Goal: Task Accomplishment & Management: Manage account settings

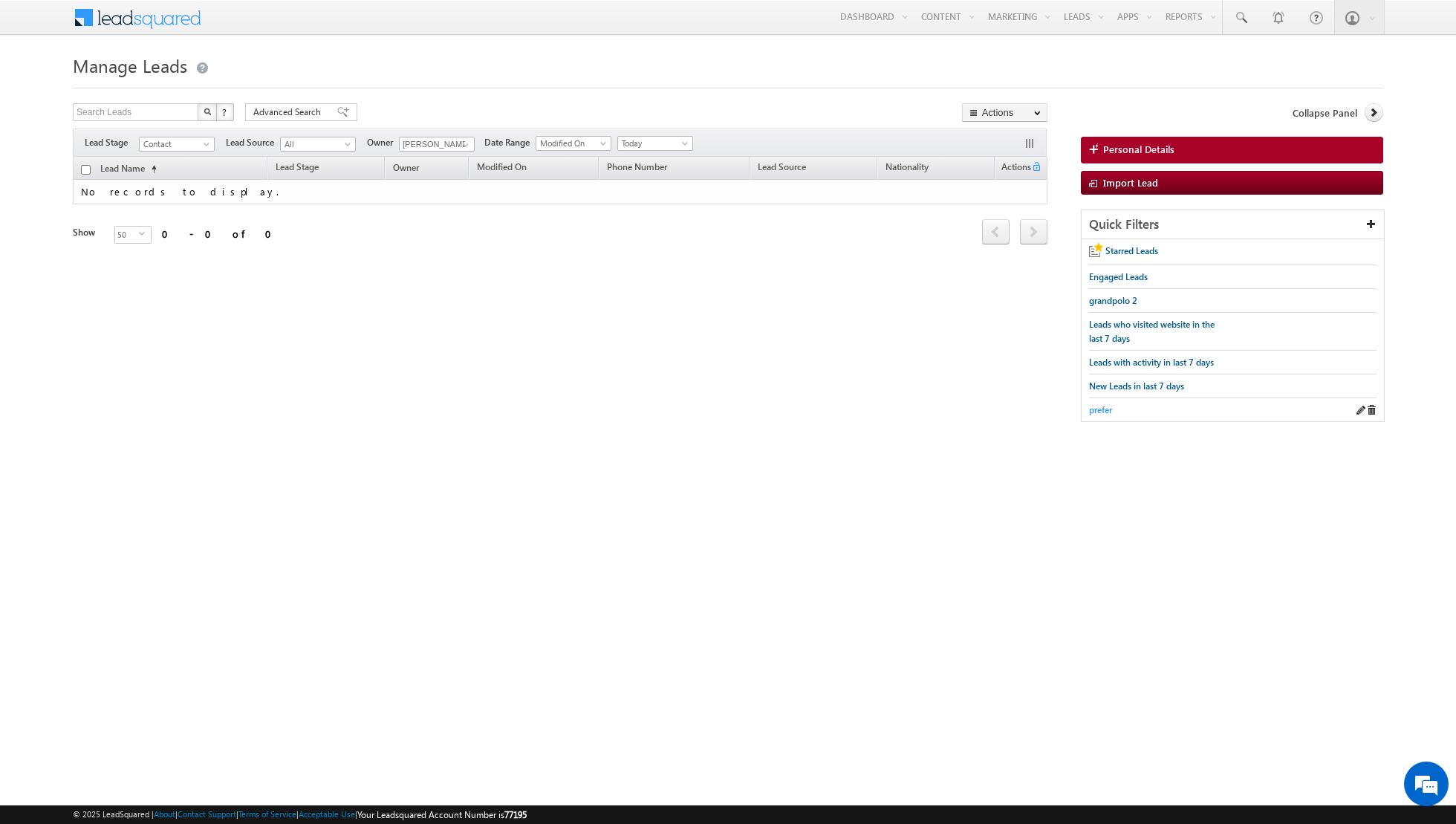
click at [1096, 409] on span "prefer" at bounding box center [1101, 409] width 23 height 11
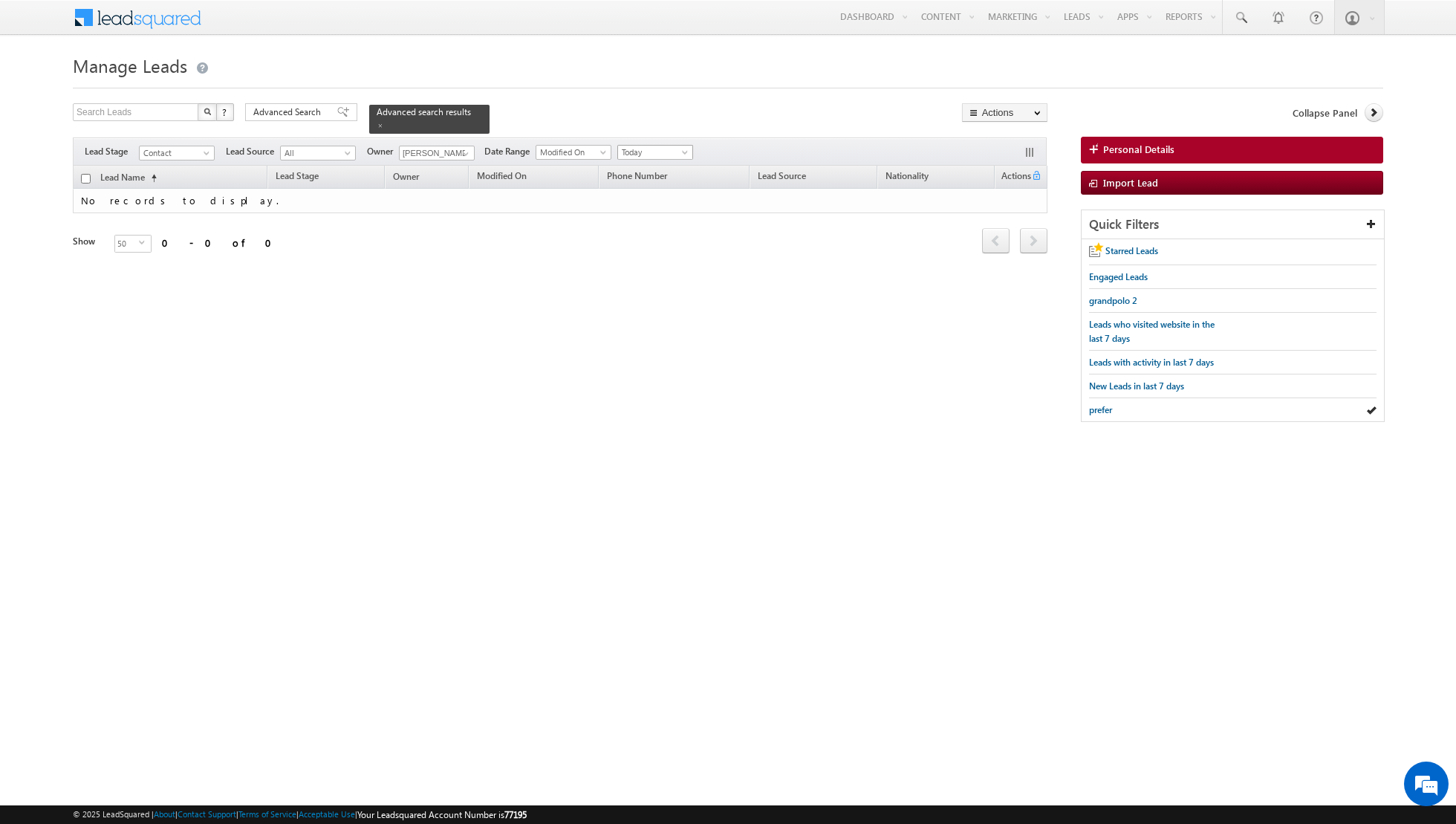
click at [681, 152] on span at bounding box center [687, 155] width 12 height 12
click at [659, 164] on link "All Time" at bounding box center [649, 167] width 75 height 14
click at [337, 116] on span at bounding box center [343, 112] width 12 height 10
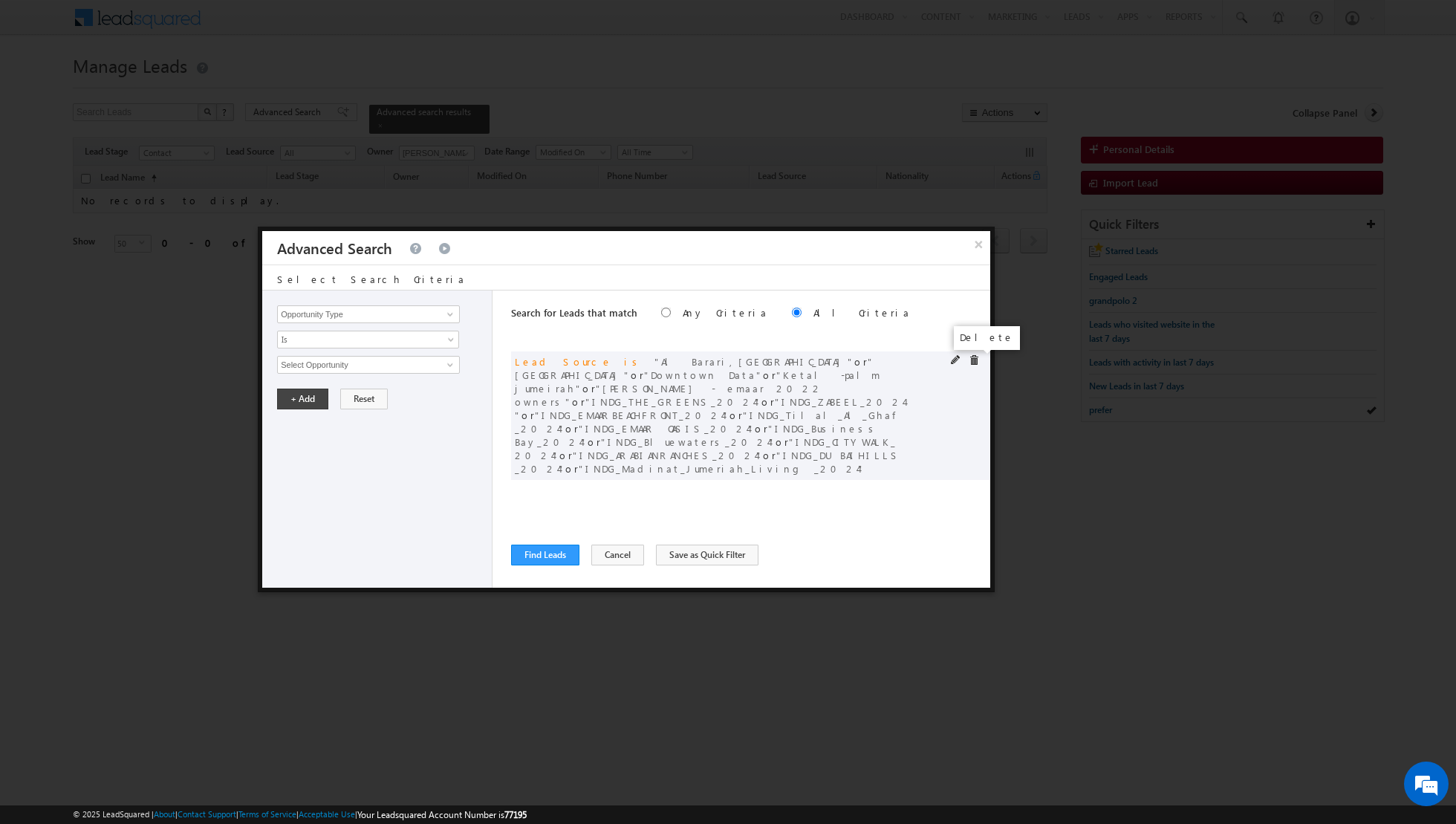
click at [971, 356] on span at bounding box center [974, 361] width 10 height 10
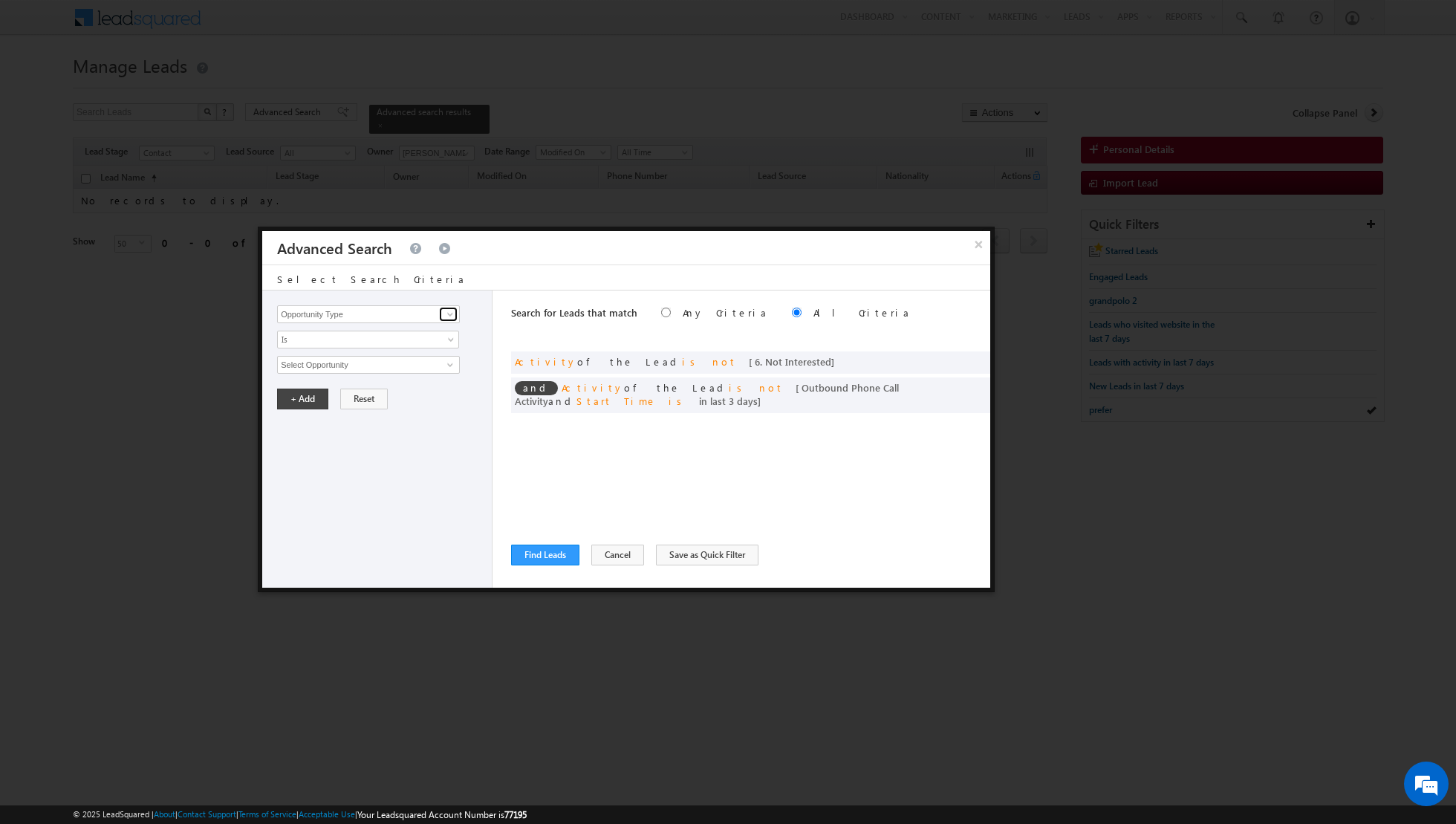
click at [452, 317] on span at bounding box center [451, 314] width 12 height 12
click at [401, 339] on link "Lead Source" at bounding box center [368, 344] width 182 height 17
type input "Lead Source"
click at [446, 362] on span "select" at bounding box center [452, 364] width 12 height 7
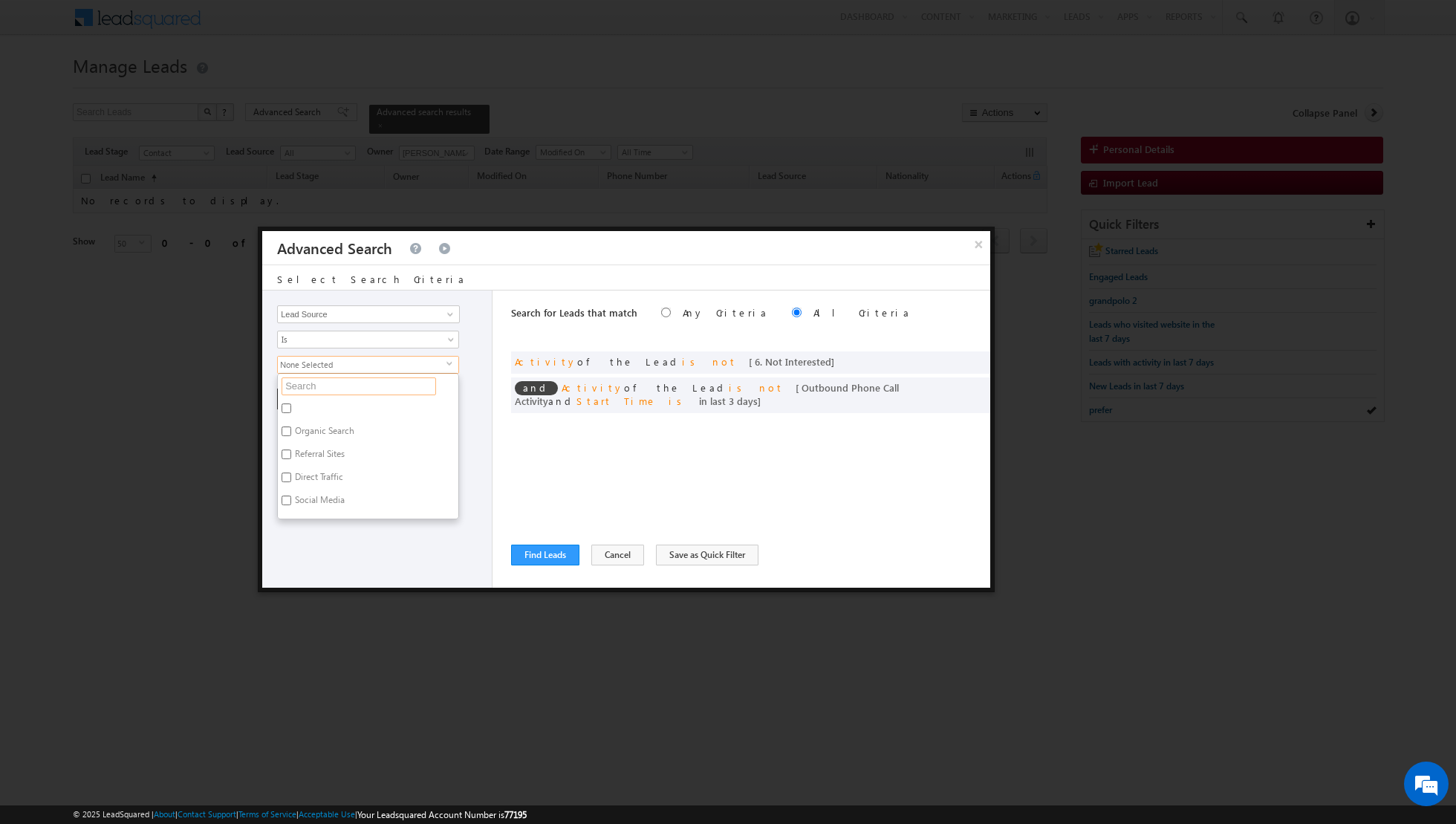
click at [381, 387] on input "text" at bounding box center [359, 386] width 154 height 18
type input "al fu"
click at [306, 406] on label "Al Furjan" at bounding box center [311, 410] width 67 height 23
click at [291, 406] on input "Al Furjan" at bounding box center [286, 408] width 9 height 9
checkbox input "true"
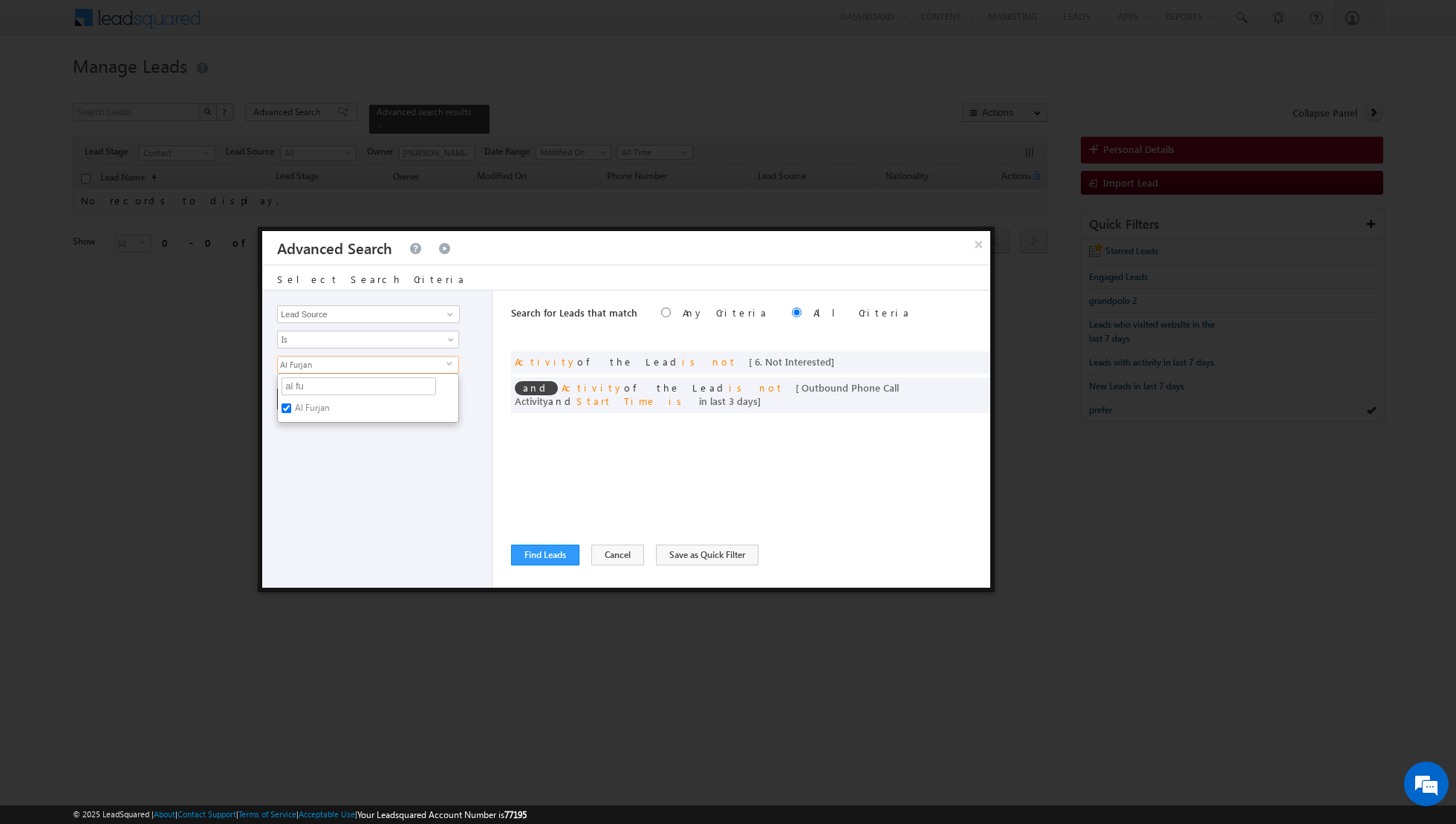
click at [333, 485] on div "Opportunity Type Lead Activity Task Sales Group Prospect Id Address 1 Address 2…" at bounding box center [377, 439] width 230 height 297
click at [299, 393] on button "+ Add" at bounding box center [303, 399] width 51 height 21
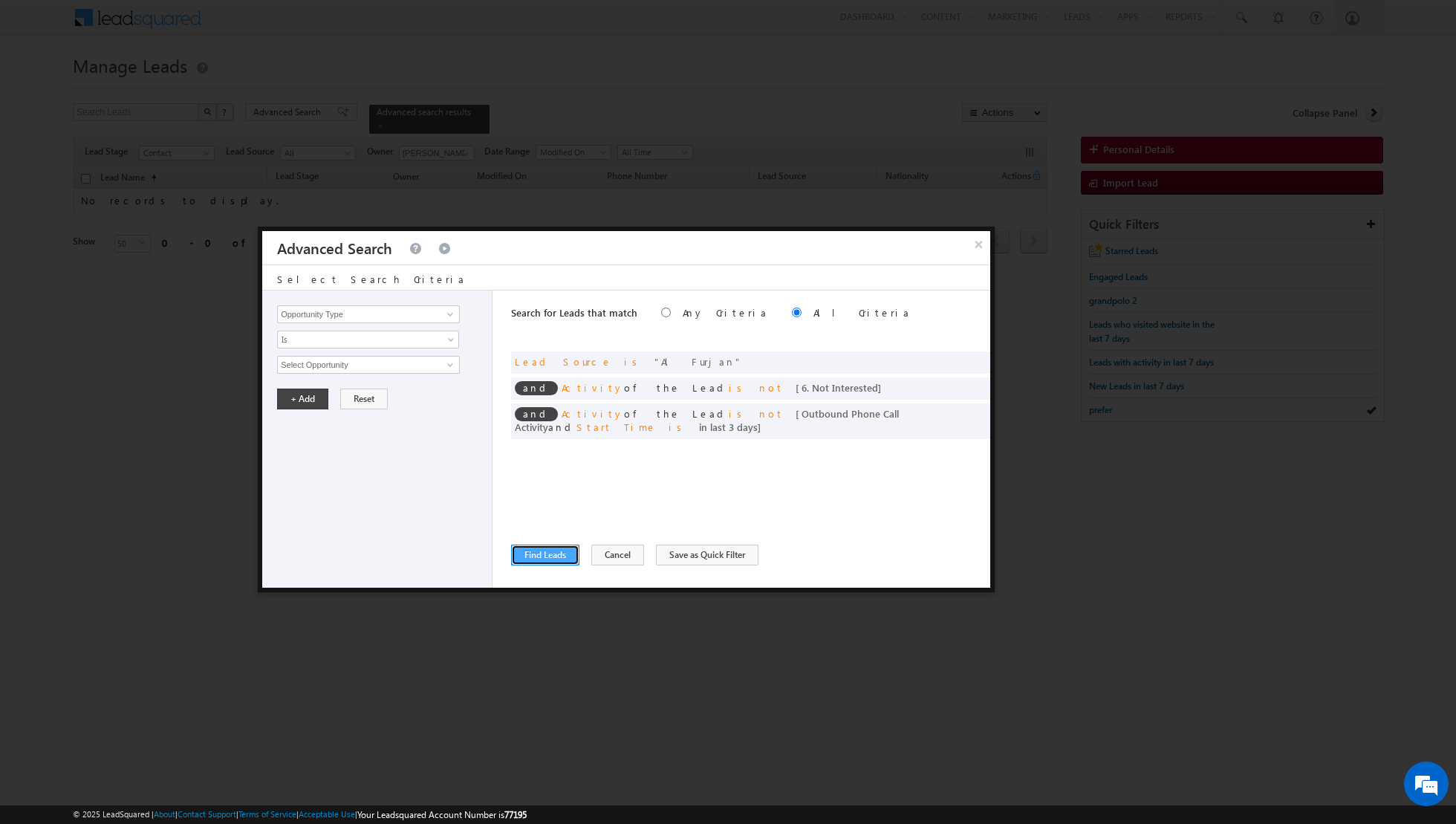
click at [529, 558] on button "Find Leads" at bounding box center [546, 555] width 69 height 21
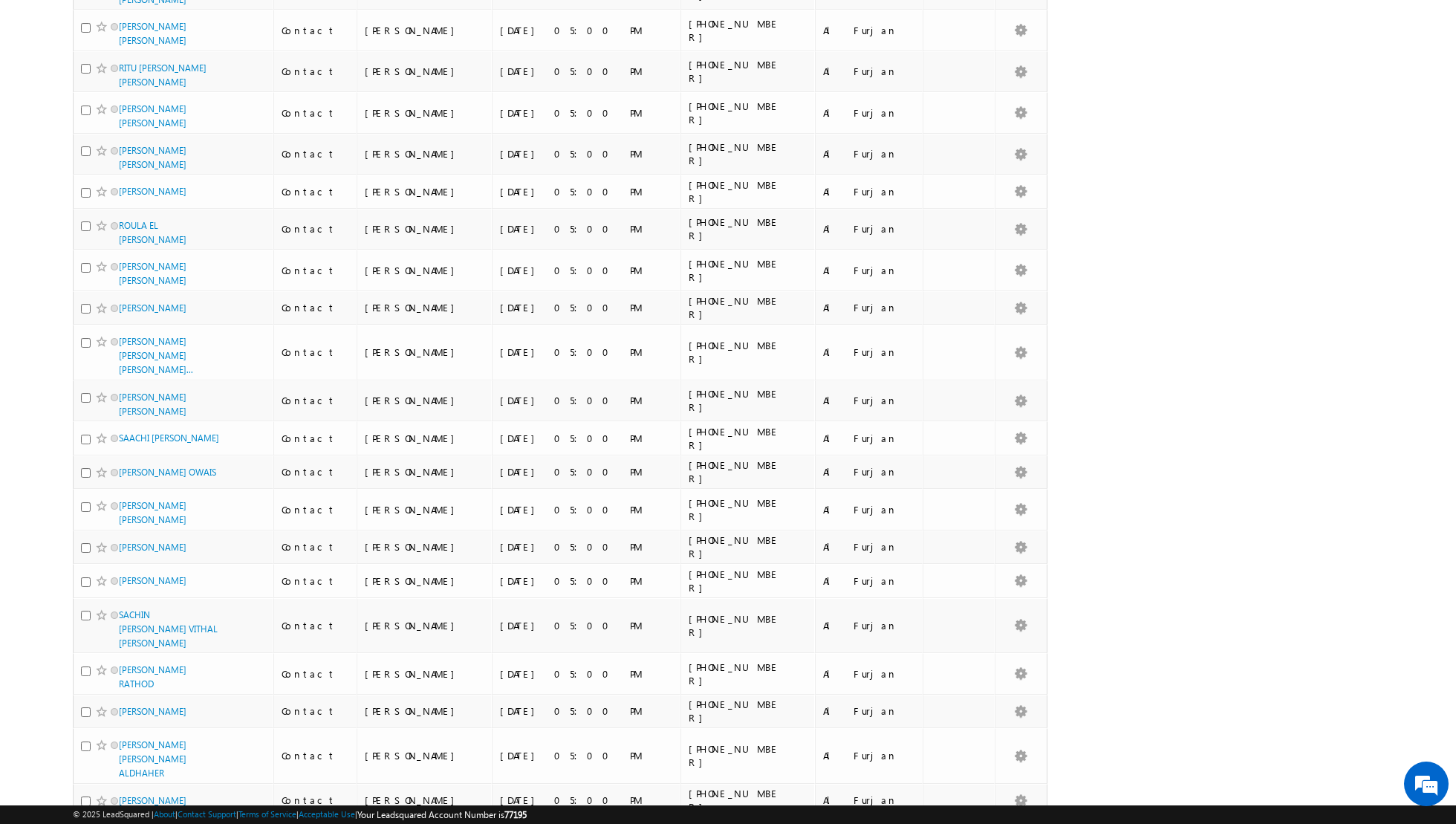
scroll to position [1411, 0]
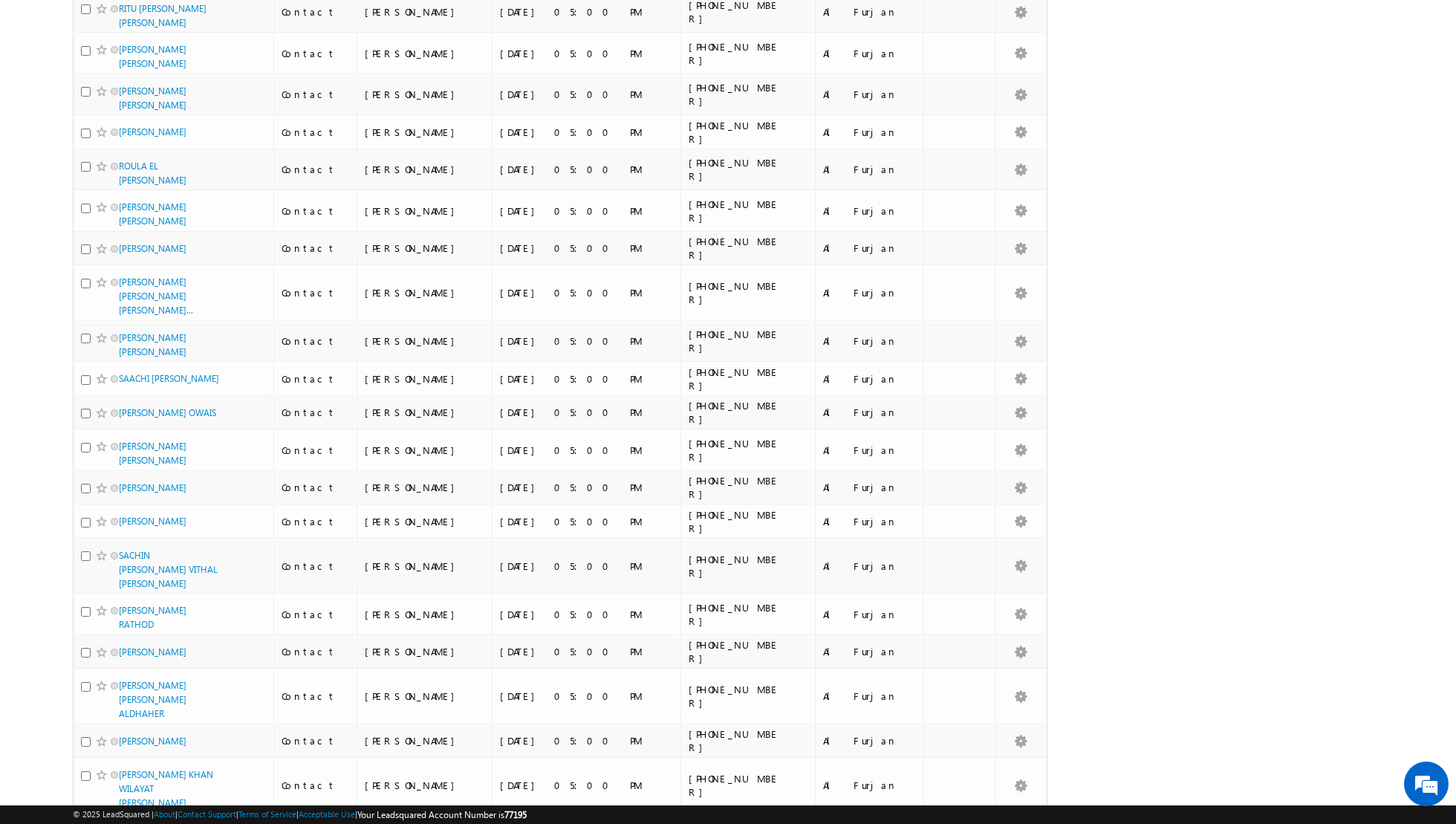
click at [119, 794] on li "100" at bounding box center [124, 797] width 36 height 15
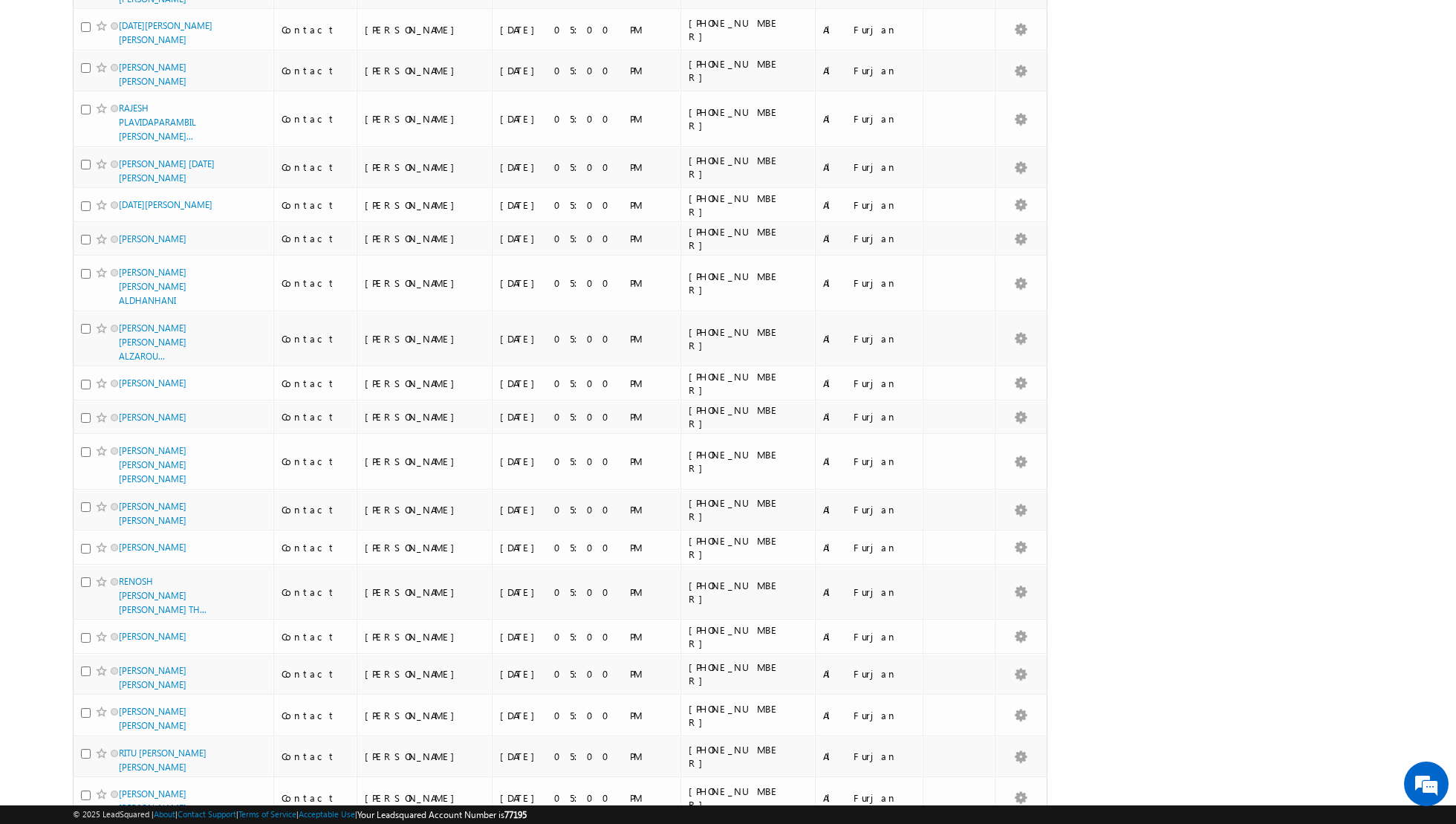
scroll to position [0, 0]
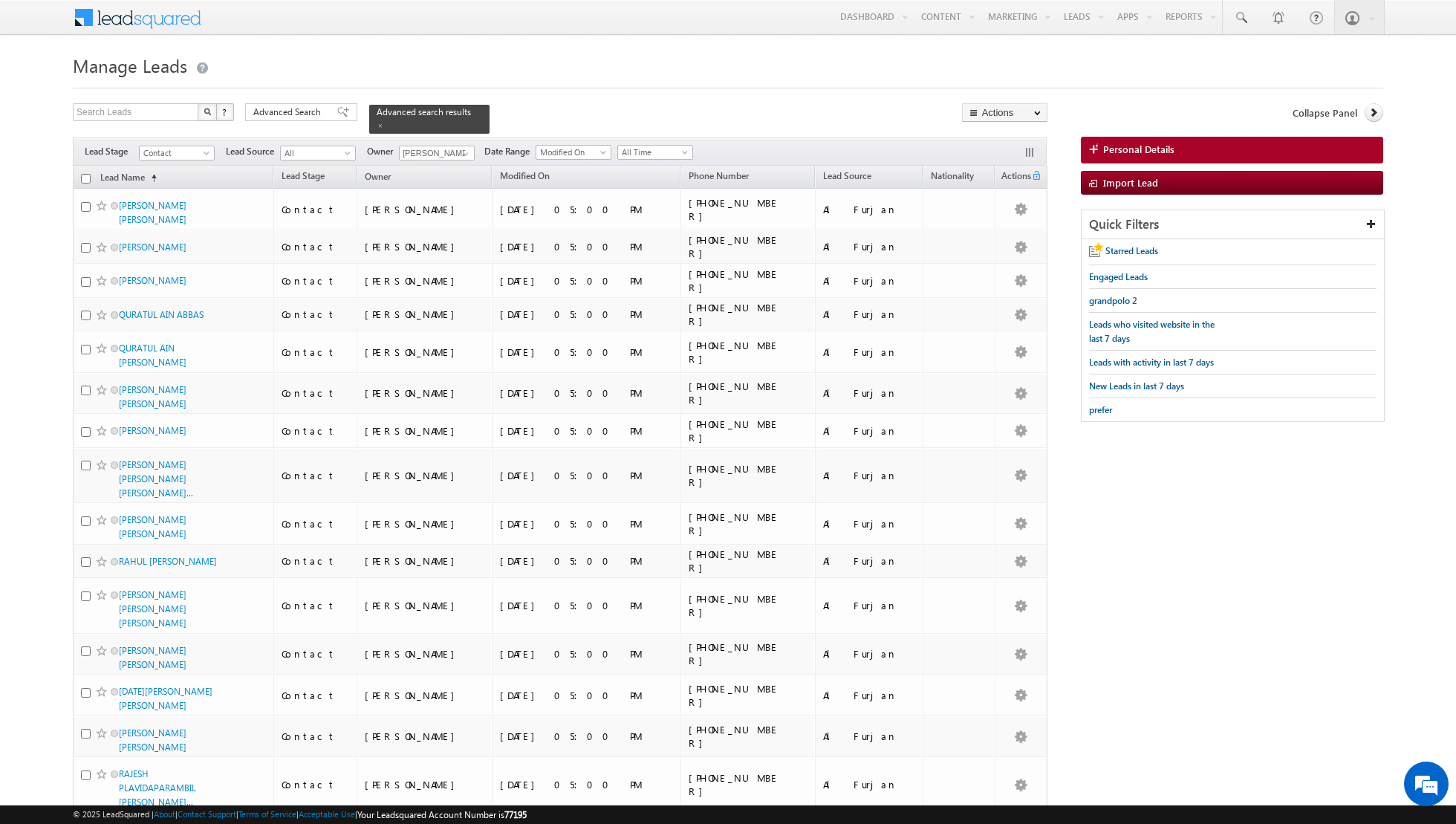
click at [84, 176] on input "checkbox" at bounding box center [86, 178] width 9 height 9
checkbox input "true"
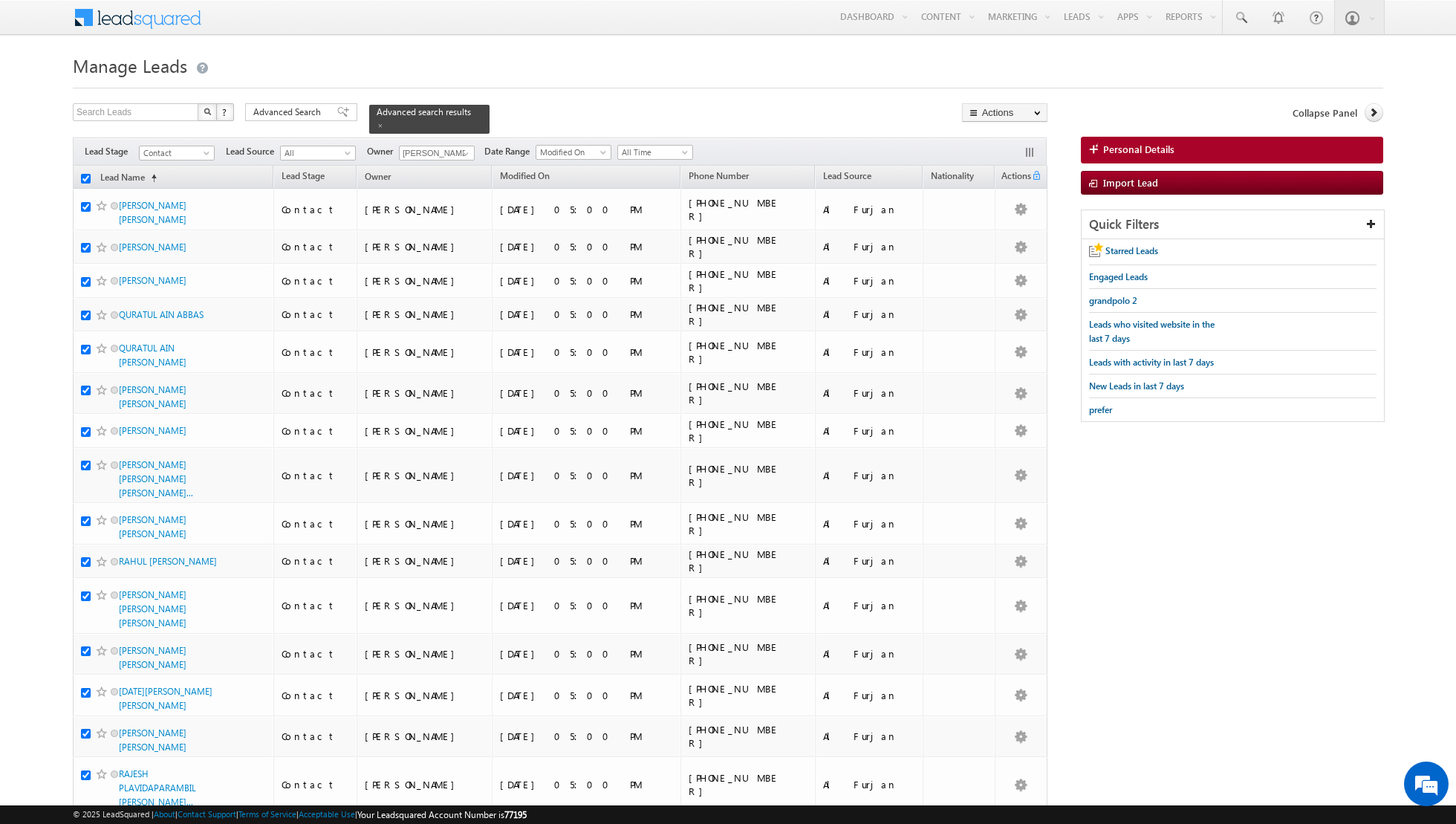
checkbox input "true"
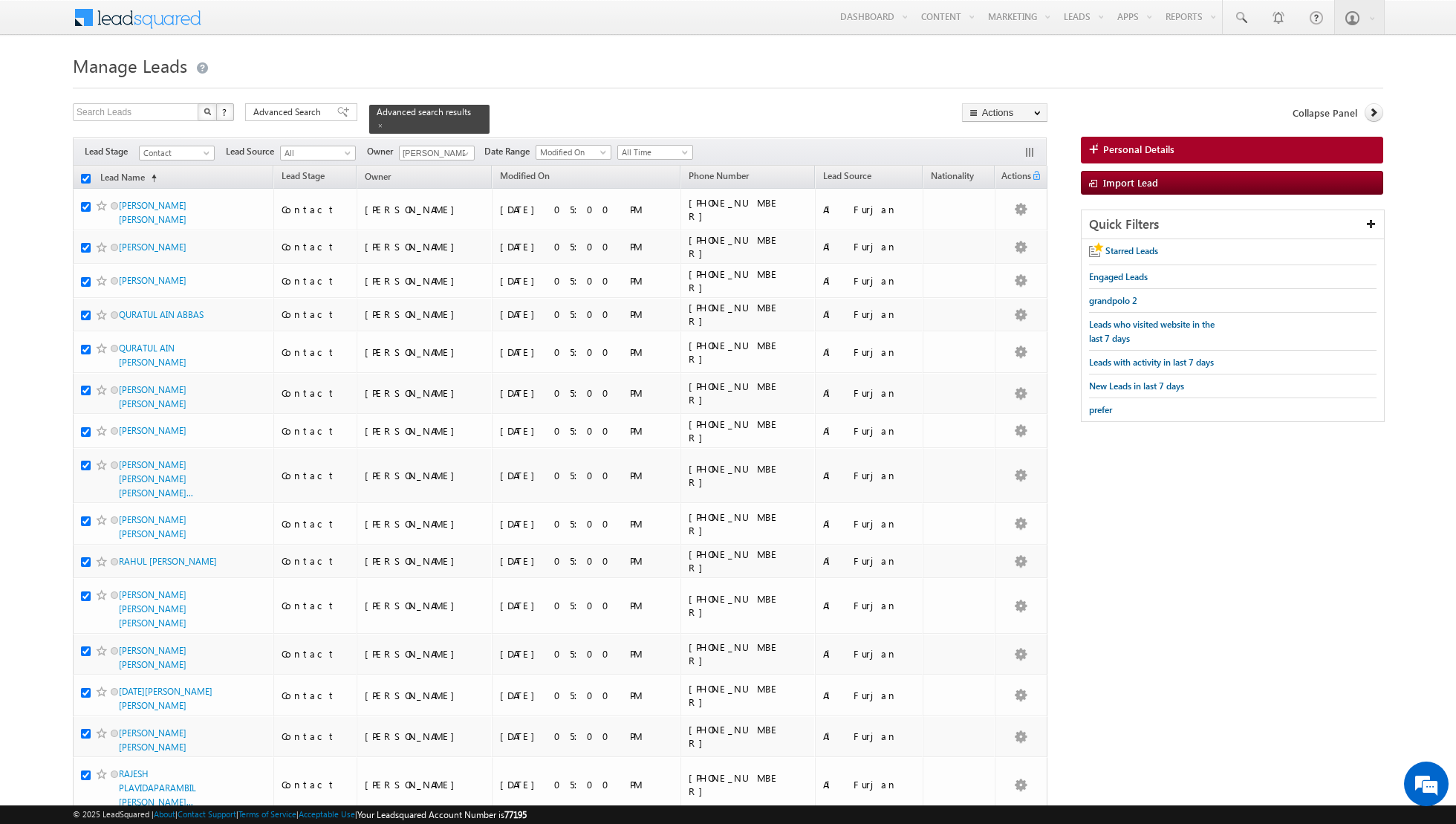
checkbox input "true"
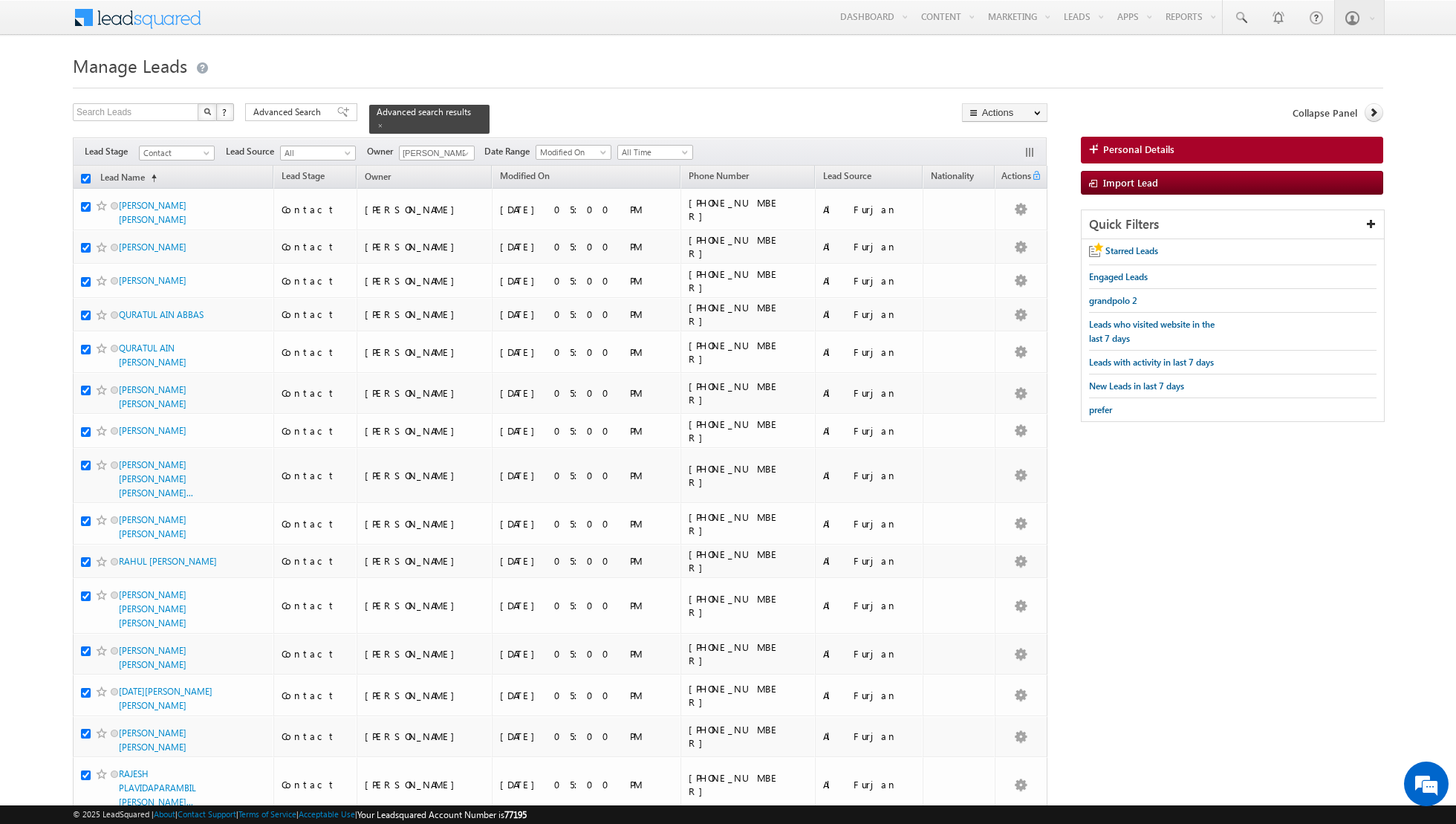
checkbox input "true"
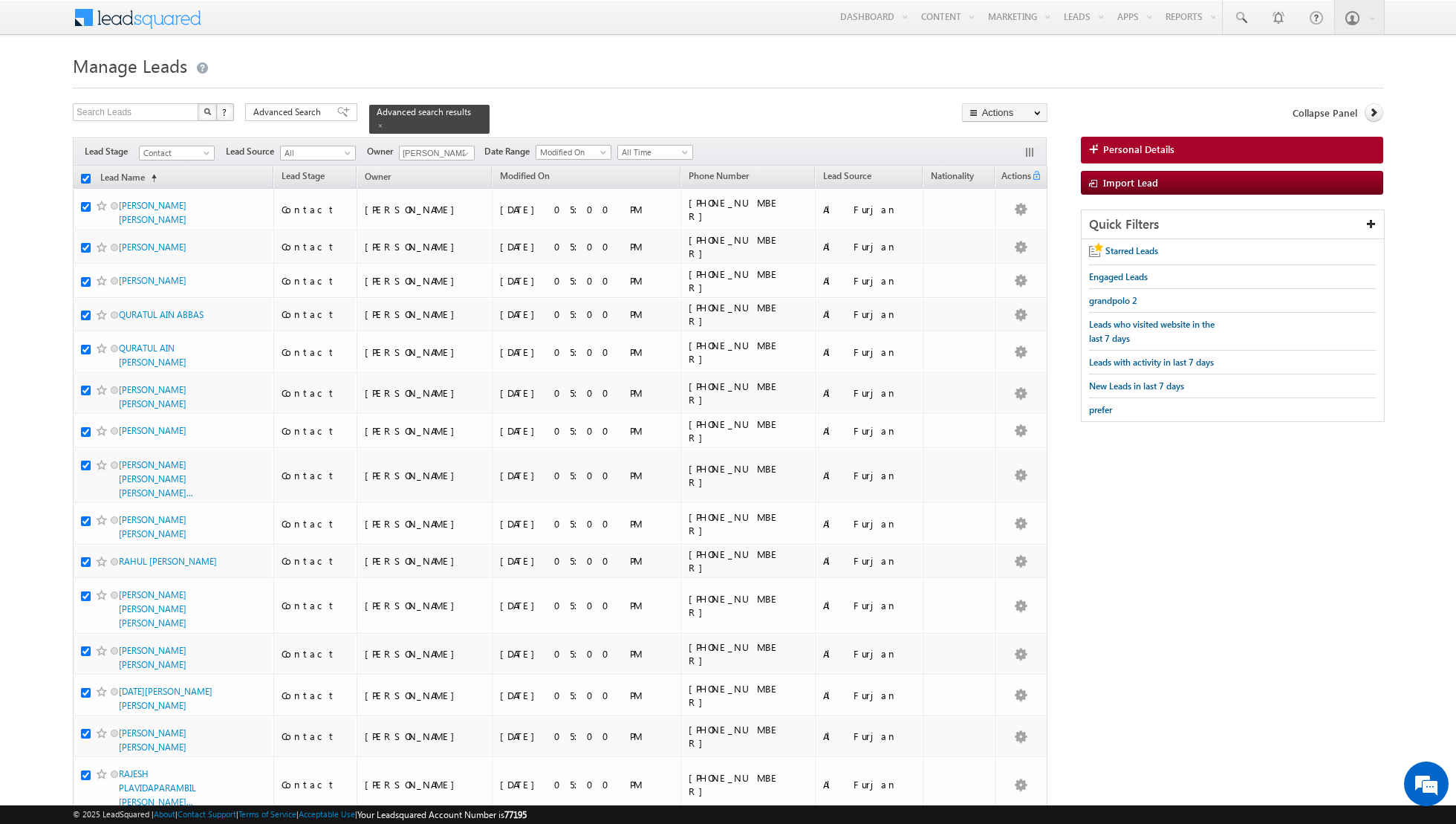
checkbox input "true"
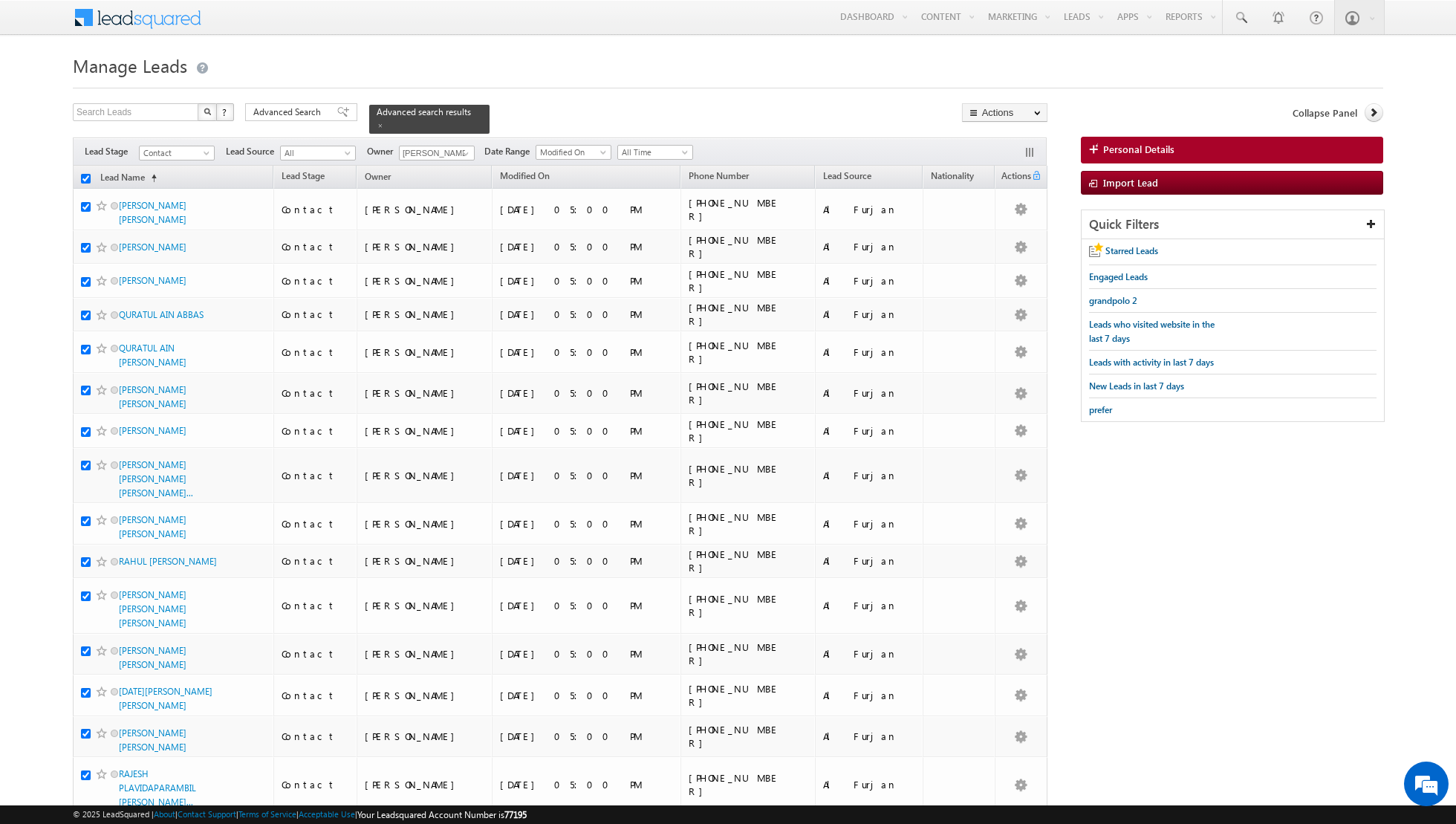
checkbox input "true"
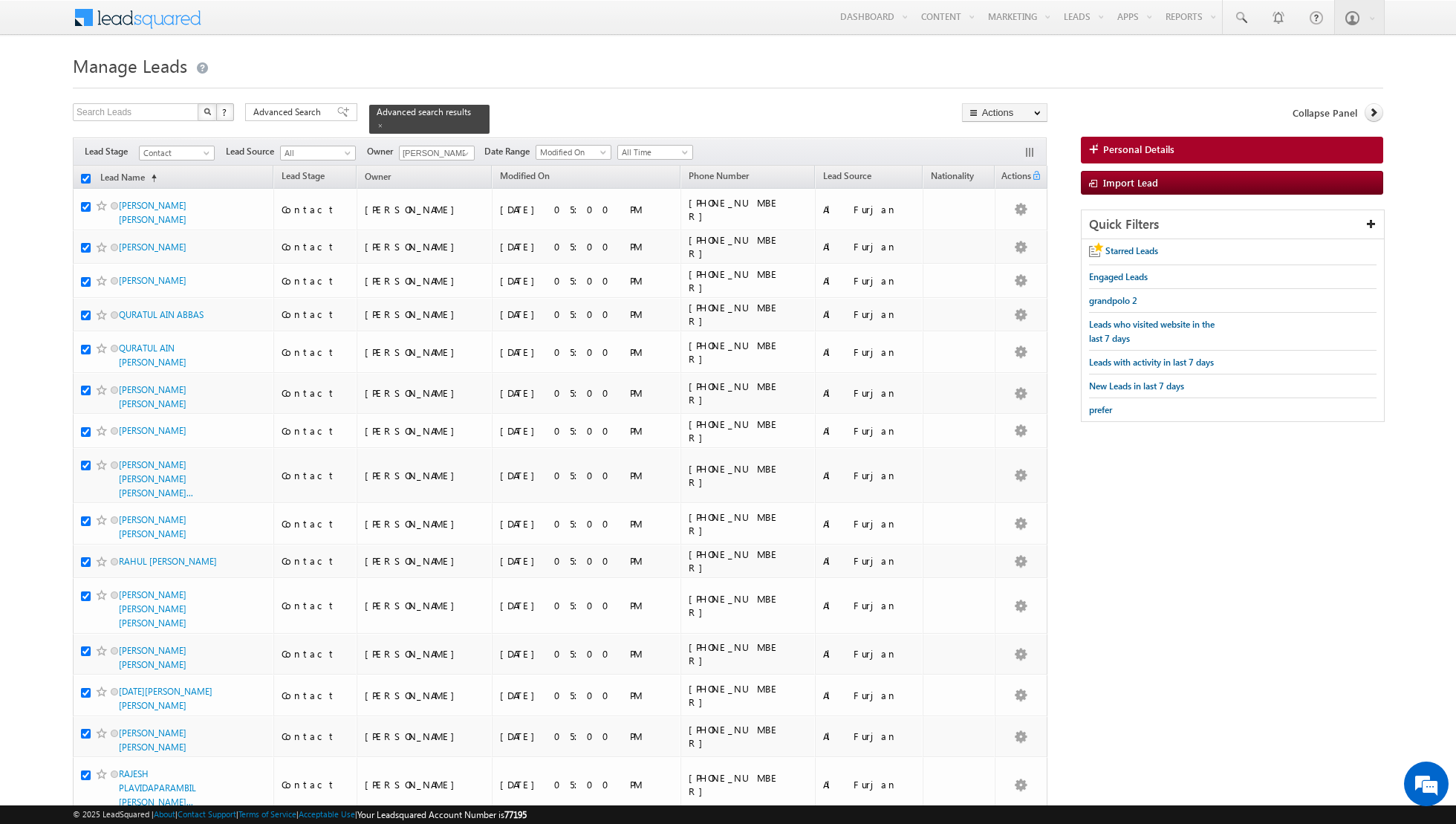
checkbox input "true"
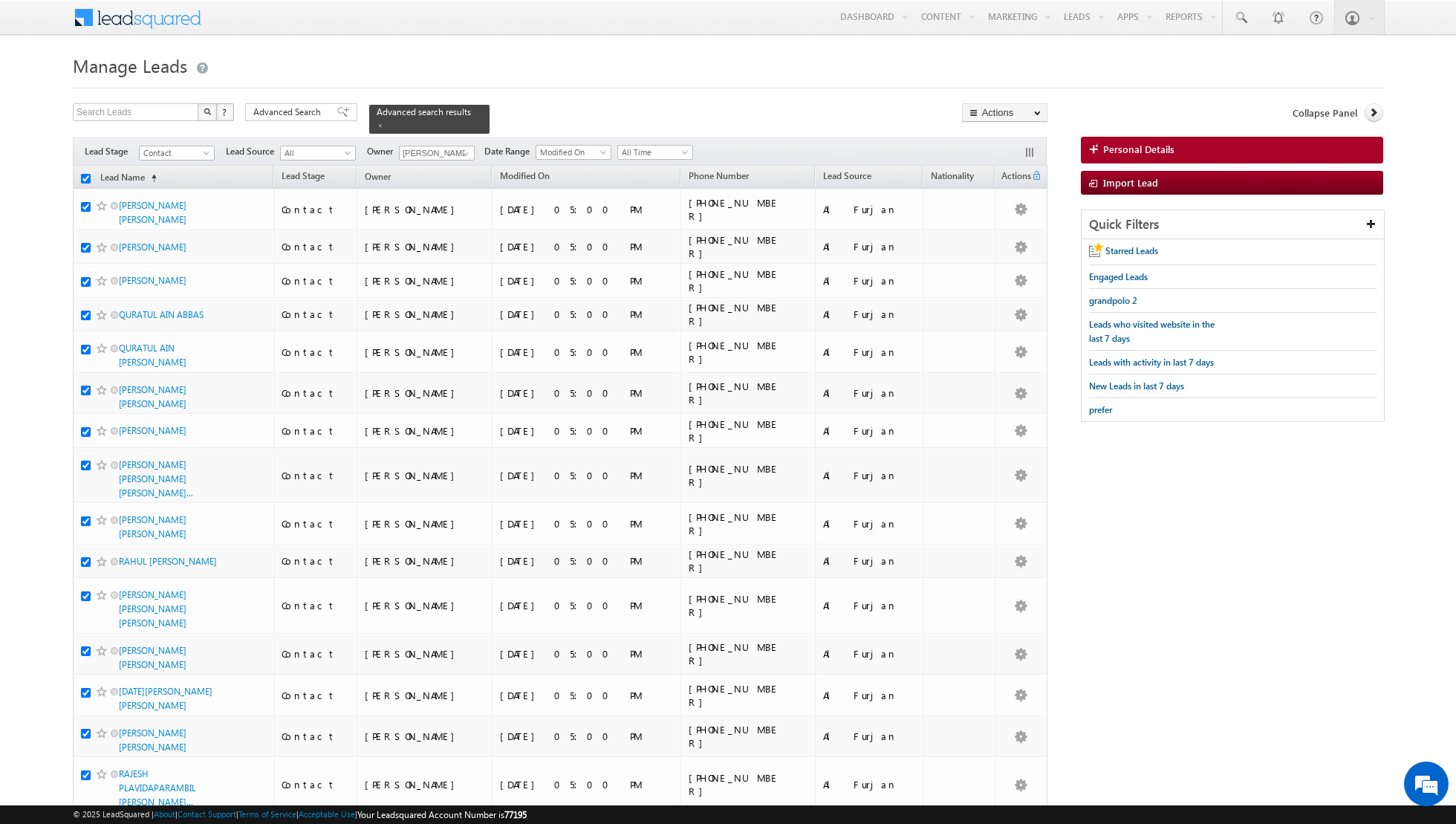
checkbox input "true"
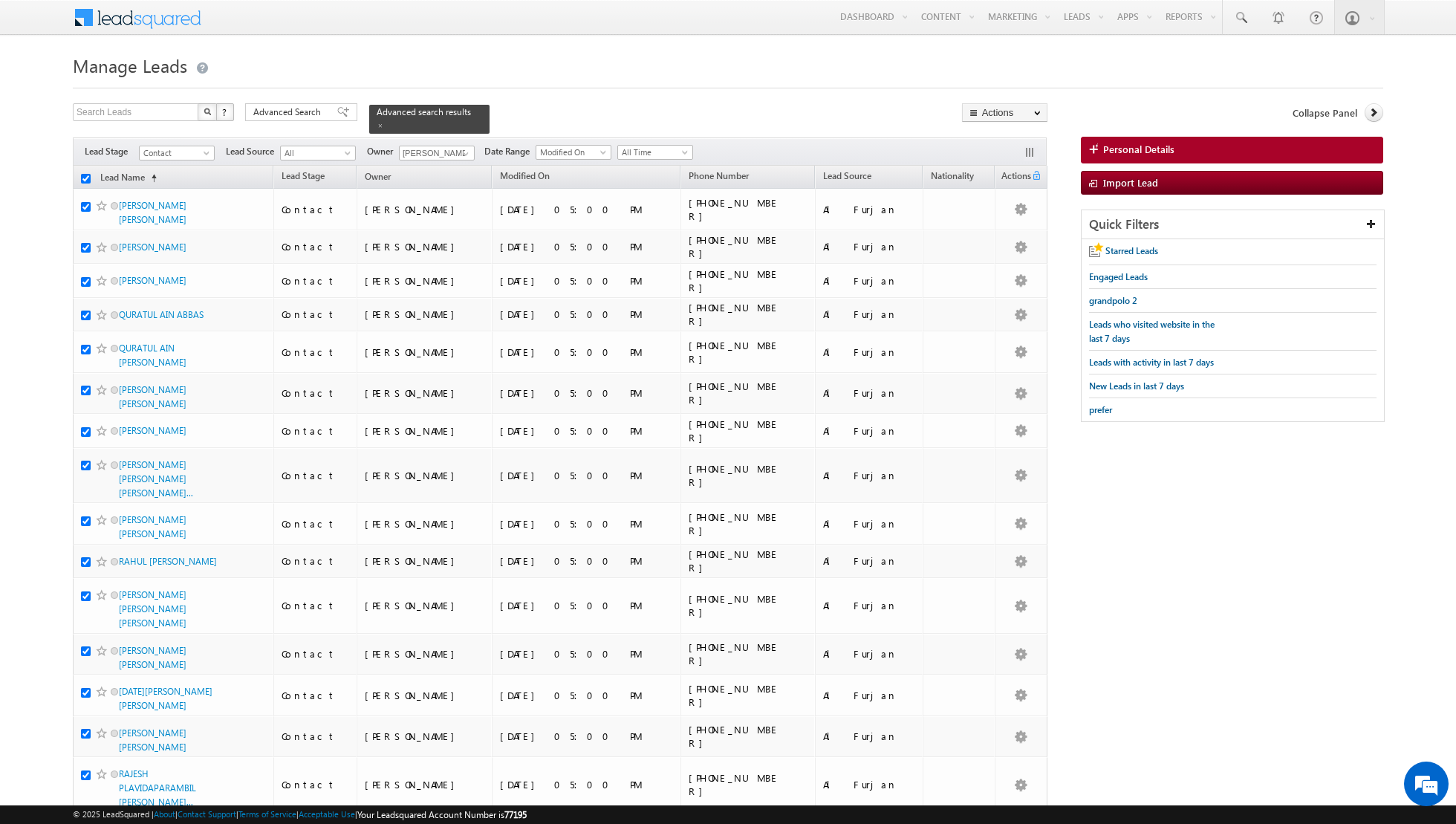
checkbox input "true"
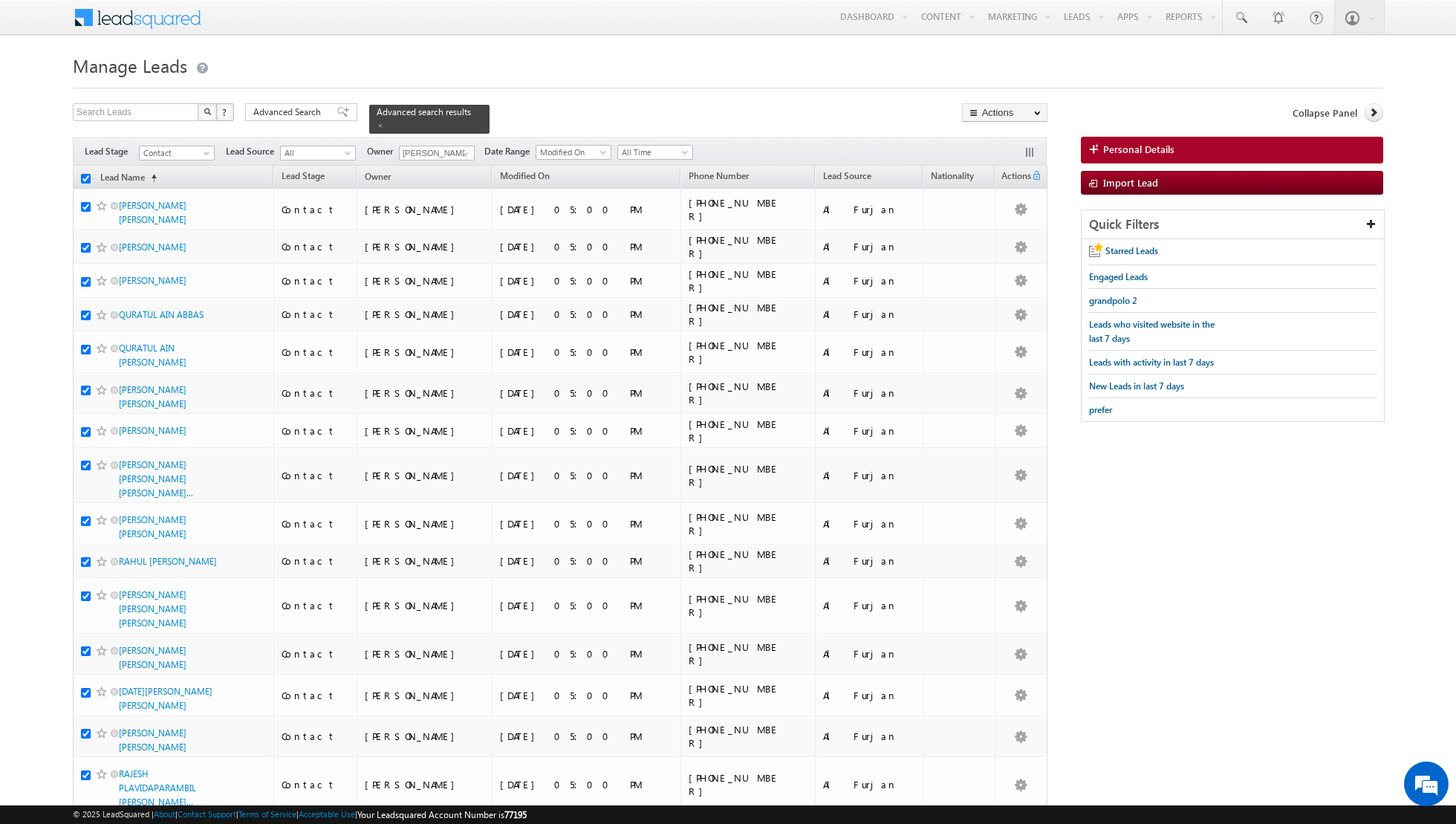
checkbox input "true"
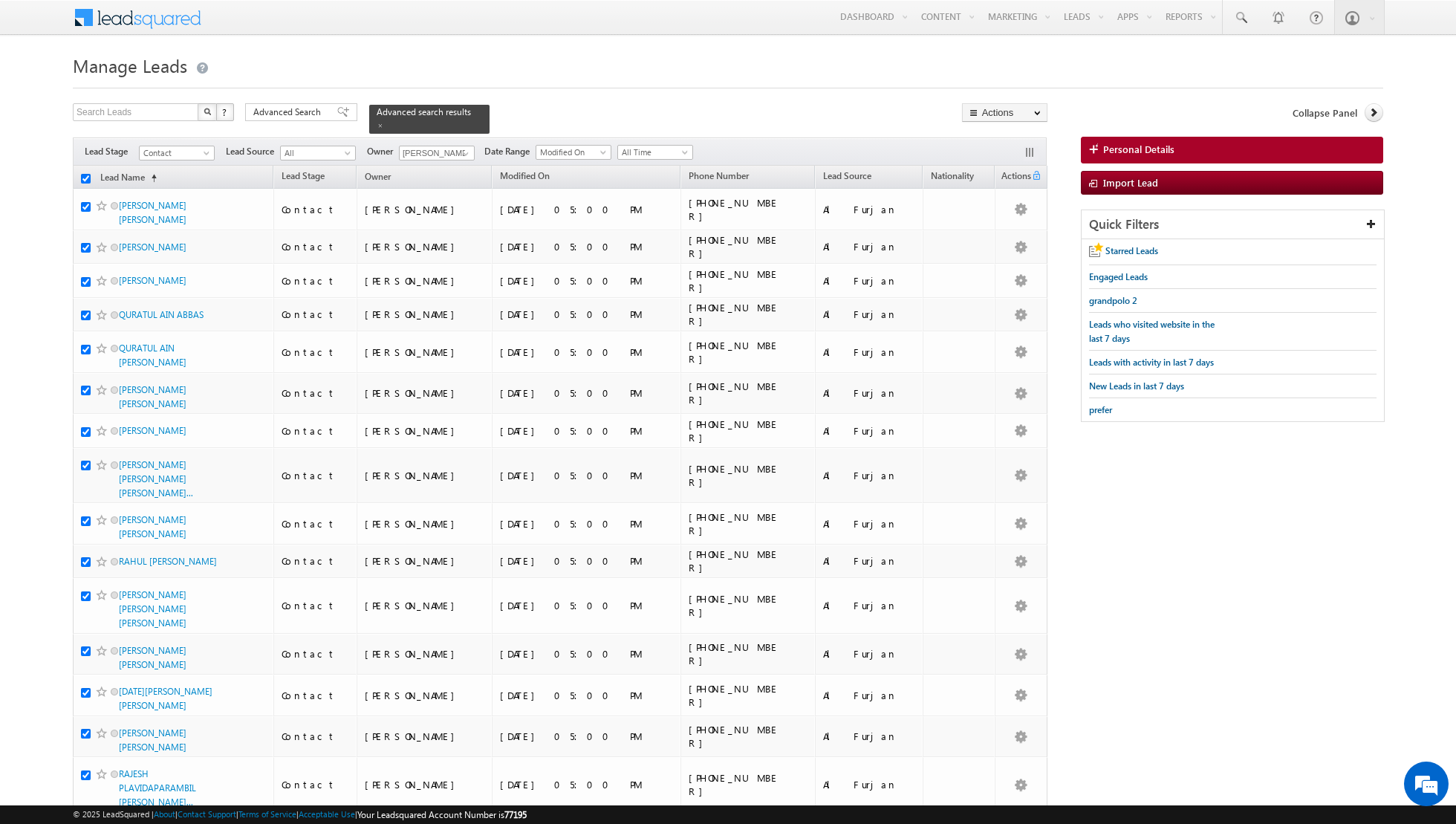
checkbox input "true"
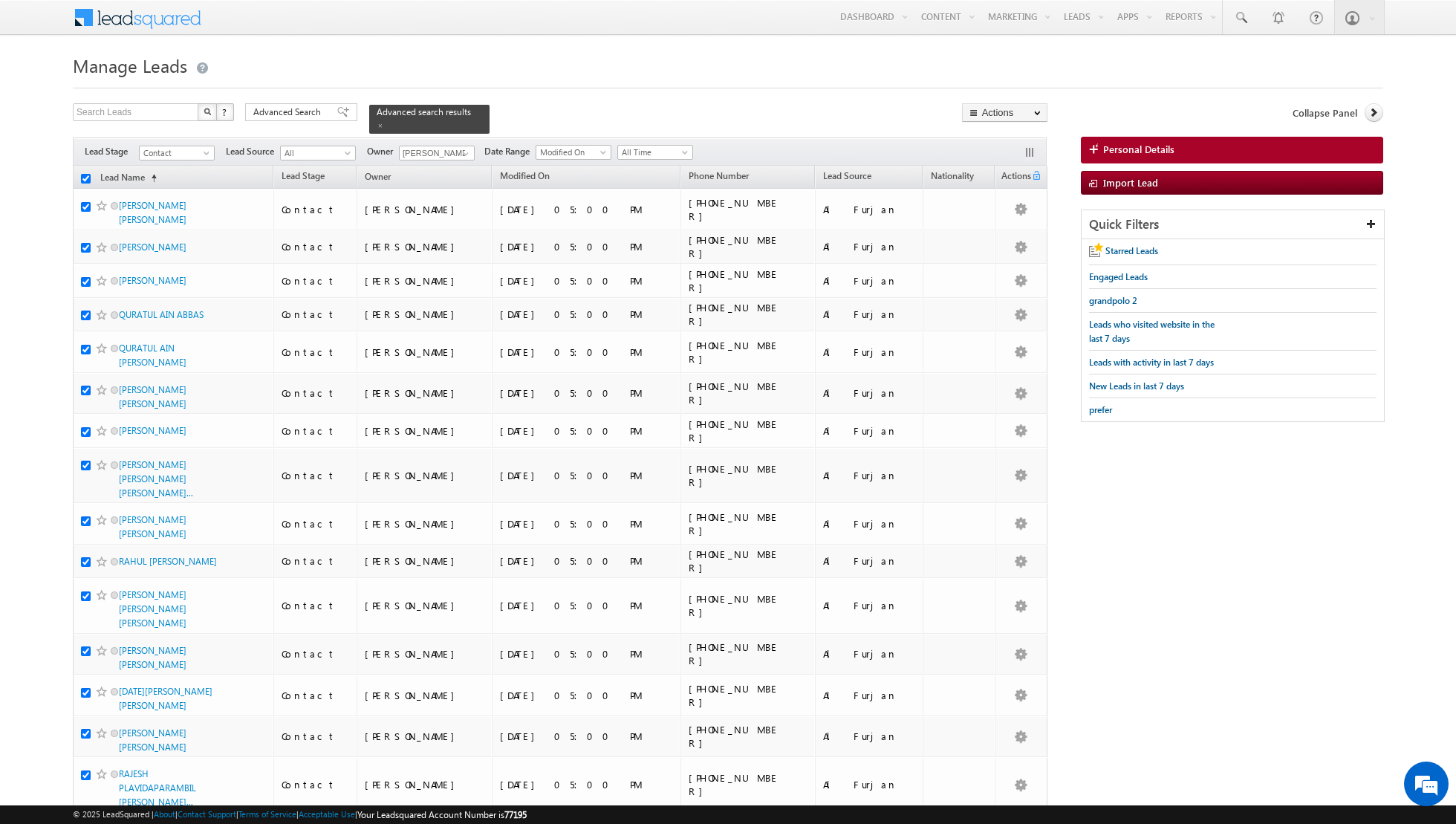
checkbox input "true"
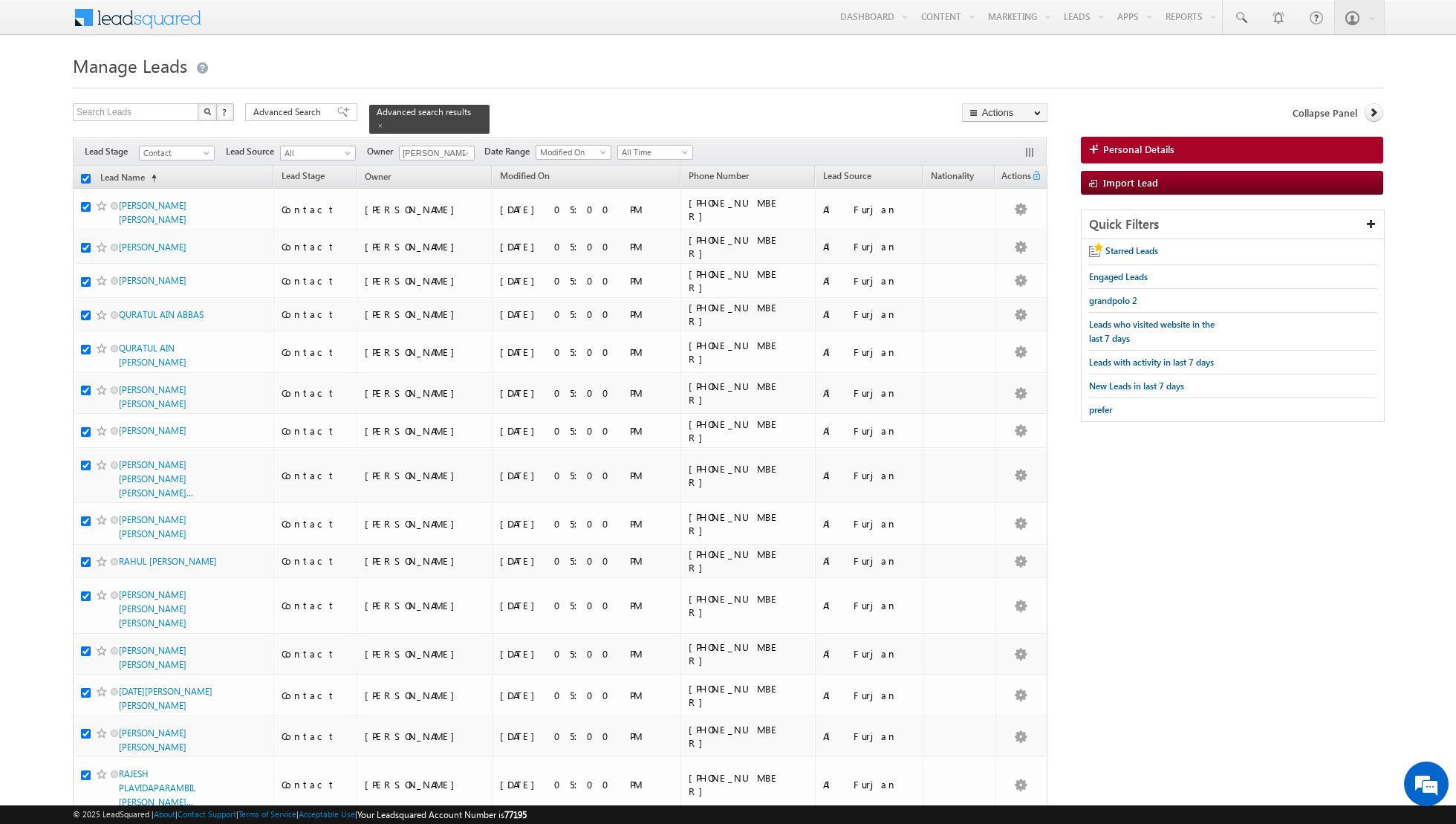
checkbox input "true"
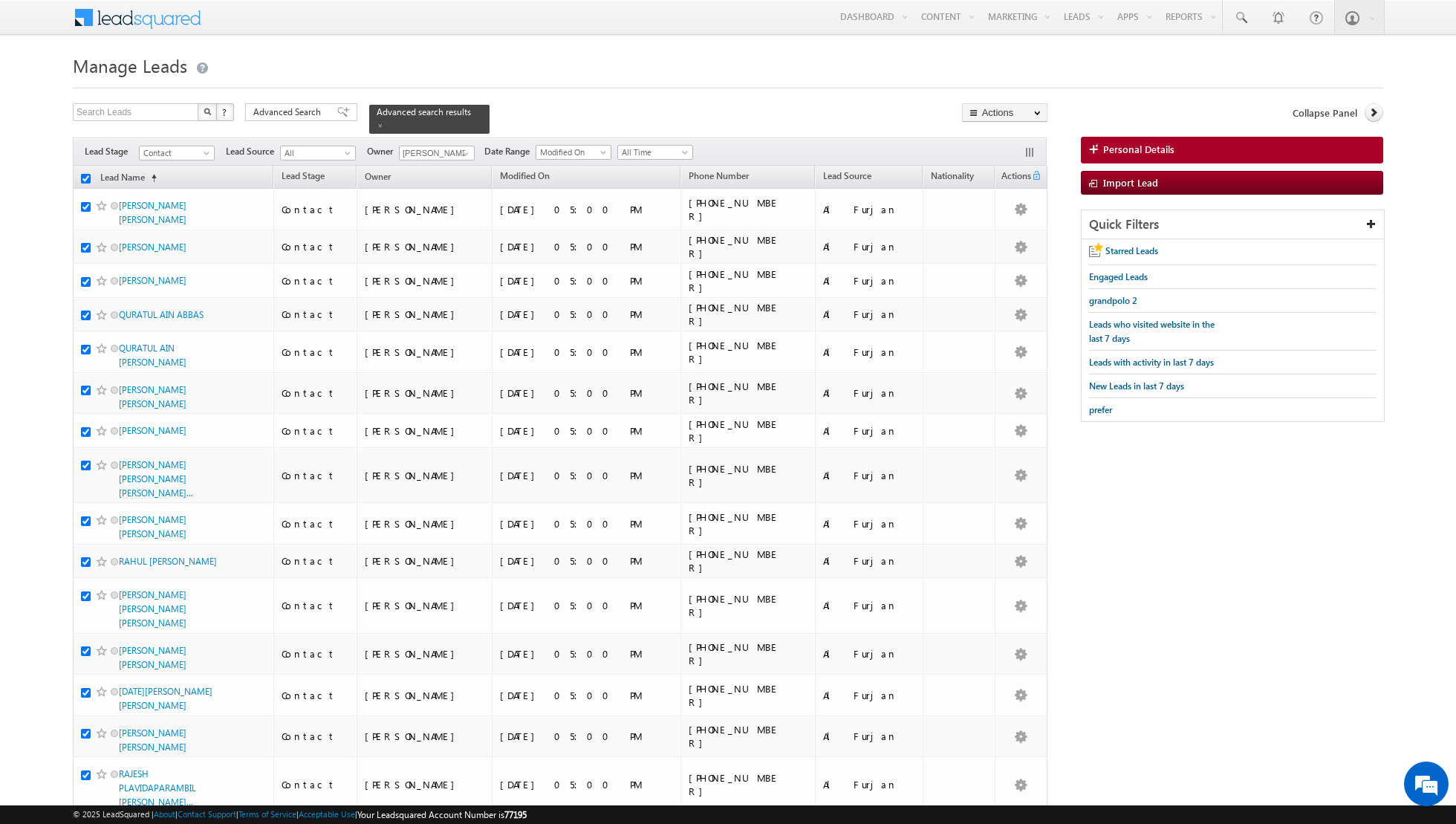
checkbox input "true"
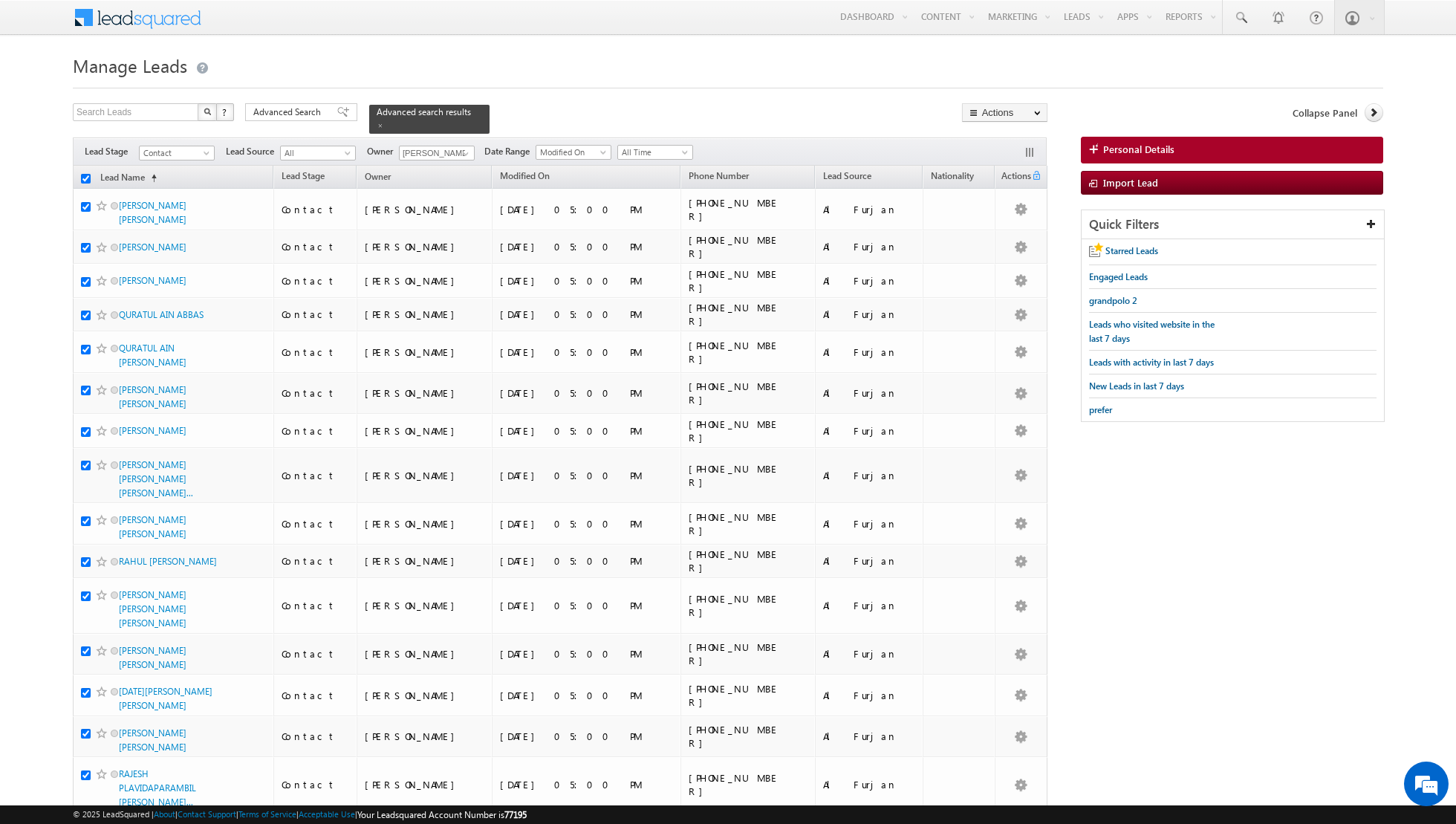
checkbox input "true"
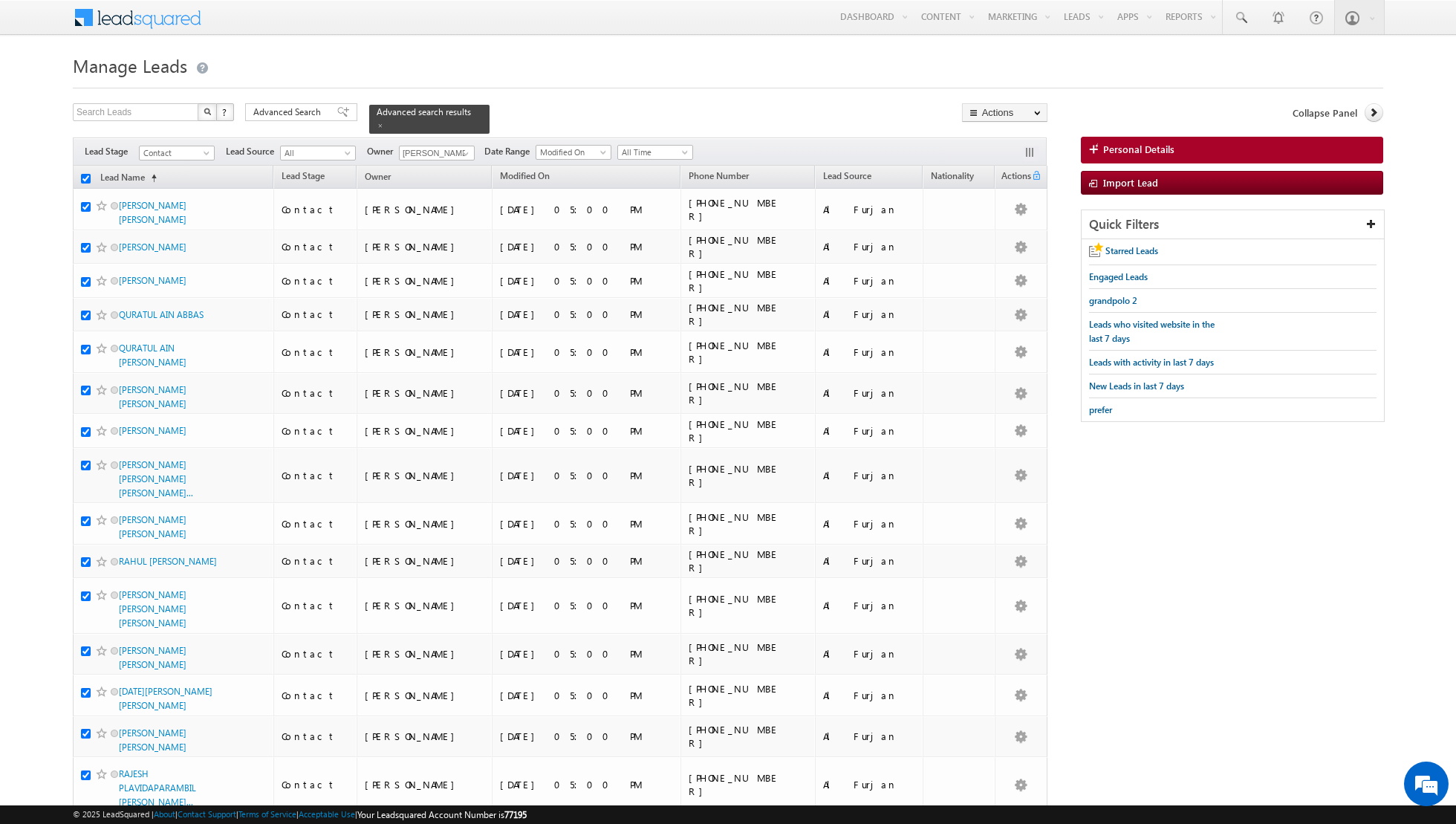
checkbox input "true"
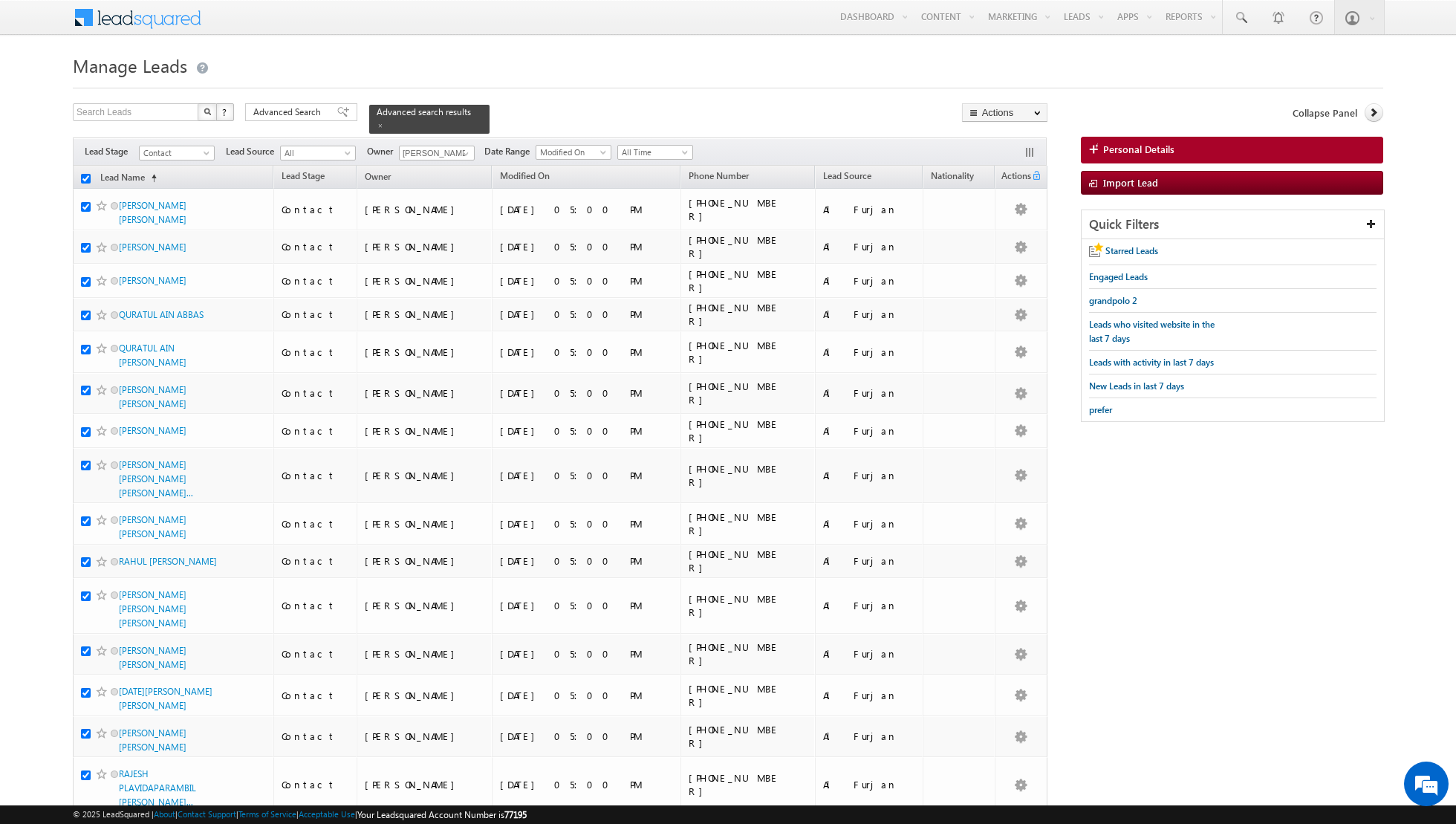
checkbox input "true"
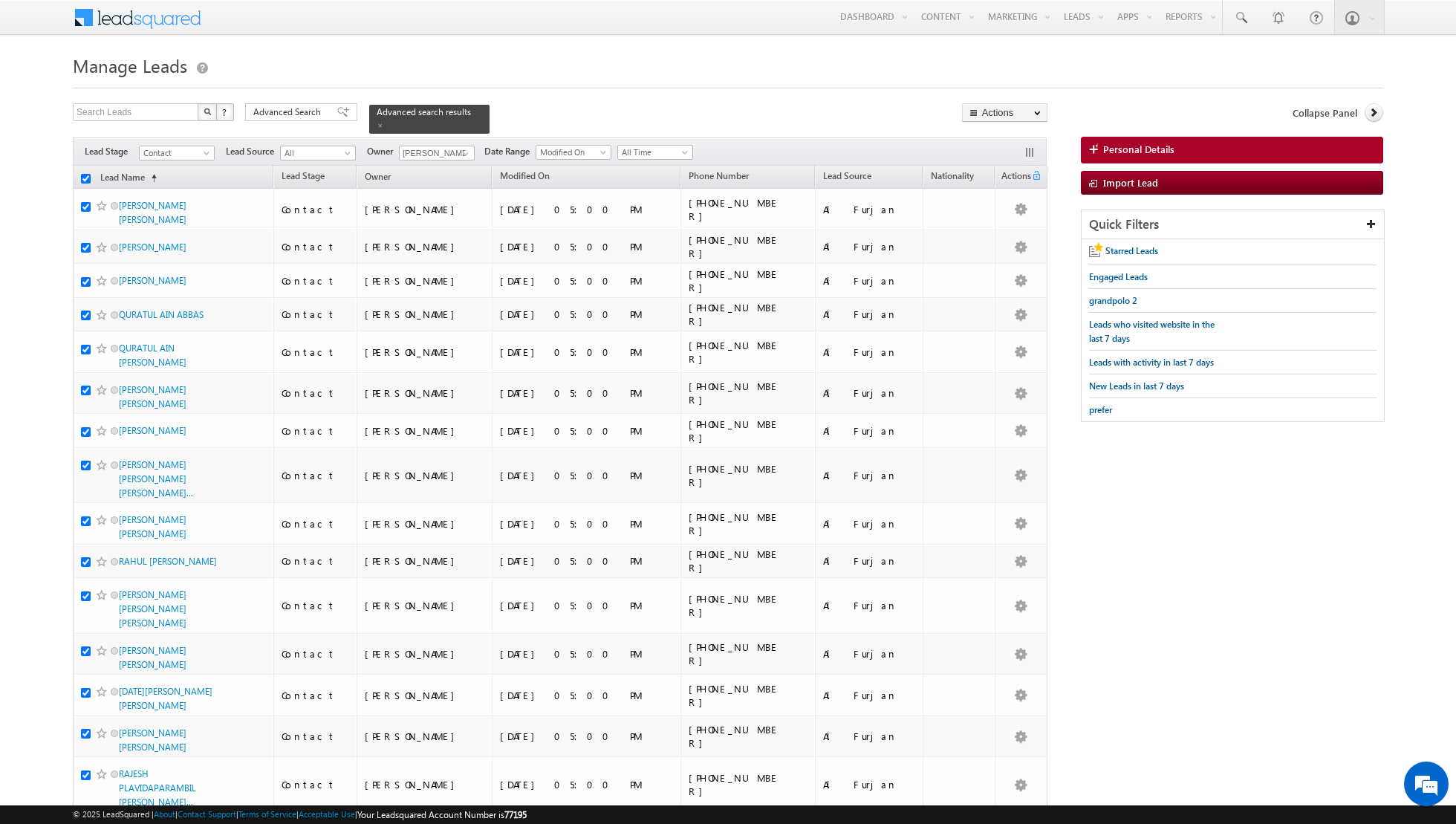
checkbox input "true"
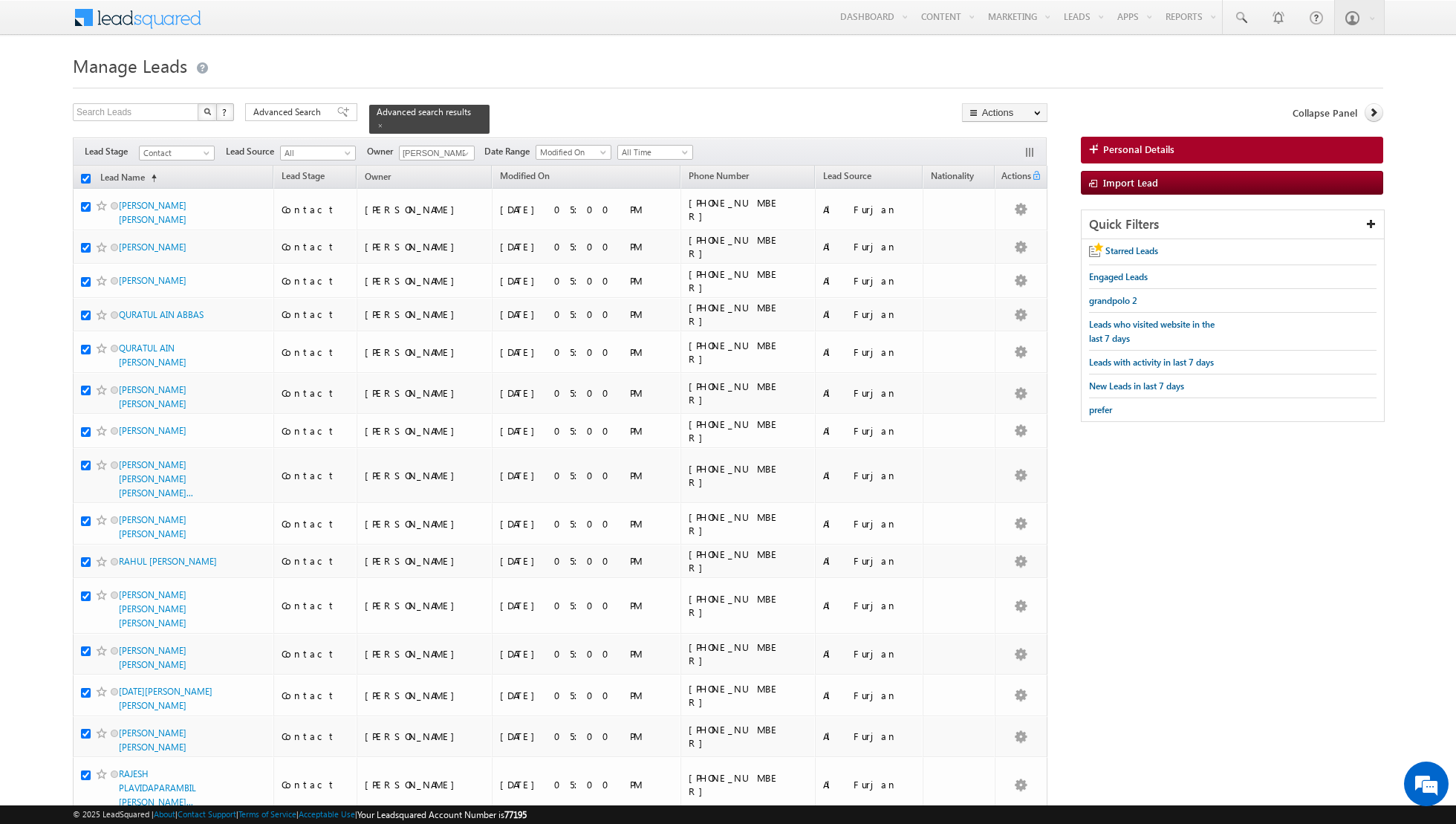
checkbox input "true"
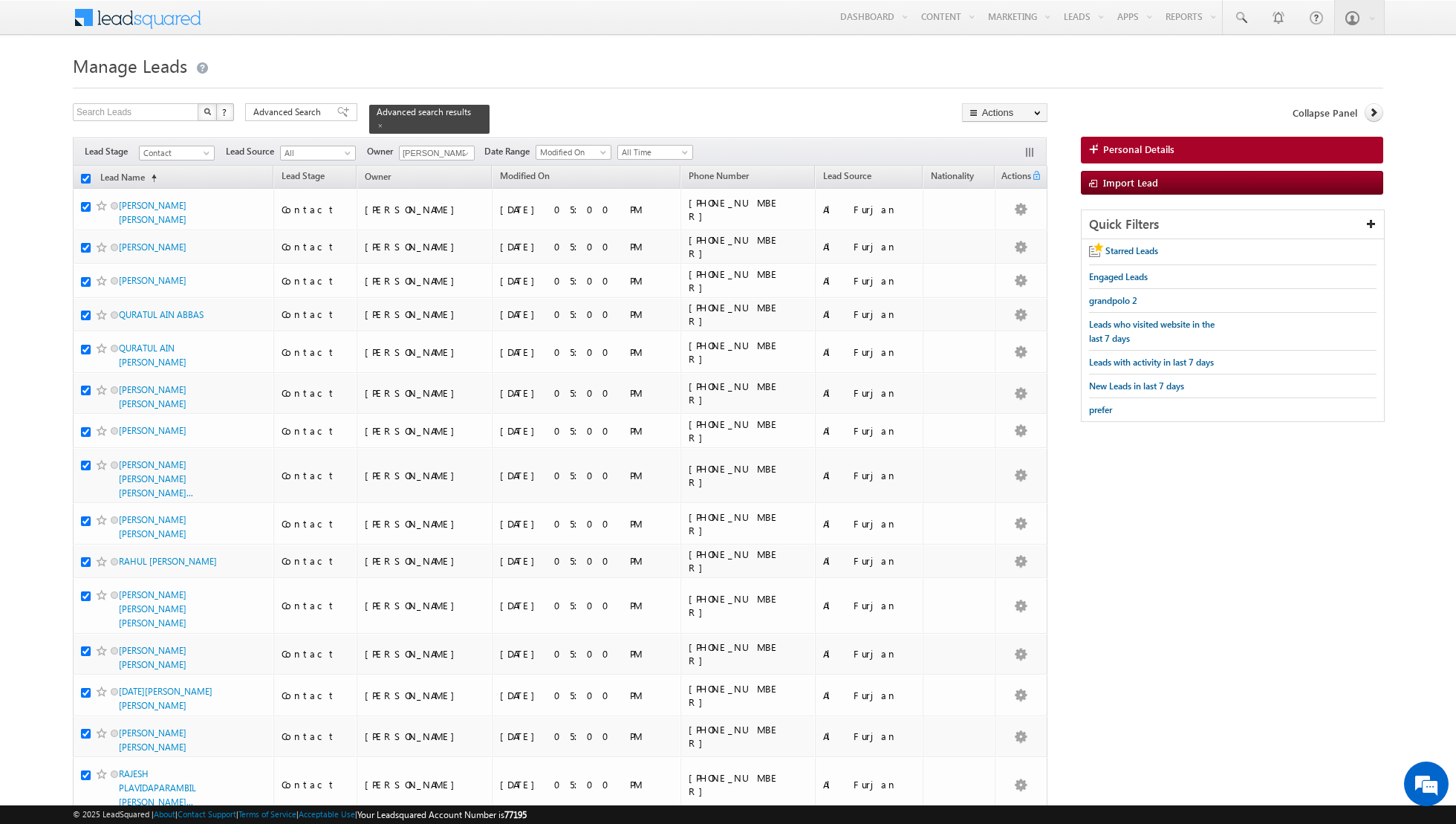
checkbox input "true"
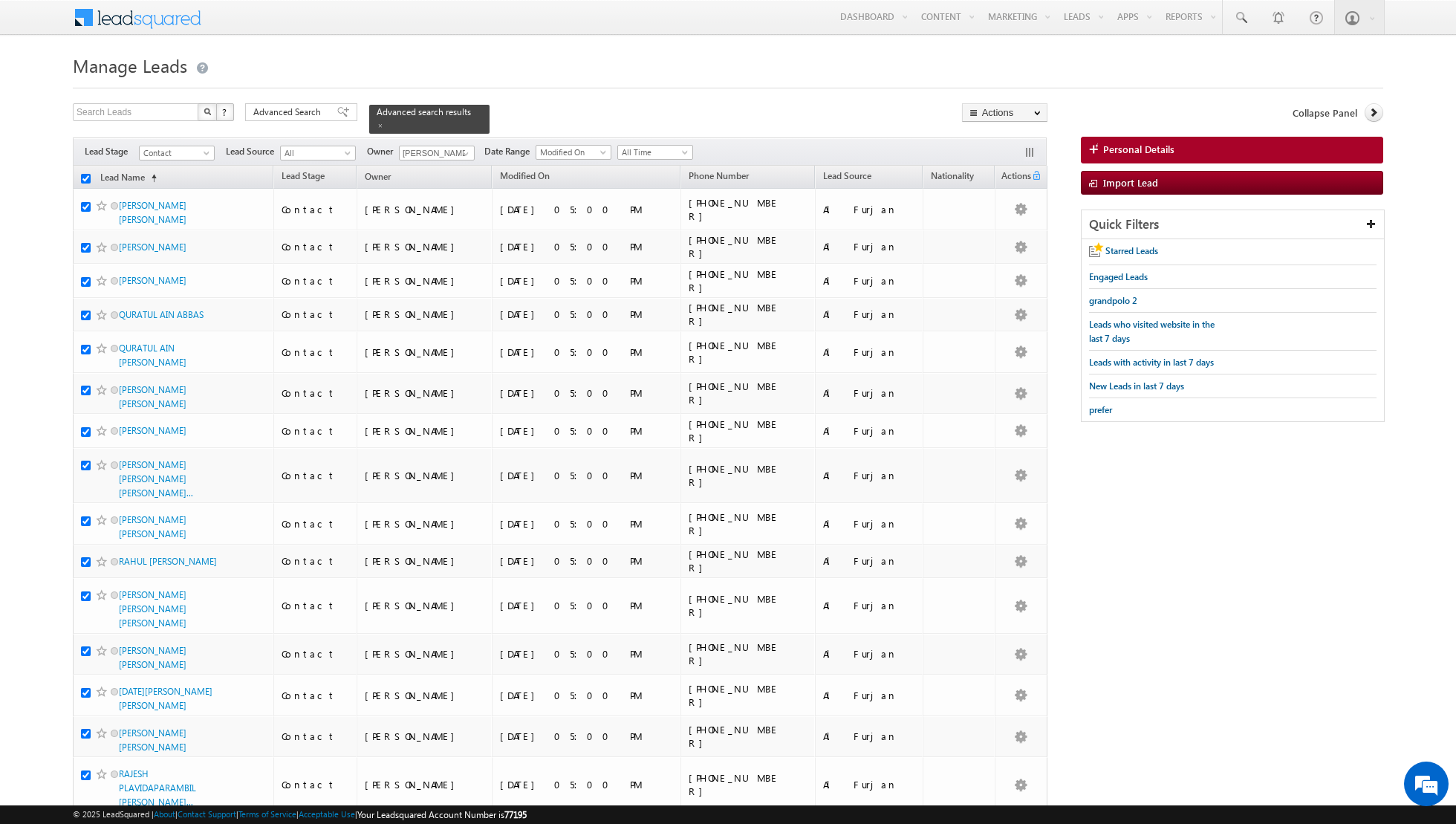
checkbox input "true"
click at [986, 246] on link "Change Owner" at bounding box center [1005, 241] width 84 height 18
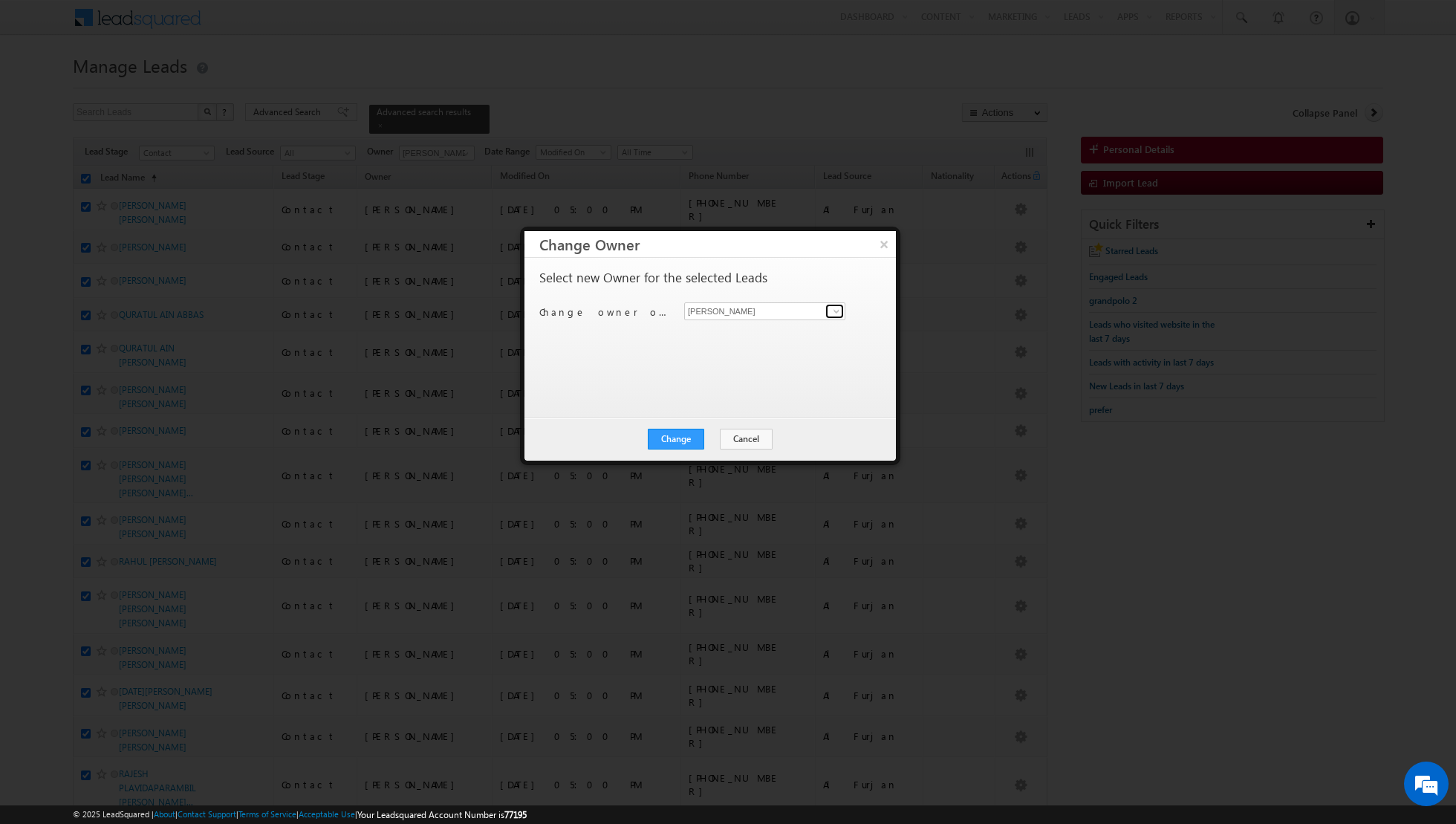
click at [833, 308] on span at bounding box center [837, 312] width 12 height 12
click at [790, 334] on span "asma.kazi@indglobal.ae" at bounding box center [757, 339] width 134 height 11
type input "Asma Kazi"
click at [682, 440] on button "Change" at bounding box center [677, 439] width 57 height 21
click at [703, 437] on button "Close" at bounding box center [713, 439] width 48 height 21
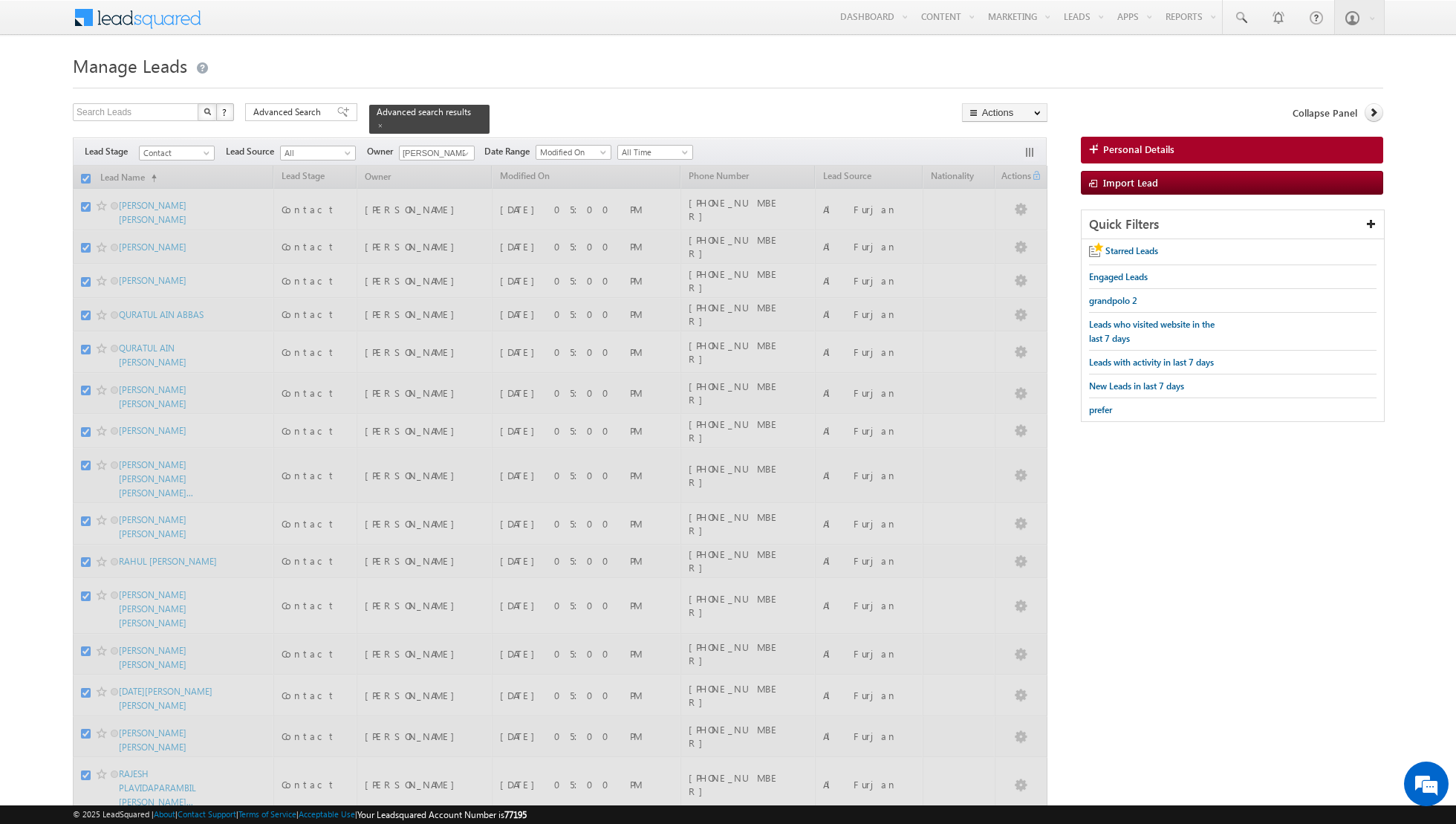
checkbox input "false"
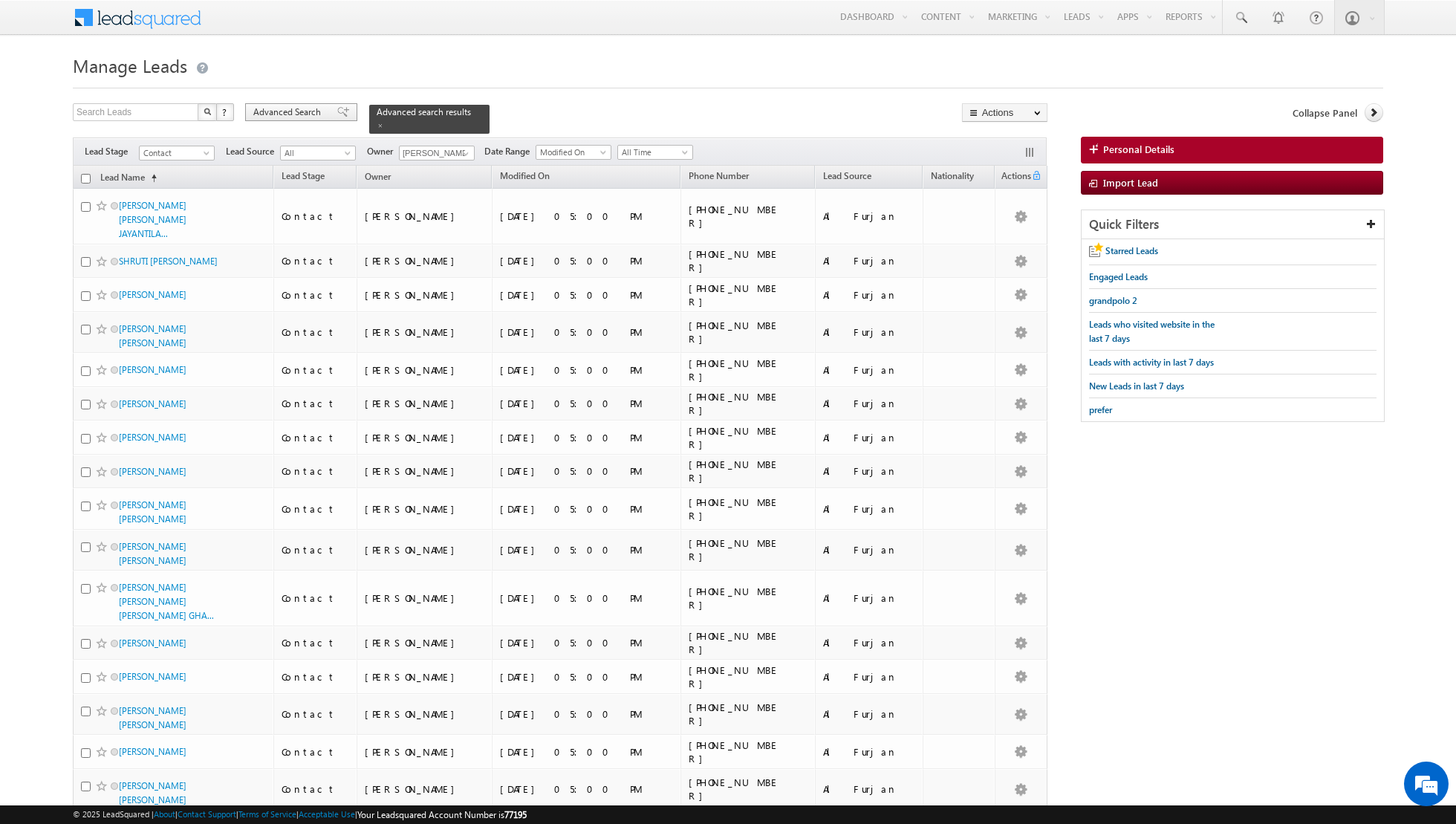
click at [337, 118] on div "Advanced Search" at bounding box center [301, 112] width 112 height 18
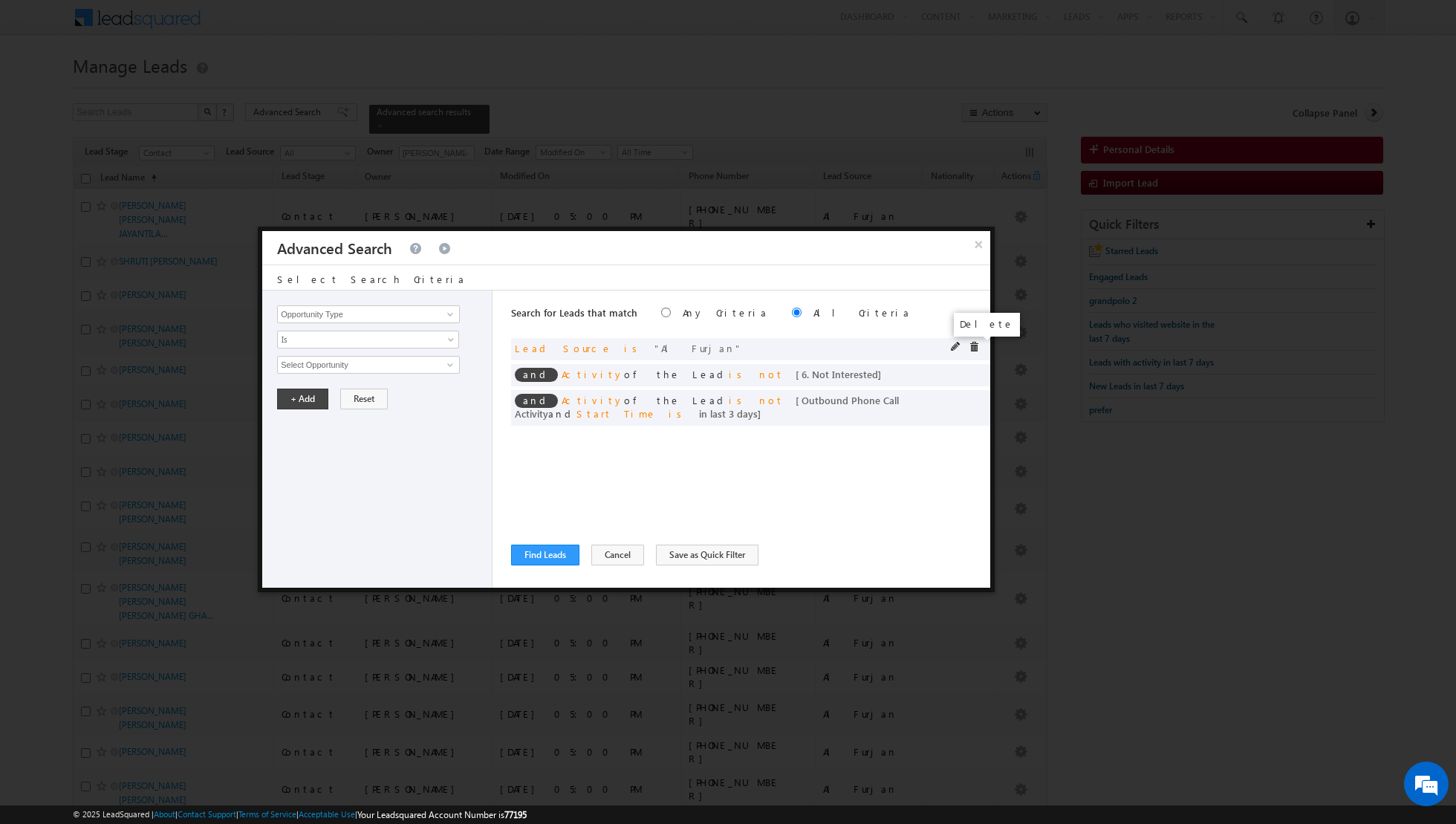
click at [978, 349] on span at bounding box center [974, 347] width 10 height 10
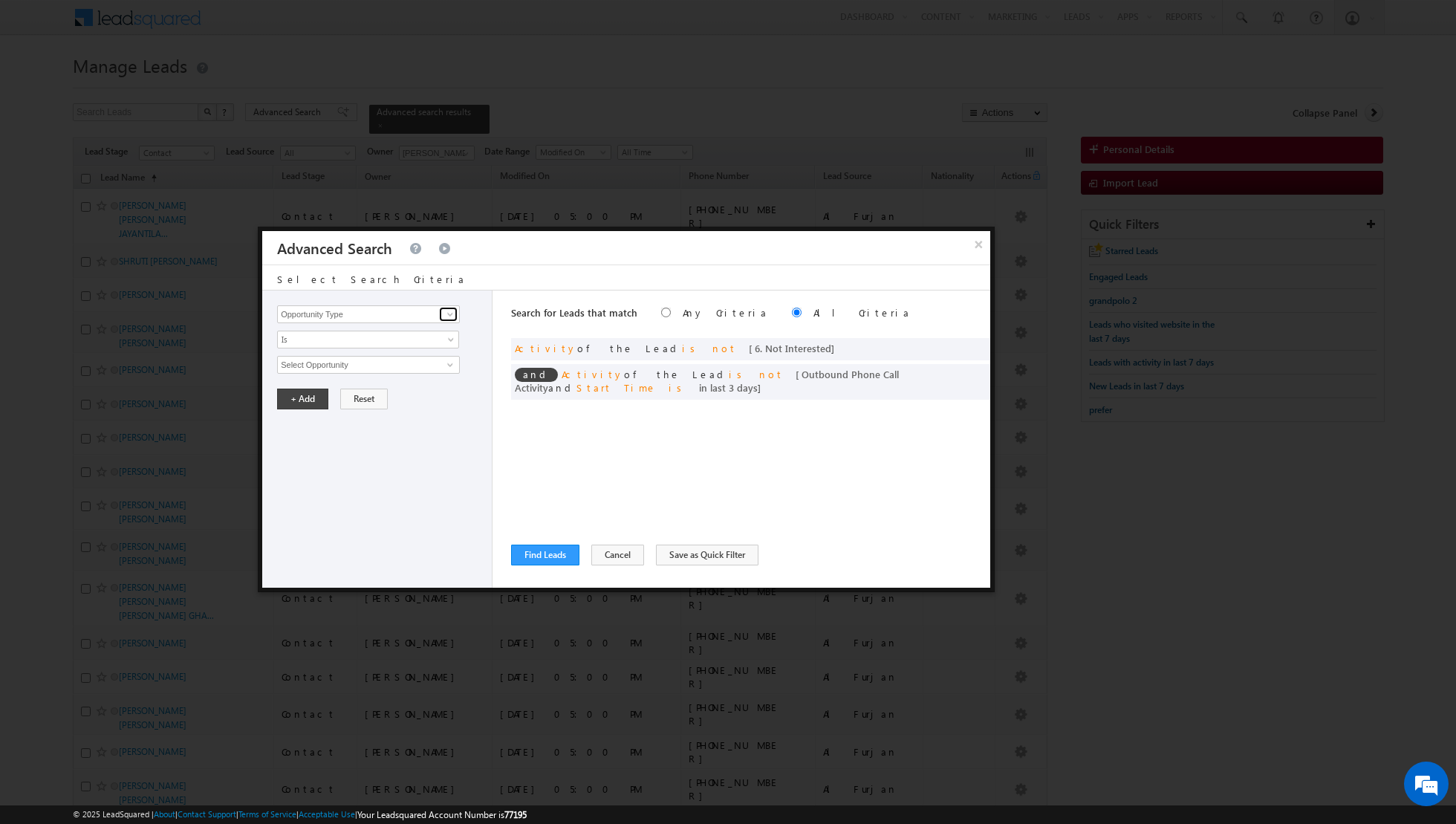
click at [449, 313] on span at bounding box center [451, 314] width 12 height 12
click at [301, 356] on link "Lead Source" at bounding box center [368, 360] width 182 height 17
type input "Lead Source"
click at [447, 362] on span "select" at bounding box center [452, 364] width 12 height 7
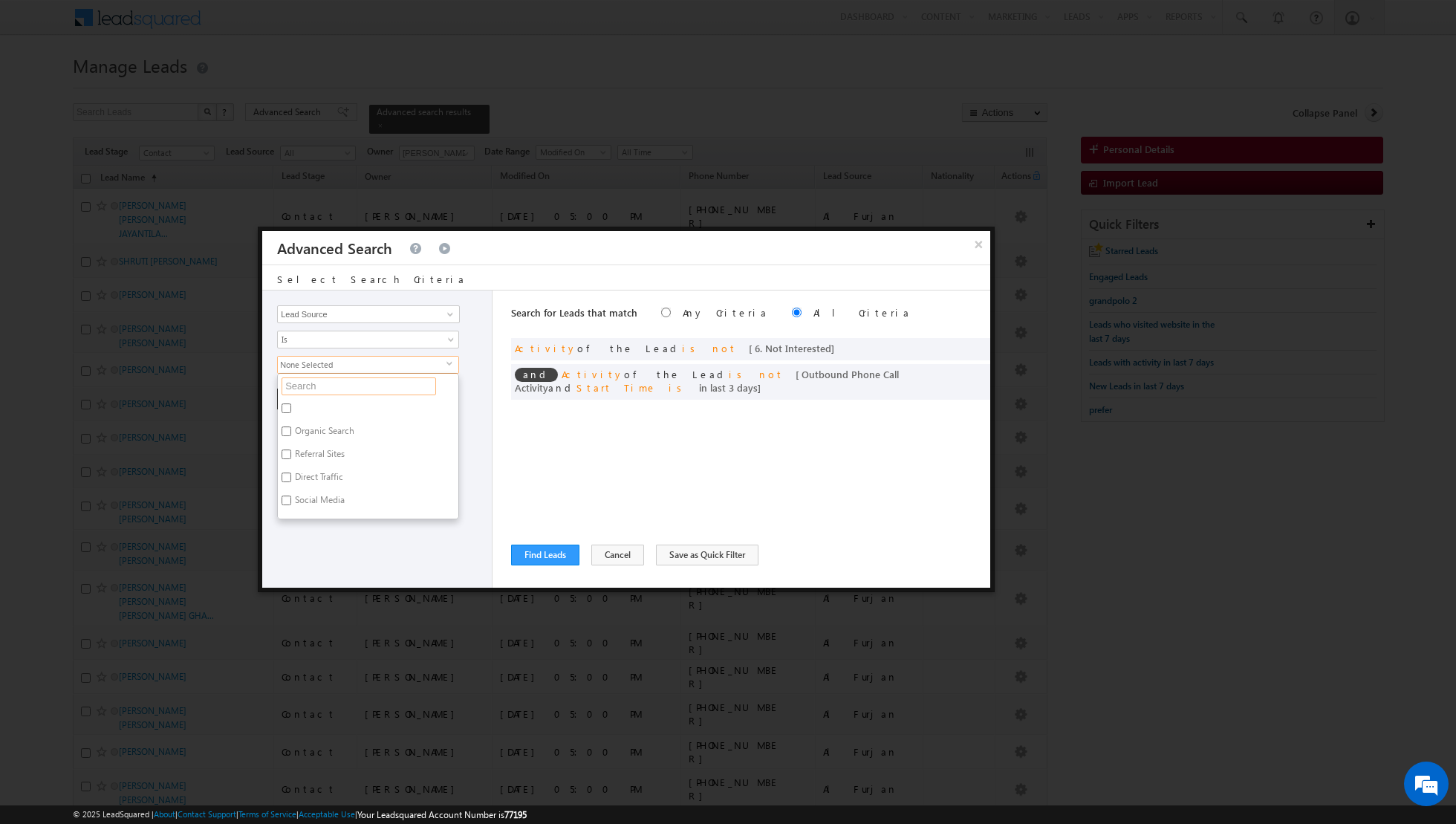
click at [386, 388] on input "text" at bounding box center [359, 386] width 154 height 18
type input "jv"
click at [295, 407] on label "JVT" at bounding box center [300, 410] width 45 height 23
click at [291, 407] on input "JVT" at bounding box center [286, 408] width 9 height 9
checkbox input "true"
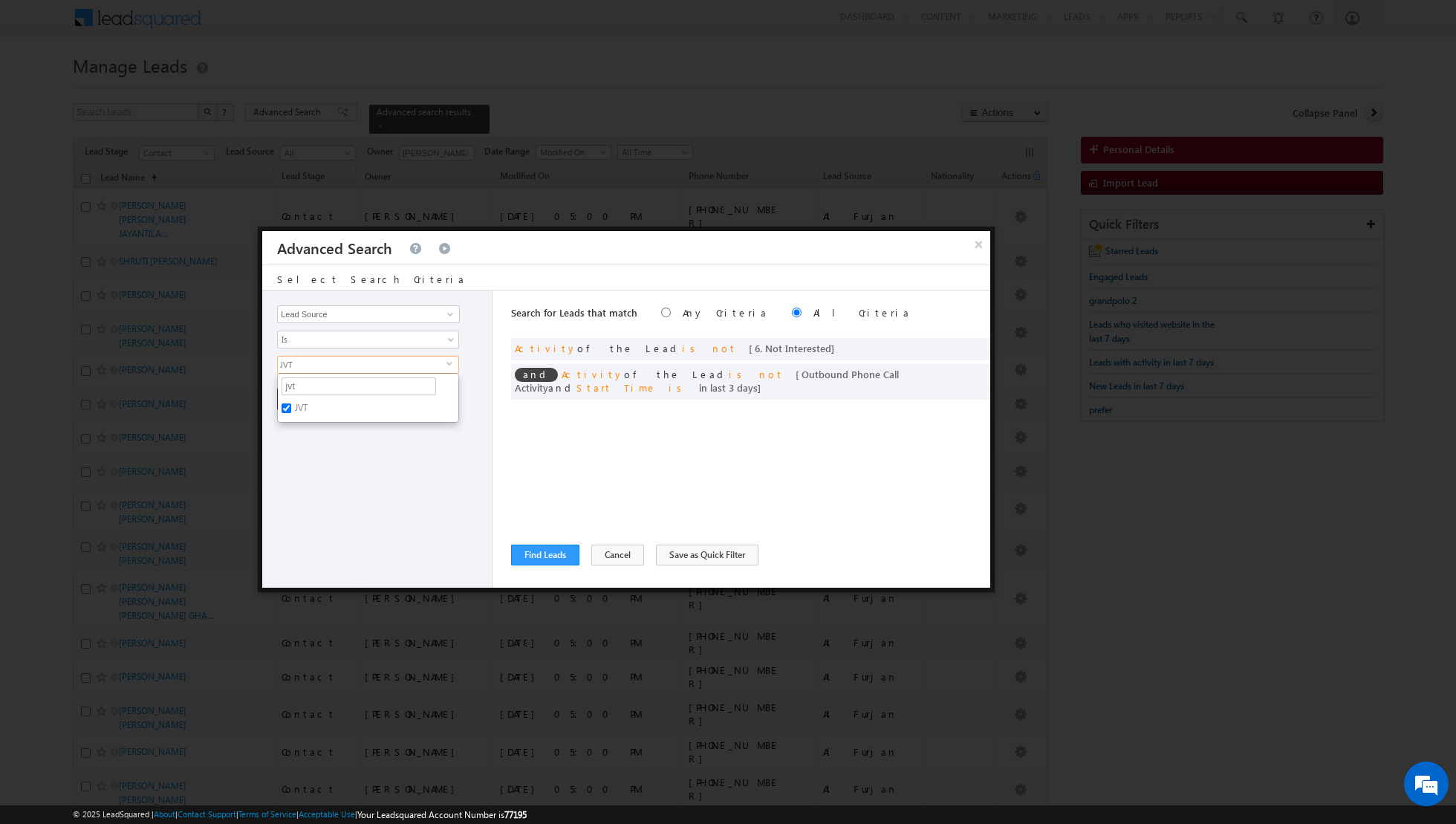
click at [293, 430] on div "Opportunity Type Lead Activity Task Sales Group Prospect Id Address 1 Address 2…" at bounding box center [377, 439] width 230 height 297
click at [295, 399] on button "+ Add" at bounding box center [303, 399] width 51 height 21
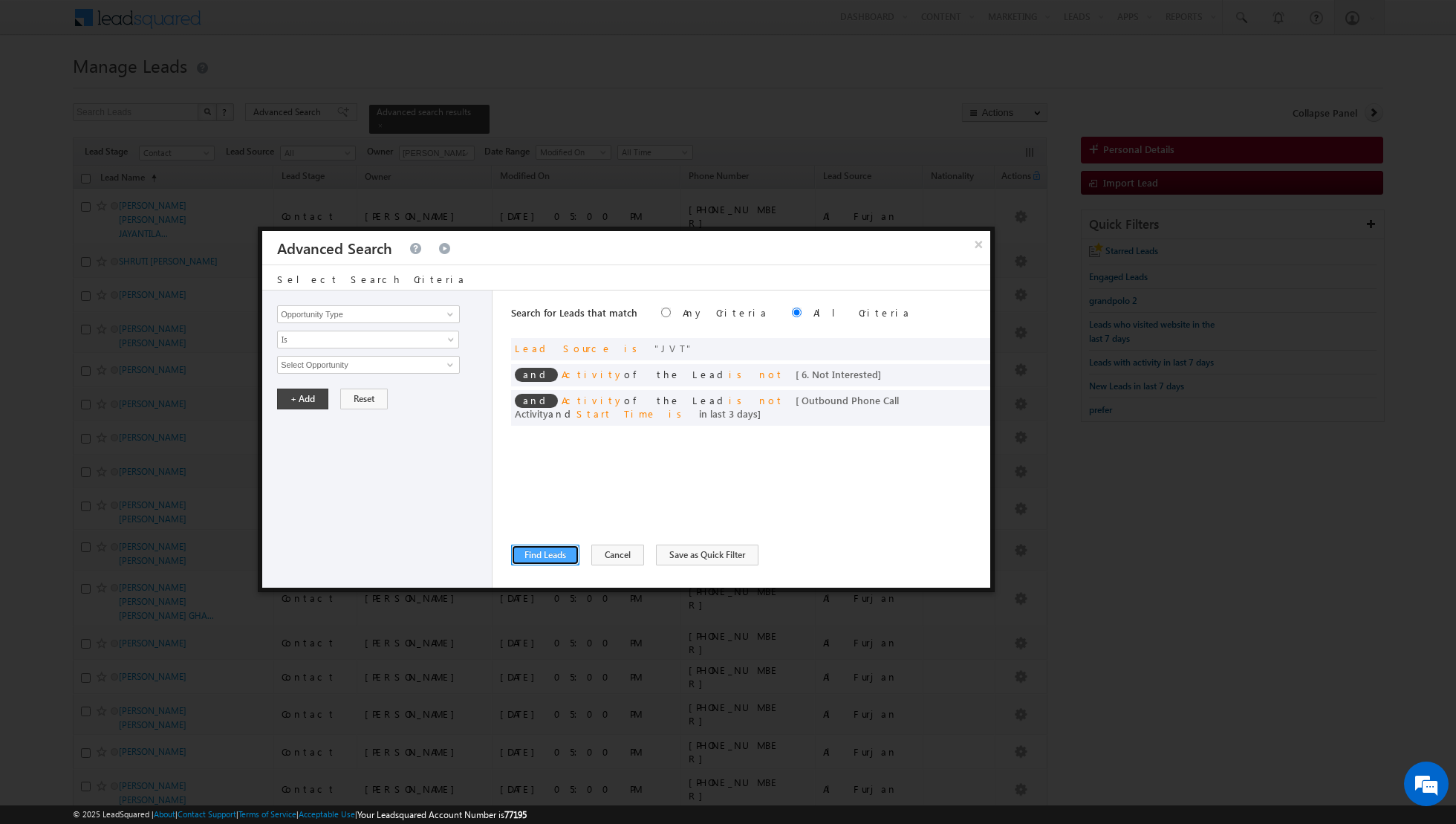
click at [532, 552] on button "Find Leads" at bounding box center [546, 555] width 69 height 21
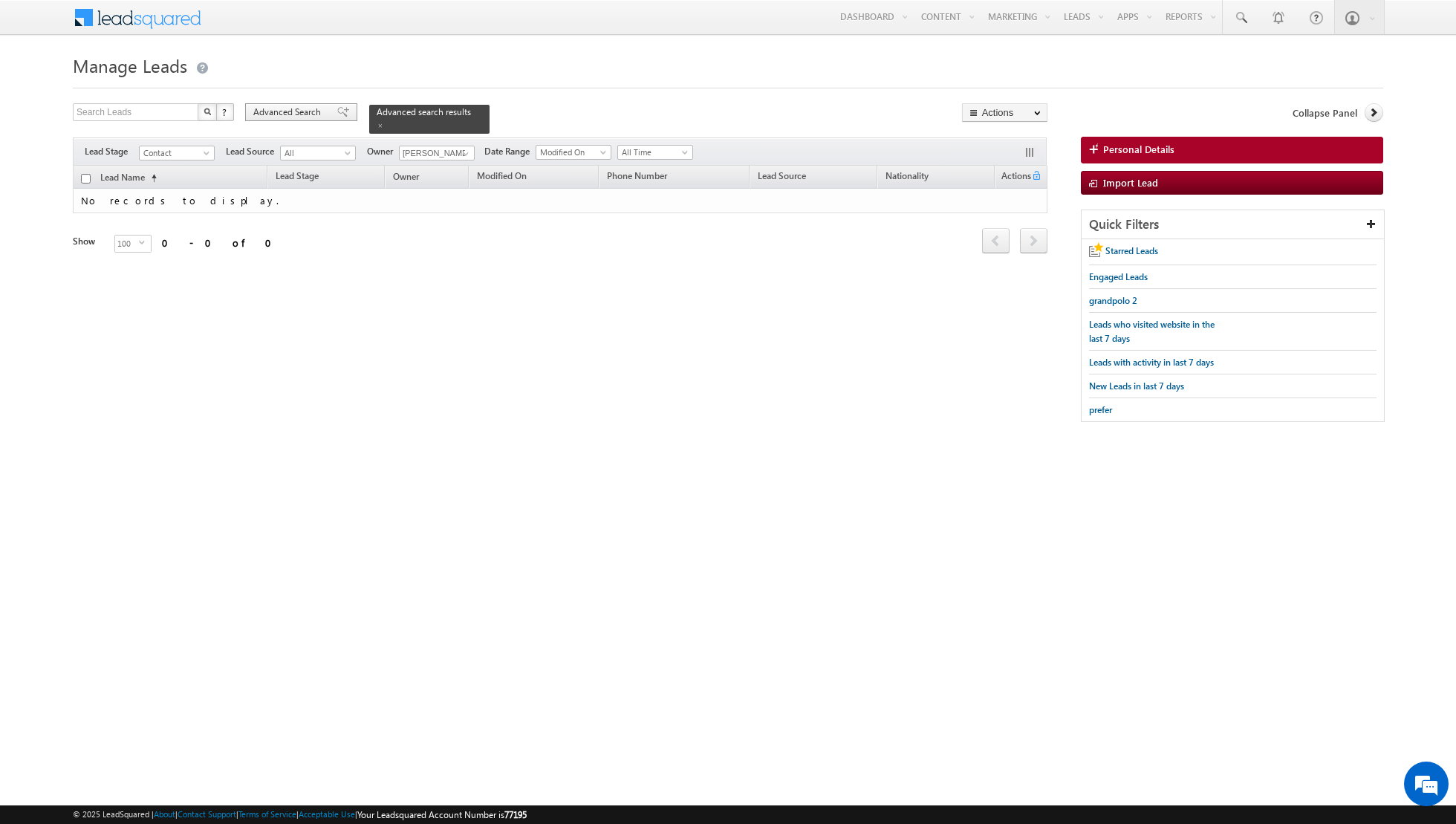
click at [334, 118] on div "Advanced Search" at bounding box center [301, 112] width 112 height 18
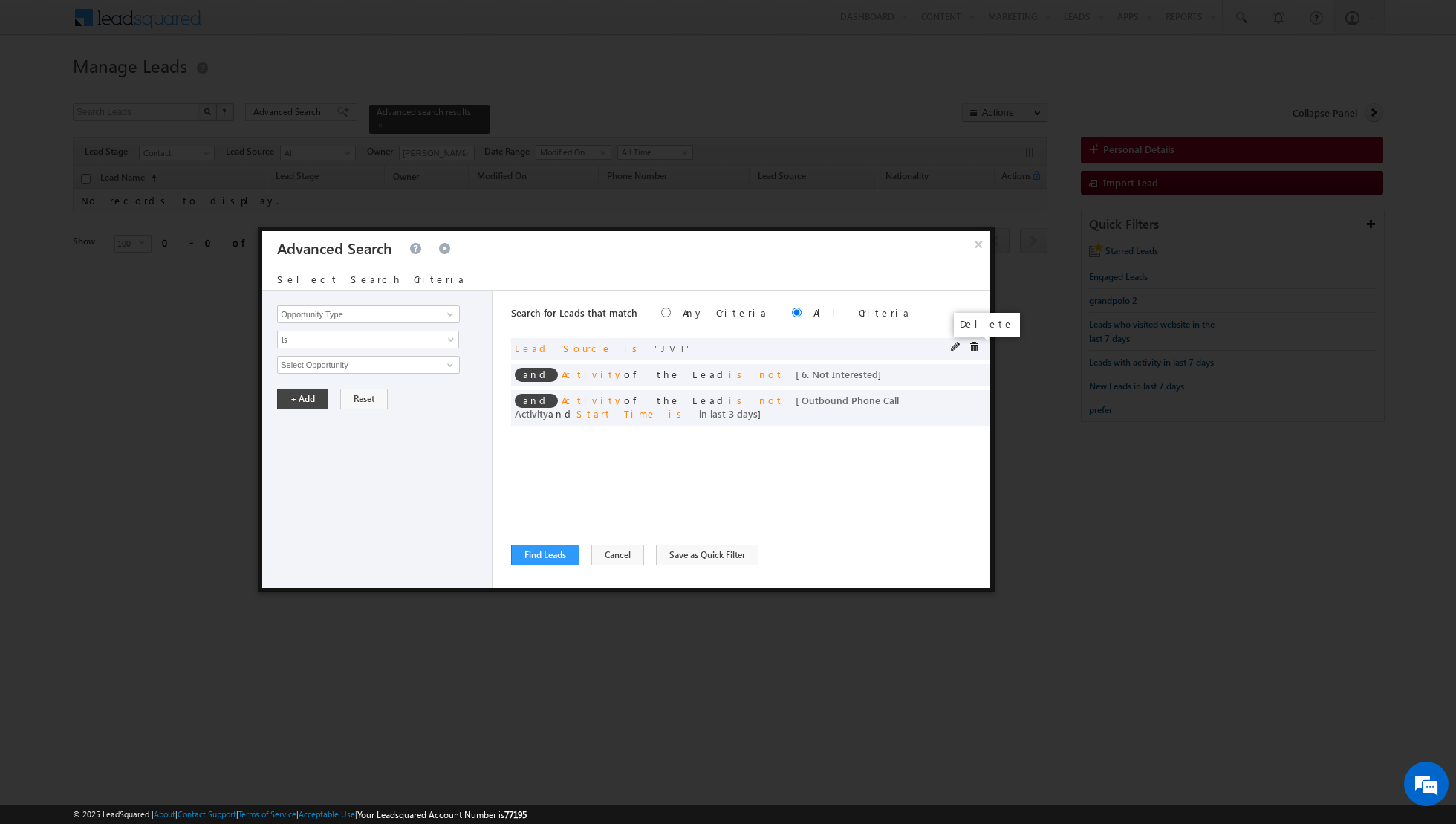
click at [975, 346] on span at bounding box center [974, 347] width 10 height 10
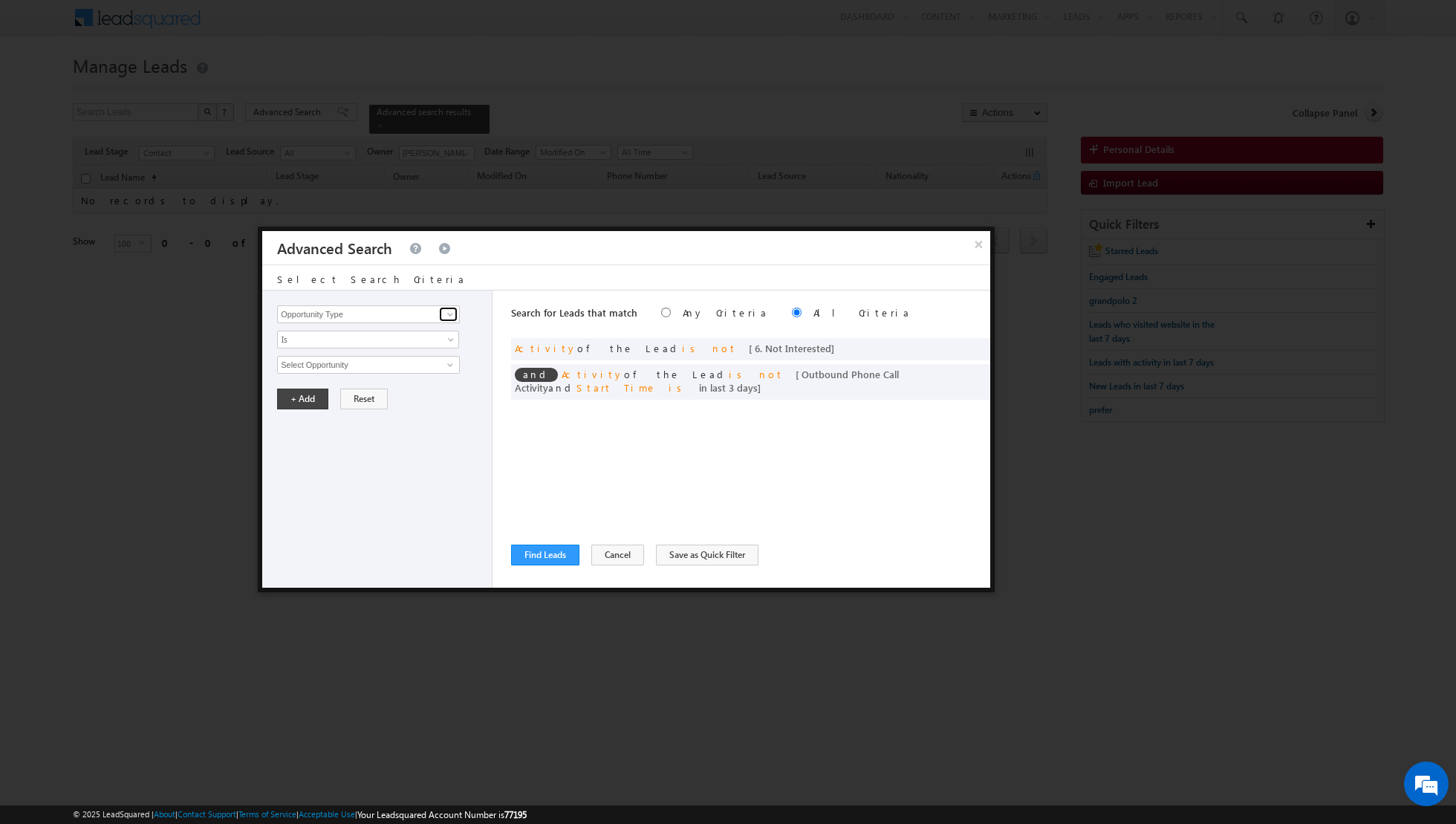
click at [454, 315] on span at bounding box center [451, 314] width 12 height 12
click at [349, 349] on link "Lead Source" at bounding box center [368, 344] width 182 height 17
type input "Lead Source"
click at [448, 365] on span "select" at bounding box center [452, 364] width 12 height 7
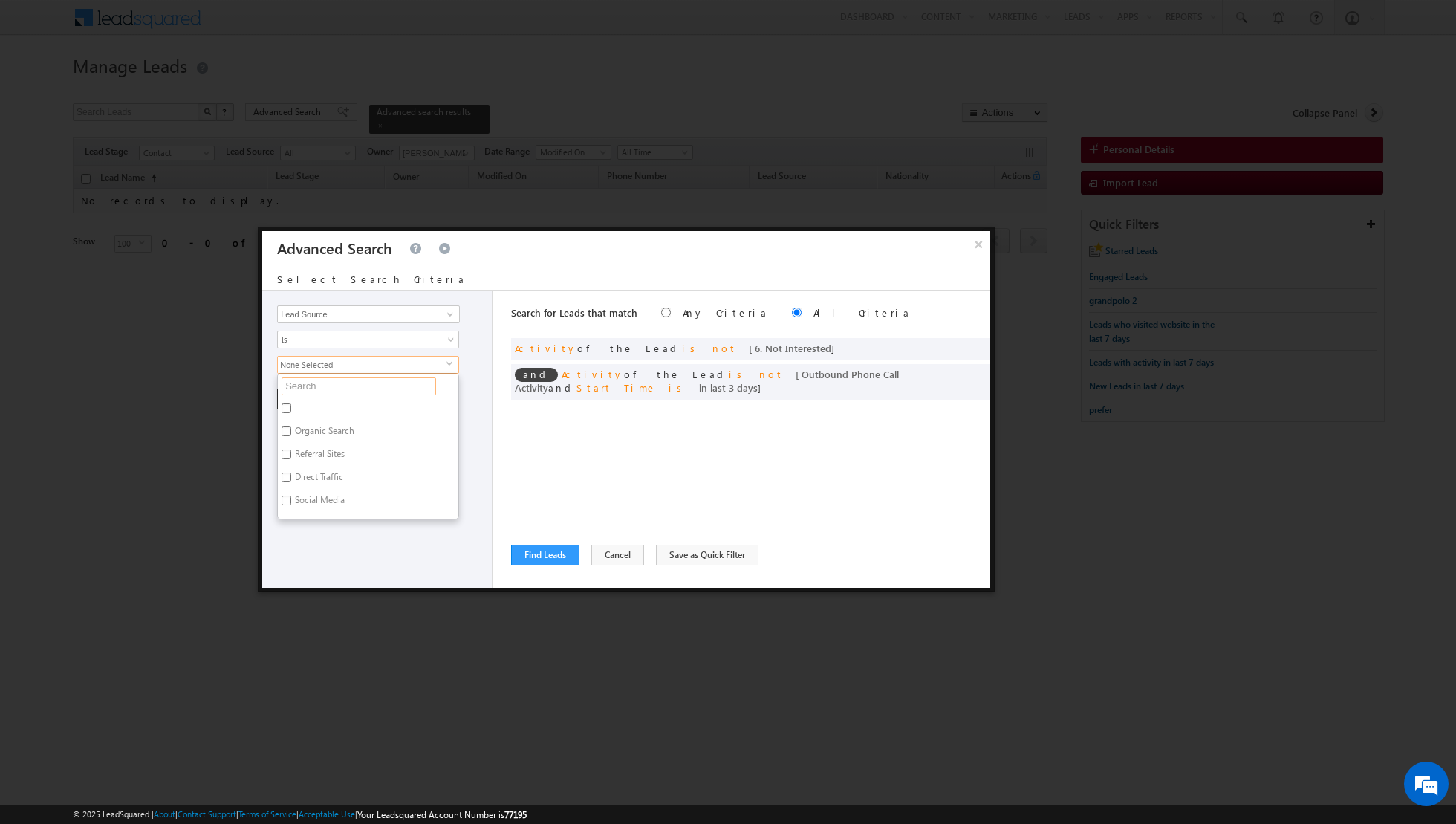
click at [392, 384] on input "text" at bounding box center [359, 386] width 154 height 18
type input "jvc"
click at [298, 408] on label "JVC" at bounding box center [300, 410] width 45 height 23
click at [291, 408] on input "JVC" at bounding box center [286, 408] width 9 height 9
checkbox input "true"
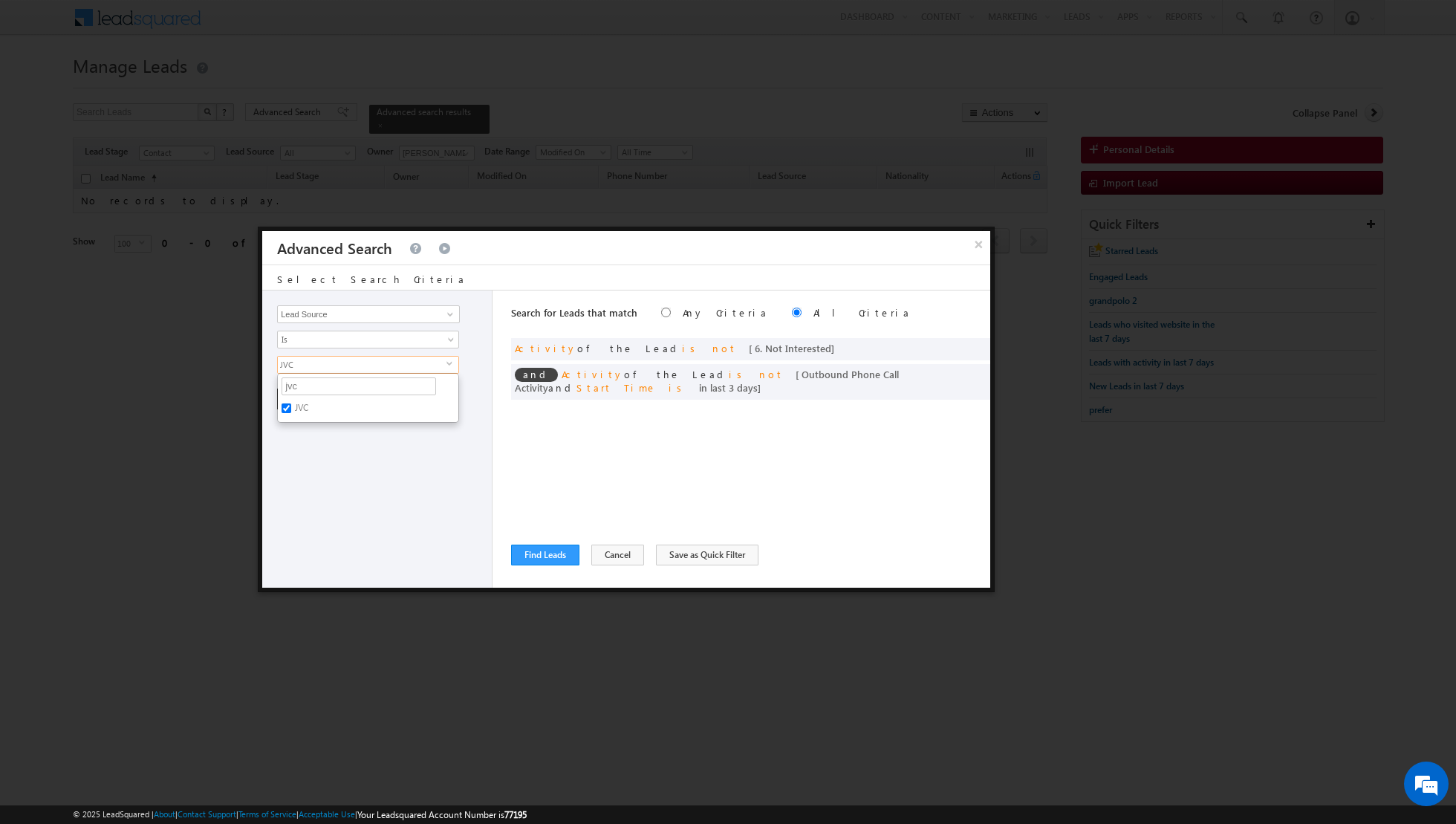
click at [306, 463] on div "Opportunity Type Lead Activity Task Sales Group Prospect Id Address 1 Address 2…" at bounding box center [377, 439] width 230 height 297
click at [305, 404] on button "+ Add" at bounding box center [303, 399] width 51 height 21
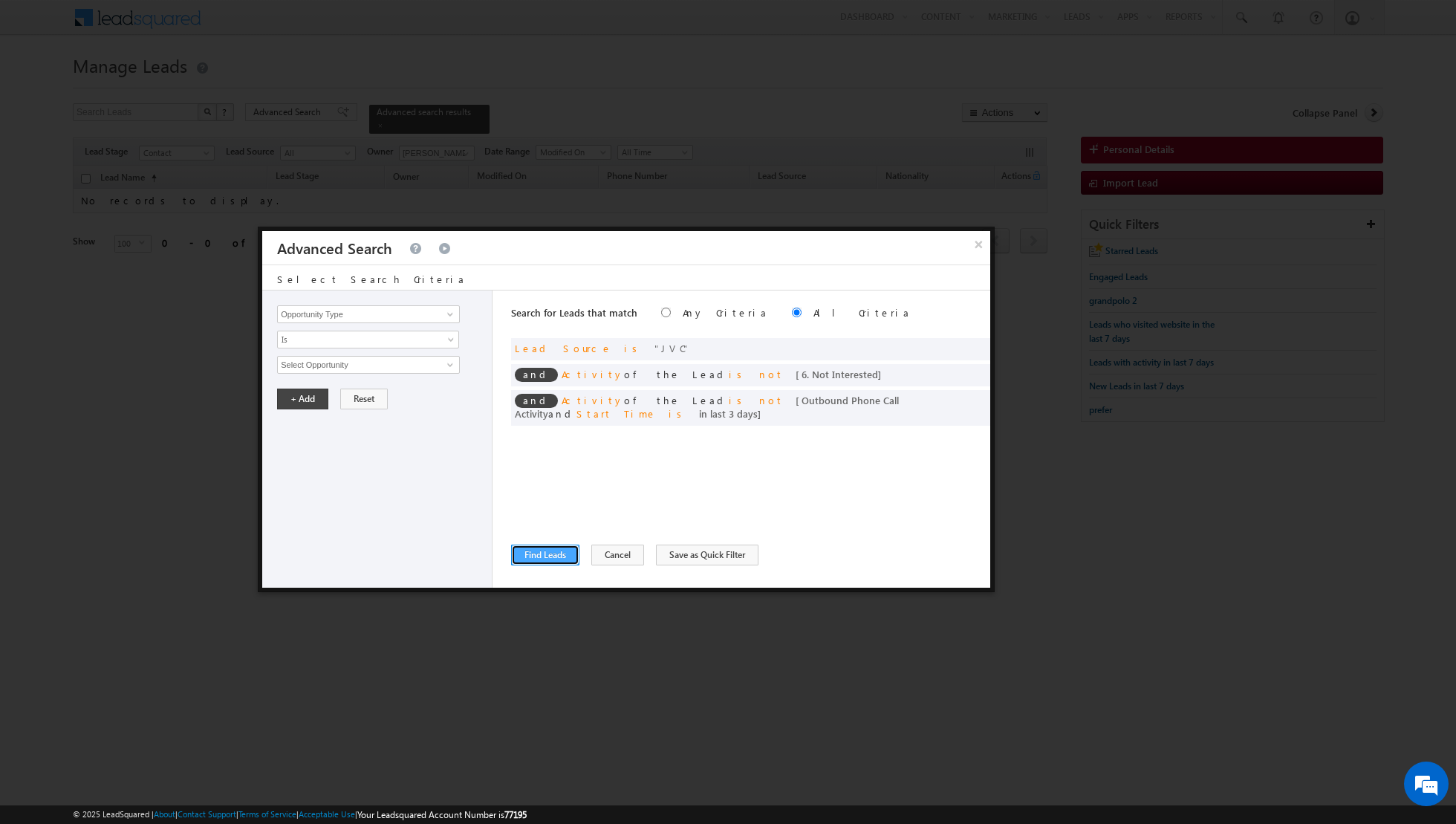
click at [537, 552] on button "Find Leads" at bounding box center [546, 555] width 69 height 21
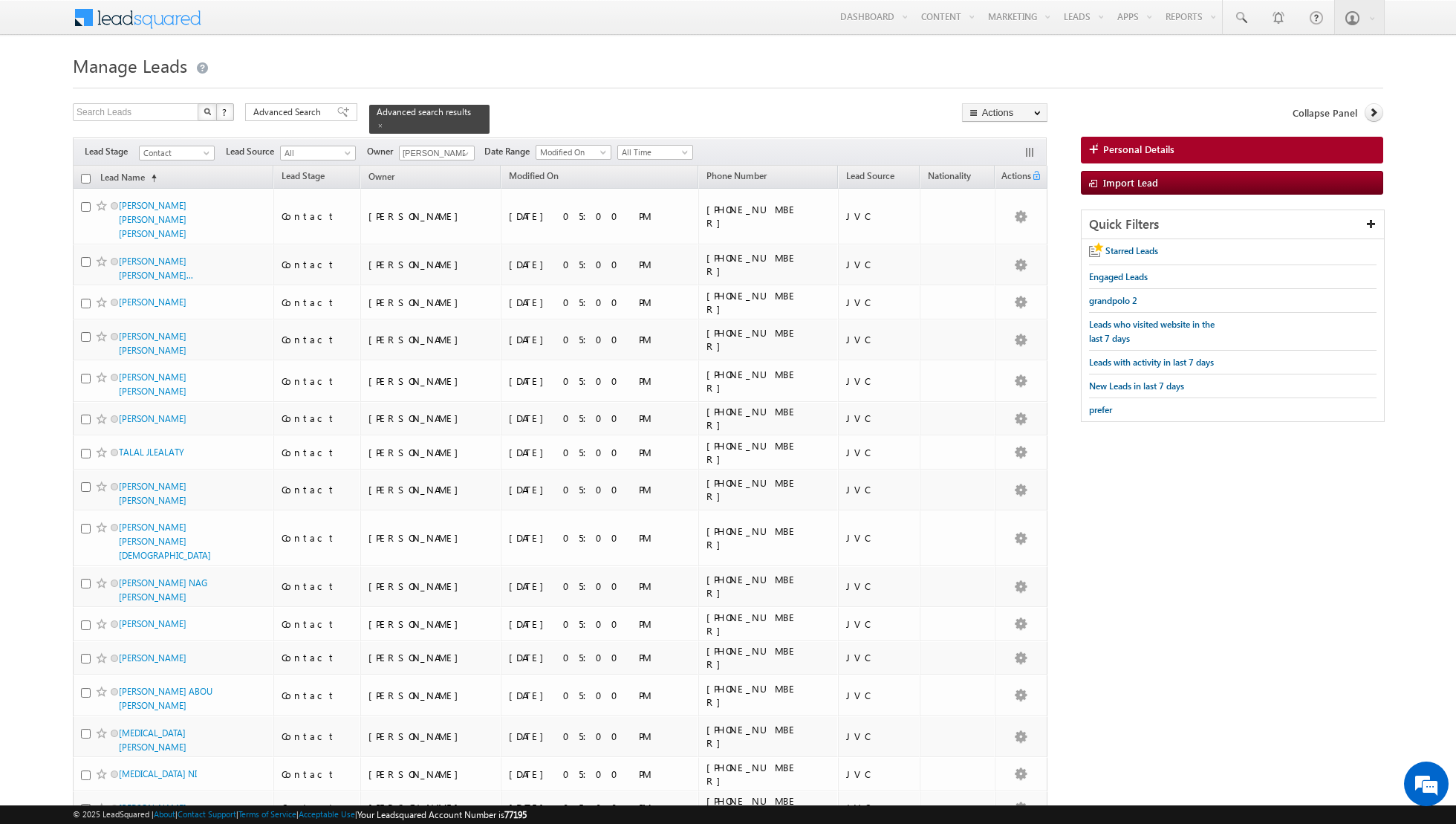
click at [87, 177] on input "checkbox" at bounding box center [86, 178] width 9 height 9
checkbox input "true"
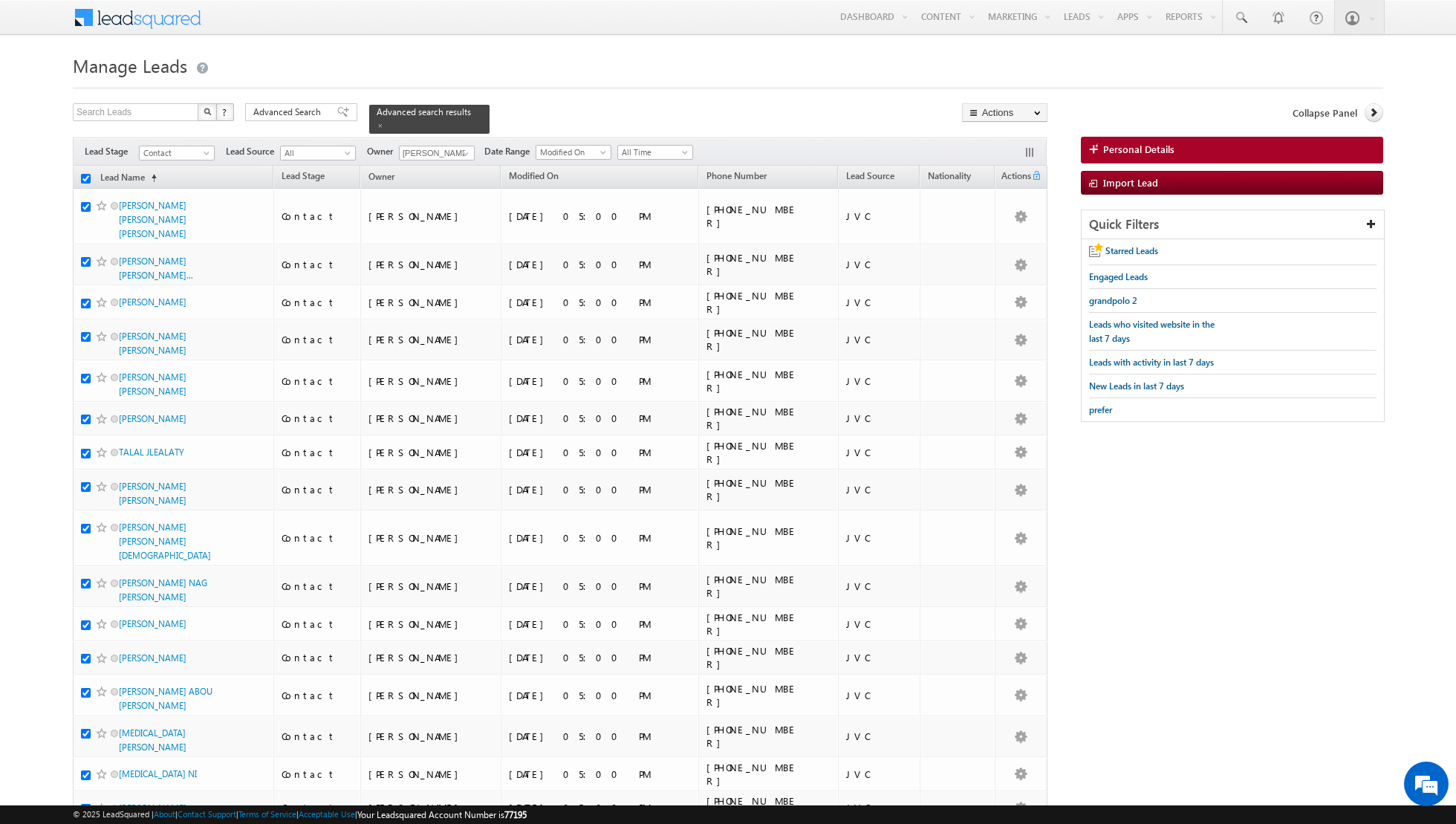
checkbox input "true"
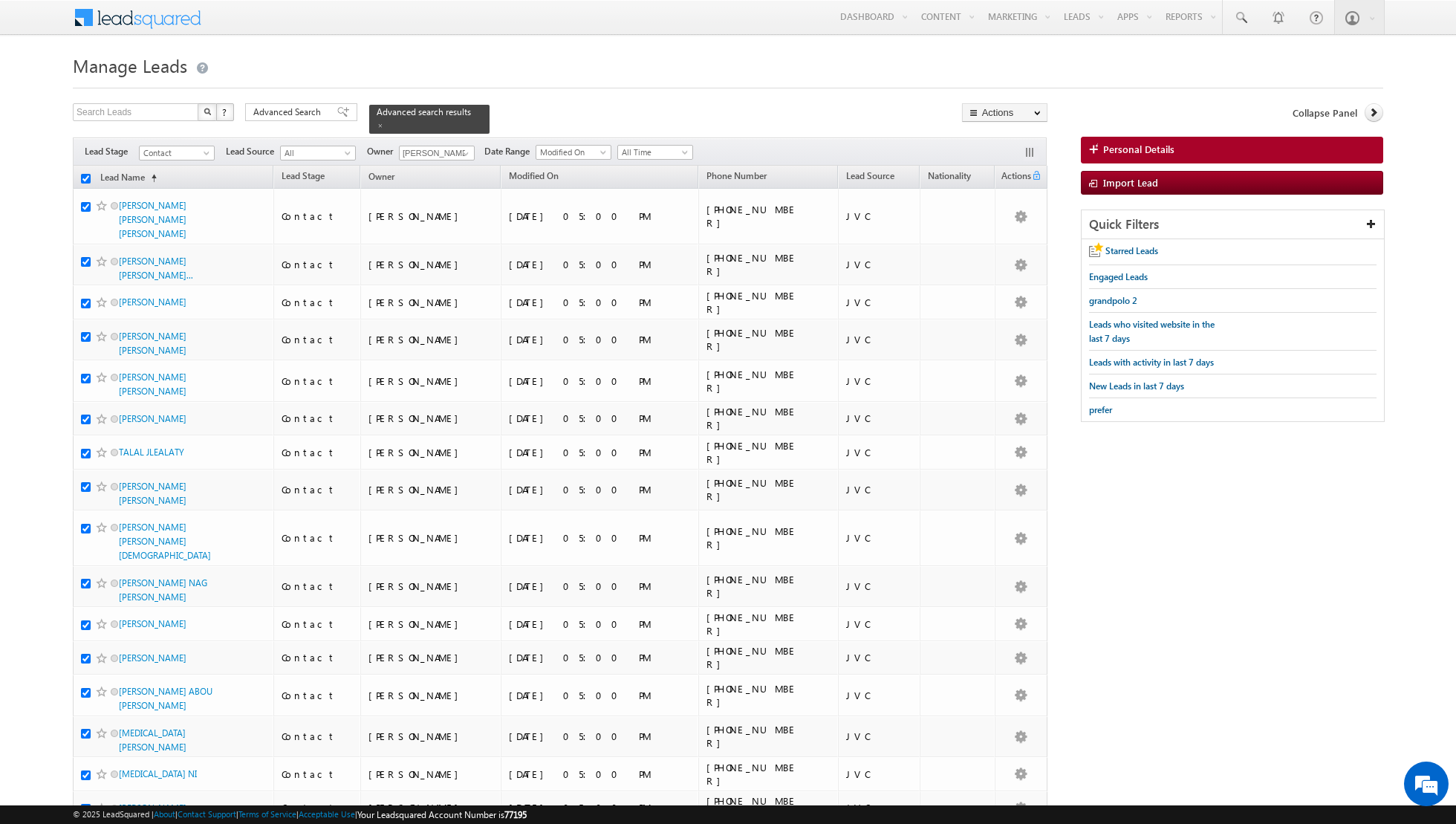
checkbox input "true"
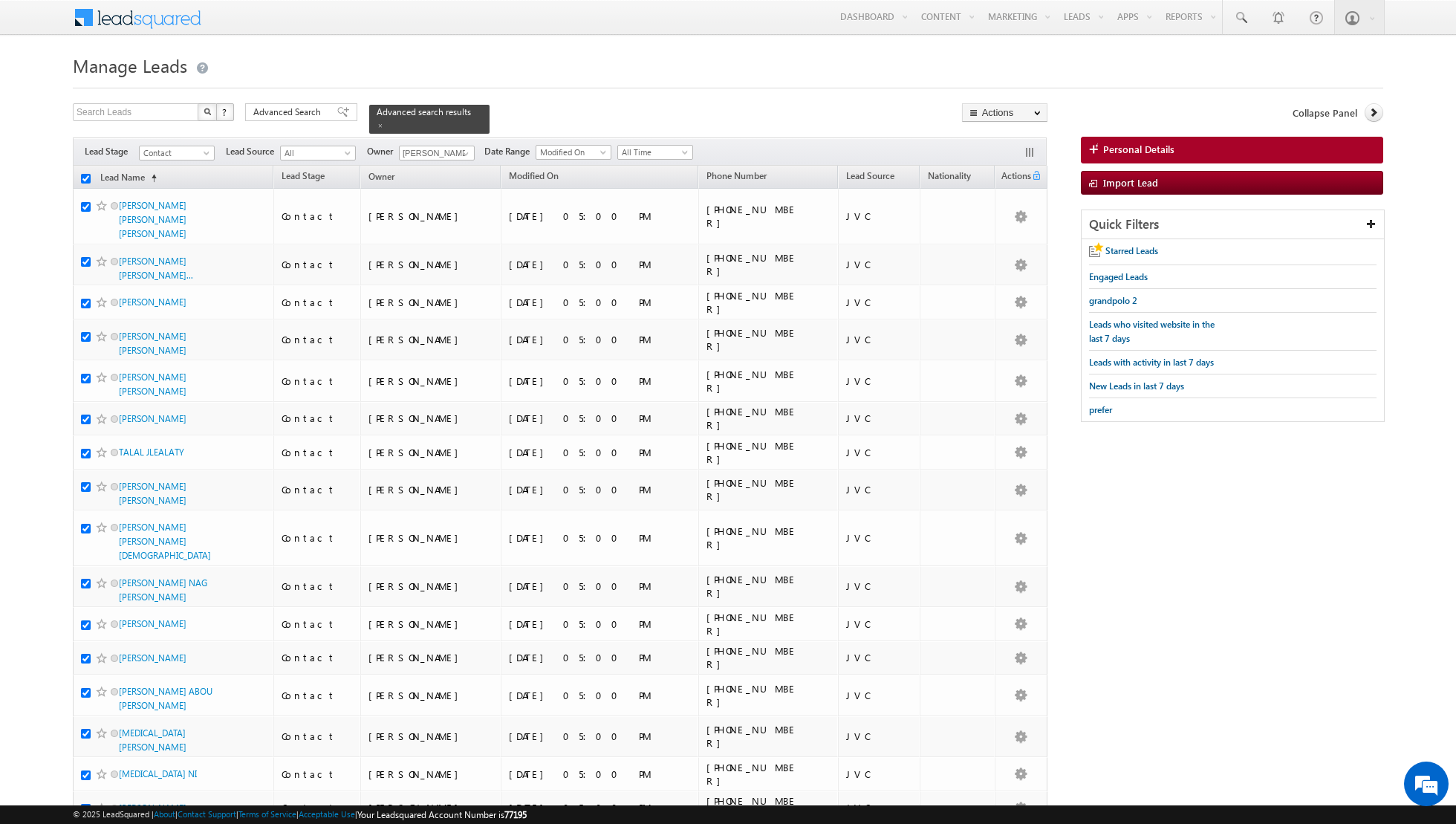
checkbox input "true"
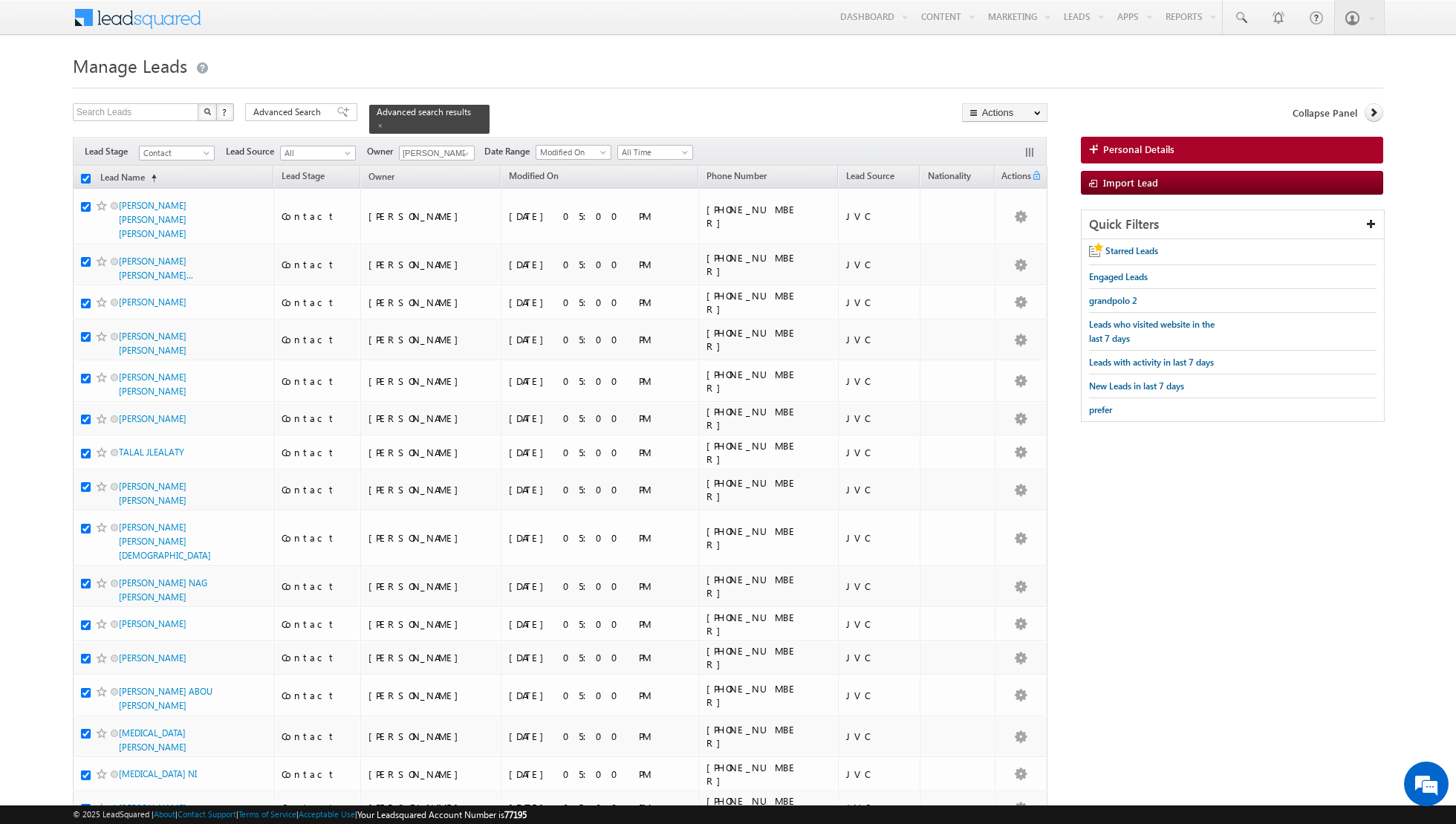
checkbox input "true"
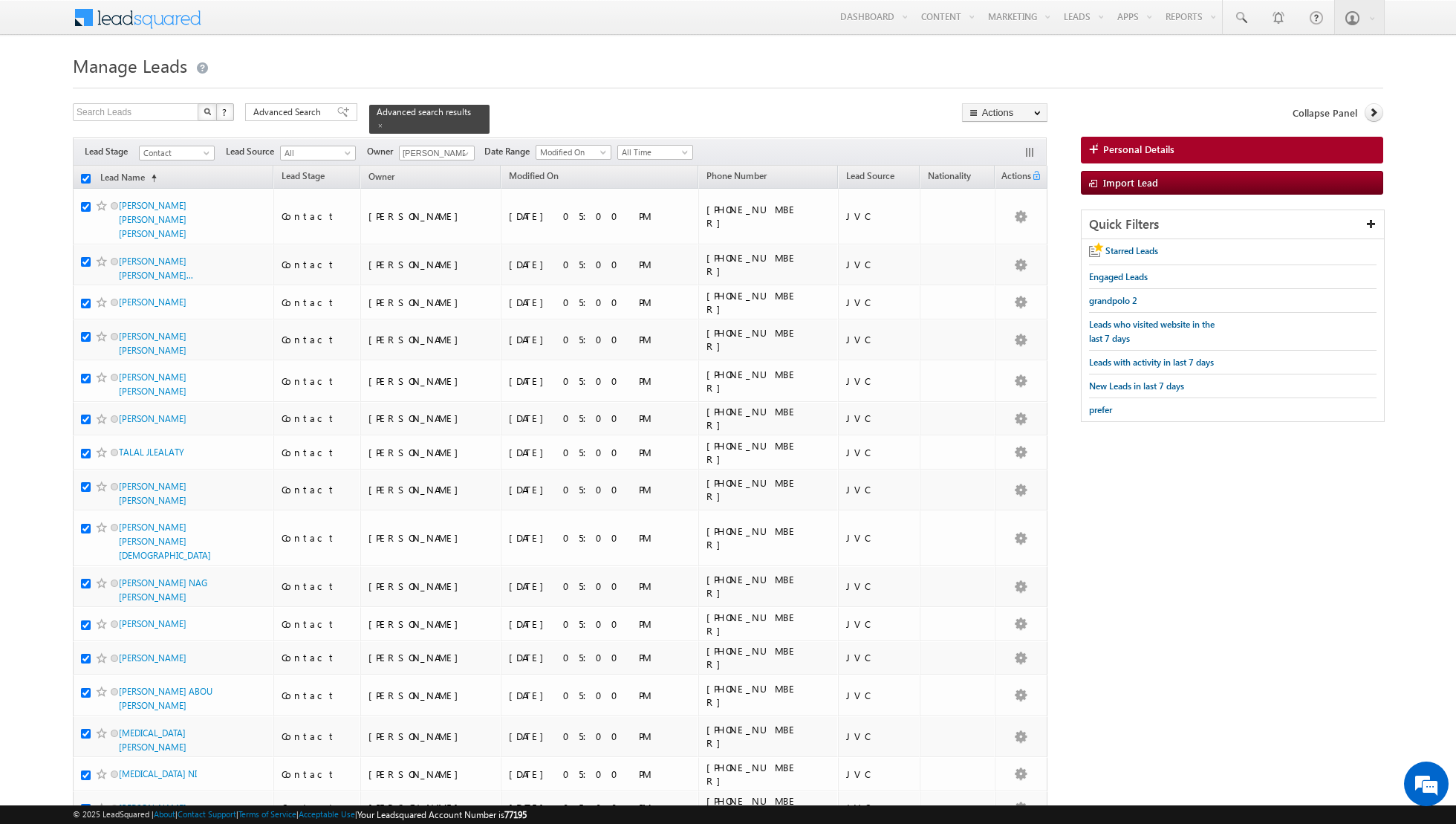
checkbox input "true"
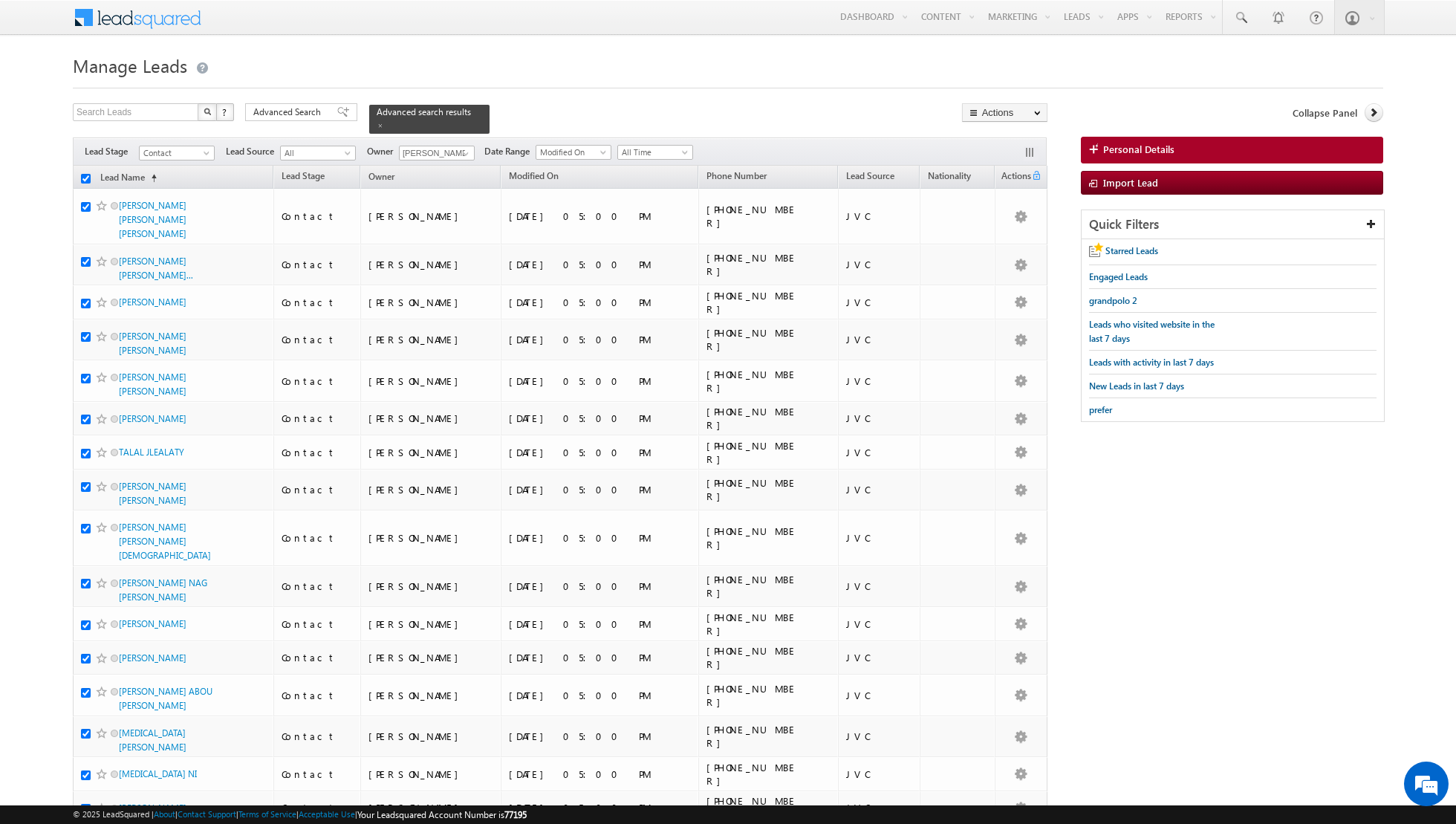
checkbox input "true"
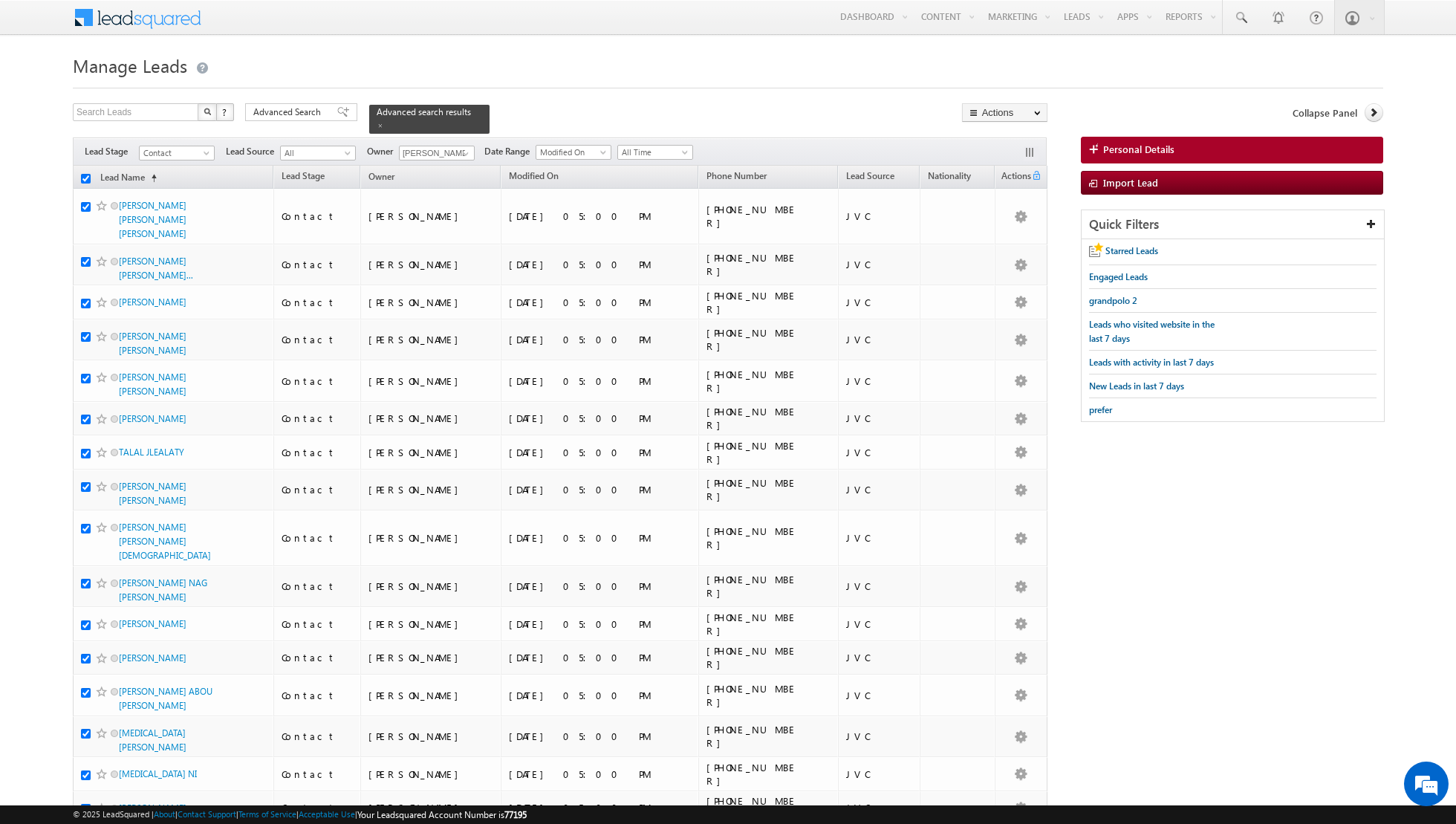
checkbox input "true"
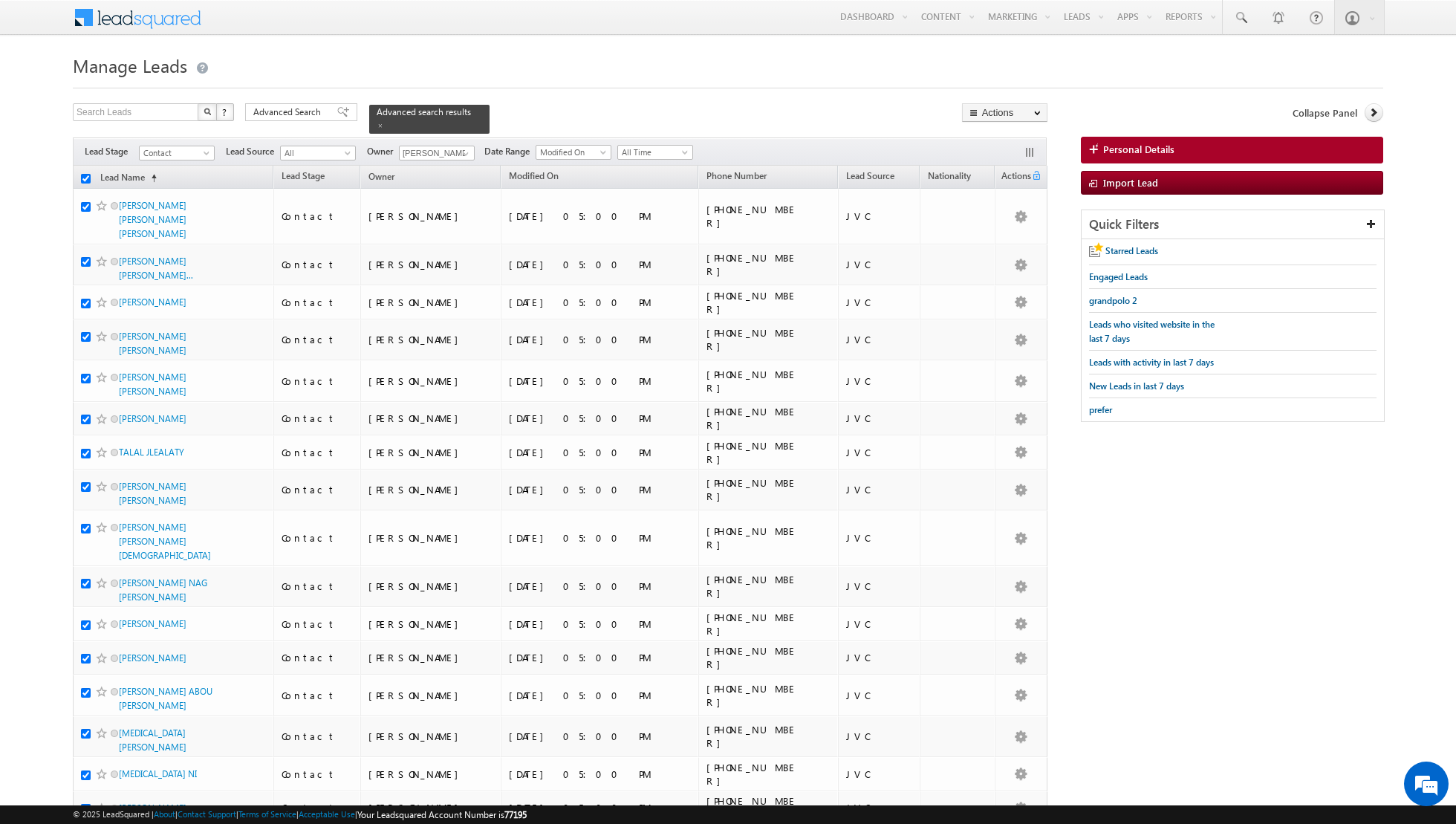
checkbox input "true"
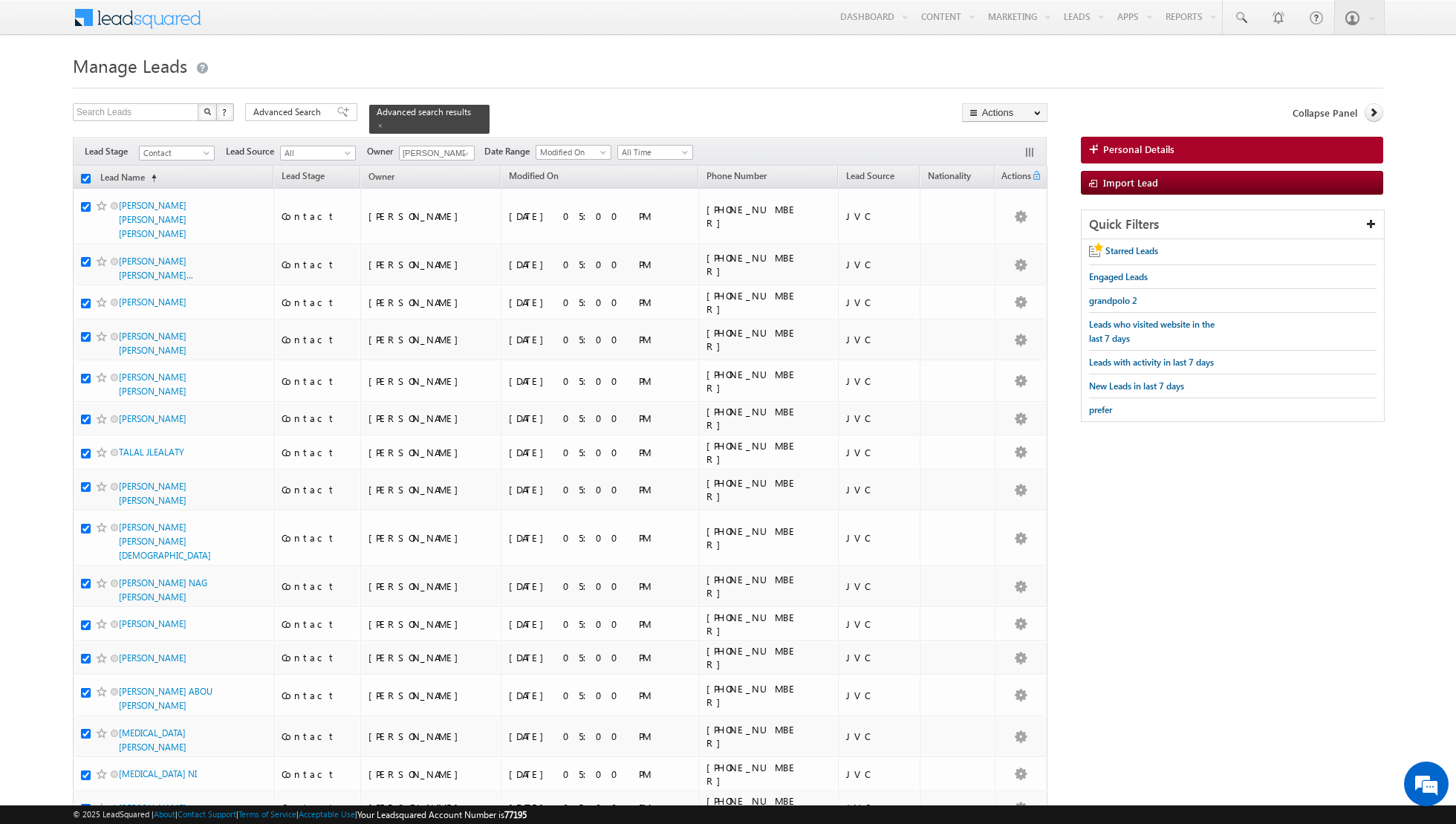
checkbox input "true"
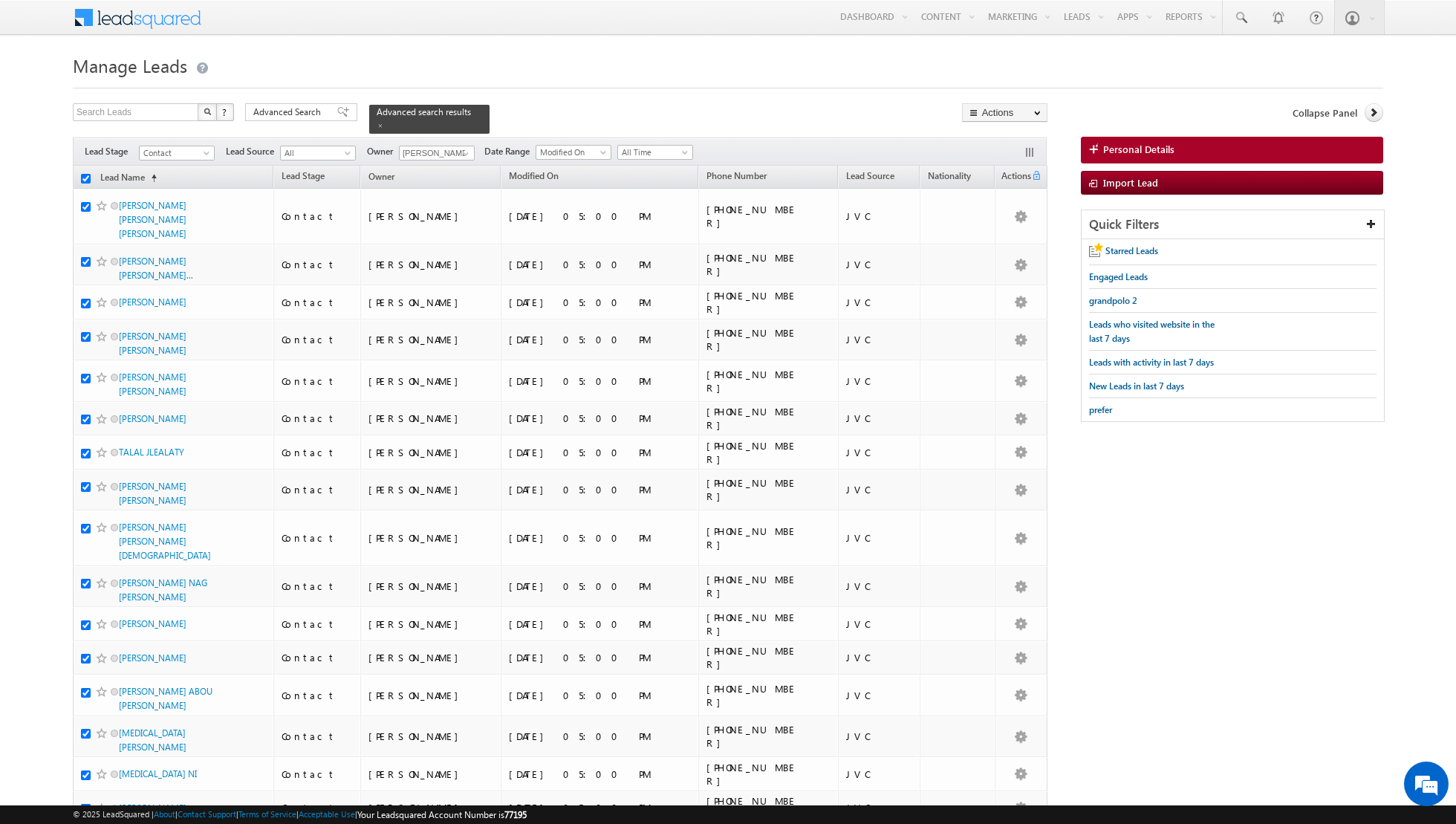
checkbox input "true"
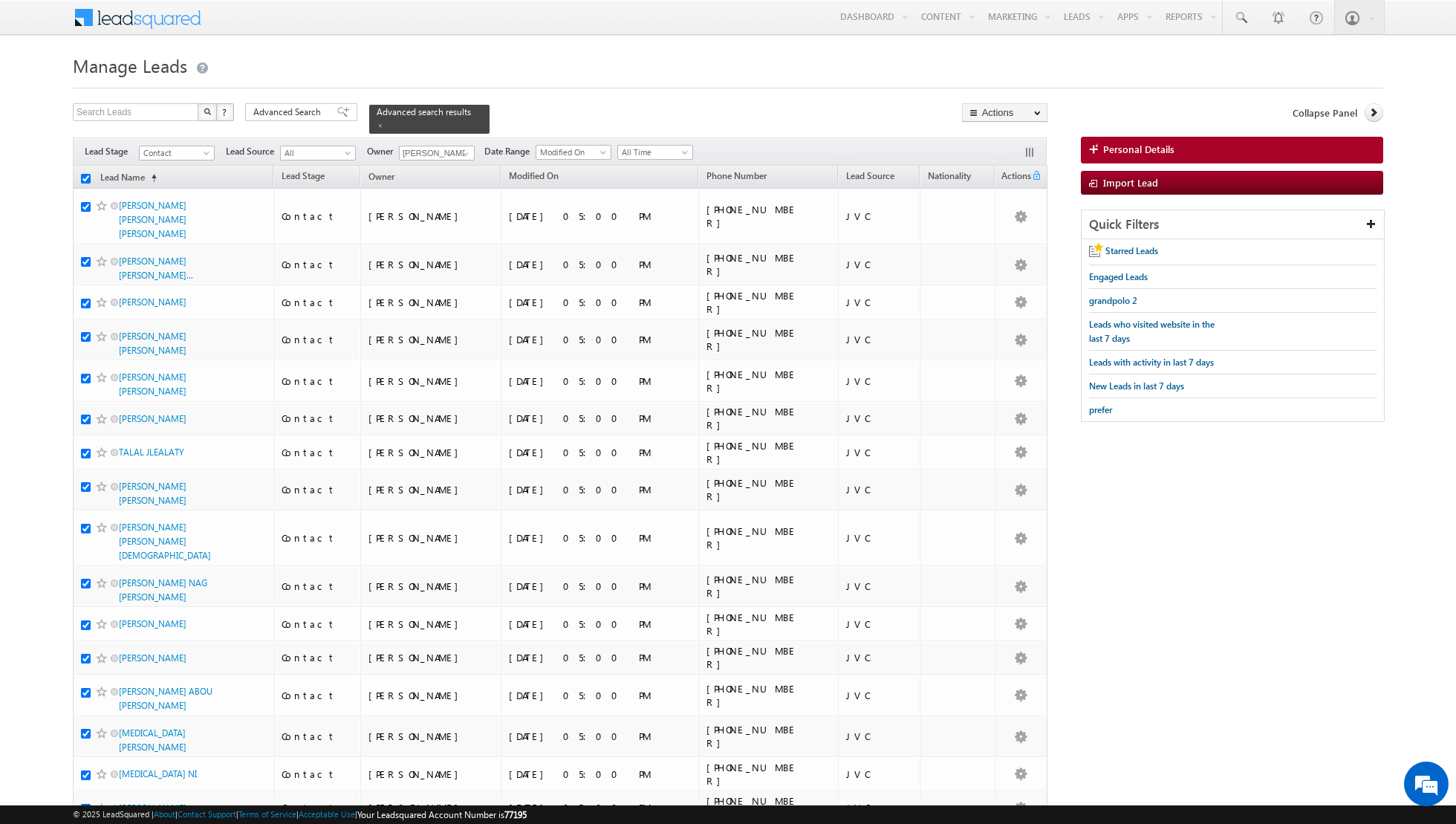
checkbox input "true"
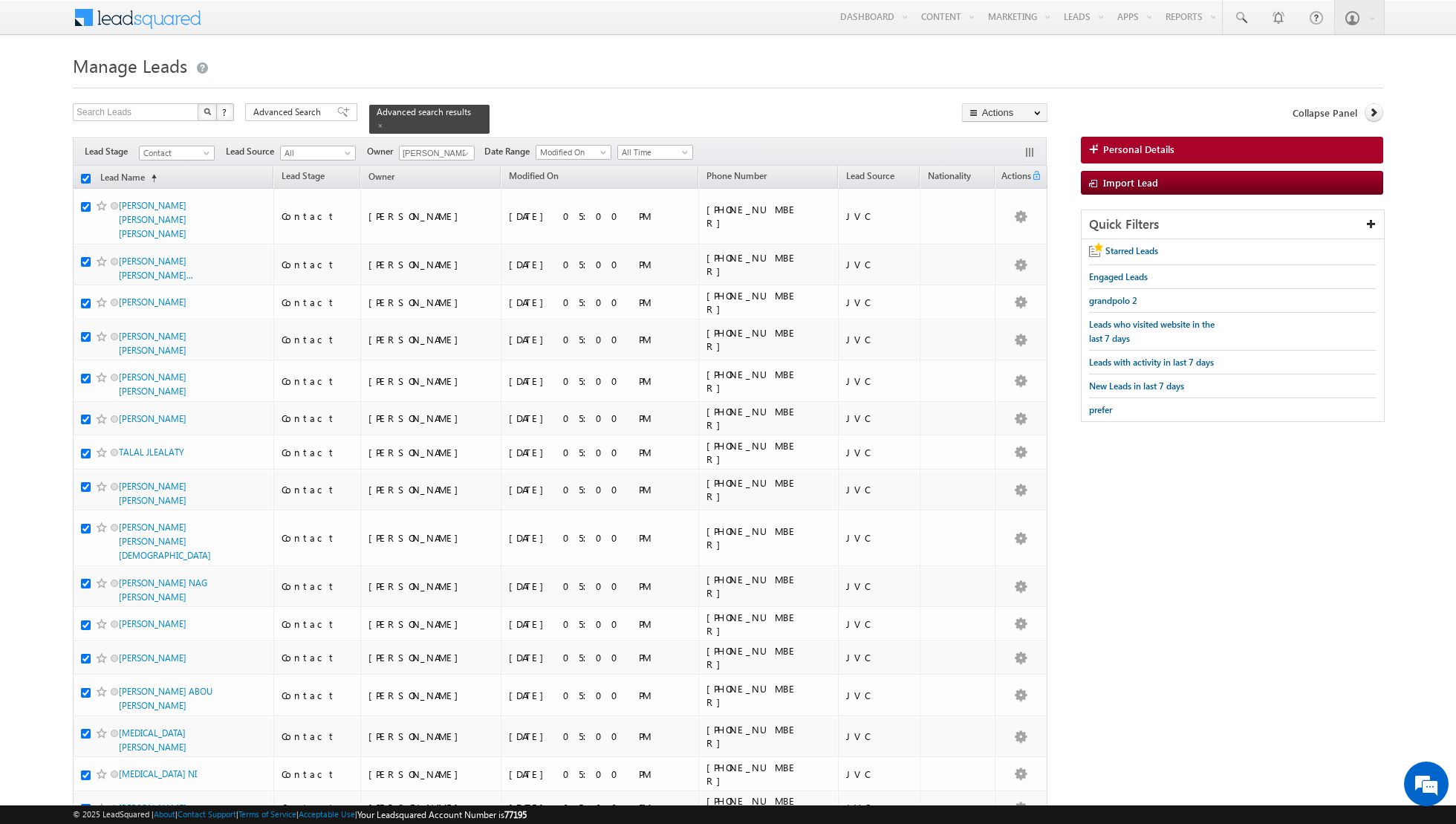
checkbox input "true"
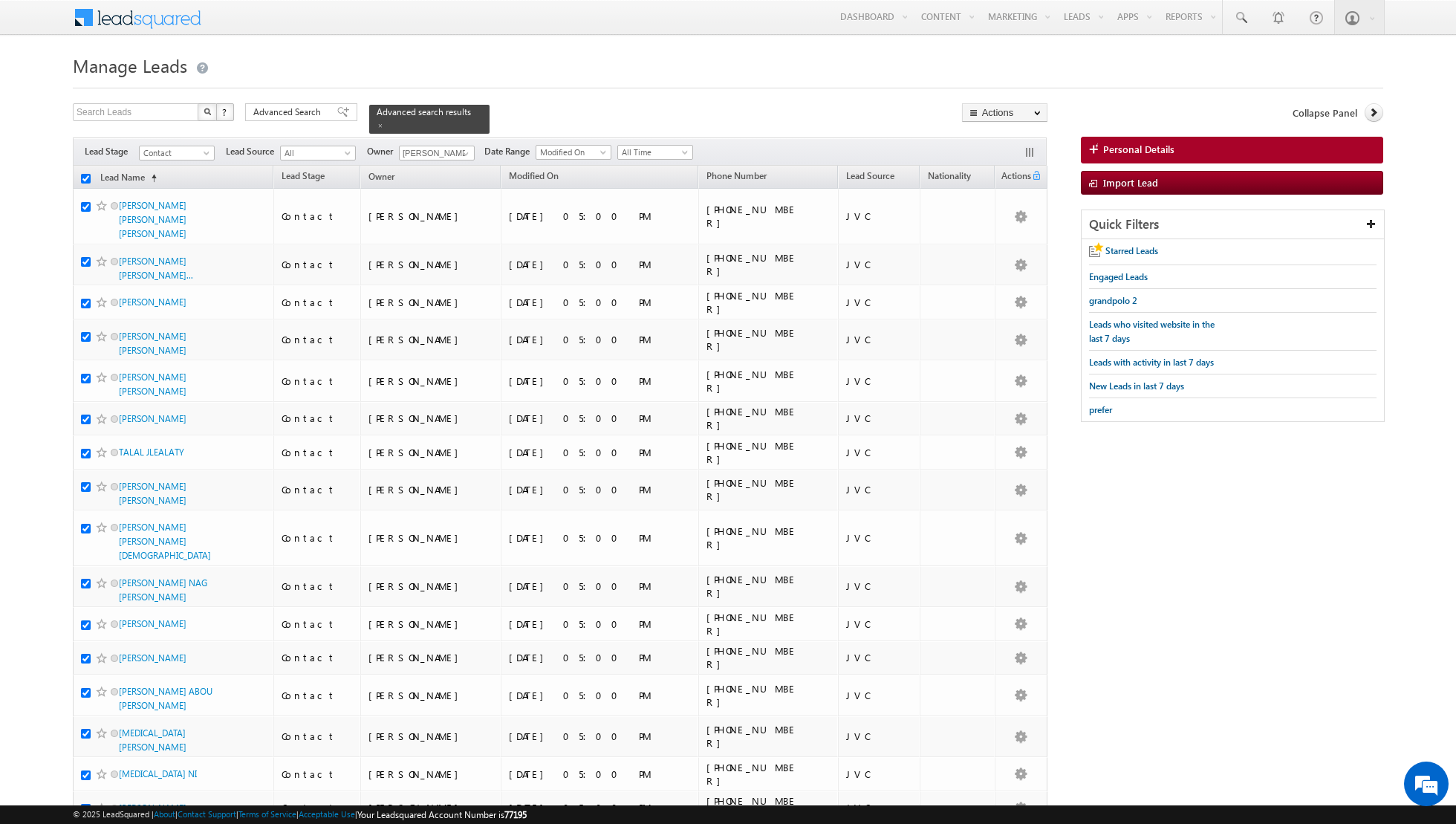
checkbox input "true"
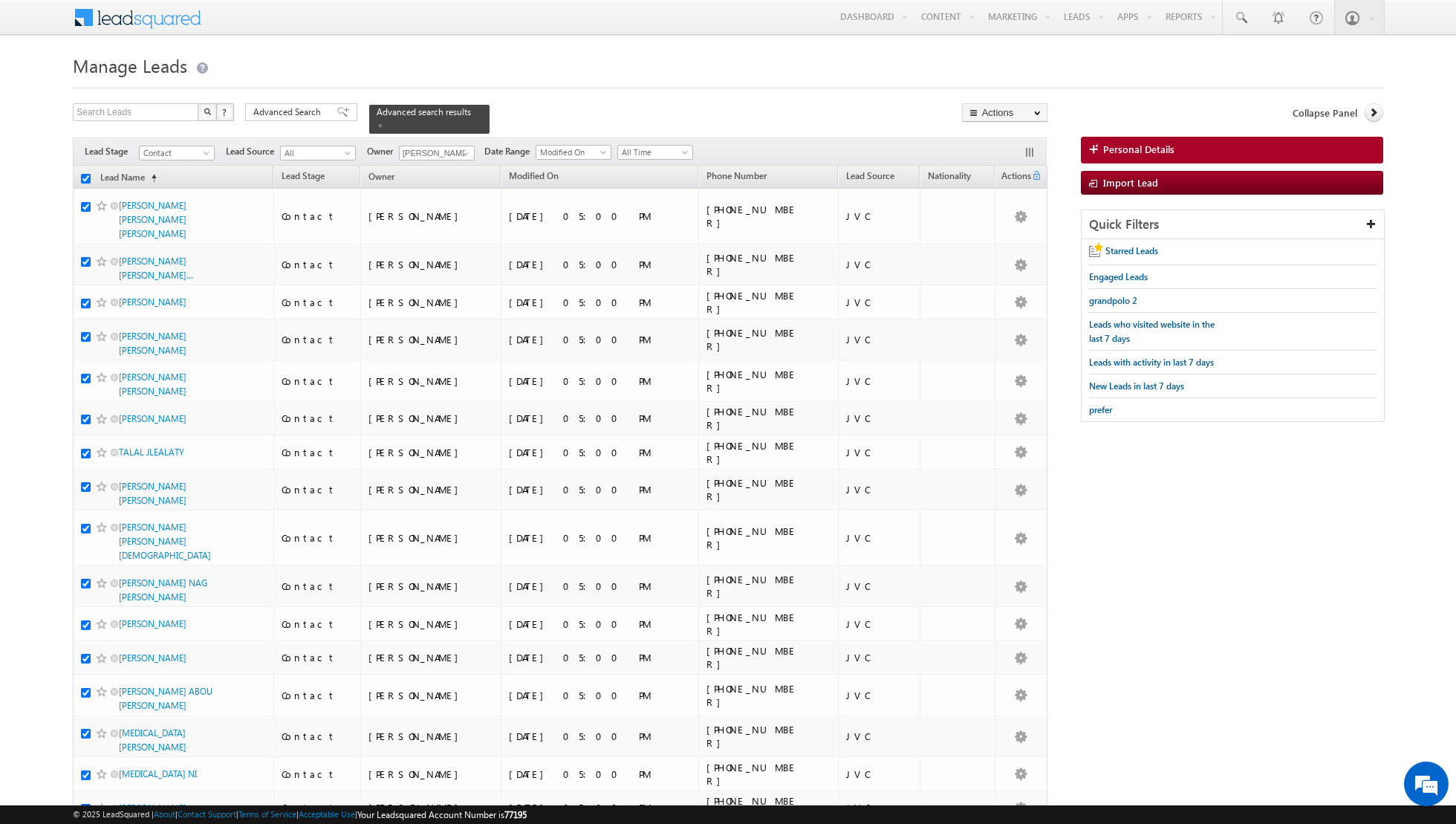
checkbox input "true"
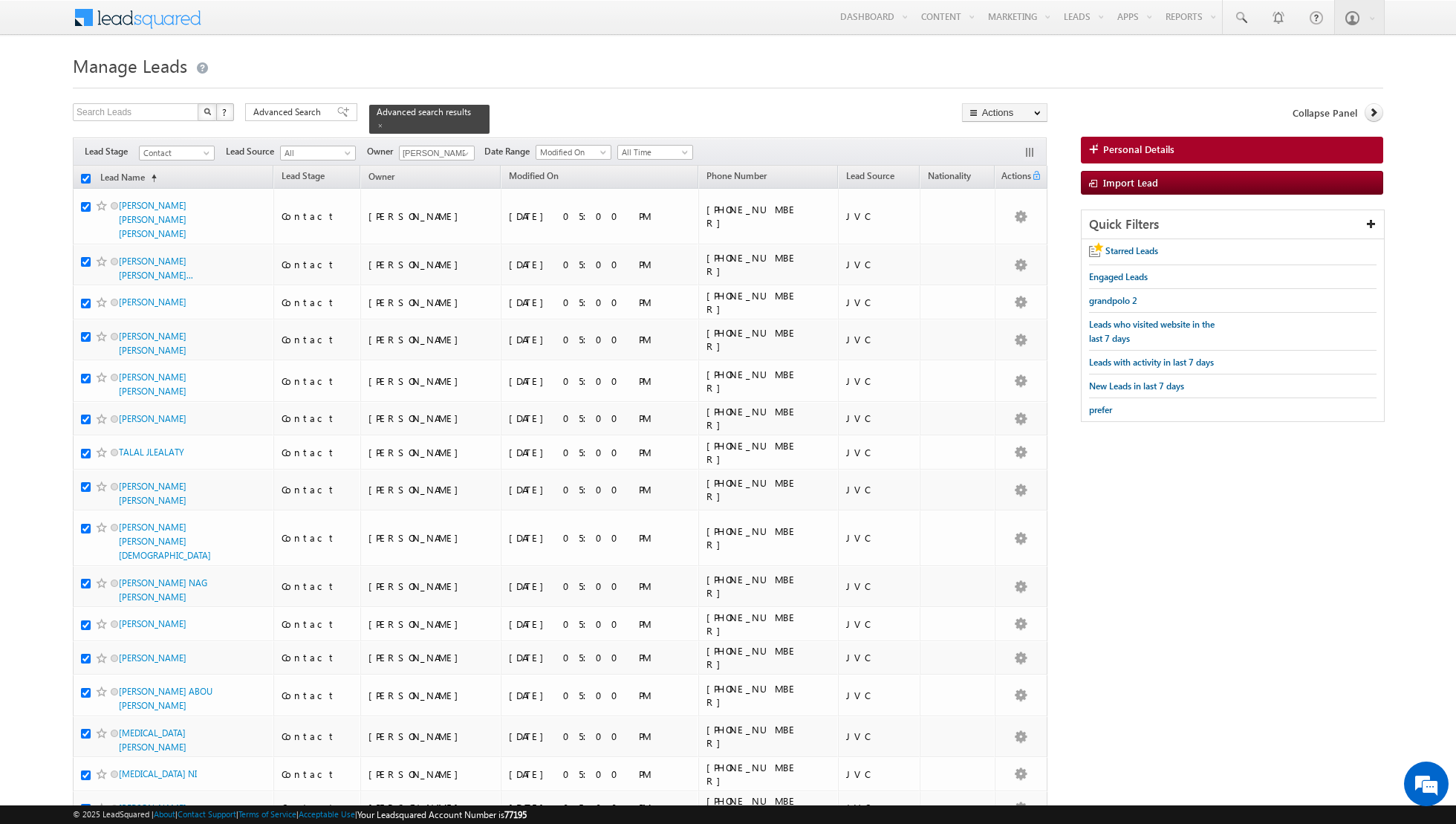
checkbox input "true"
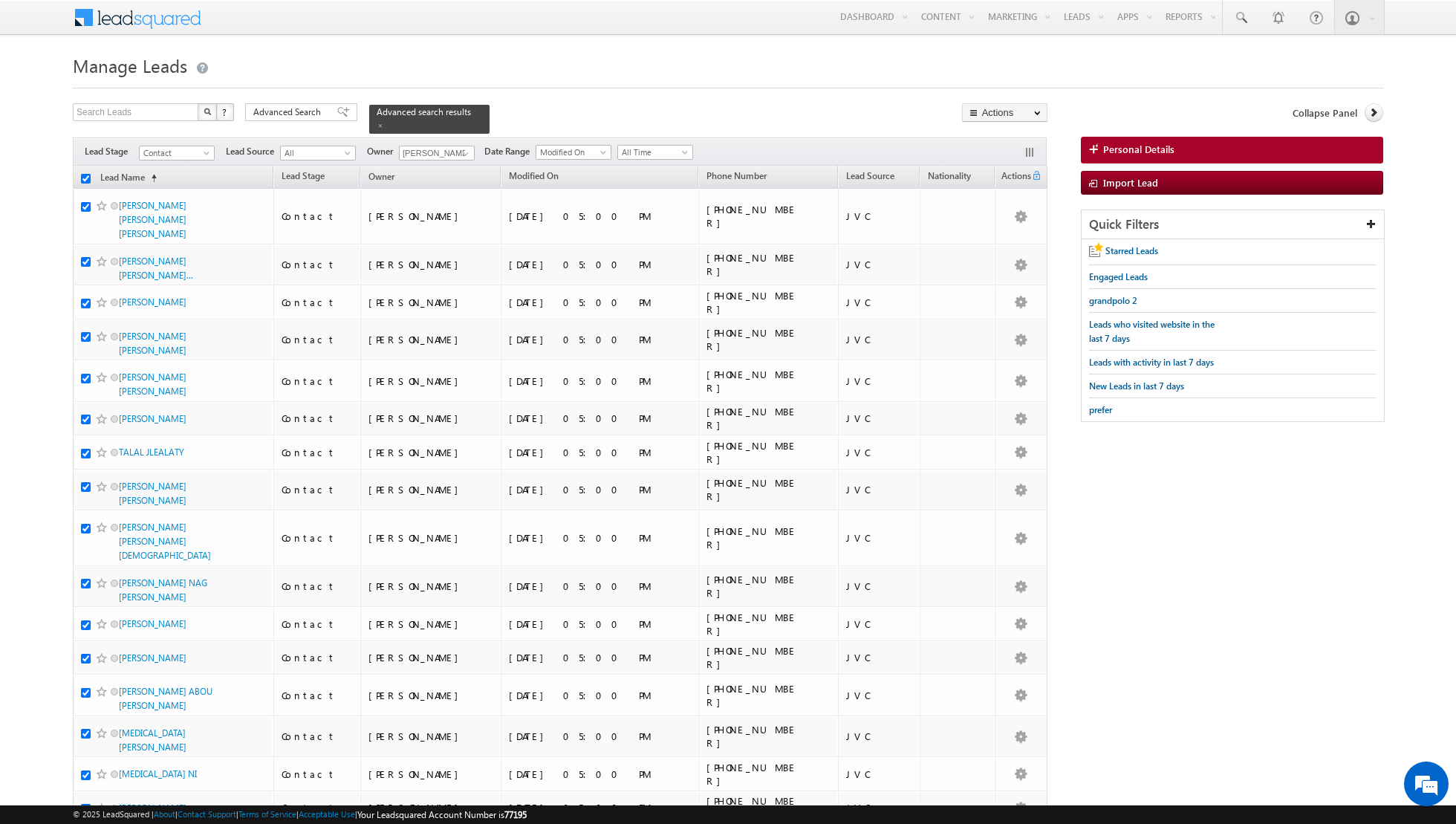
checkbox input "true"
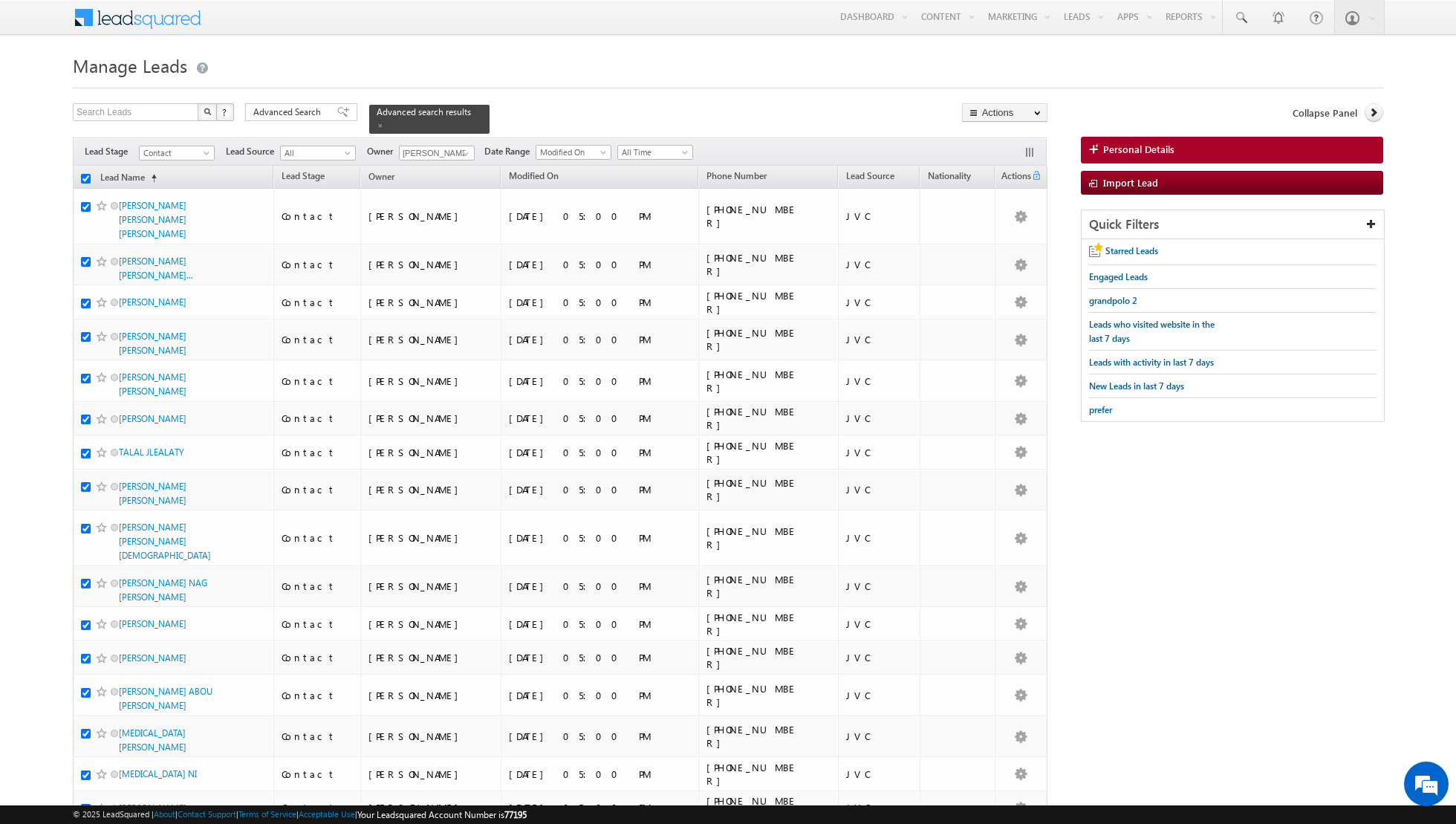
checkbox input "true"
click at [1002, 246] on link "Change Owner" at bounding box center [1005, 241] width 84 height 18
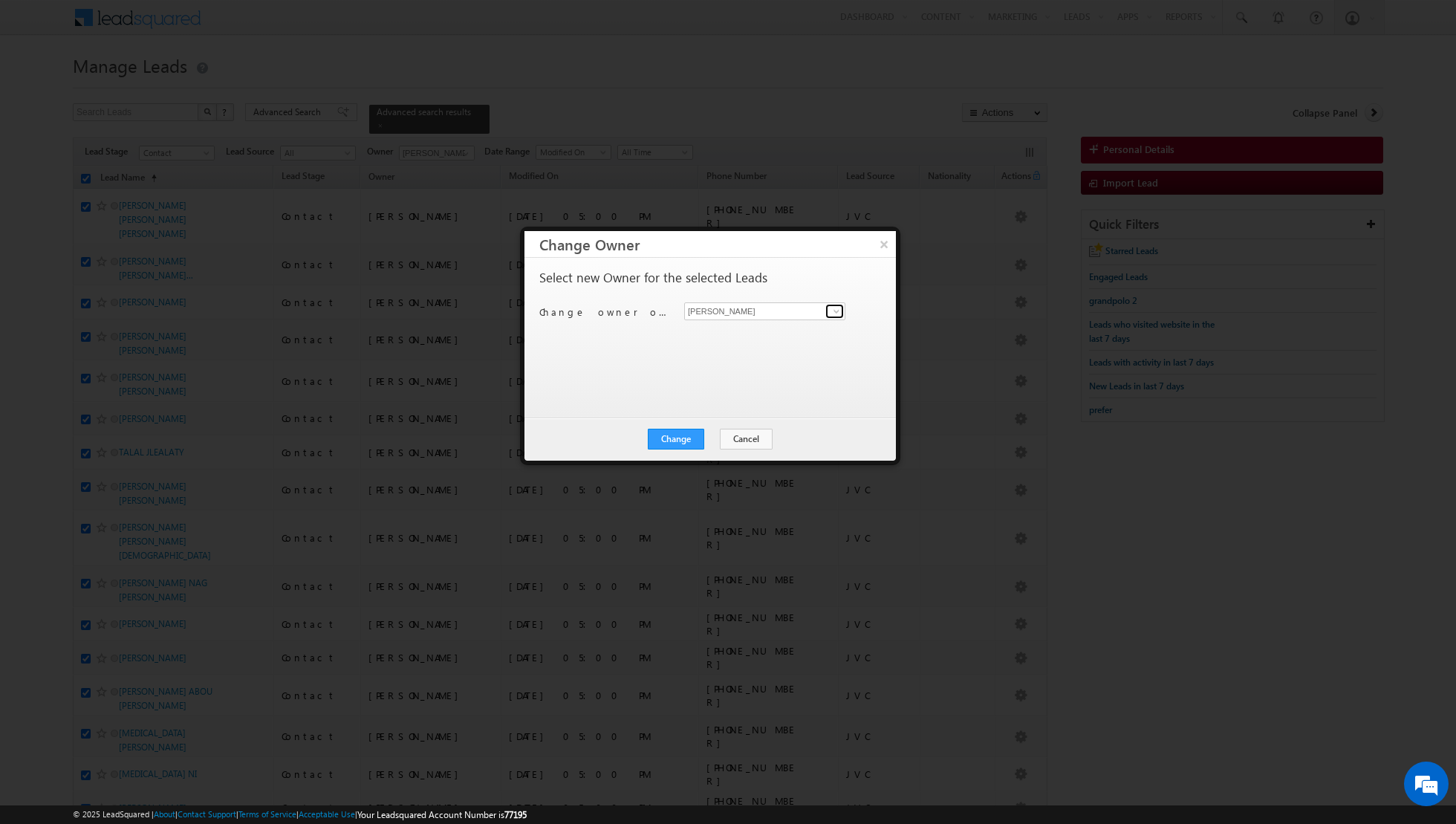
click at [841, 312] on span at bounding box center [837, 312] width 12 height 12
click at [764, 336] on span "asma.kazi@indglobal.ae" at bounding box center [757, 339] width 134 height 11
click at [683, 433] on button "Change" at bounding box center [677, 439] width 57 height 21
click at [714, 440] on button "Close" at bounding box center [713, 439] width 48 height 21
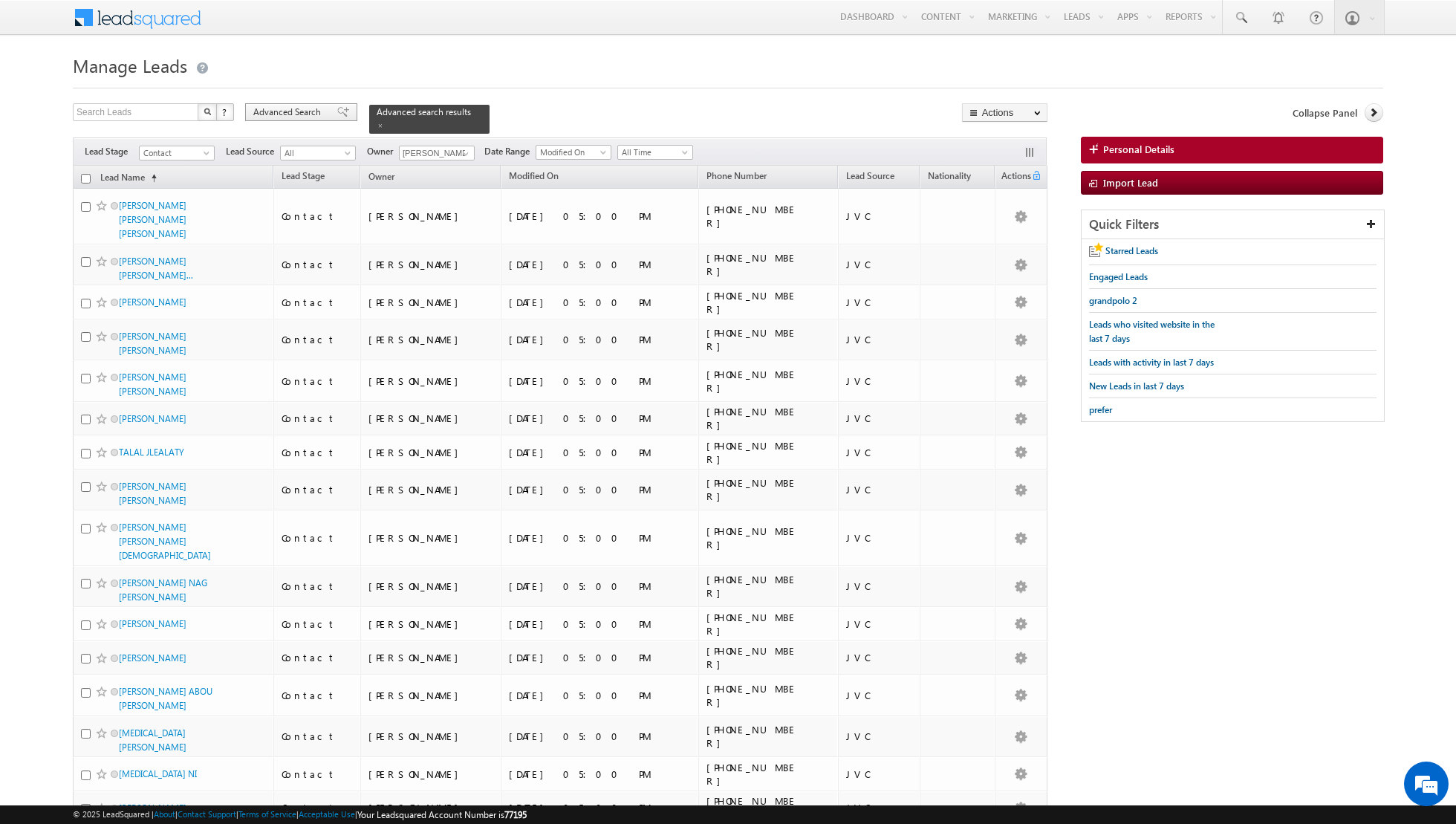
click at [337, 110] on span at bounding box center [343, 112] width 12 height 10
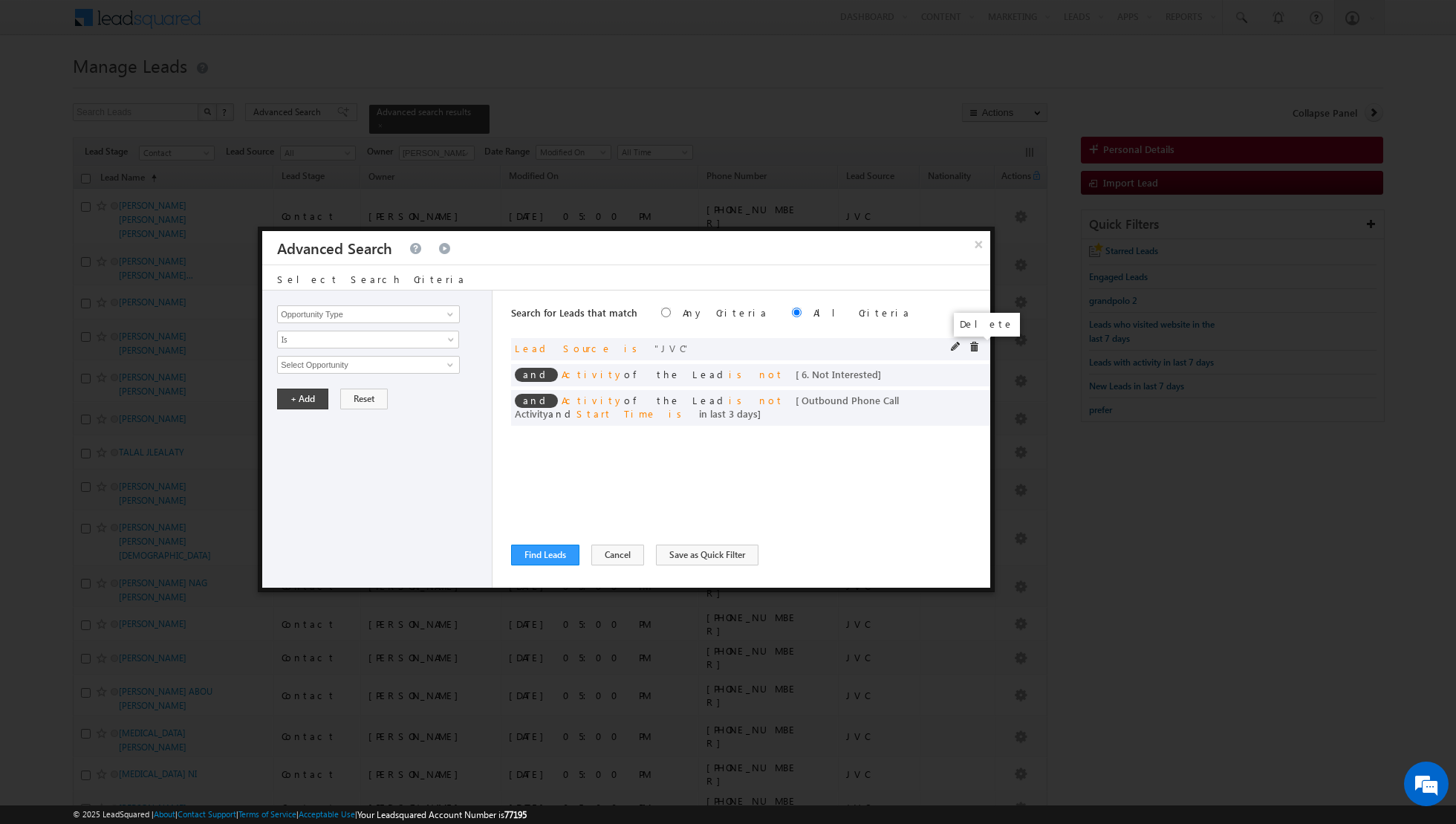
click at [975, 348] on span at bounding box center [974, 347] width 10 height 10
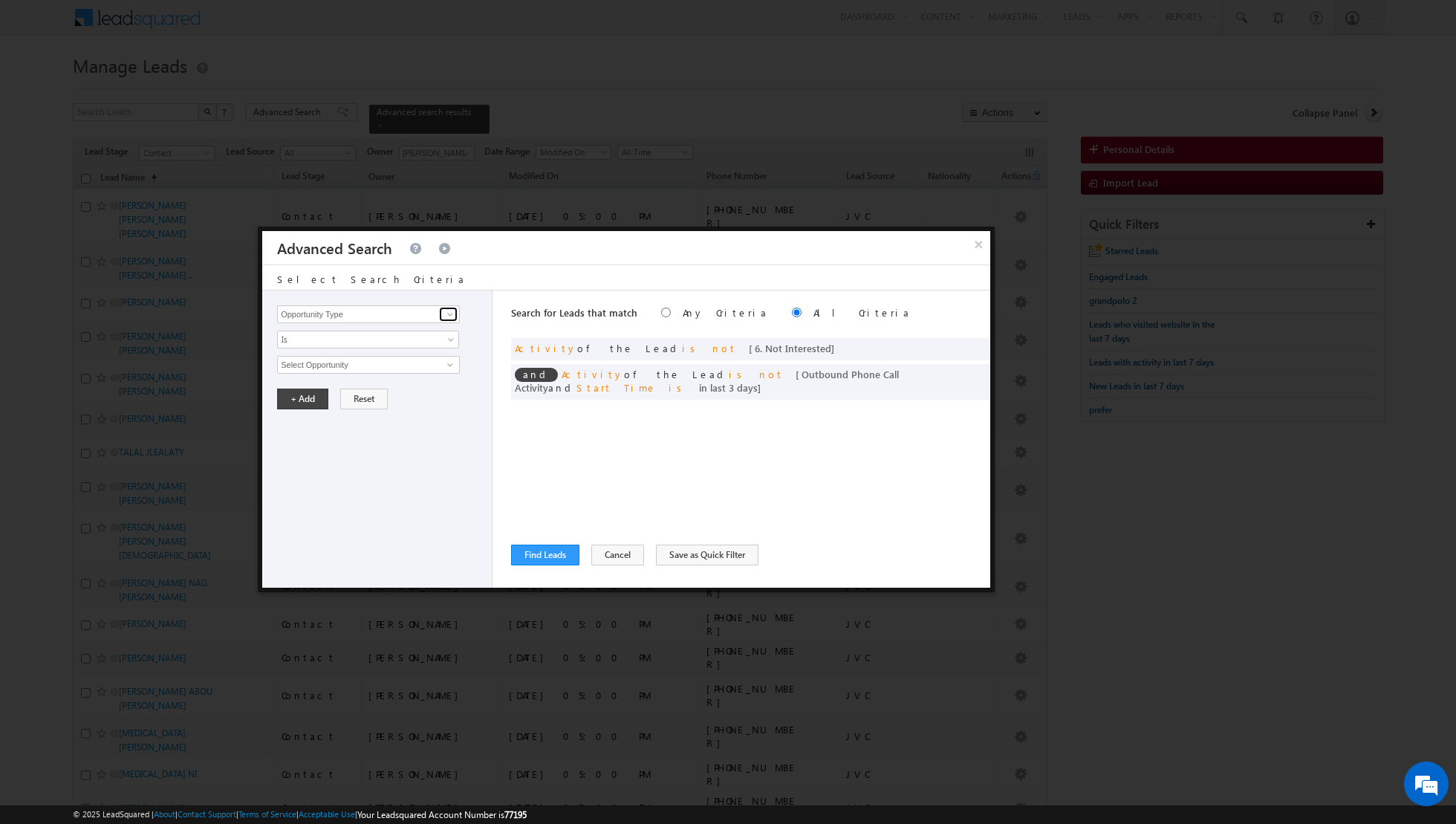
click at [451, 316] on span at bounding box center [451, 314] width 12 height 12
click at [373, 359] on link "Lead Source" at bounding box center [368, 360] width 182 height 17
click at [451, 361] on span "select" at bounding box center [452, 364] width 12 height 7
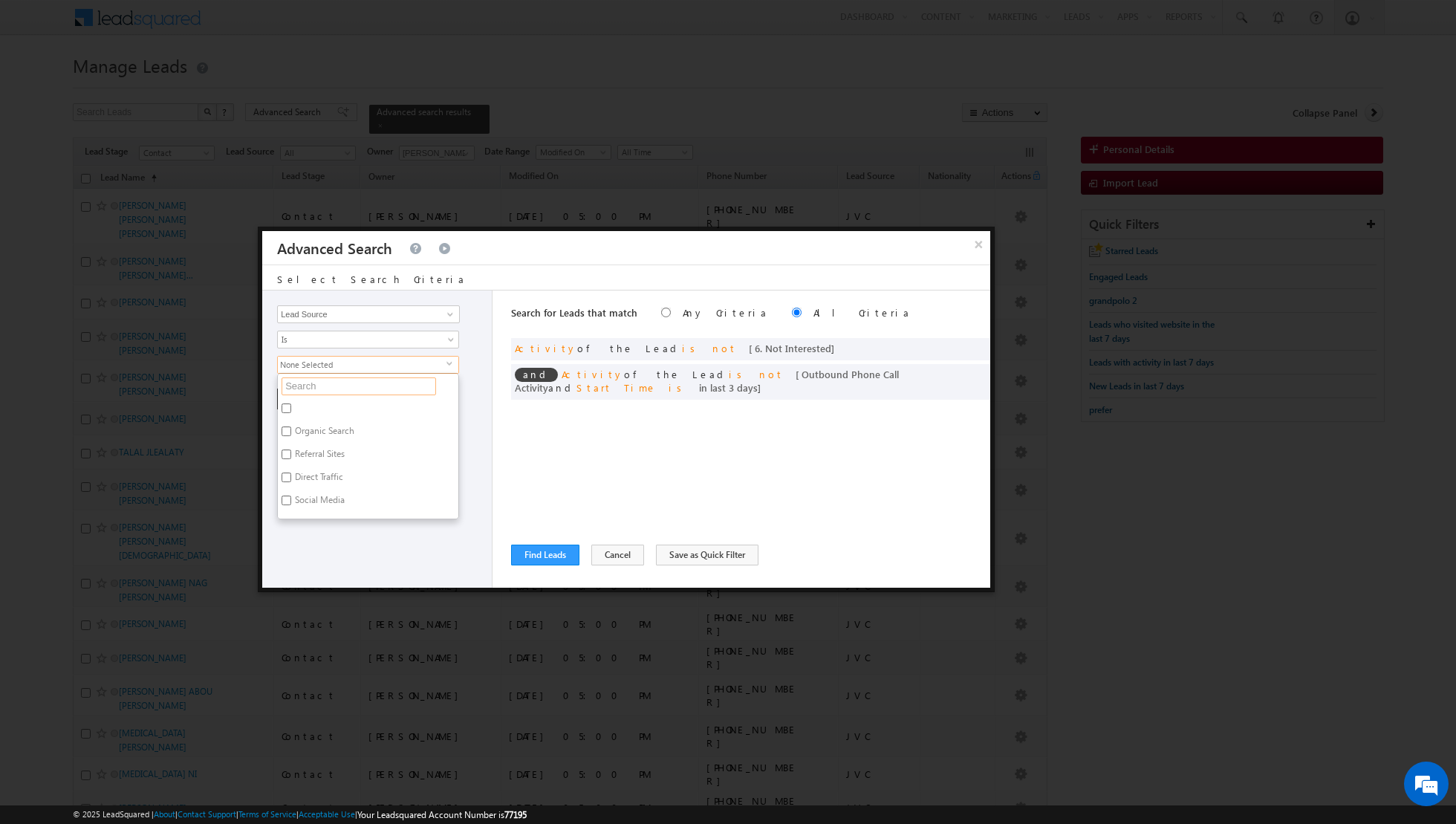
click at [371, 381] on input "text" at bounding box center [359, 386] width 154 height 18
click at [288, 408] on input "Arjan" at bounding box center [286, 408] width 9 height 9
click at [299, 451] on div "Opportunity Type Lead Activity Task Sales Group Prospect Id Address 1 Address 2…" at bounding box center [377, 439] width 230 height 297
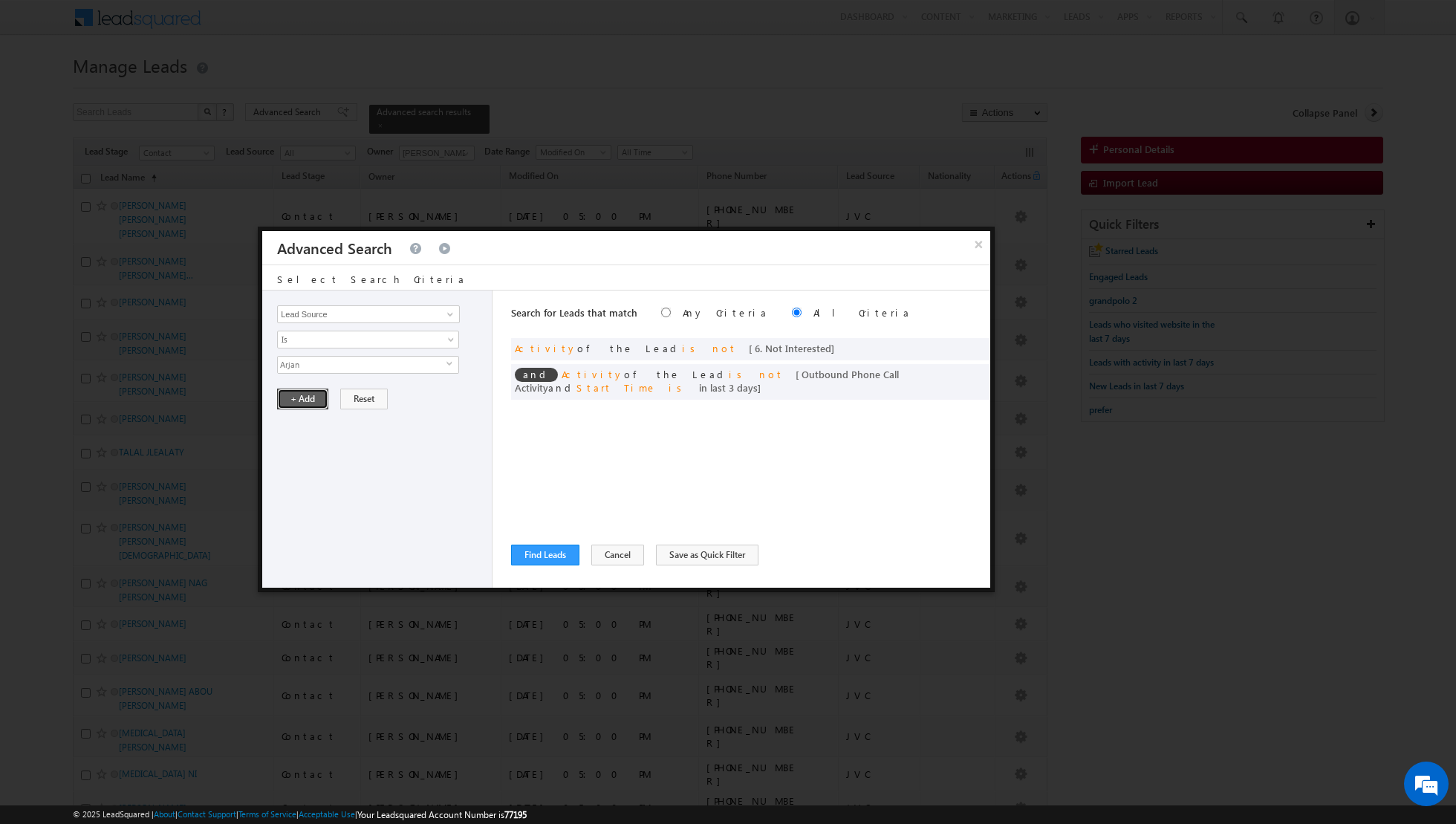
click at [301, 396] on button "+ Add" at bounding box center [303, 399] width 51 height 21
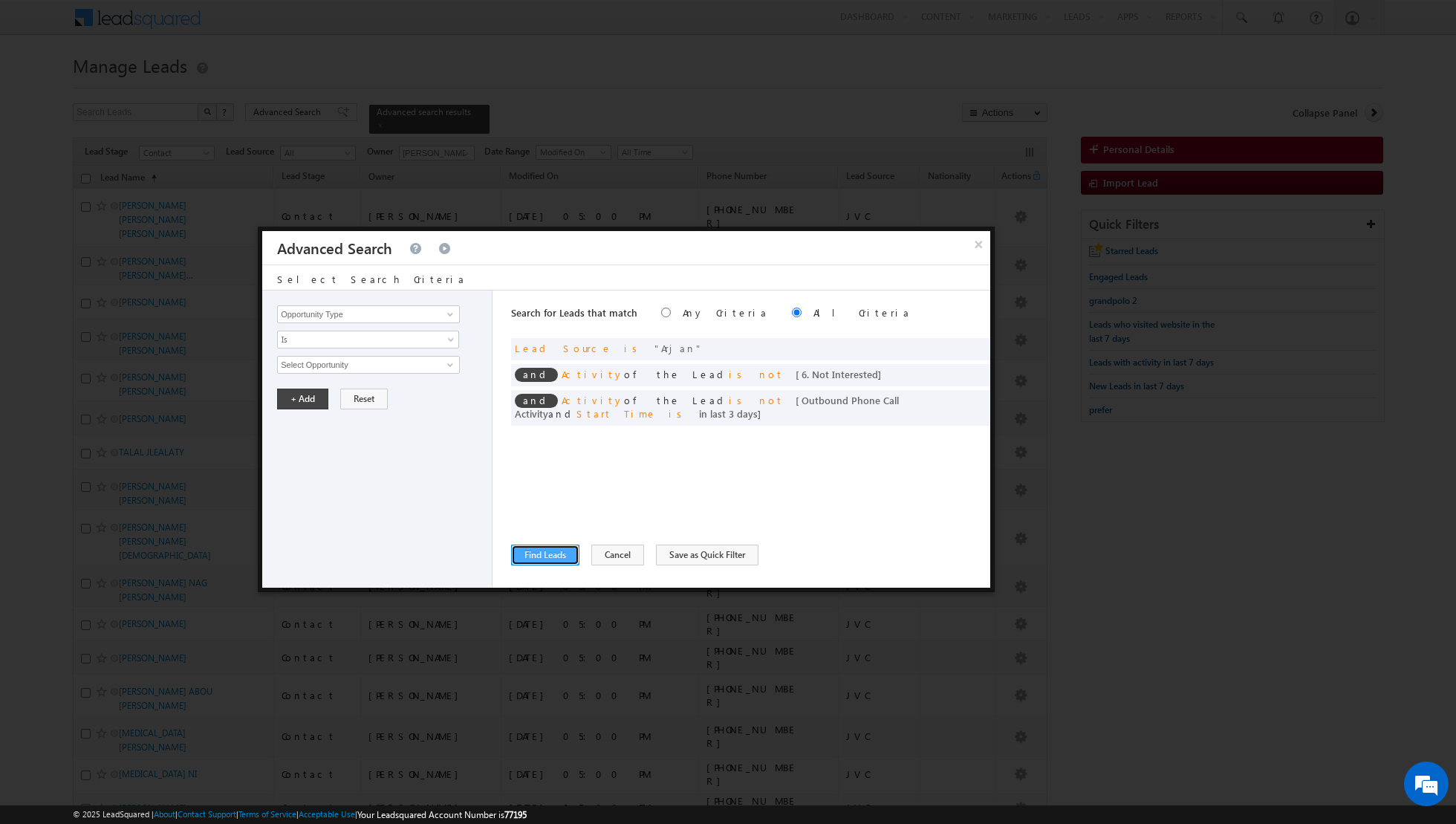
click at [541, 554] on button "Find Leads" at bounding box center [546, 555] width 69 height 21
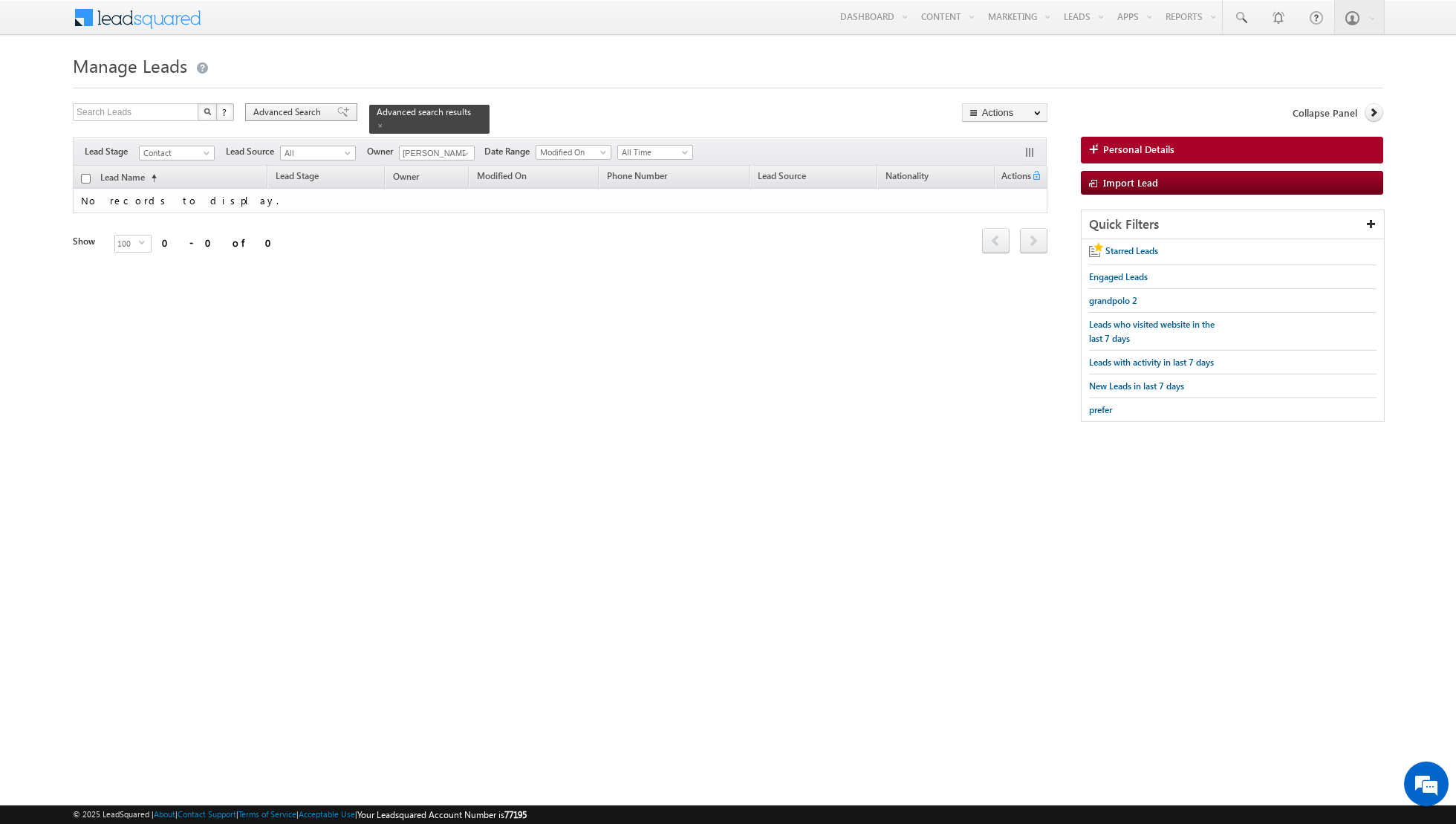
click at [326, 110] on div "Advanced Search" at bounding box center [301, 112] width 112 height 18
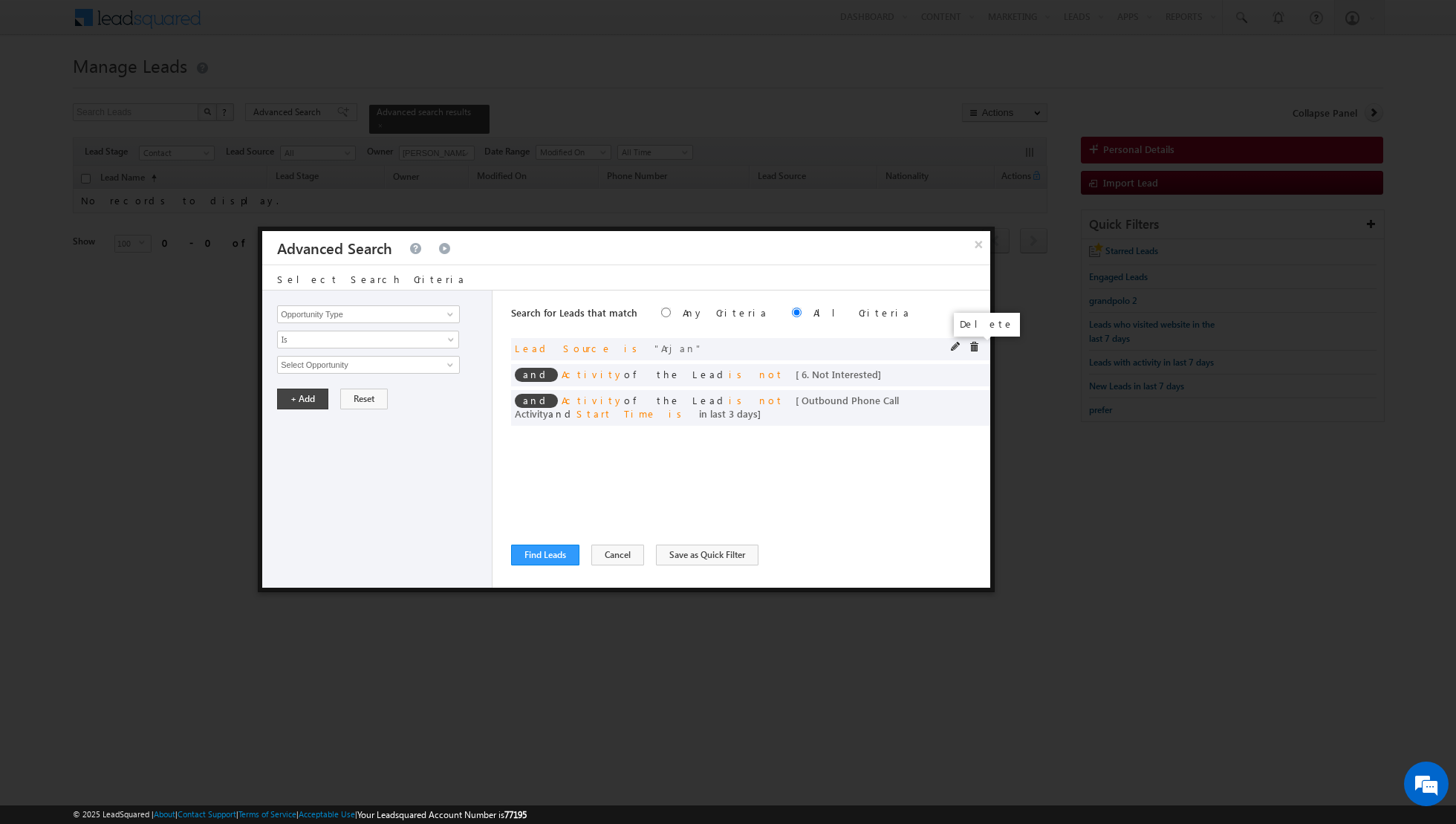
click at [979, 345] on span at bounding box center [974, 347] width 10 height 10
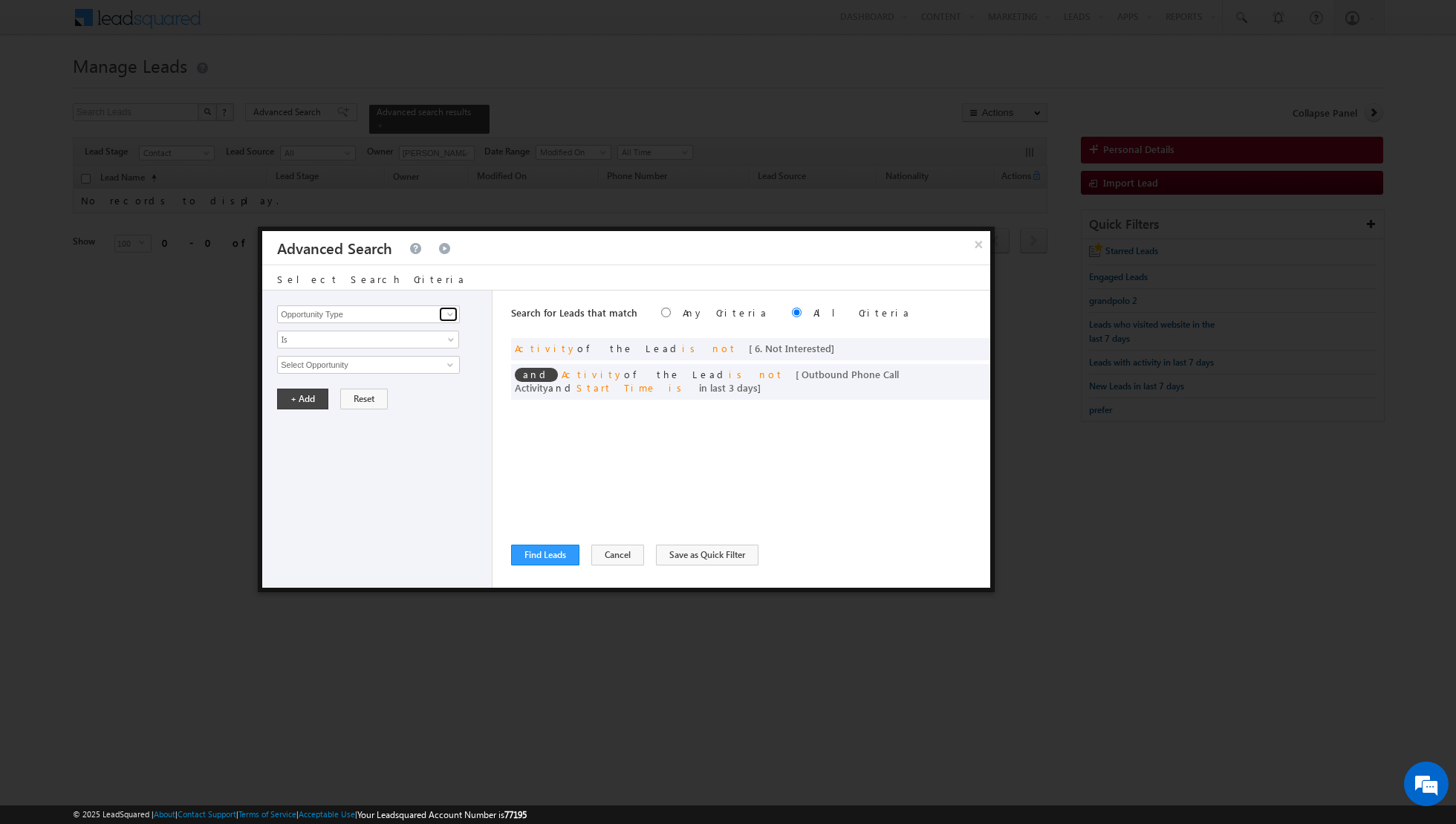
click at [451, 314] on span at bounding box center [451, 314] width 12 height 12
click at [384, 345] on link "Lead Source" at bounding box center [368, 344] width 182 height 17
click at [446, 356] on span "select" at bounding box center [452, 368] width 12 height 25
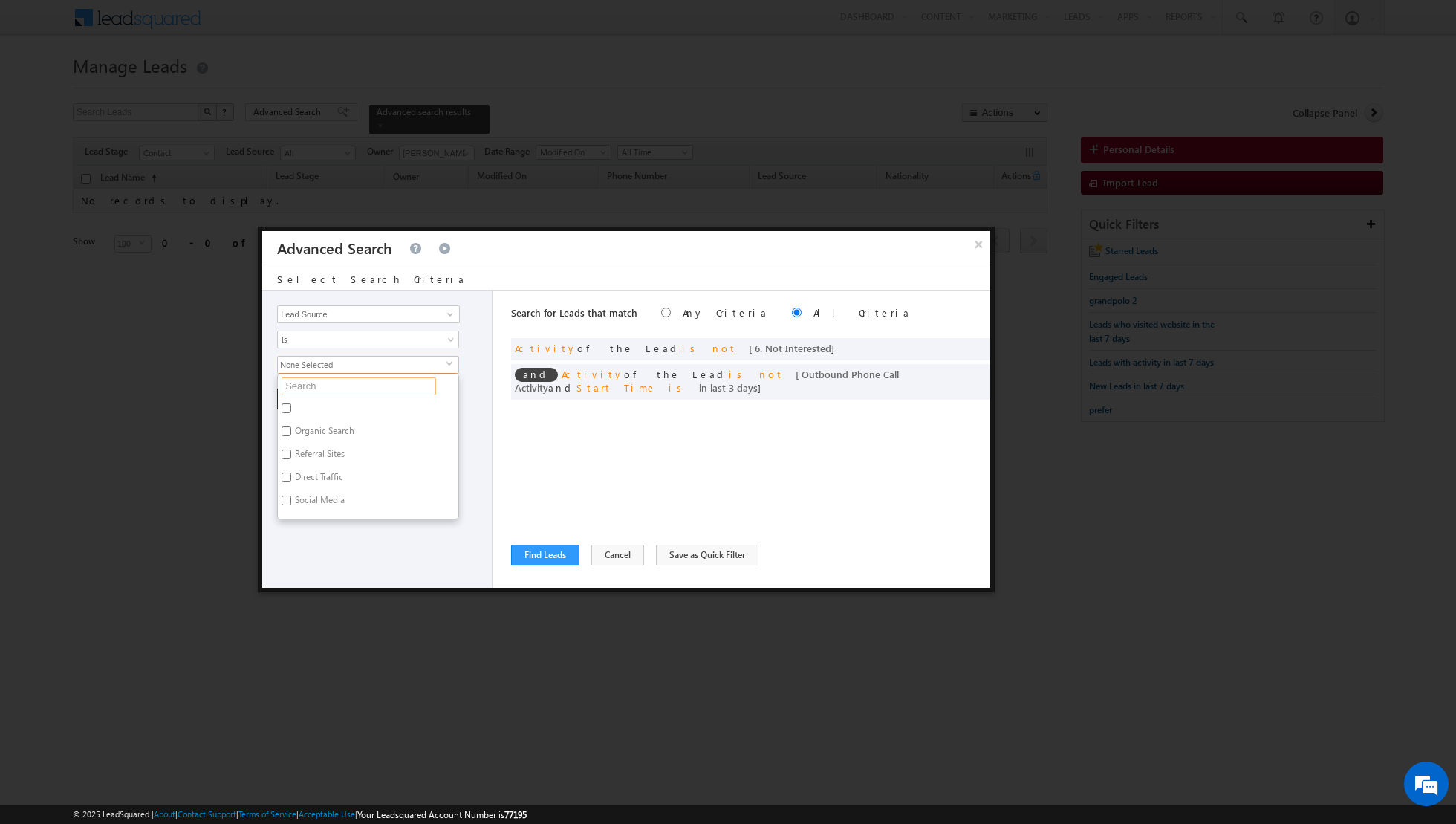
click at [378, 385] on input "text" at bounding box center [359, 386] width 154 height 18
click at [291, 409] on label "Al Furjan" at bounding box center [311, 410] width 67 height 23
click at [291, 409] on input "Al Furjan" at bounding box center [286, 408] width 9 height 9
click at [301, 446] on div "Opportunity Type Lead Activity Task Sales Group Prospect Id Address 1 Address 2…" at bounding box center [377, 439] width 230 height 297
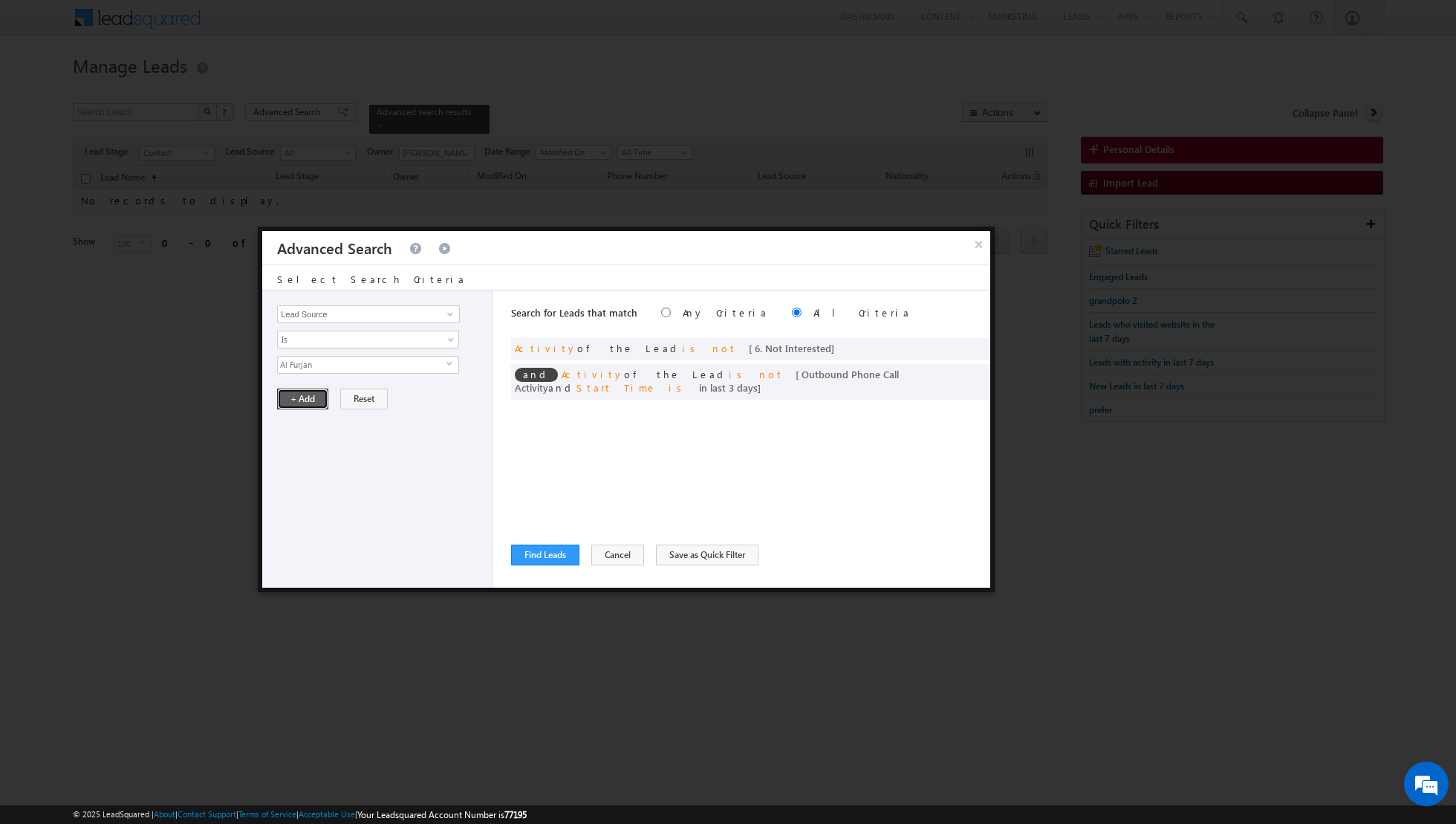
click at [302, 401] on button "+ Add" at bounding box center [303, 399] width 51 height 21
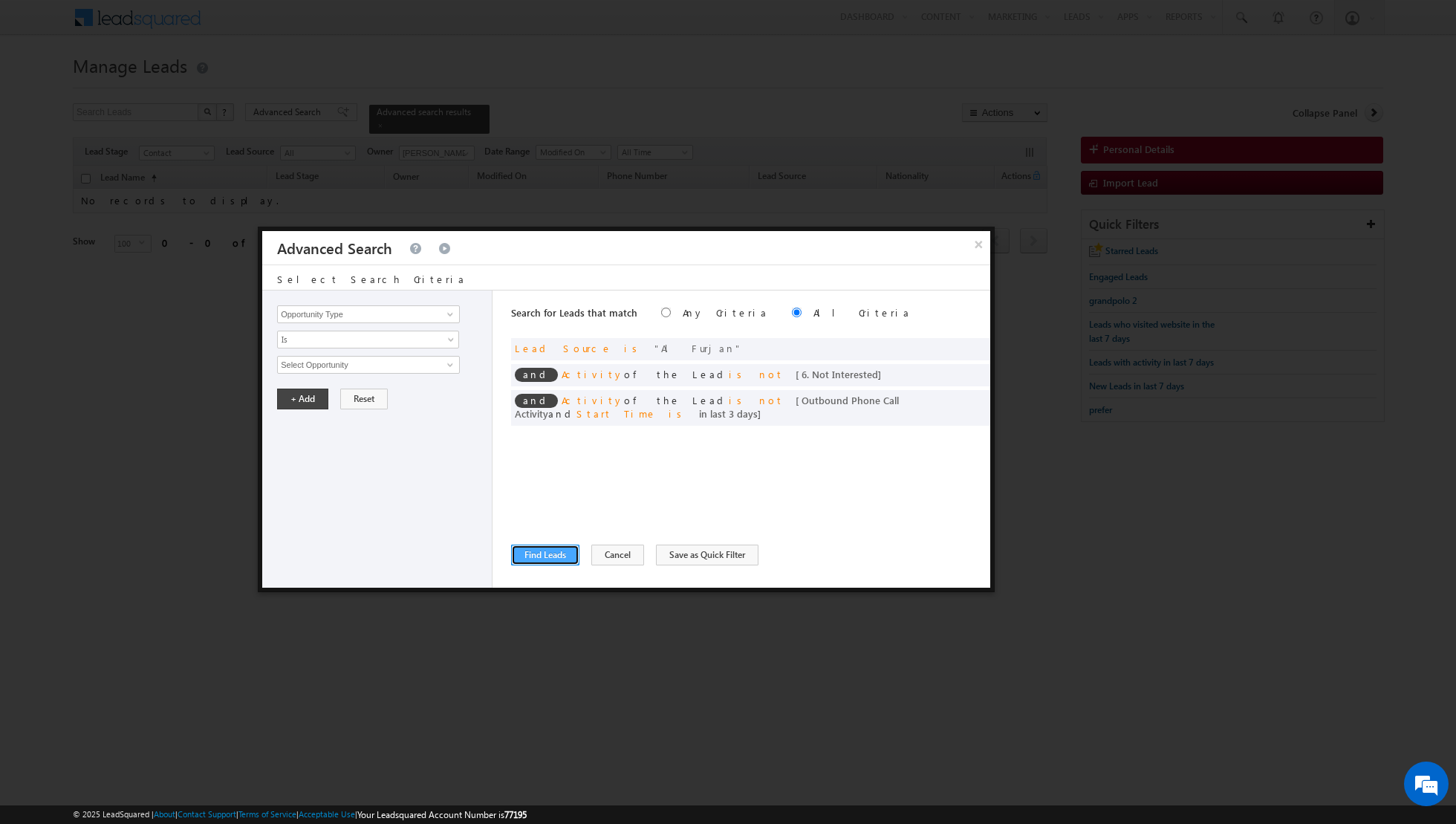
click at [534, 556] on button "Find Leads" at bounding box center [546, 555] width 69 height 21
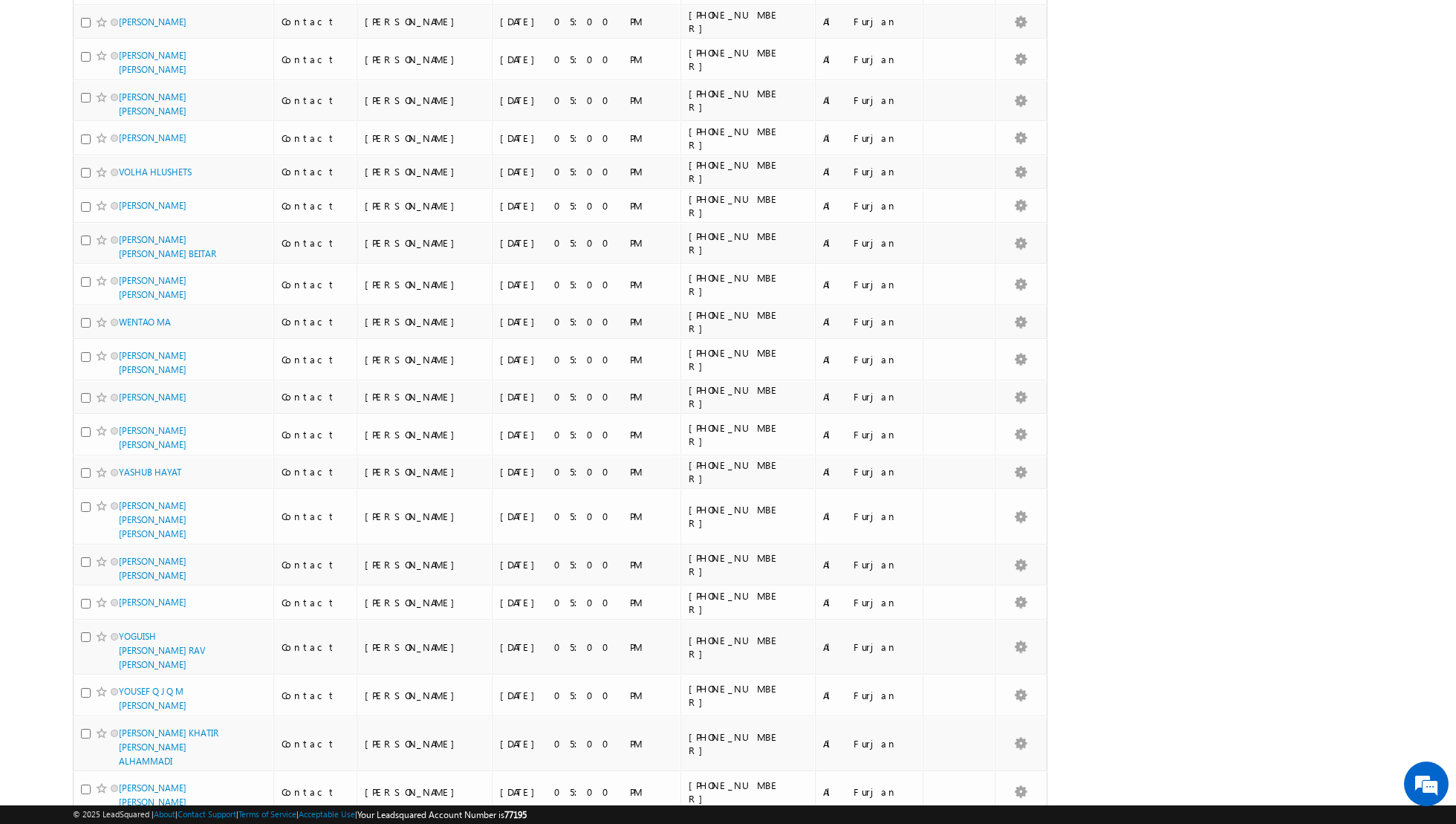
scroll to position [3338, 0]
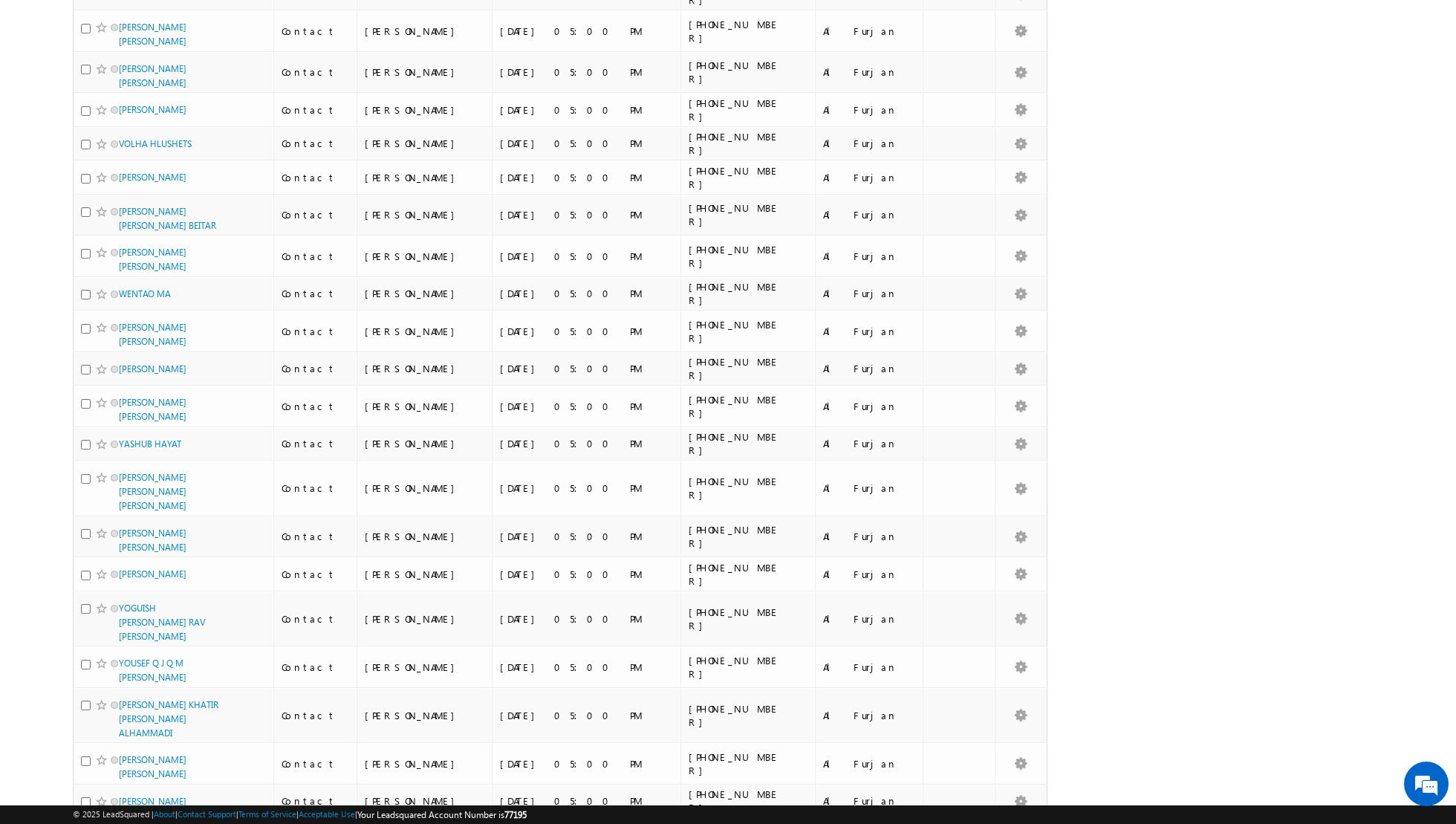
click at [87, 823] on input "checkbox" at bounding box center [86, 836] width 9 height 9
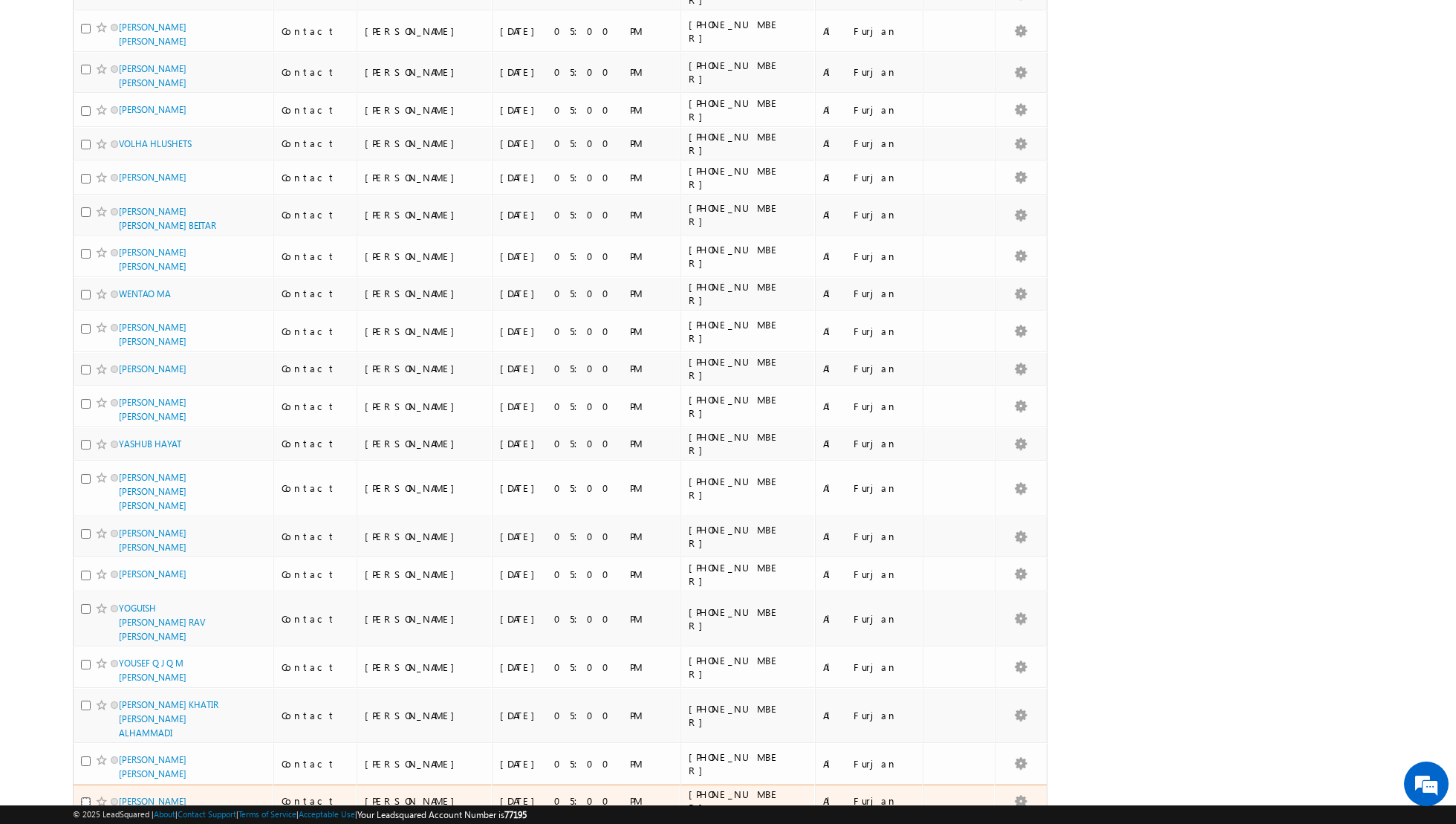
click at [86, 797] on input "checkbox" at bounding box center [86, 802] width 9 height 9
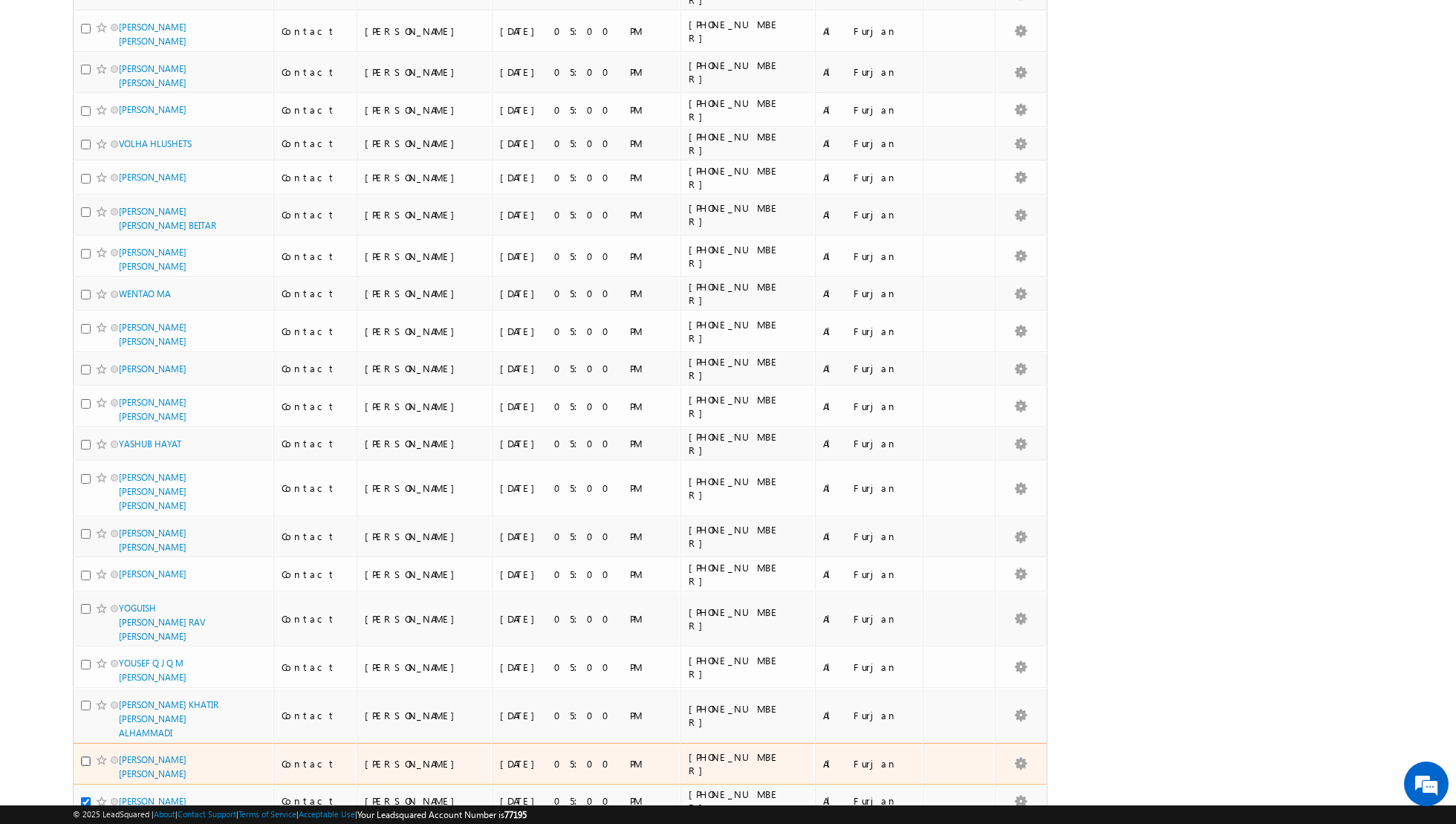
click at [88, 756] on input "checkbox" at bounding box center [86, 761] width 9 height 9
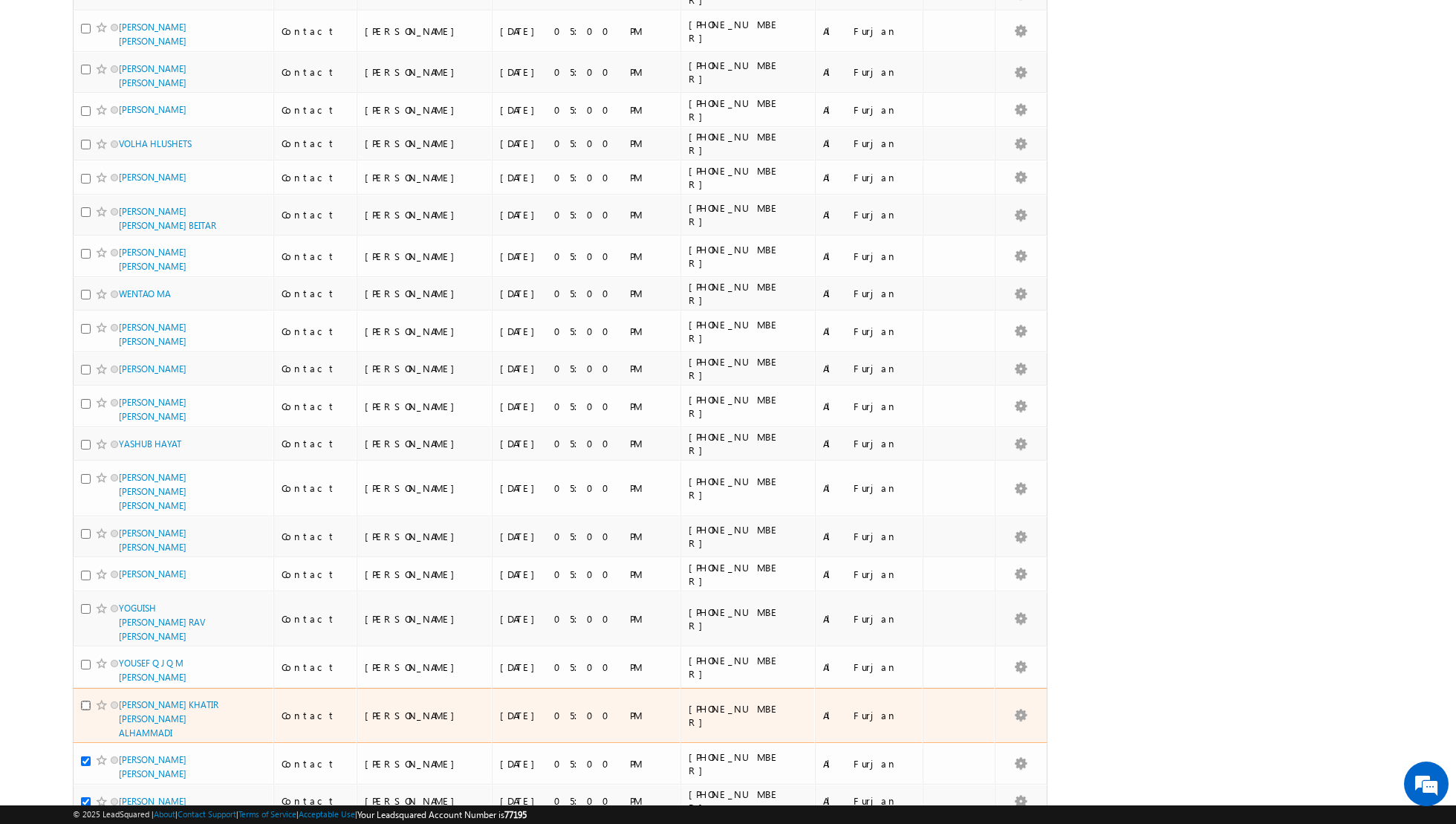
click at [86, 701] on input "checkbox" at bounding box center [86, 705] width 9 height 9
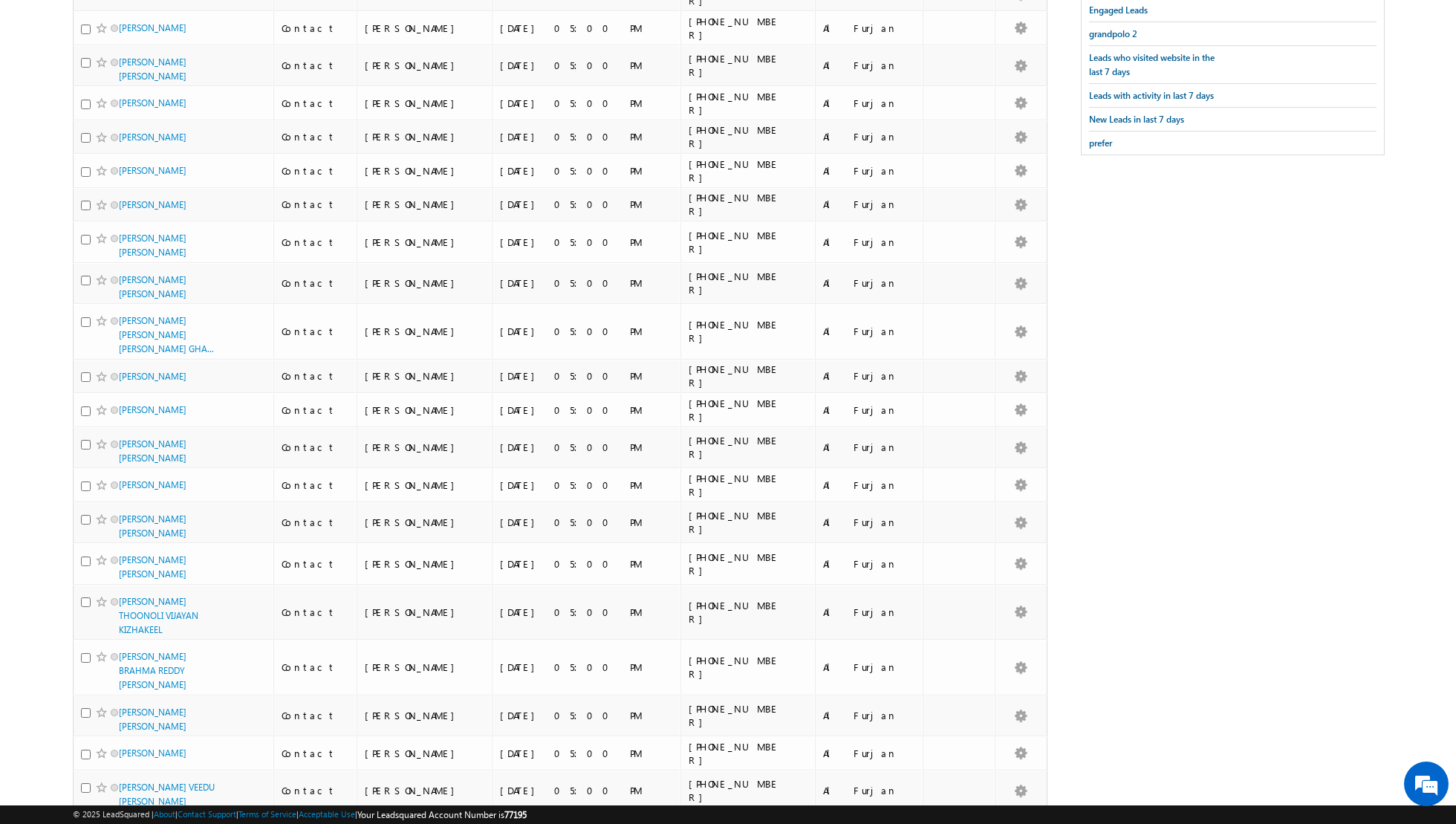
scroll to position [0, 0]
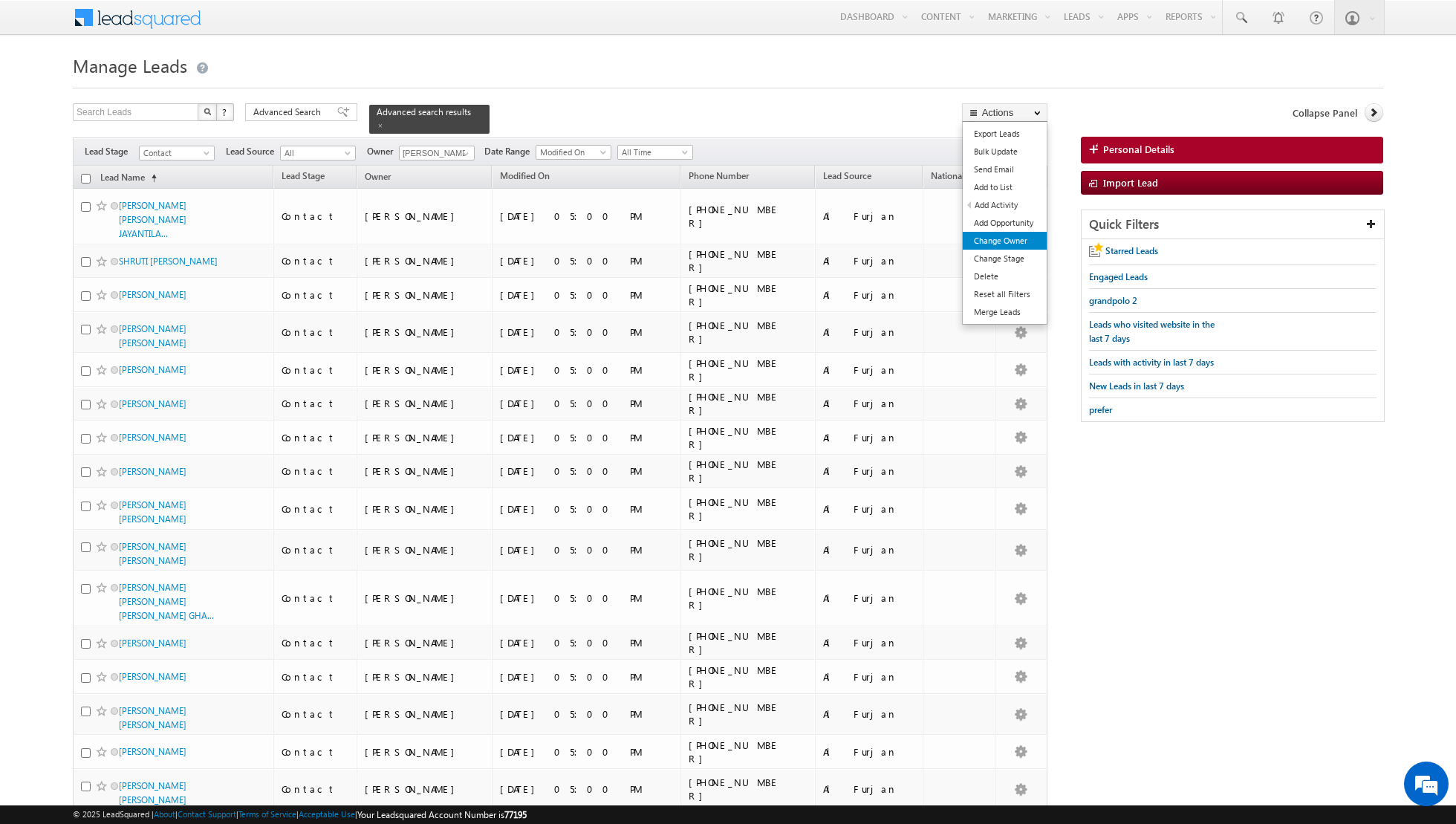
click at [987, 241] on link "Change Owner" at bounding box center [1005, 241] width 84 height 18
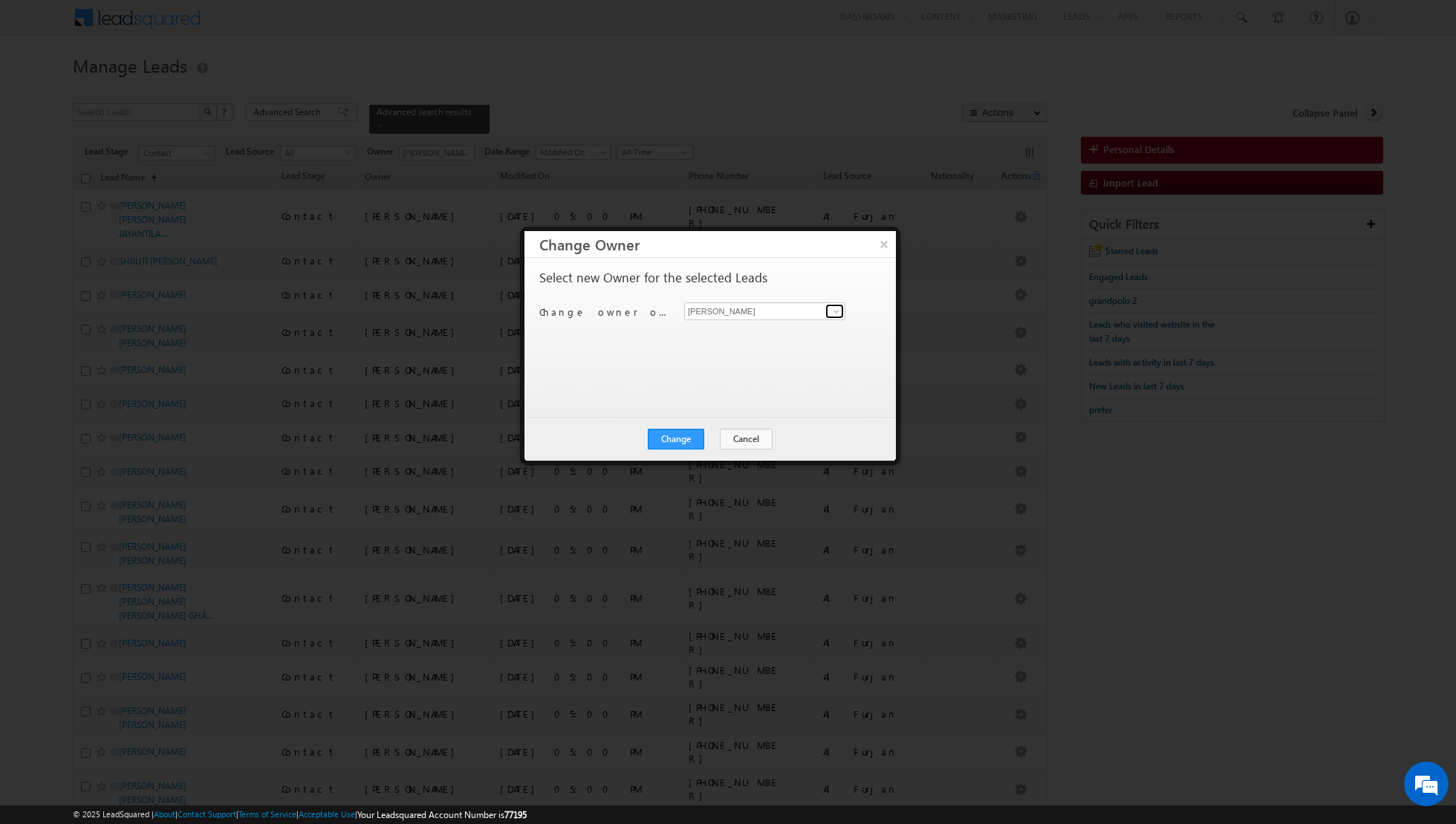
click at [835, 308] on span at bounding box center [837, 312] width 12 height 12
click at [749, 334] on span "asma.kazi@indglobal.ae" at bounding box center [757, 339] width 134 height 11
click at [681, 433] on button "Change" at bounding box center [677, 439] width 57 height 21
click at [710, 443] on button "Close" at bounding box center [713, 439] width 48 height 21
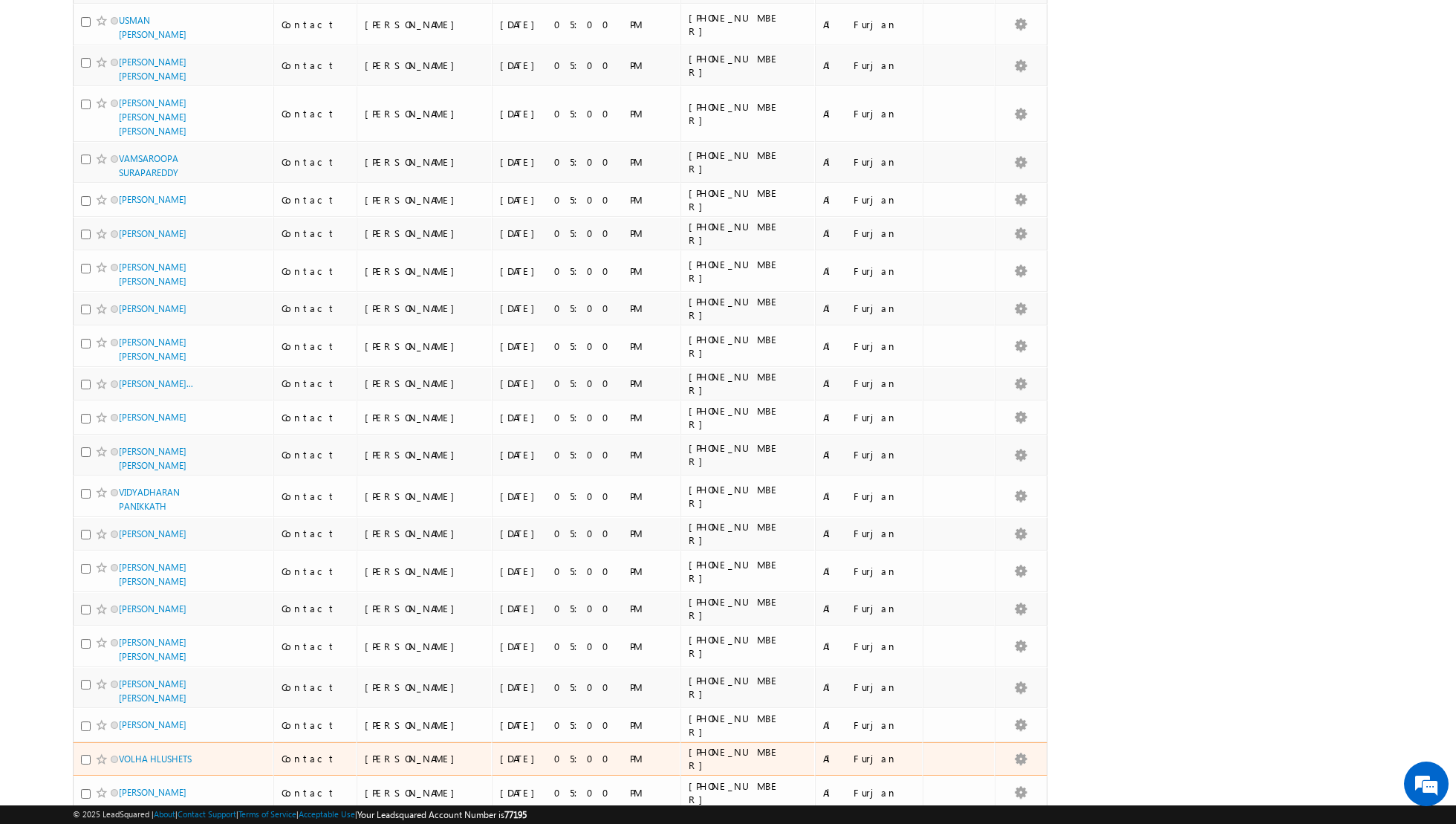
scroll to position [3301, 0]
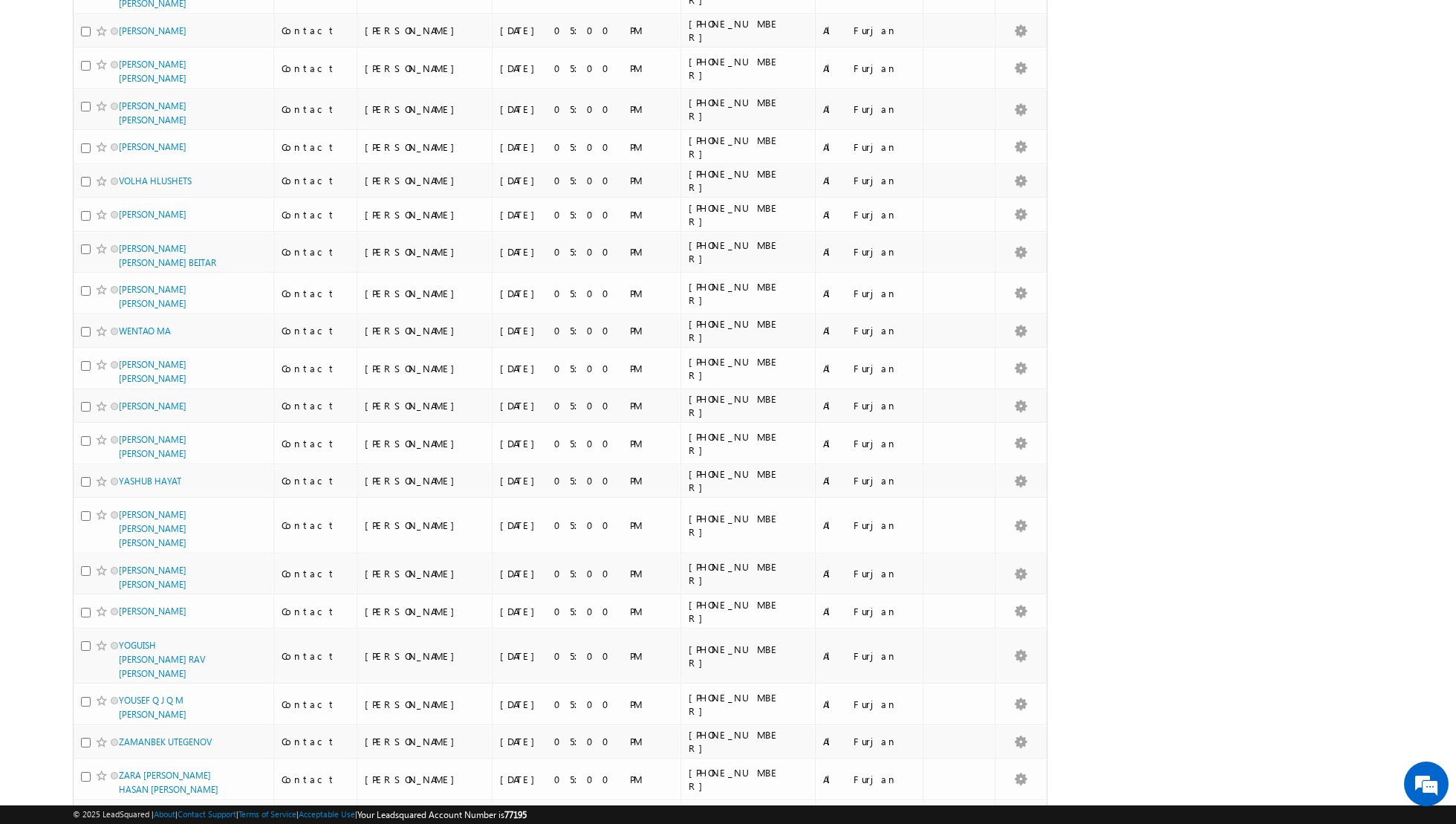
click at [122, 782] on li "50" at bounding box center [124, 782] width 36 height 15
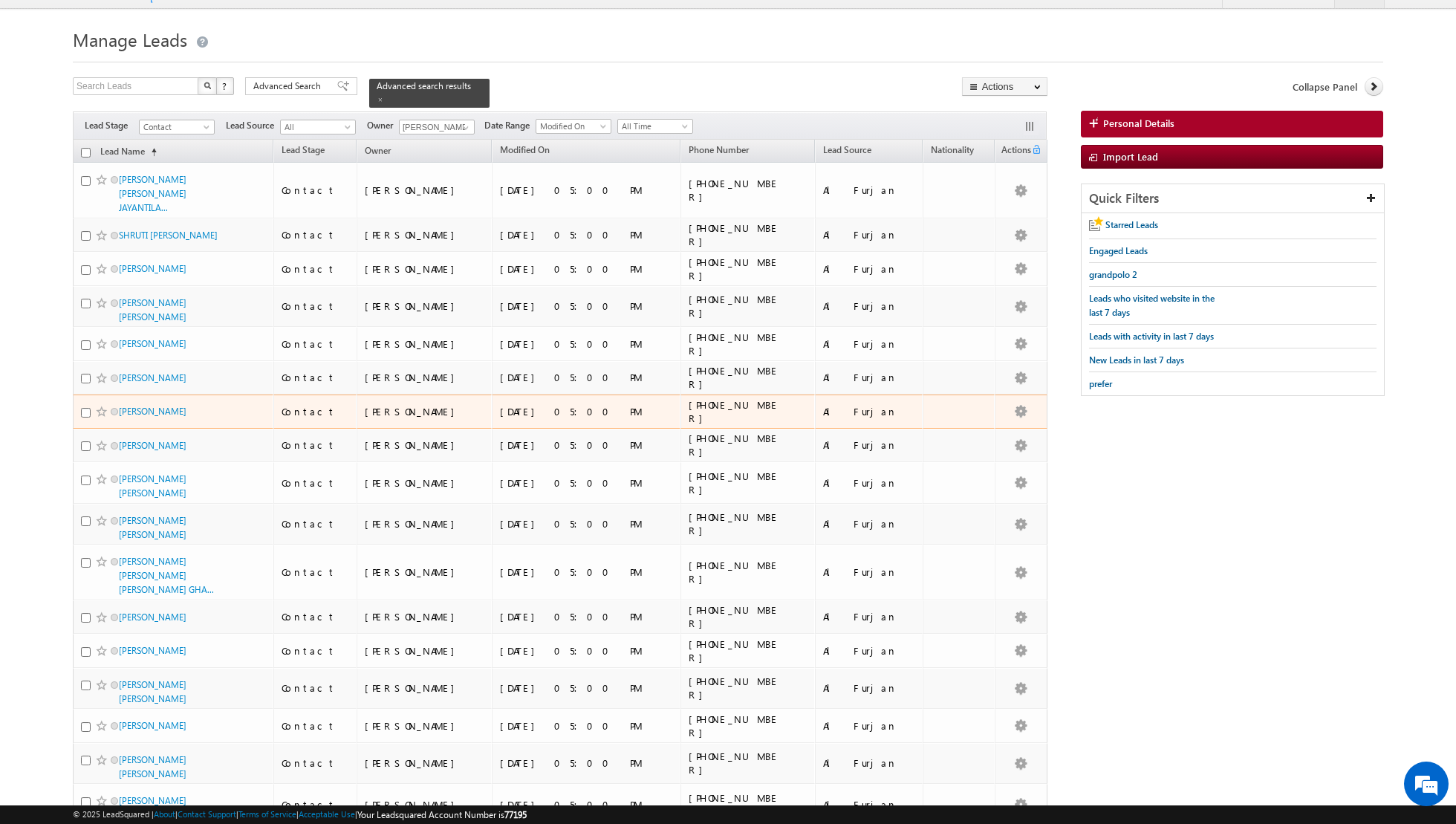
scroll to position [0, 0]
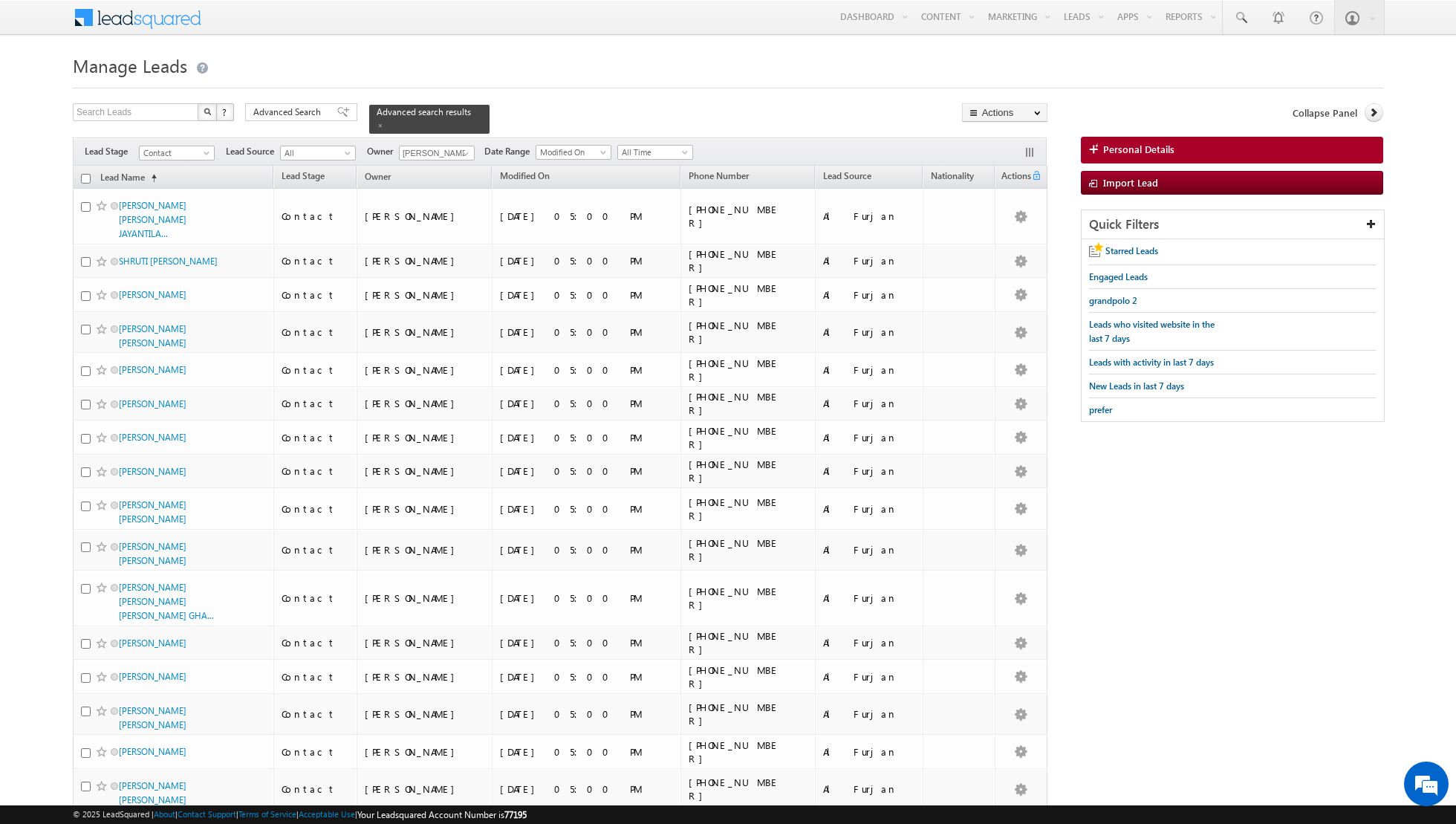
click at [88, 178] on input "checkbox" at bounding box center [86, 178] width 9 height 9
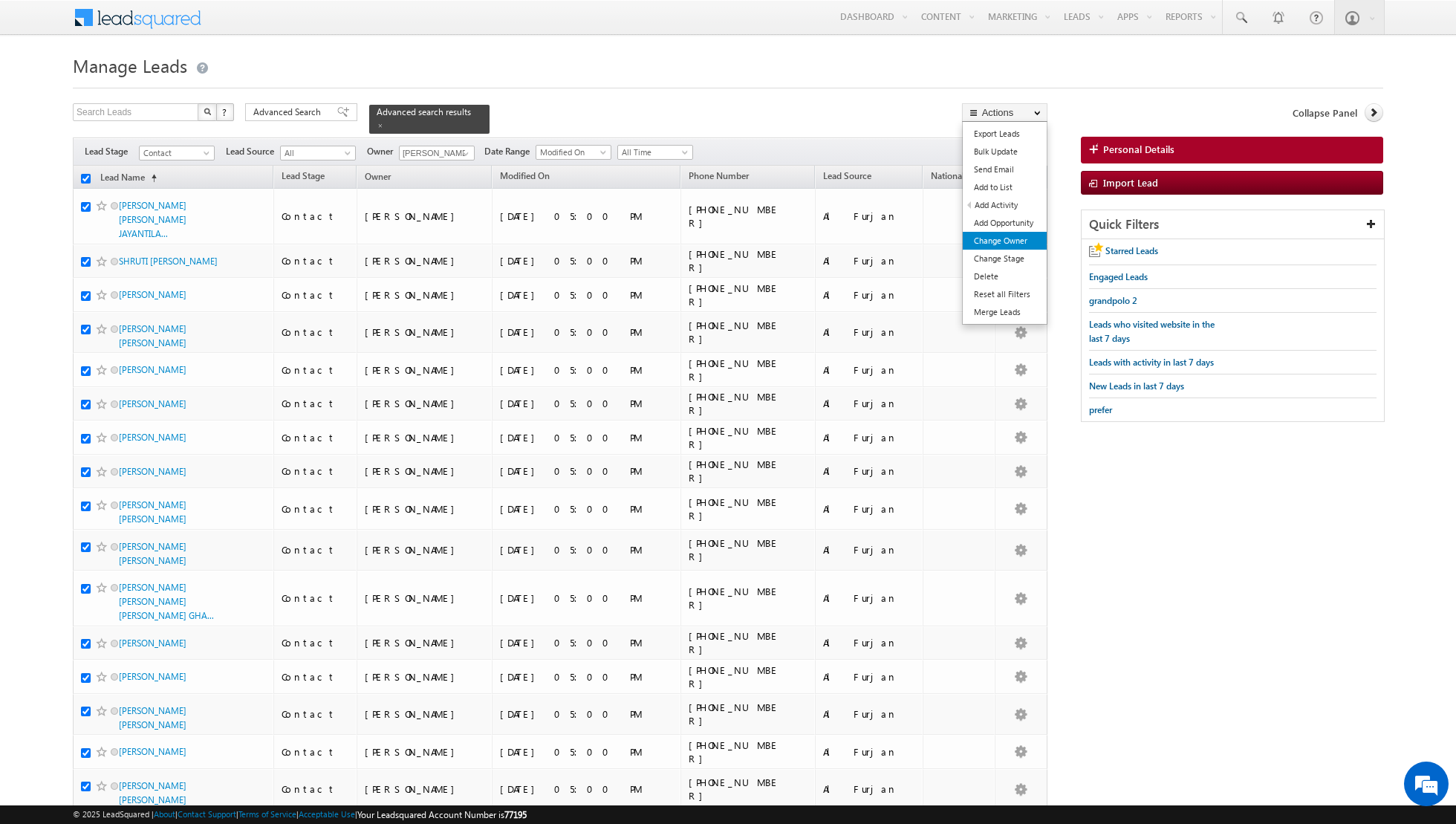
click at [1005, 241] on link "Change Owner" at bounding box center [1005, 241] width 84 height 18
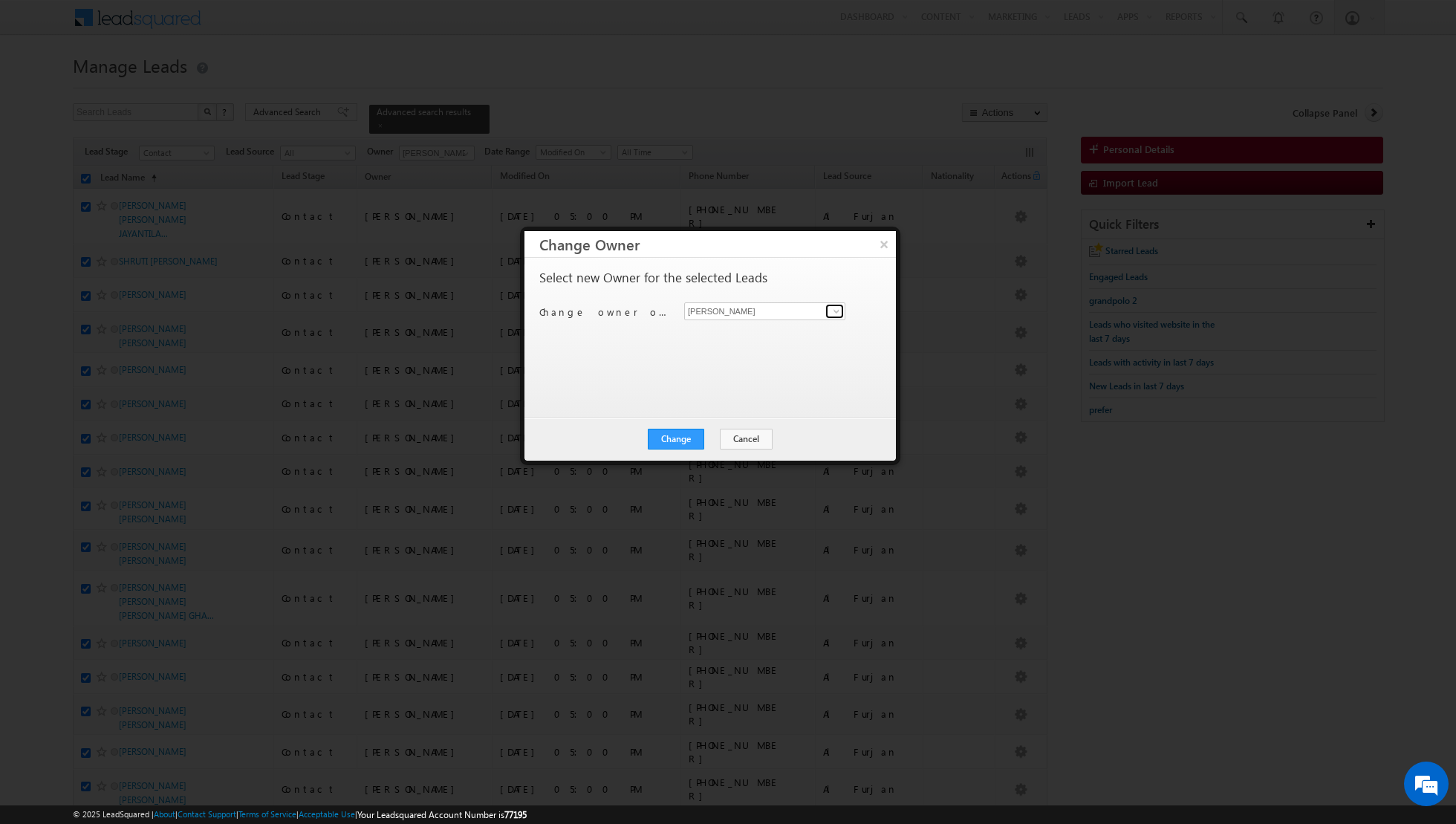
click at [832, 313] on span at bounding box center [837, 312] width 12 height 12
click at [758, 336] on span "asma.kazi@indglobal.ae" at bounding box center [757, 339] width 134 height 11
click at [678, 433] on button "Change" at bounding box center [677, 439] width 57 height 21
click at [711, 441] on button "Close" at bounding box center [713, 439] width 48 height 21
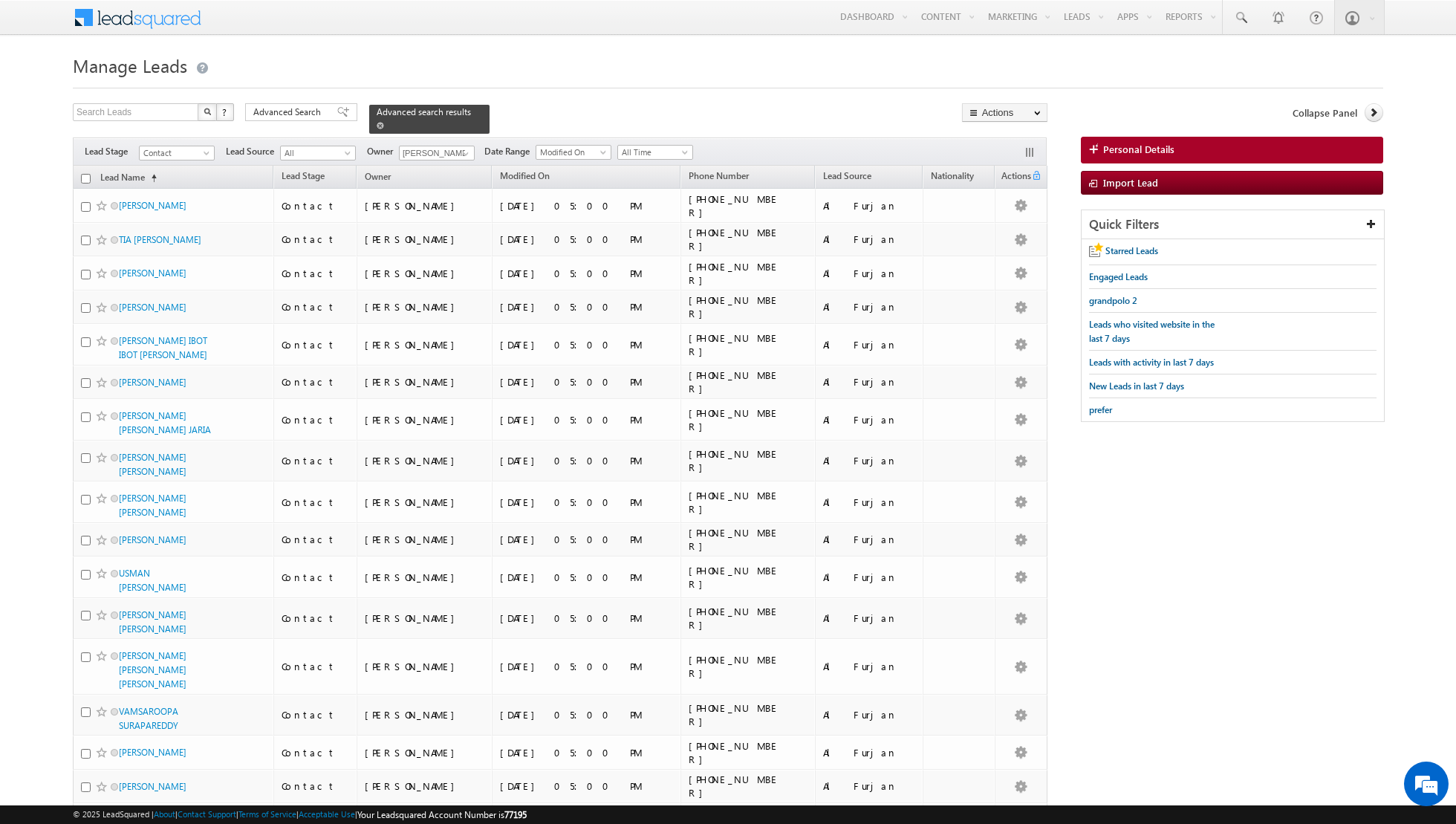
click at [377, 126] on span at bounding box center [380, 125] width 8 height 8
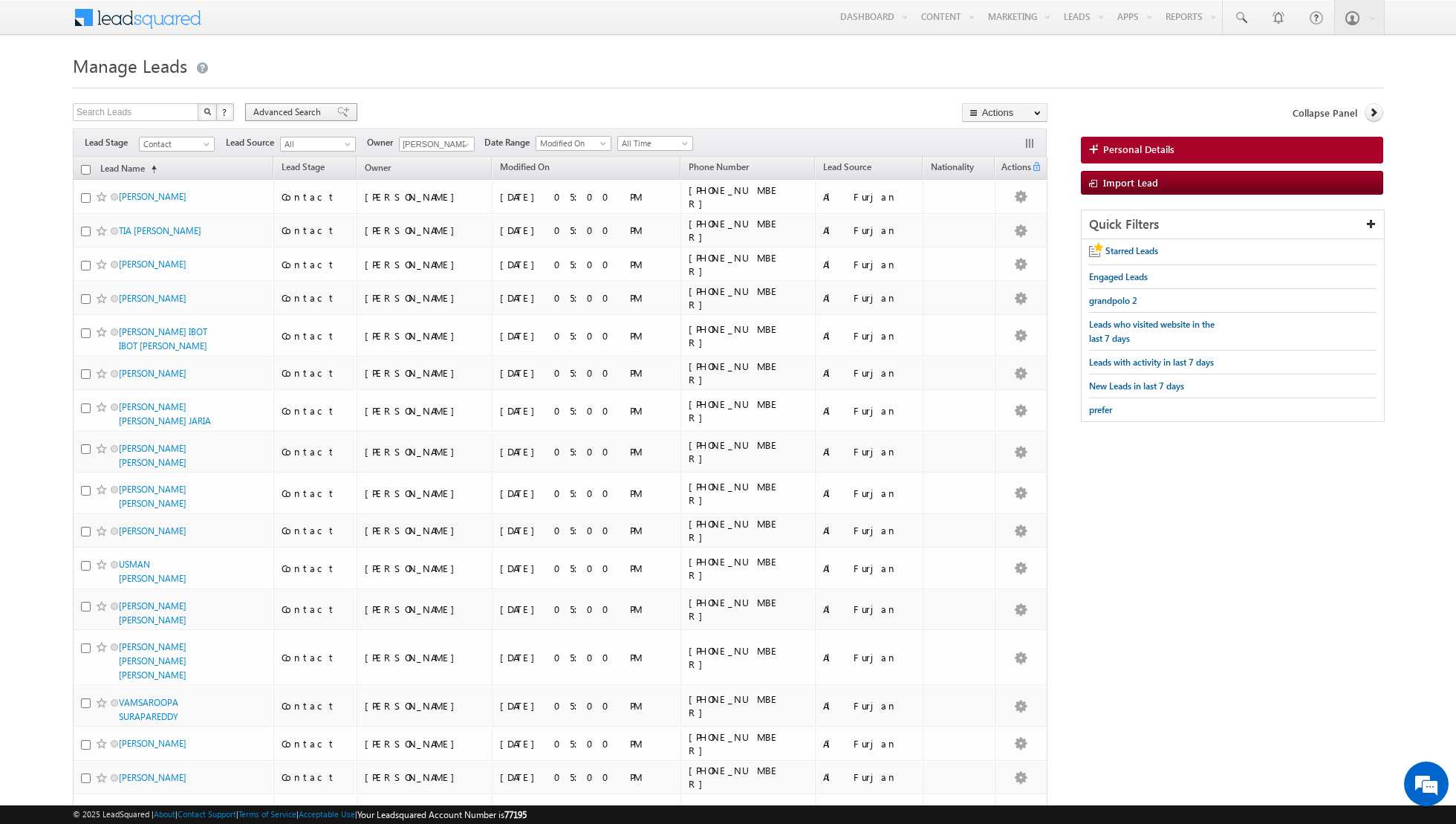
click at [308, 117] on span "Advanced Search" at bounding box center [289, 112] width 72 height 14
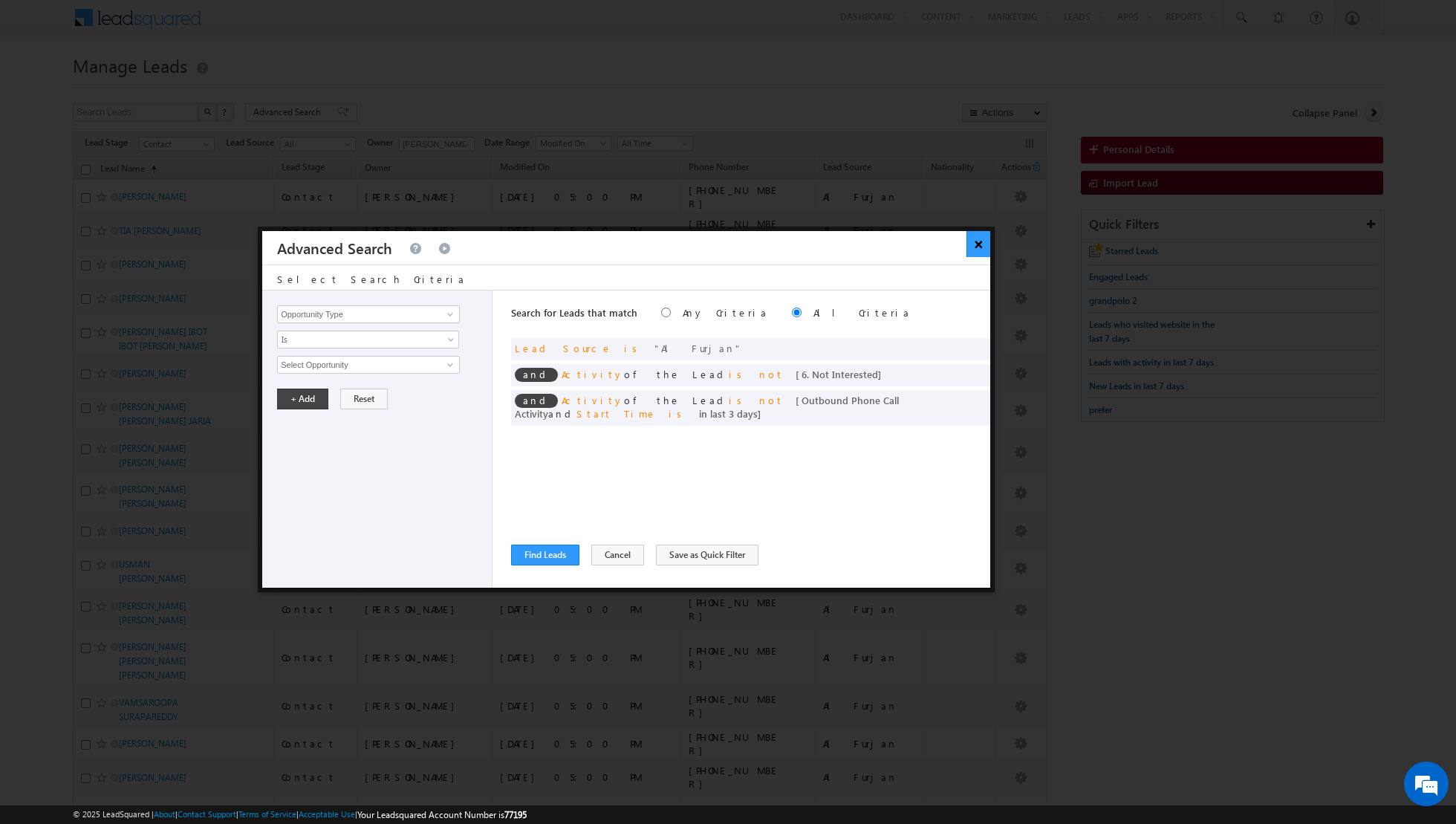
click at [981, 246] on button "×" at bounding box center [979, 244] width 25 height 26
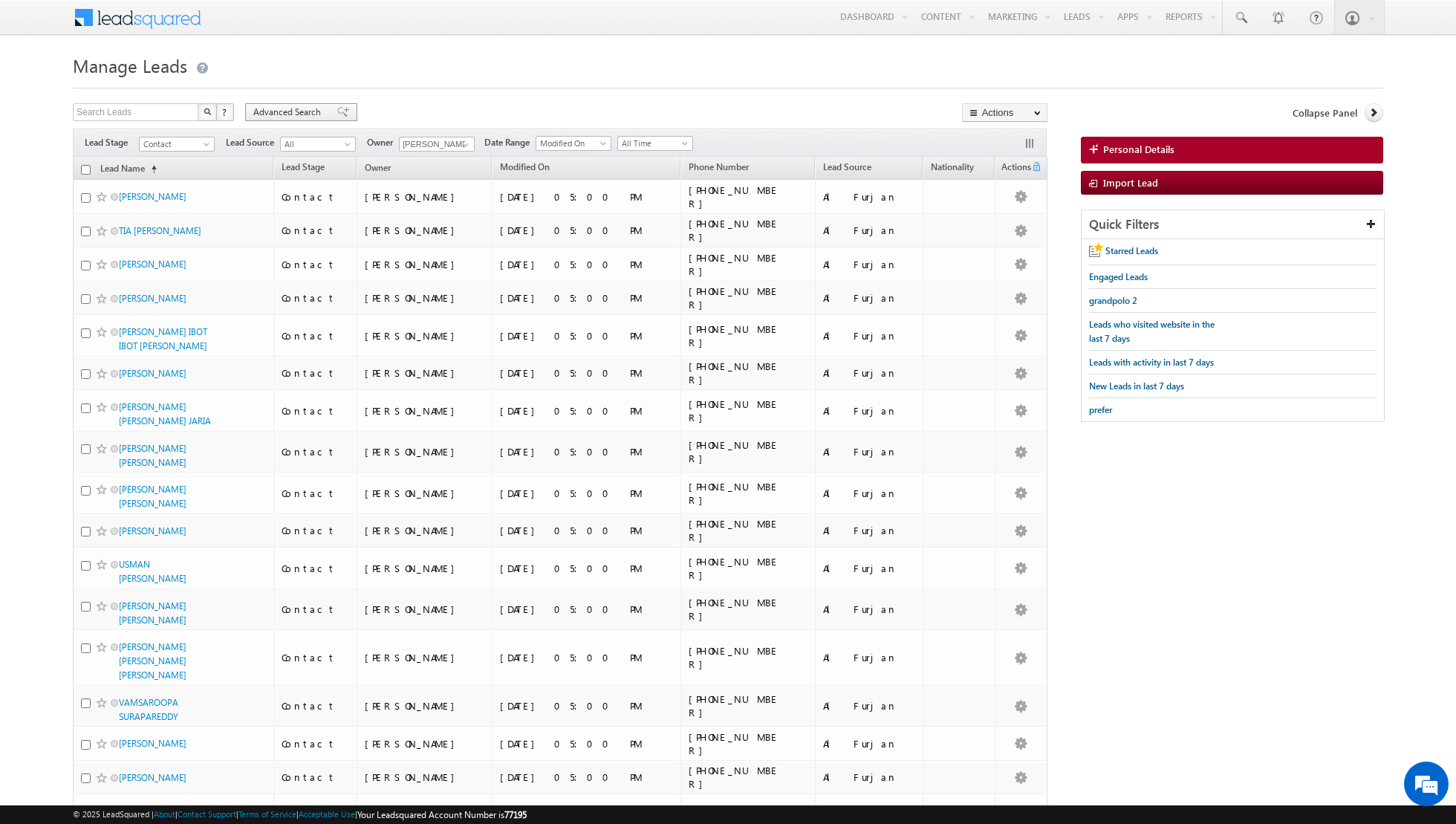
click at [313, 111] on span "Advanced Search" at bounding box center [289, 112] width 72 height 14
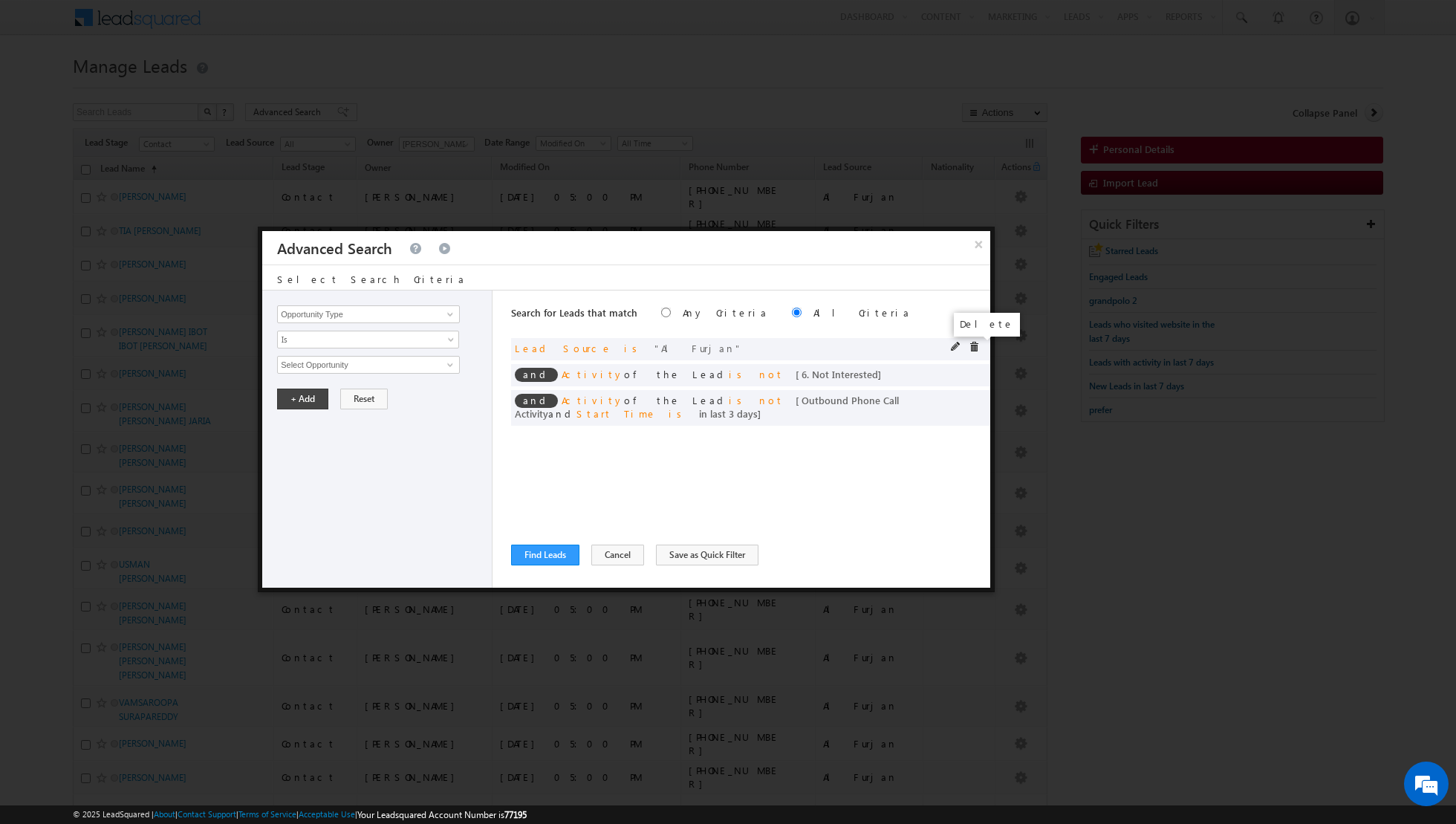
click at [977, 348] on span at bounding box center [974, 347] width 10 height 10
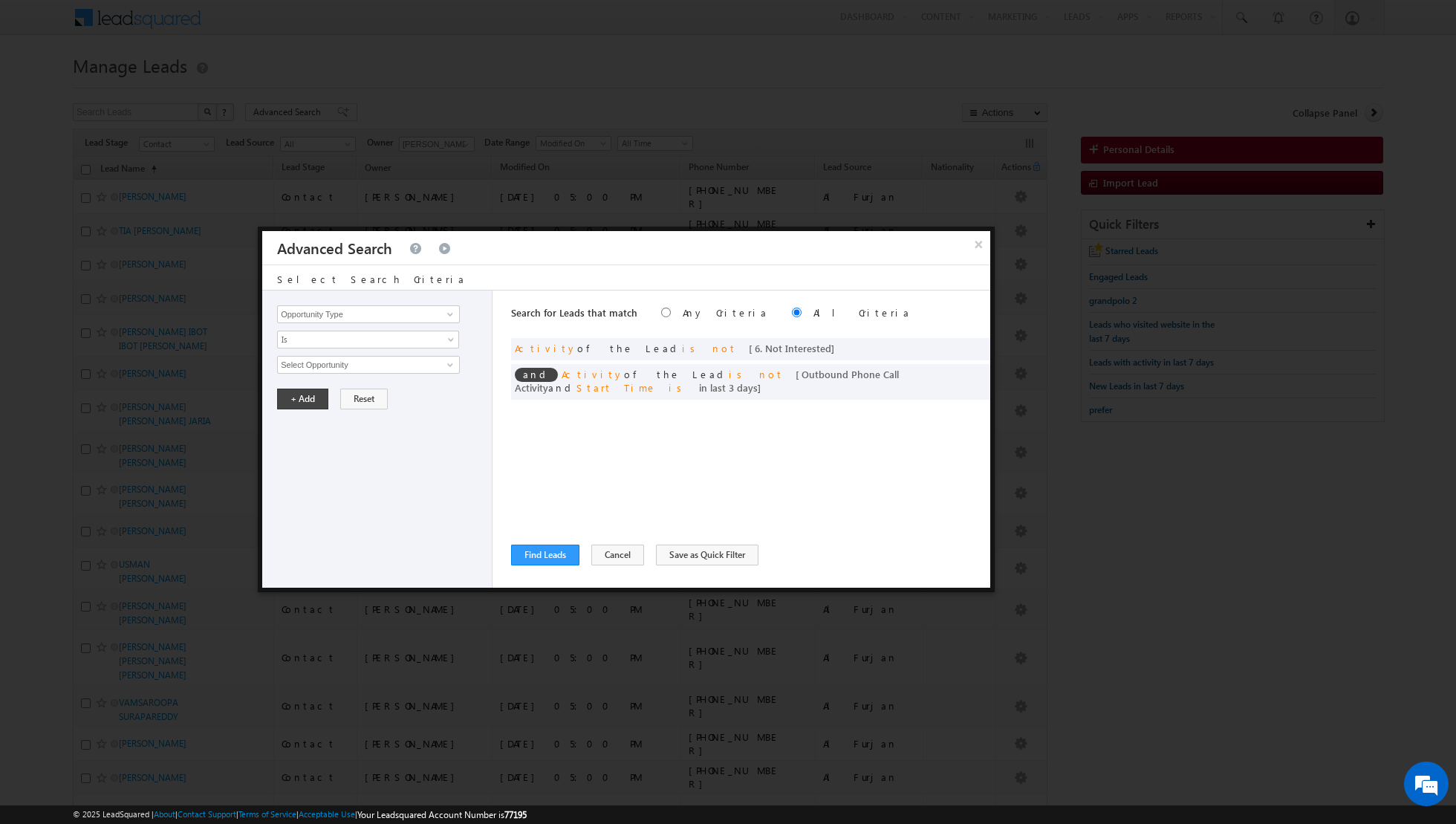
click at [819, 433] on div "Search for Leads that match Any Criteria All Criteria Note that the current tri…" at bounding box center [751, 439] width 480 height 297
click at [433, 313] on input "Opportunity Type" at bounding box center [368, 314] width 182 height 18
click at [392, 366] on input "Select Activity" at bounding box center [368, 365] width 182 height 18
click at [396, 389] on span at bounding box center [358, 391] width 161 height 14
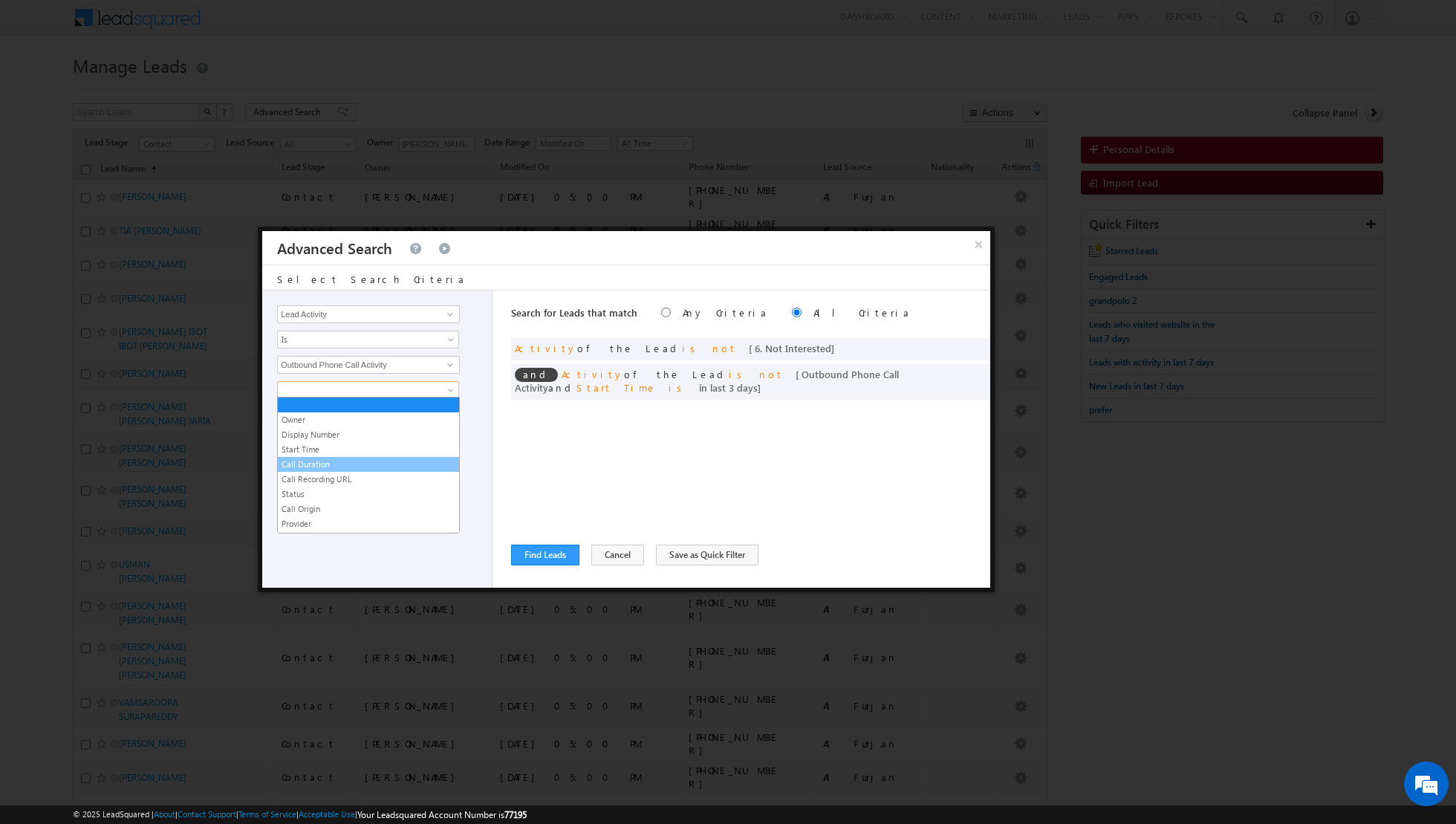
click at [323, 457] on link "Call Duration" at bounding box center [368, 464] width 182 height 14
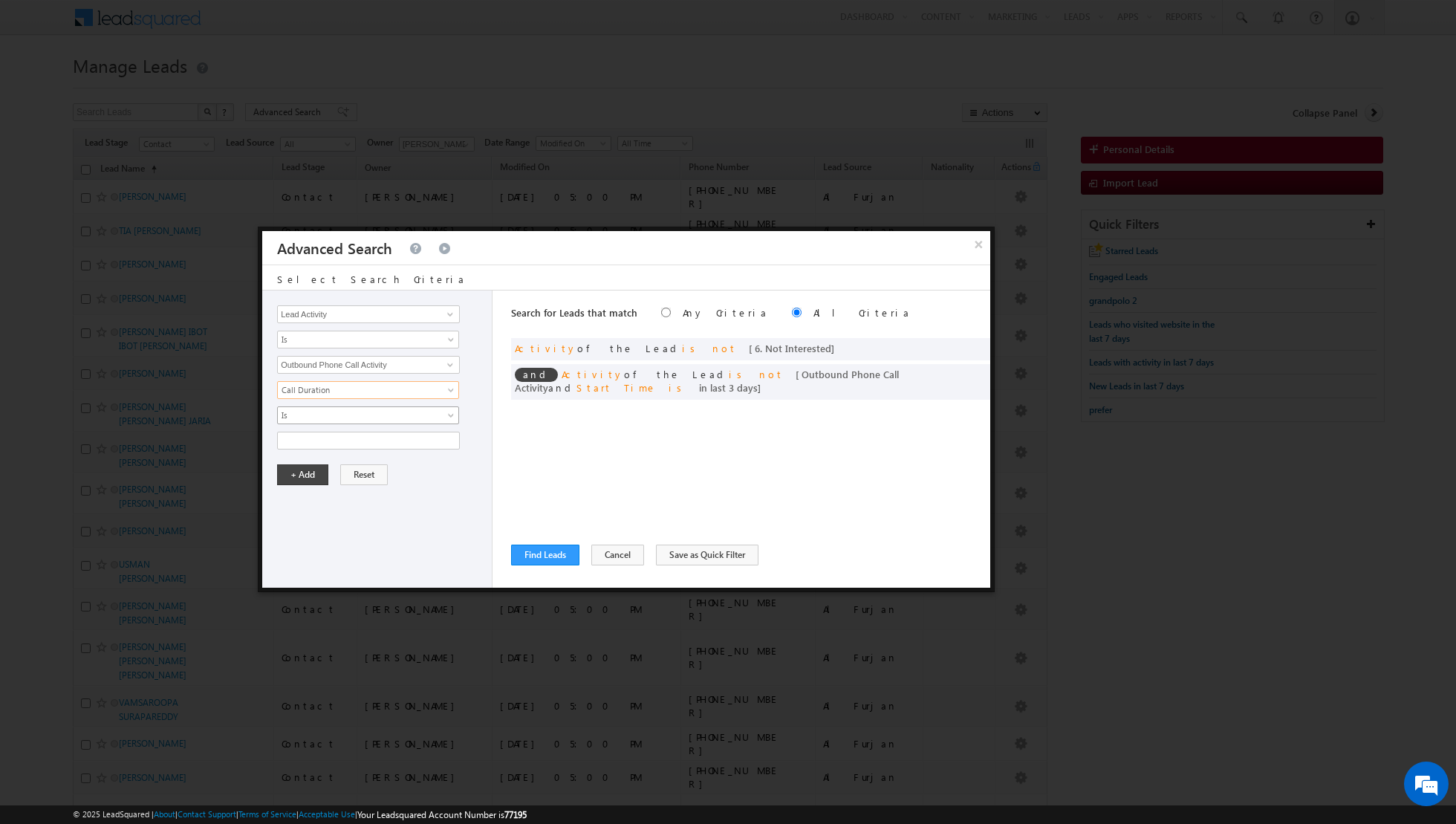
click at [325, 413] on span "Is" at bounding box center [358, 415] width 161 height 14
click at [317, 468] on link "Greater than or equal to" at bounding box center [368, 475] width 182 height 14
click at [317, 442] on input "text" at bounding box center [368, 440] width 182 height 18
click at [301, 474] on button "+ Add" at bounding box center [303, 475] width 51 height 21
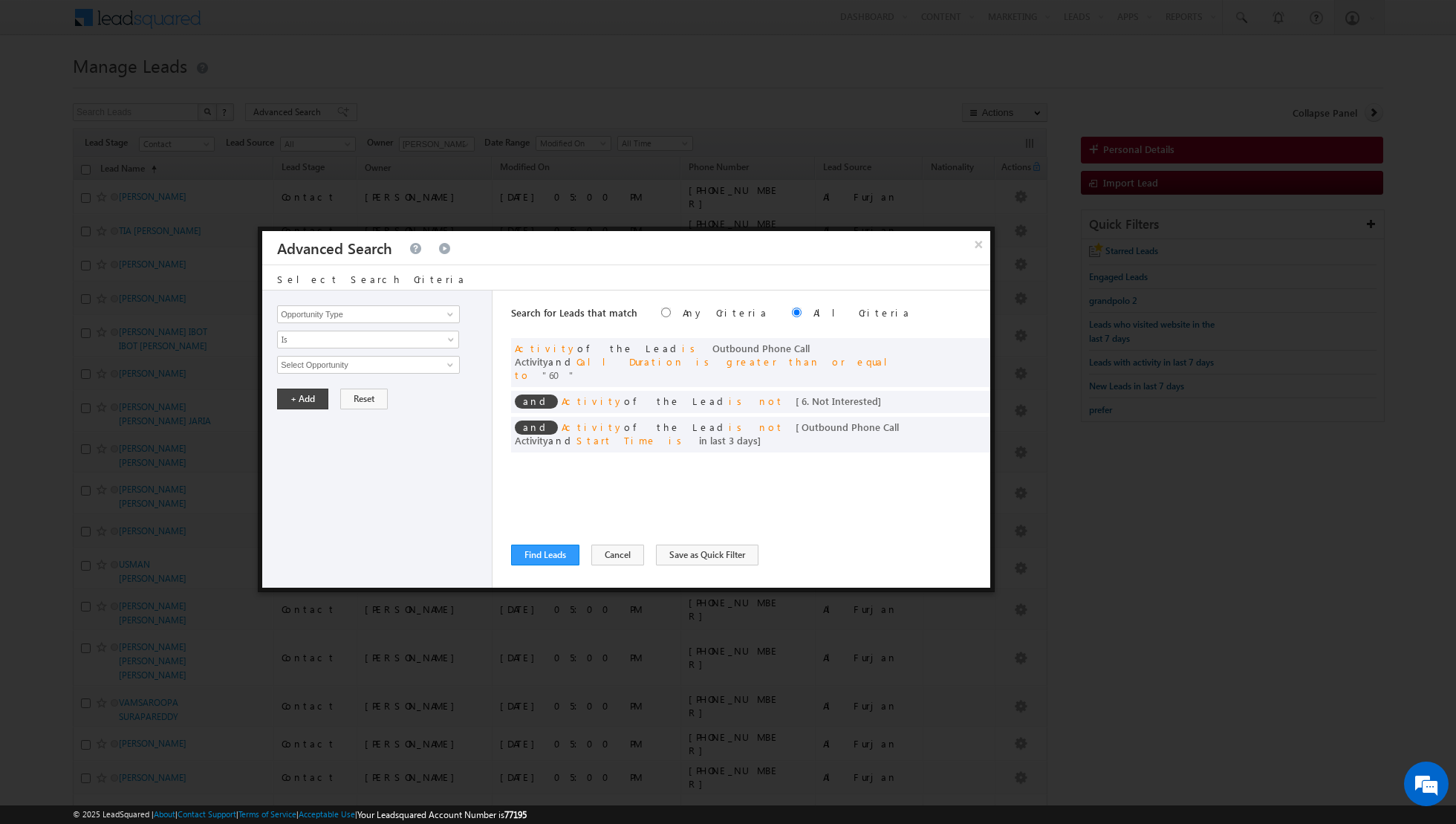
drag, startPoint x: 755, startPoint y: 385, endPoint x: 536, endPoint y: 376, distance: 219.2
click at [536, 376] on div "and Activity of the Lead is Outbound Phone Call Activity and Call Duration is g…" at bounding box center [751, 397] width 480 height 118
click at [545, 555] on button "Find Leads" at bounding box center [546, 555] width 69 height 21
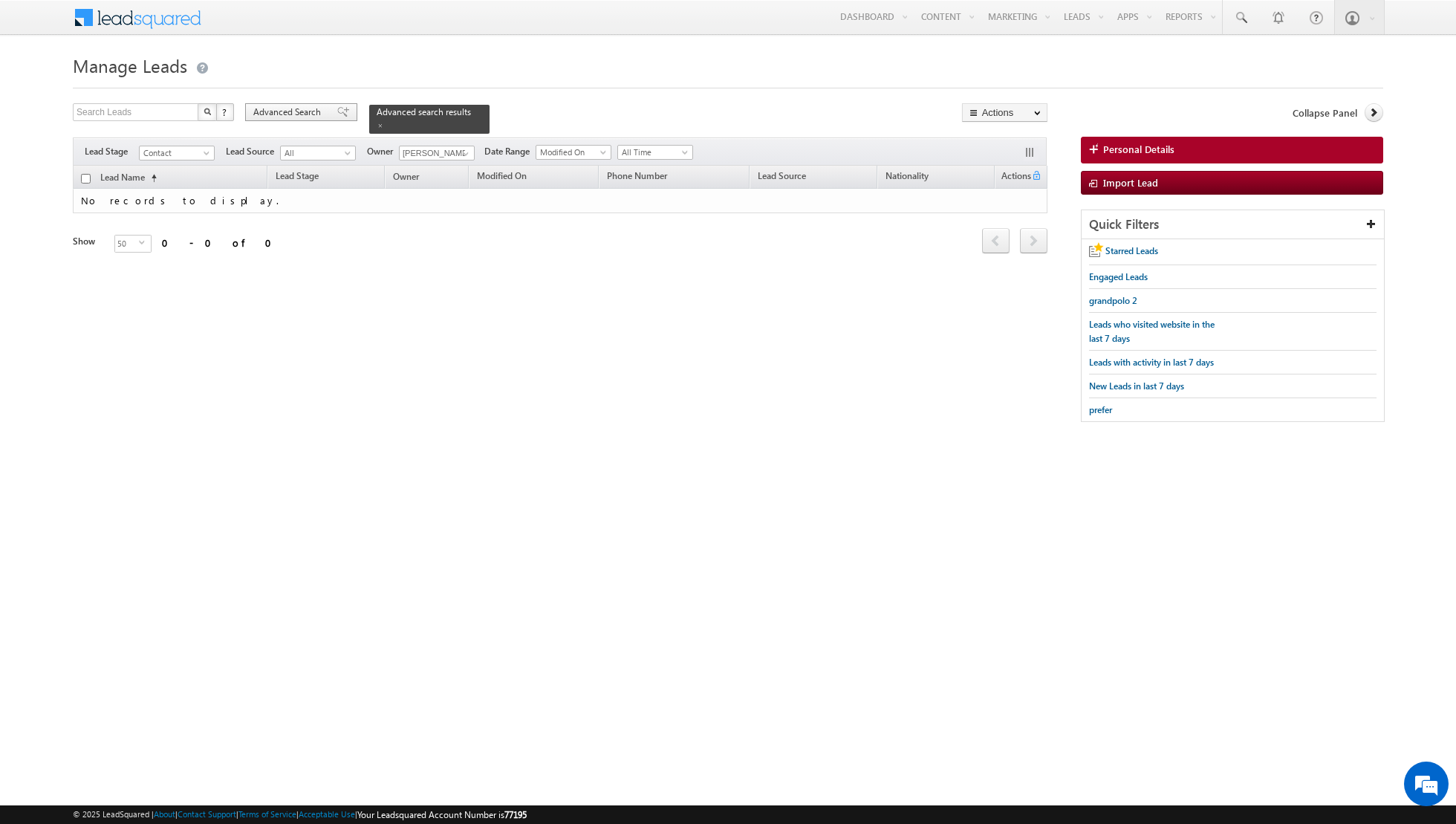
click at [337, 110] on span at bounding box center [343, 112] width 12 height 10
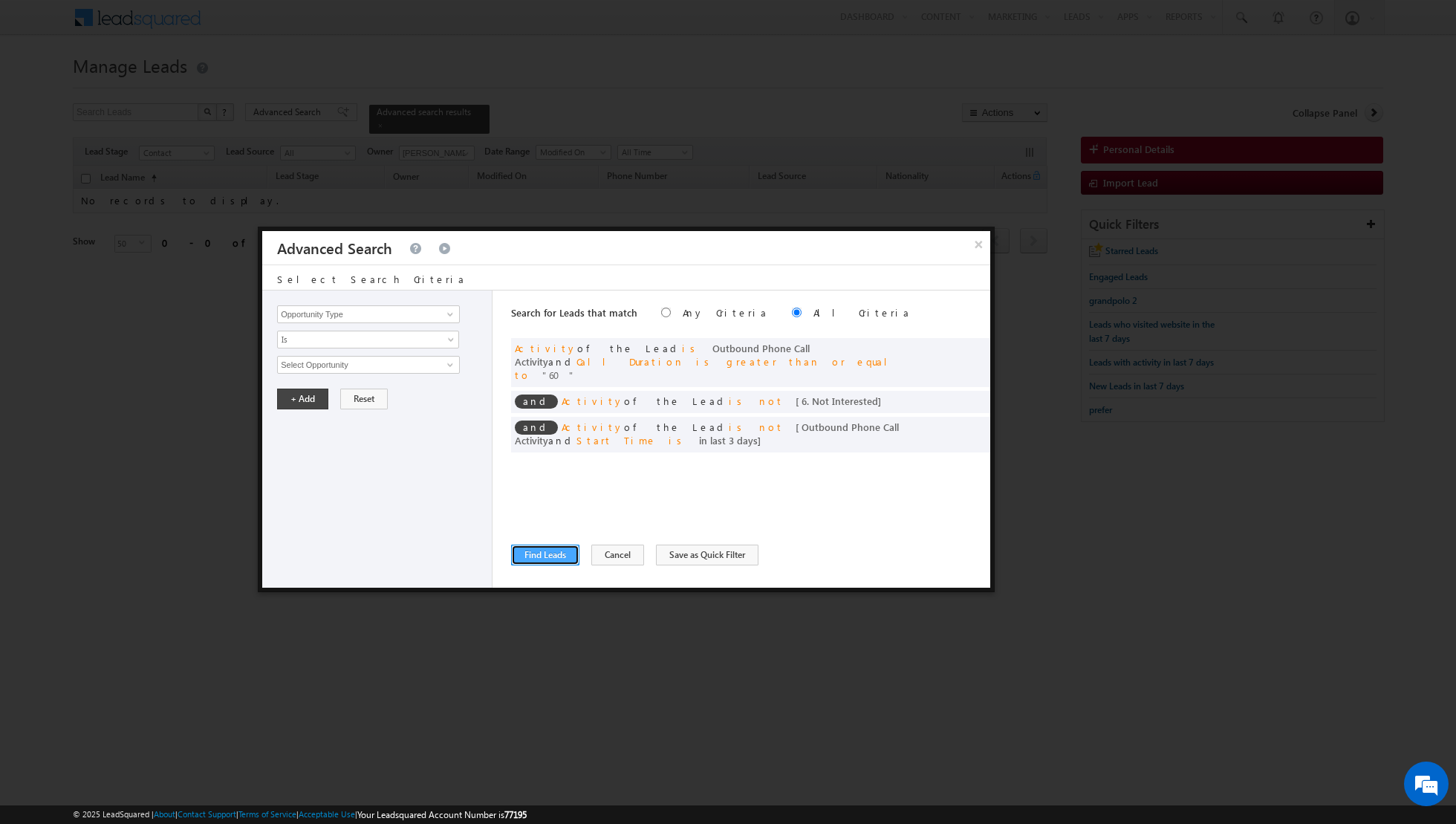
click at [541, 555] on button "Find Leads" at bounding box center [546, 555] width 69 height 21
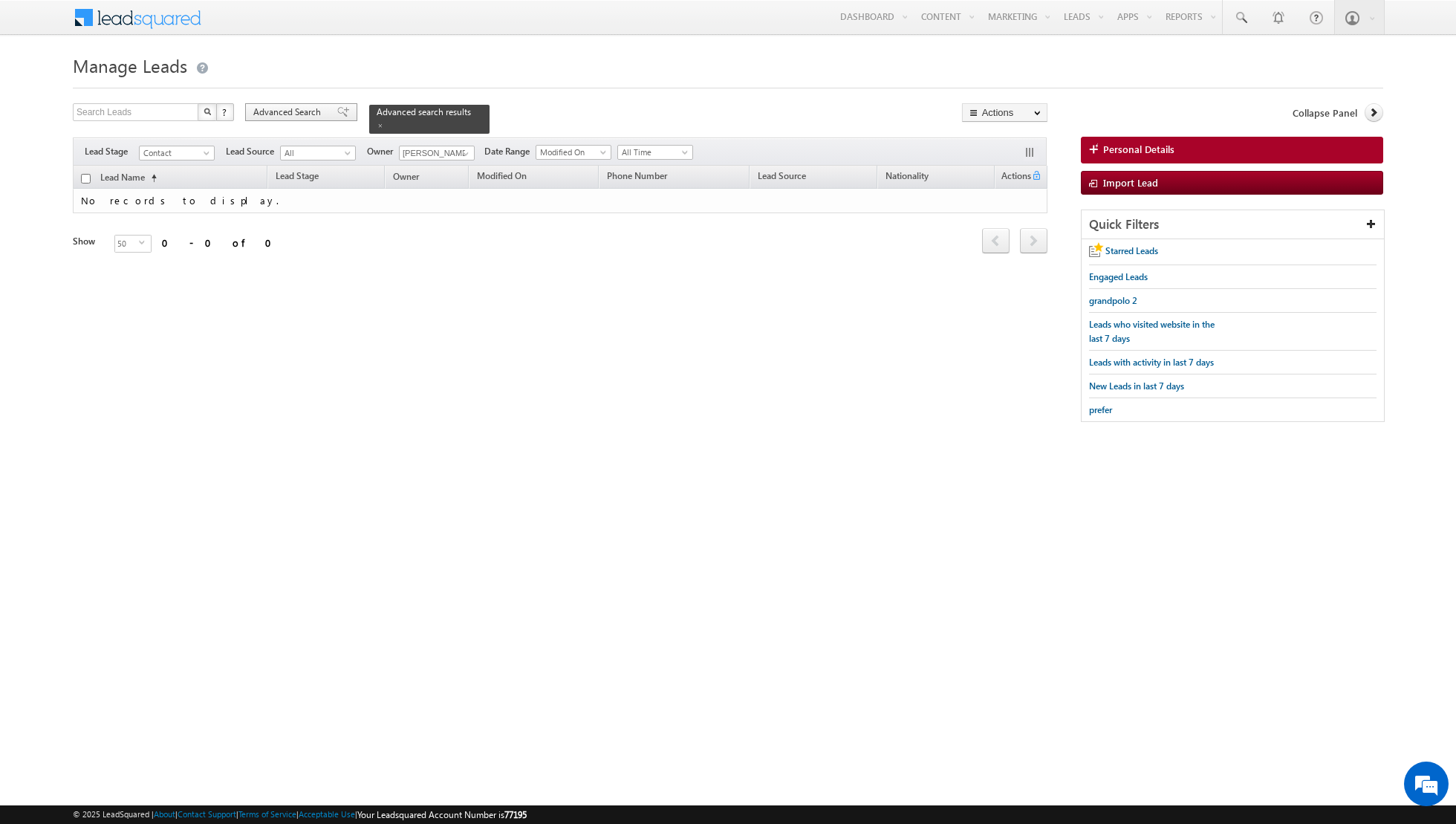
click at [337, 110] on span at bounding box center [343, 112] width 12 height 10
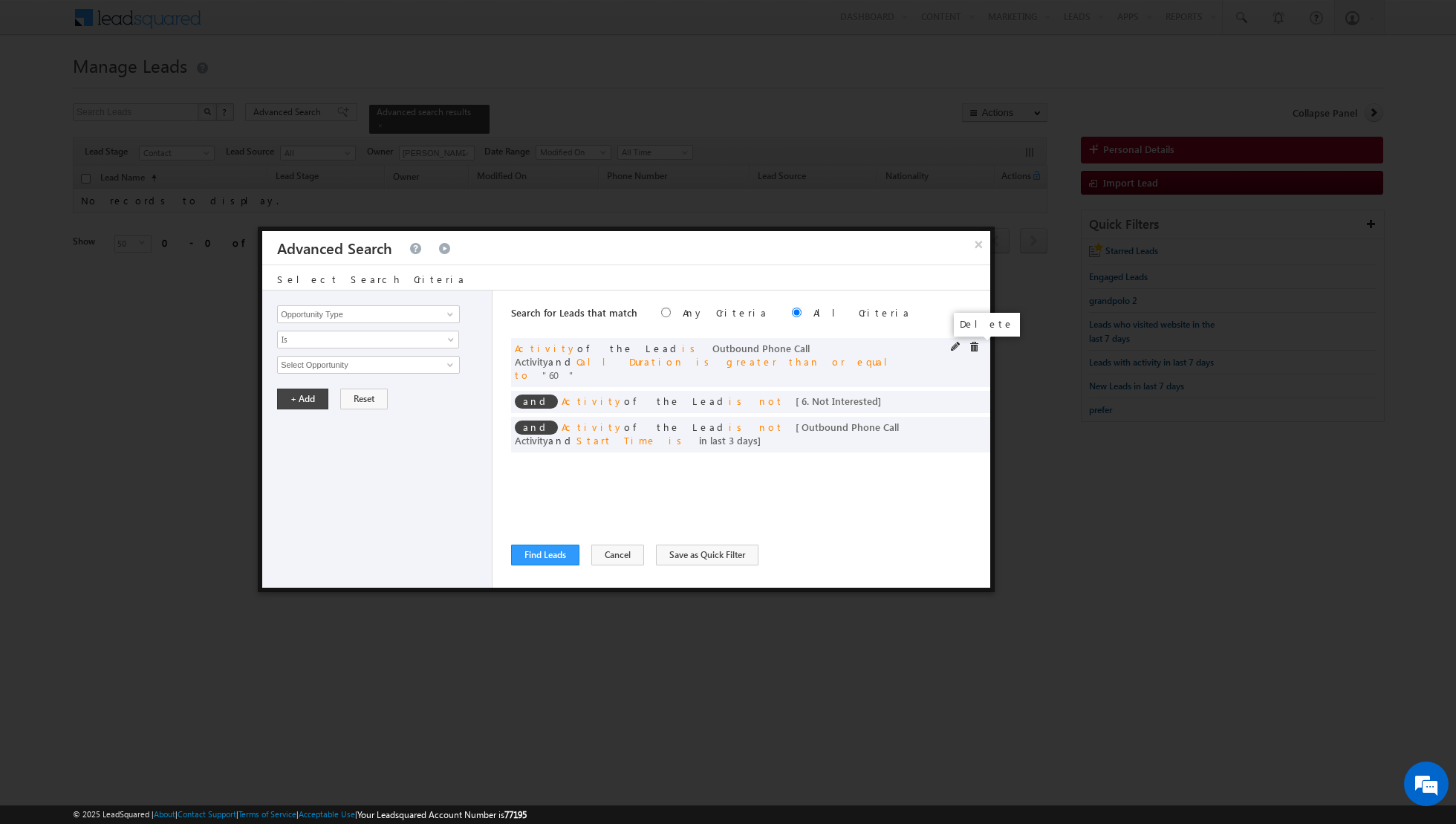
click at [974, 343] on span at bounding box center [974, 347] width 10 height 10
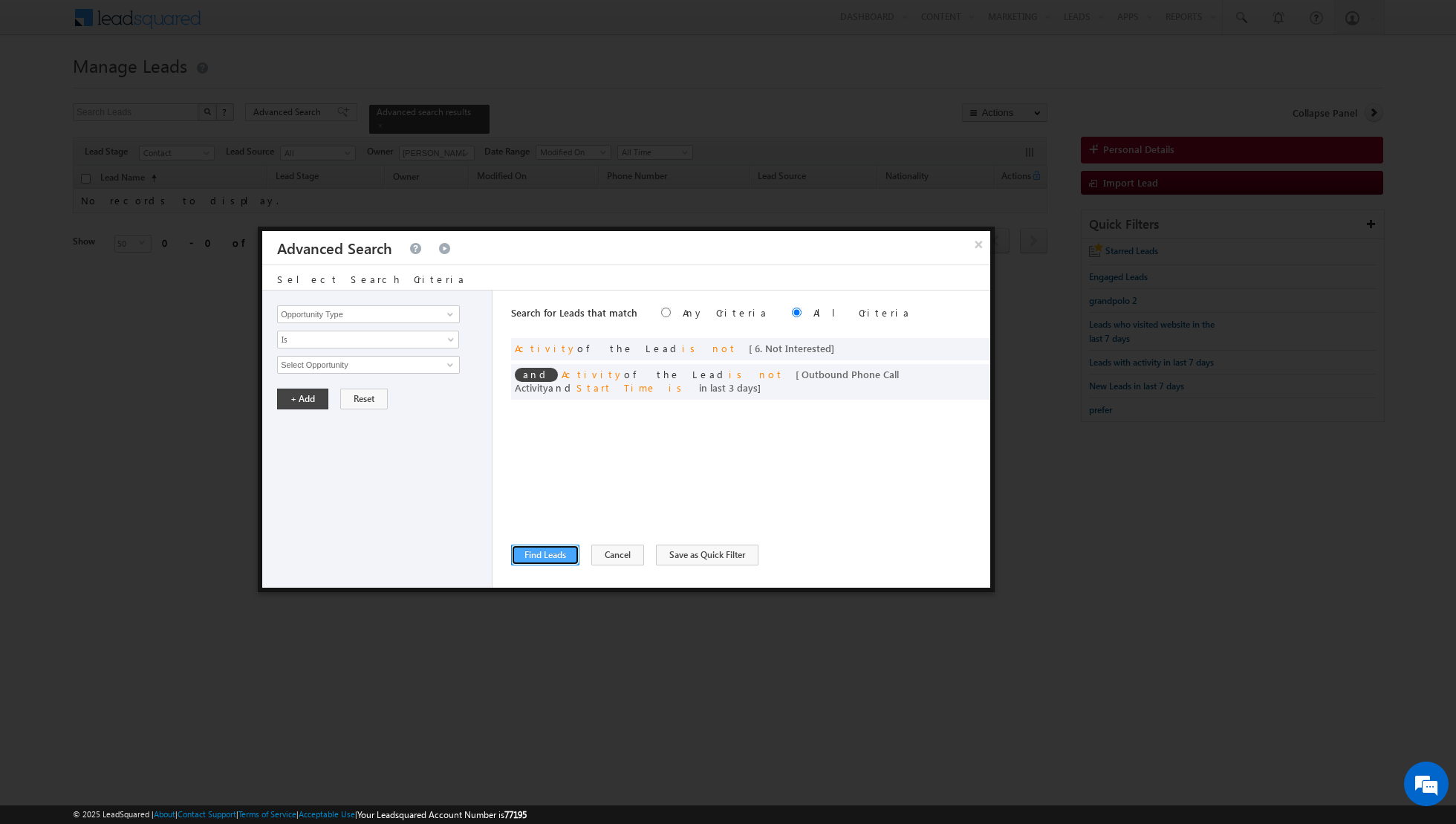
click at [539, 553] on button "Find Leads" at bounding box center [546, 555] width 69 height 21
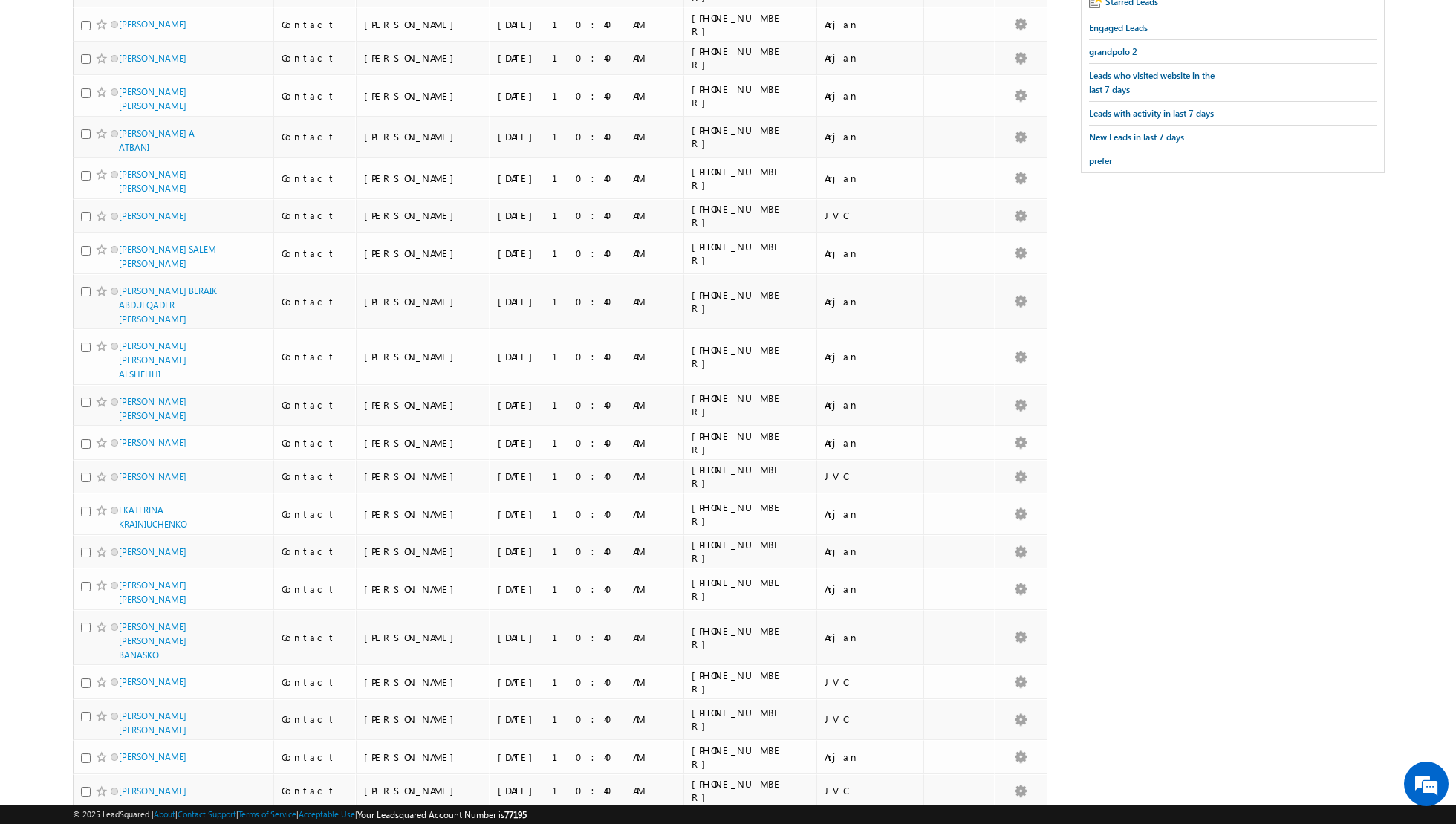
scroll to position [64, 0]
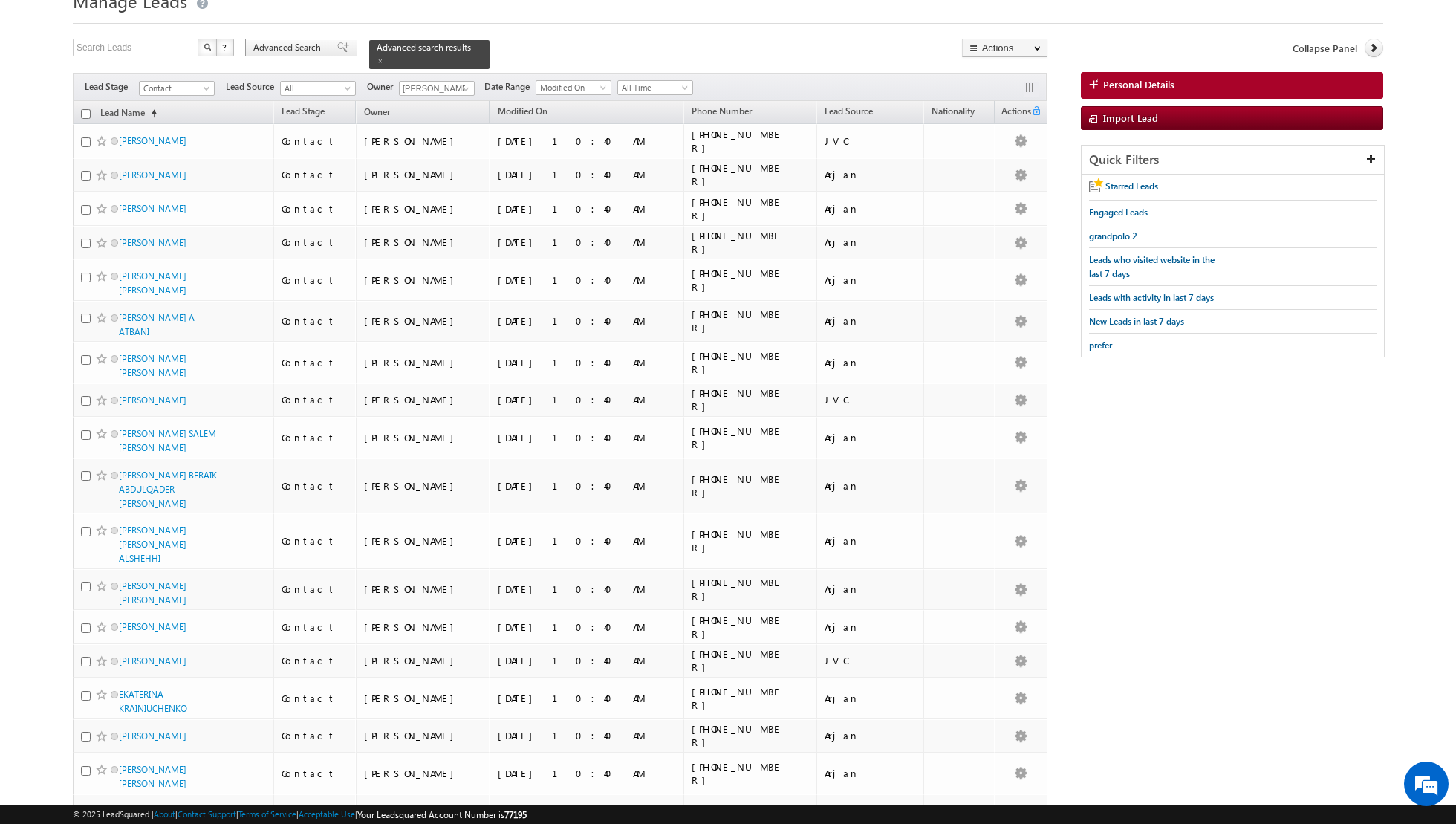
click at [337, 48] on span at bounding box center [343, 47] width 12 height 10
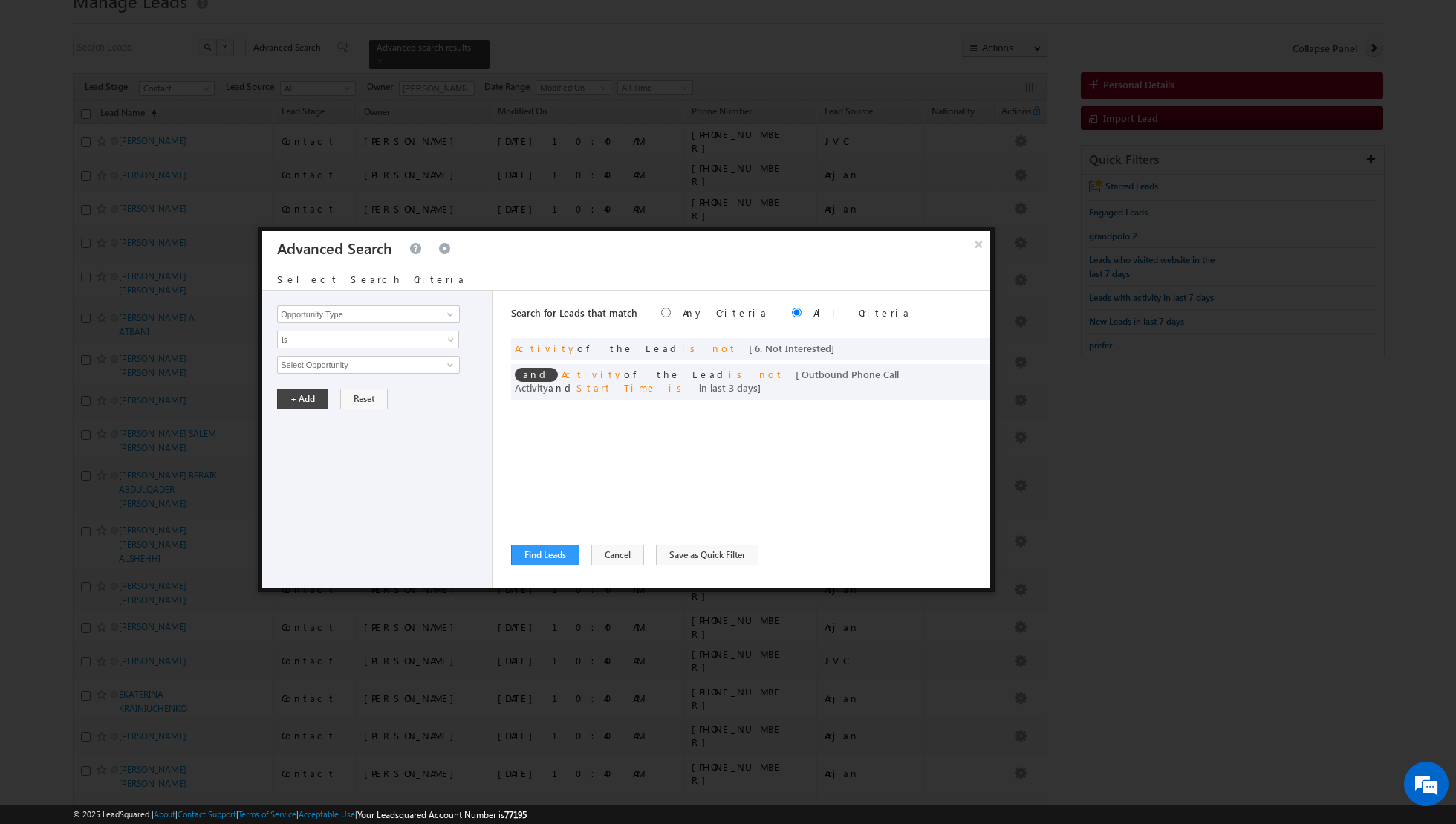
click at [1114, 317] on div at bounding box center [728, 412] width 1456 height 824
click at [558, 550] on button "Find Leads" at bounding box center [546, 555] width 69 height 21
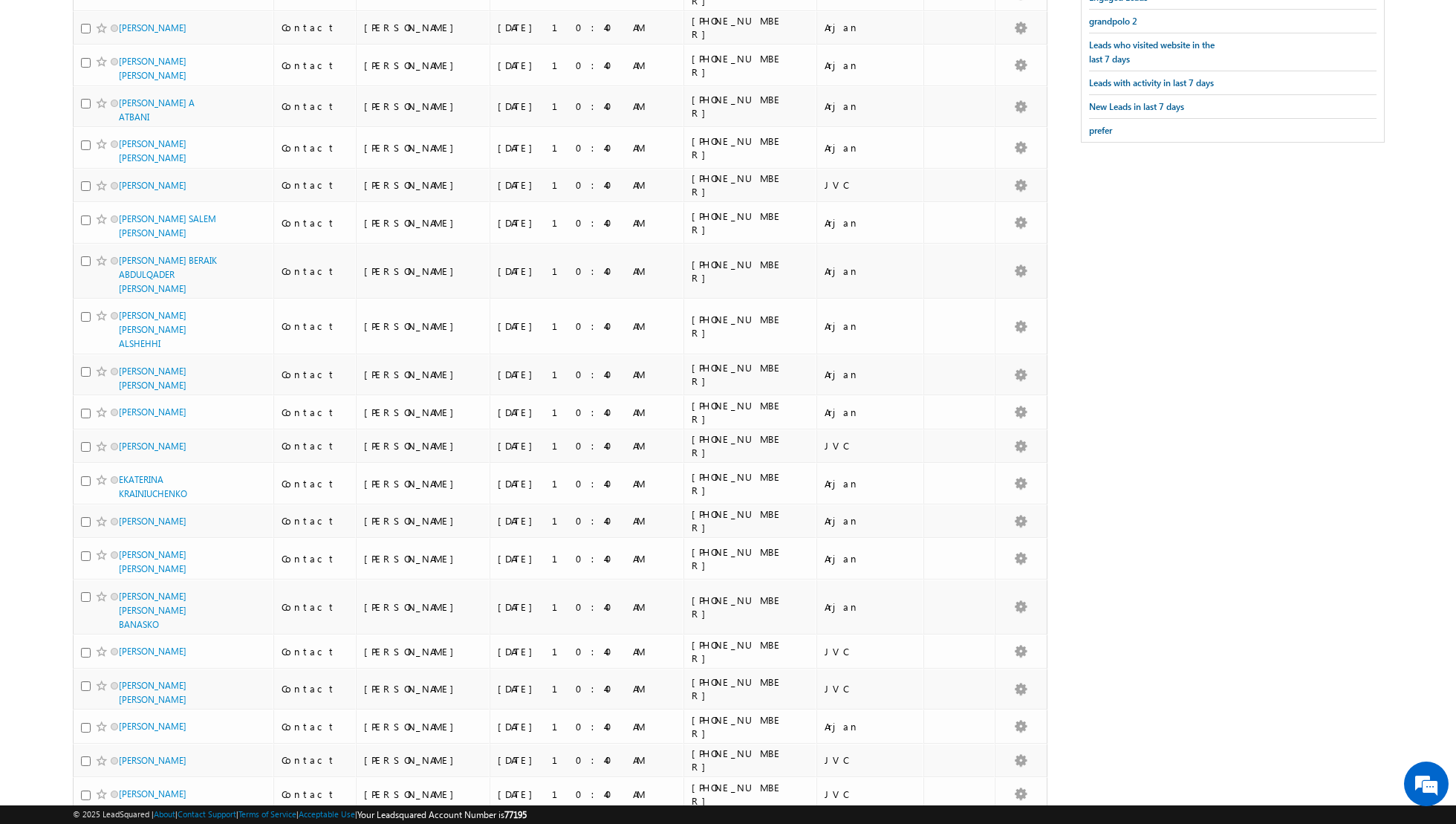
scroll to position [0, 0]
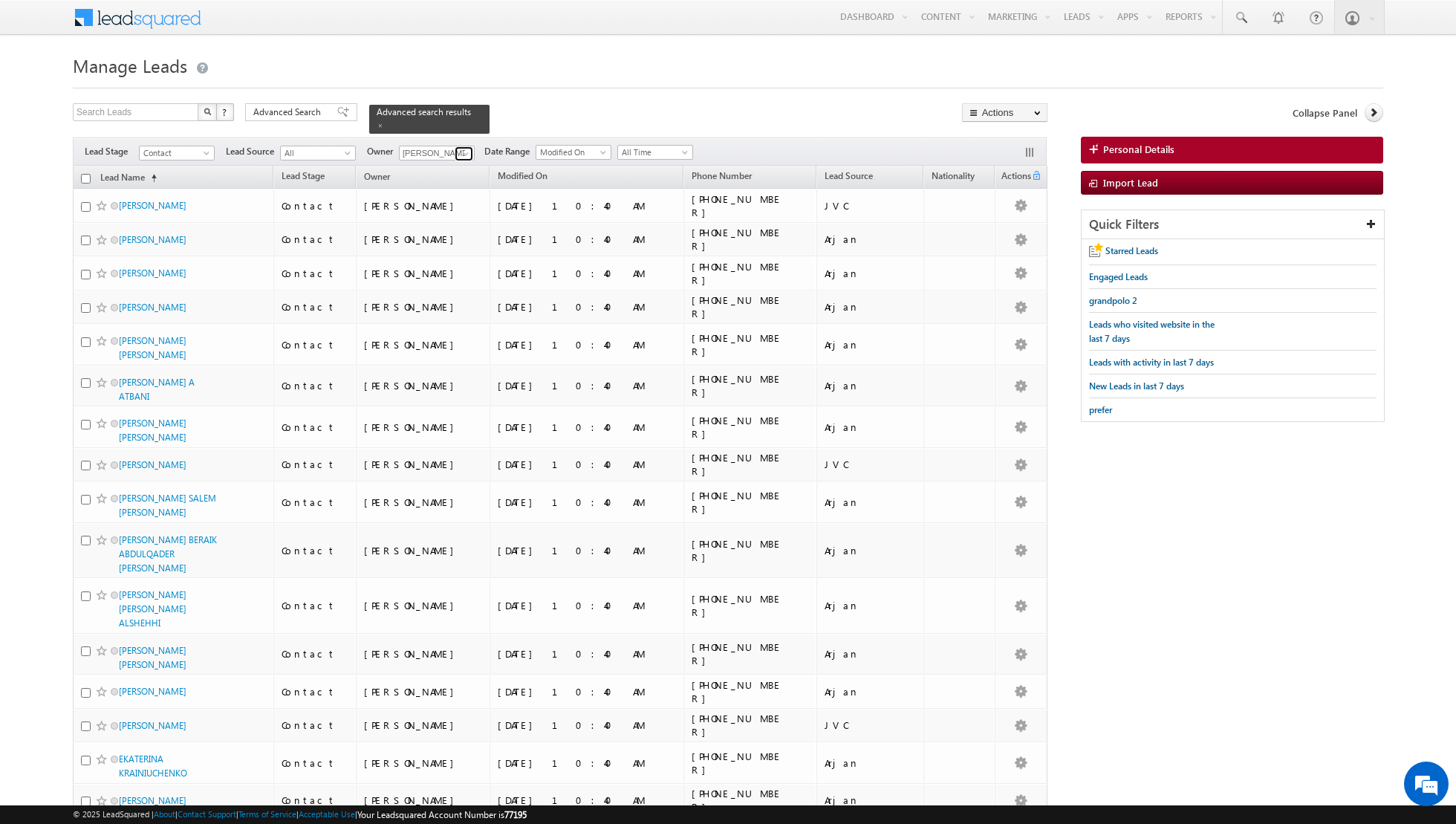
click at [462, 155] on span at bounding box center [466, 154] width 12 height 12
click at [442, 205] on span "asma.kazi@indglobal.ae" at bounding box center [472, 210] width 134 height 11
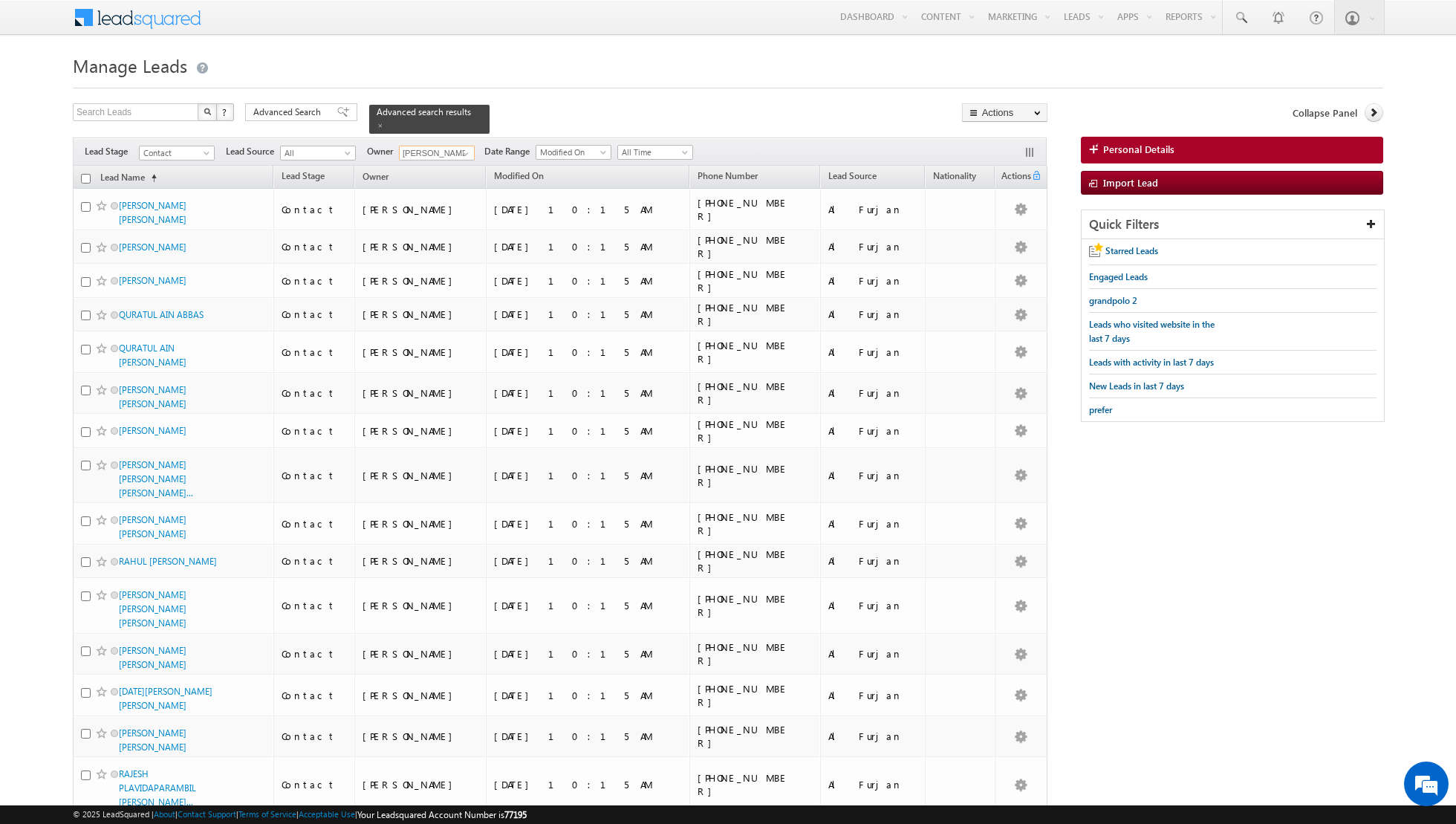
click at [459, 146] on input "Asma Kazi" at bounding box center [437, 152] width 75 height 15
click at [466, 153] on span at bounding box center [466, 154] width 12 height 12
click at [451, 224] on link "Isha Mehndiratta isha.mehndiratta@indglobal.ae" at bounding box center [474, 230] width 149 height 28
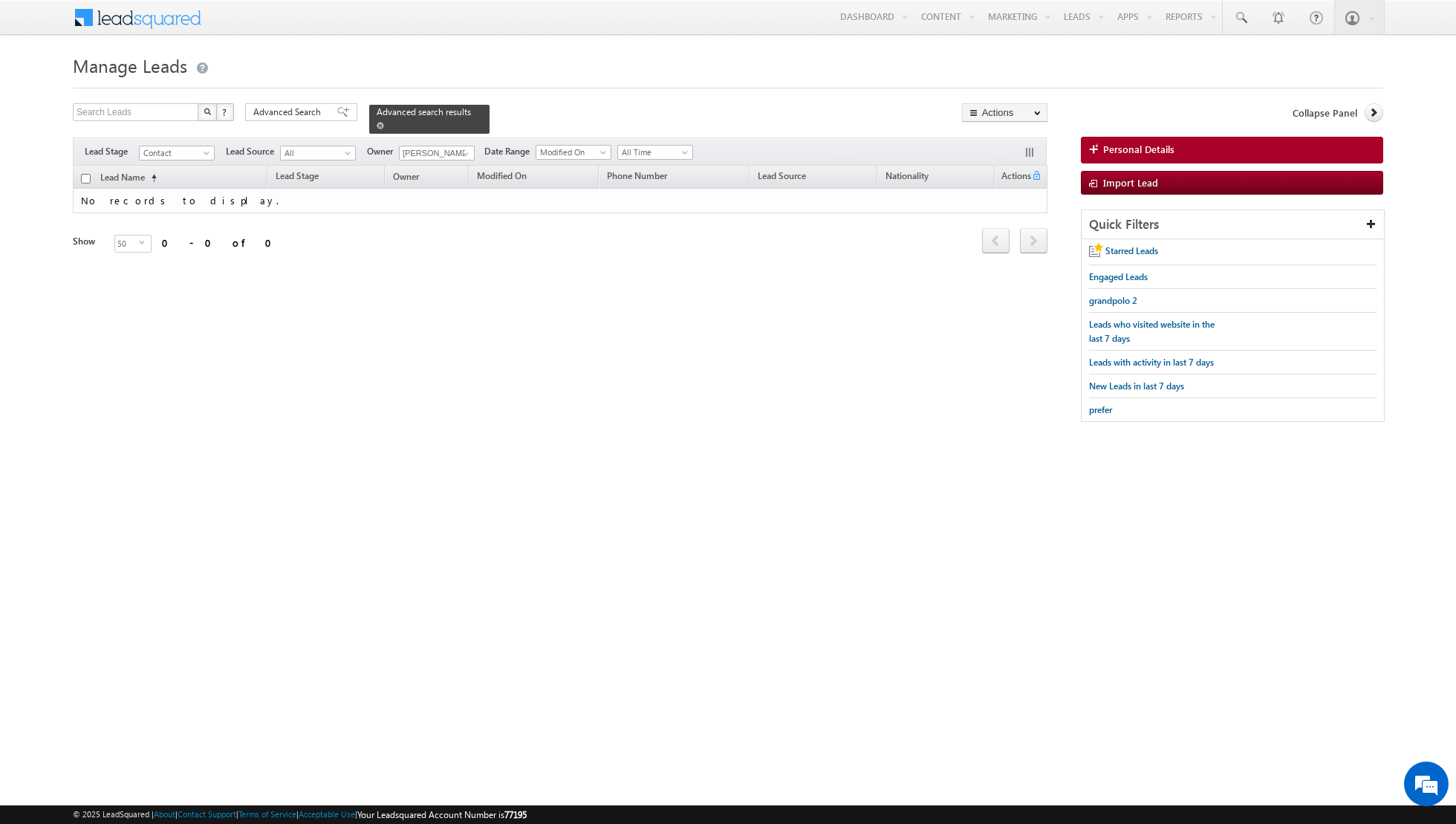
click at [377, 123] on span at bounding box center [380, 125] width 8 height 8
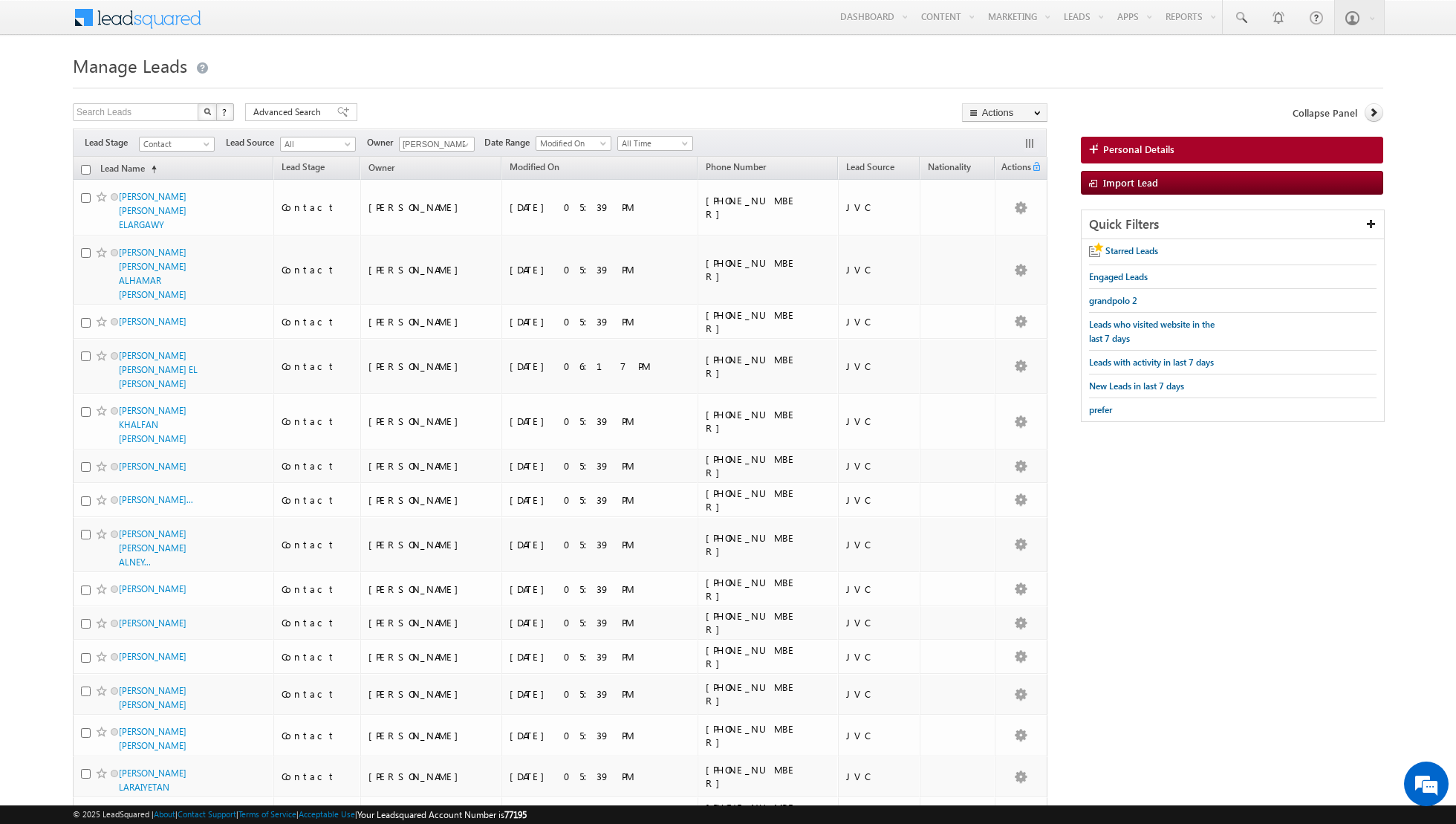
click at [83, 171] on input "checkbox" at bounding box center [86, 170] width 9 height 9
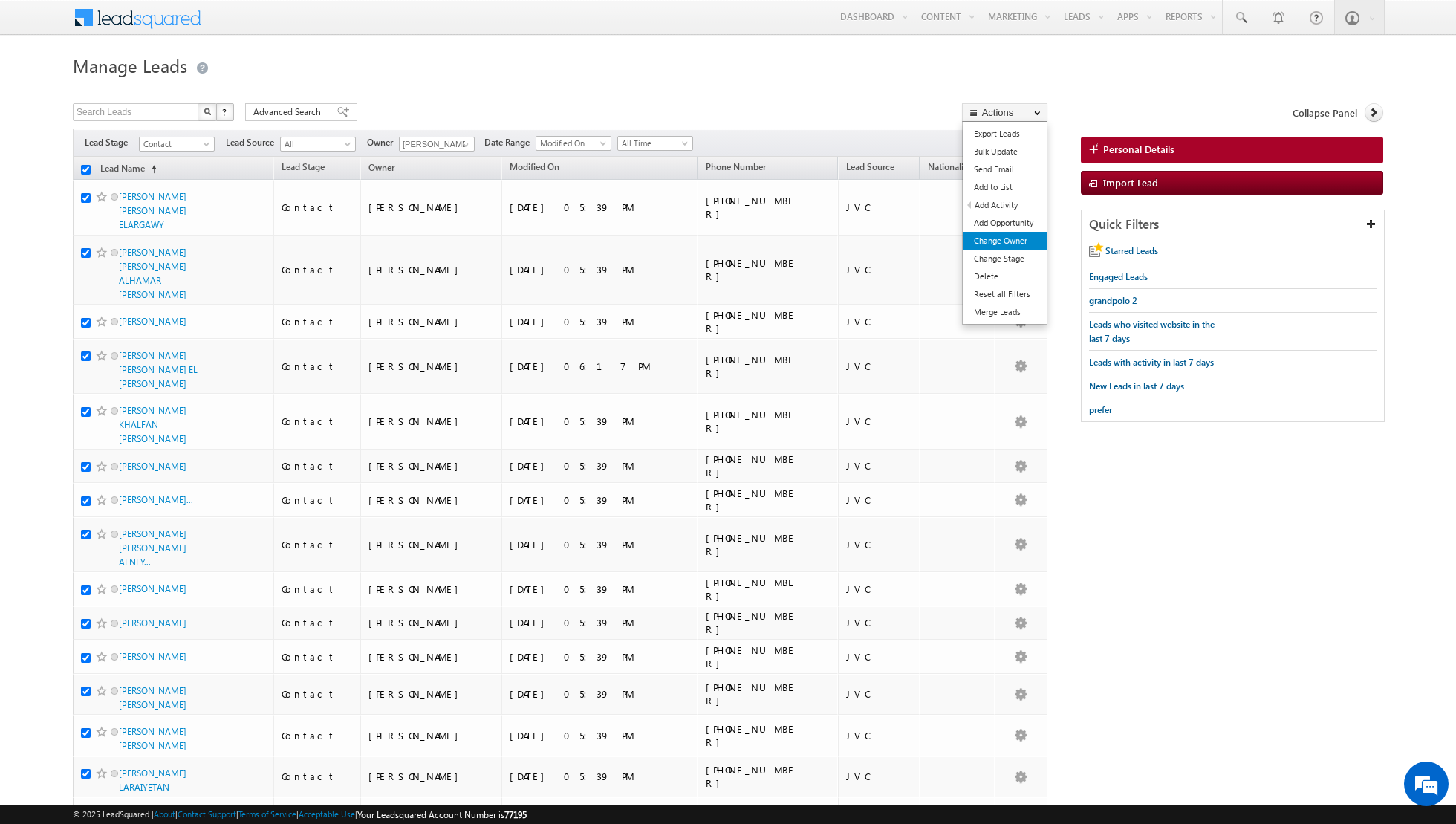
click at [1006, 240] on link "Change Owner" at bounding box center [1005, 241] width 84 height 18
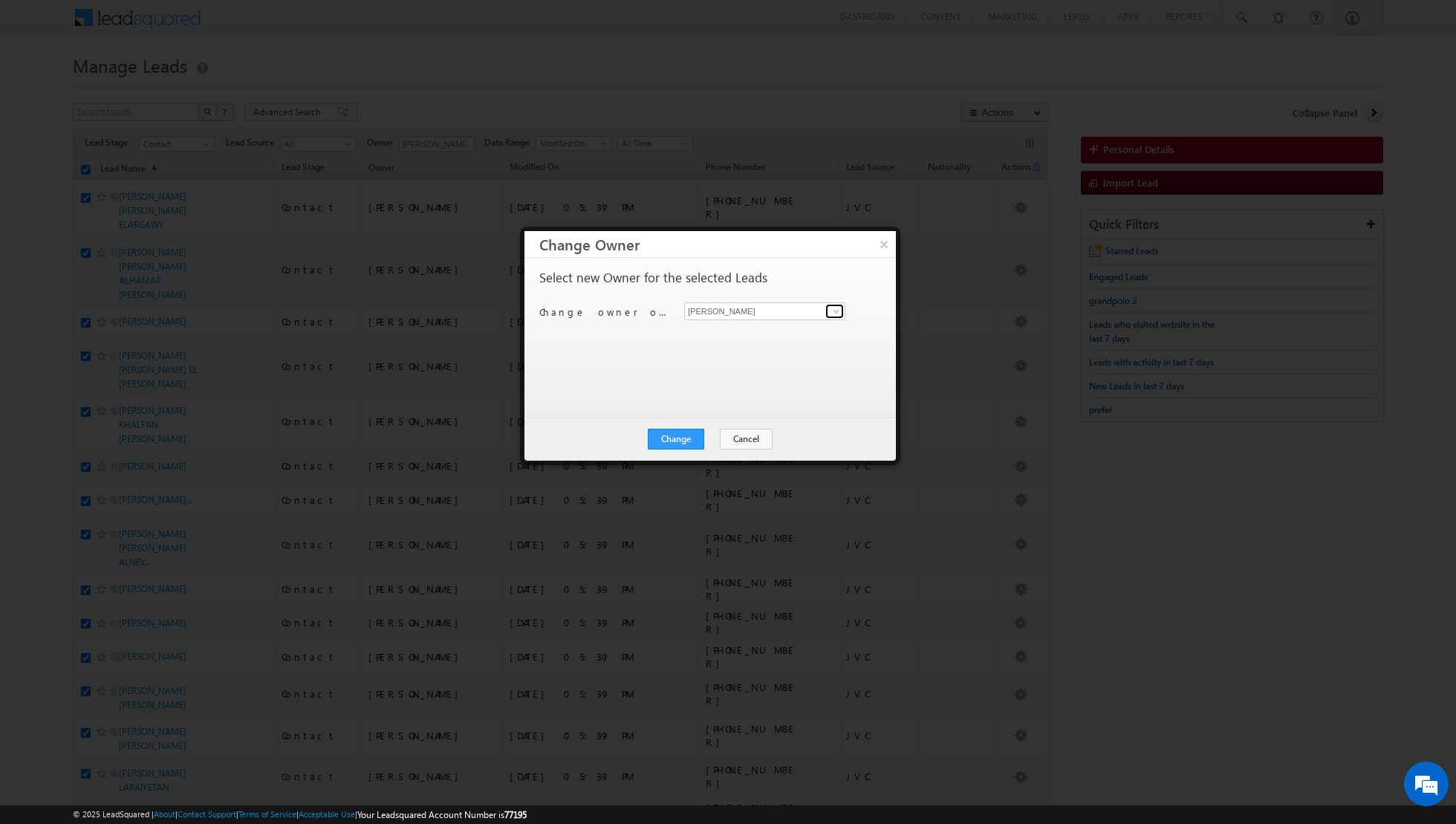
click at [838, 314] on span at bounding box center [837, 312] width 12 height 12
click at [723, 430] on link "Shiva Sisodia shiva.sisodia@indglobal.ae" at bounding box center [765, 438] width 161 height 28
click at [682, 435] on button "Change" at bounding box center [677, 439] width 57 height 21
click at [725, 444] on button "Close" at bounding box center [713, 439] width 48 height 21
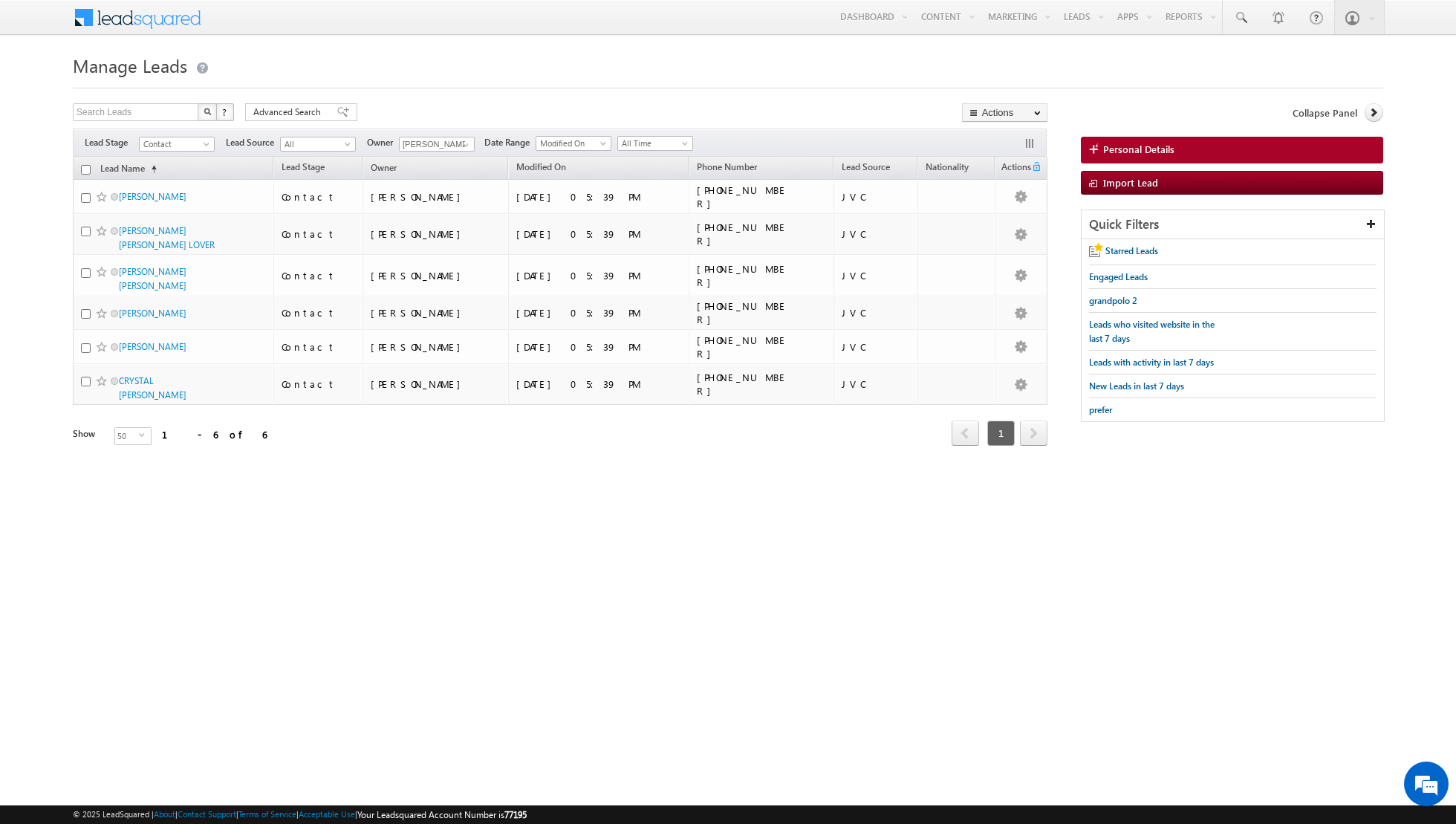
click at [87, 170] on input "checkbox" at bounding box center [86, 170] width 9 height 9
click at [987, 239] on link "Change Owner" at bounding box center [1005, 241] width 84 height 18
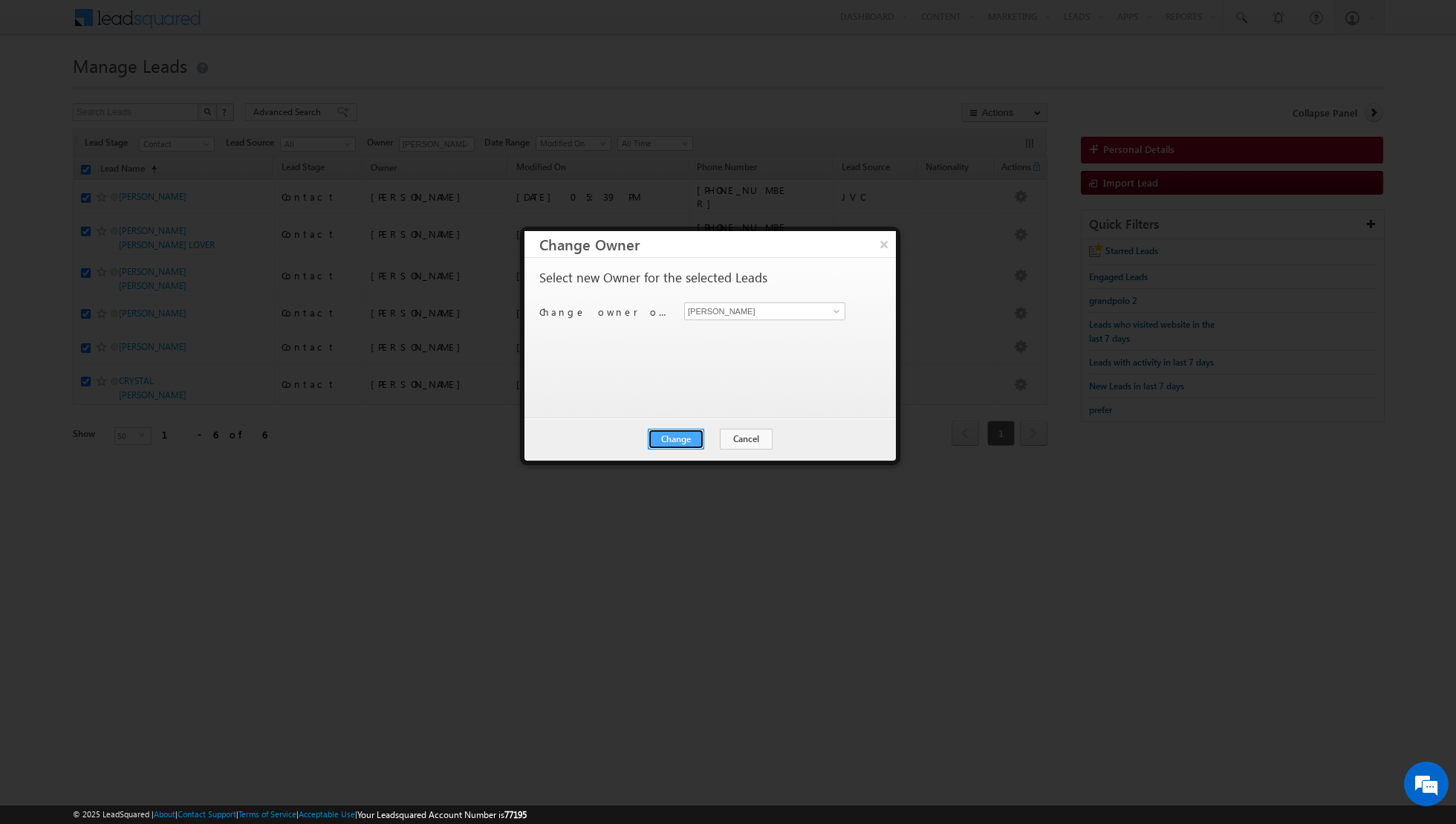
click at [680, 432] on button "Change" at bounding box center [677, 439] width 57 height 21
click at [712, 434] on button "Close" at bounding box center [713, 439] width 48 height 21
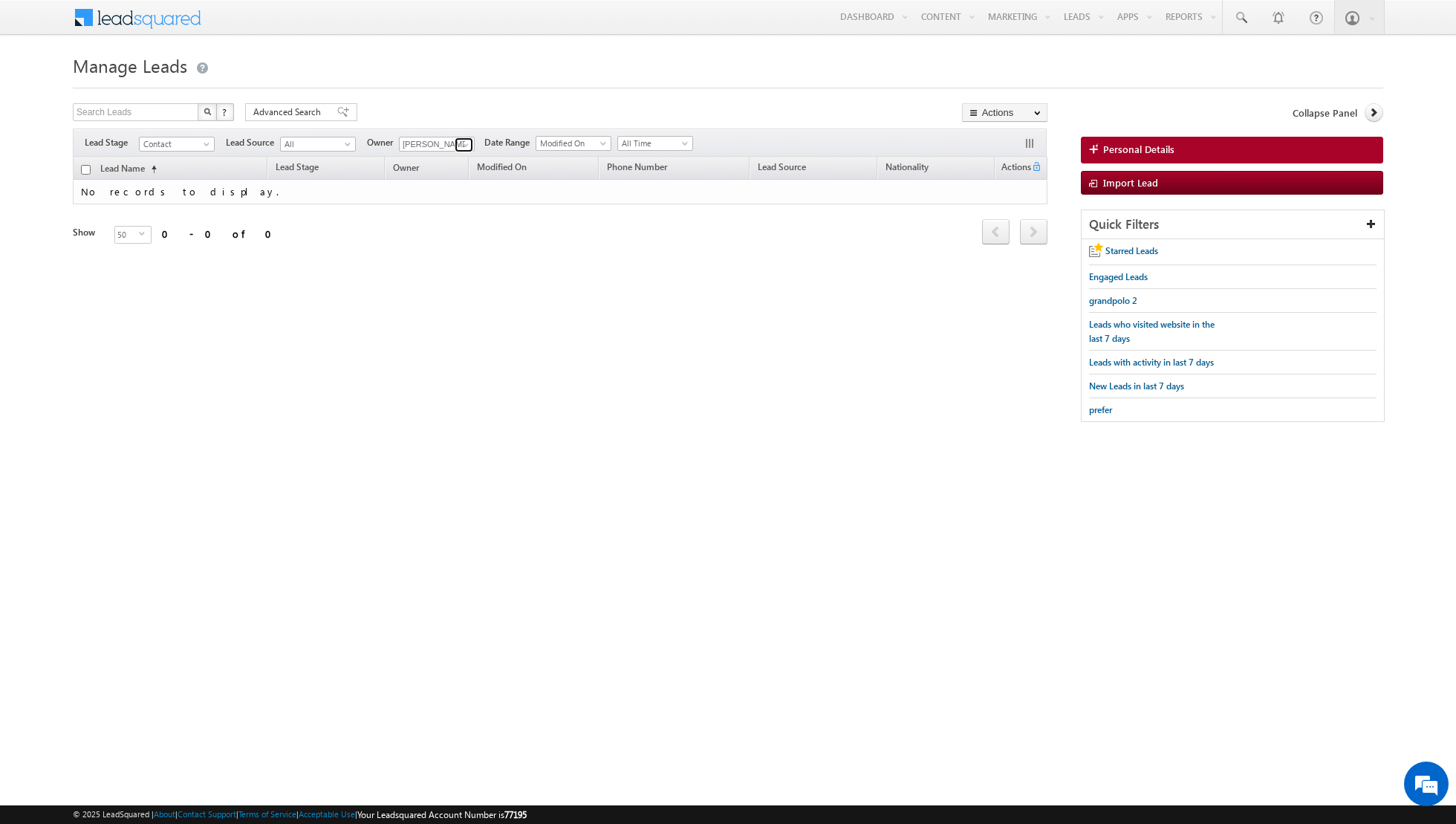
click at [460, 144] on span at bounding box center [466, 145] width 12 height 12
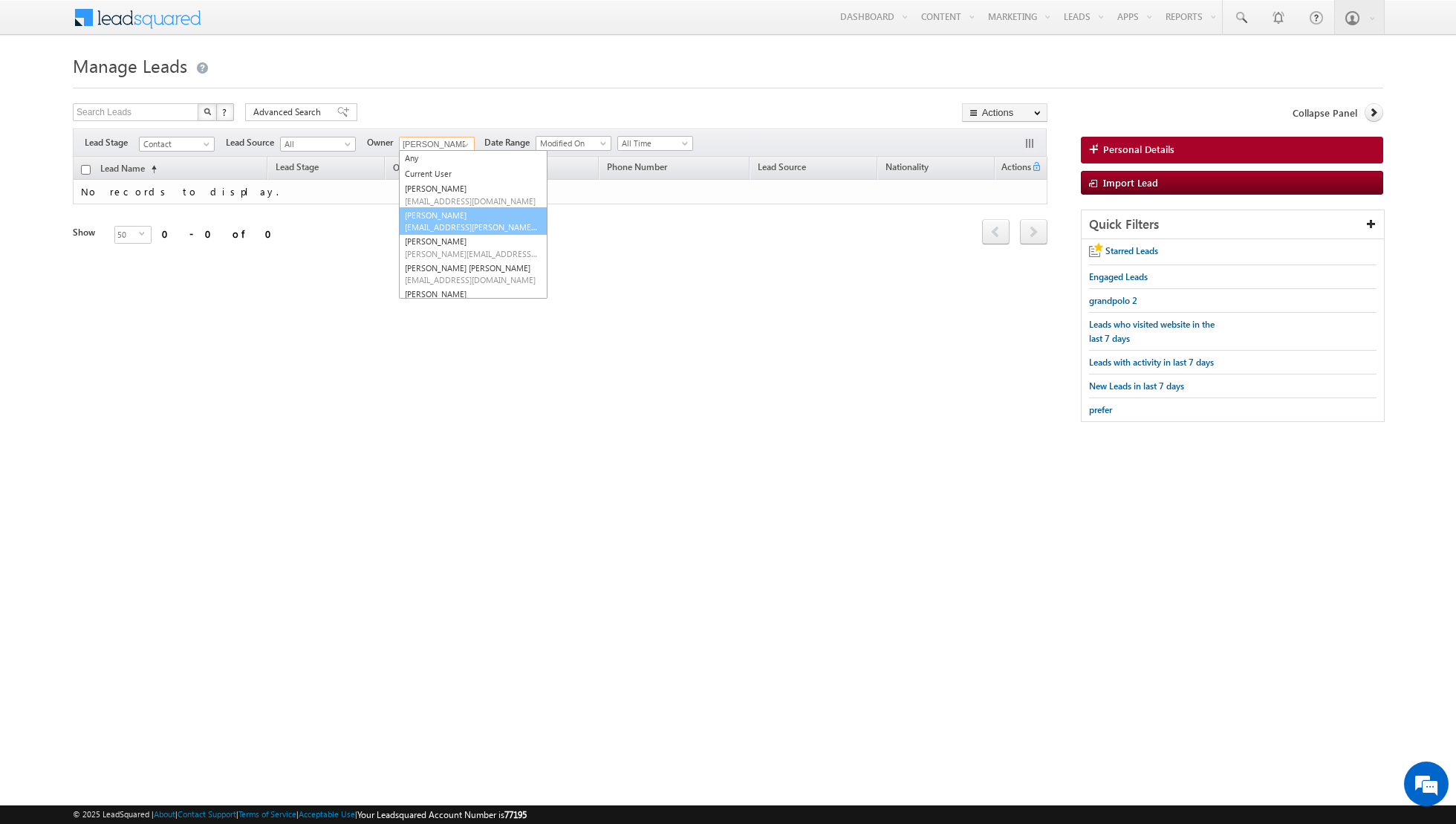
click at [439, 226] on span "isha.mehndiratta@indglobal.ae" at bounding box center [472, 227] width 134 height 11
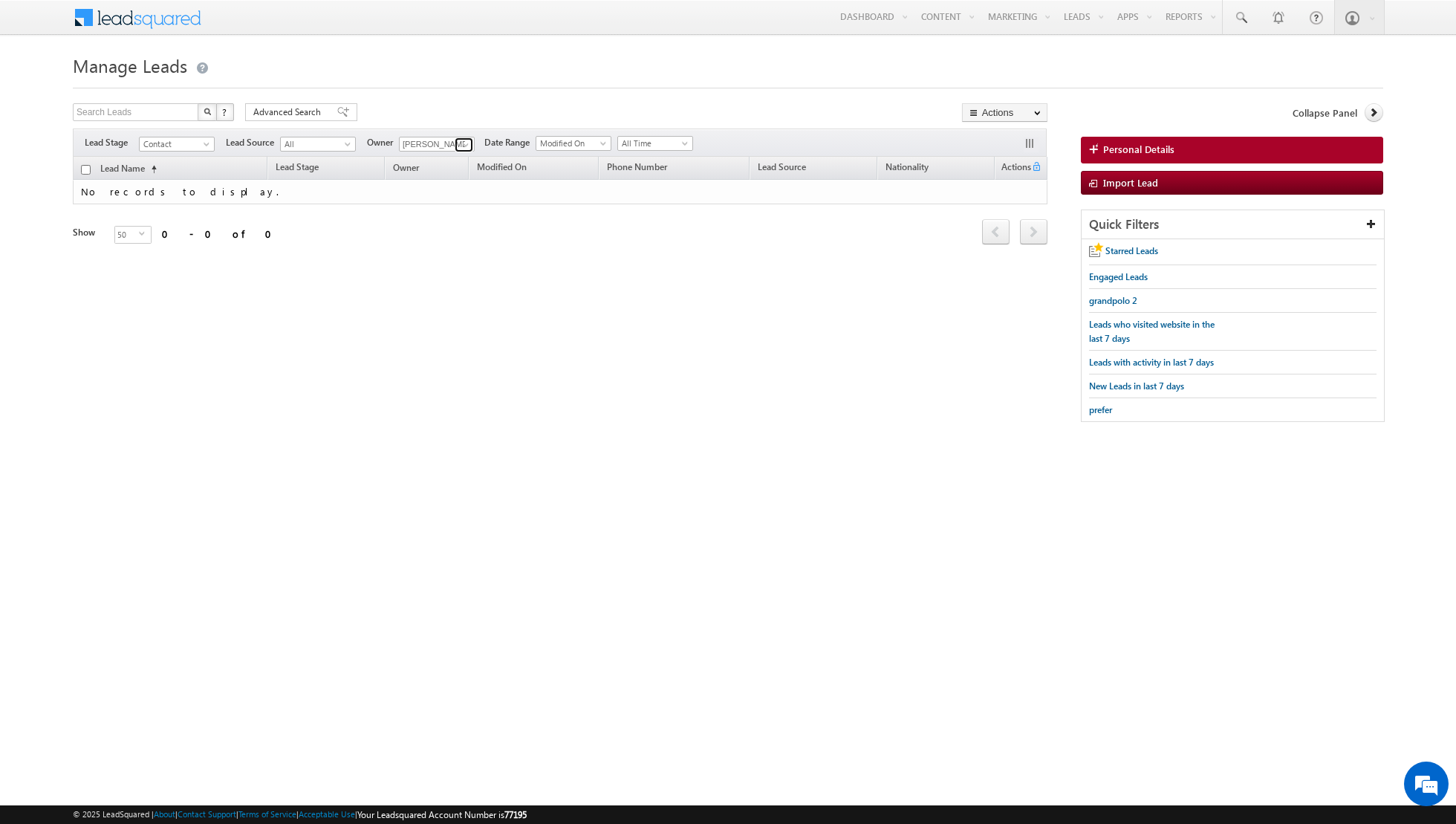
click at [466, 146] on span at bounding box center [466, 145] width 12 height 12
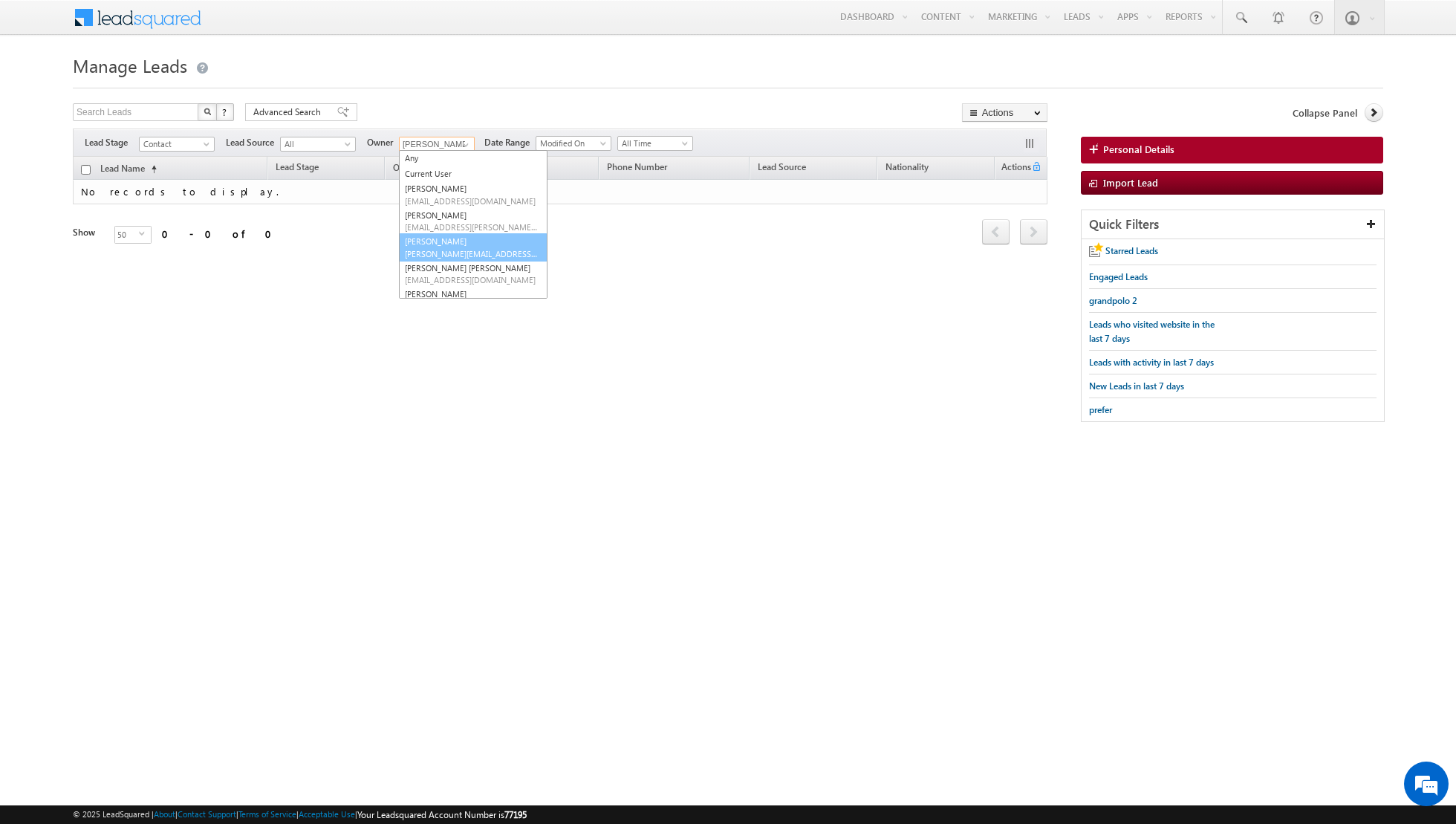
click at [445, 238] on link "Muhammad Shibily muhammad.shibily@indglobal.ae" at bounding box center [474, 247] width 149 height 28
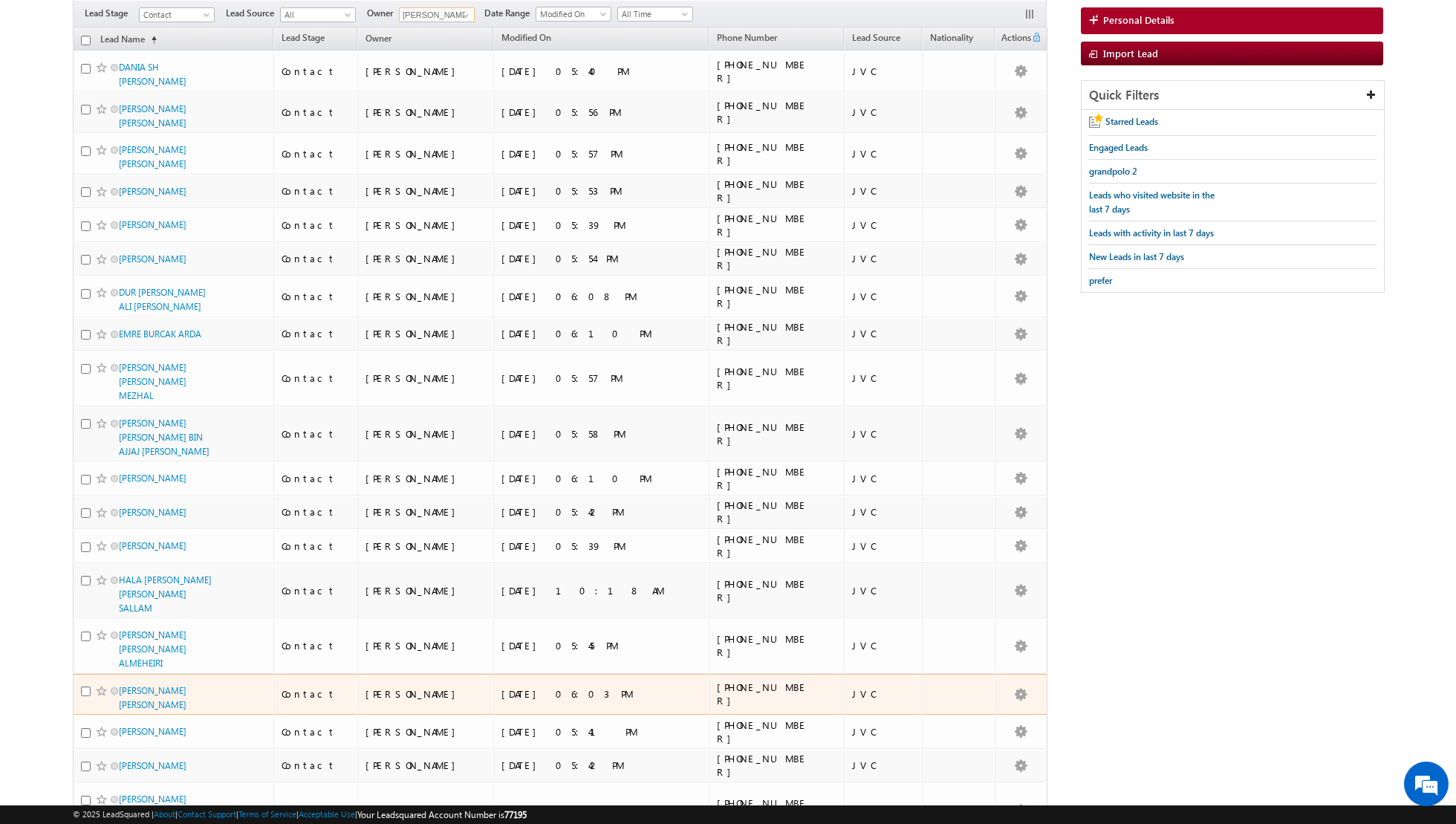
scroll to position [0, 0]
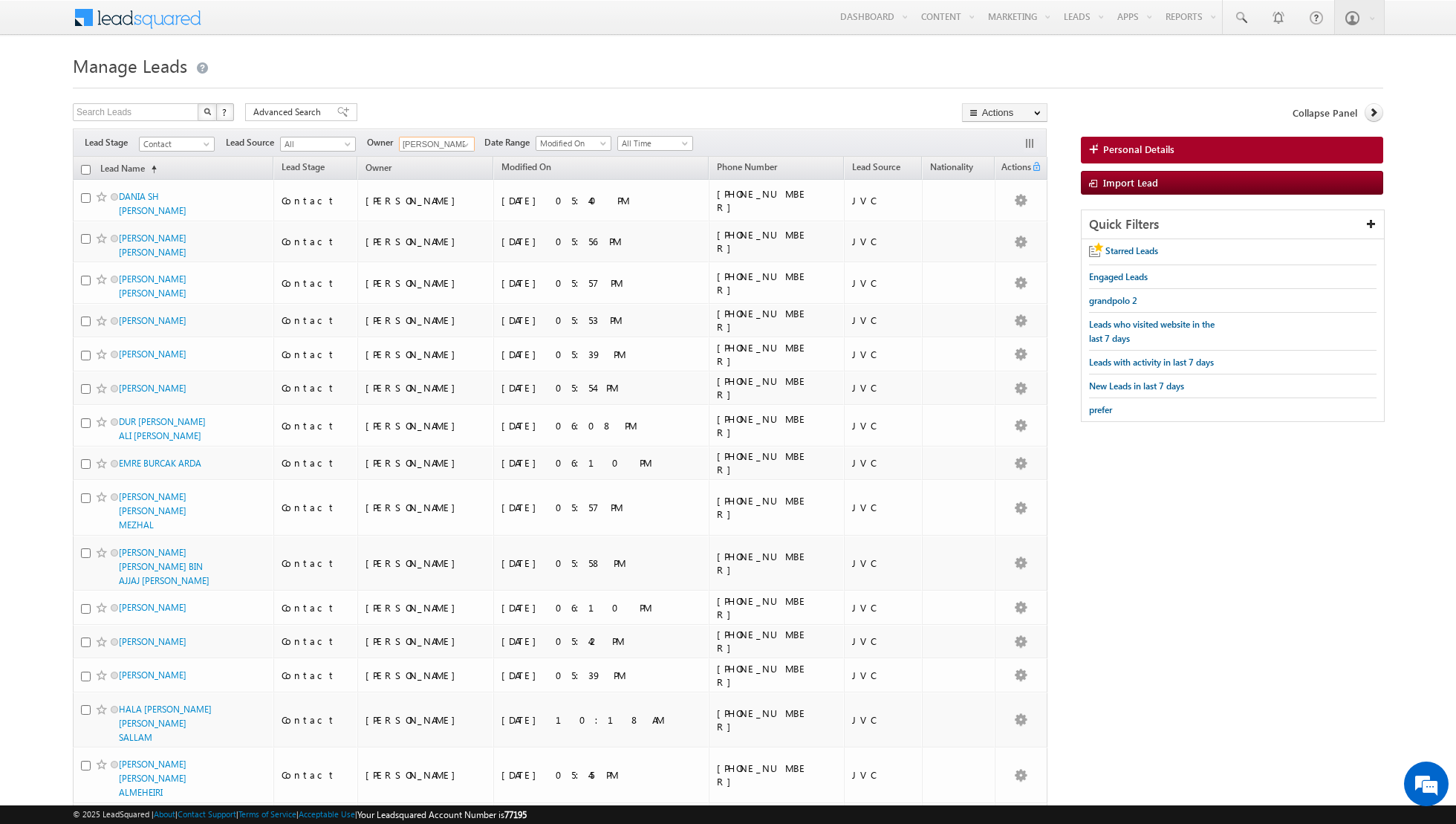
click at [84, 166] on input "checkbox" at bounding box center [86, 170] width 9 height 9
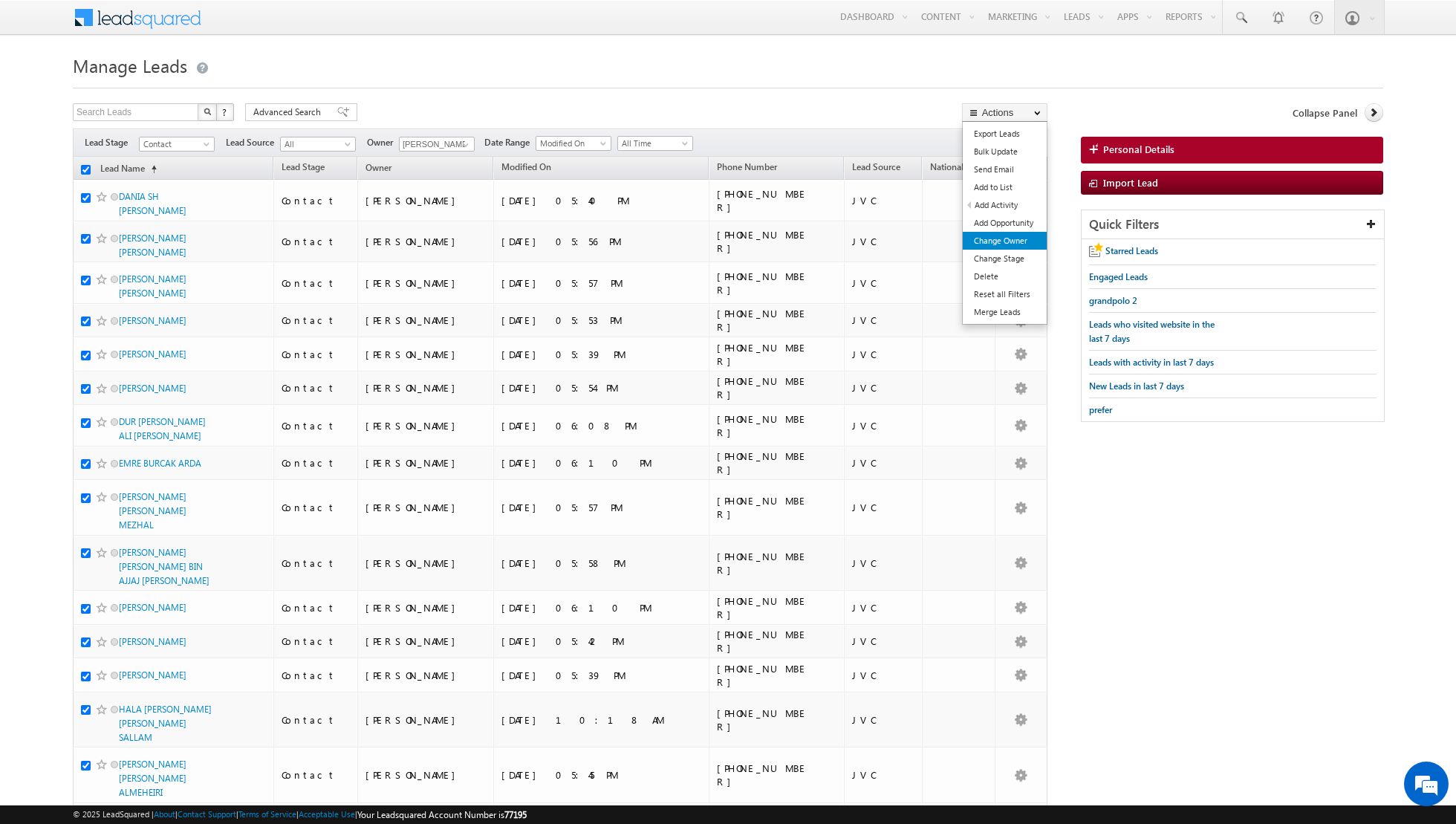
click at [1015, 240] on link "Change Owner" at bounding box center [1005, 241] width 84 height 18
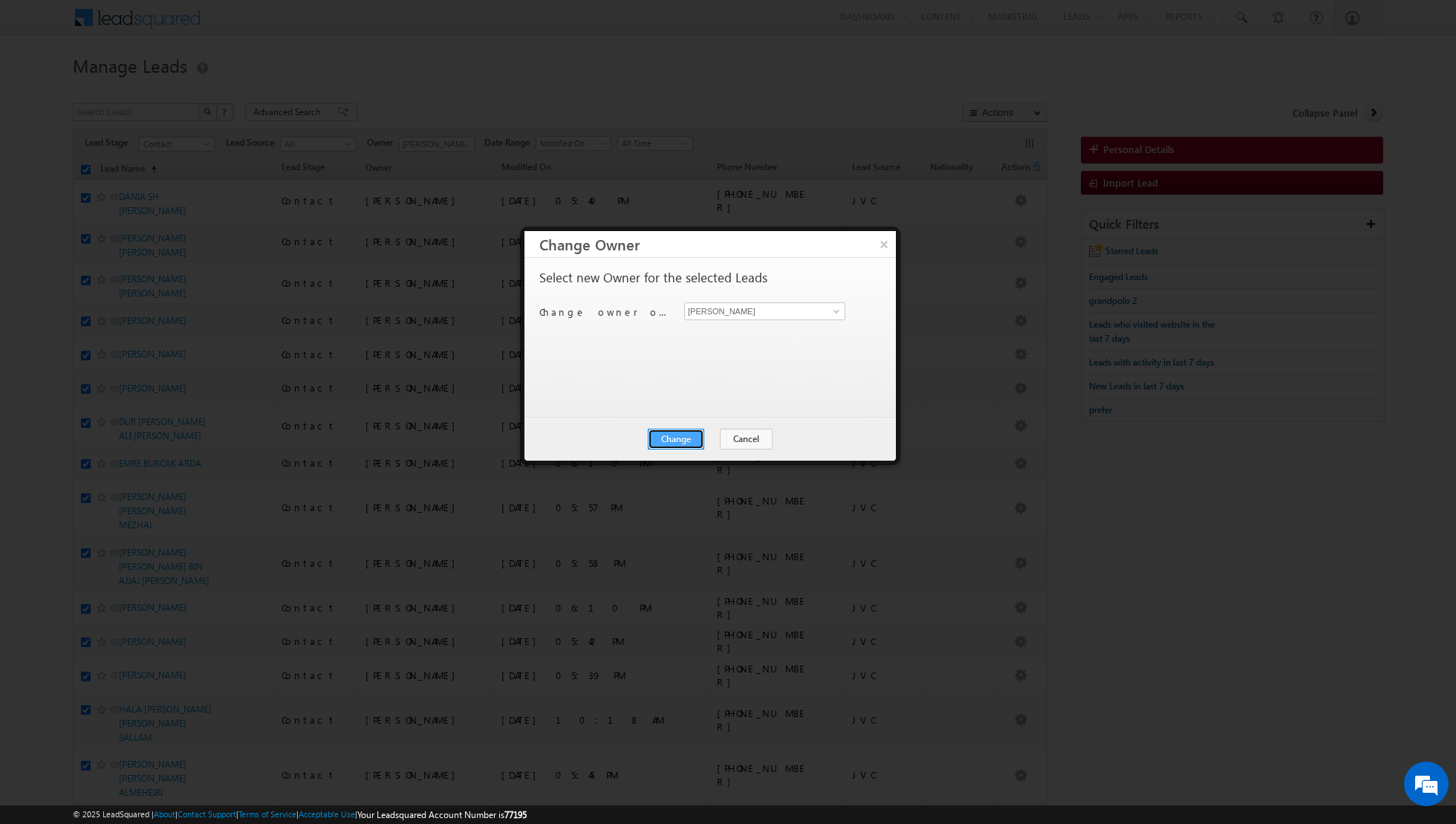
click at [681, 434] on button "Change" at bounding box center [677, 439] width 57 height 21
click at [713, 438] on button "Close" at bounding box center [713, 439] width 48 height 21
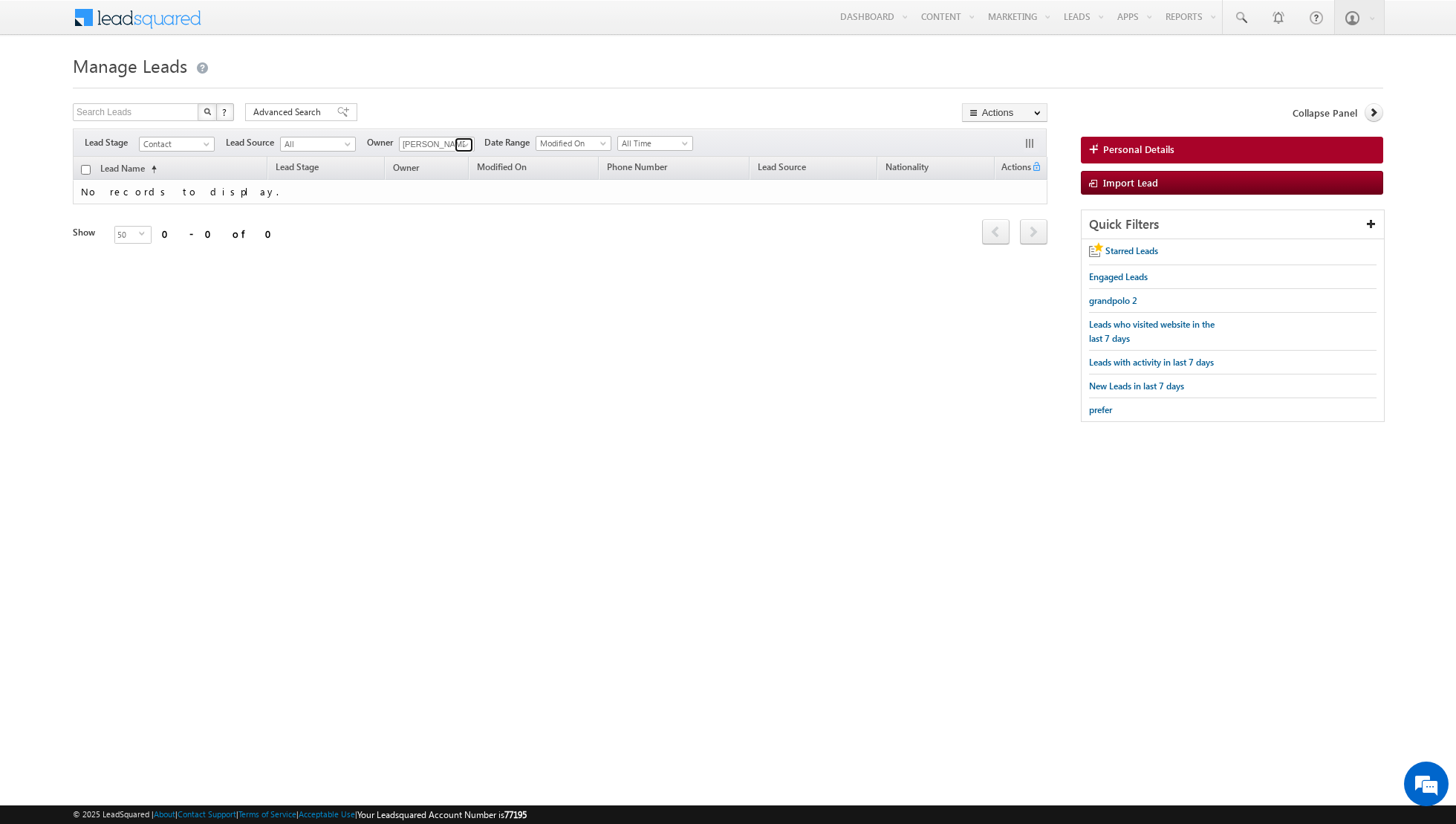
click at [466, 145] on span at bounding box center [466, 145] width 12 height 12
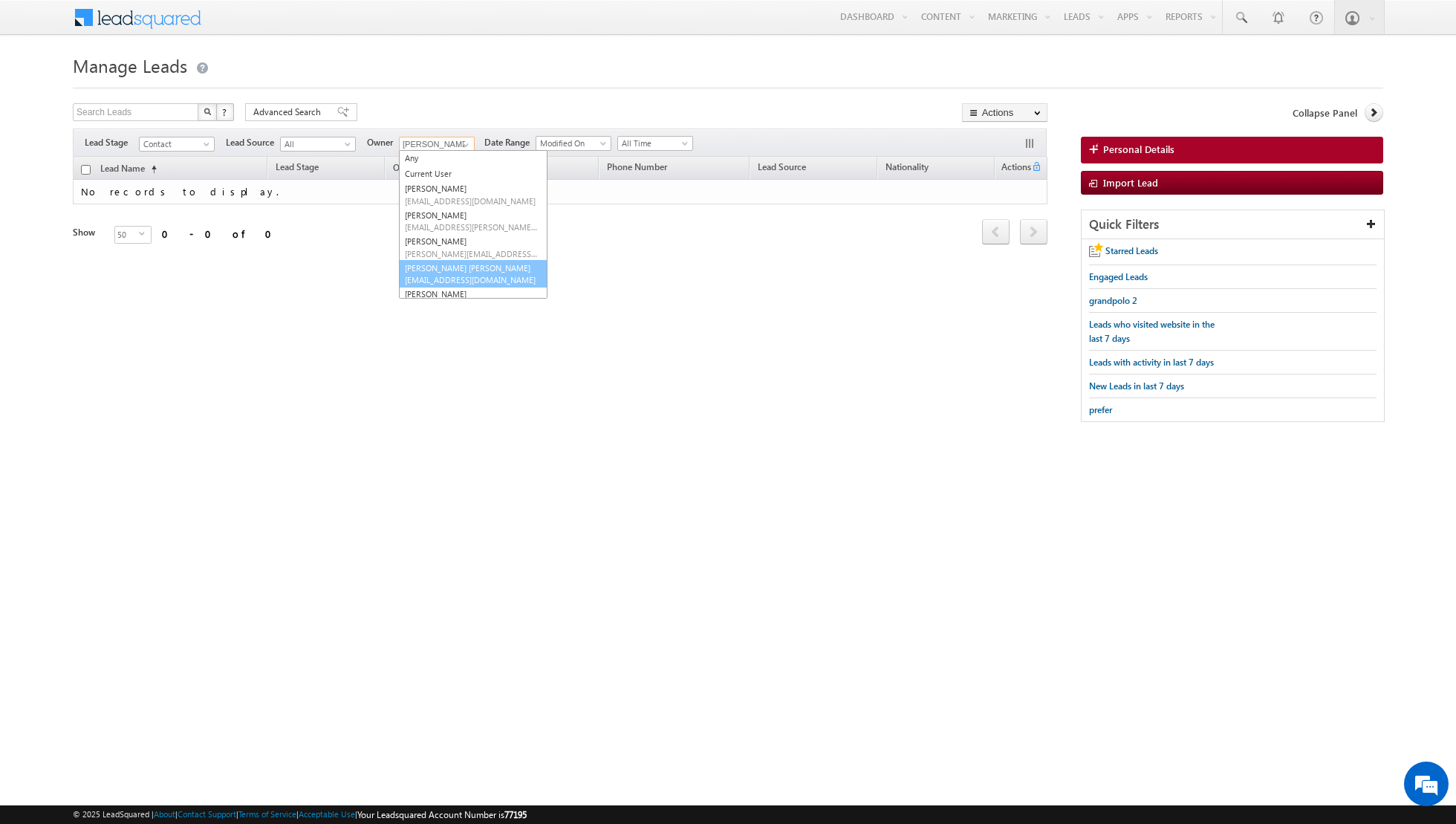
click at [444, 267] on link "Nandhana Anil nandhana.anil@indglobal.ae" at bounding box center [474, 274] width 149 height 28
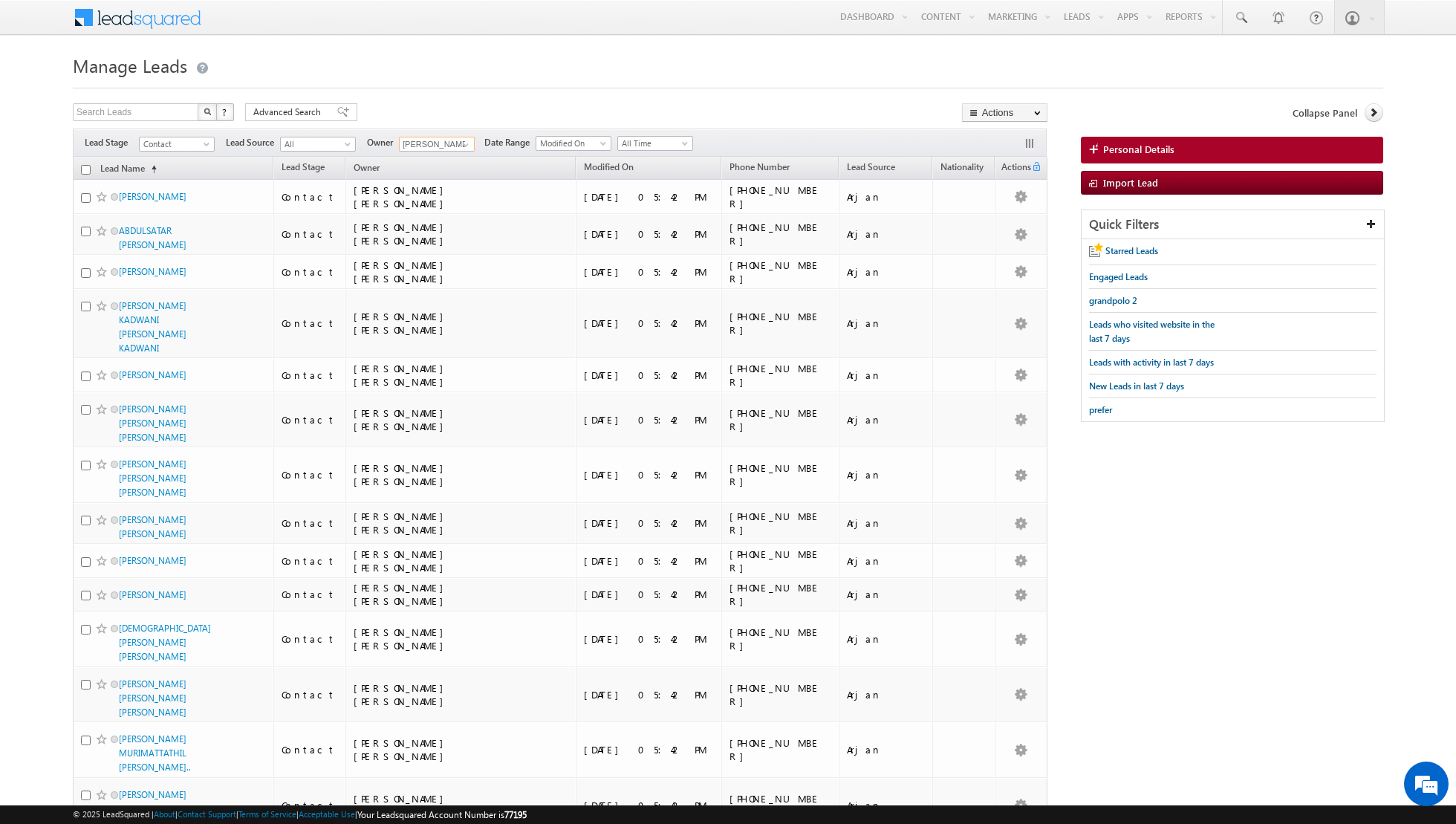
click at [88, 167] on input "checkbox" at bounding box center [86, 170] width 9 height 9
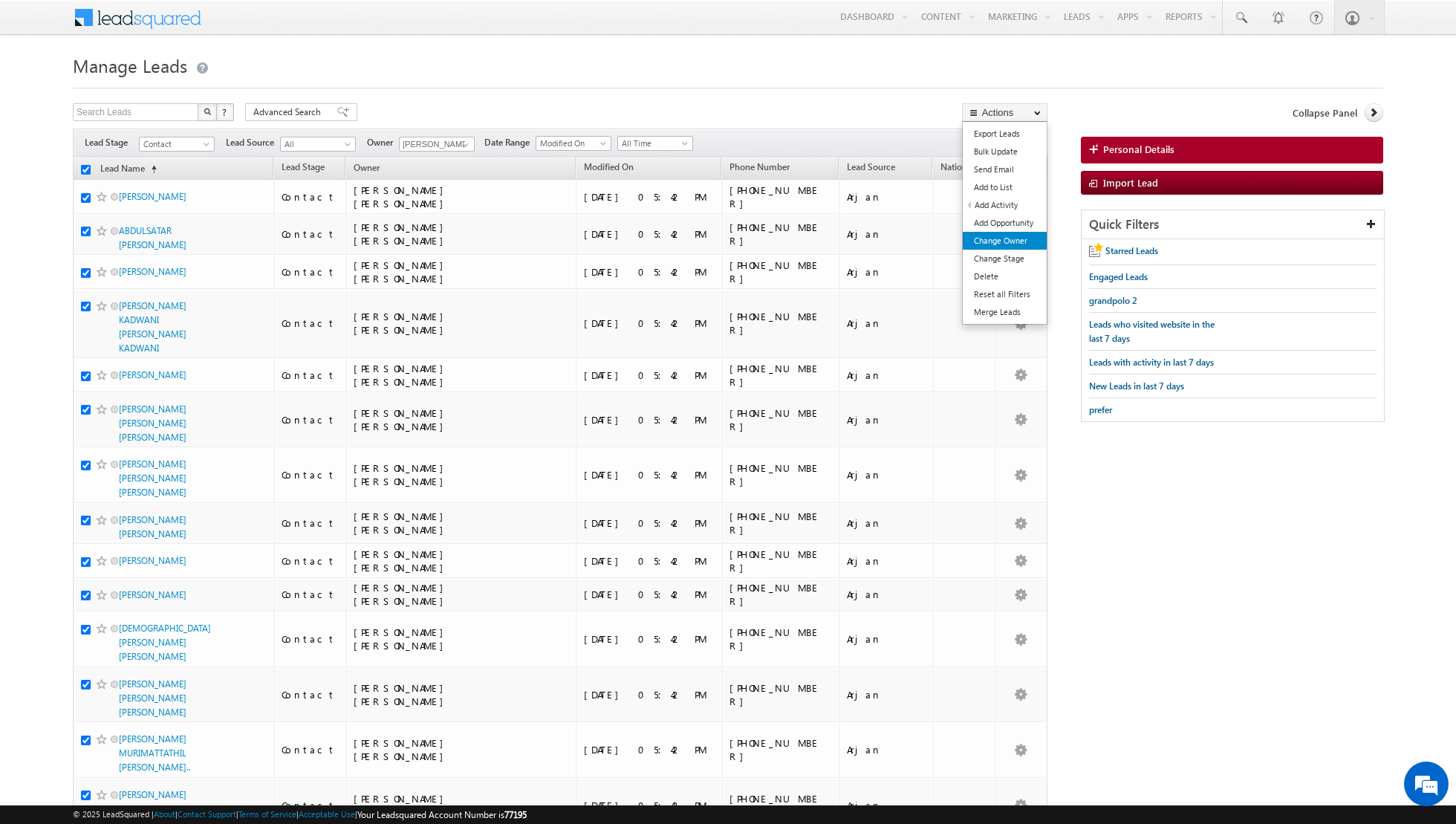
click at [994, 242] on link "Change Owner" at bounding box center [1005, 241] width 84 height 18
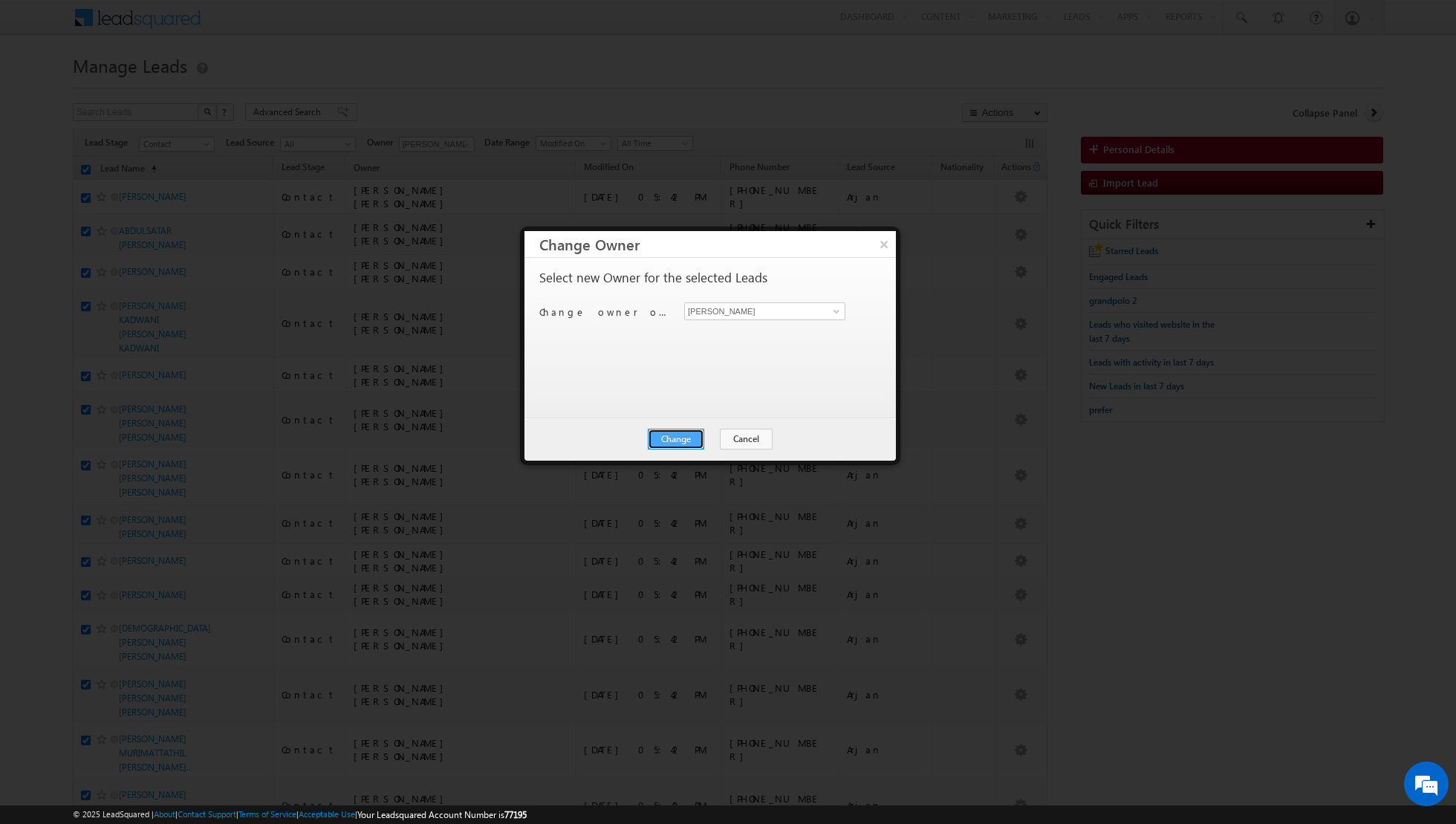
click at [689, 439] on button "Change" at bounding box center [677, 439] width 57 height 21
click at [719, 436] on button "Close" at bounding box center [713, 439] width 48 height 21
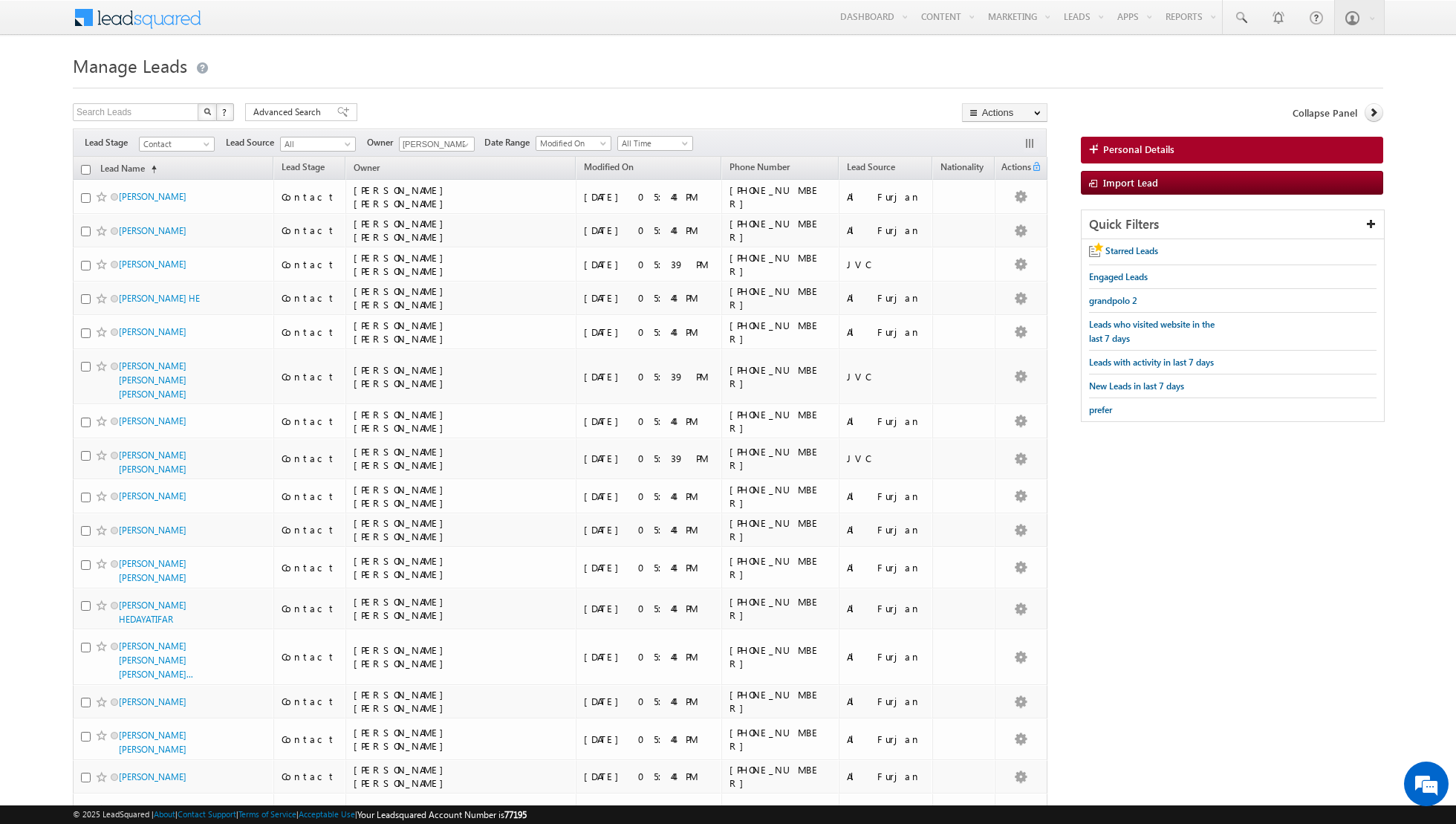
click at [86, 169] on input "checkbox" at bounding box center [86, 170] width 9 height 9
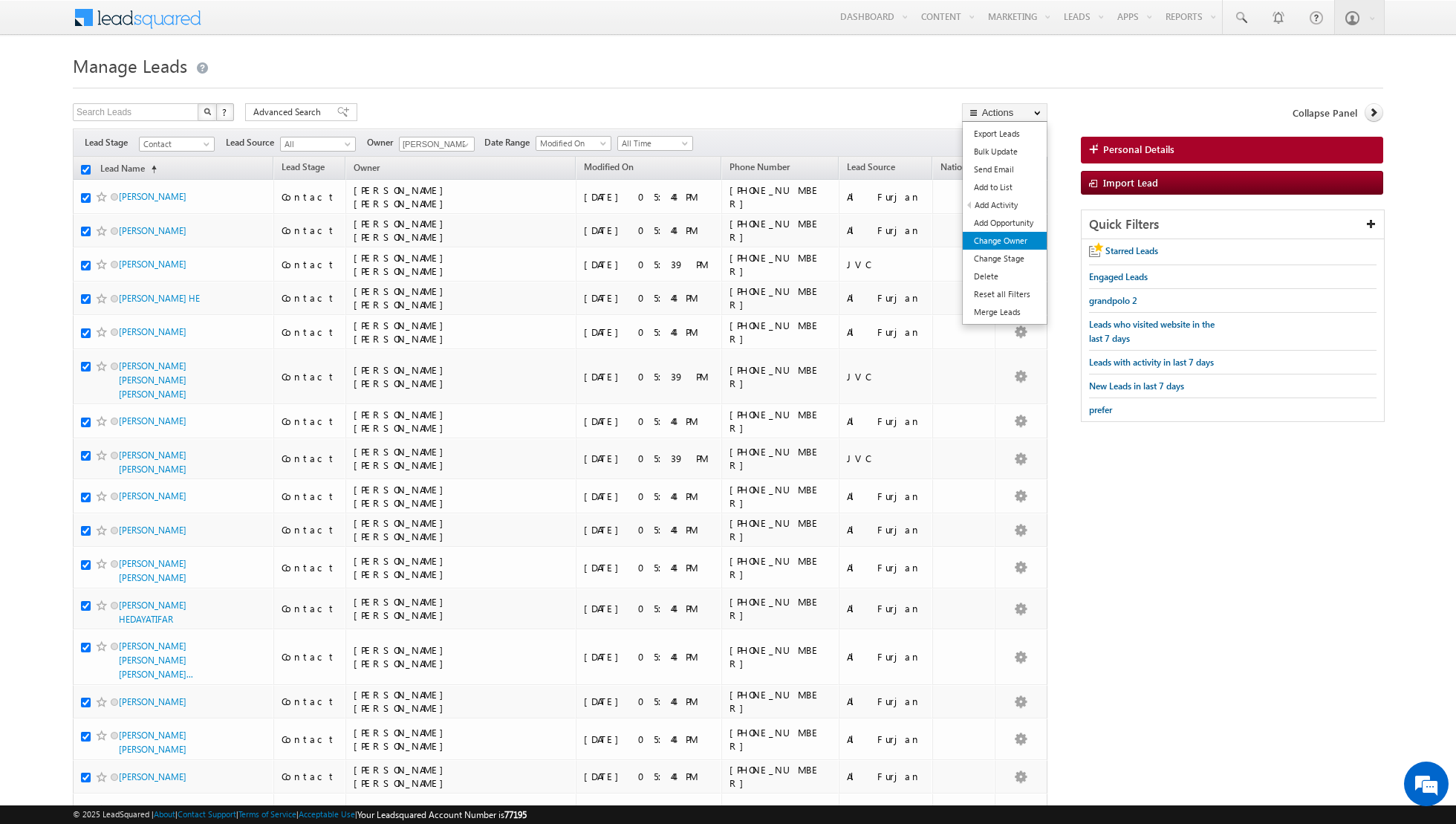
click at [1001, 242] on link "Change Owner" at bounding box center [1005, 241] width 84 height 18
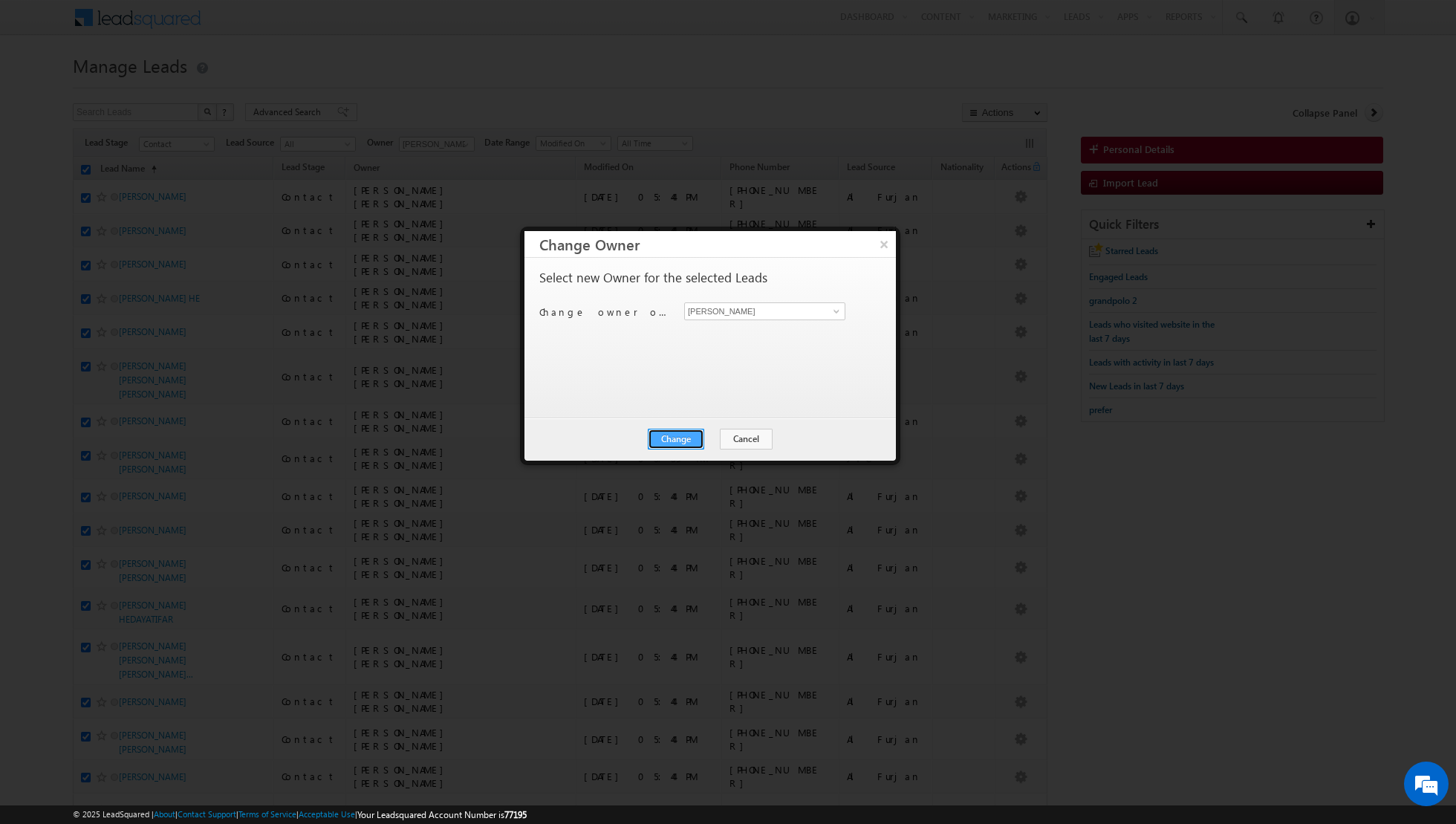
click at [671, 435] on button "Change" at bounding box center [677, 439] width 57 height 21
click at [715, 435] on button "Close" at bounding box center [713, 439] width 48 height 21
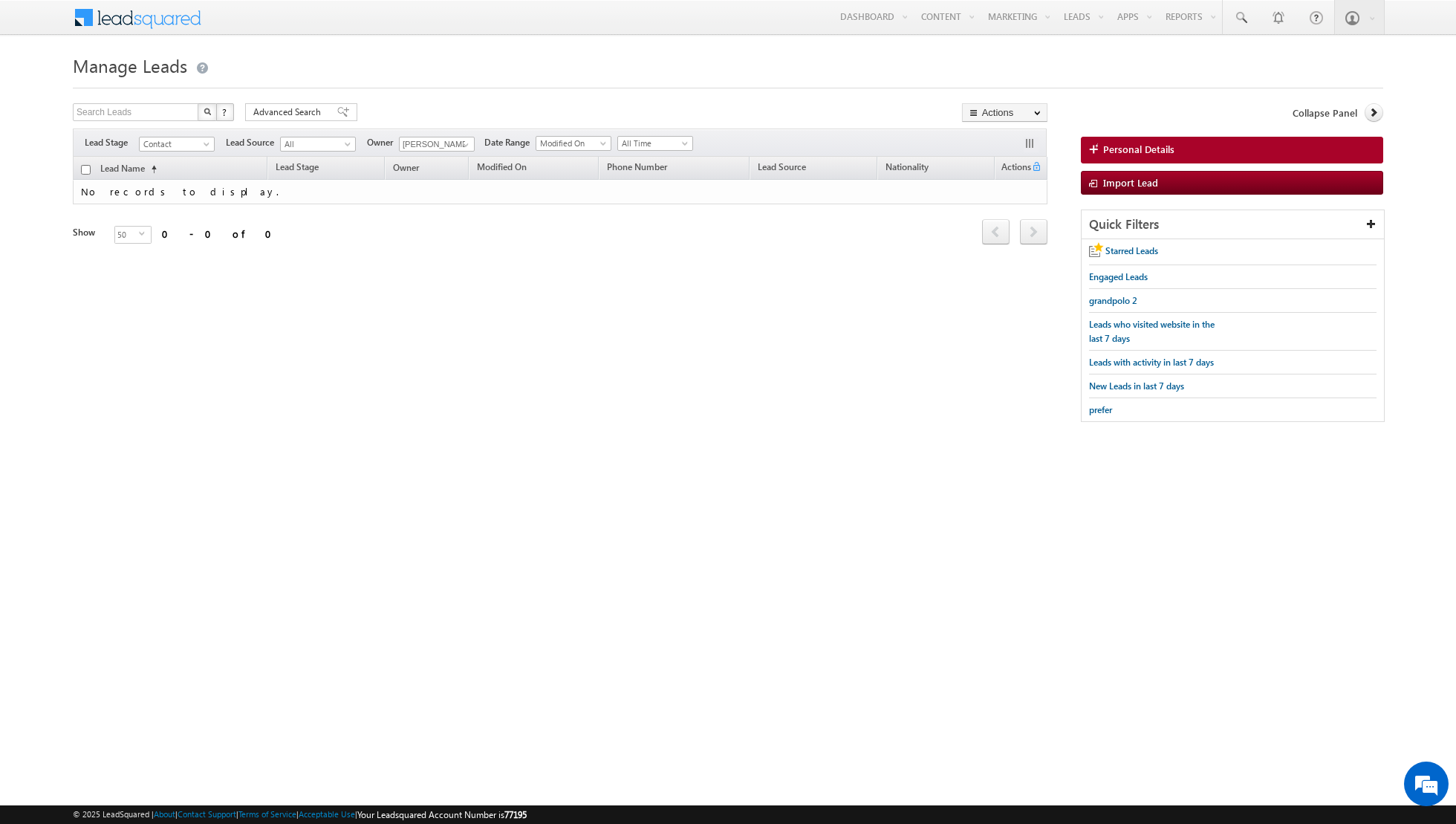
click at [473, 149] on div "Filters Lead Stage Contact Contact Lead Source All All Owner Shiva Sisodia Any …" at bounding box center [559, 142] width 974 height 28
click at [468, 147] on span at bounding box center [466, 145] width 12 height 12
click at [429, 293] on span "riya.raj@indglobal.ae" at bounding box center [472, 290] width 134 height 11
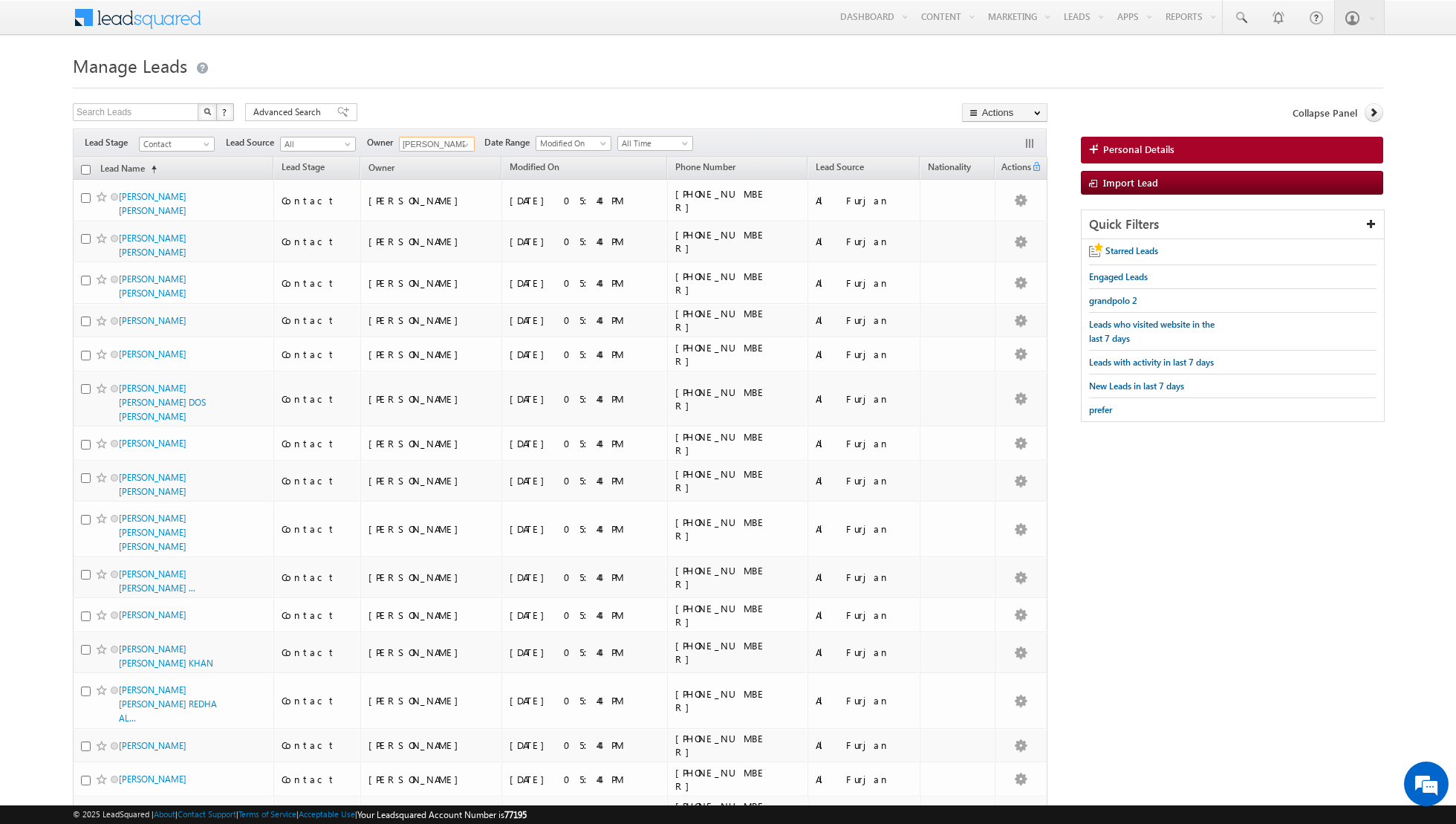
click at [89, 167] on input "checkbox" at bounding box center [86, 170] width 9 height 9
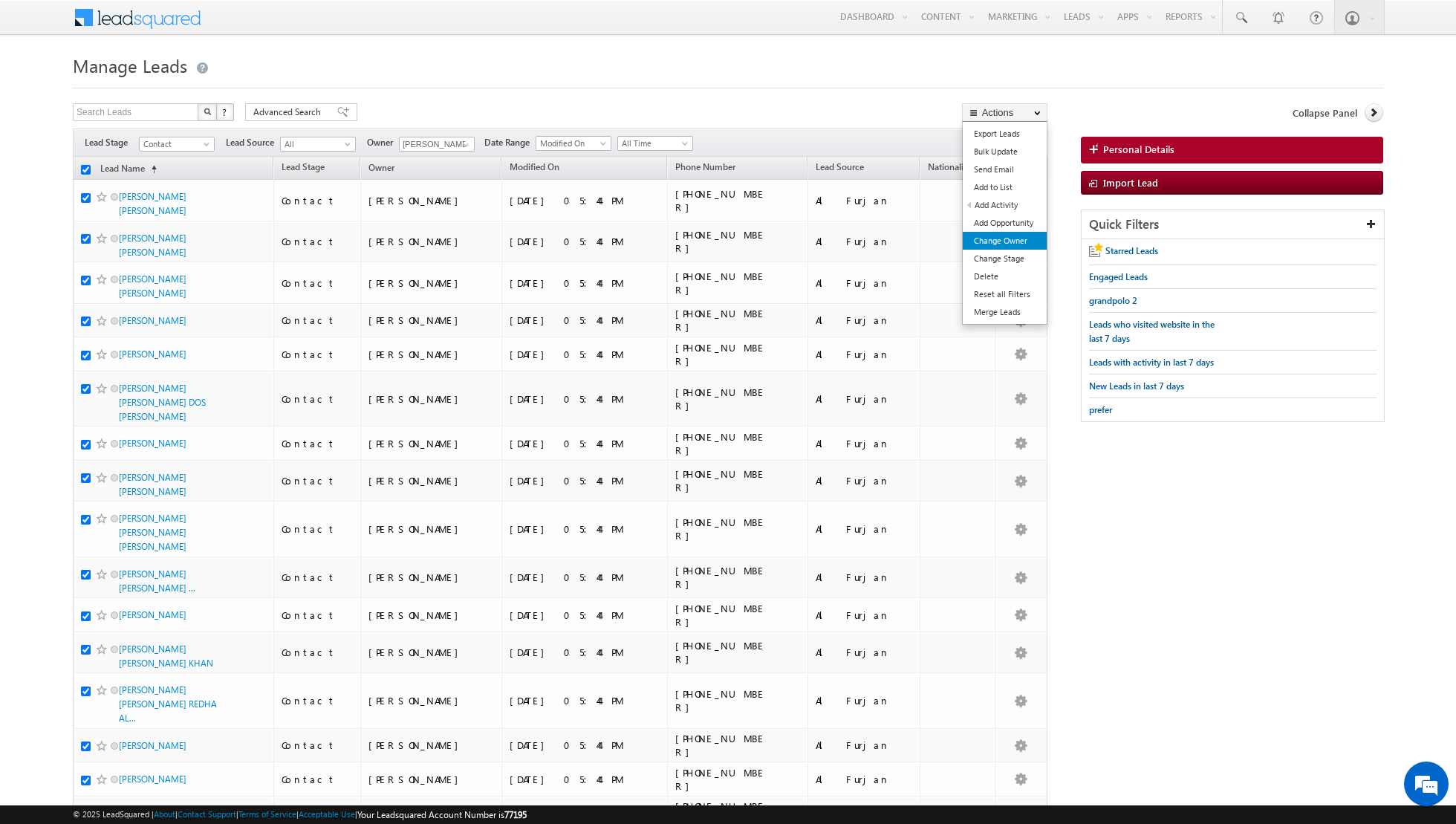
click at [1011, 244] on link "Change Owner" at bounding box center [1005, 241] width 84 height 18
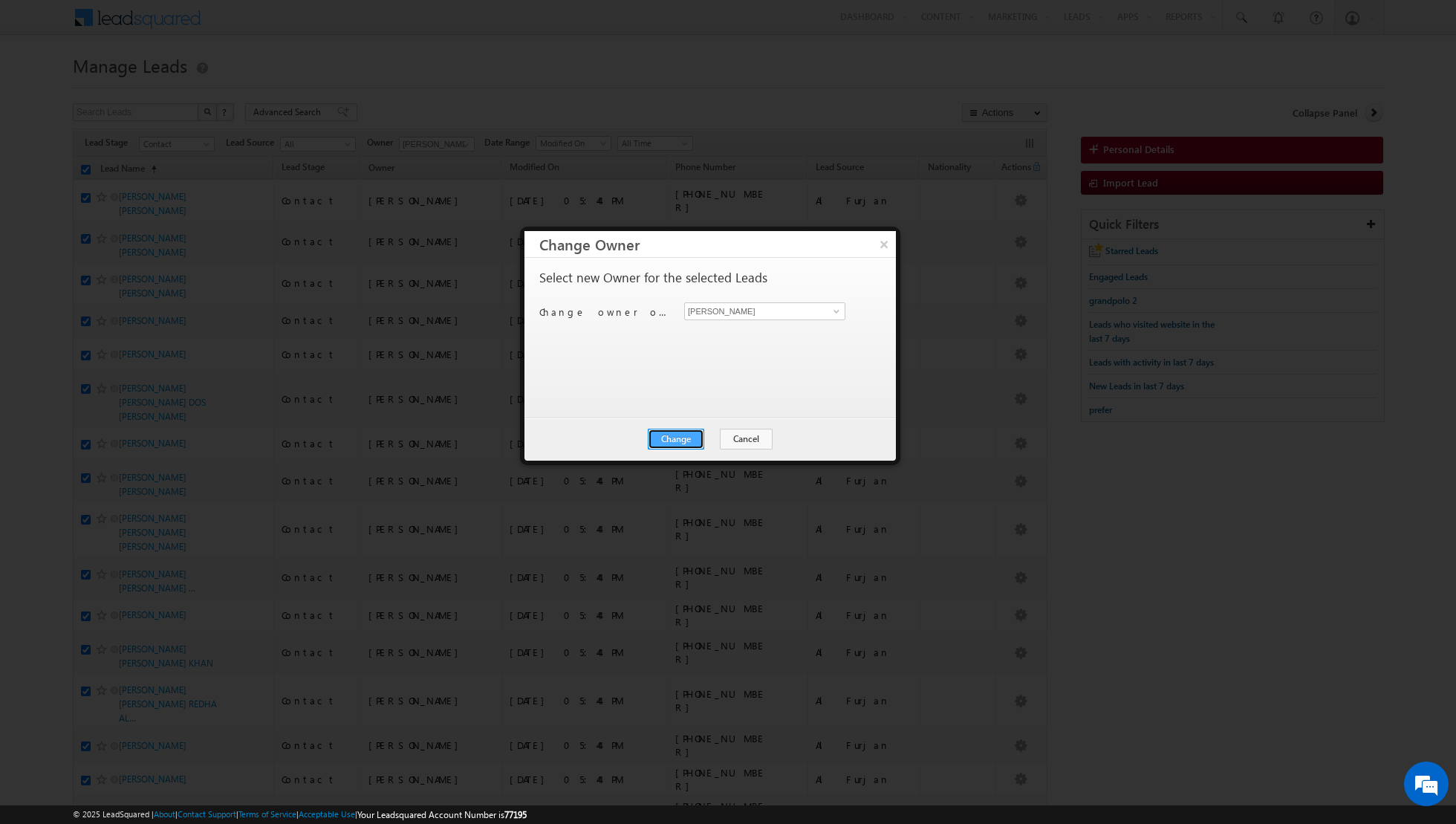
click at [671, 438] on button "Change" at bounding box center [677, 439] width 57 height 21
click at [710, 440] on button "Close" at bounding box center [713, 439] width 48 height 21
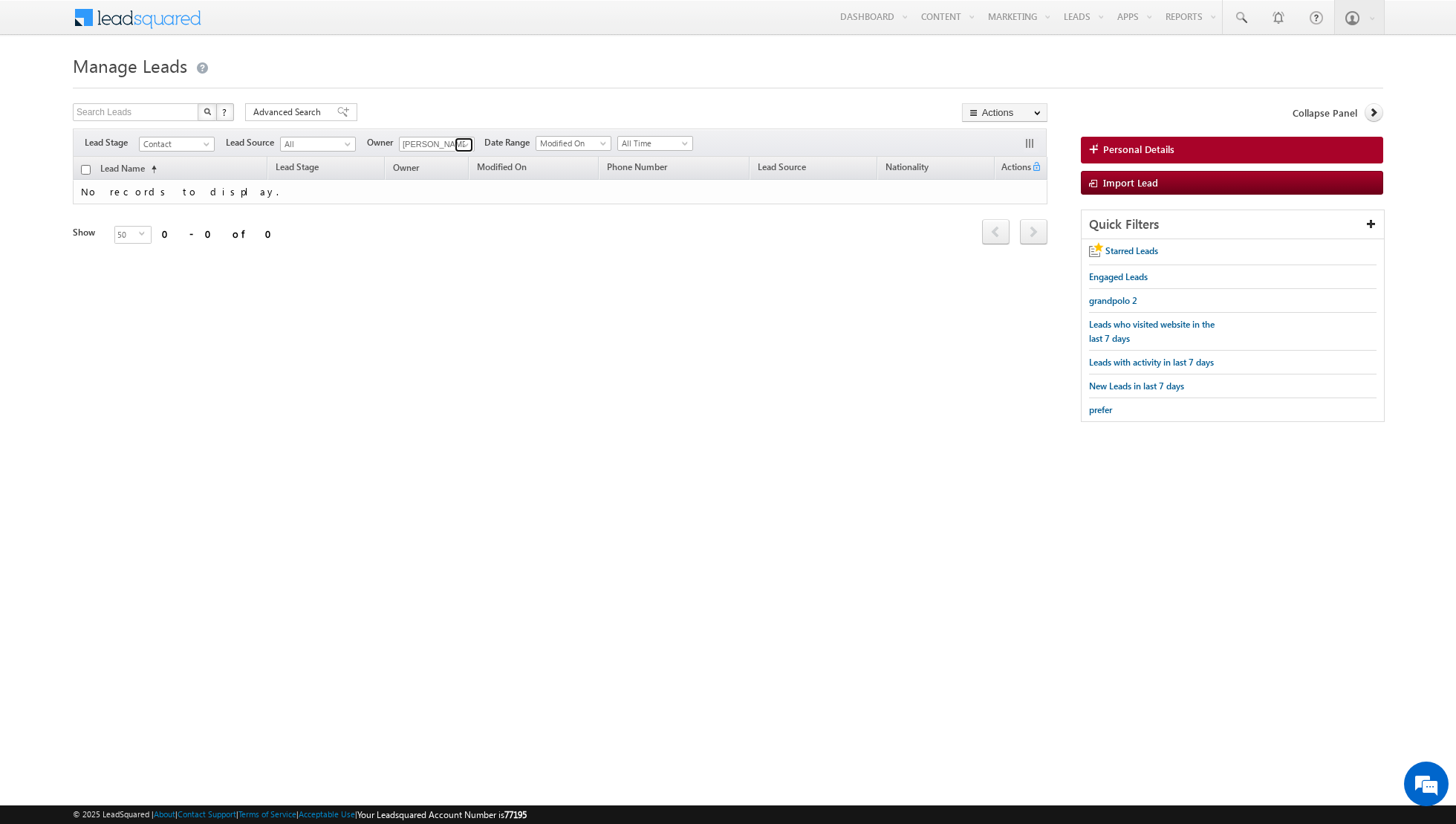
click at [462, 146] on span at bounding box center [466, 145] width 12 height 12
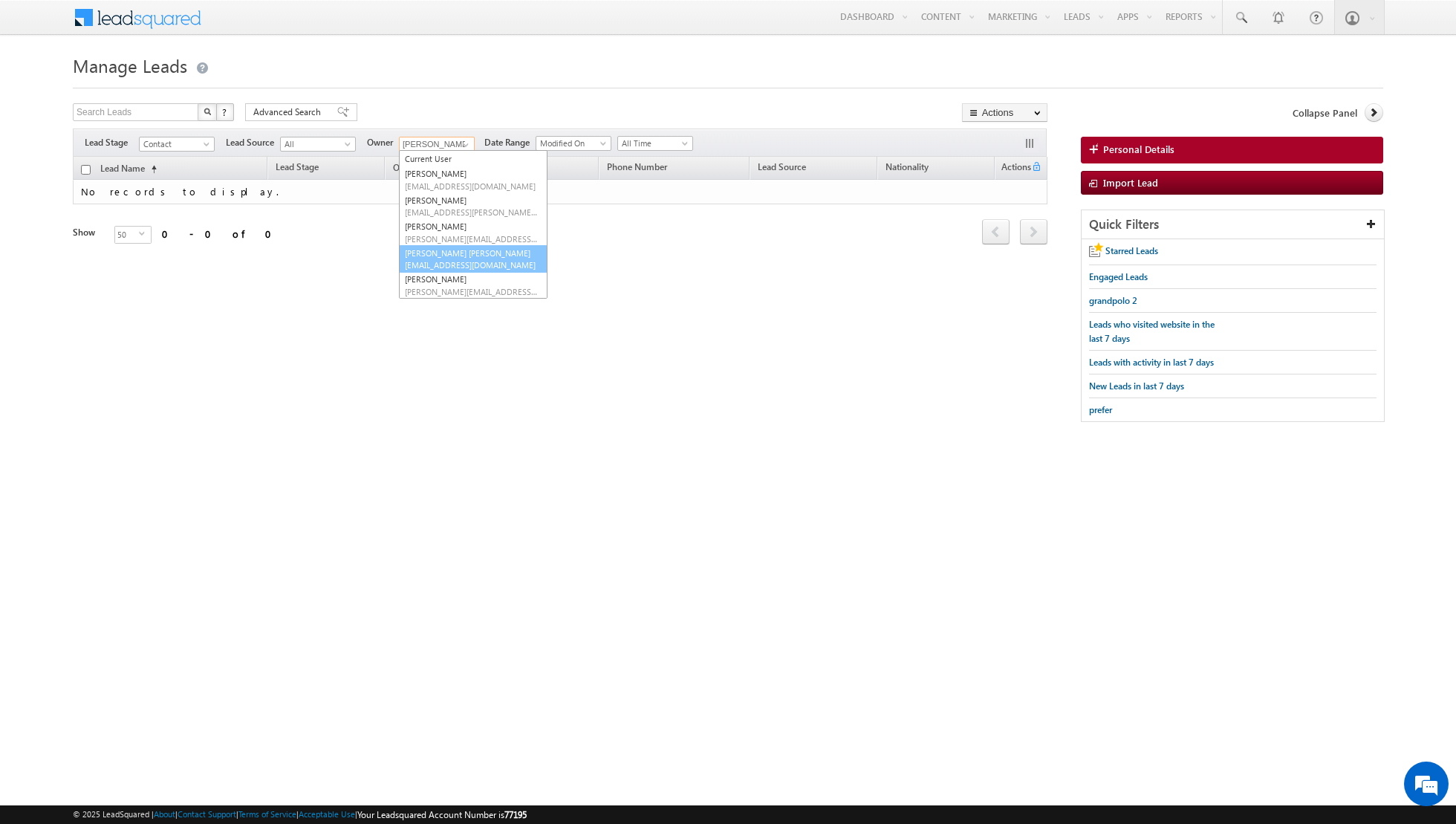
scroll to position [67, 0]
click at [446, 200] on link "Nandhana Anil nandhana.anil@indglobal.ae" at bounding box center [474, 207] width 149 height 28
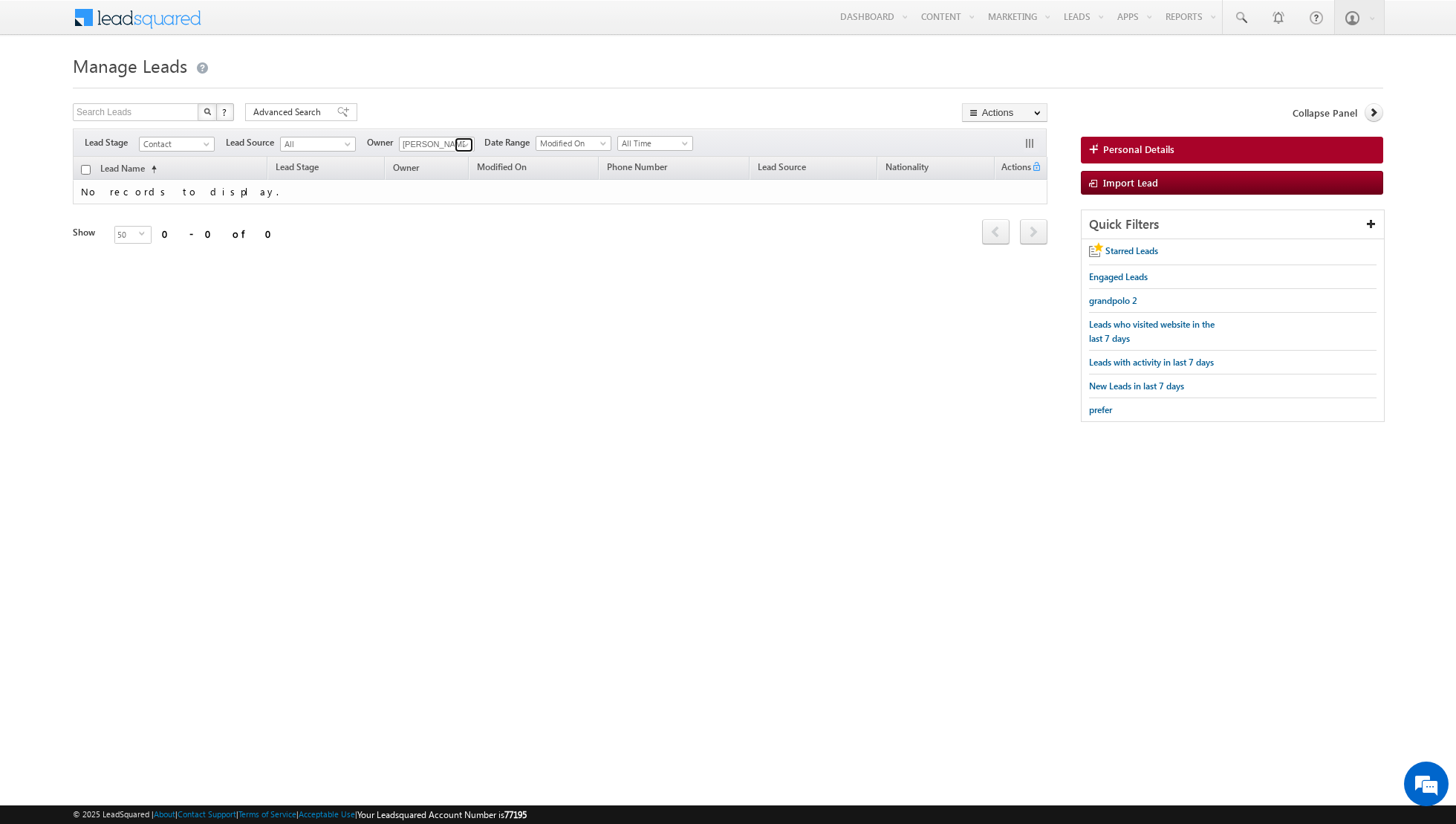
click at [460, 141] on span at bounding box center [466, 145] width 12 height 12
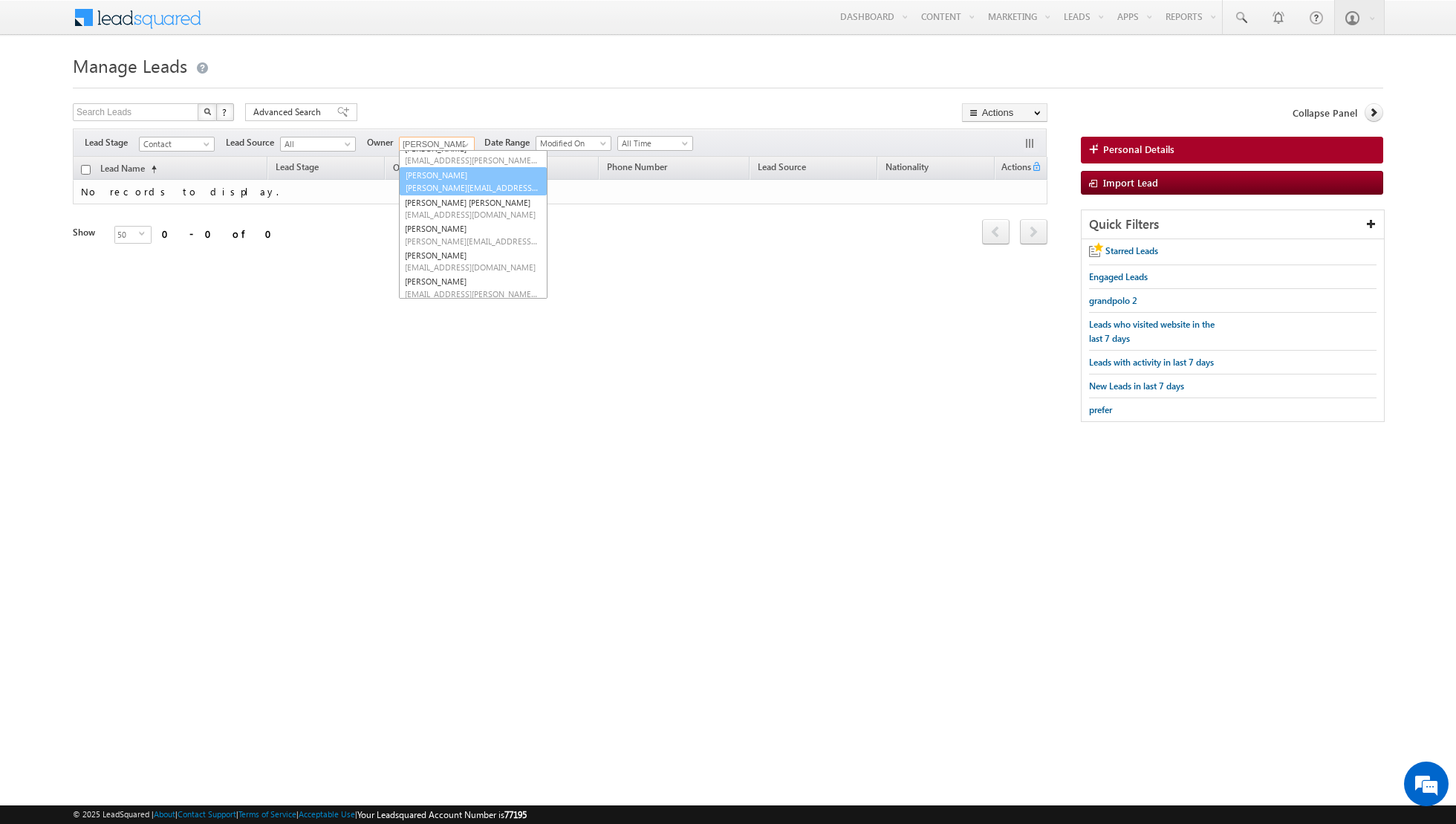
scroll to position [57, 0]
click at [452, 185] on link "Muhammad Shibily muhammad.shibily@indglobal.ae" at bounding box center [474, 190] width 149 height 28
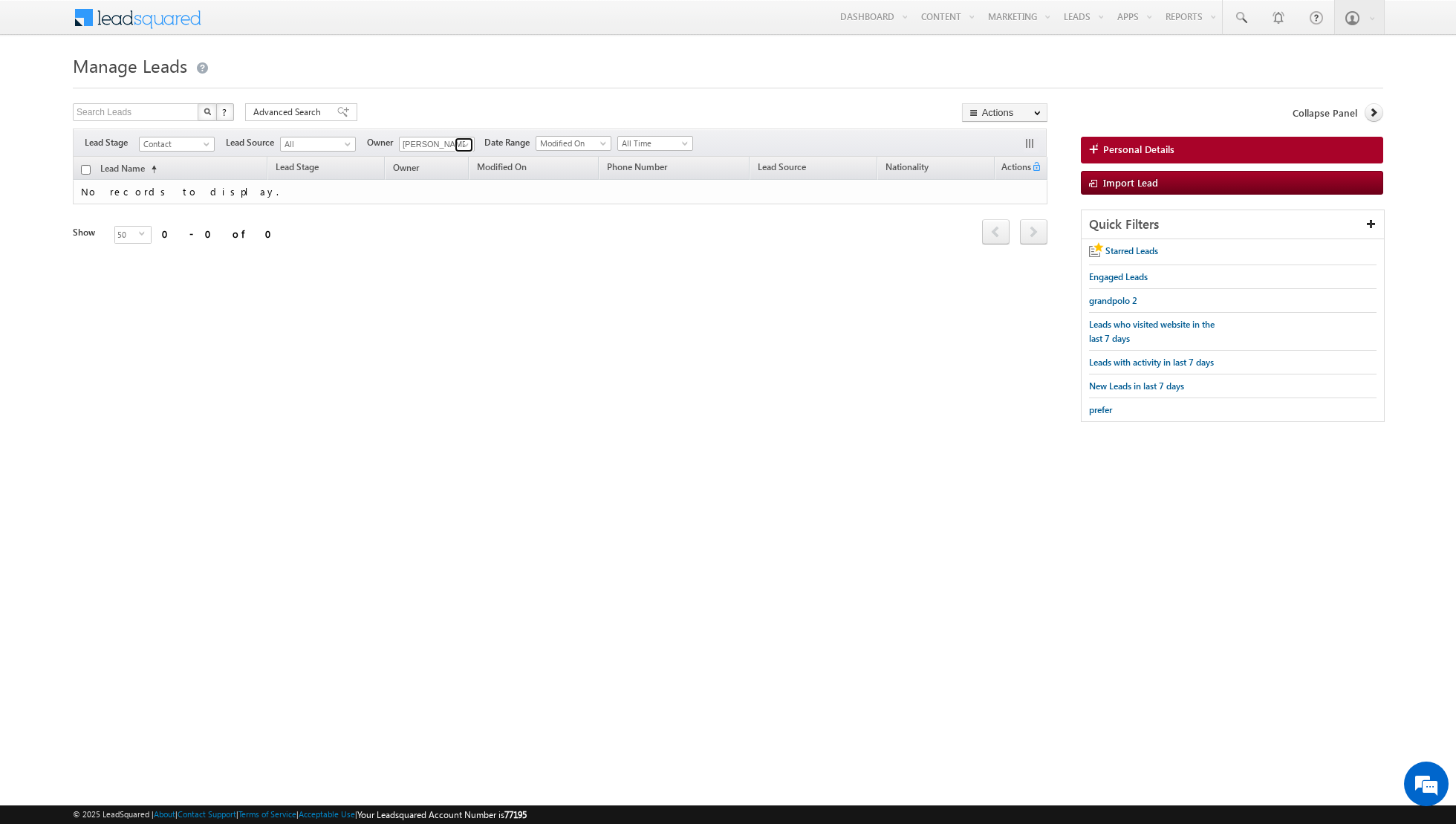
click at [460, 139] on span at bounding box center [466, 145] width 12 height 12
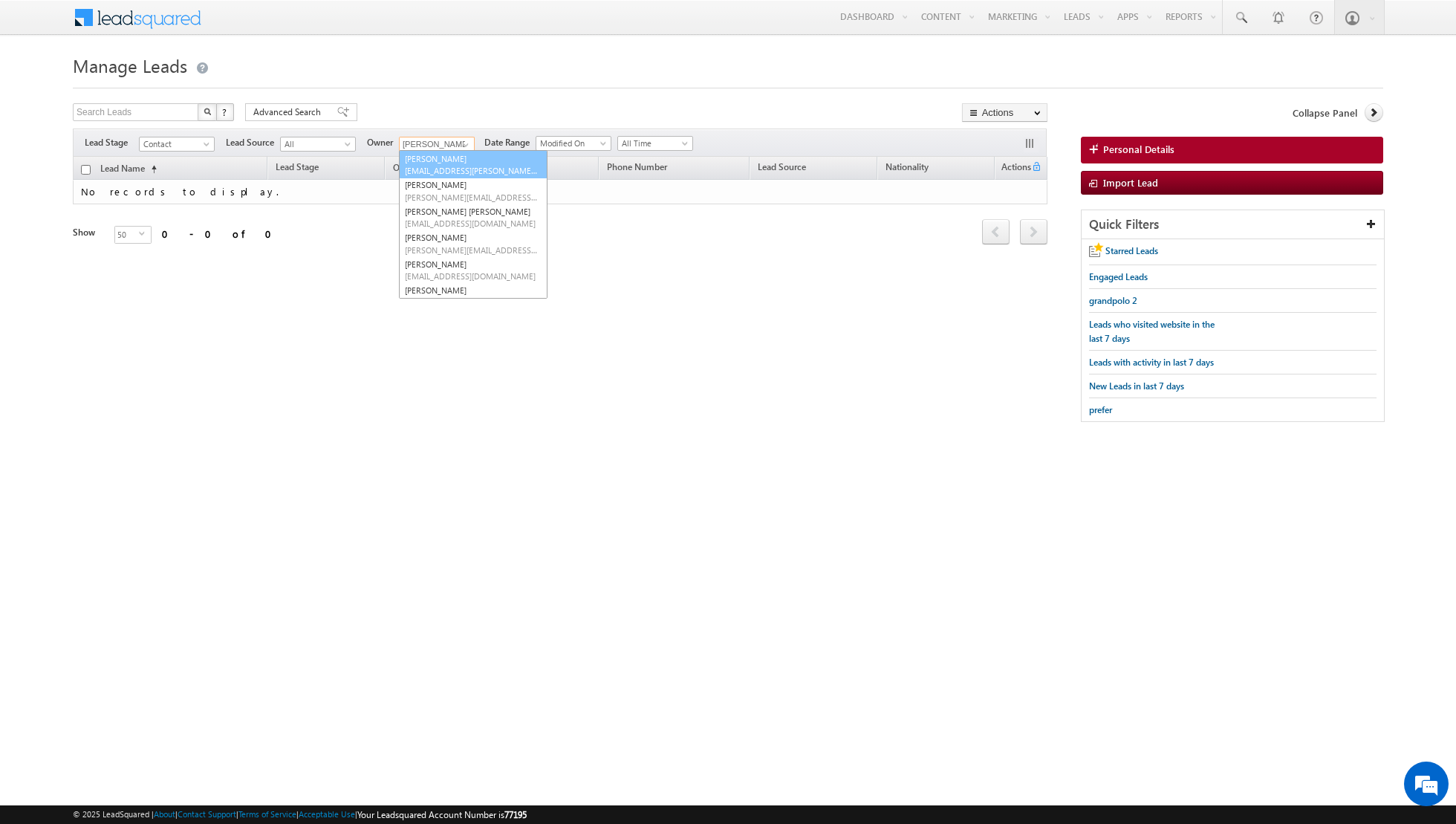
click at [452, 170] on span "isha.mehndiratta@indglobal.ae" at bounding box center [472, 170] width 134 height 11
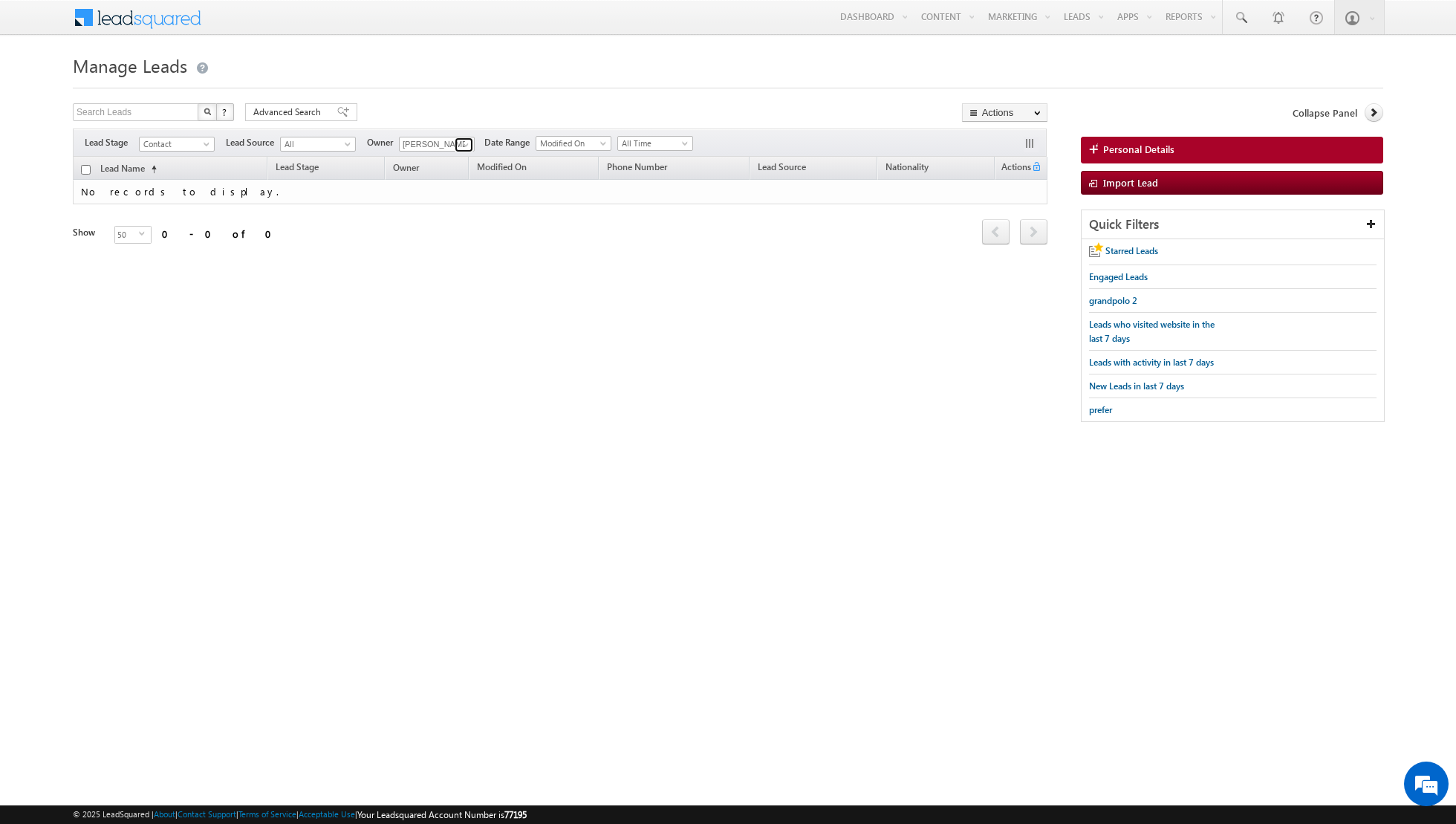
click at [460, 143] on span at bounding box center [466, 145] width 12 height 12
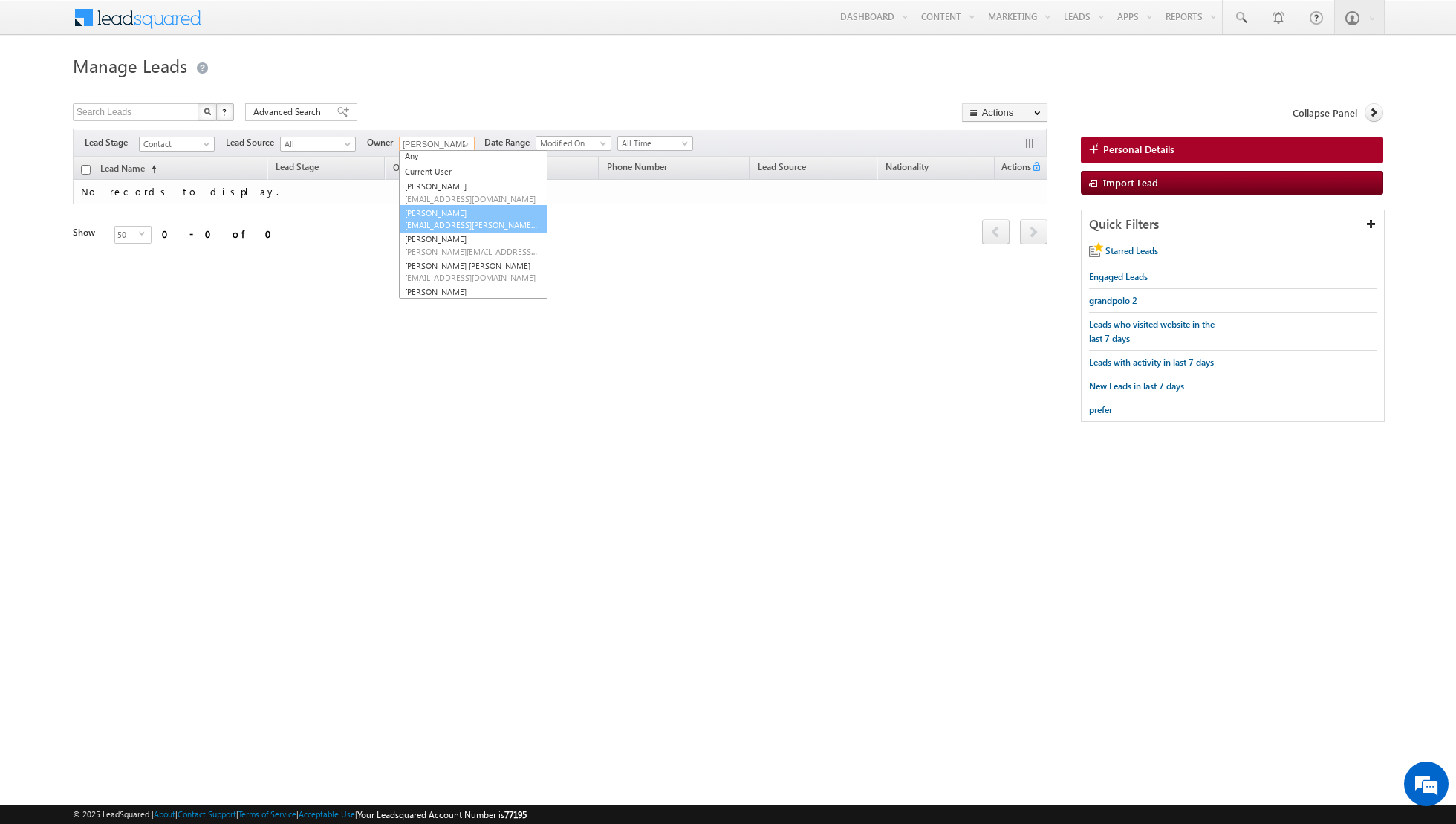
scroll to position [0, 0]
click at [446, 188] on link "Asma Kazi asma.kazi@indglobal.ae" at bounding box center [474, 194] width 149 height 28
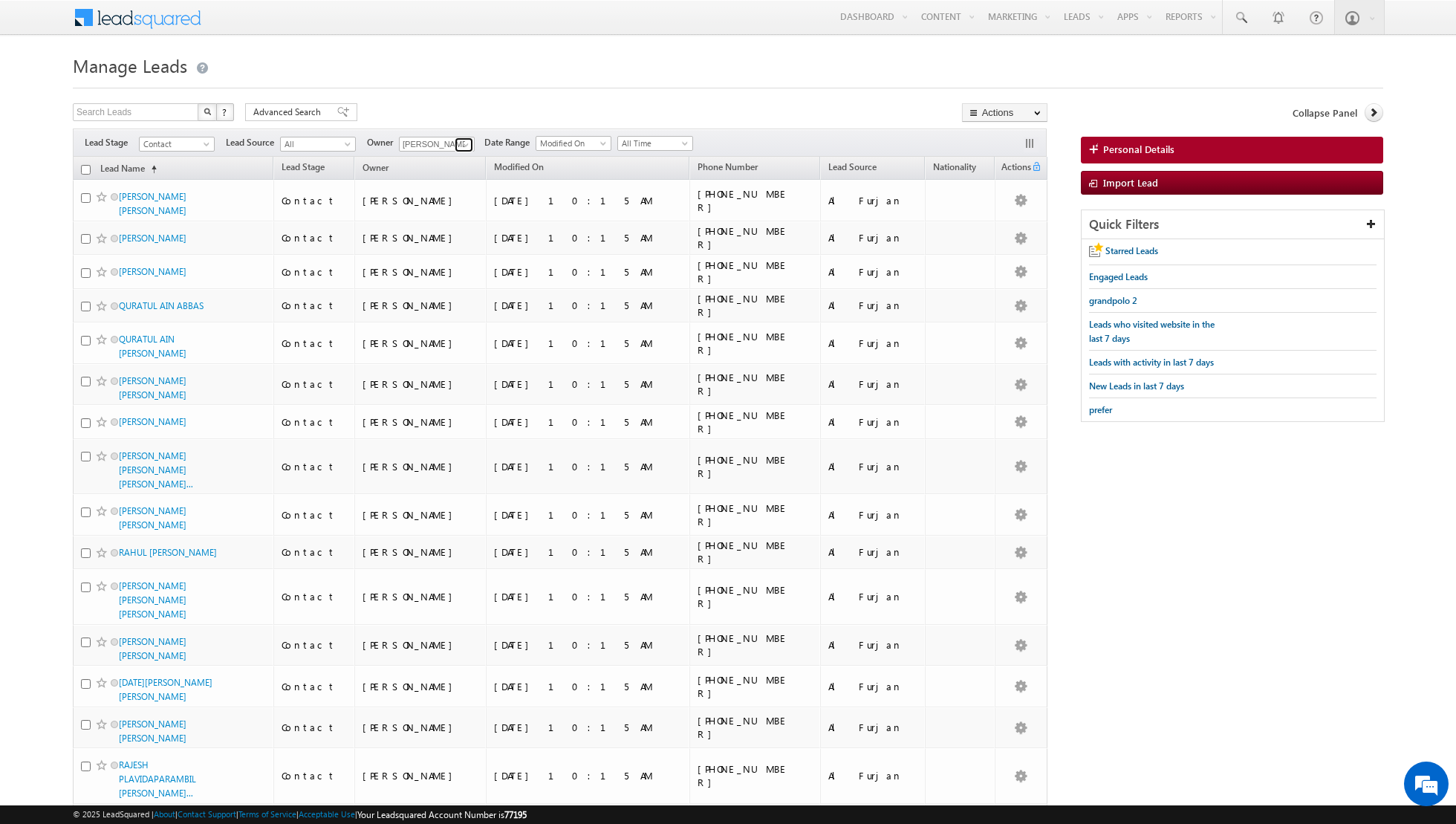
click at [466, 141] on span at bounding box center [466, 145] width 12 height 12
click at [426, 279] on link "Shiva Sisodia shiva.sisodia@indglobal.ae" at bounding box center [474, 284] width 149 height 28
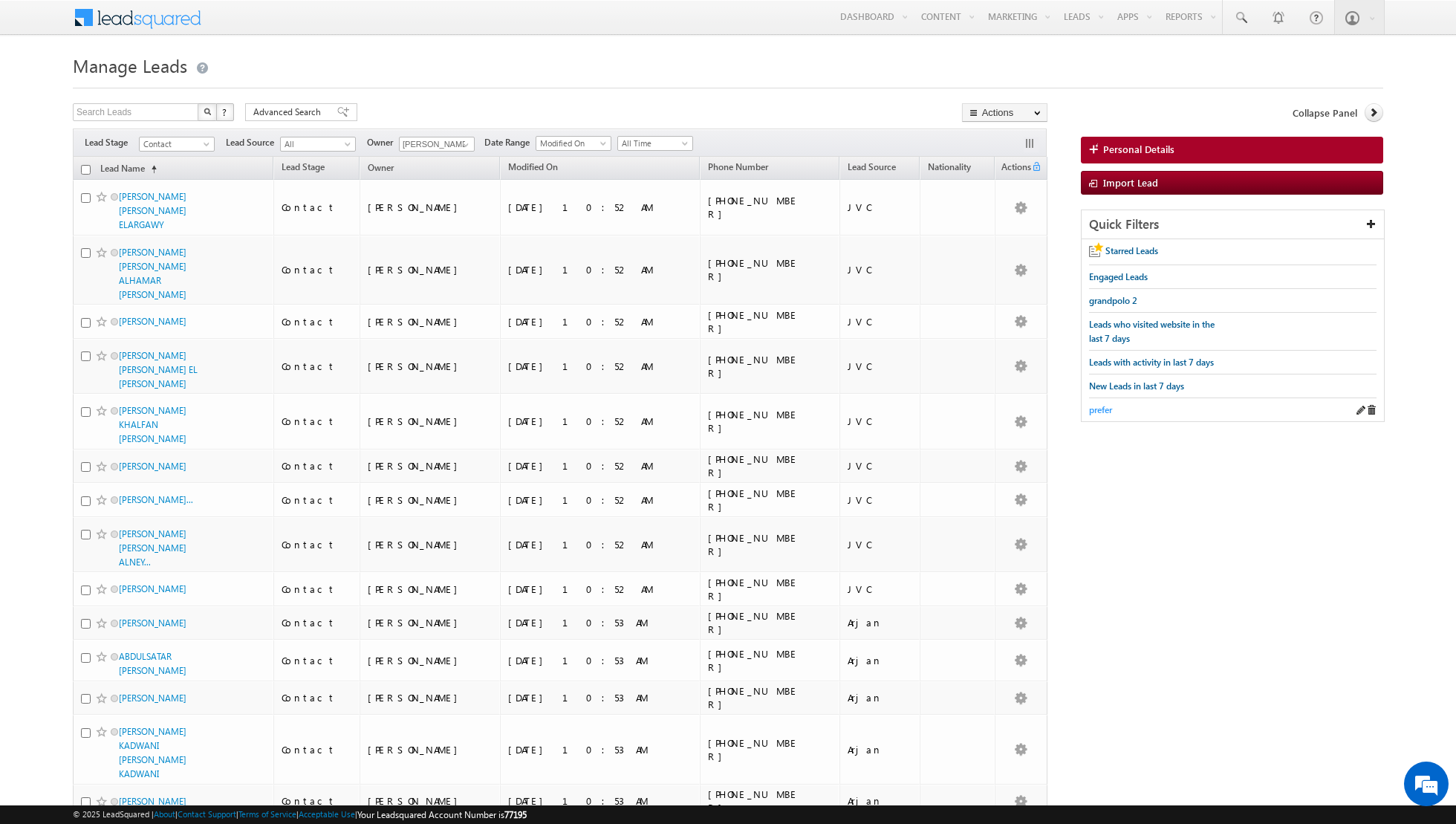
click at [1097, 409] on span "prefer" at bounding box center [1101, 409] width 23 height 11
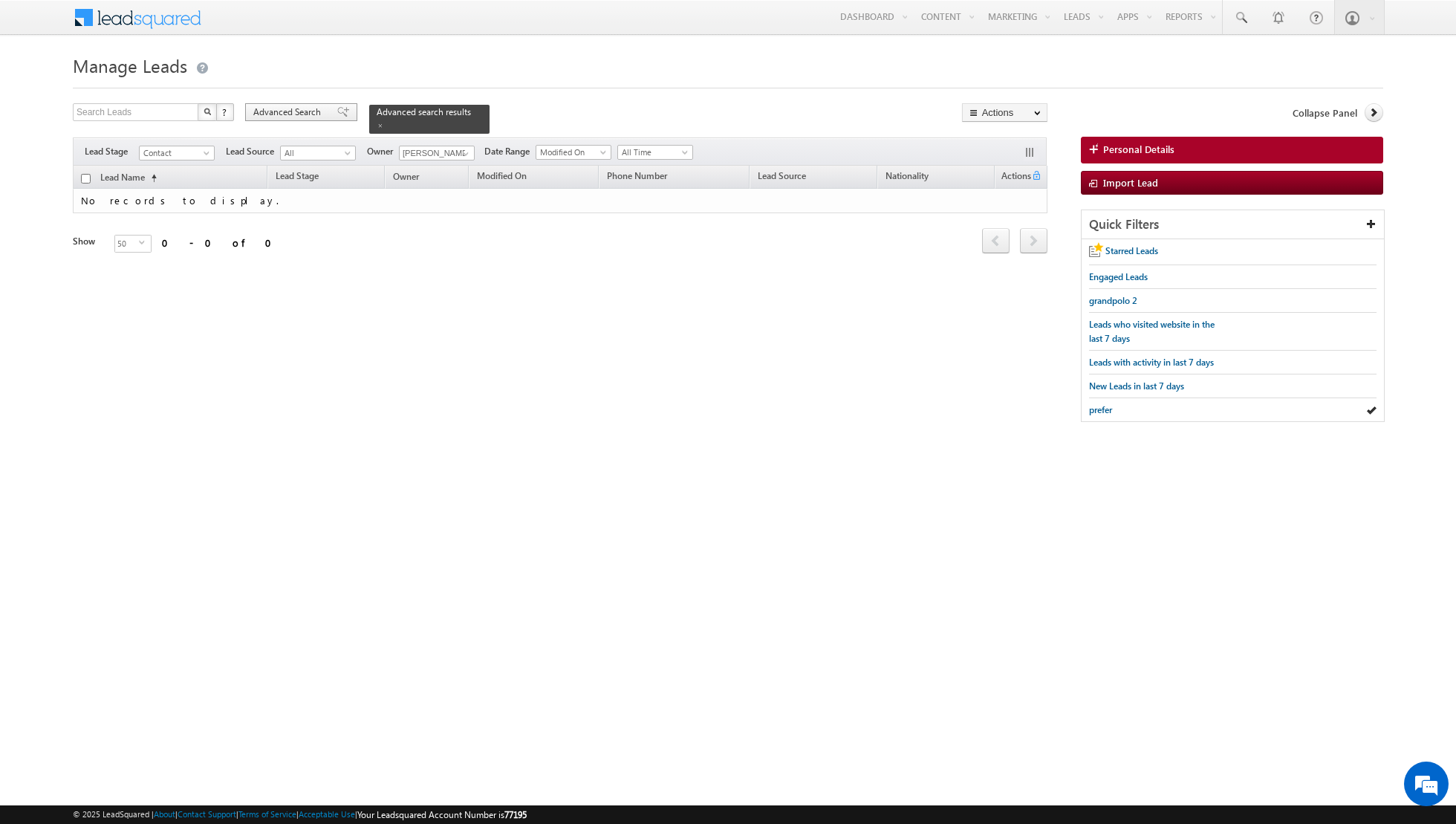
click at [327, 115] on div "Advanced Search" at bounding box center [301, 112] width 112 height 18
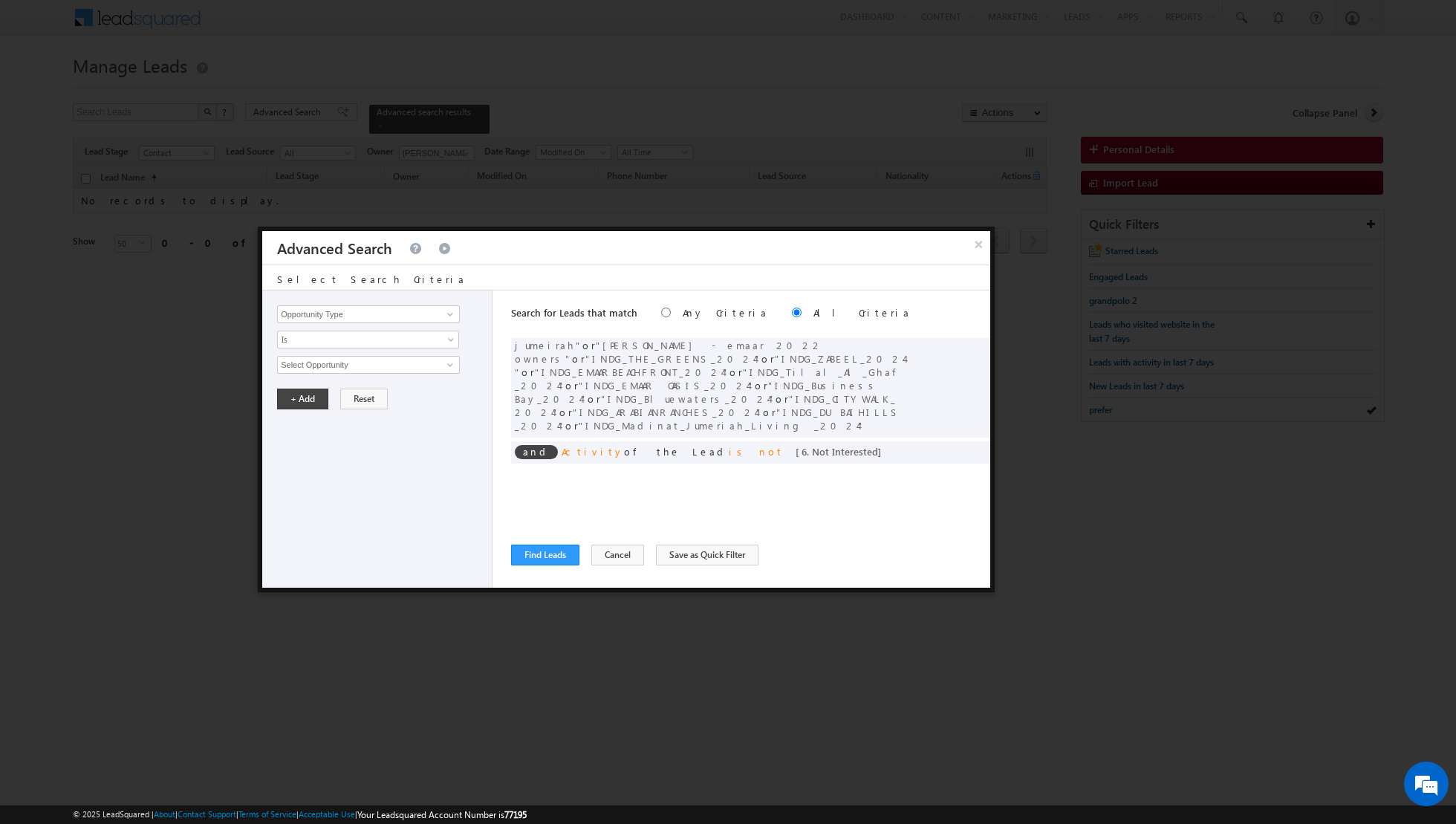
scroll to position [0, 0]
click at [972, 343] on span at bounding box center [974, 347] width 10 height 10
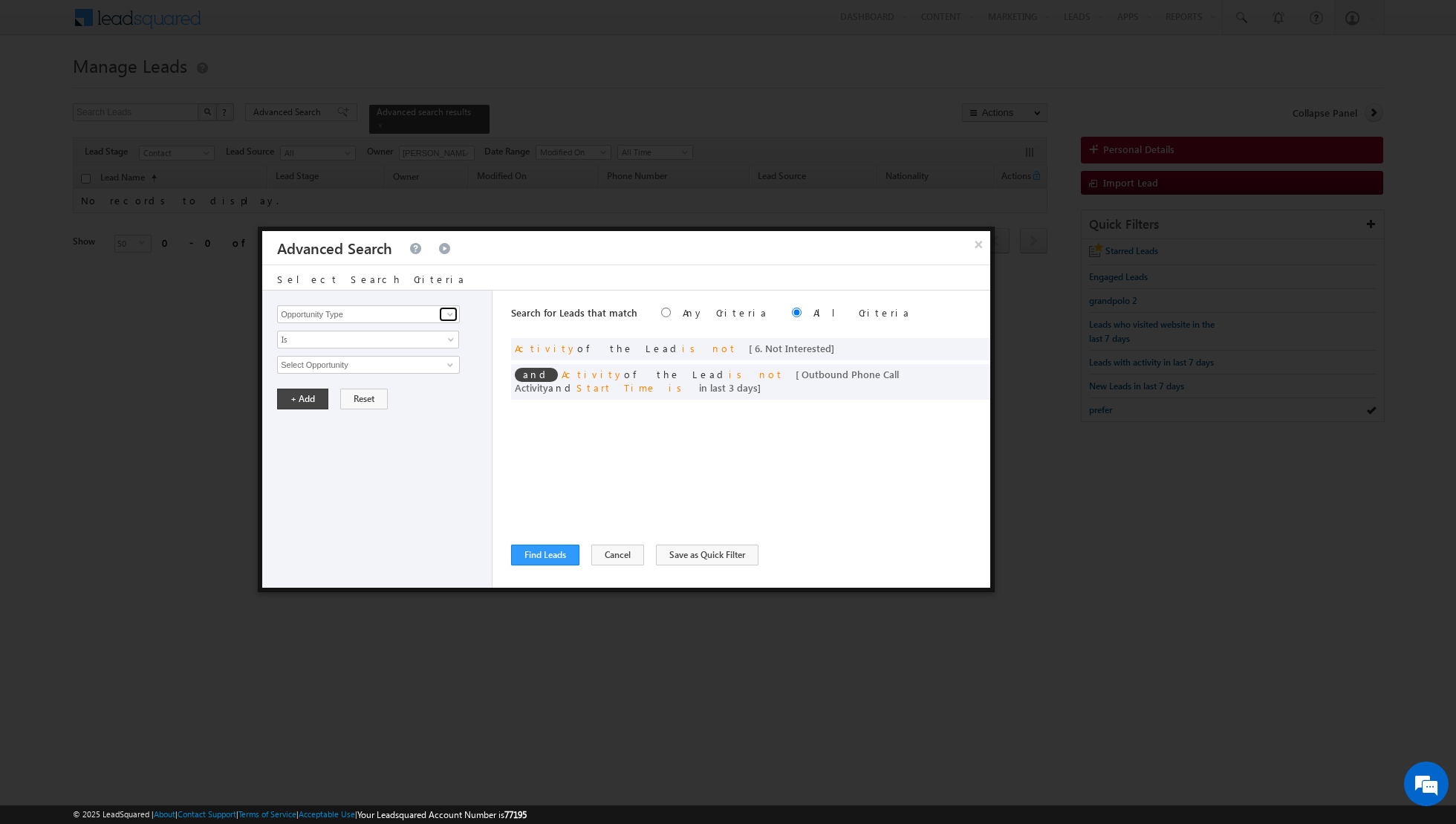
click at [455, 316] on span at bounding box center [451, 314] width 12 height 12
click at [319, 416] on link "Lead Source" at bounding box center [368, 421] width 182 height 17
click at [451, 362] on span "select" at bounding box center [452, 364] width 12 height 7
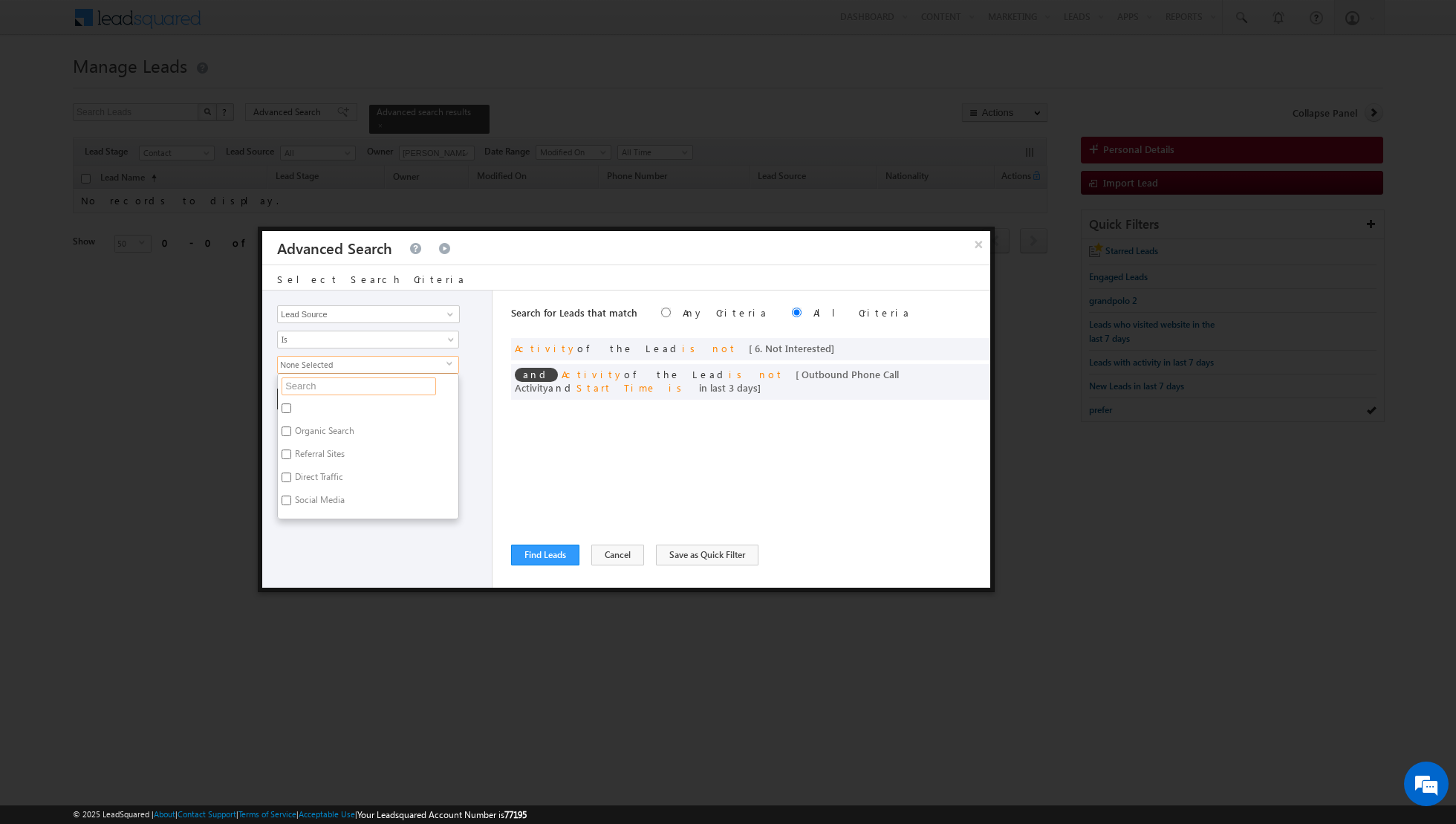
click at [396, 383] on input "text" at bounding box center [359, 386] width 154 height 18
click at [294, 405] on label "Al Furjan" at bounding box center [311, 410] width 67 height 23
click at [291, 405] on input "Al Furjan" at bounding box center [286, 408] width 9 height 9
click at [355, 478] on div "Opportunity Type Lead Activity Task Sales Group Prospect Id Address 1 Address 2…" at bounding box center [377, 439] width 230 height 297
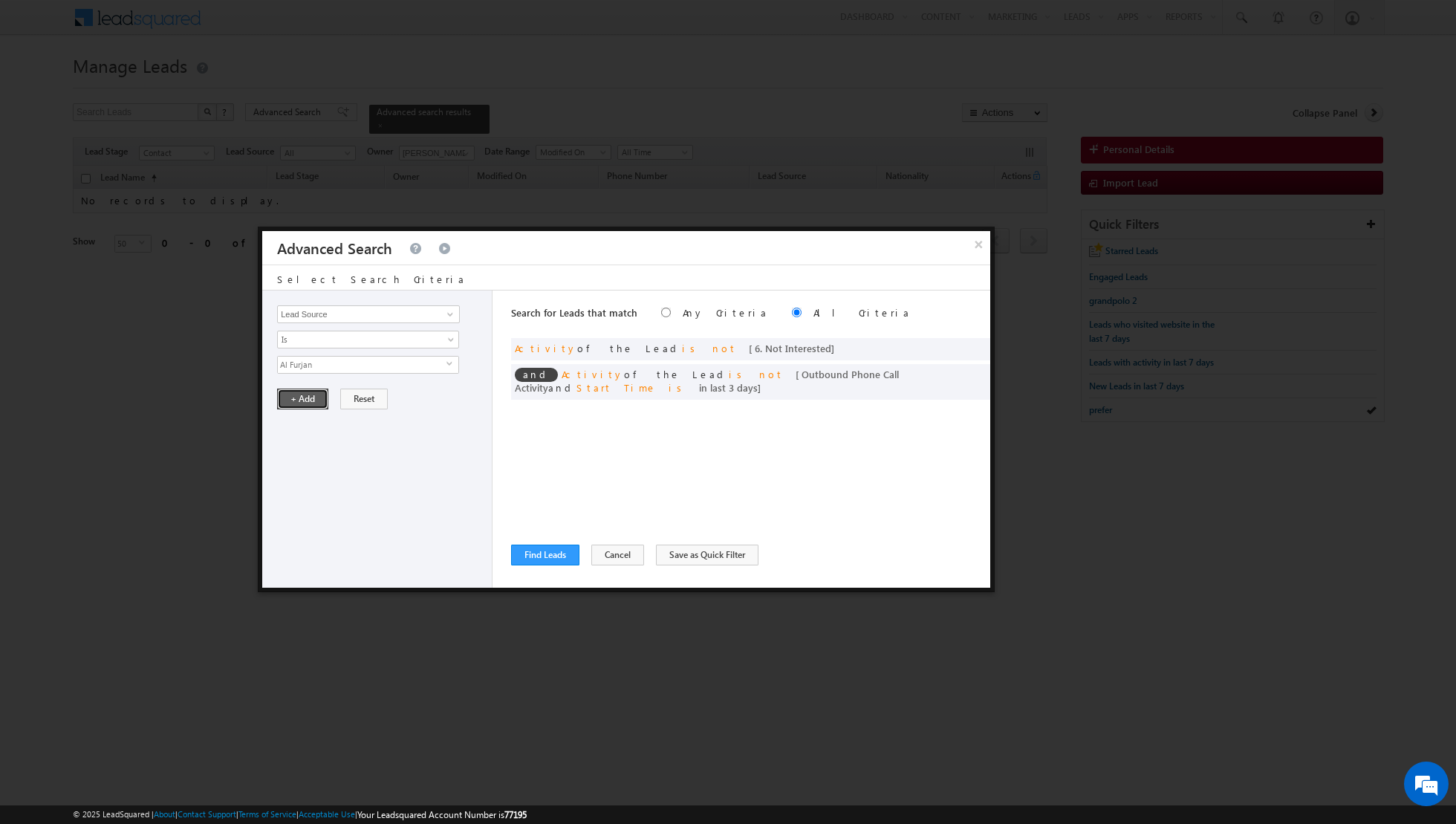
click at [301, 397] on button "+ Add" at bounding box center [303, 399] width 51 height 21
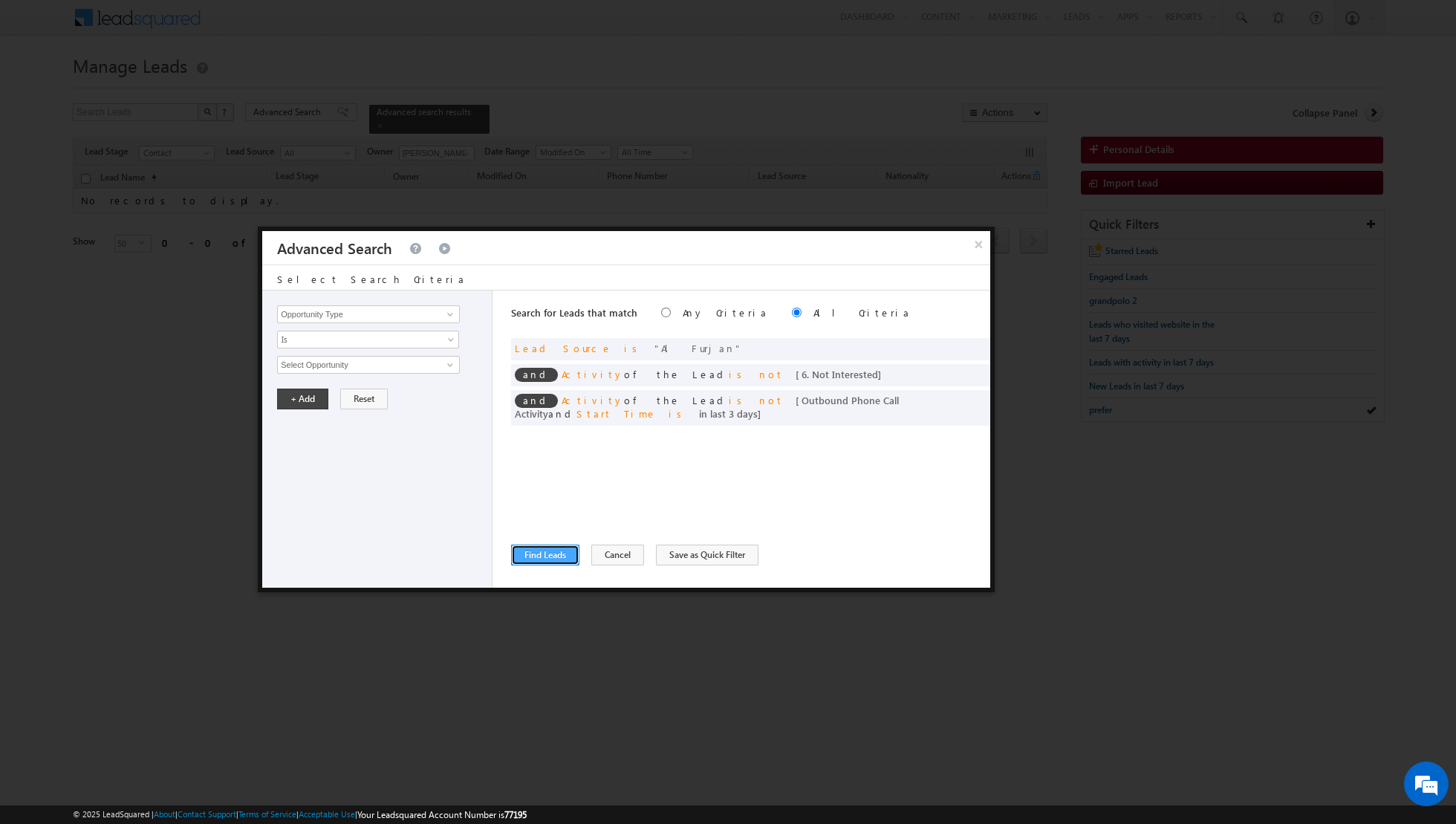
click at [541, 562] on button "Find Leads" at bounding box center [546, 555] width 69 height 21
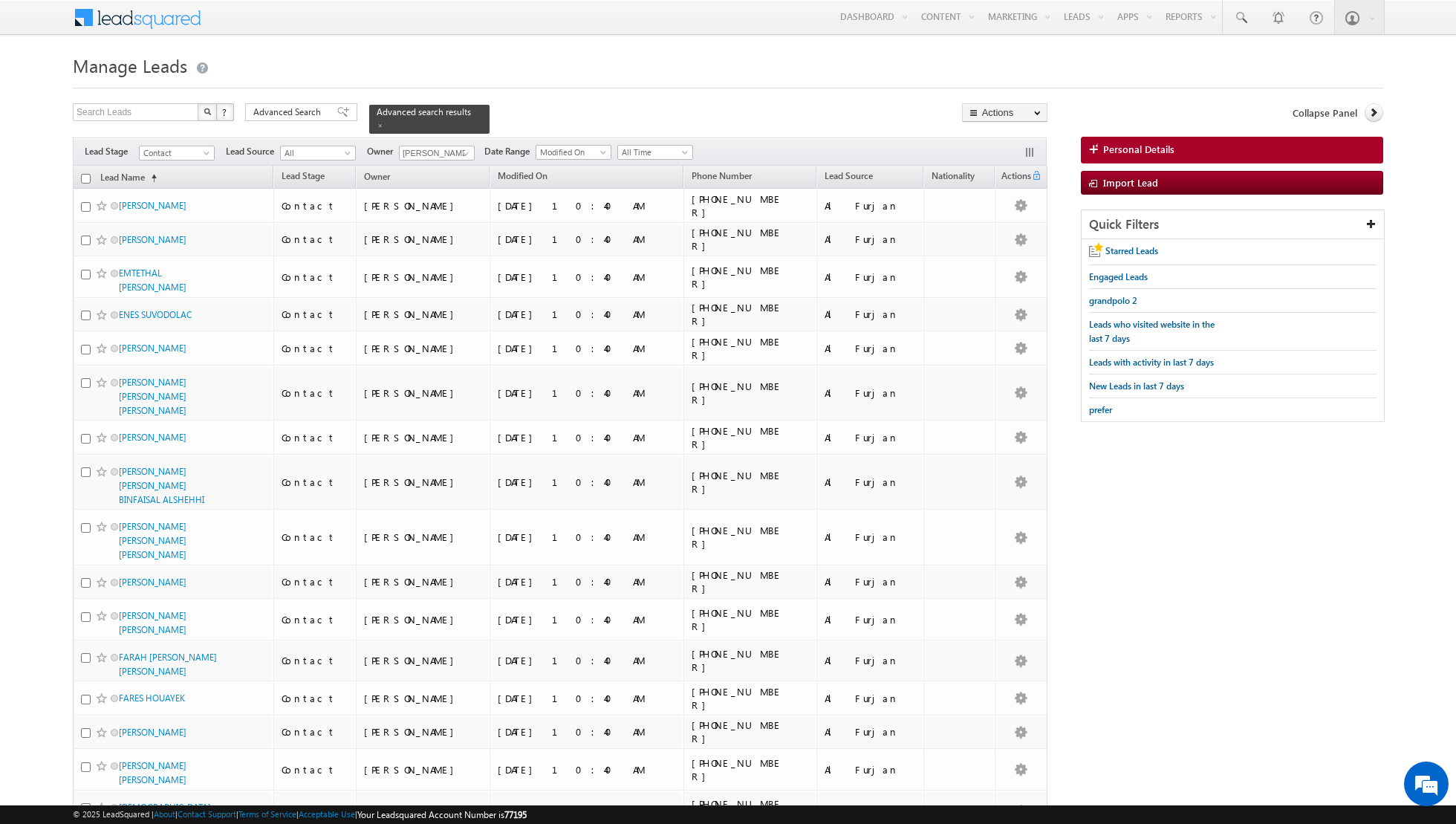
click at [87, 176] on input "checkbox" at bounding box center [86, 178] width 9 height 9
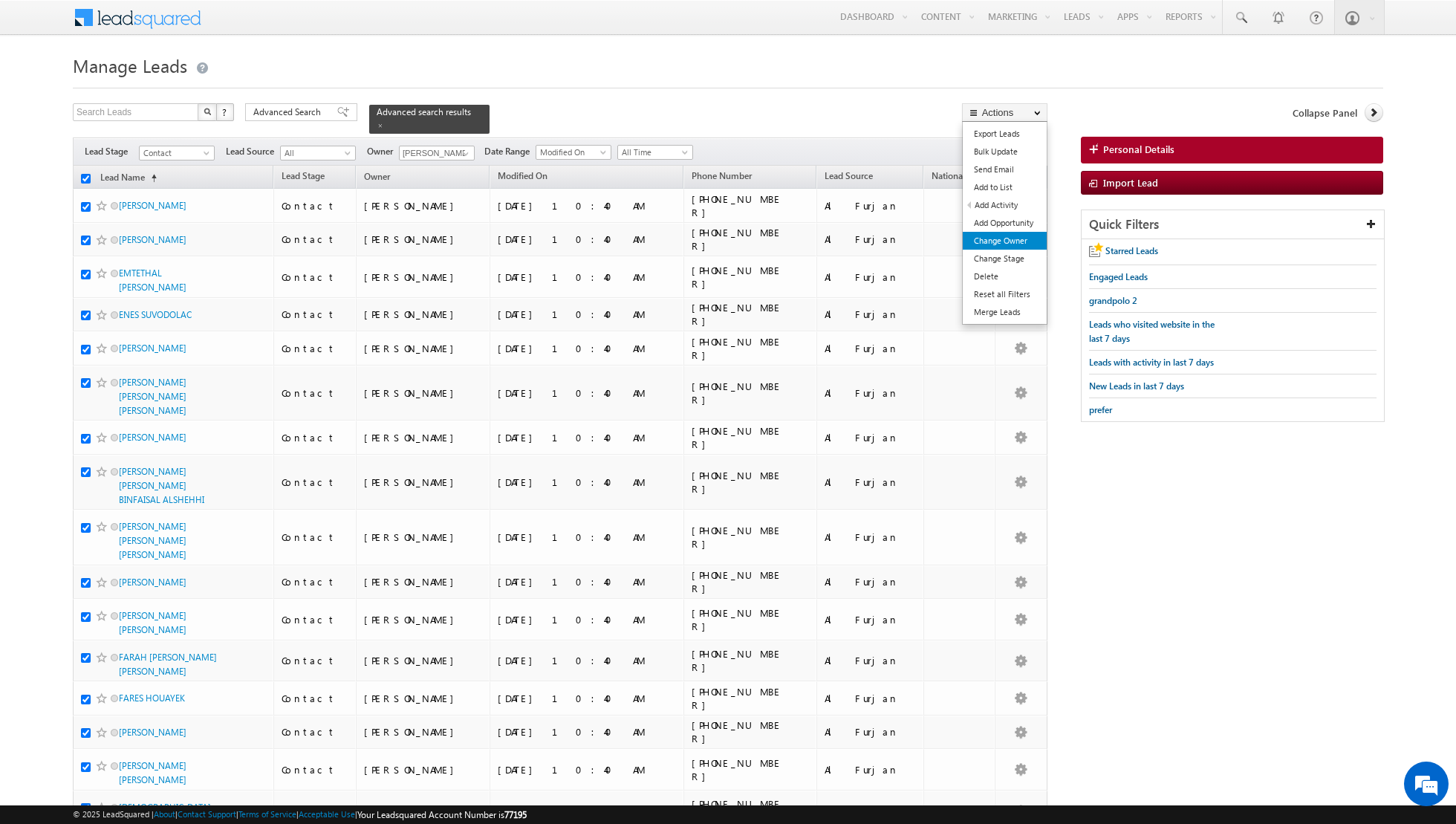
click at [982, 247] on link "Change Owner" at bounding box center [1005, 241] width 84 height 18
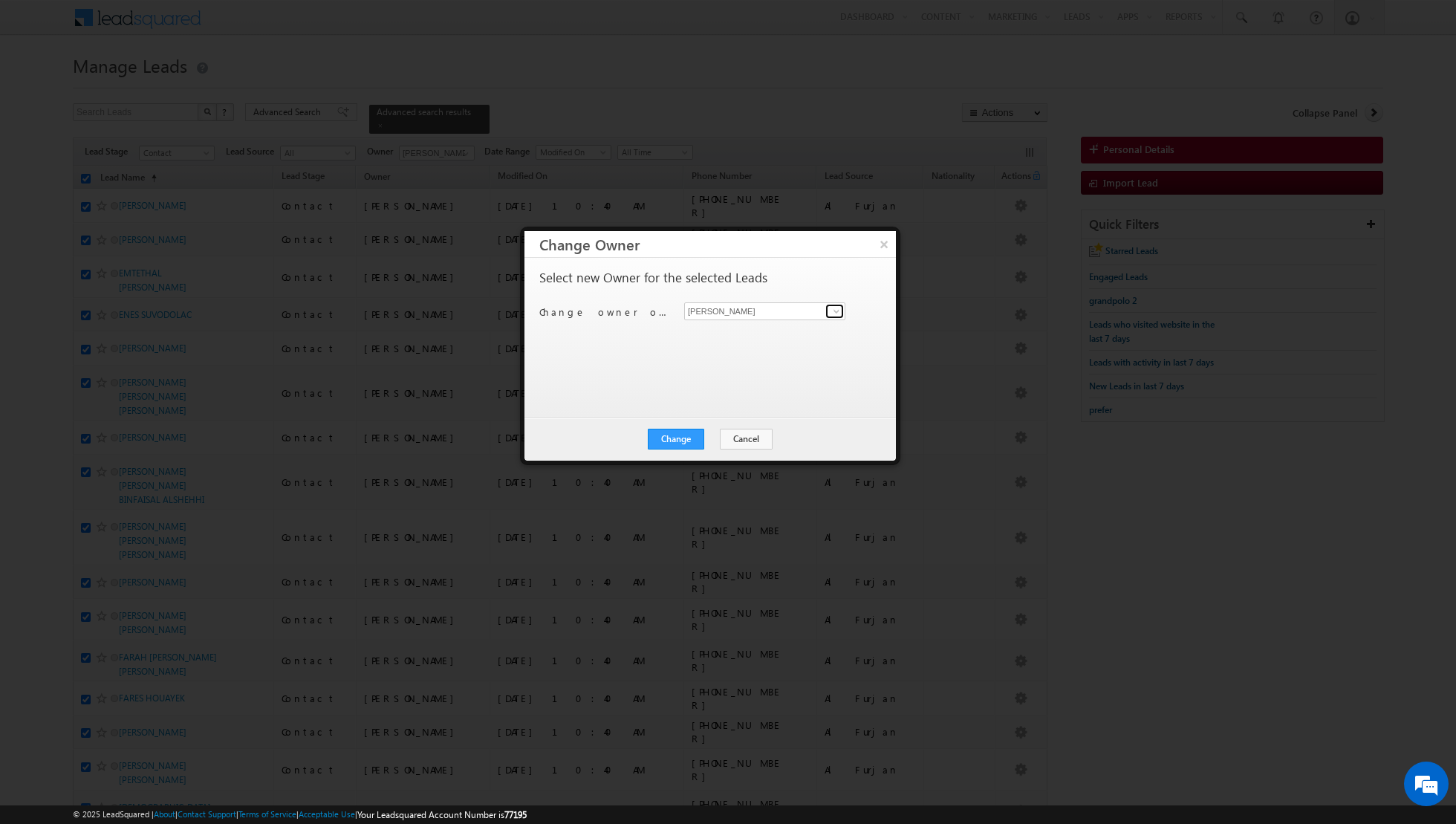
click at [832, 312] on span at bounding box center [837, 312] width 12 height 12
click at [725, 355] on link "Isha Mehndiratta isha.mehndiratta@indglobal.ae" at bounding box center [765, 359] width 161 height 28
click at [683, 440] on button "Change" at bounding box center [677, 439] width 57 height 21
click at [710, 443] on button "Close" at bounding box center [713, 439] width 48 height 21
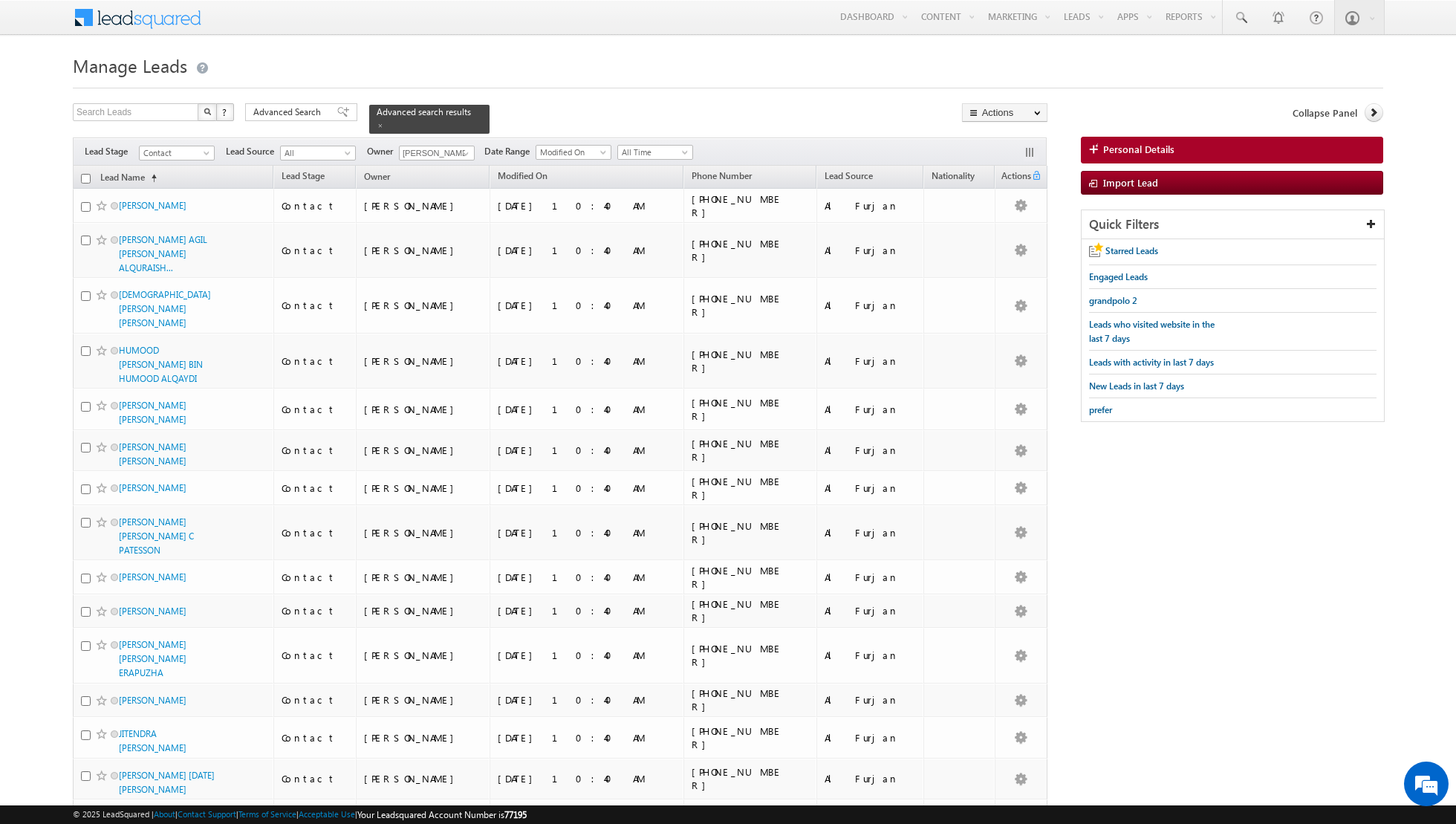
click at [87, 176] on input "checkbox" at bounding box center [86, 178] width 9 height 9
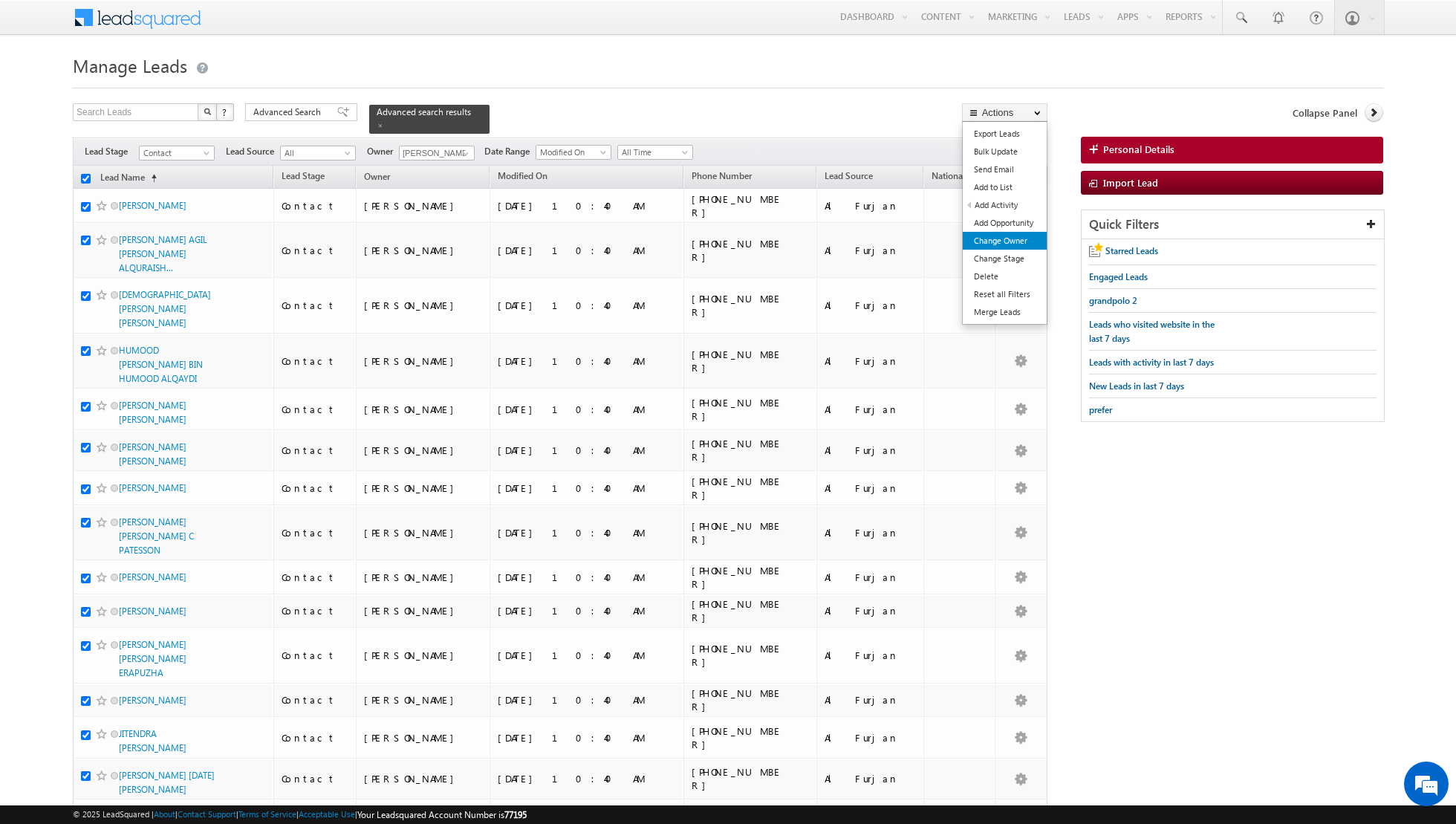
click at [1000, 236] on link "Change Owner" at bounding box center [1005, 241] width 84 height 18
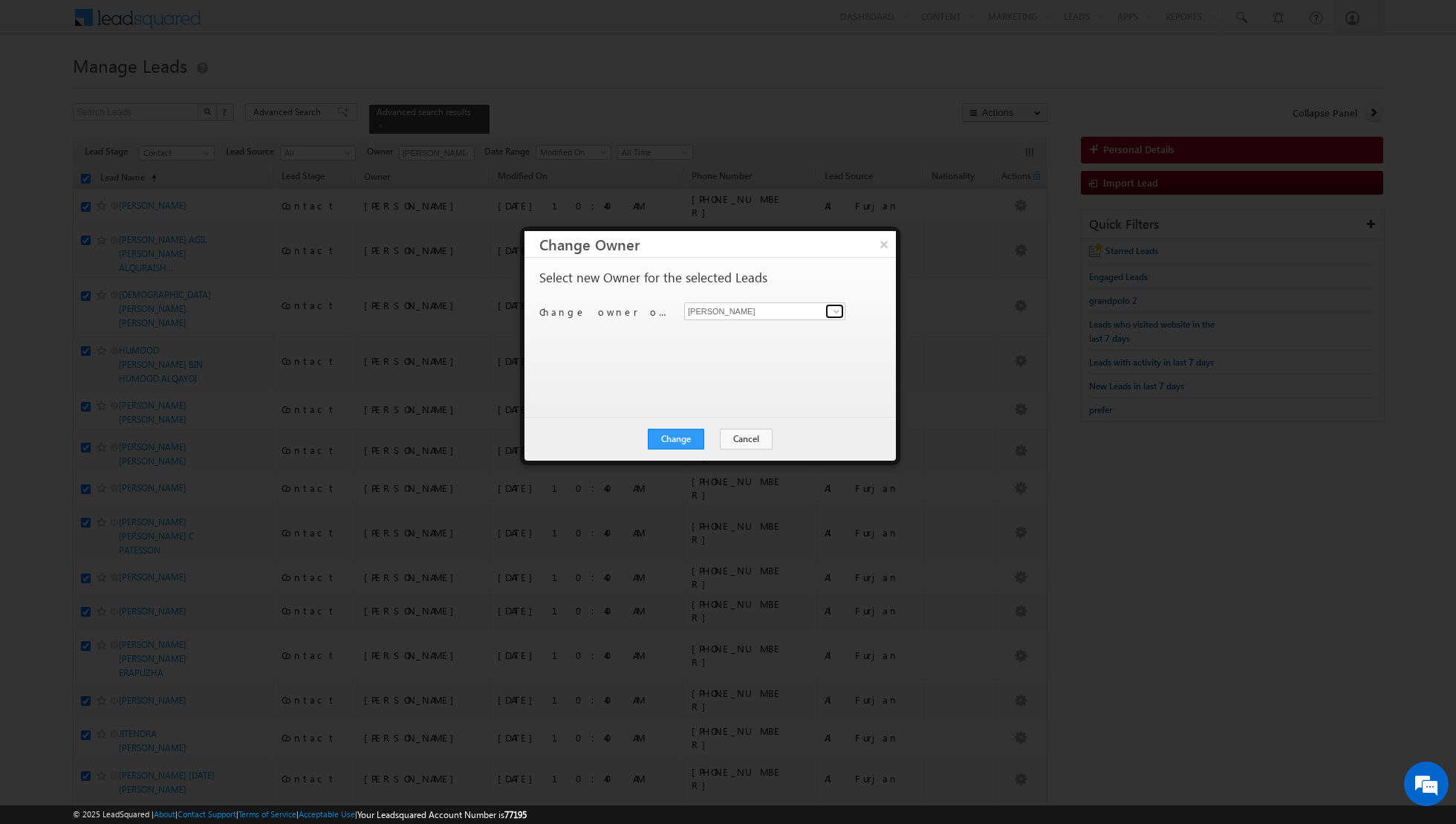
click at [833, 312] on span at bounding box center [837, 312] width 12 height 12
click at [732, 387] on span "muhammad.shibily@indglobal.ae" at bounding box center [757, 391] width 134 height 11
click at [674, 438] on button "Change" at bounding box center [677, 439] width 57 height 21
click at [720, 435] on button "Close" at bounding box center [713, 439] width 48 height 21
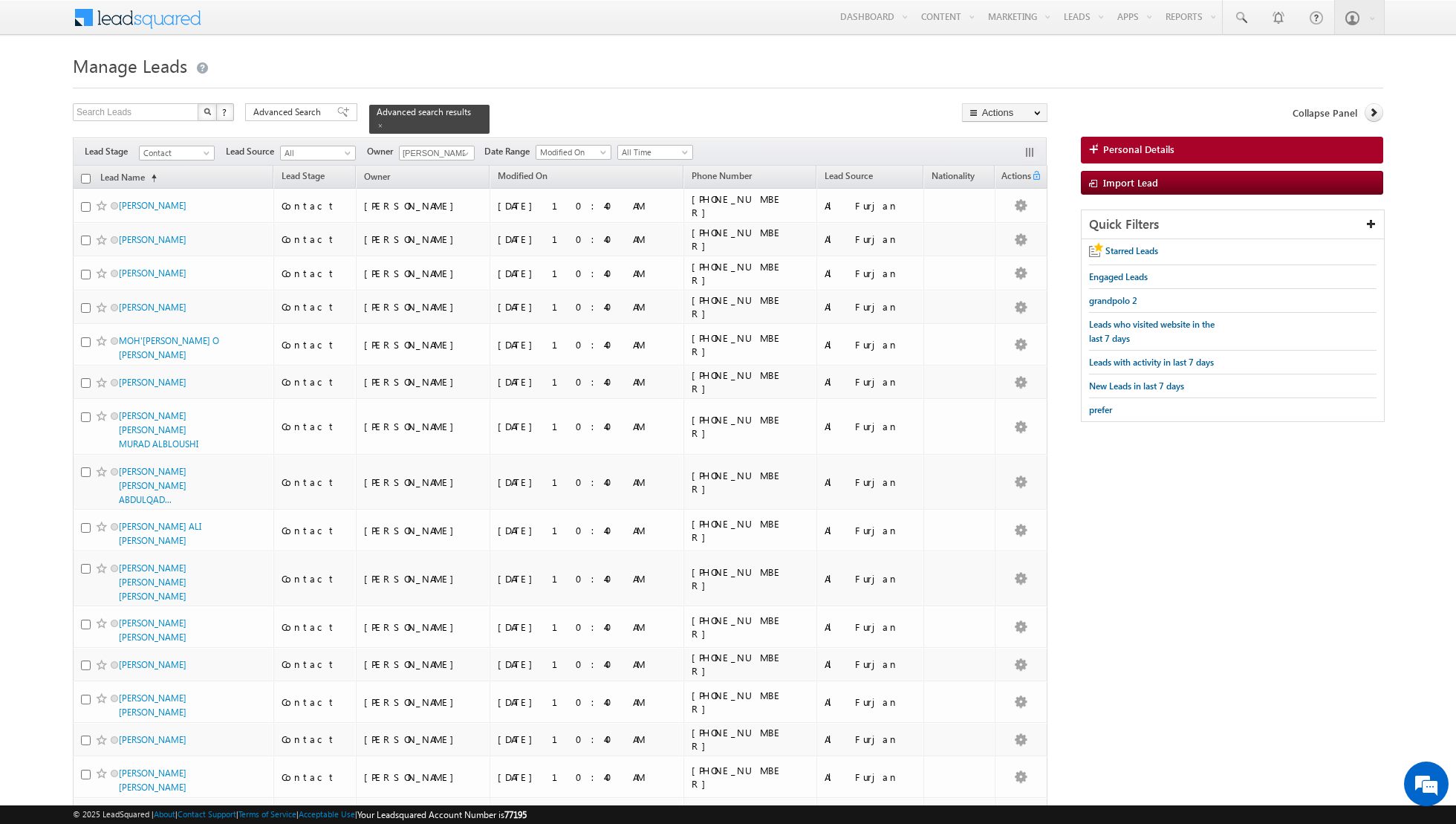
click at [87, 176] on input "checkbox" at bounding box center [86, 178] width 9 height 9
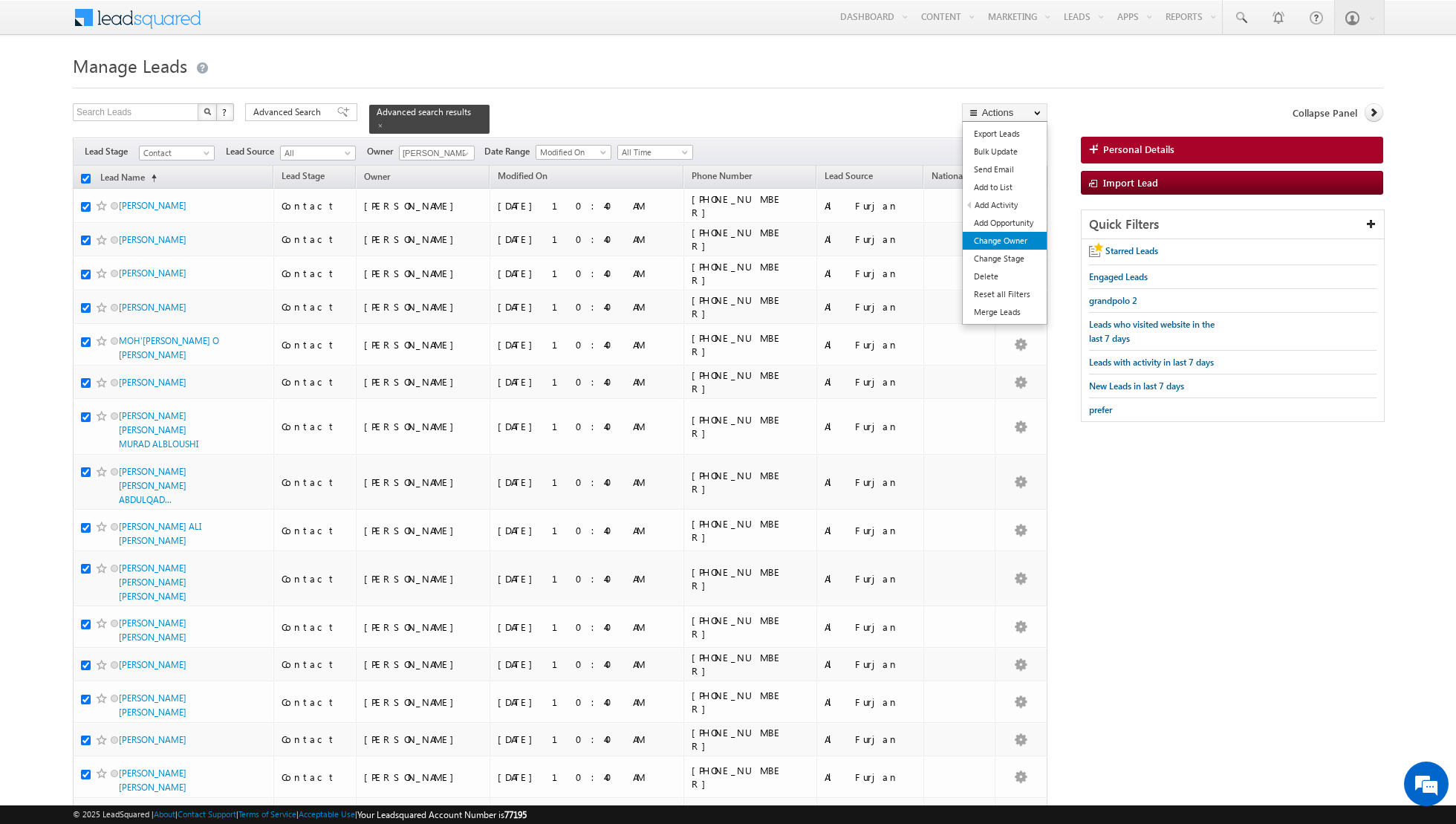
click at [987, 245] on link "Change Owner" at bounding box center [1005, 241] width 84 height 18
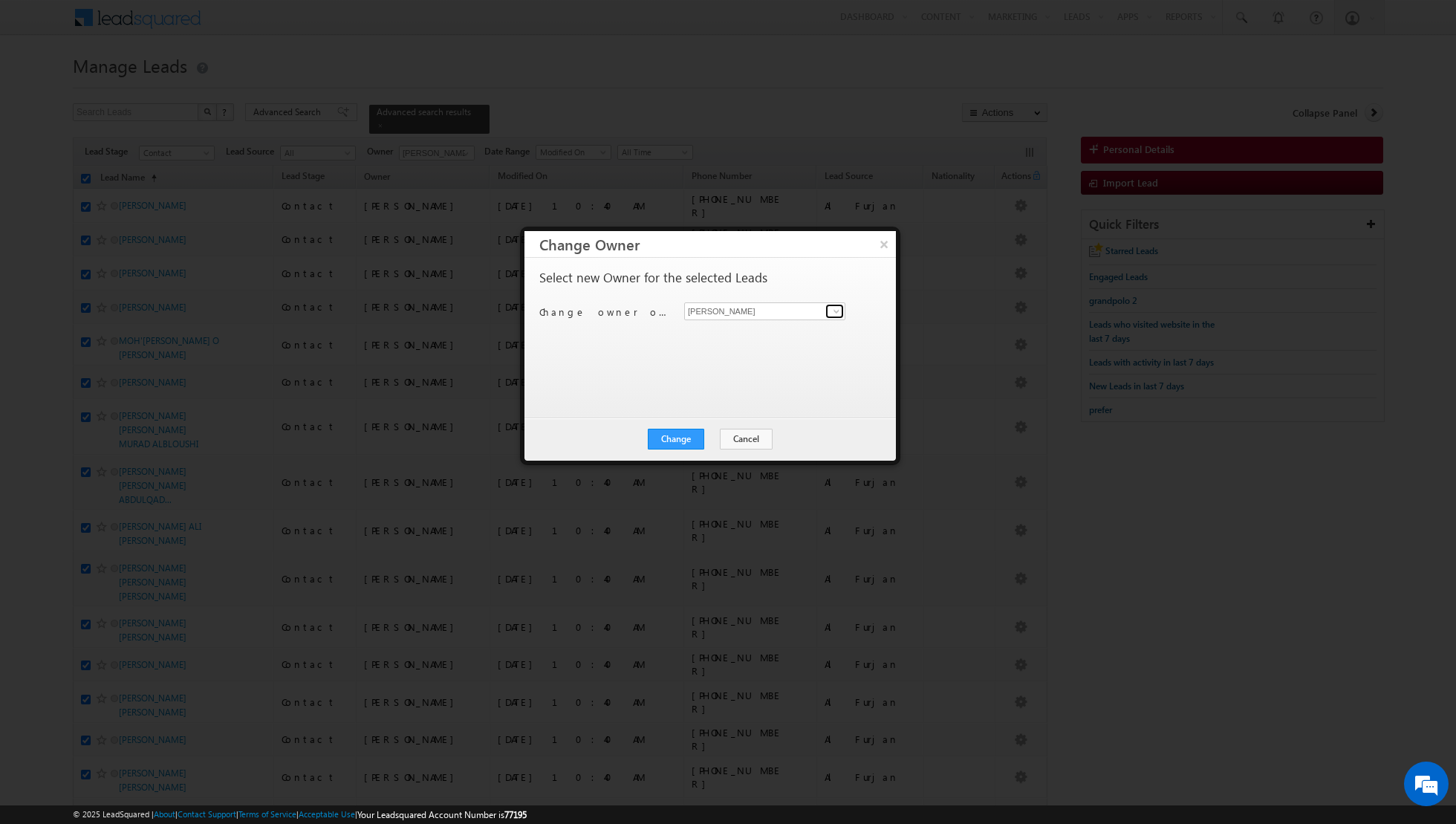
click at [836, 311] on span at bounding box center [837, 312] width 12 height 12
click at [722, 413] on span "nandhana.anil@indglobal.ae" at bounding box center [757, 418] width 134 height 11
click at [678, 438] on button "Change" at bounding box center [677, 439] width 57 height 21
click at [715, 435] on button "Close" at bounding box center [713, 439] width 48 height 21
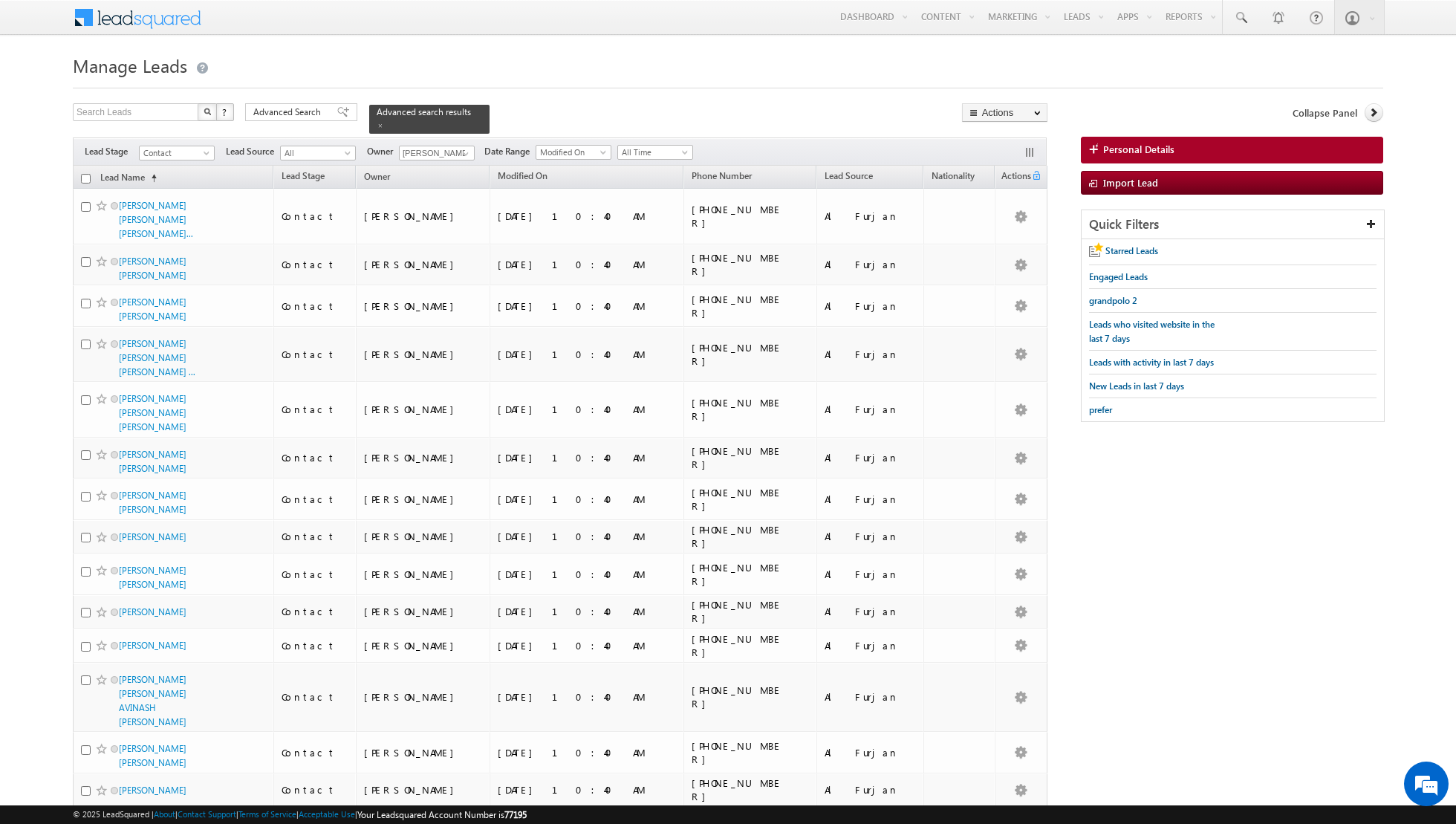
click at [84, 174] on input "checkbox" at bounding box center [86, 178] width 9 height 9
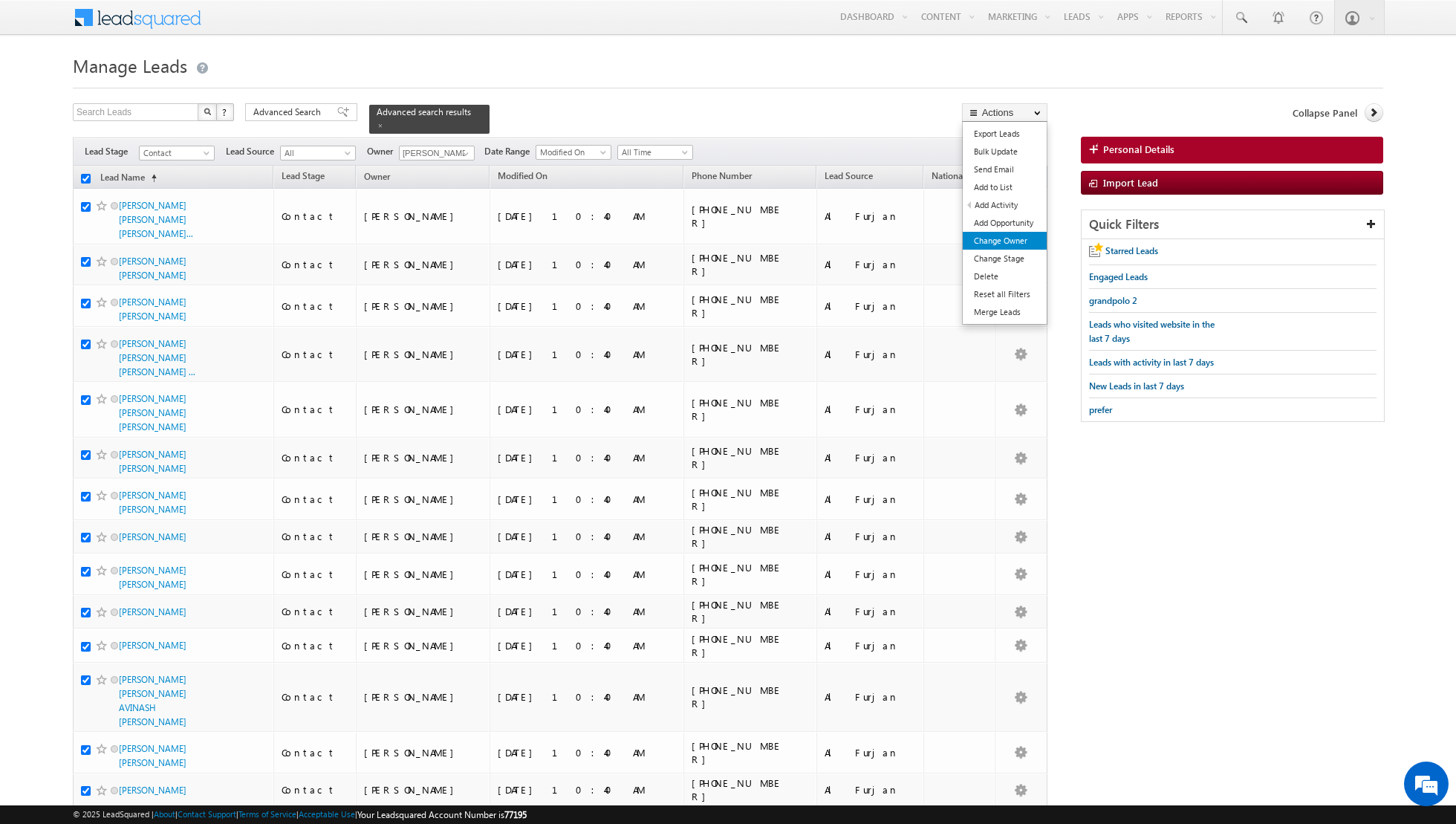
click at [994, 241] on link "Change Owner" at bounding box center [1005, 241] width 84 height 18
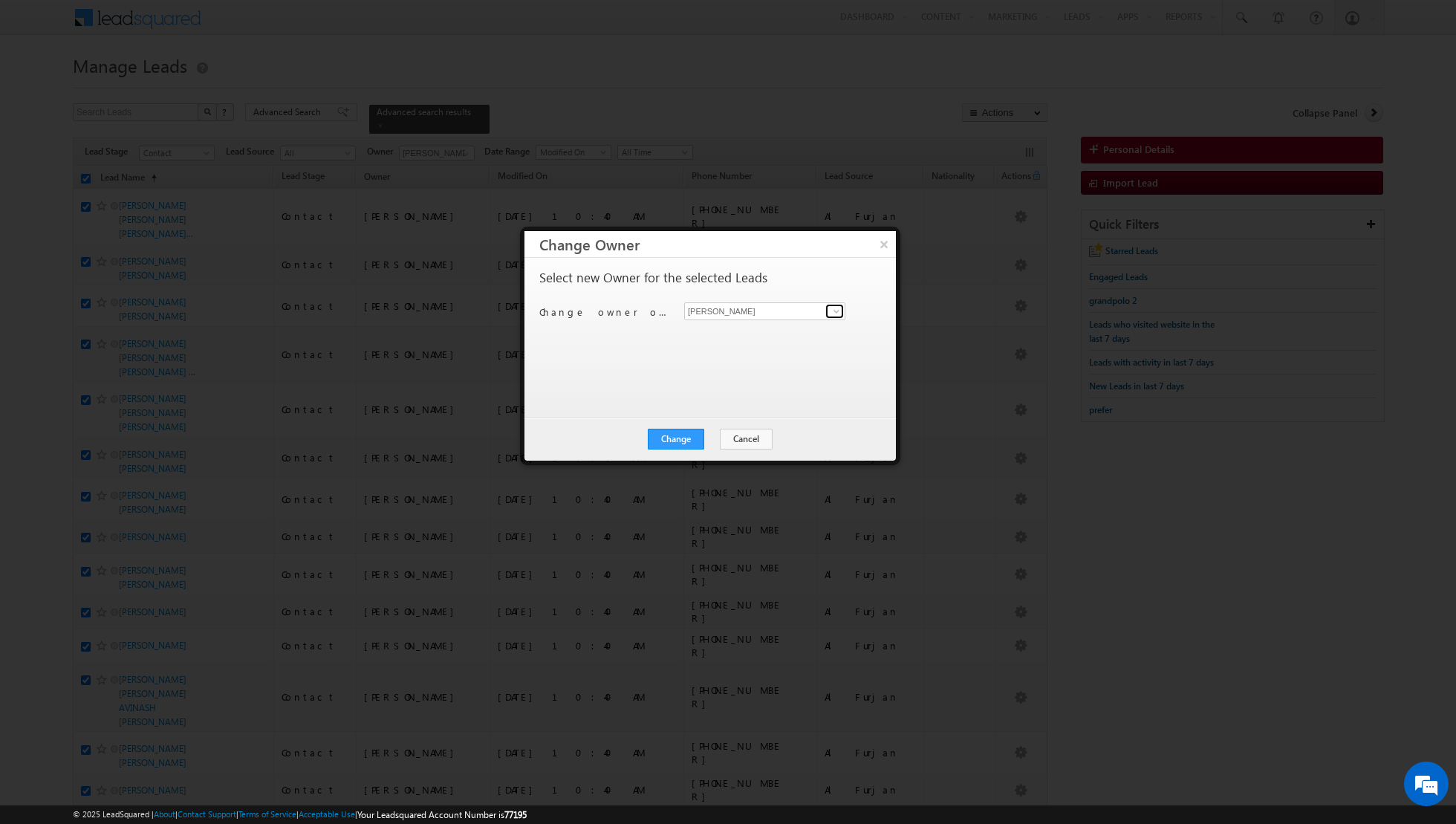
click at [832, 310] on span at bounding box center [837, 312] width 12 height 12
click at [732, 436] on span "riya.raj@indglobal.ae" at bounding box center [757, 441] width 134 height 11
click at [675, 438] on button "Change" at bounding box center [677, 439] width 57 height 21
click at [709, 439] on button "Close" at bounding box center [713, 439] width 48 height 21
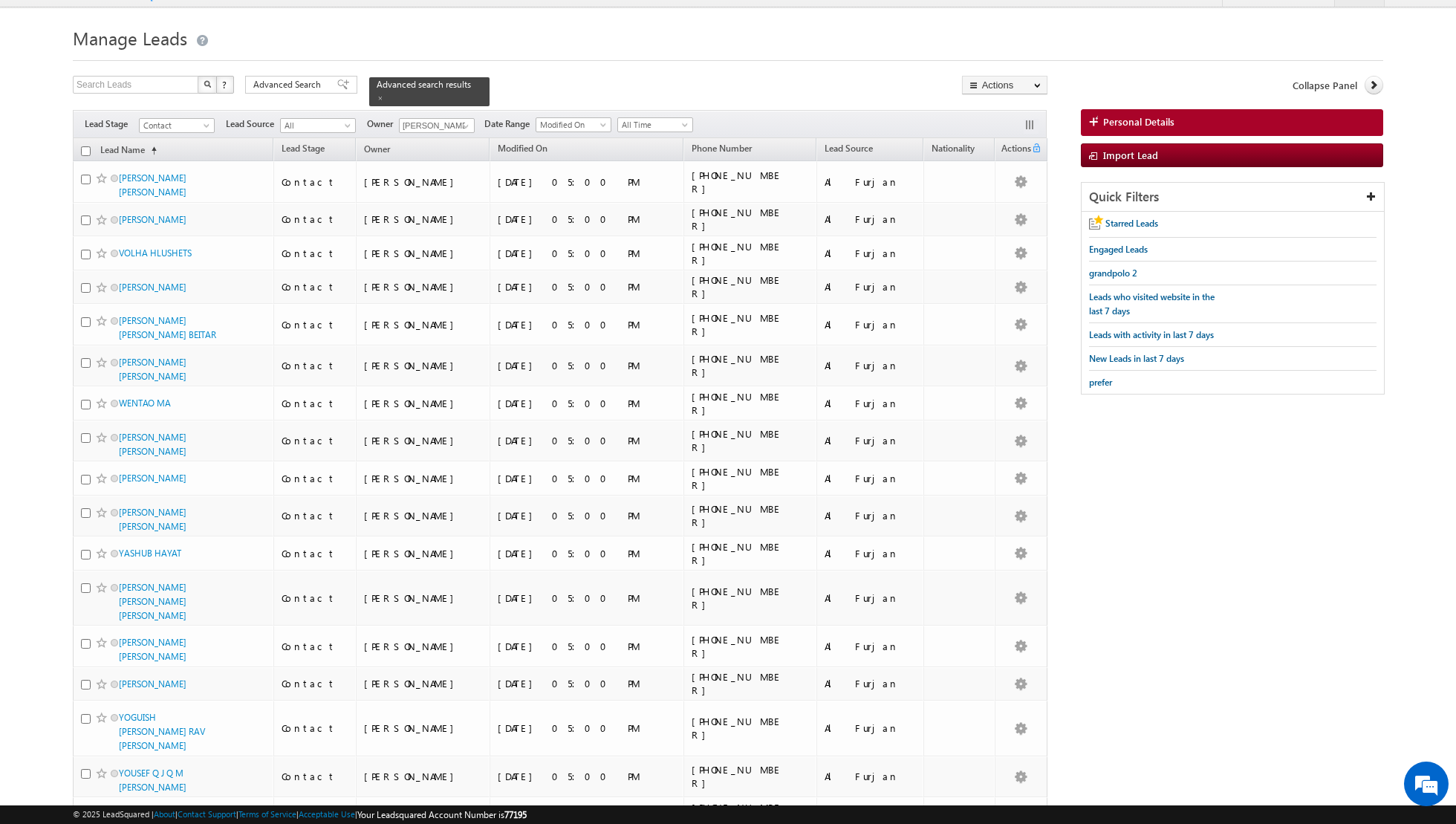
scroll to position [0, 0]
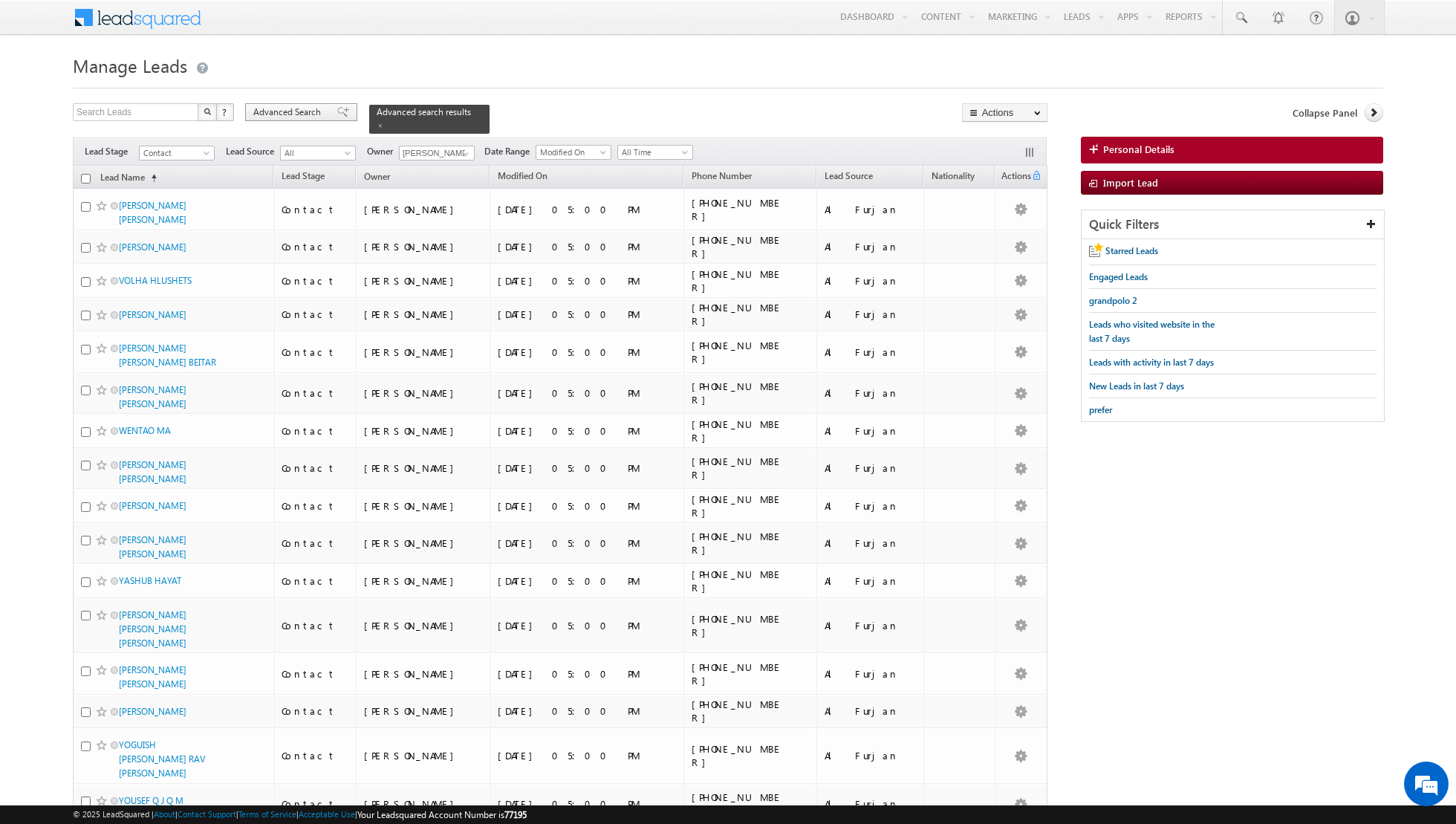
click at [324, 112] on div "Advanced Search" at bounding box center [301, 112] width 112 height 18
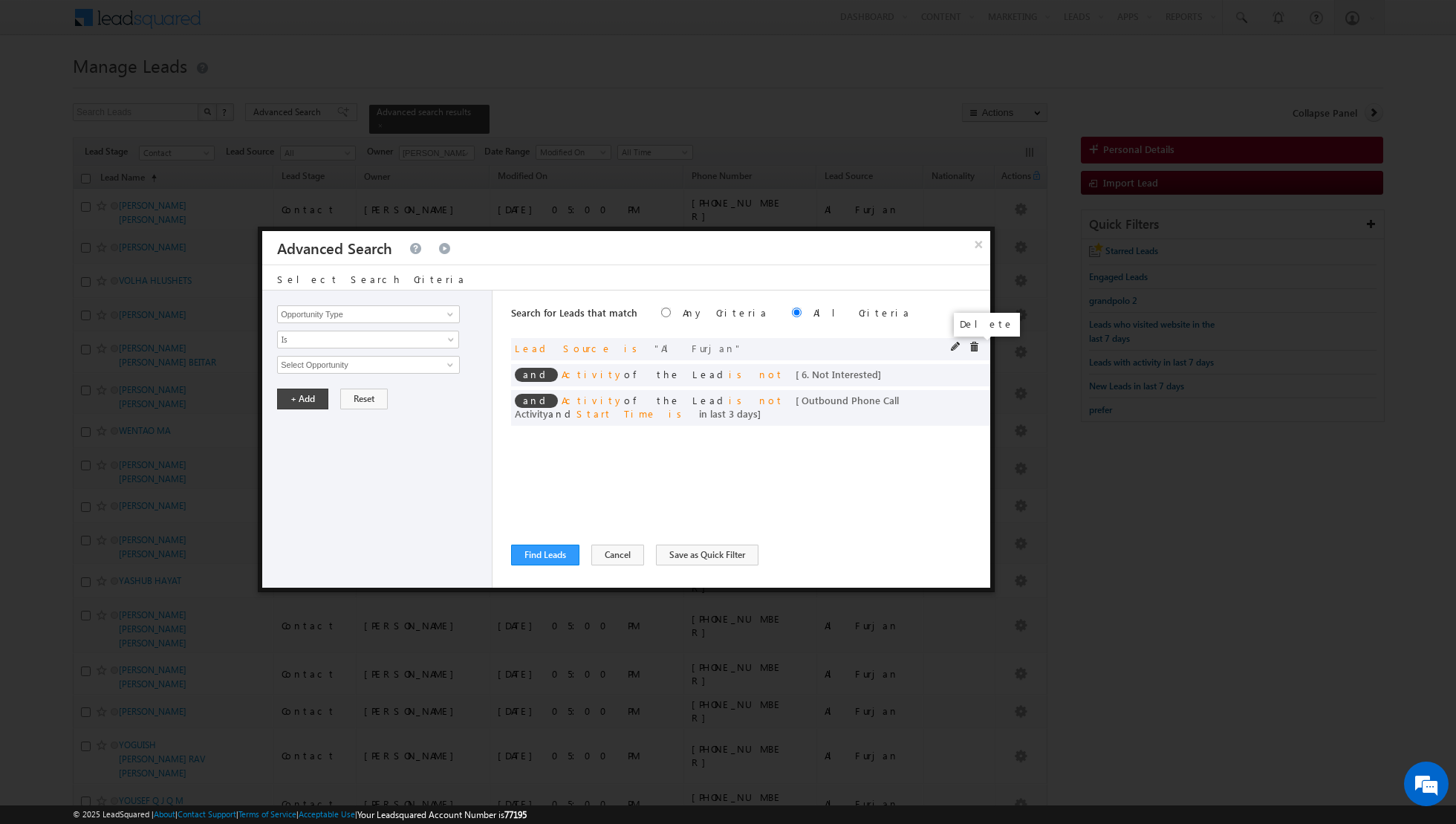
click at [970, 350] on span at bounding box center [974, 347] width 10 height 10
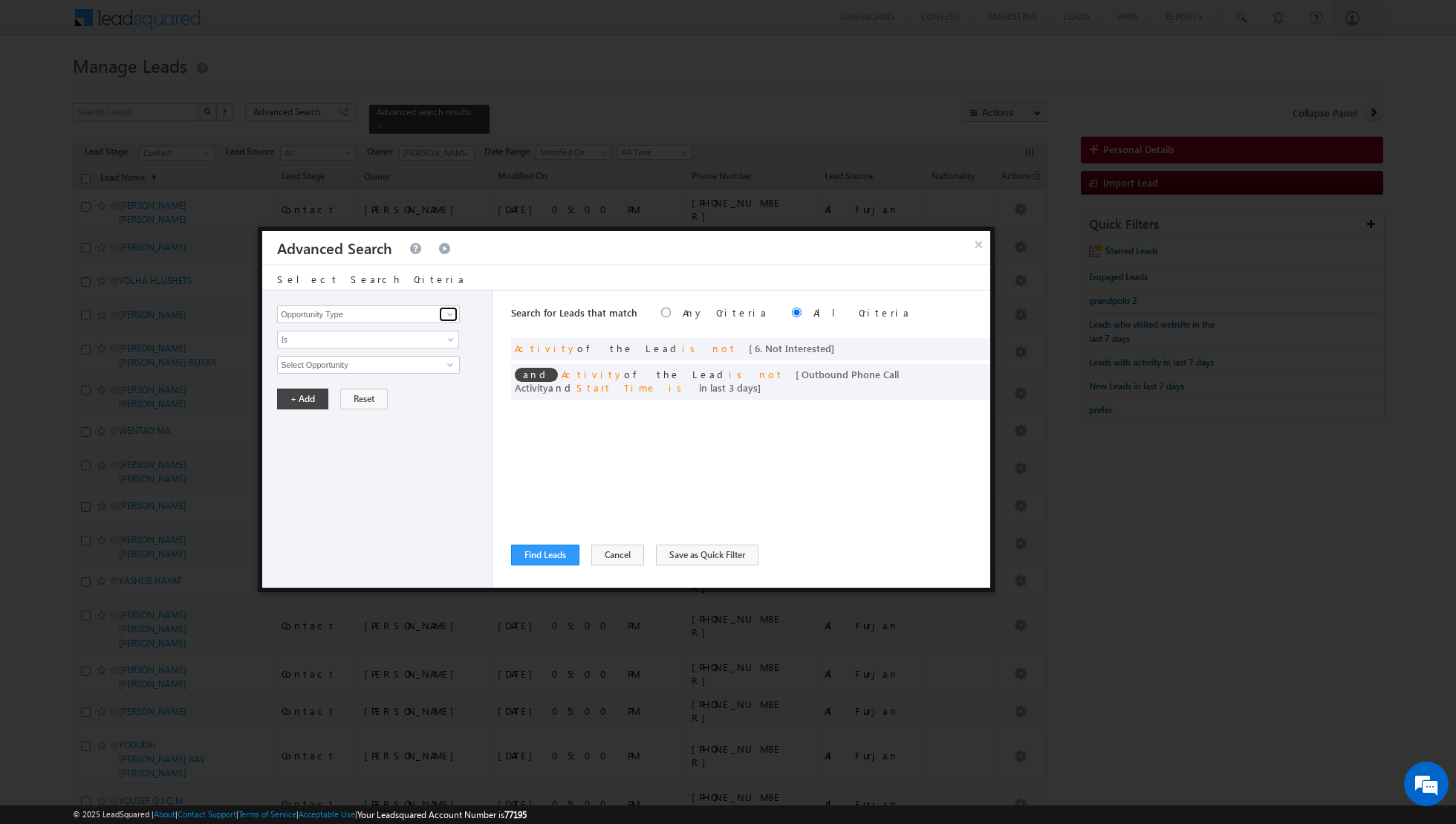
click at [454, 316] on span at bounding box center [451, 314] width 12 height 12
click at [399, 341] on link "Lead Source" at bounding box center [368, 344] width 182 height 17
click at [449, 361] on span "select" at bounding box center [452, 364] width 12 height 7
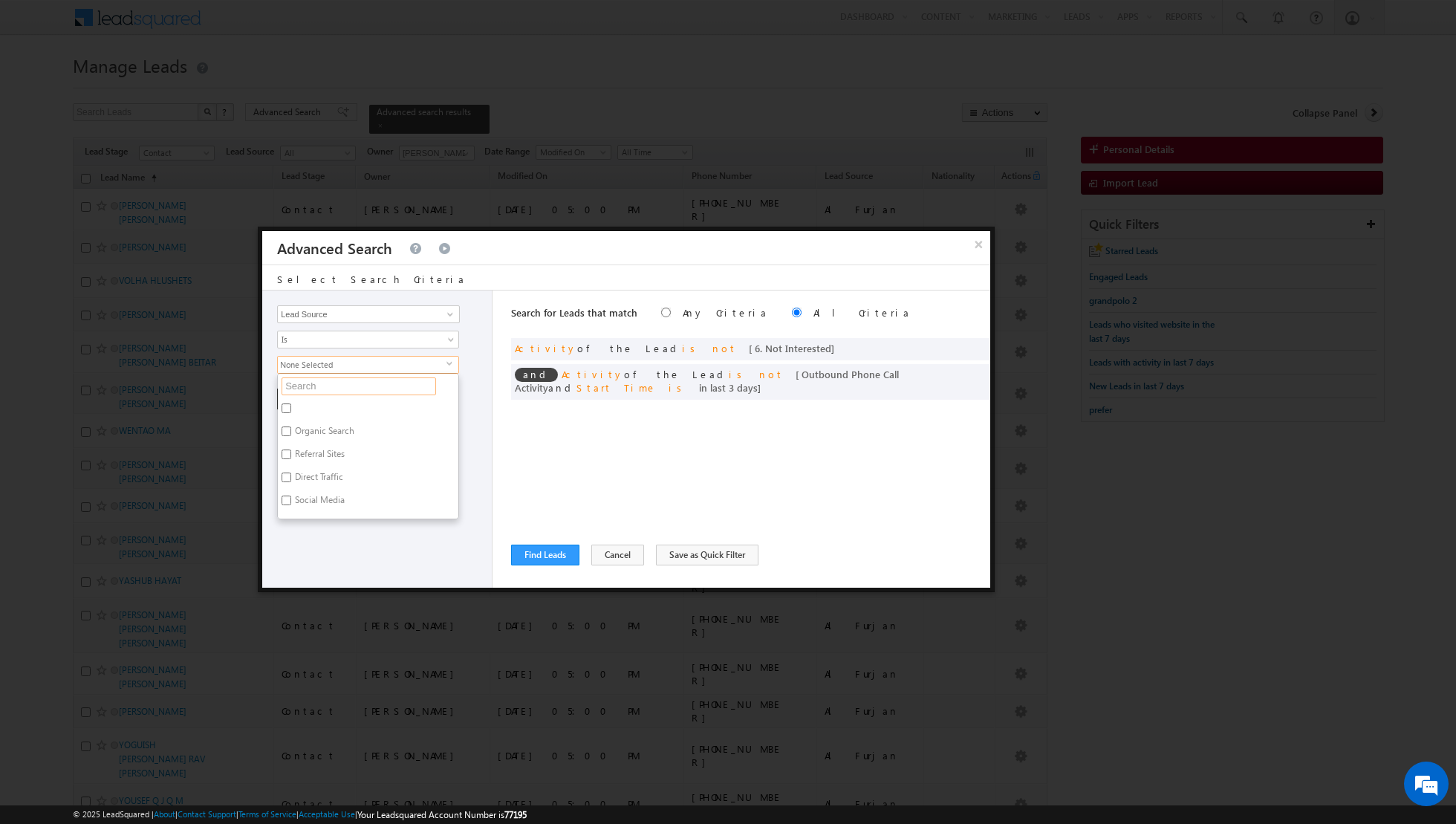
click at [375, 383] on input "text" at bounding box center [359, 386] width 154 height 18
click at [290, 427] on input "Arjan" at bounding box center [286, 431] width 9 height 9
click at [319, 487] on div "Opportunity Type Lead Activity Task Sales Group Prospect Id Address 1 Address 2…" at bounding box center [377, 439] width 230 height 297
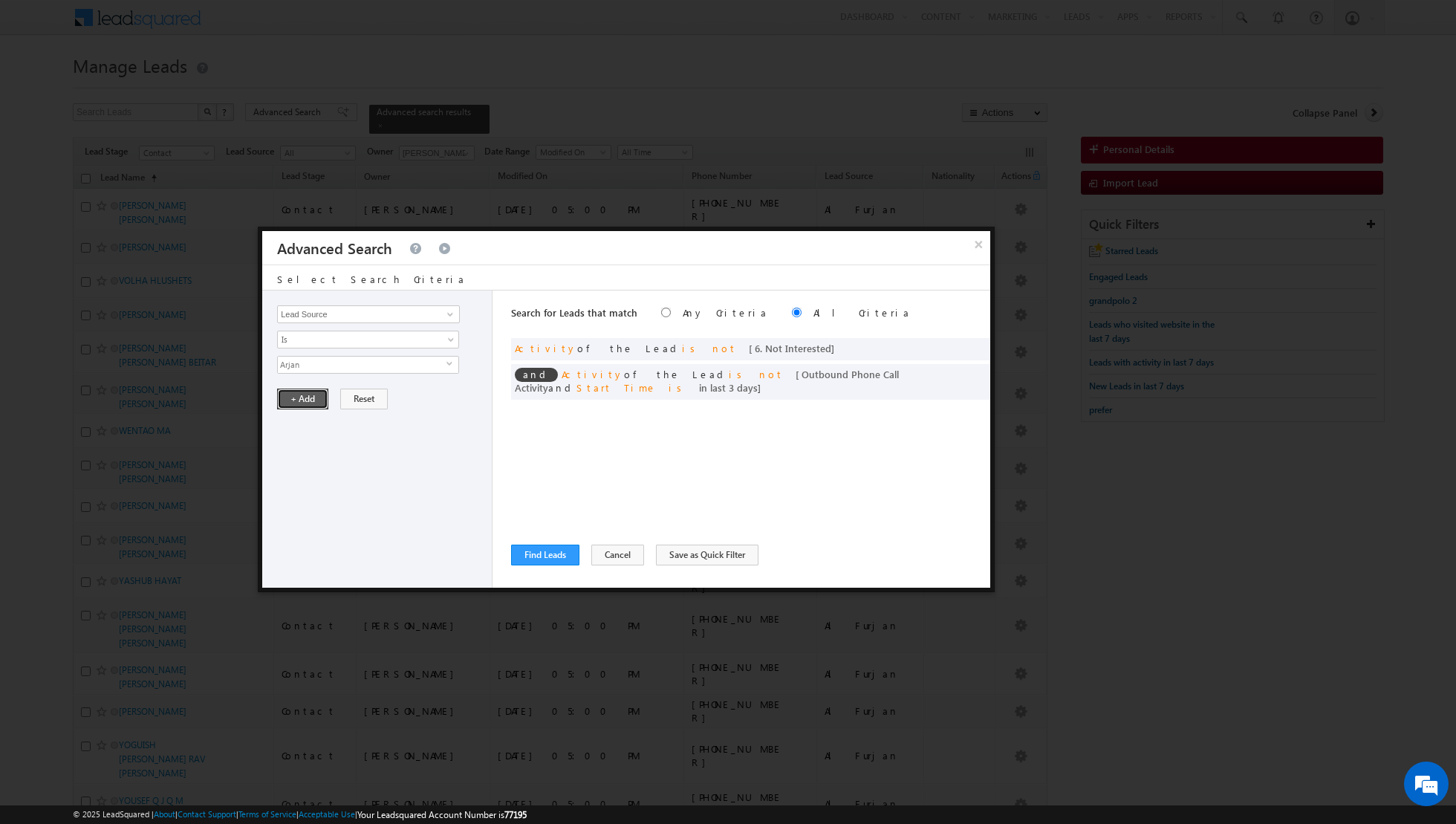
click at [301, 399] on button "+ Add" at bounding box center [303, 399] width 51 height 21
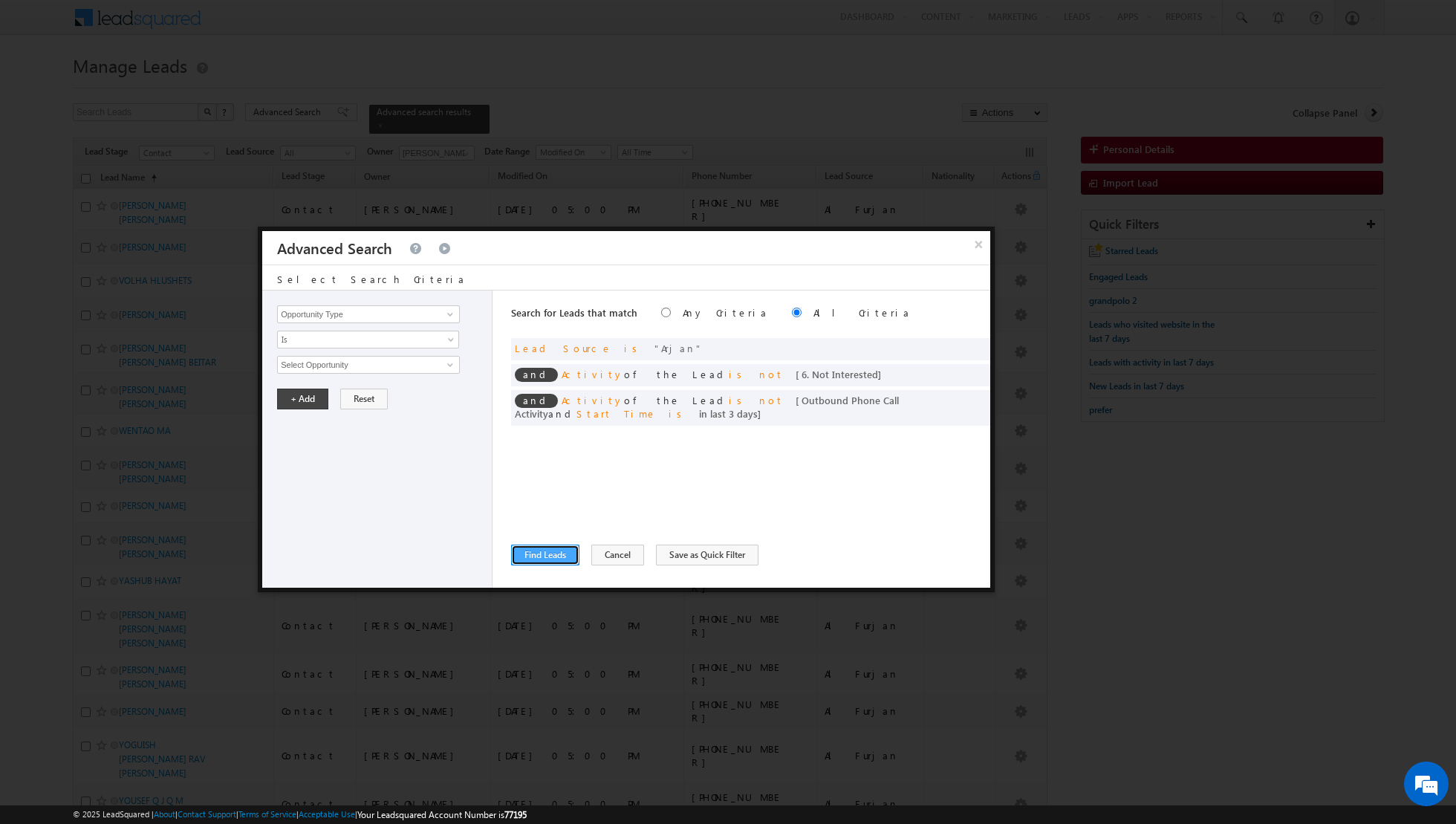
click at [530, 558] on button "Find Leads" at bounding box center [546, 555] width 69 height 21
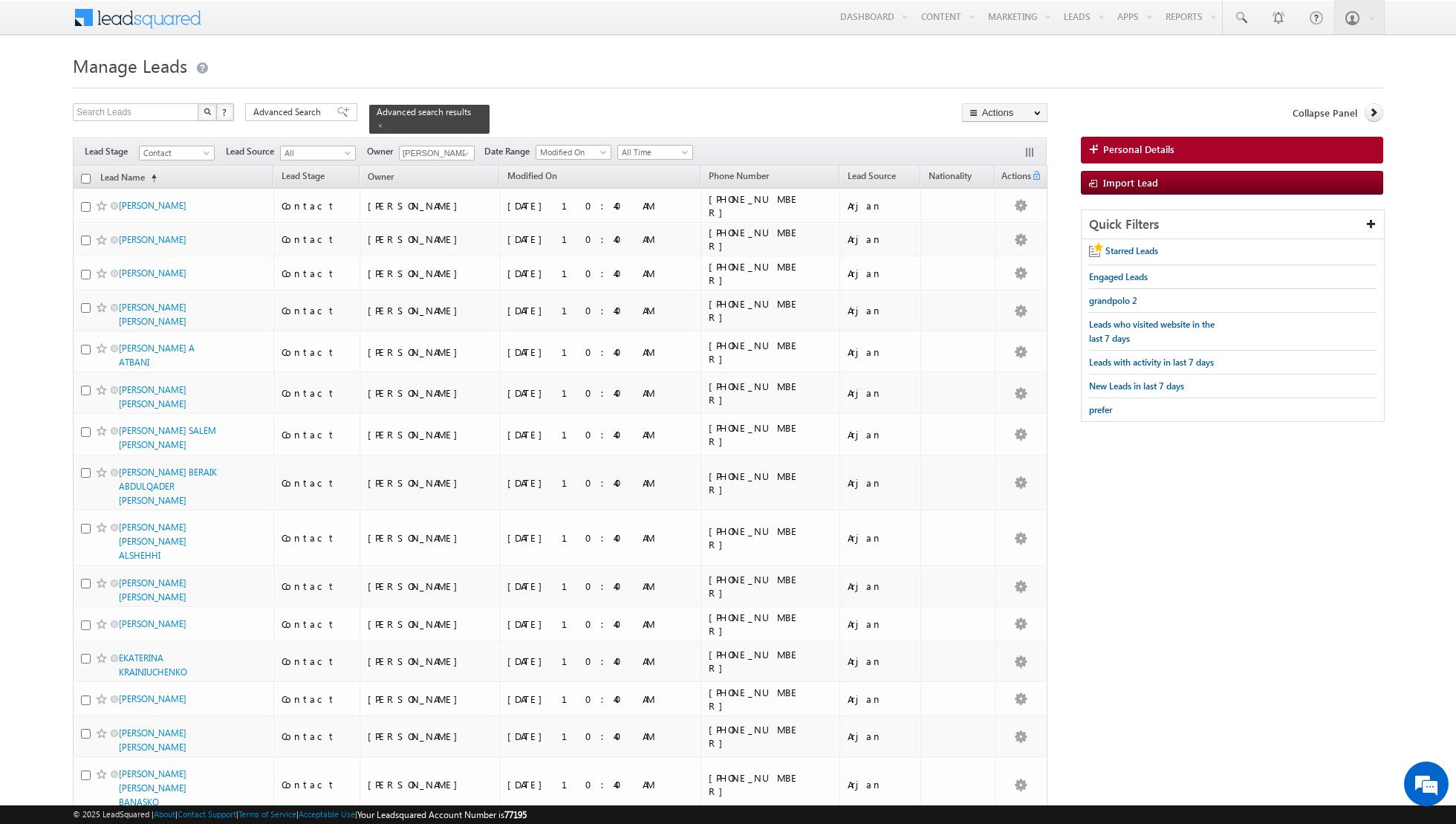
click at [84, 176] on input "checkbox" at bounding box center [86, 178] width 9 height 9
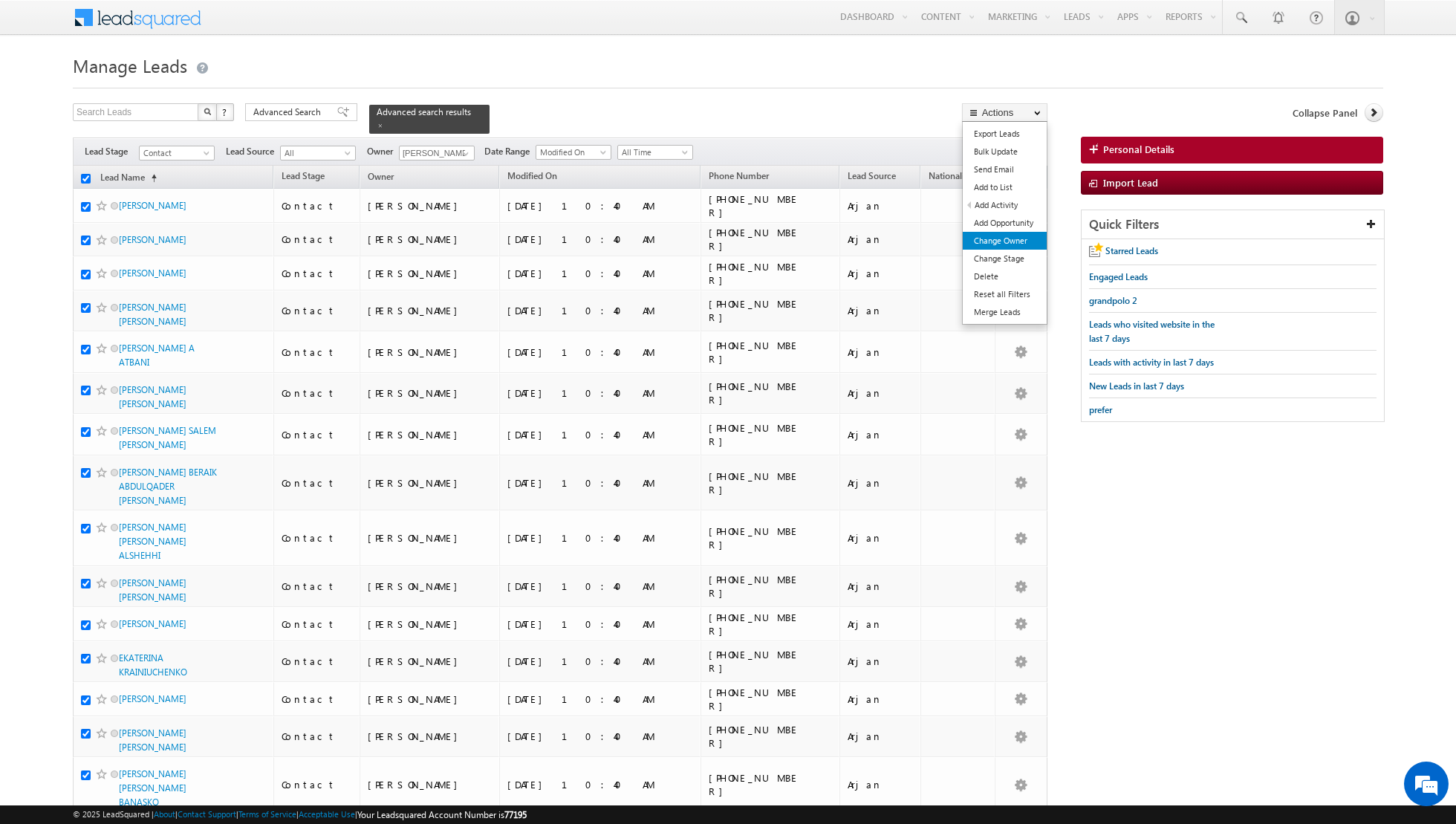
click at [994, 242] on link "Change Owner" at bounding box center [1005, 241] width 84 height 18
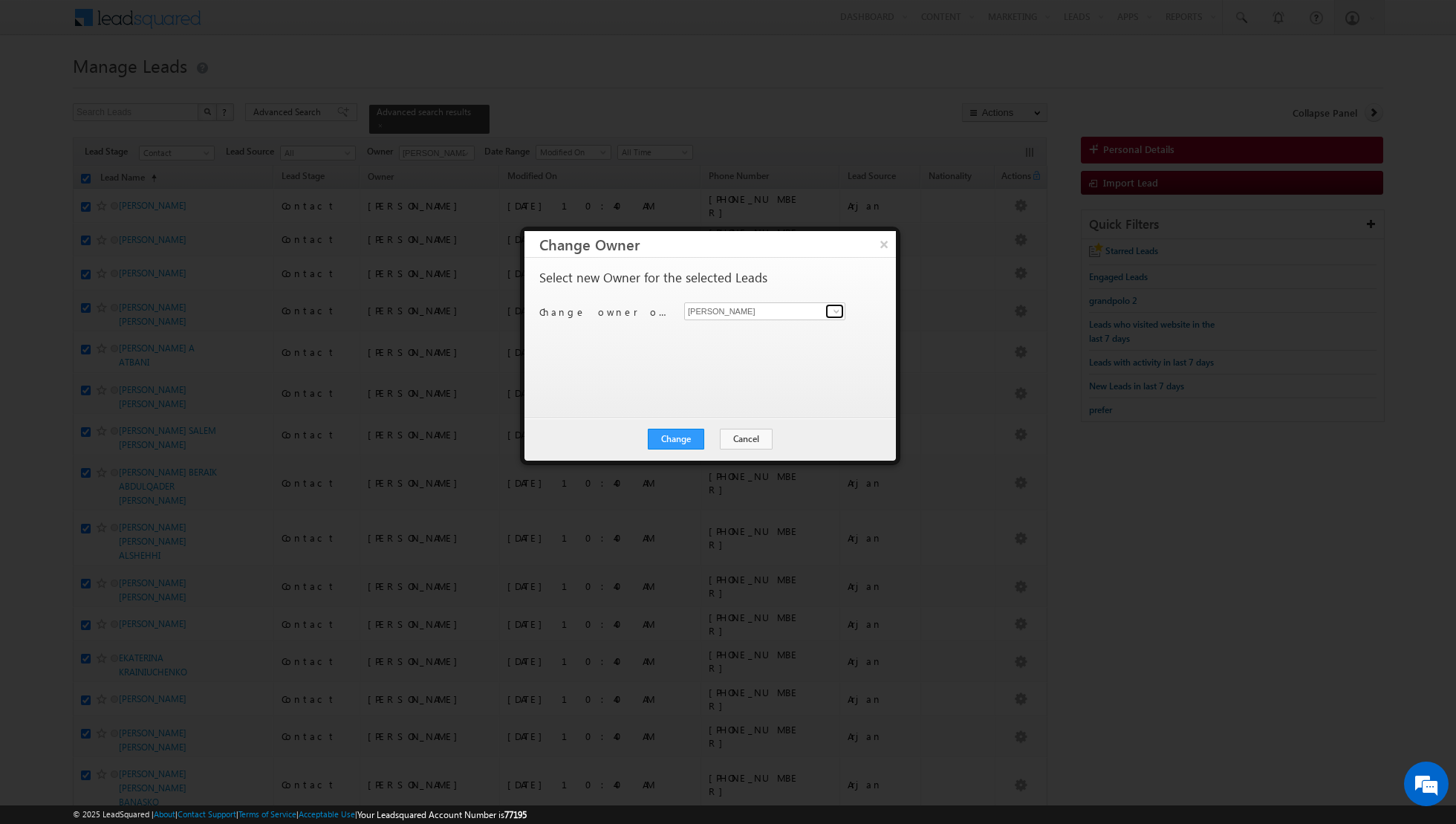
click at [835, 312] on span at bounding box center [837, 312] width 12 height 12
click at [757, 384] on link "Muhammad Shibily muhammad.shibily@indglobal.ae" at bounding box center [765, 386] width 161 height 28
click at [688, 439] on button "Change" at bounding box center [677, 439] width 57 height 21
click at [715, 435] on button "Close" at bounding box center [713, 439] width 48 height 21
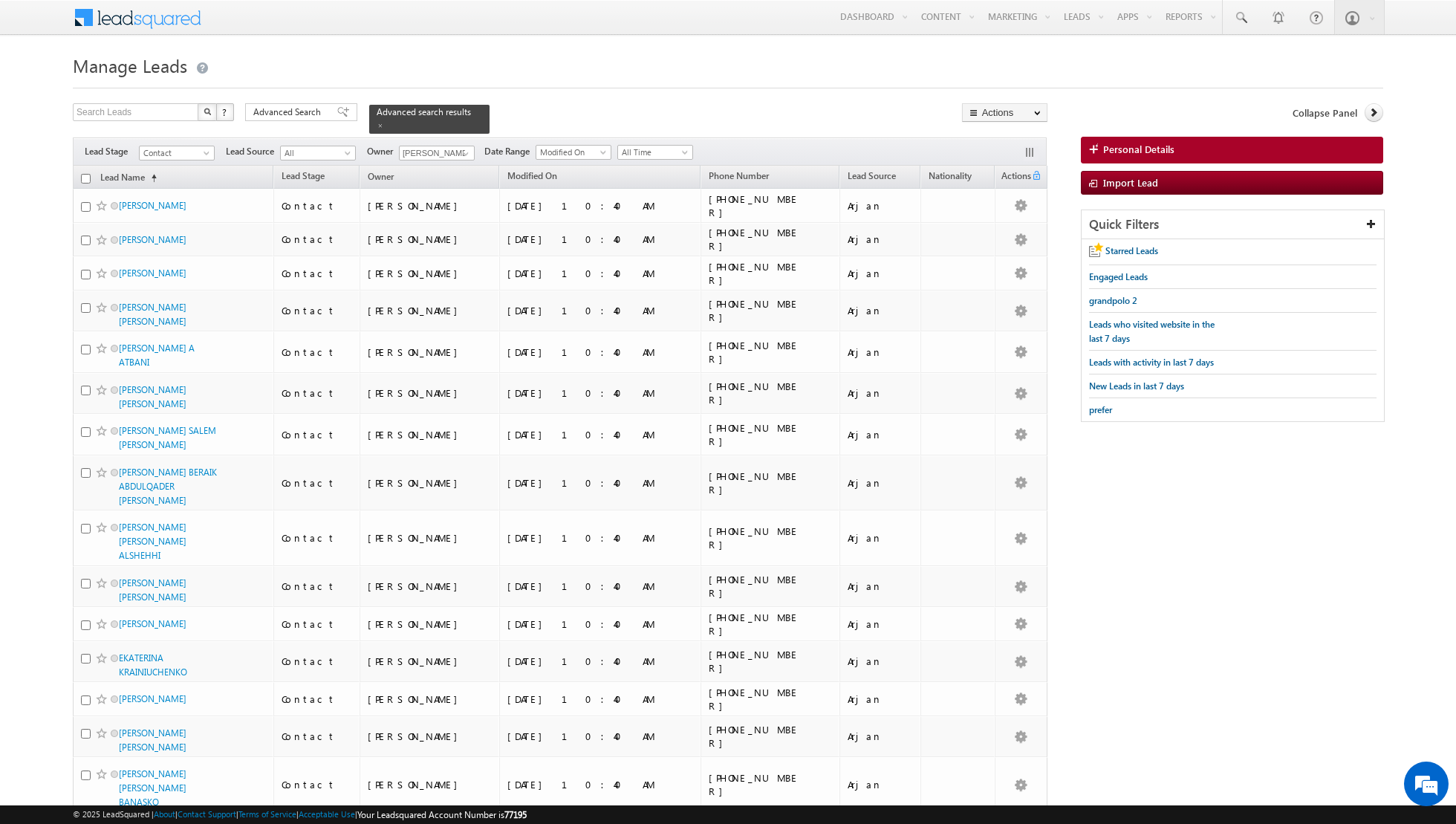
click at [88, 178] on input "checkbox" at bounding box center [86, 178] width 9 height 9
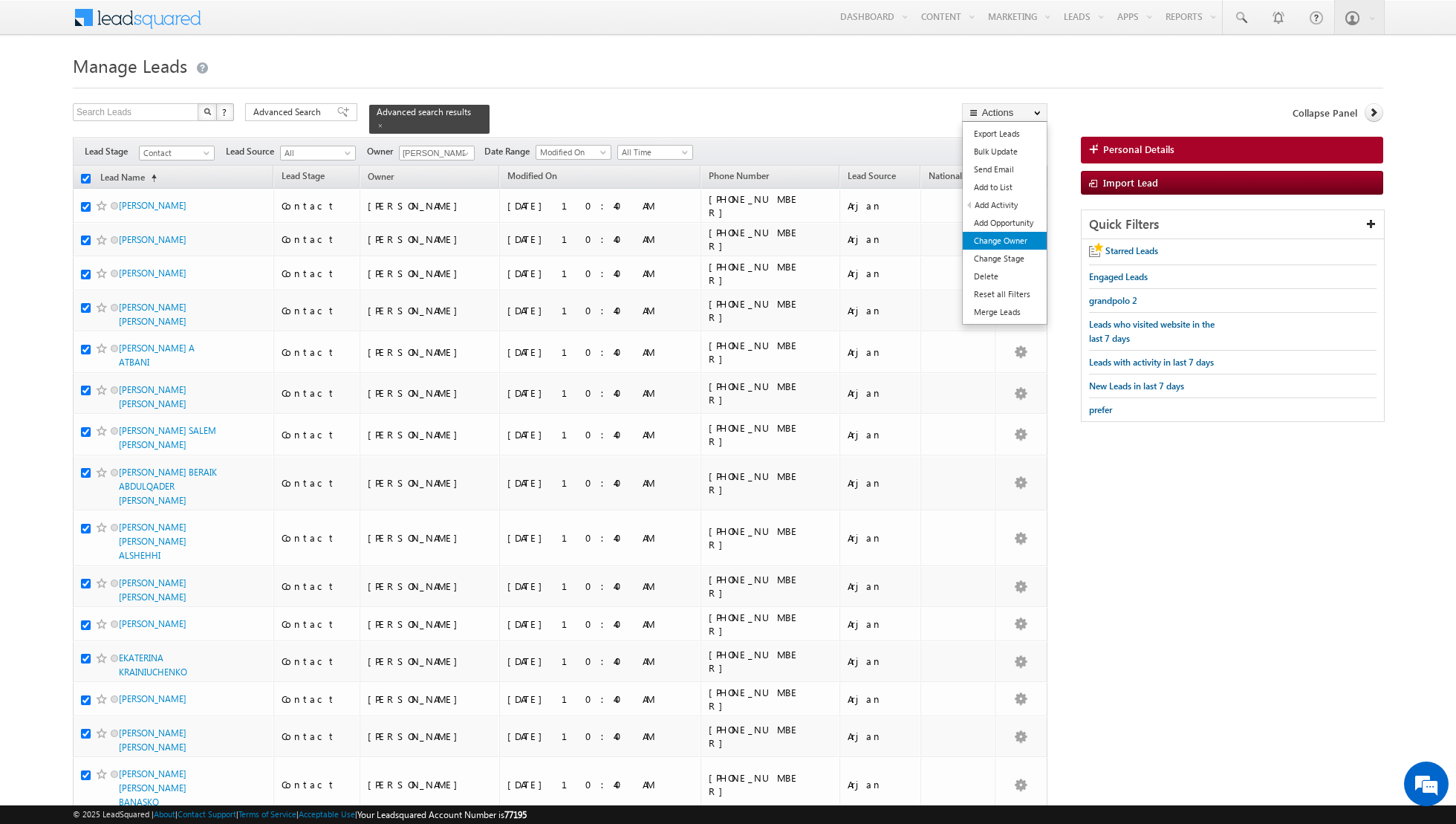
click at [1000, 237] on link "Change Owner" at bounding box center [1005, 241] width 84 height 18
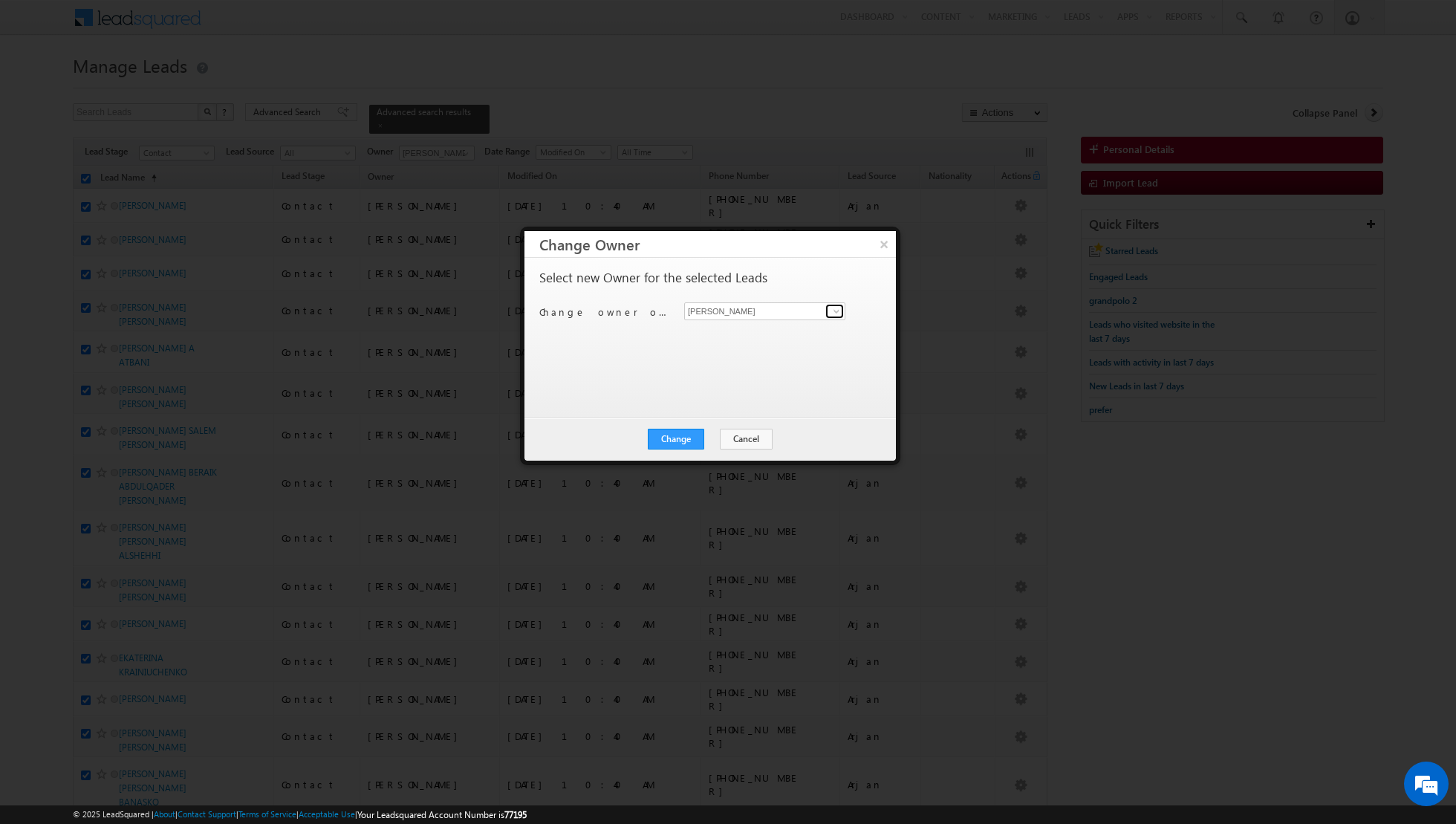
click at [838, 311] on span at bounding box center [837, 312] width 12 height 12
click at [771, 366] on span "isha.mehndiratta@indglobal.ae" at bounding box center [757, 366] width 134 height 11
click at [681, 440] on button "Change" at bounding box center [677, 439] width 57 height 21
click at [725, 437] on button "Close" at bounding box center [713, 439] width 48 height 21
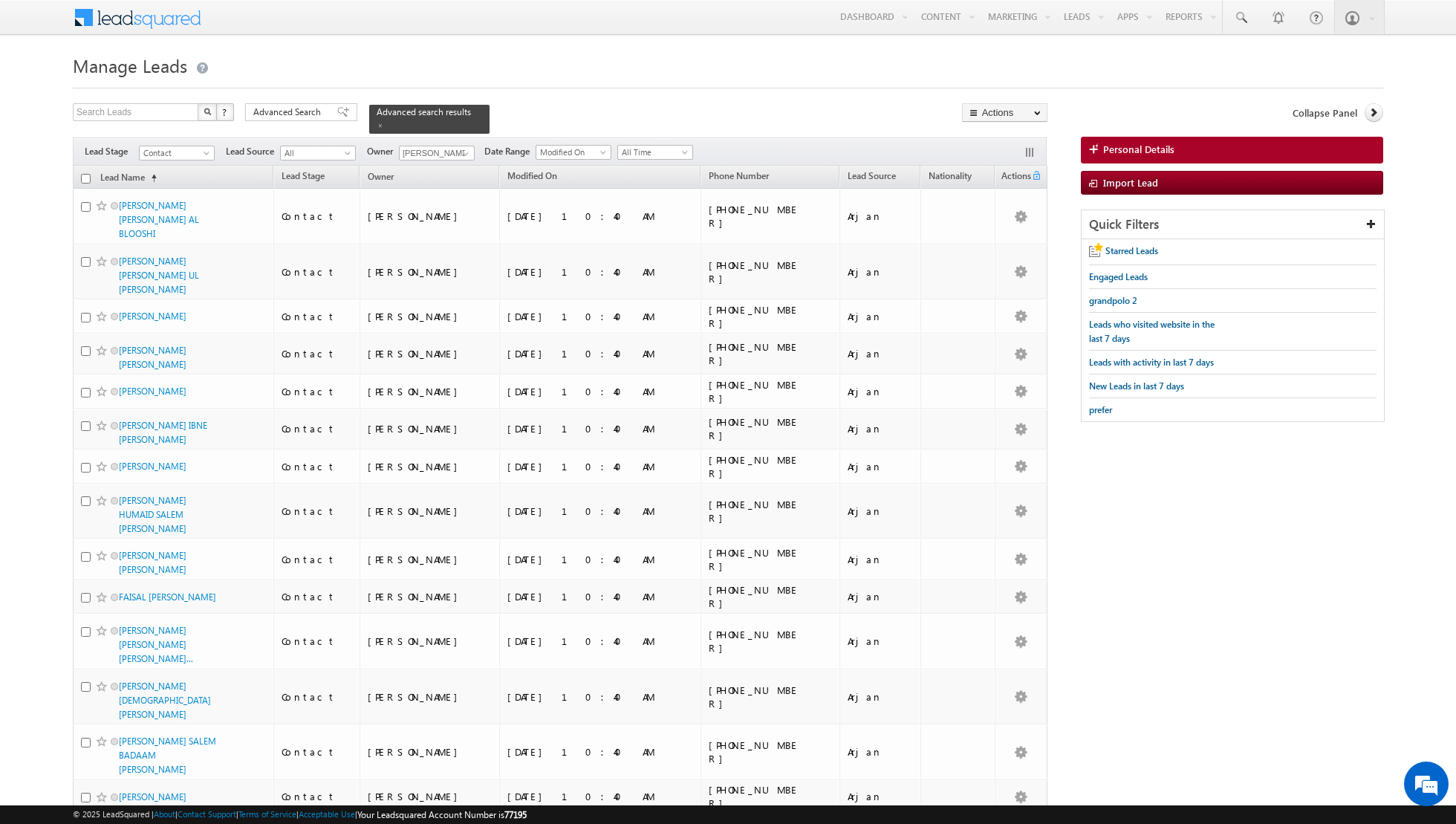
click at [84, 176] on input "checkbox" at bounding box center [86, 178] width 9 height 9
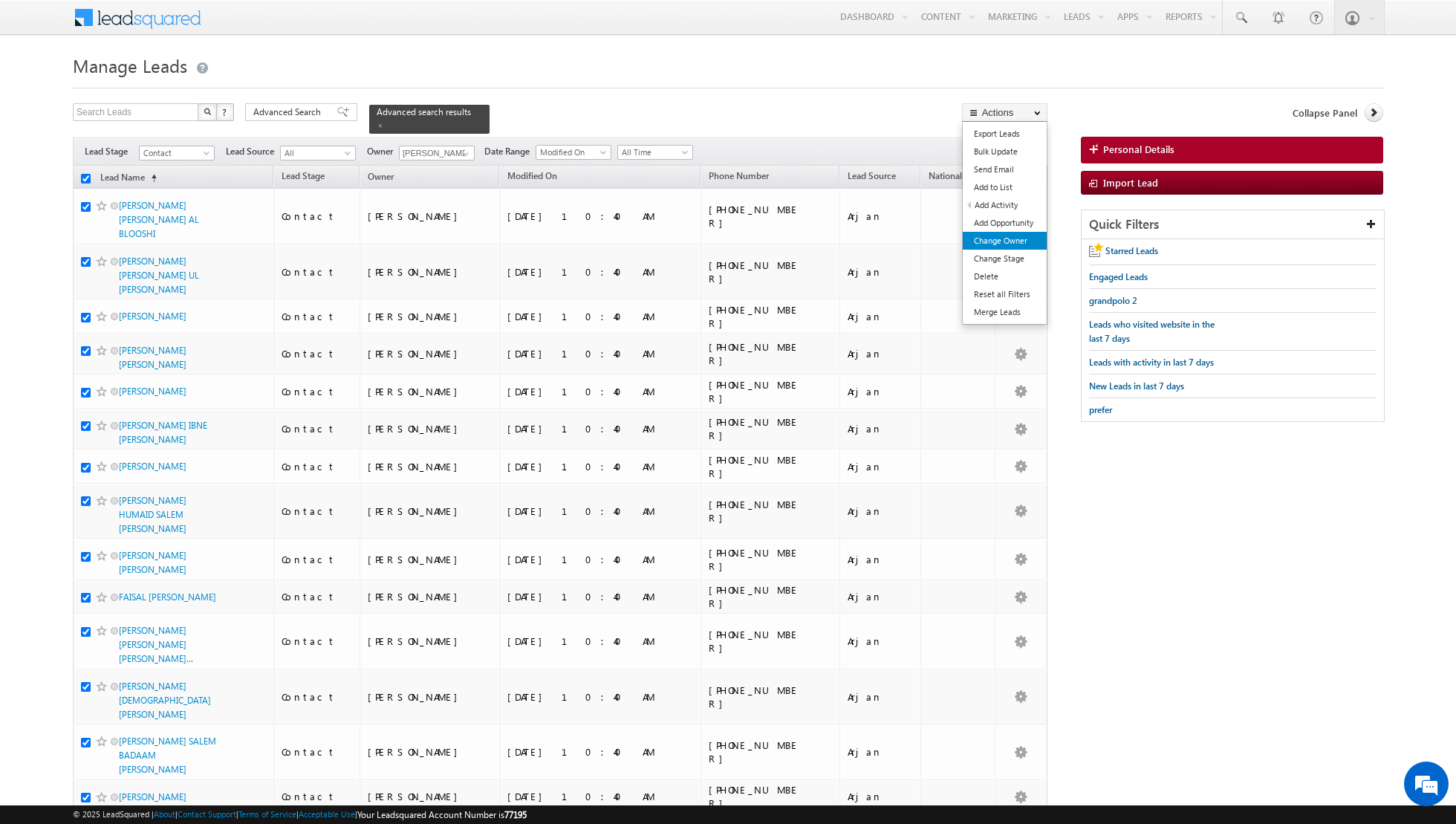
click at [988, 238] on link "Change Owner" at bounding box center [1005, 241] width 84 height 18
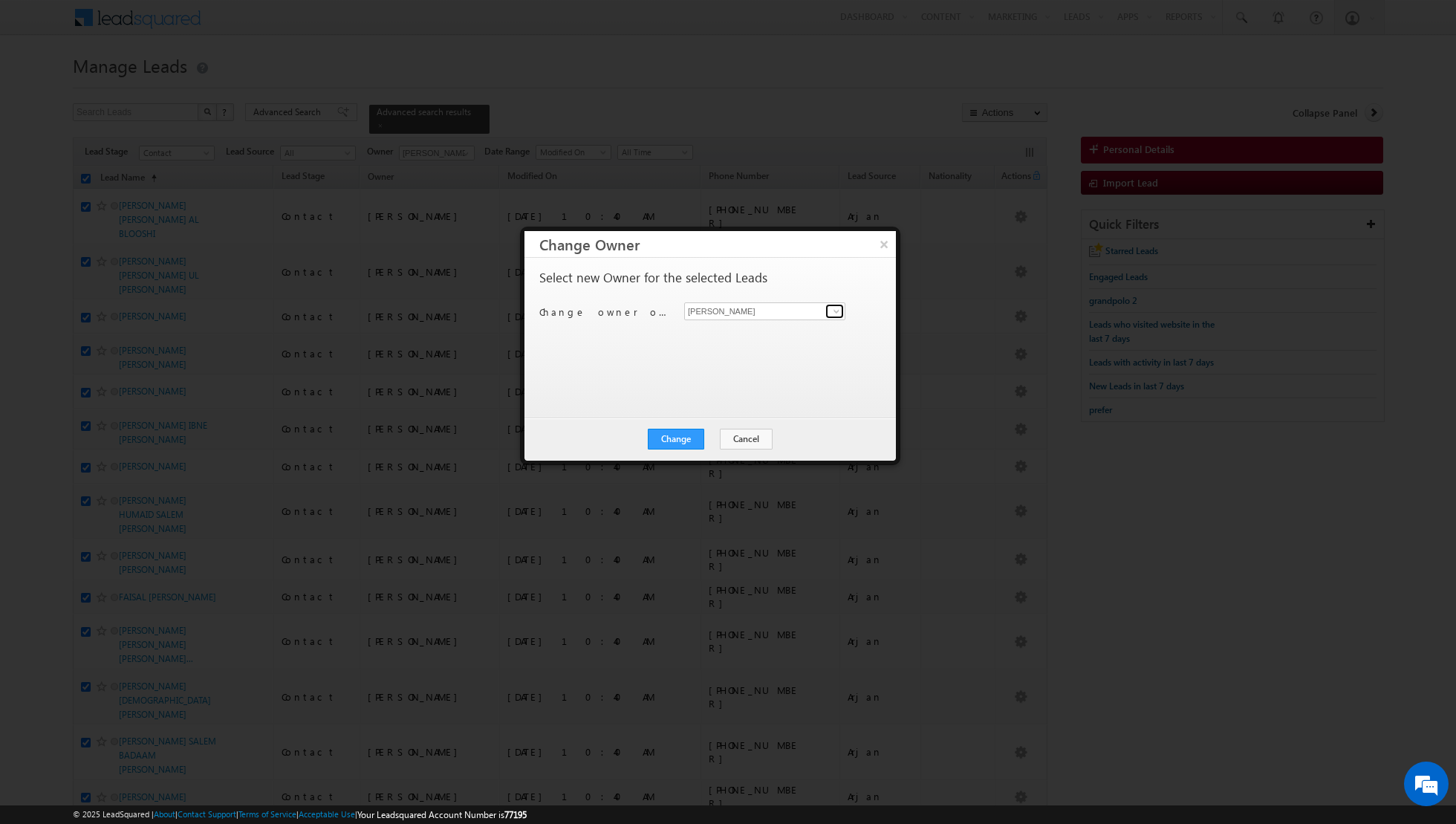
click at [833, 312] on span at bounding box center [837, 312] width 12 height 12
click at [726, 408] on link "Nandhana Anil nandhana.anil@indglobal.ae" at bounding box center [765, 412] width 161 height 28
click at [673, 440] on button "Change" at bounding box center [677, 439] width 57 height 21
click at [715, 435] on button "Close" at bounding box center [713, 439] width 48 height 21
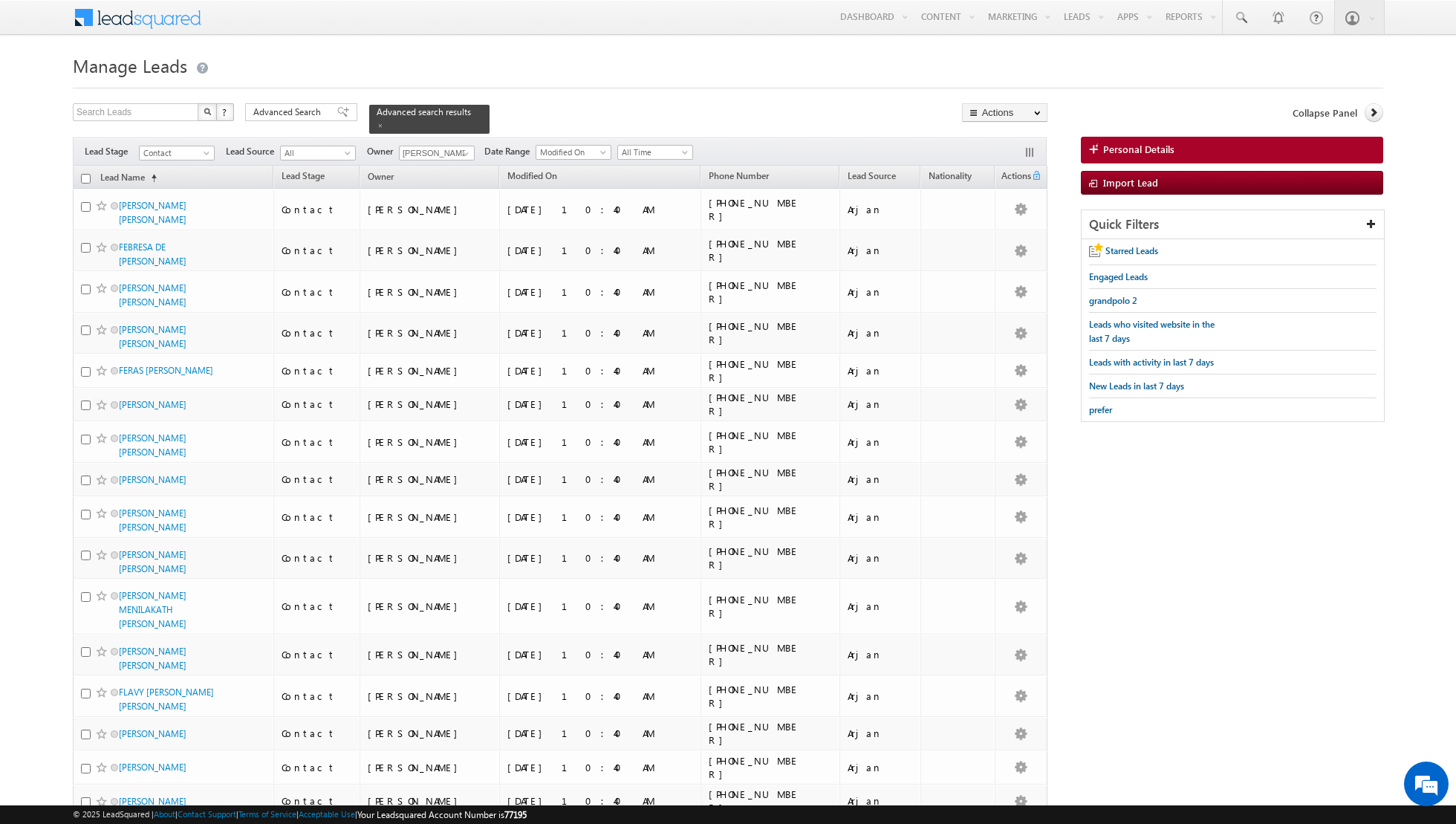
click at [87, 176] on input "checkbox" at bounding box center [86, 178] width 9 height 9
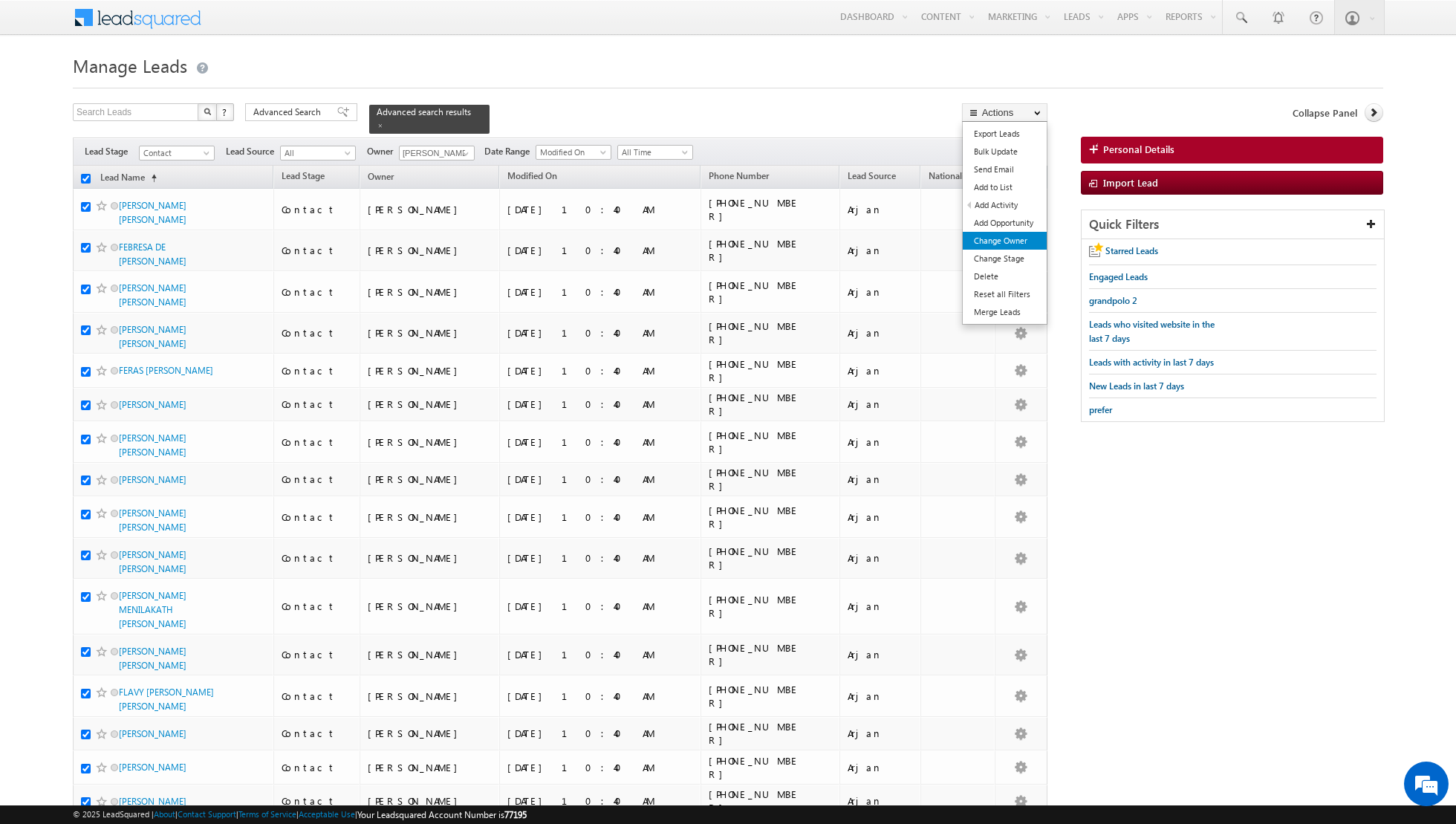
click at [994, 240] on link "Change Owner" at bounding box center [1005, 241] width 84 height 18
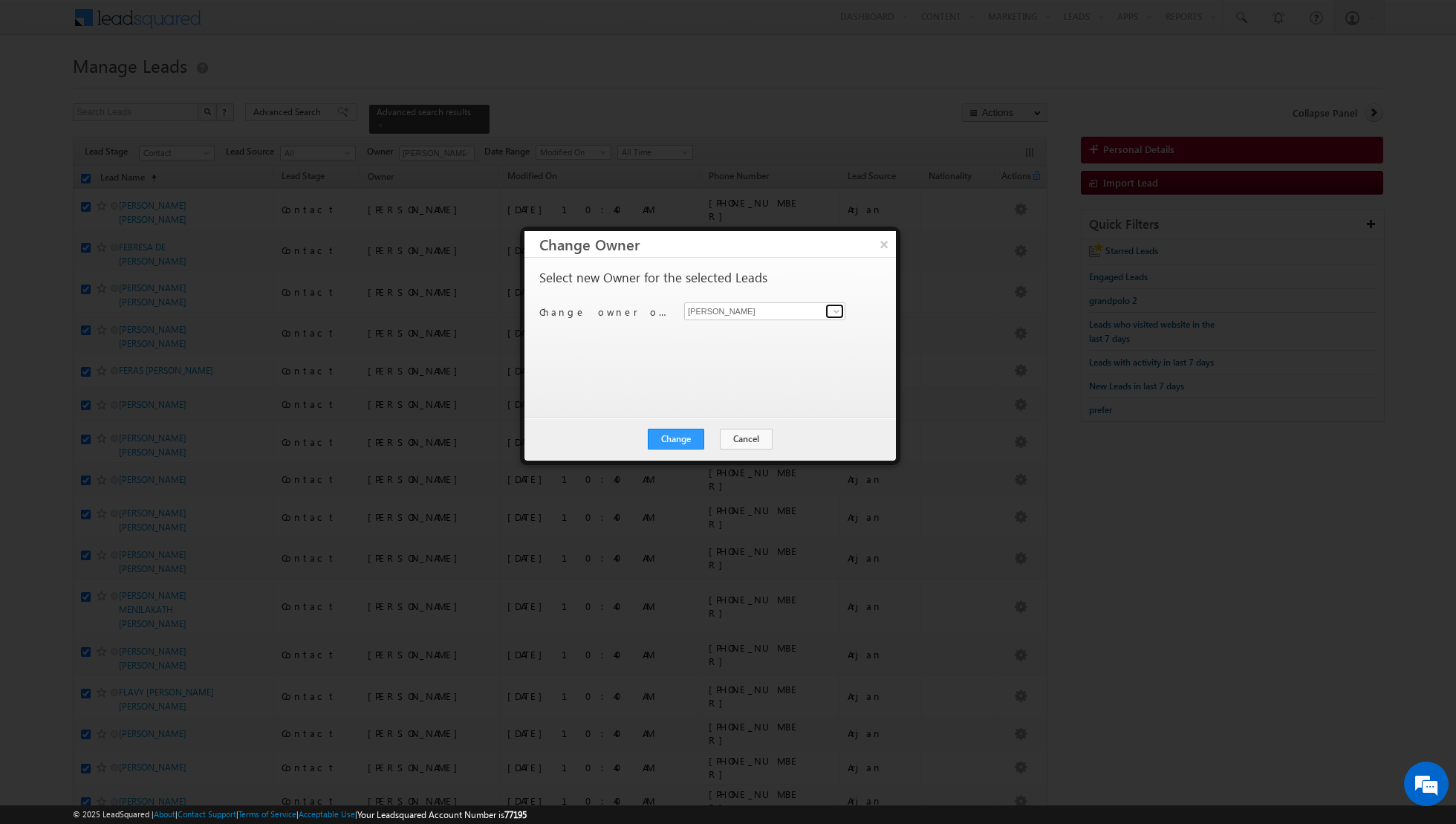
click at [839, 309] on span at bounding box center [837, 312] width 12 height 12
click at [726, 433] on link "Riya Raj riya.raj@indglobal.ae" at bounding box center [765, 436] width 161 height 28
click at [676, 441] on button "Change" at bounding box center [677, 439] width 57 height 21
click at [712, 441] on button "Close" at bounding box center [713, 439] width 48 height 21
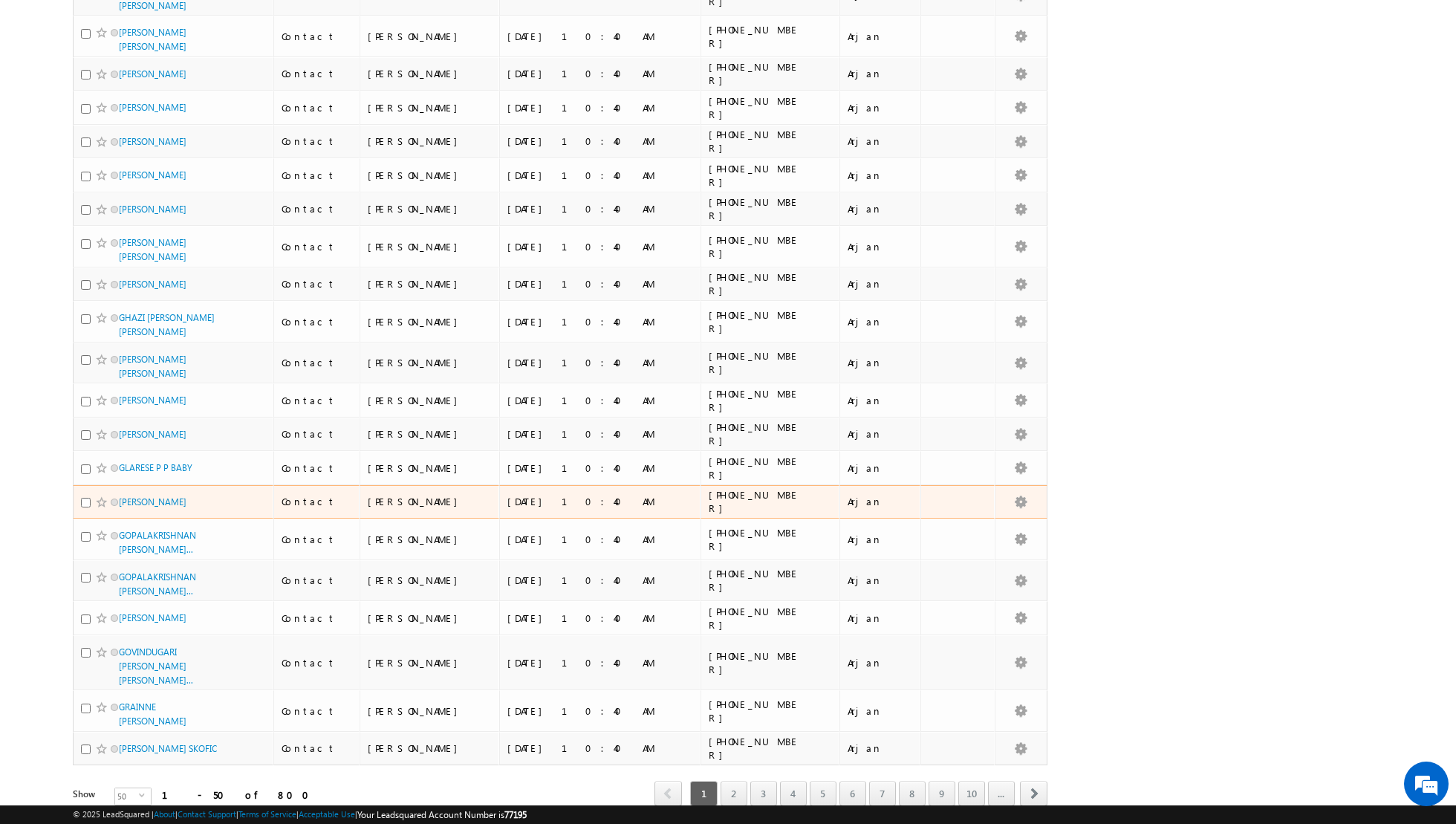
scroll to position [0, 0]
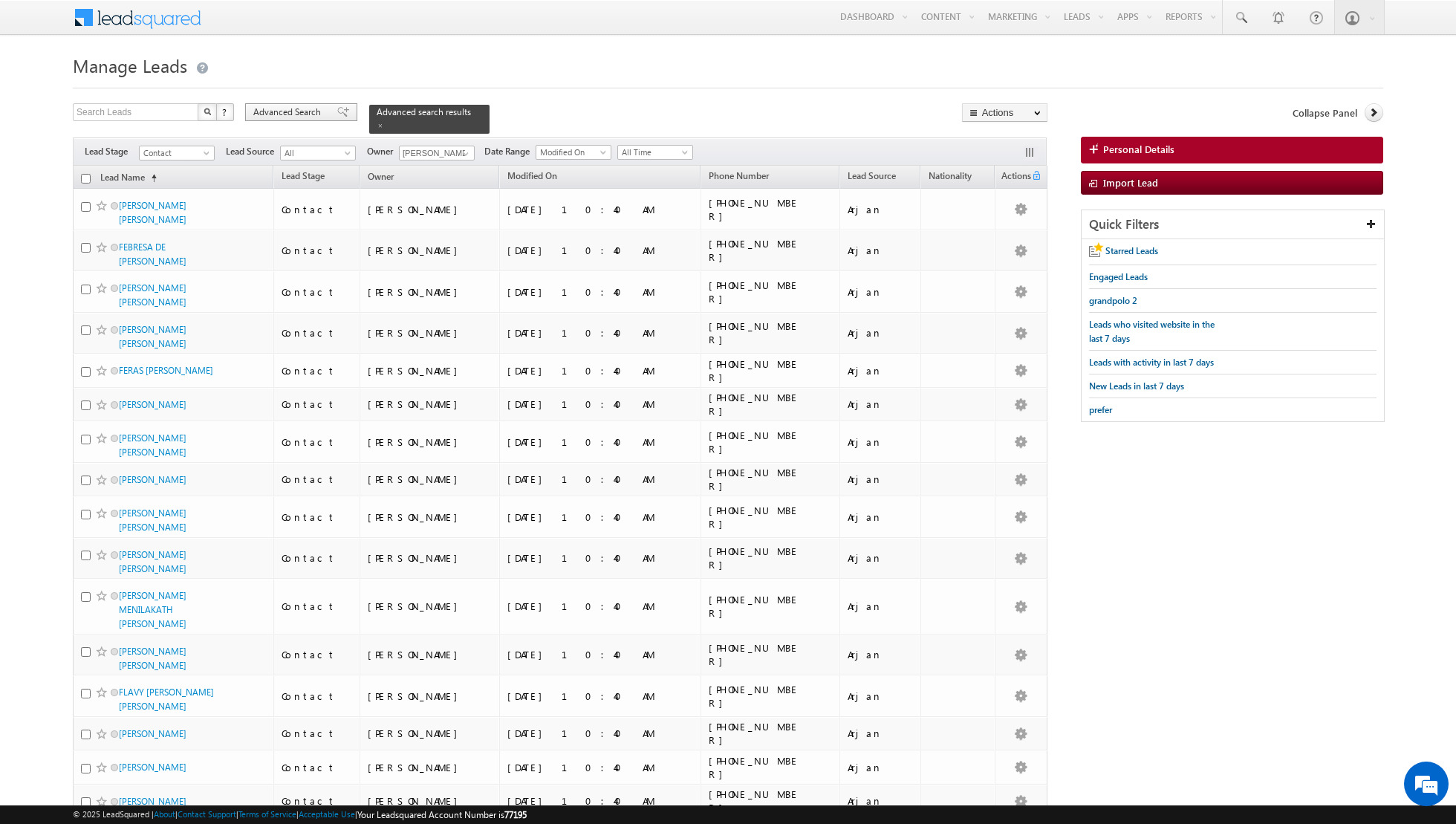
click at [337, 116] on span at bounding box center [343, 112] width 12 height 10
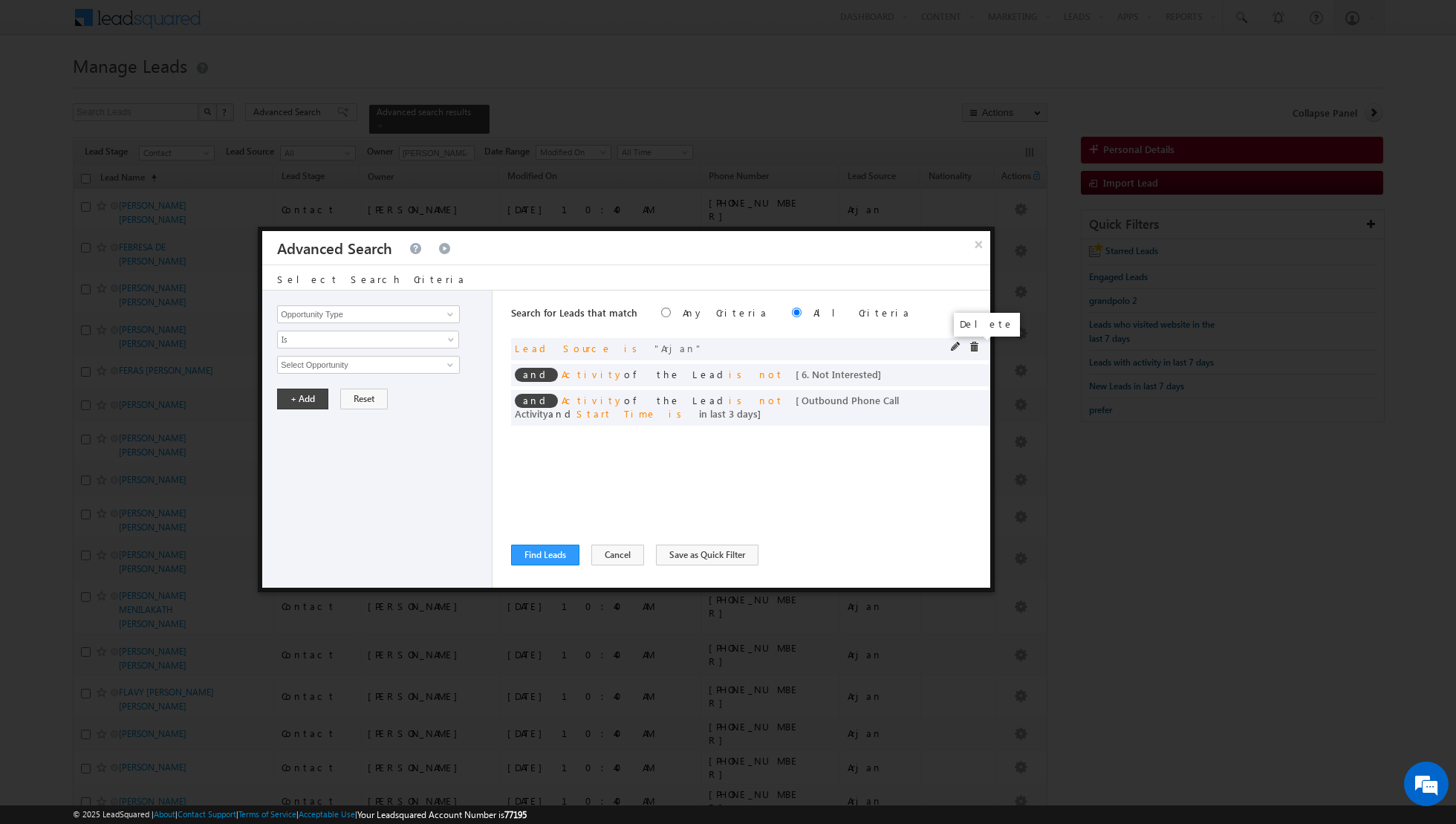
click at [976, 344] on span at bounding box center [974, 347] width 10 height 10
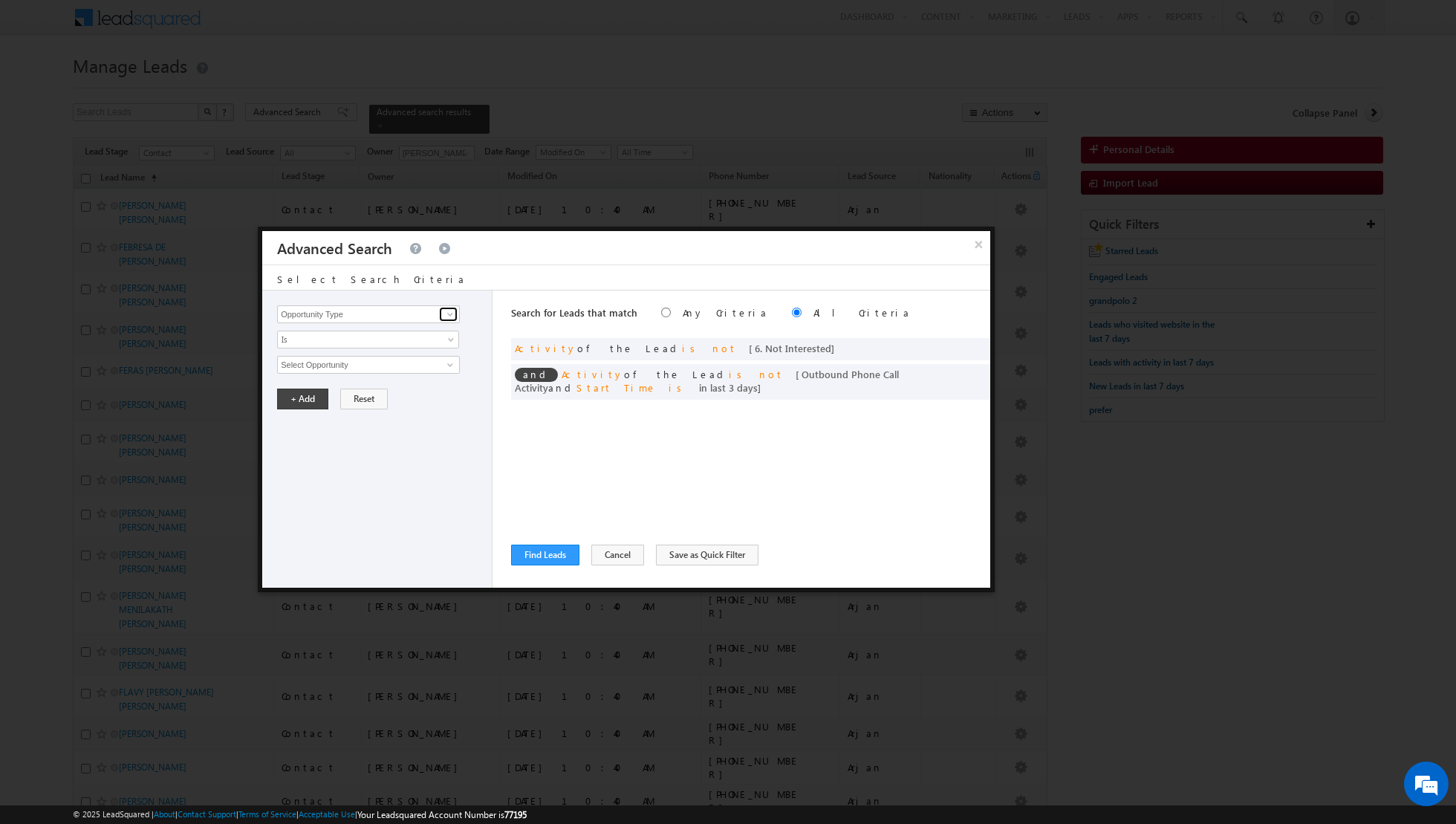
click at [451, 314] on span at bounding box center [451, 314] width 12 height 12
click at [391, 341] on link "Lead Source" at bounding box center [368, 344] width 182 height 17
click at [452, 364] on span "select" at bounding box center [452, 364] width 12 height 7
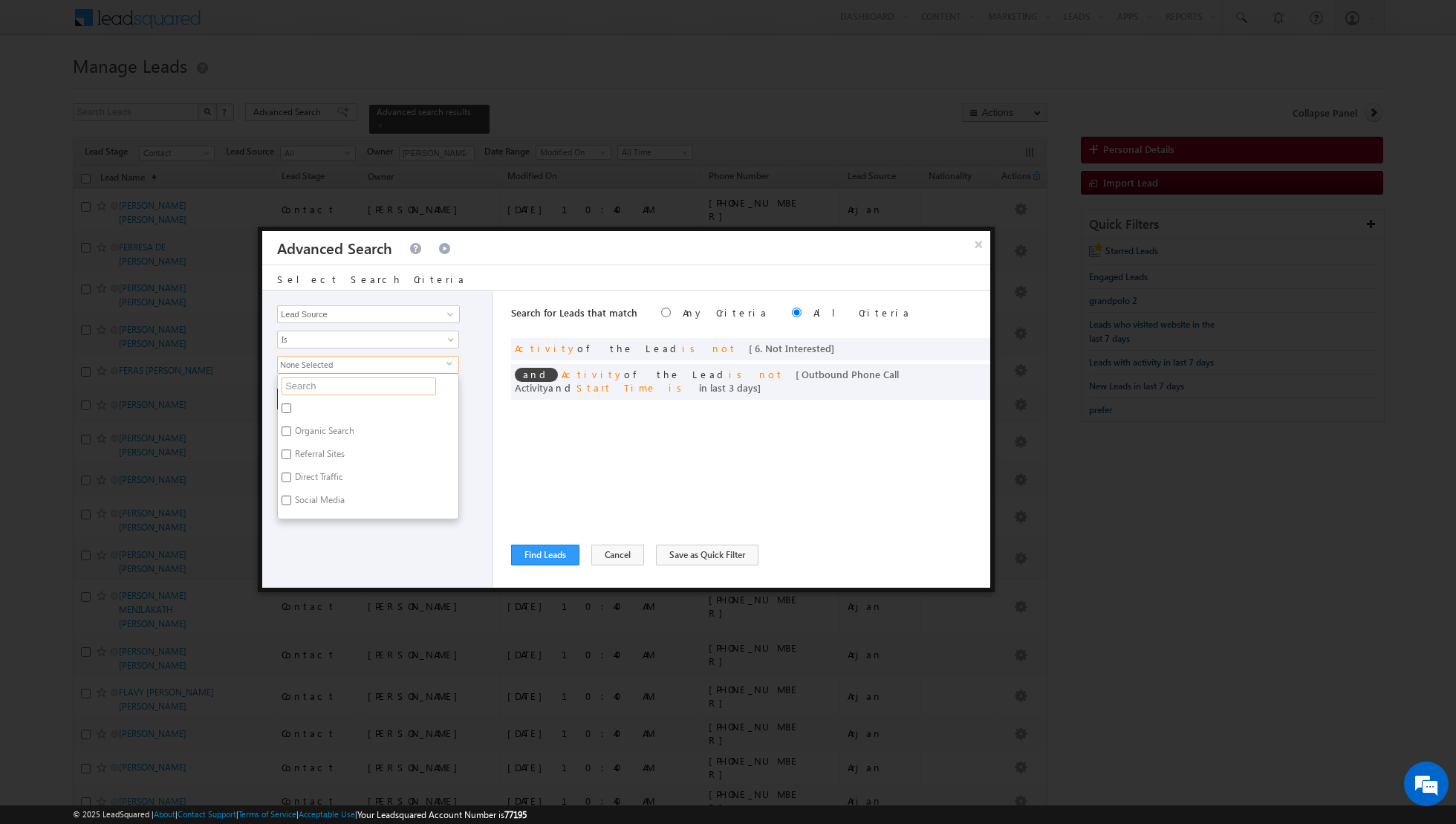
click at [379, 390] on input "text" at bounding box center [359, 386] width 154 height 18
click at [285, 408] on input "JVT" at bounding box center [286, 408] width 9 height 9
click at [400, 499] on div "Opportunity Type Lead Activity Task Sales Group Prospect Id Address 1 Address 2…" at bounding box center [377, 439] width 230 height 297
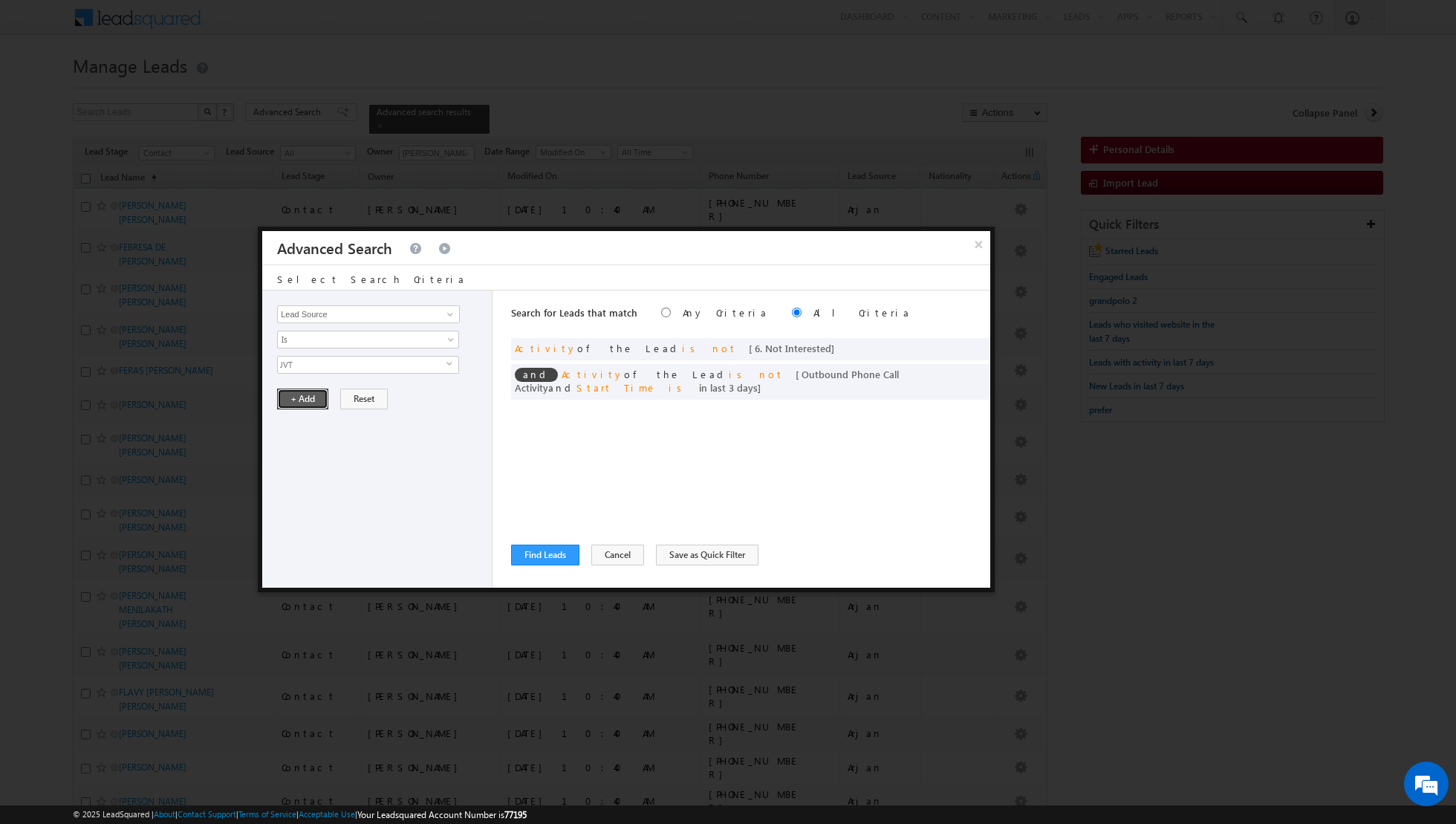
click at [294, 392] on button "+ Add" at bounding box center [303, 399] width 51 height 21
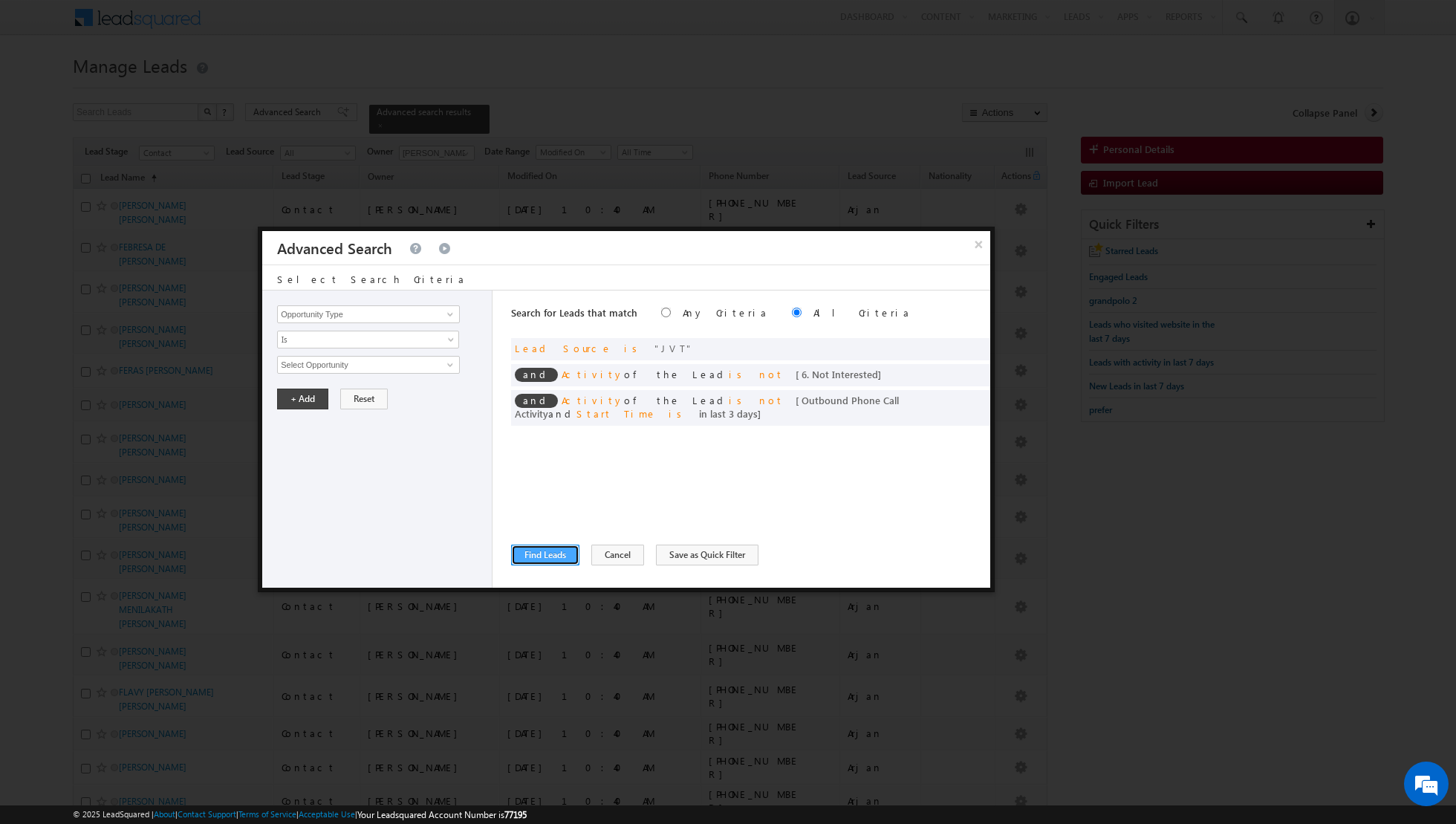
click at [542, 552] on button "Find Leads" at bounding box center [546, 555] width 69 height 21
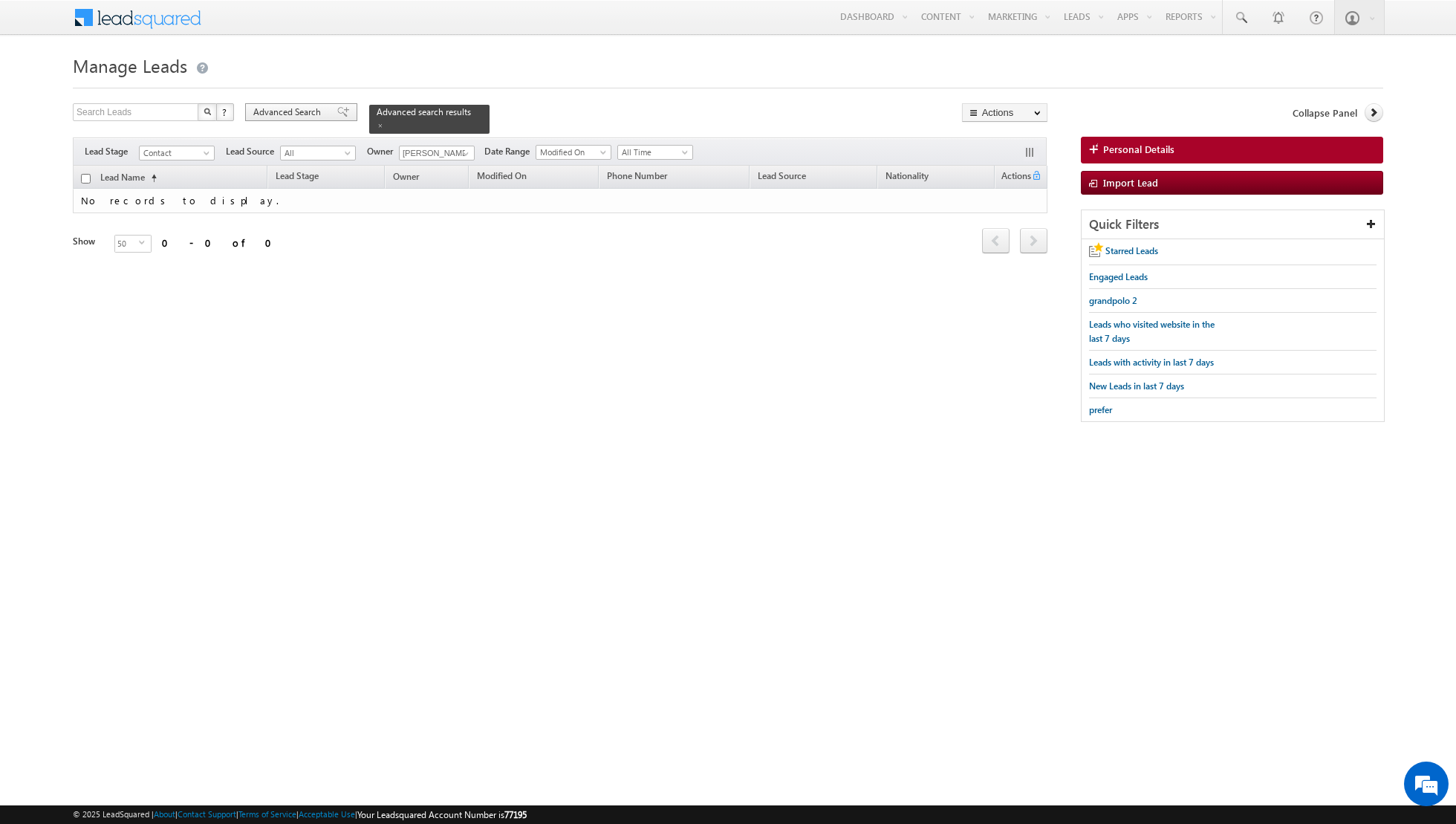
click at [339, 114] on span at bounding box center [343, 112] width 12 height 10
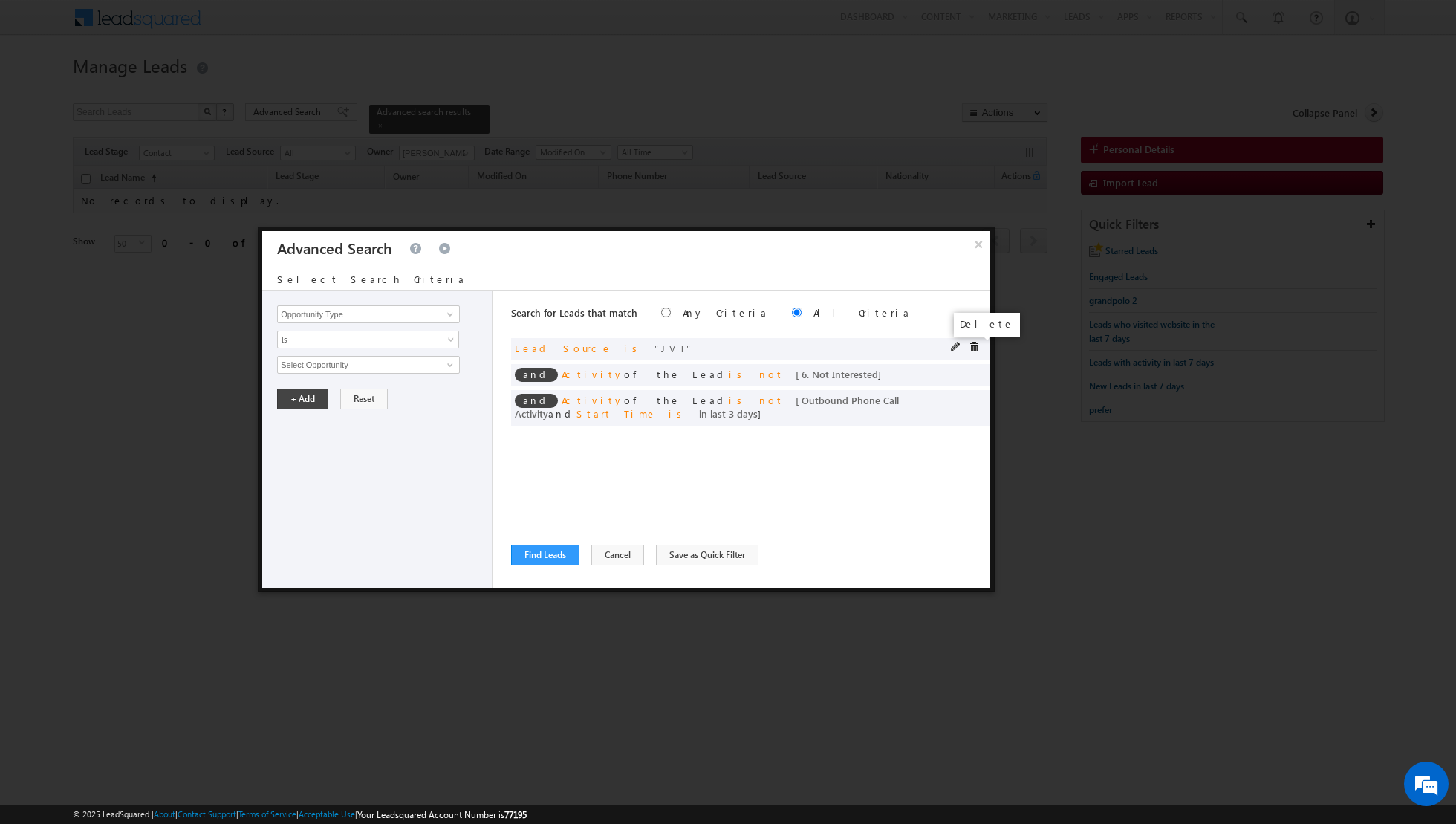
click at [974, 343] on span at bounding box center [974, 347] width 10 height 10
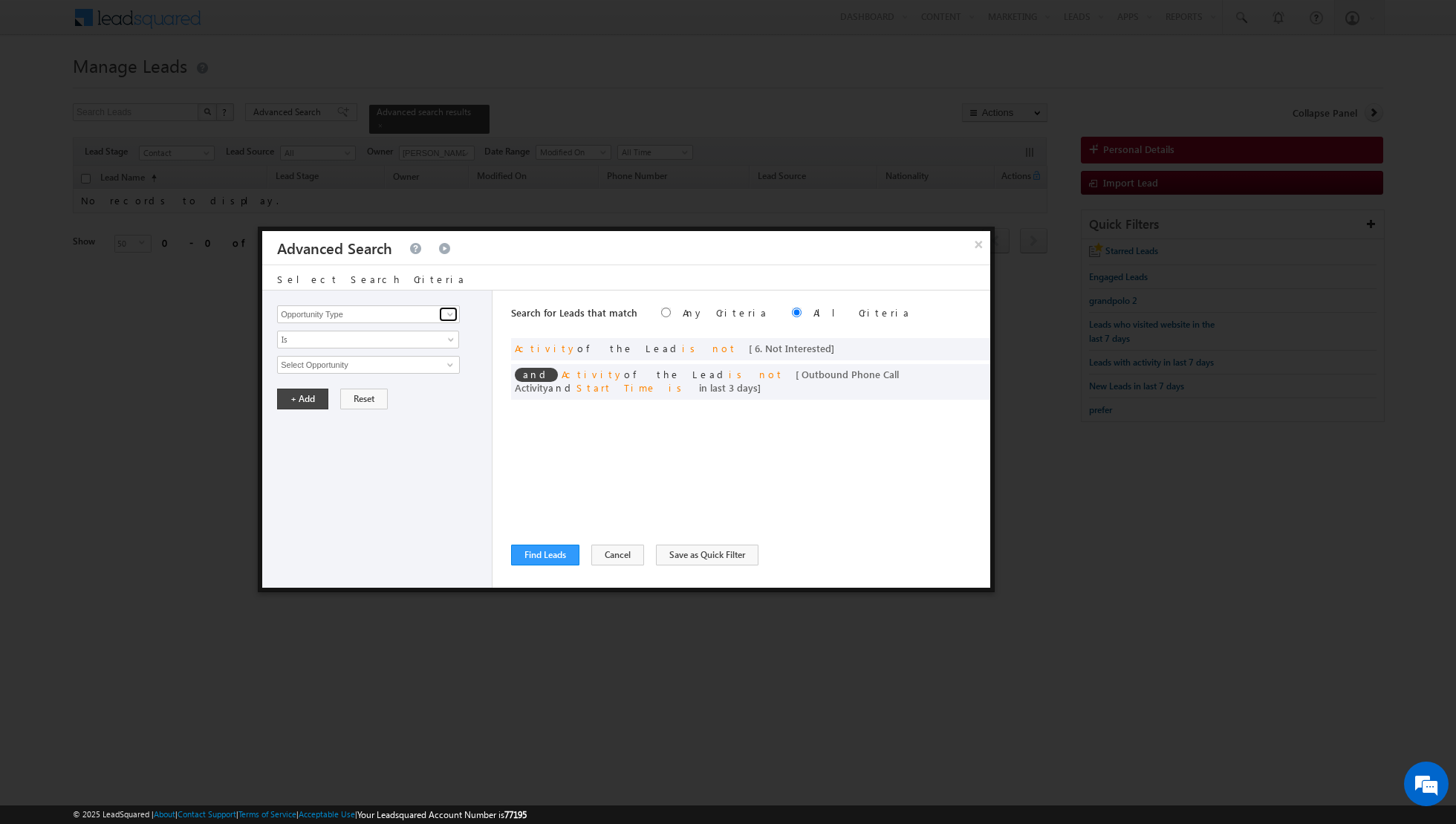
click at [446, 313] on span at bounding box center [451, 314] width 12 height 12
click at [415, 343] on link "Lead Source" at bounding box center [368, 344] width 182 height 17
click at [451, 361] on span "select" at bounding box center [452, 364] width 12 height 7
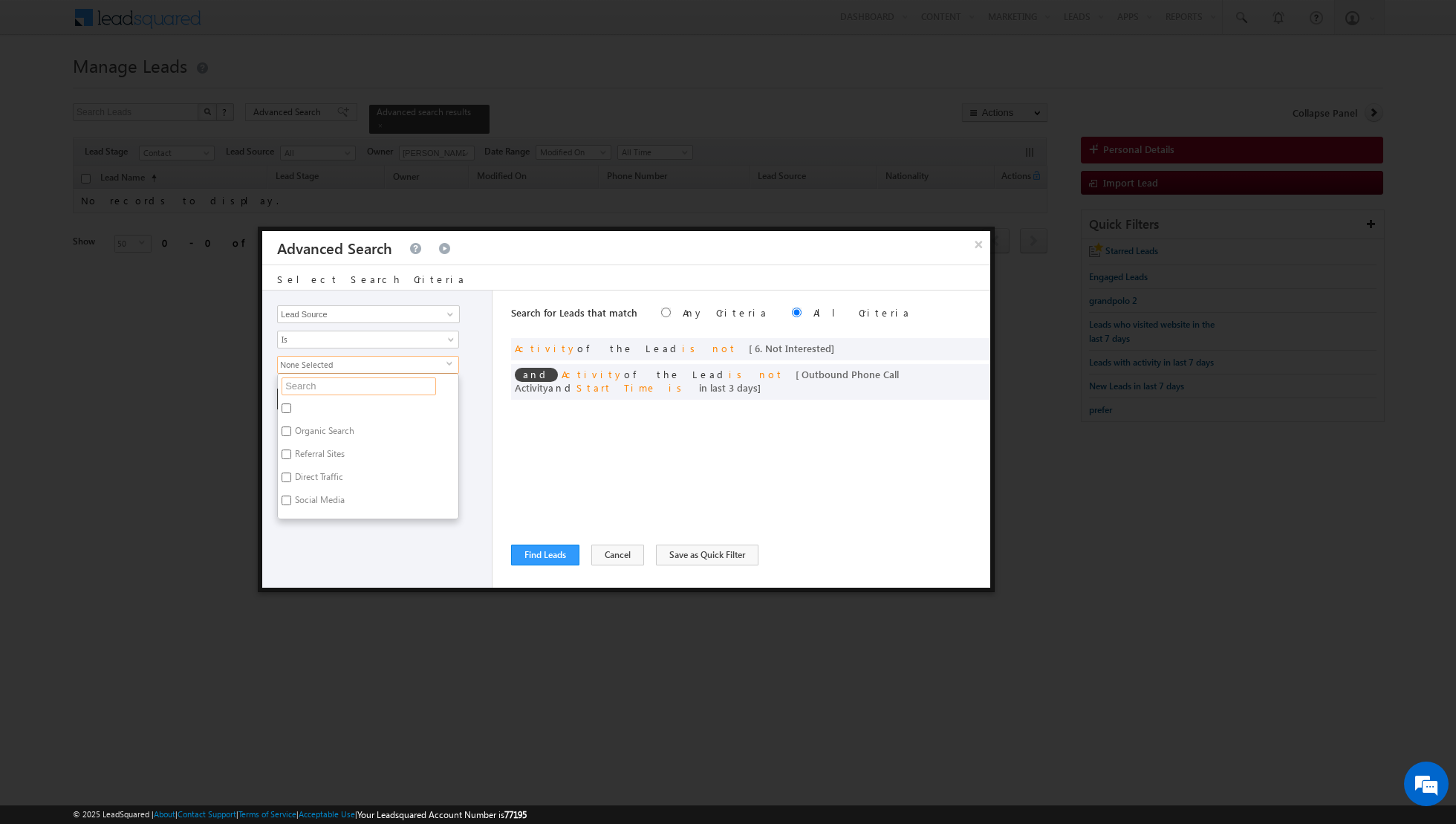
click at [379, 382] on input "text" at bounding box center [359, 386] width 154 height 18
click at [287, 427] on input "Arjan" at bounding box center [286, 431] width 9 height 9
click at [309, 488] on div "Opportunity Type Lead Activity Task Sales Group Prospect Id Address 1 Address 2…" at bounding box center [377, 439] width 230 height 297
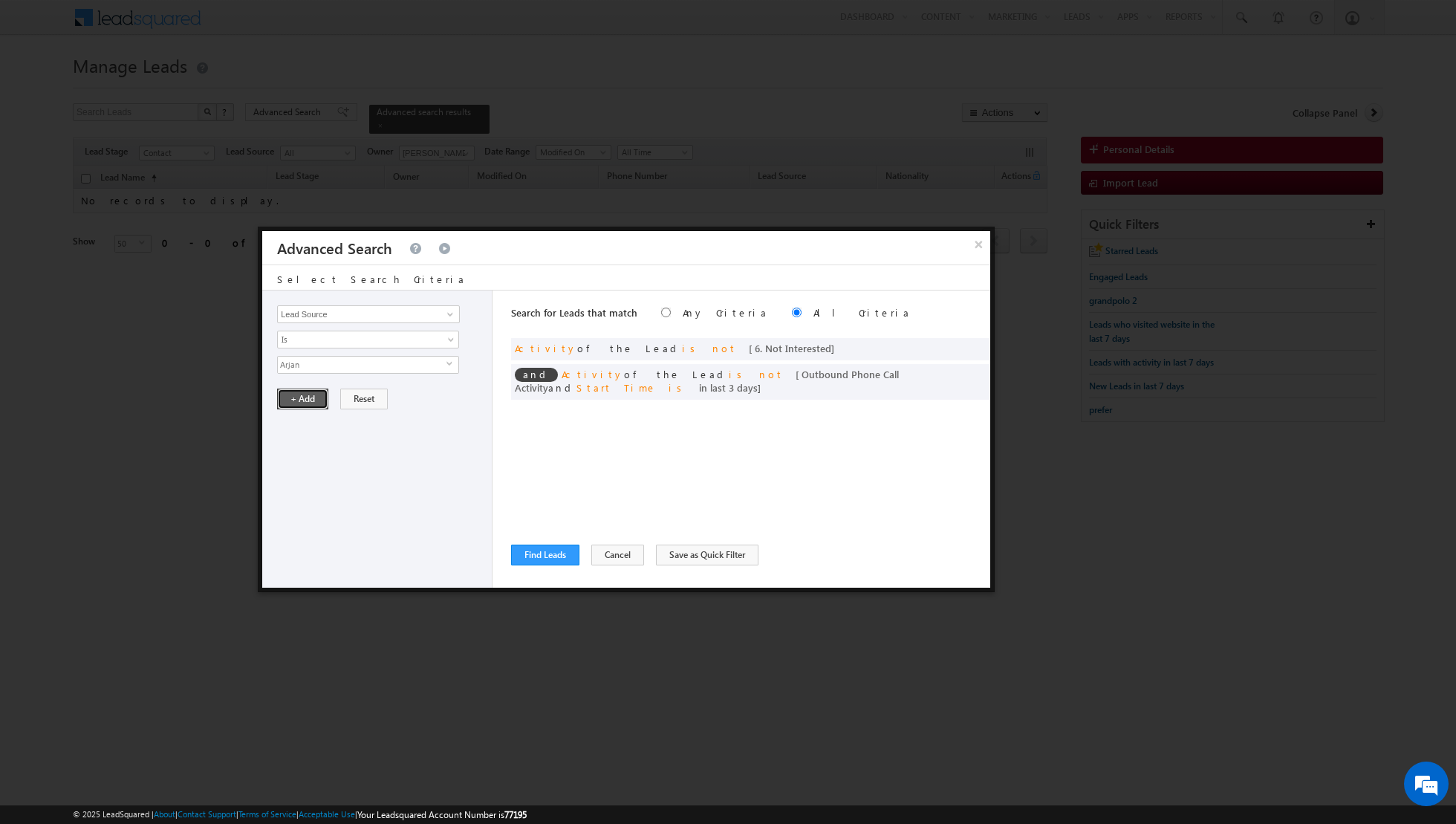
click at [306, 397] on button "+ Add" at bounding box center [303, 399] width 51 height 21
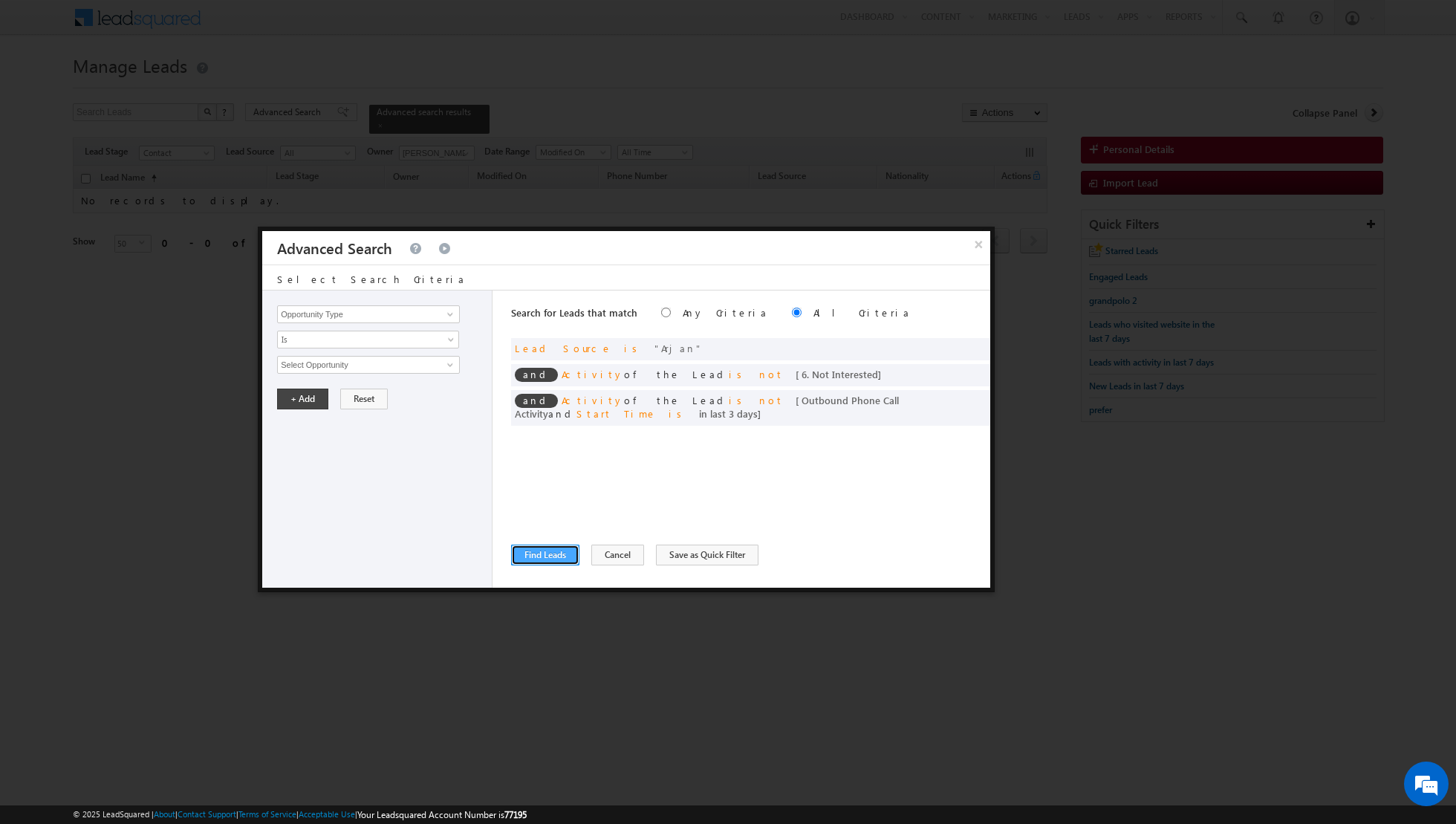
click at [543, 554] on button "Find Leads" at bounding box center [546, 555] width 69 height 21
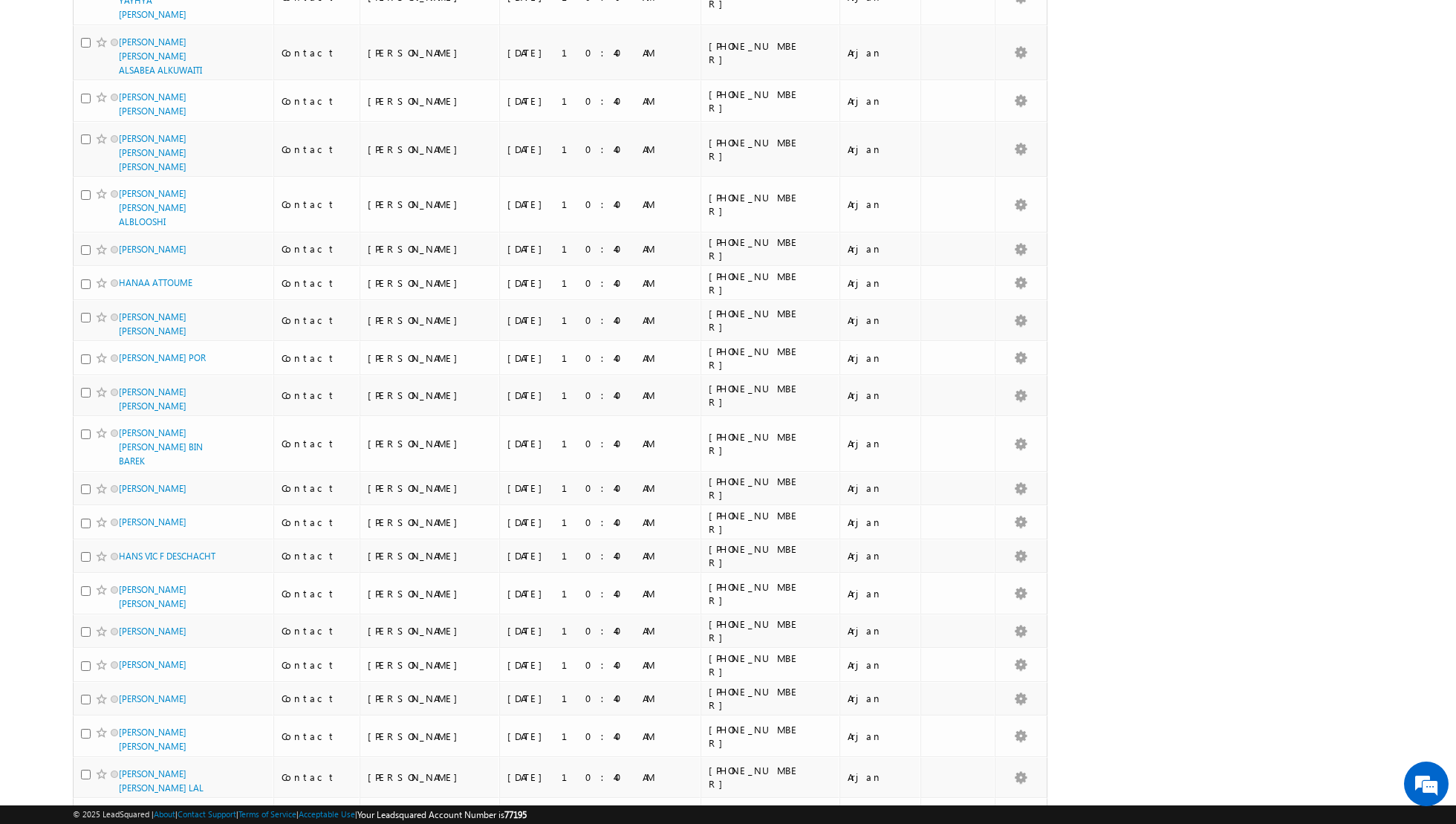
scroll to position [1424, 0]
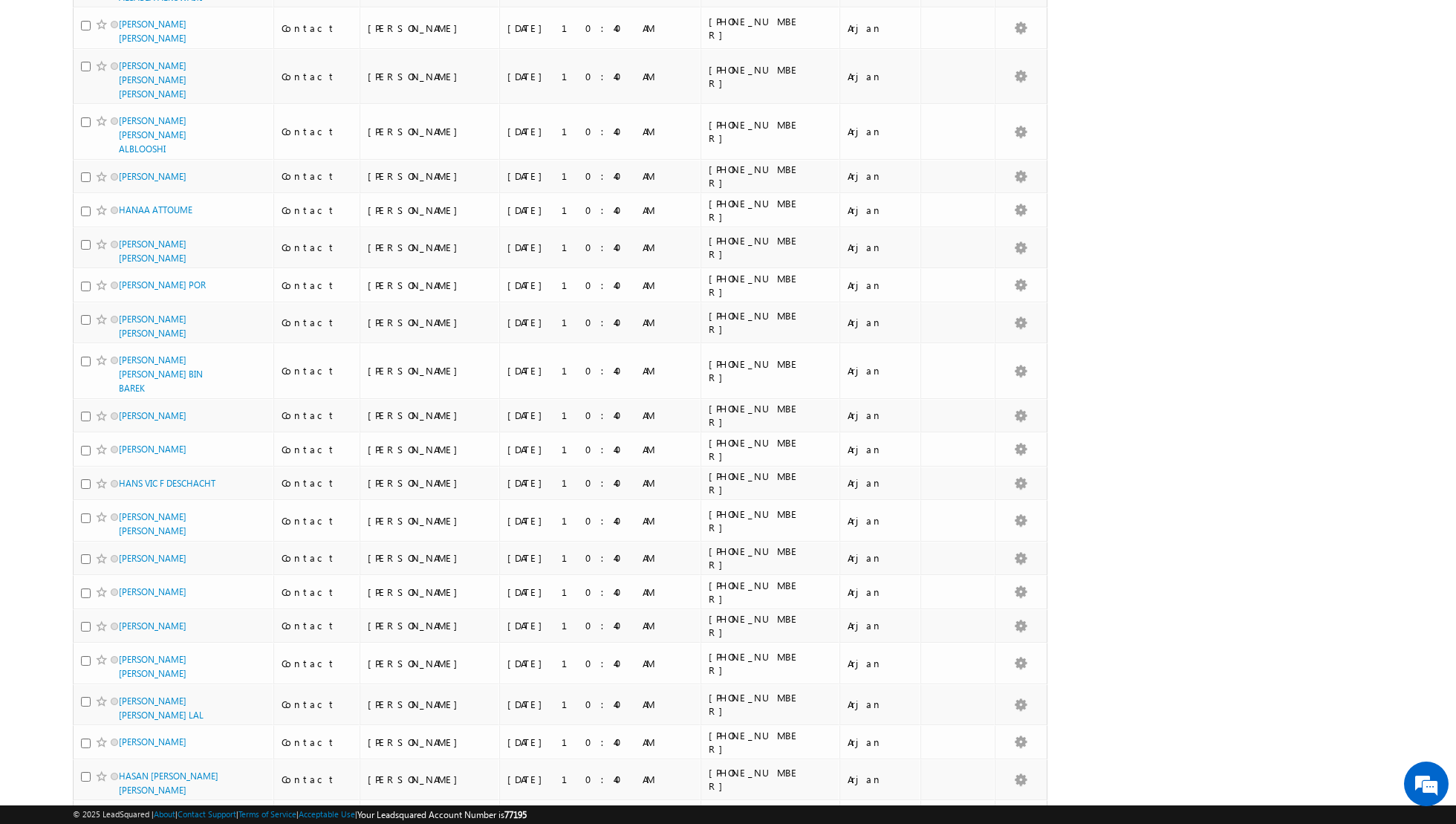
click at [119, 797] on li "100" at bounding box center [124, 797] width 36 height 15
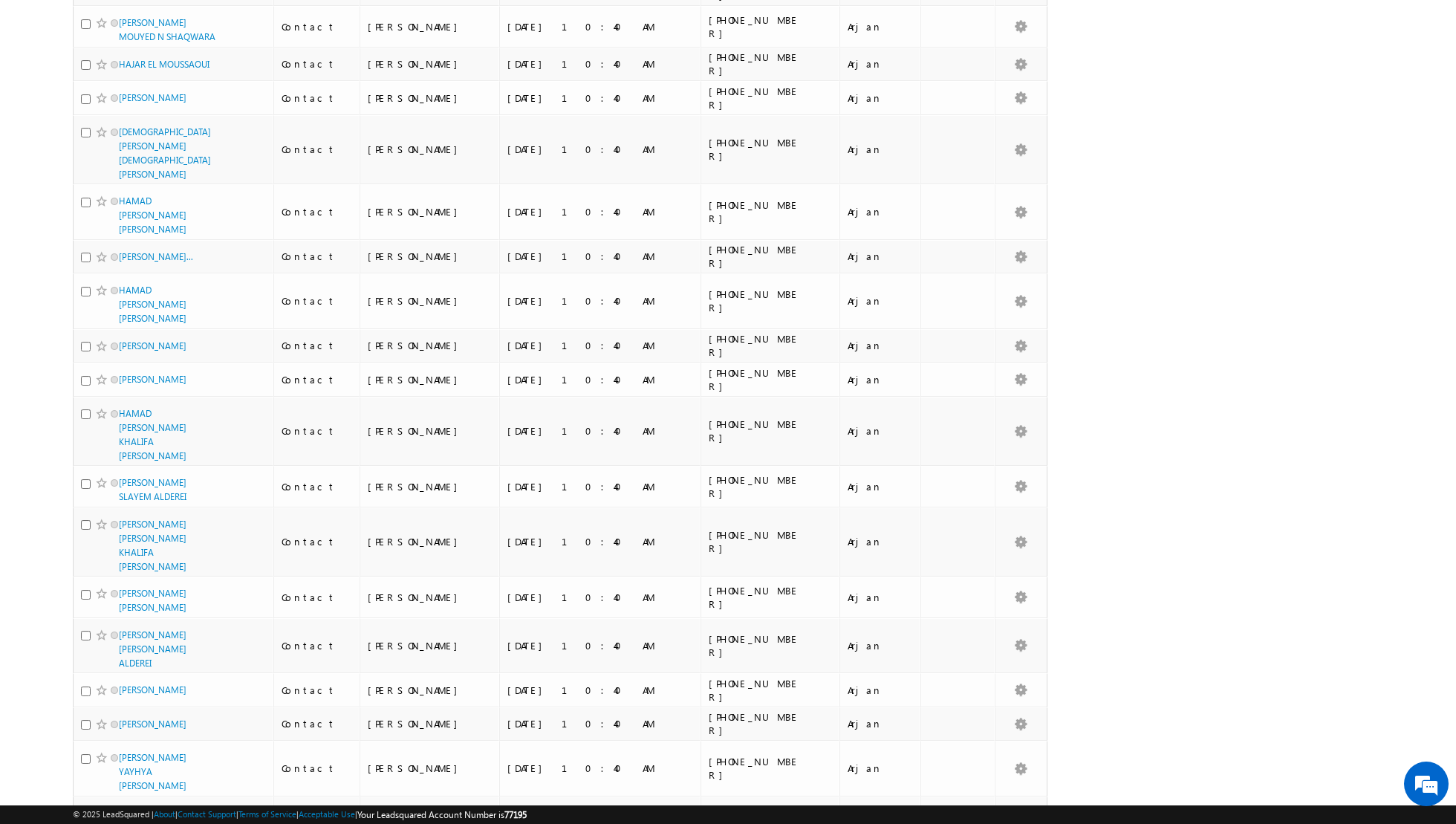
scroll to position [0, 0]
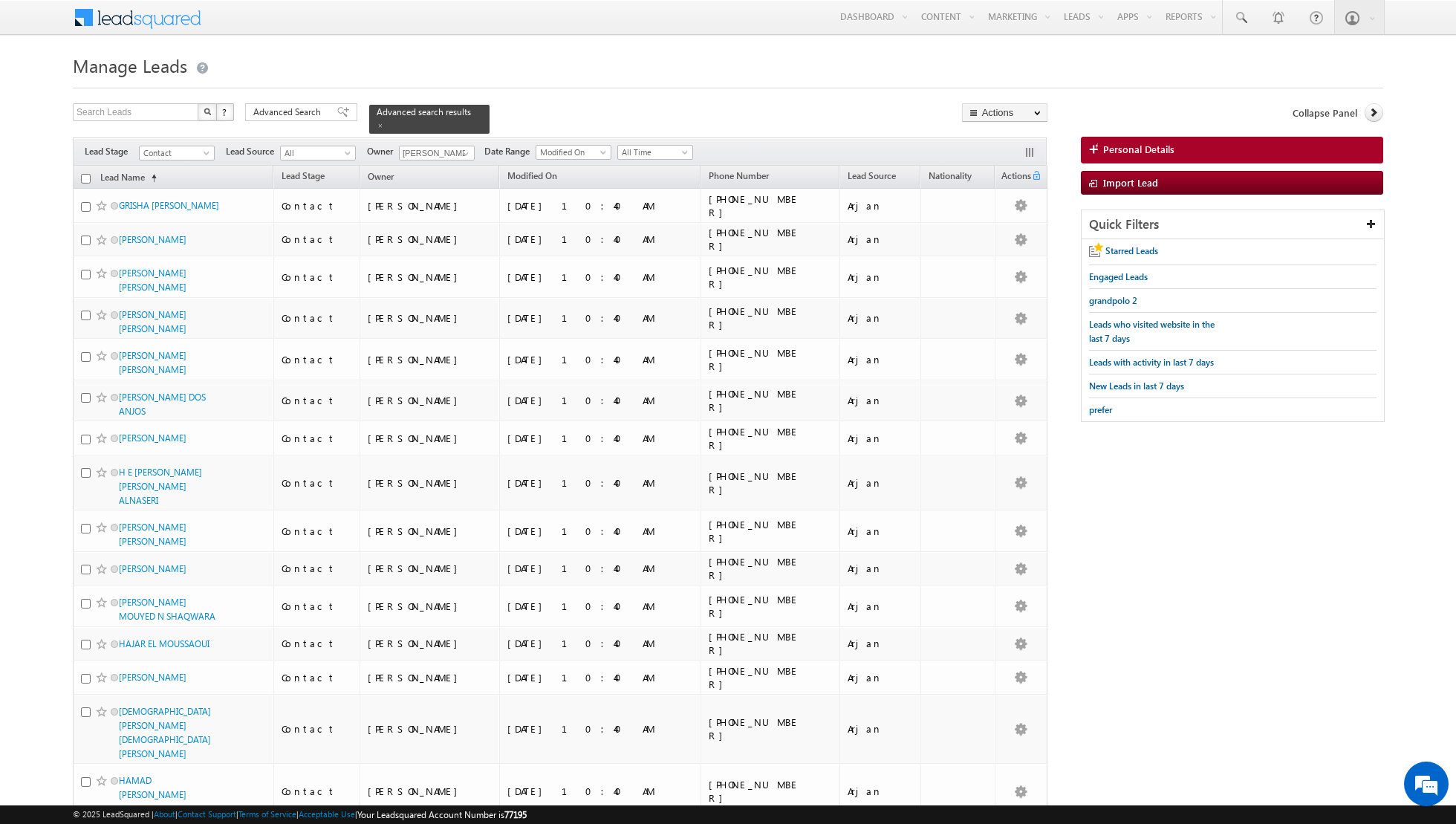
click at [87, 176] on input "checkbox" at bounding box center [86, 178] width 9 height 9
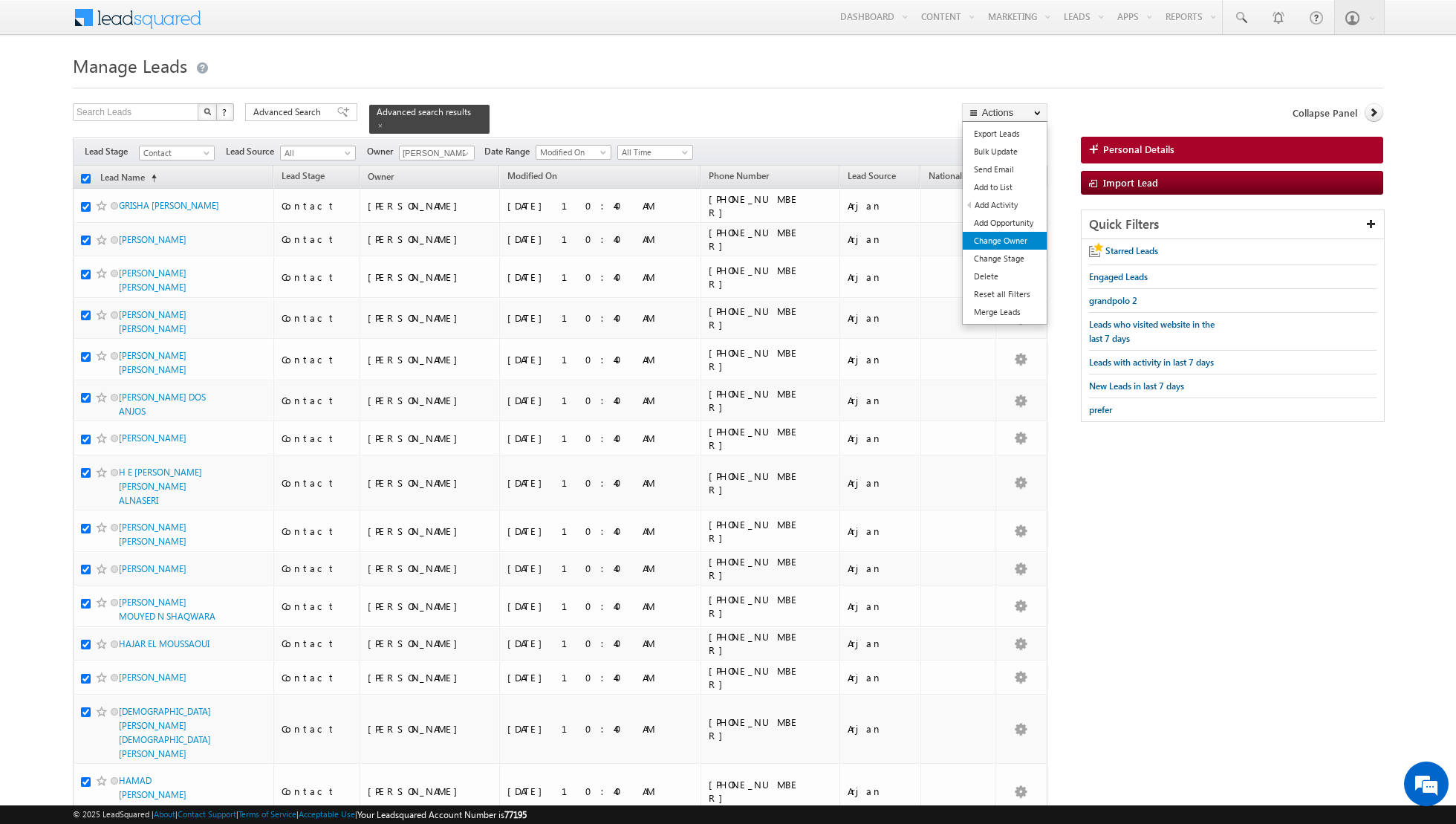
click at [1001, 238] on link "Change Owner" at bounding box center [1005, 241] width 84 height 18
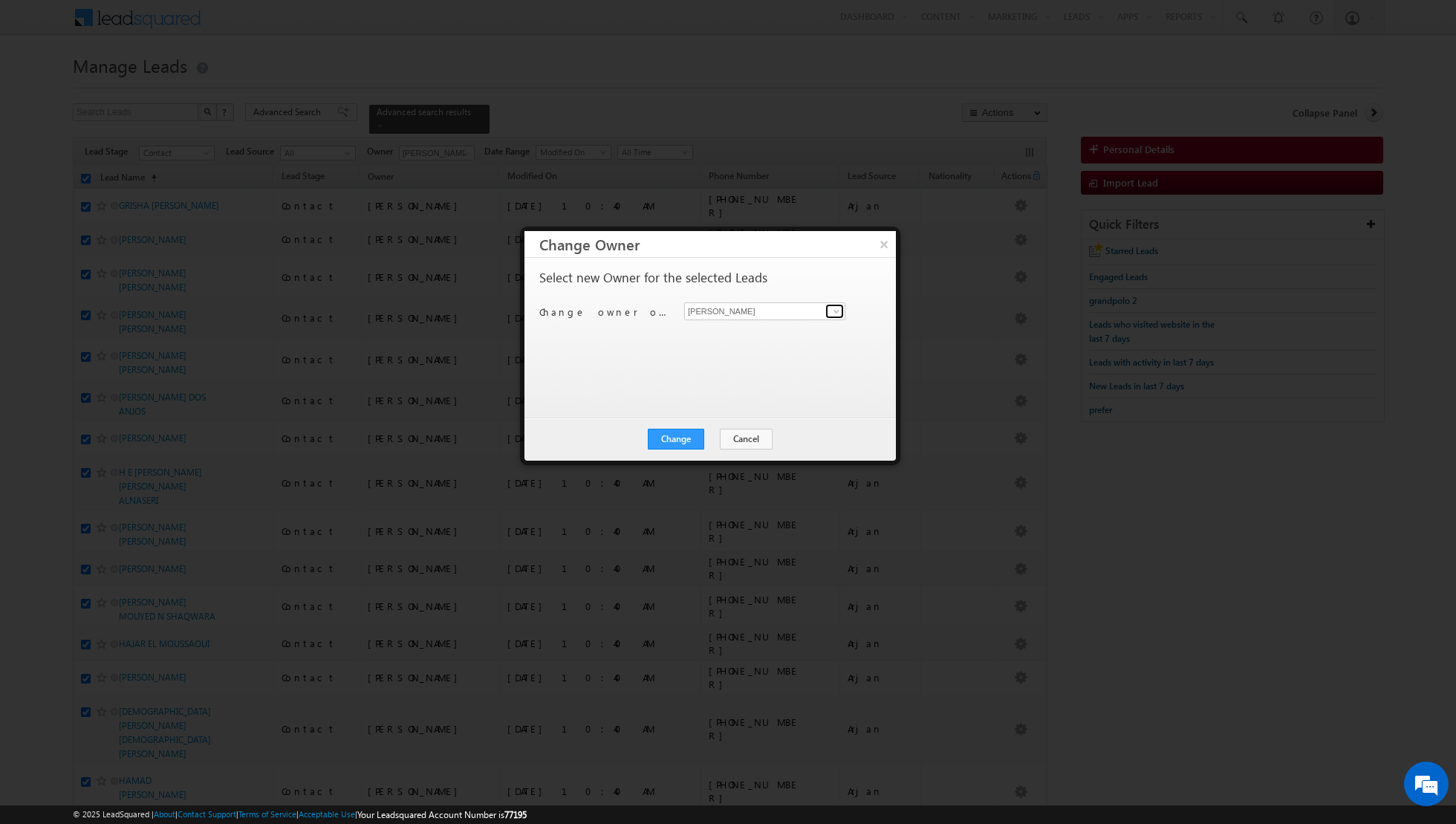
click at [833, 313] on span at bounding box center [837, 312] width 12 height 12
click at [778, 354] on link "Isha Mehndiratta isha.mehndiratta@indglobal.ae" at bounding box center [765, 359] width 161 height 28
click at [679, 438] on button "Change" at bounding box center [677, 439] width 57 height 21
click at [722, 441] on button "Close" at bounding box center [713, 439] width 48 height 21
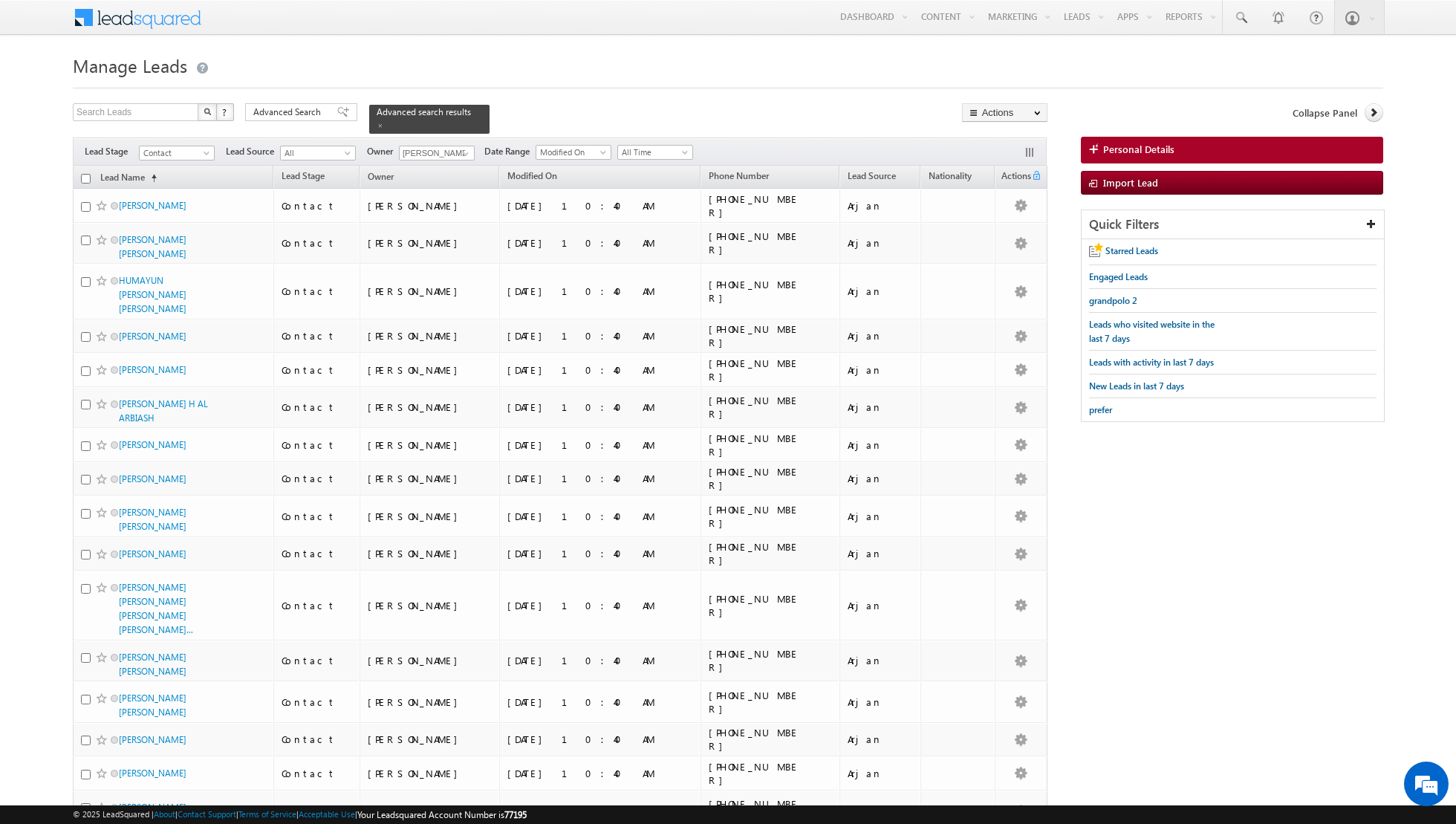
click at [87, 174] on input "checkbox" at bounding box center [86, 178] width 9 height 9
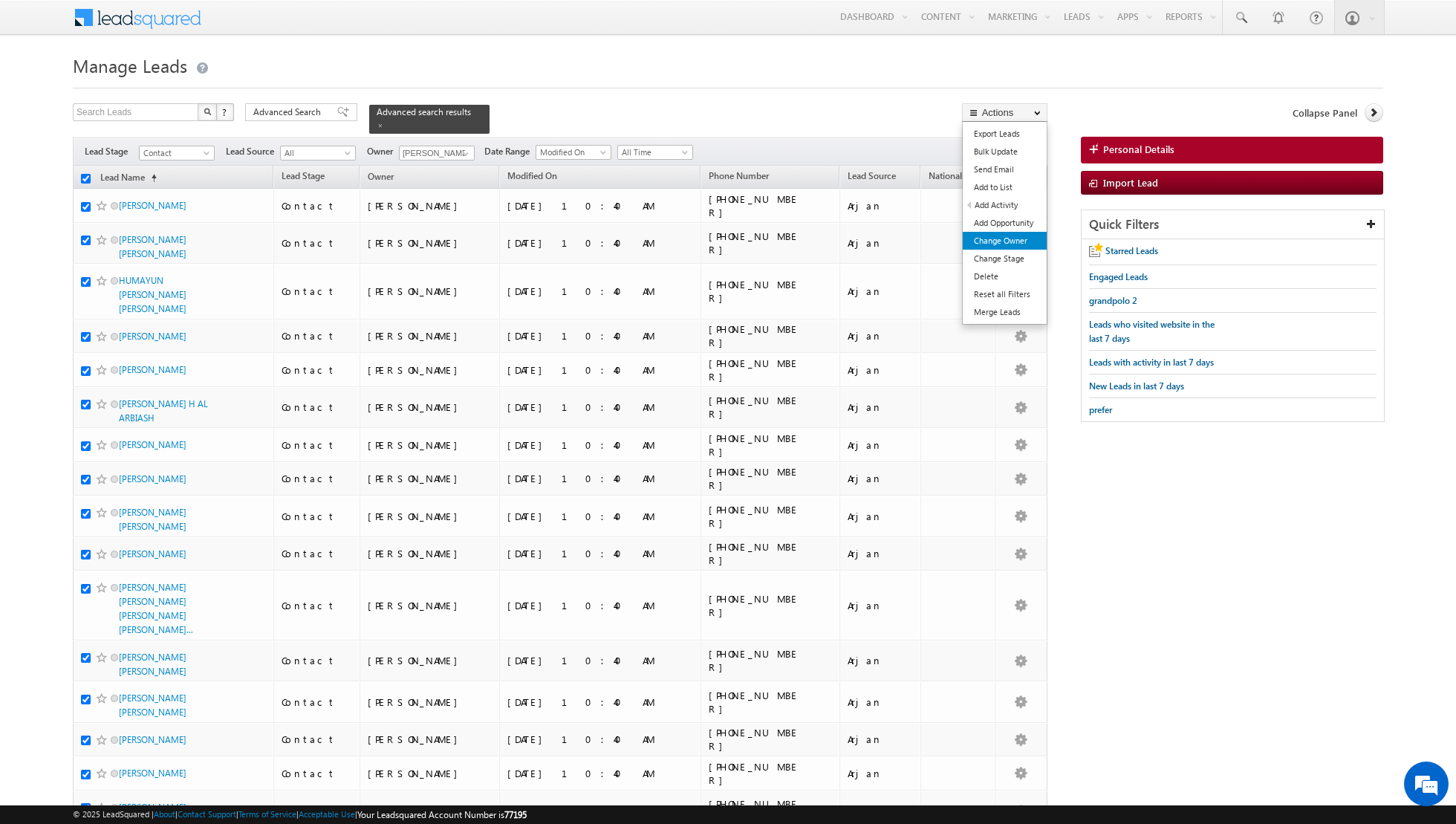
click at [1002, 248] on link "Change Owner" at bounding box center [1005, 241] width 84 height 18
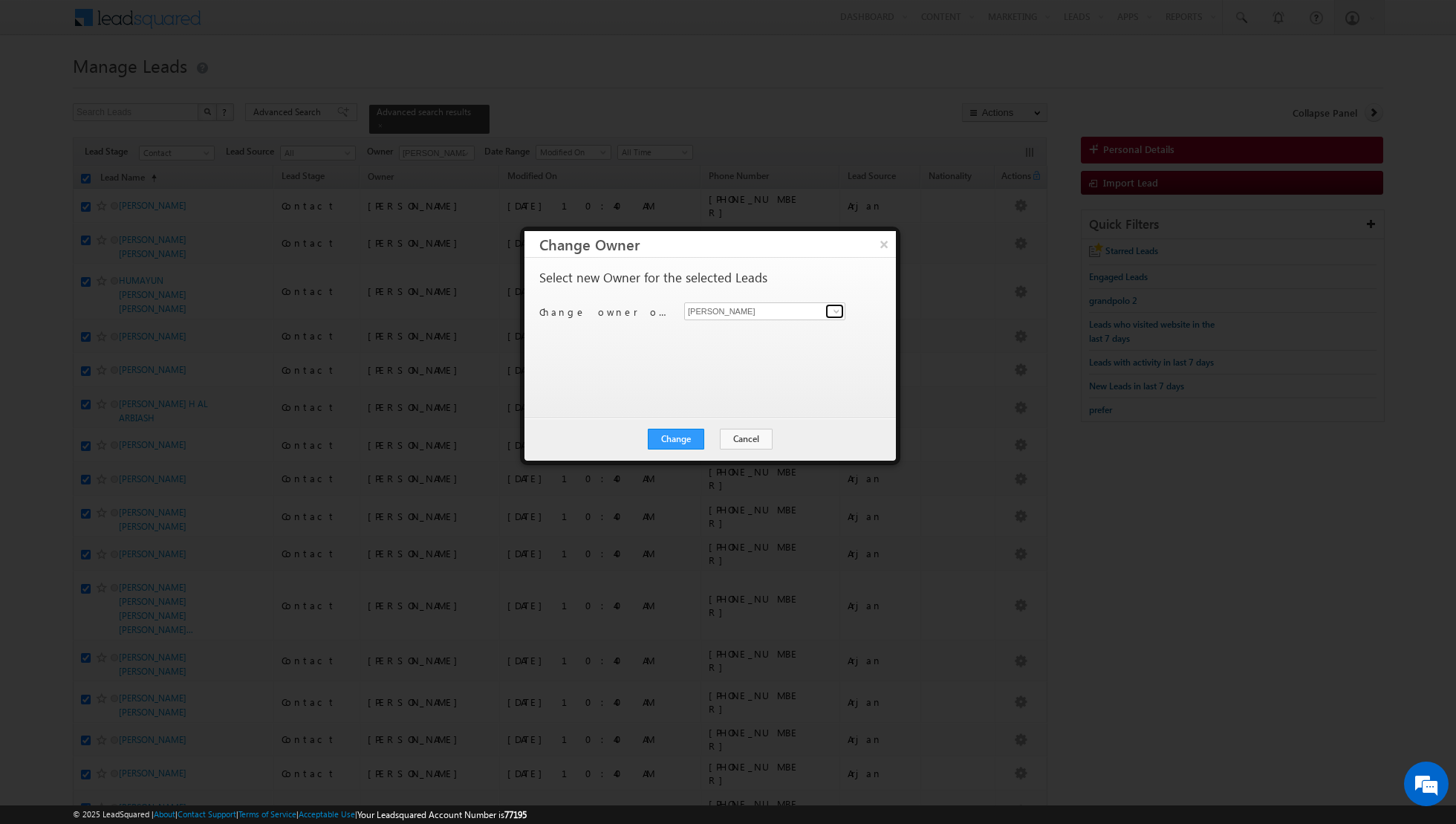
click at [838, 312] on span at bounding box center [837, 312] width 12 height 12
click at [733, 385] on link "Muhammad Shibily muhammad.shibily@indglobal.ae" at bounding box center [765, 386] width 161 height 28
click at [680, 434] on button "Change" at bounding box center [677, 439] width 57 height 21
click at [704, 431] on button "Close" at bounding box center [713, 439] width 48 height 21
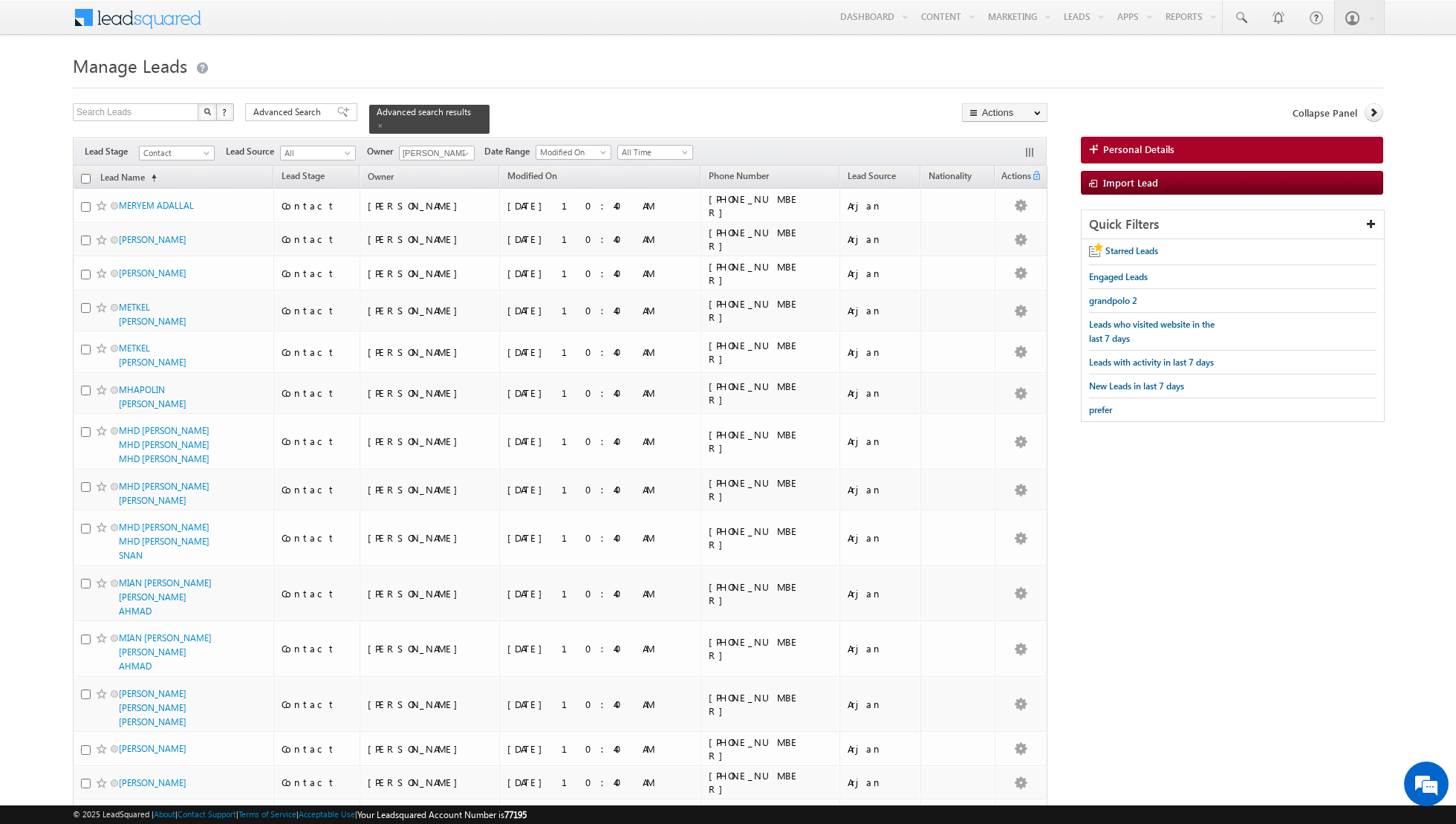
click at [81, 176] on input "checkbox" at bounding box center [86, 178] width 9 height 9
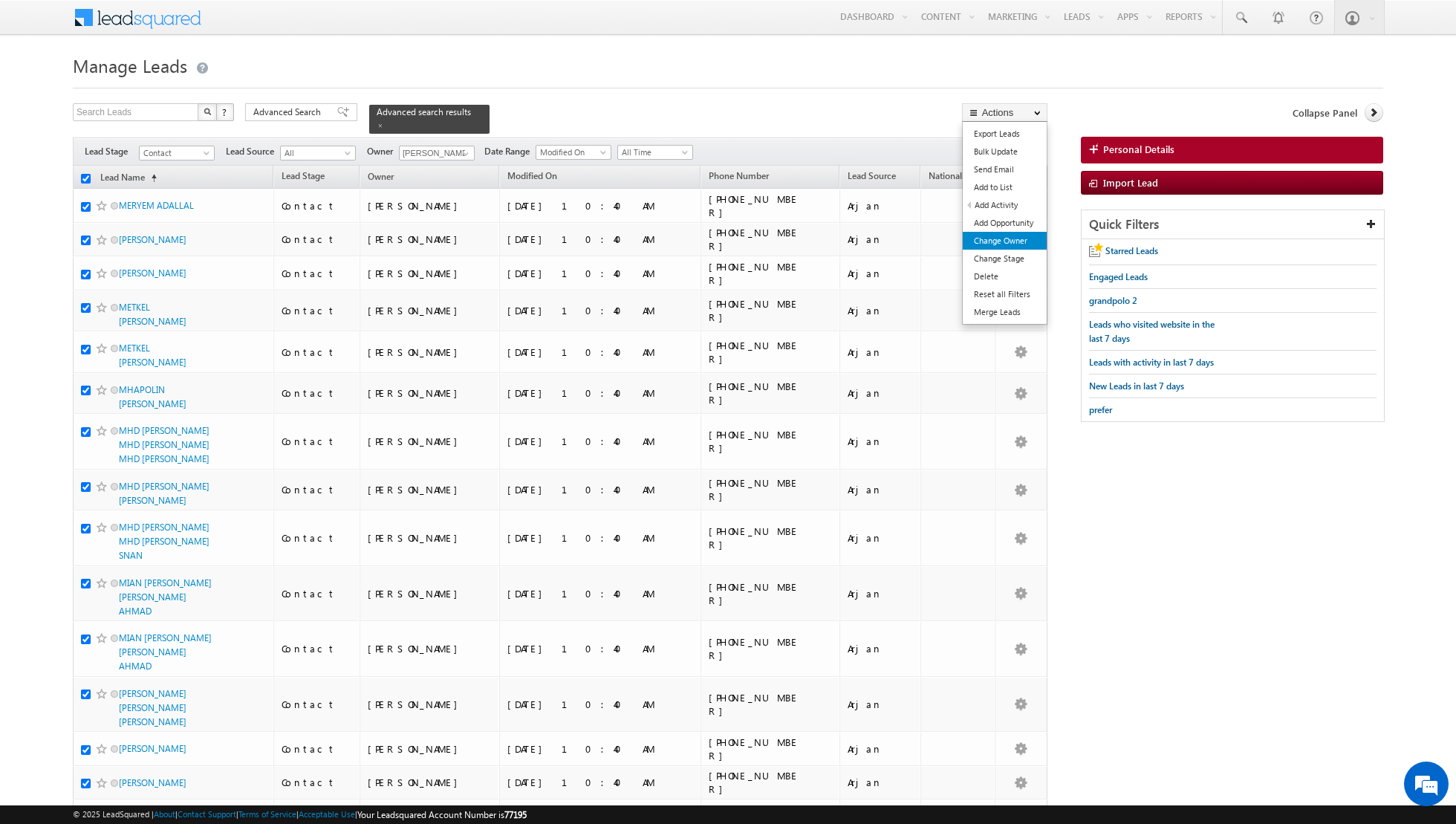
click at [1008, 243] on link "Change Owner" at bounding box center [1005, 241] width 84 height 18
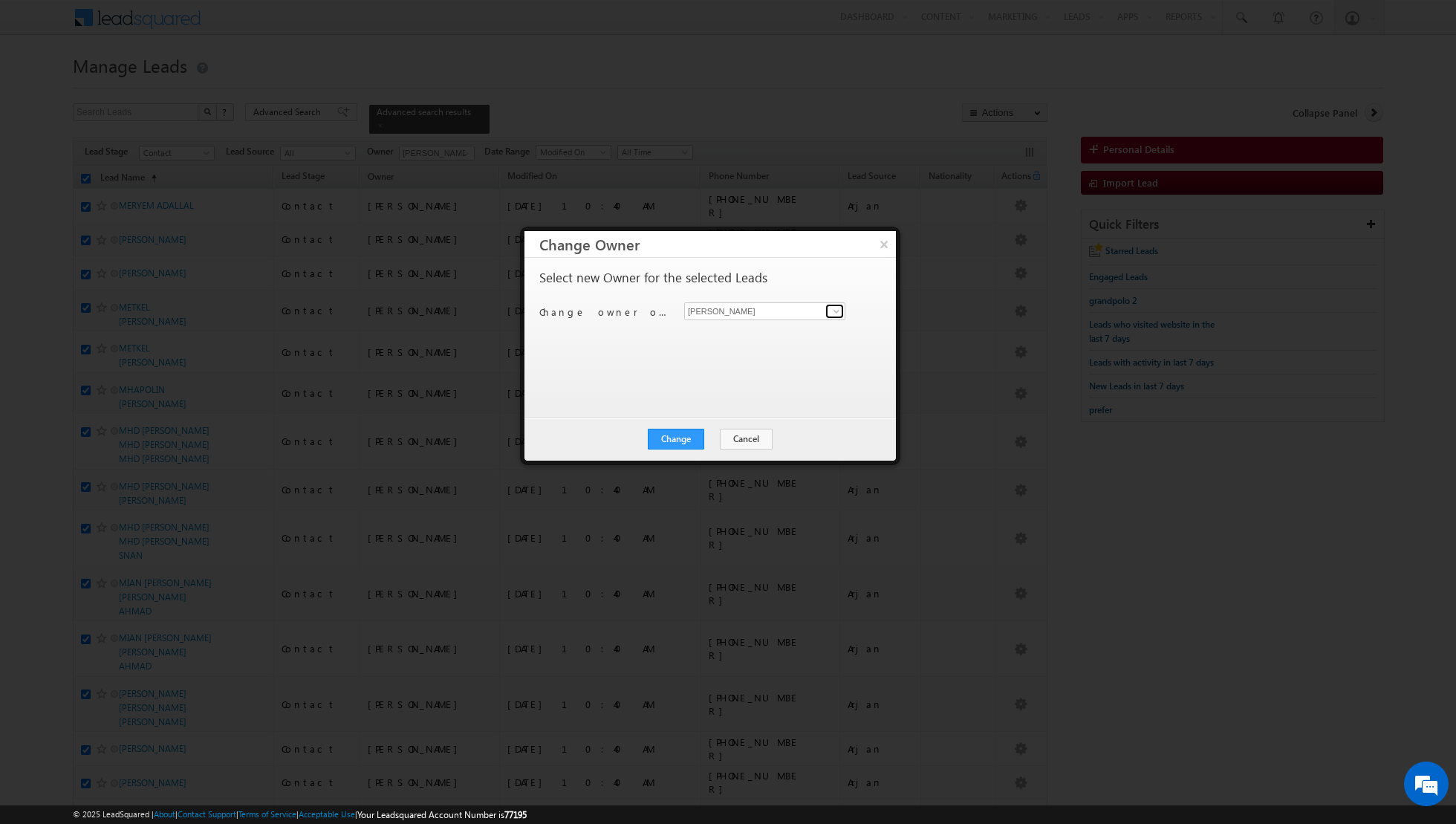
click at [826, 310] on link at bounding box center [835, 311] width 19 height 15
click at [738, 390] on span "muhammad.shibily@indglobal.ae" at bounding box center [757, 391] width 134 height 11
click at [672, 444] on button "Change" at bounding box center [677, 439] width 57 height 21
click at [725, 441] on button "Close" at bounding box center [713, 439] width 48 height 21
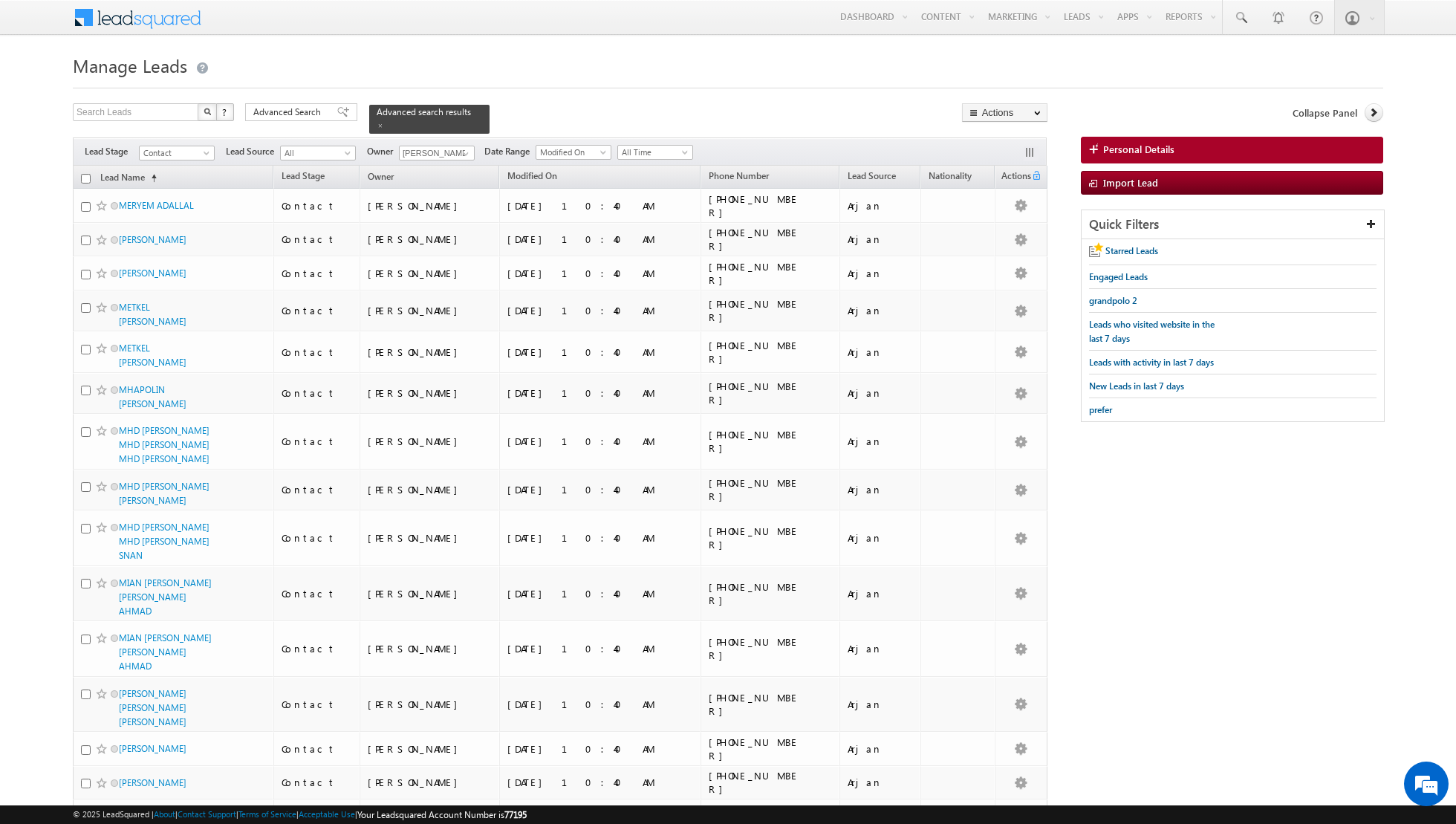
click at [81, 176] on input "checkbox" at bounding box center [86, 178] width 9 height 9
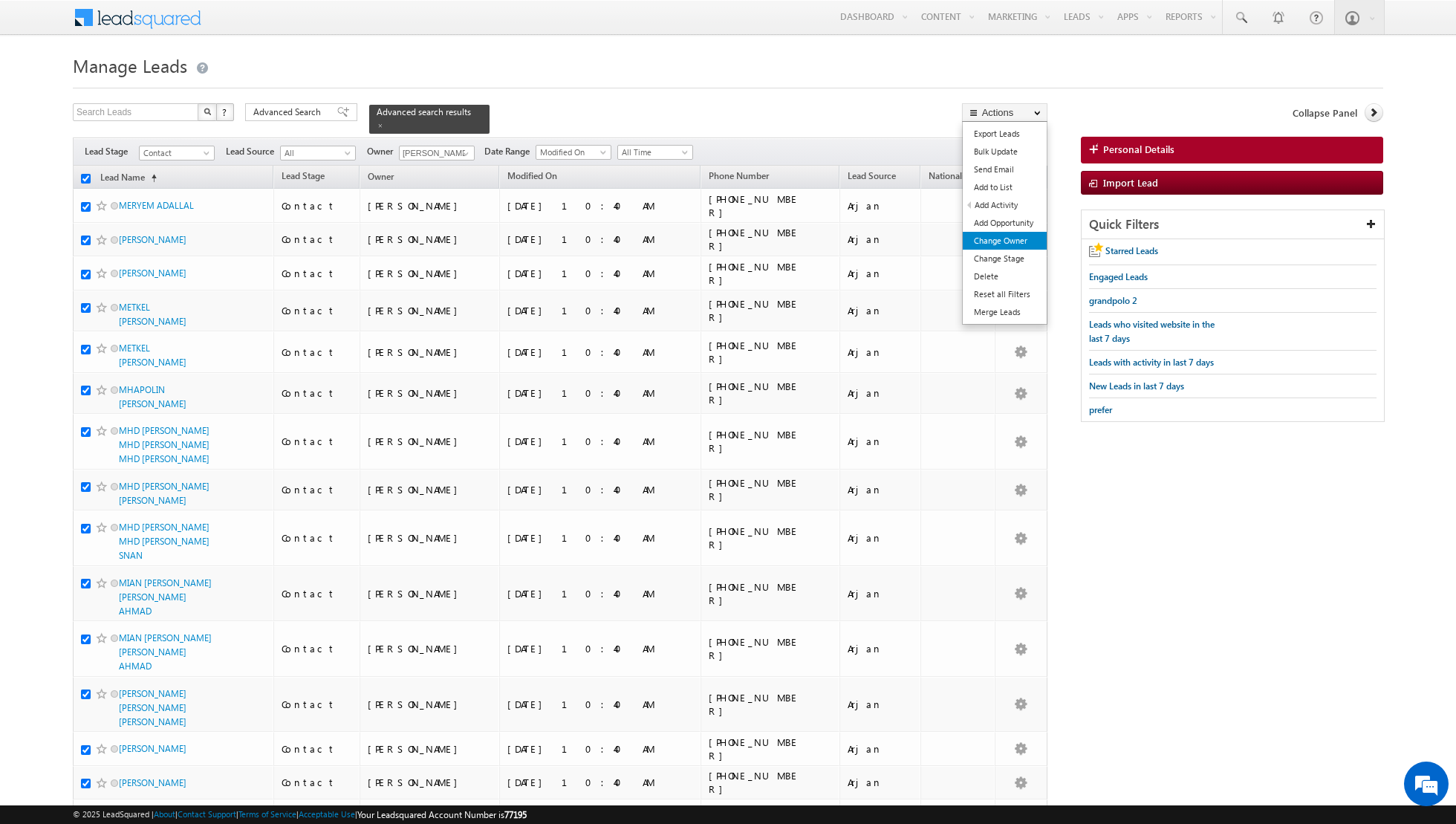
click at [1013, 246] on link "Change Owner" at bounding box center [1005, 241] width 84 height 18
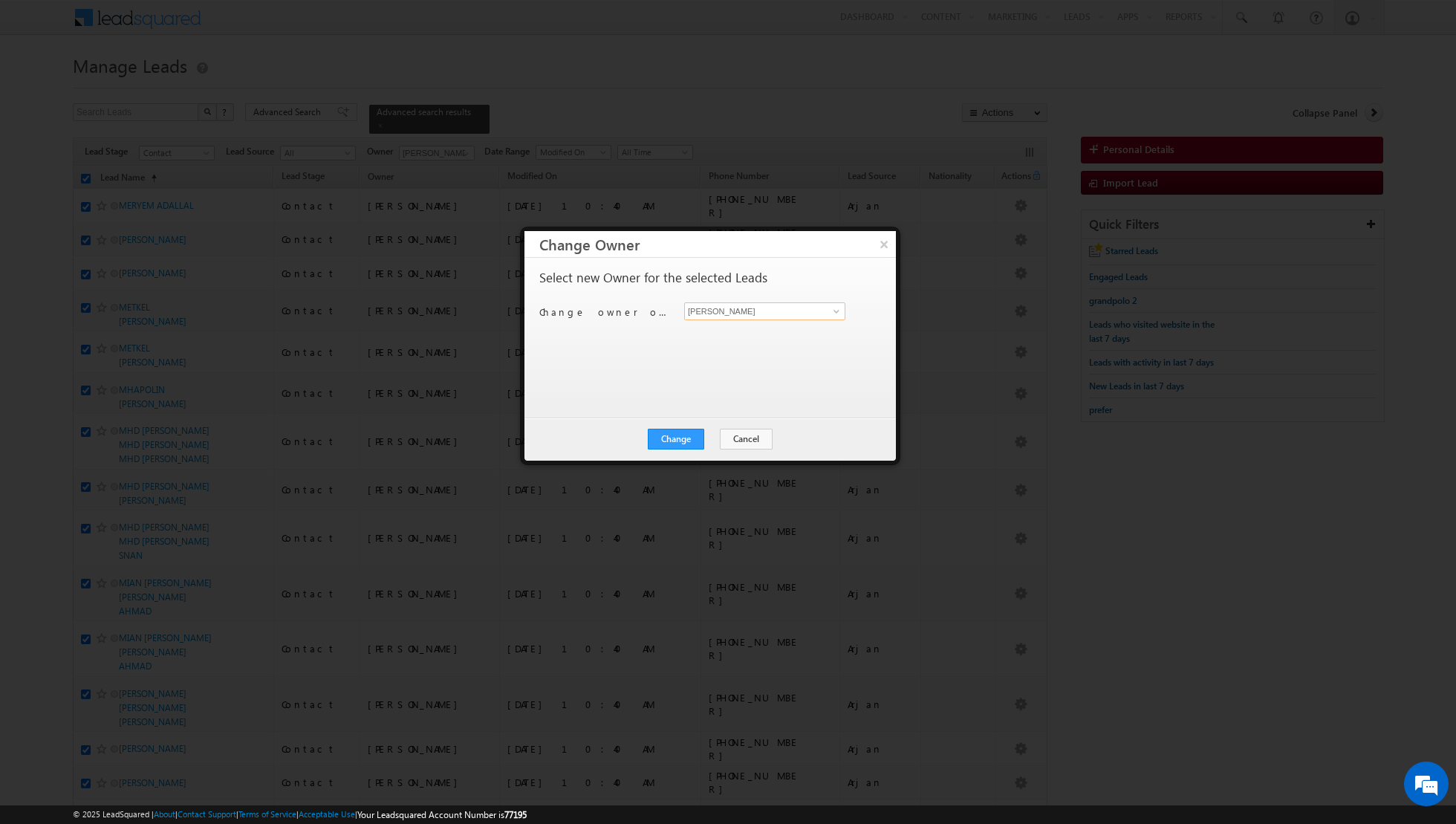
click at [805, 309] on input "[PERSON_NAME]" at bounding box center [765, 311] width 161 height 18
click at [837, 310] on span at bounding box center [837, 312] width 12 height 12
click at [755, 410] on link "Nandhana Anil nandhana.anil@indglobal.ae" at bounding box center [765, 412] width 161 height 28
click at [687, 440] on button "Change" at bounding box center [677, 439] width 57 height 21
click at [708, 442] on button "Close" at bounding box center [713, 439] width 48 height 21
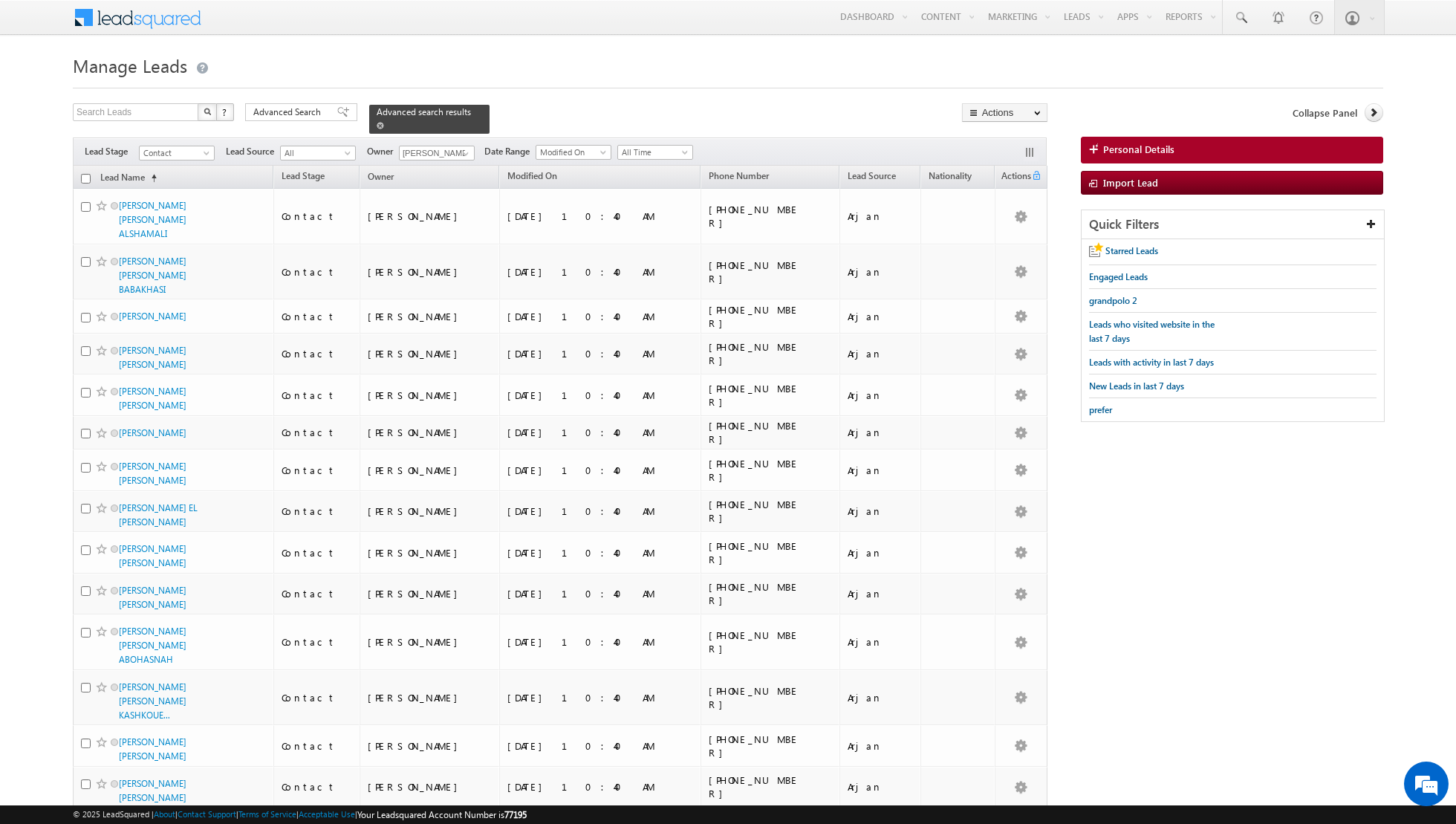
click at [377, 128] on span at bounding box center [380, 125] width 8 height 8
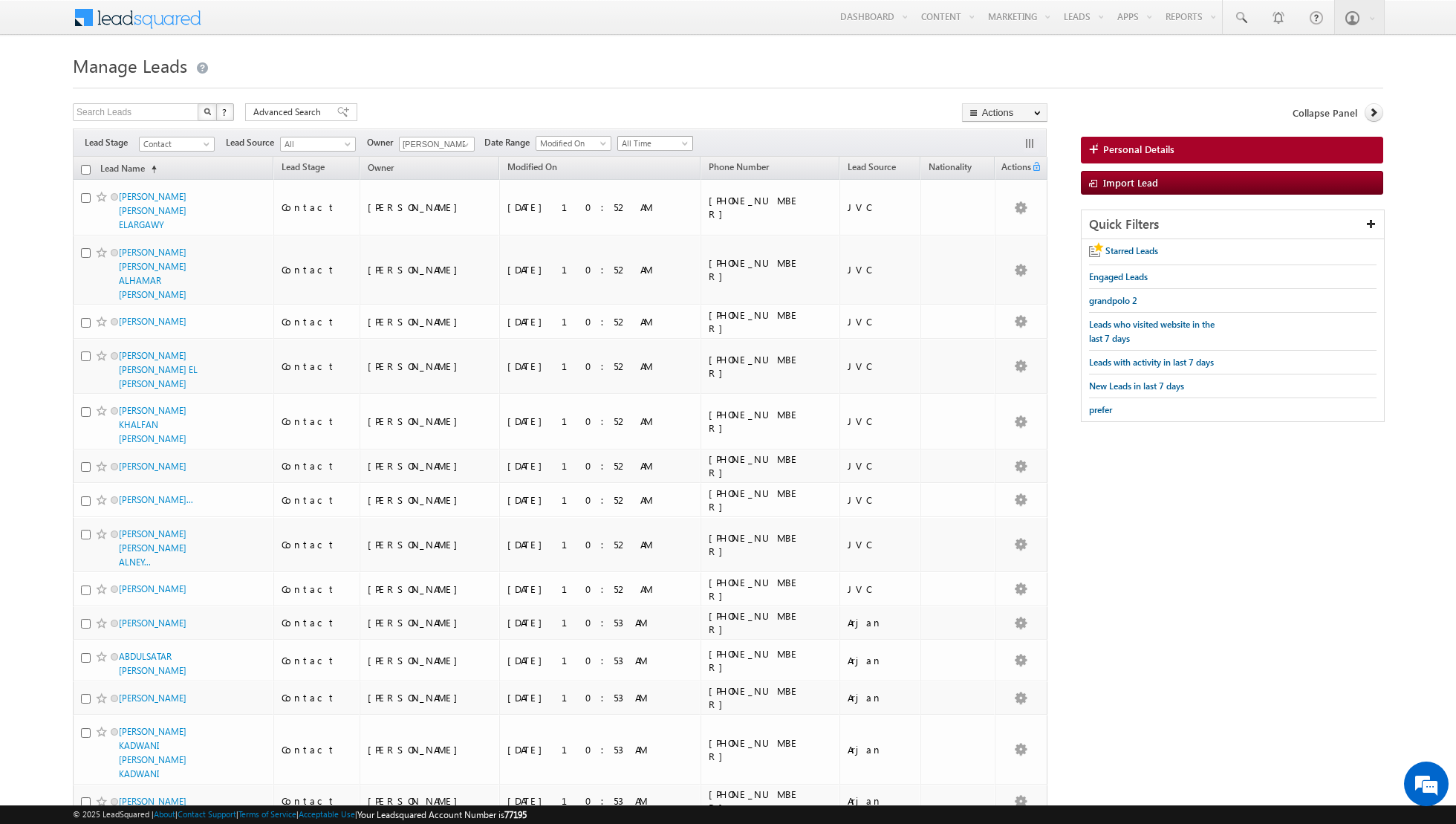
click at [655, 141] on span "All Time" at bounding box center [653, 144] width 70 height 14
click at [629, 200] on link "Today" at bounding box center [649, 206] width 75 height 14
click at [463, 146] on span at bounding box center [466, 145] width 12 height 12
click at [426, 197] on span "asma.kazi@indglobal.ae" at bounding box center [472, 200] width 134 height 11
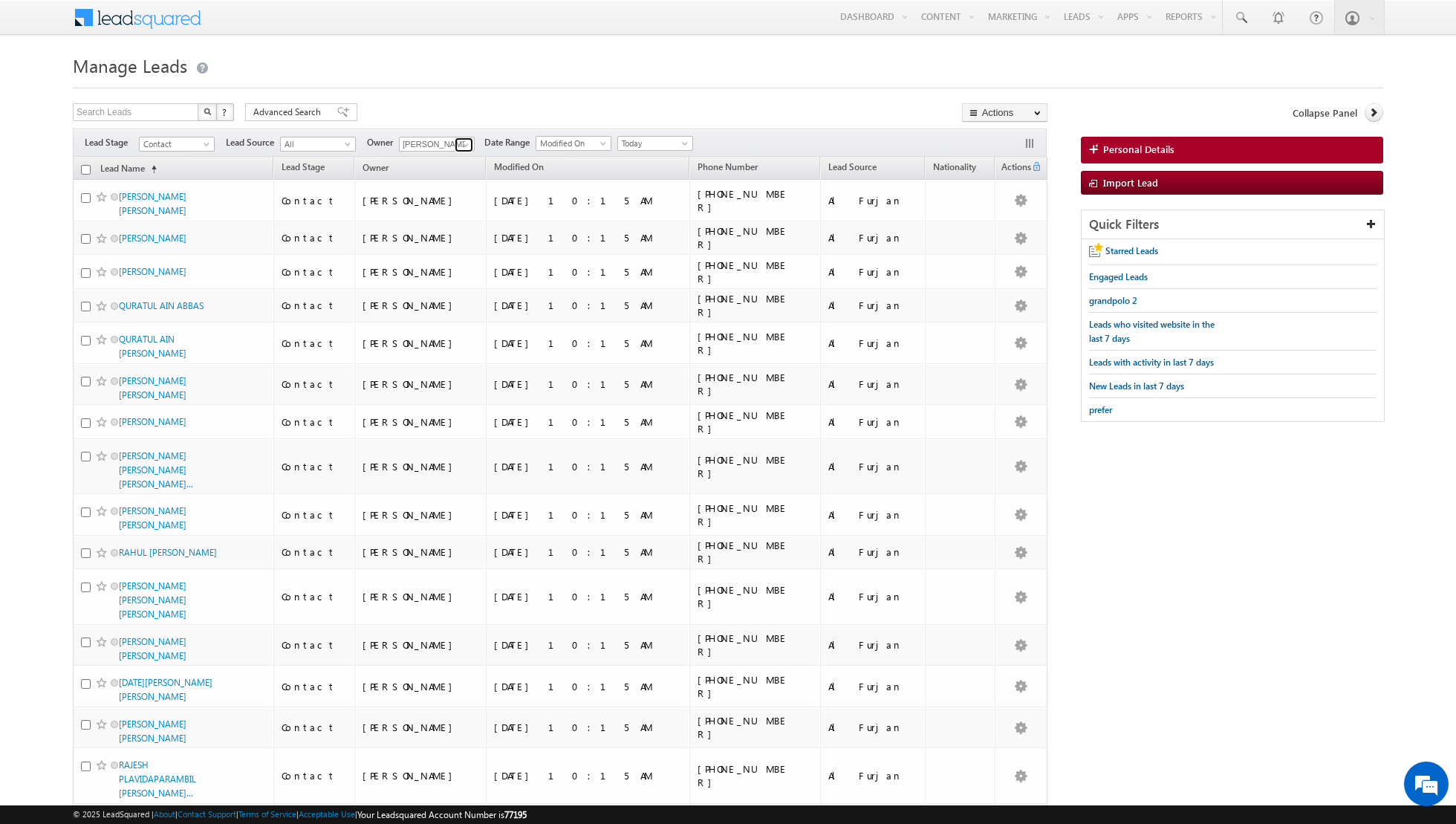
click at [462, 147] on span at bounding box center [466, 145] width 12 height 12
click at [444, 212] on link "Isha Mehndiratta isha.mehndiratta@indglobal.ae" at bounding box center [474, 221] width 149 height 28
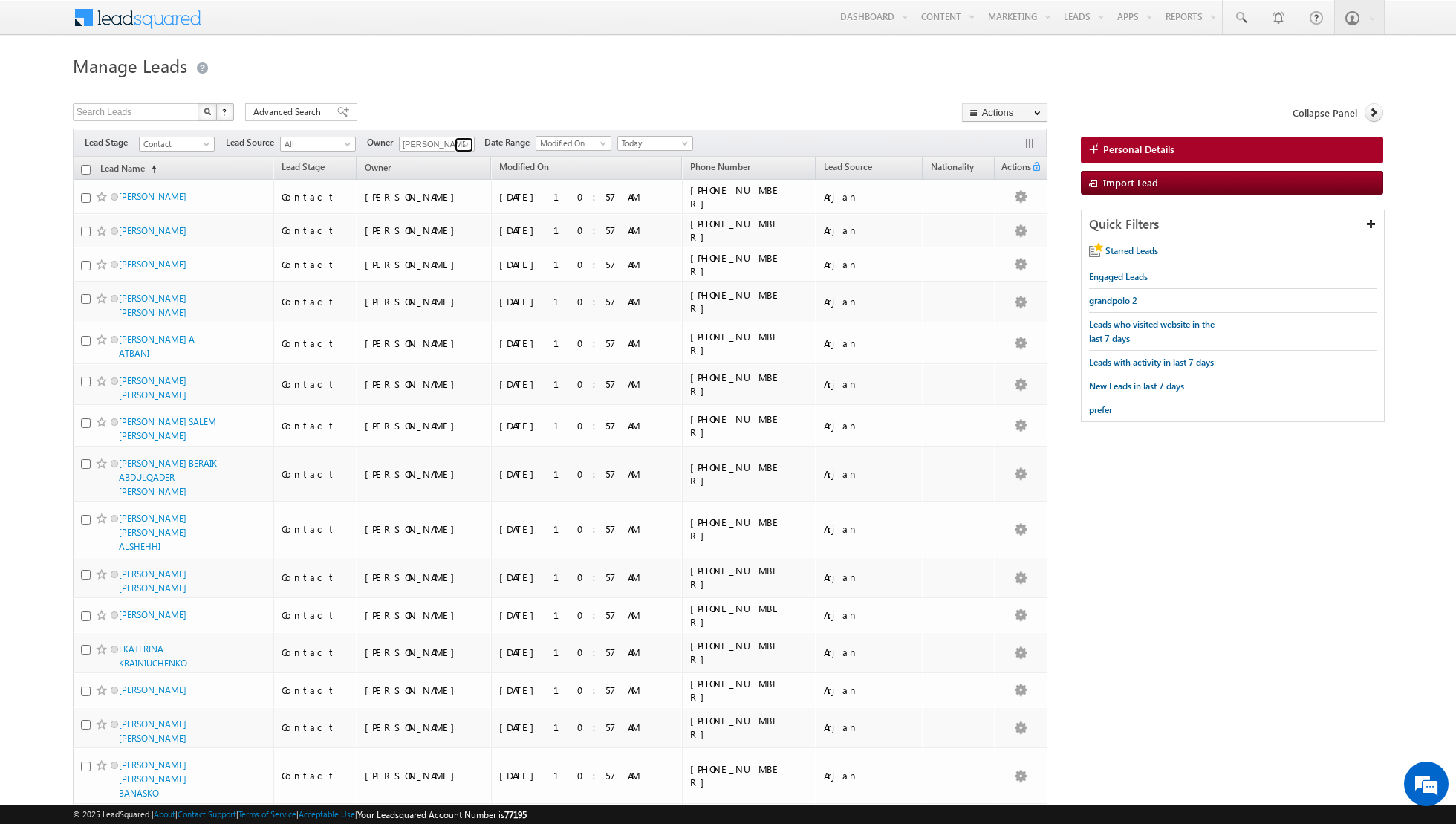
click at [462, 143] on span at bounding box center [466, 145] width 12 height 12
click at [443, 242] on link "Muhammad Shibily muhammad.shibily@indglobal.ae" at bounding box center [474, 247] width 149 height 28
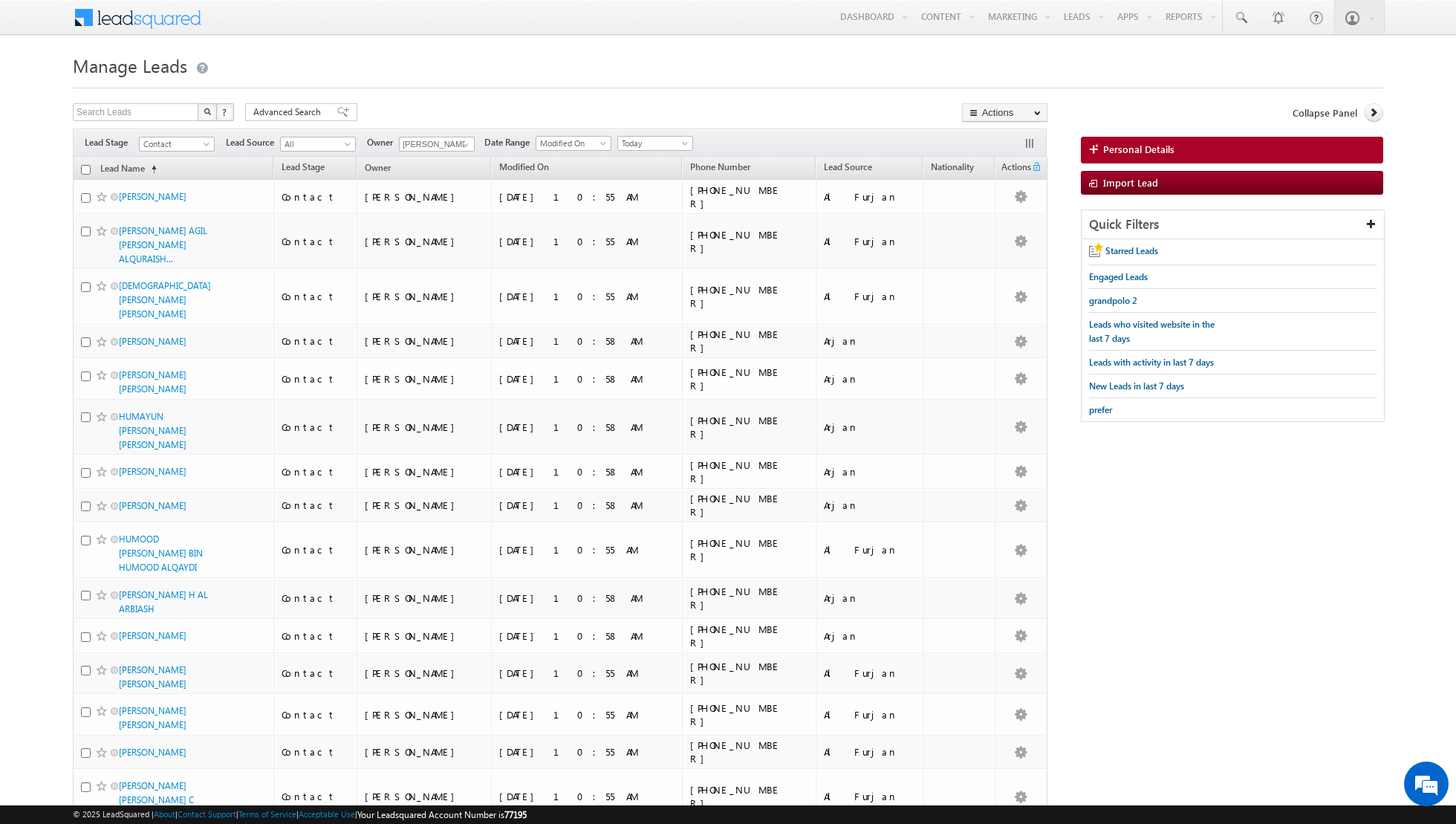
click at [463, 134] on div "Filters Lead Stage Contact Contact Lead Source All All Owner Shiva Sisodia Any …" at bounding box center [559, 142] width 974 height 28
click at [463, 145] on span at bounding box center [466, 145] width 12 height 12
click at [432, 269] on link "Nandhana Anil nandhana.anil@indglobal.ae" at bounding box center [474, 274] width 149 height 28
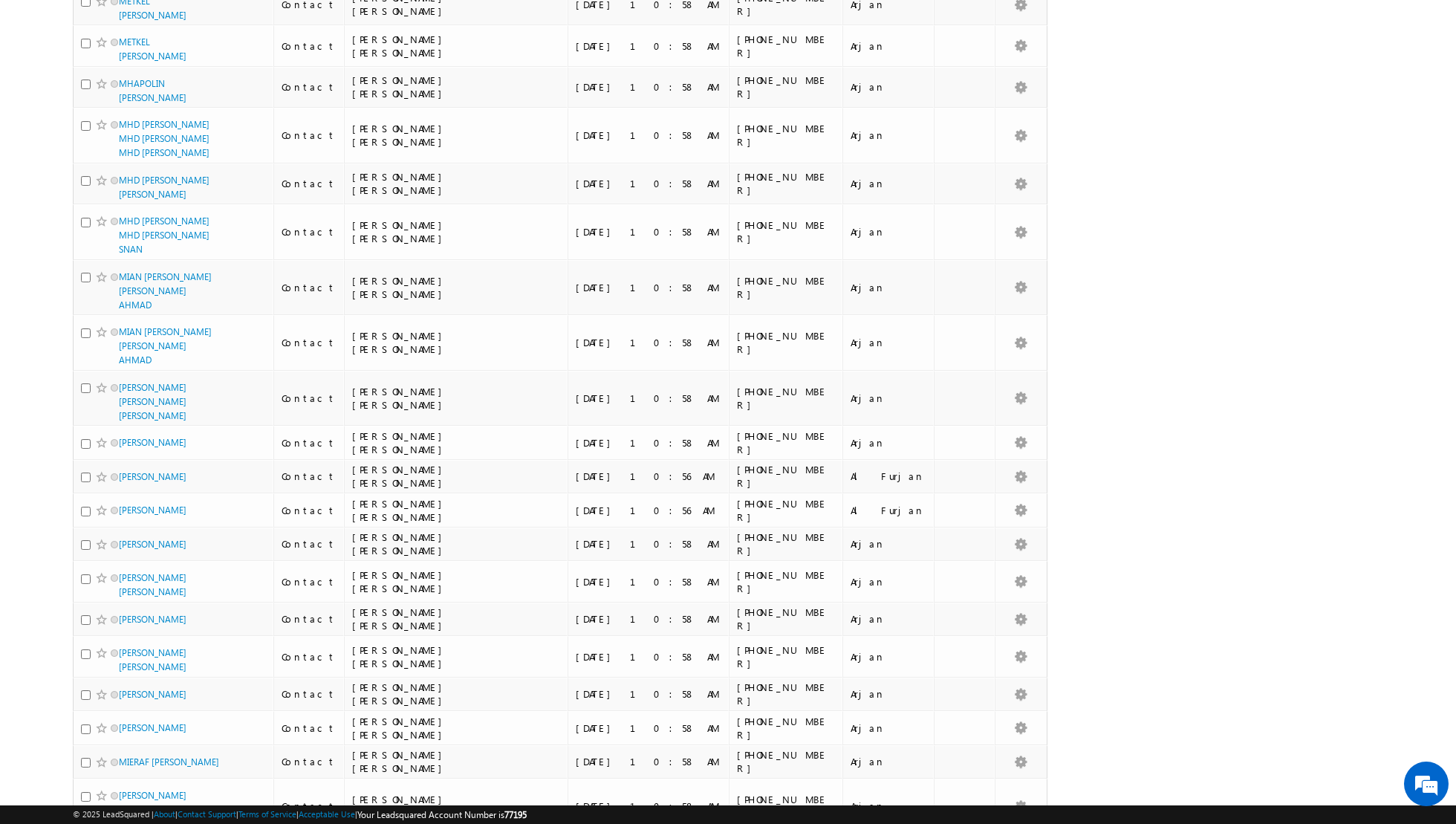
scroll to position [1518, 0]
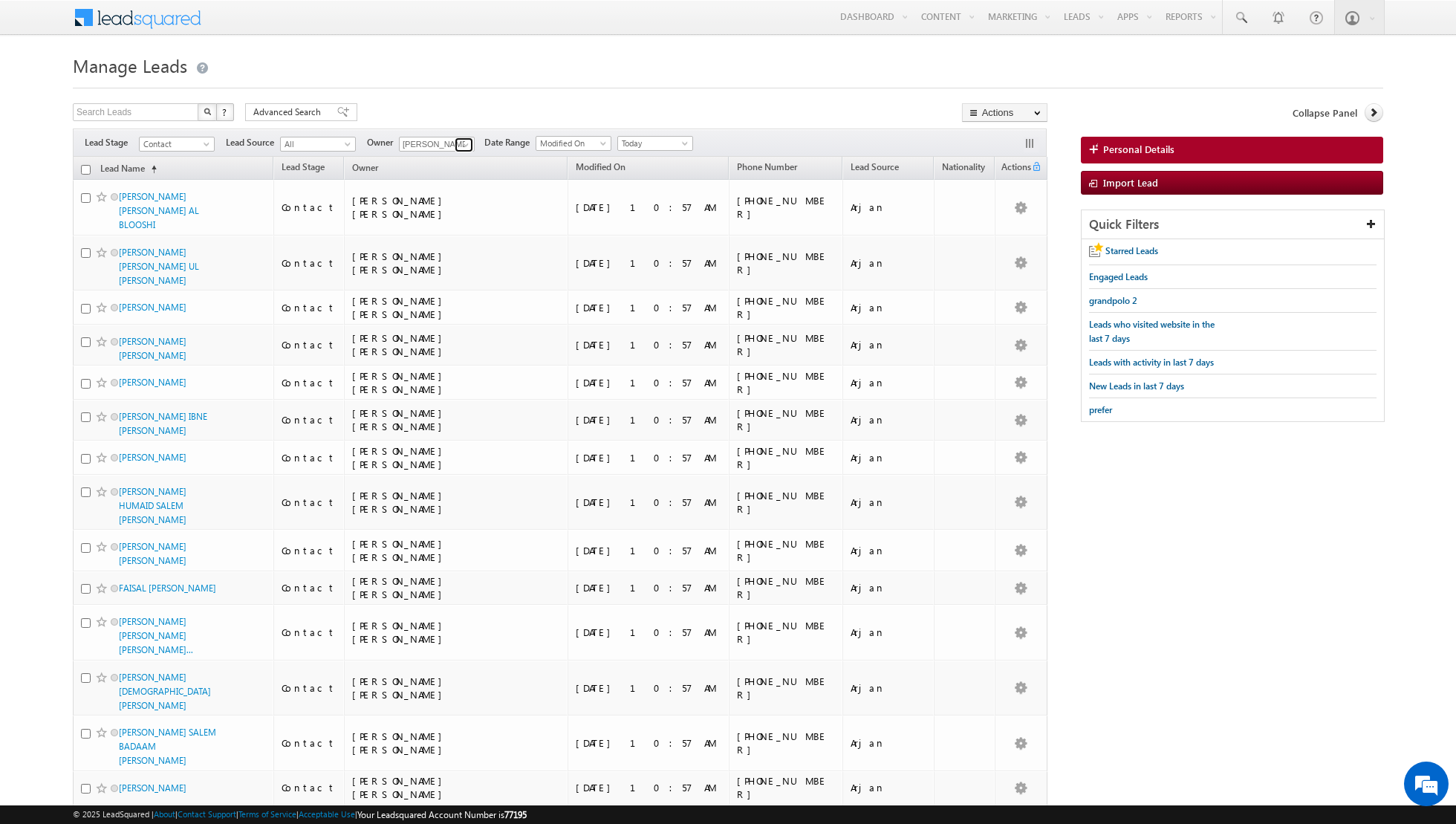
click at [462, 139] on span at bounding box center [466, 145] width 12 height 12
click at [435, 290] on span "riya.raj@indglobal.ae" at bounding box center [472, 290] width 134 height 11
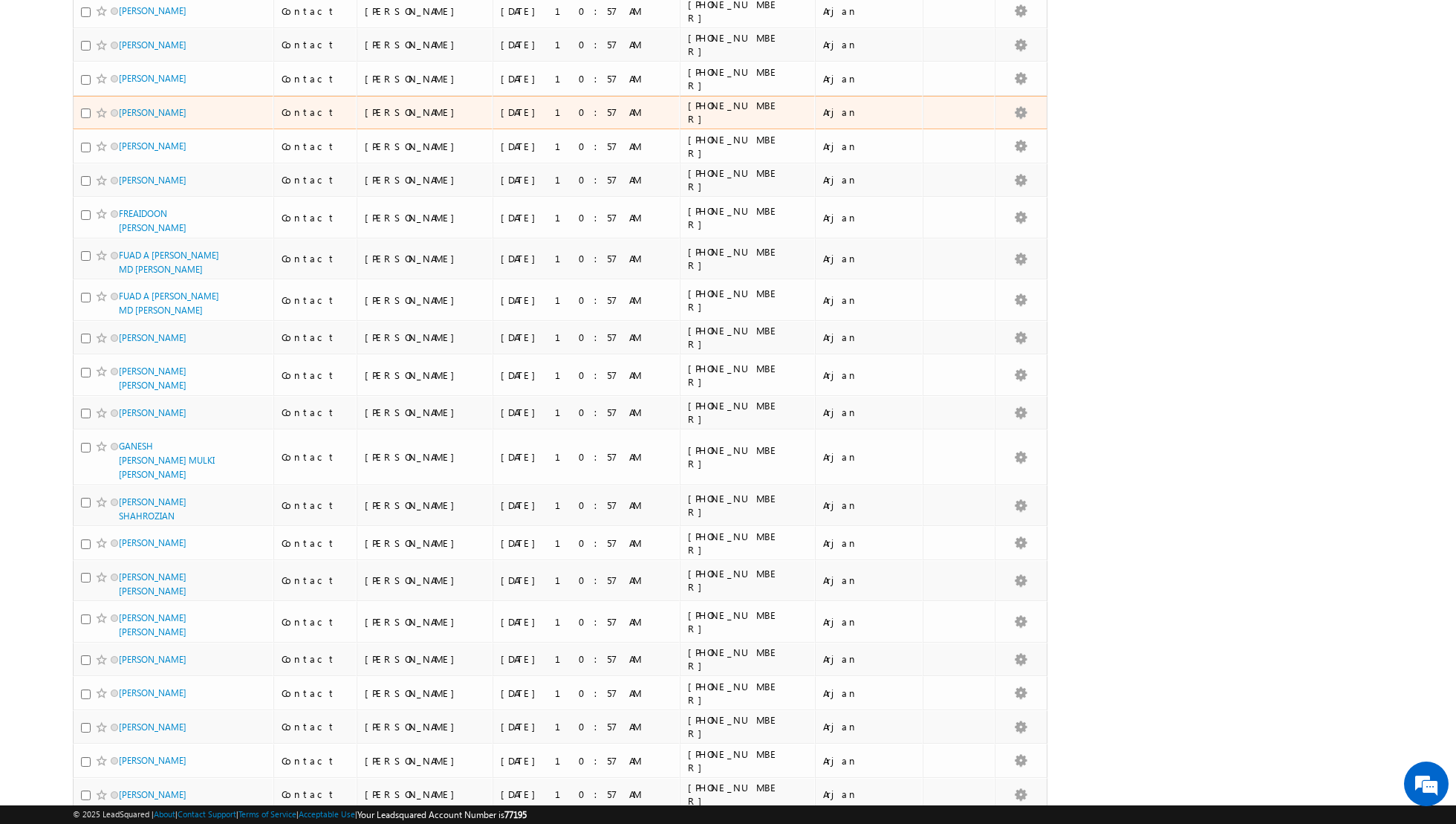
scroll to position [0, 0]
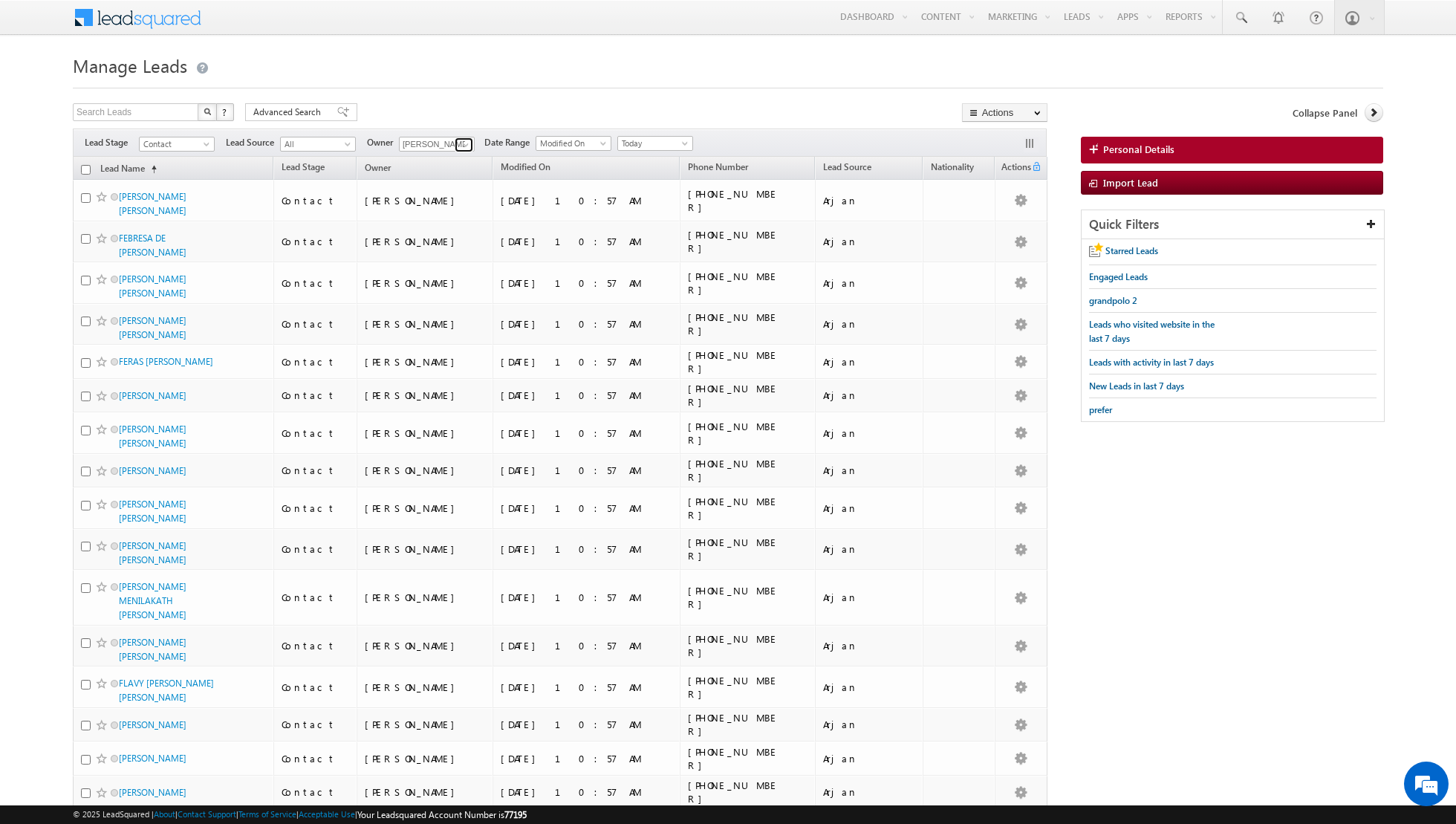
click at [460, 143] on span at bounding box center [466, 145] width 12 height 12
click at [436, 282] on link "Shiva Sisodia shiva.sisodia@indglobal.ae" at bounding box center [474, 284] width 149 height 28
type input "[PERSON_NAME]"
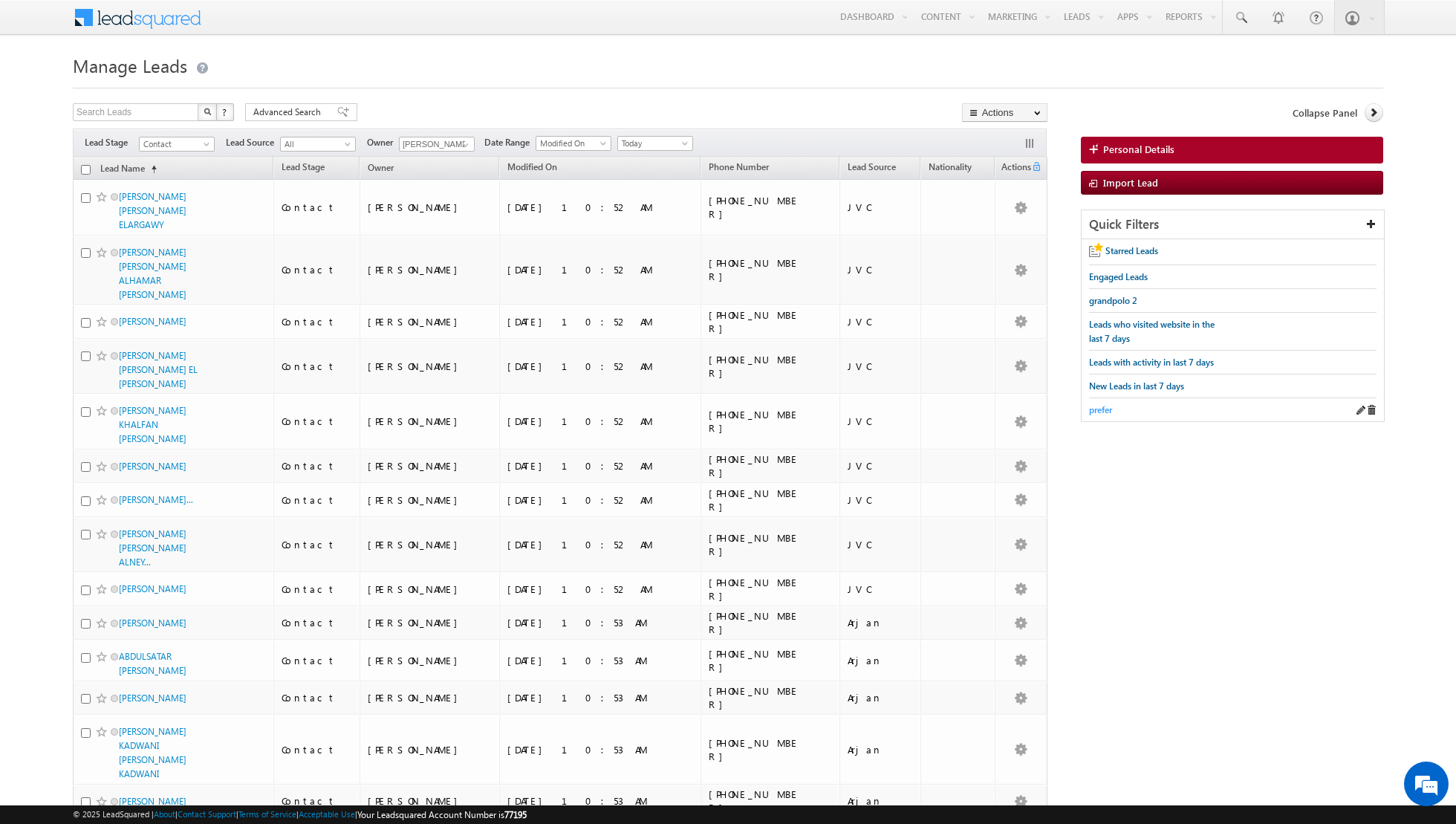
click at [1096, 404] on span "prefer" at bounding box center [1101, 409] width 23 height 11
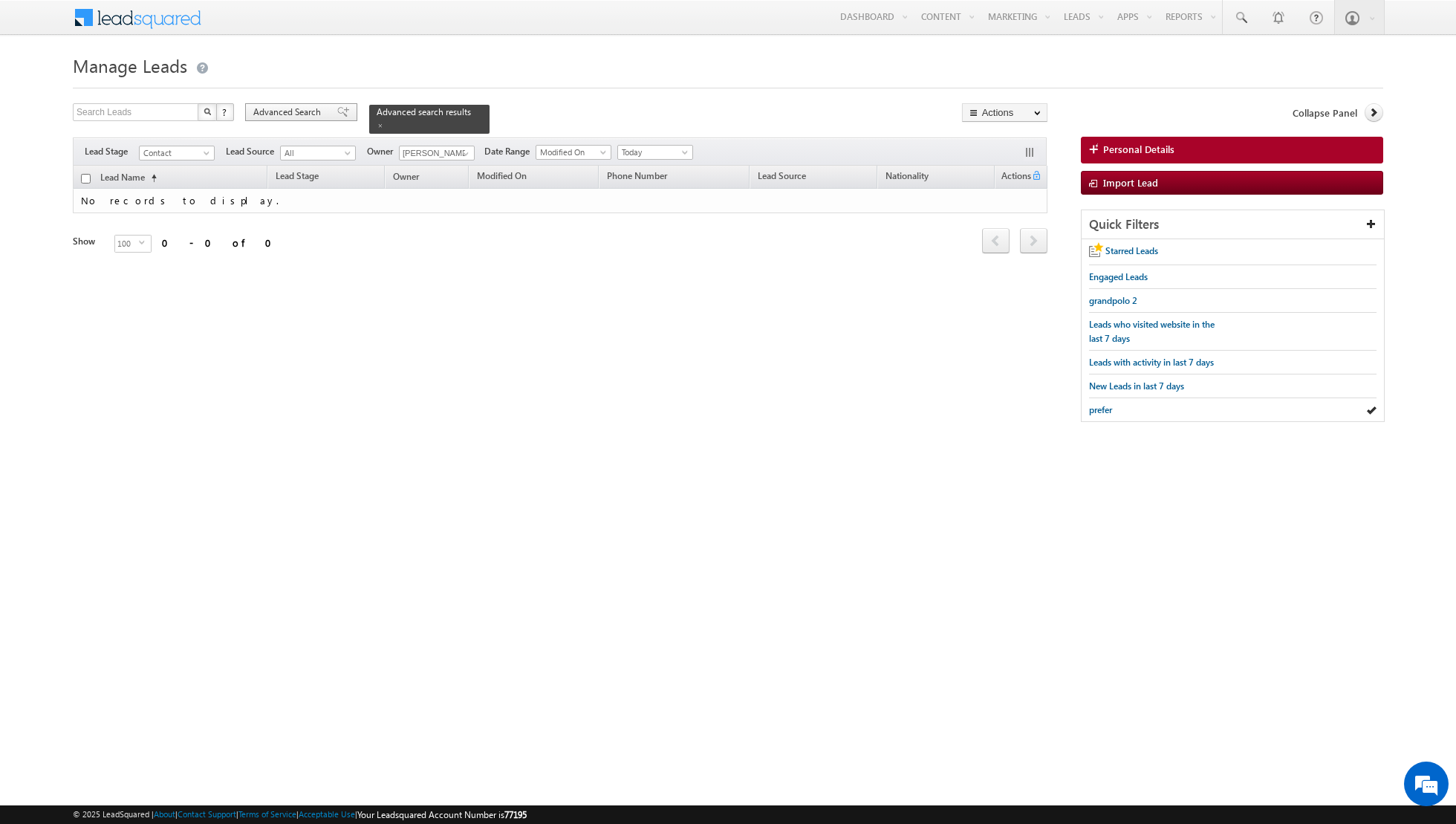
click at [337, 114] on span at bounding box center [343, 112] width 12 height 10
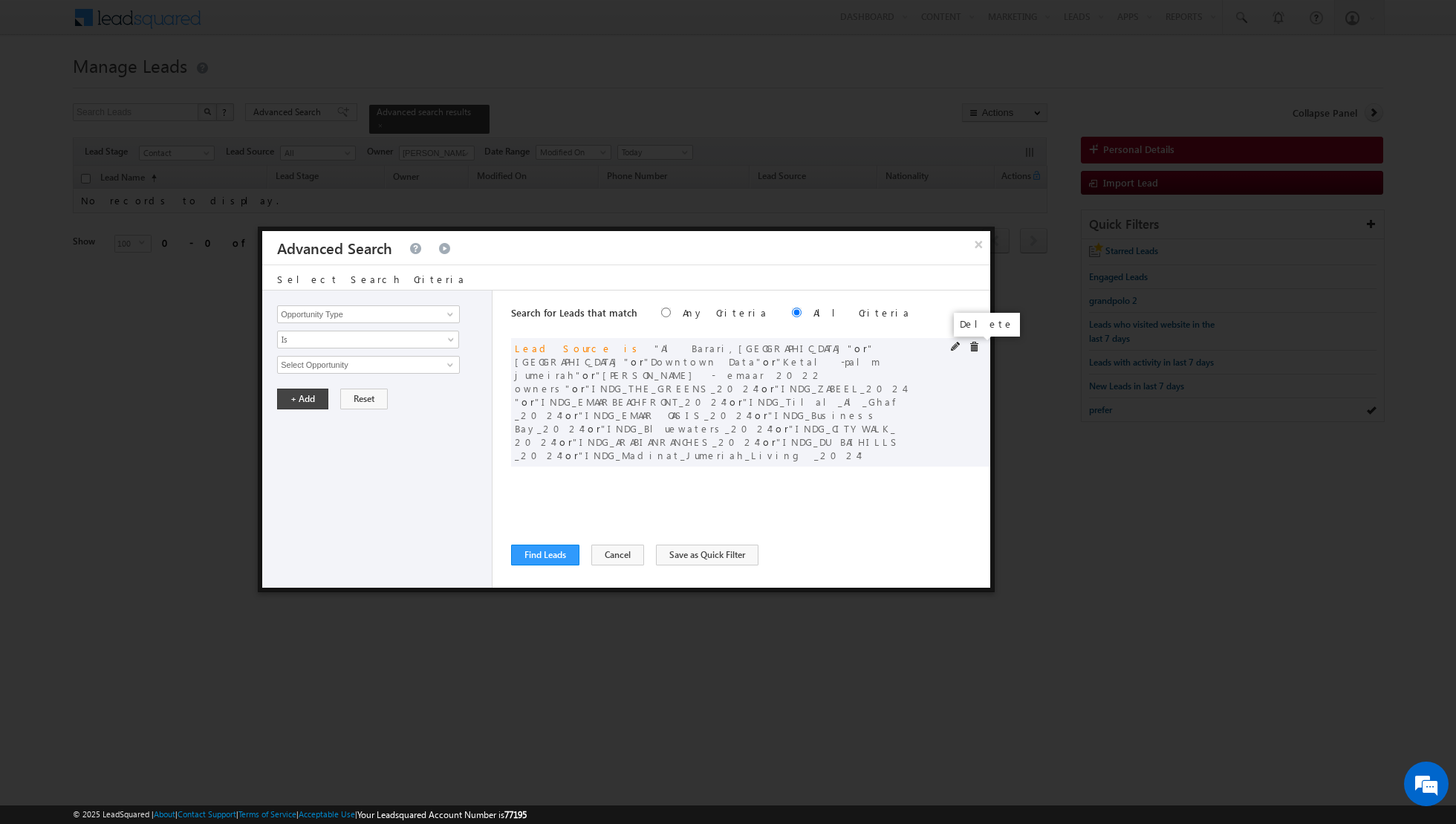
click at [975, 345] on span at bounding box center [974, 347] width 10 height 10
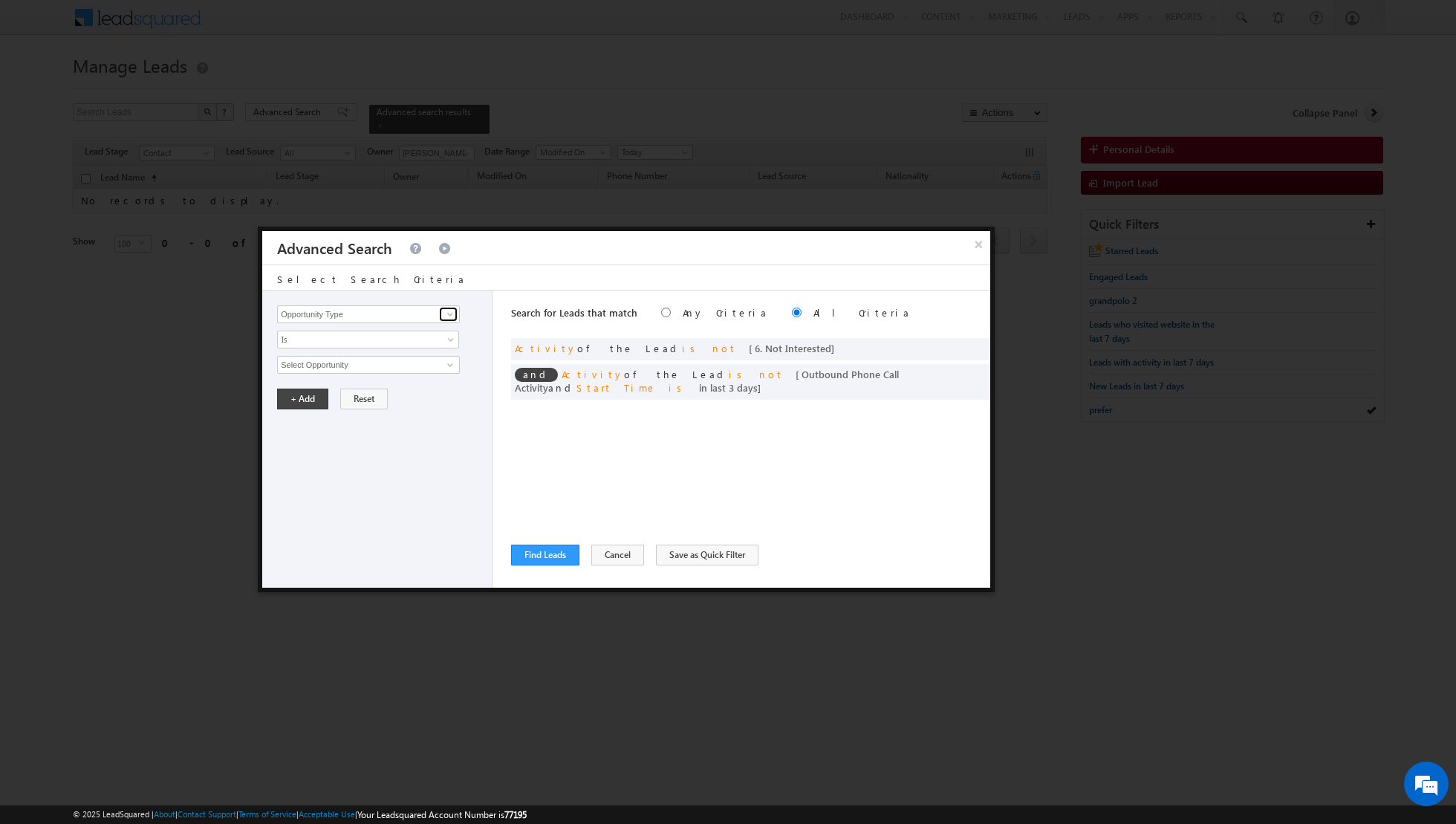
click at [456, 315] on span at bounding box center [451, 314] width 12 height 12
click at [396, 341] on link "Lead Source" at bounding box center [368, 344] width 182 height 17
type input "Lead Source"
click at [446, 361] on span "None Selected" at bounding box center [361, 364] width 169 height 16
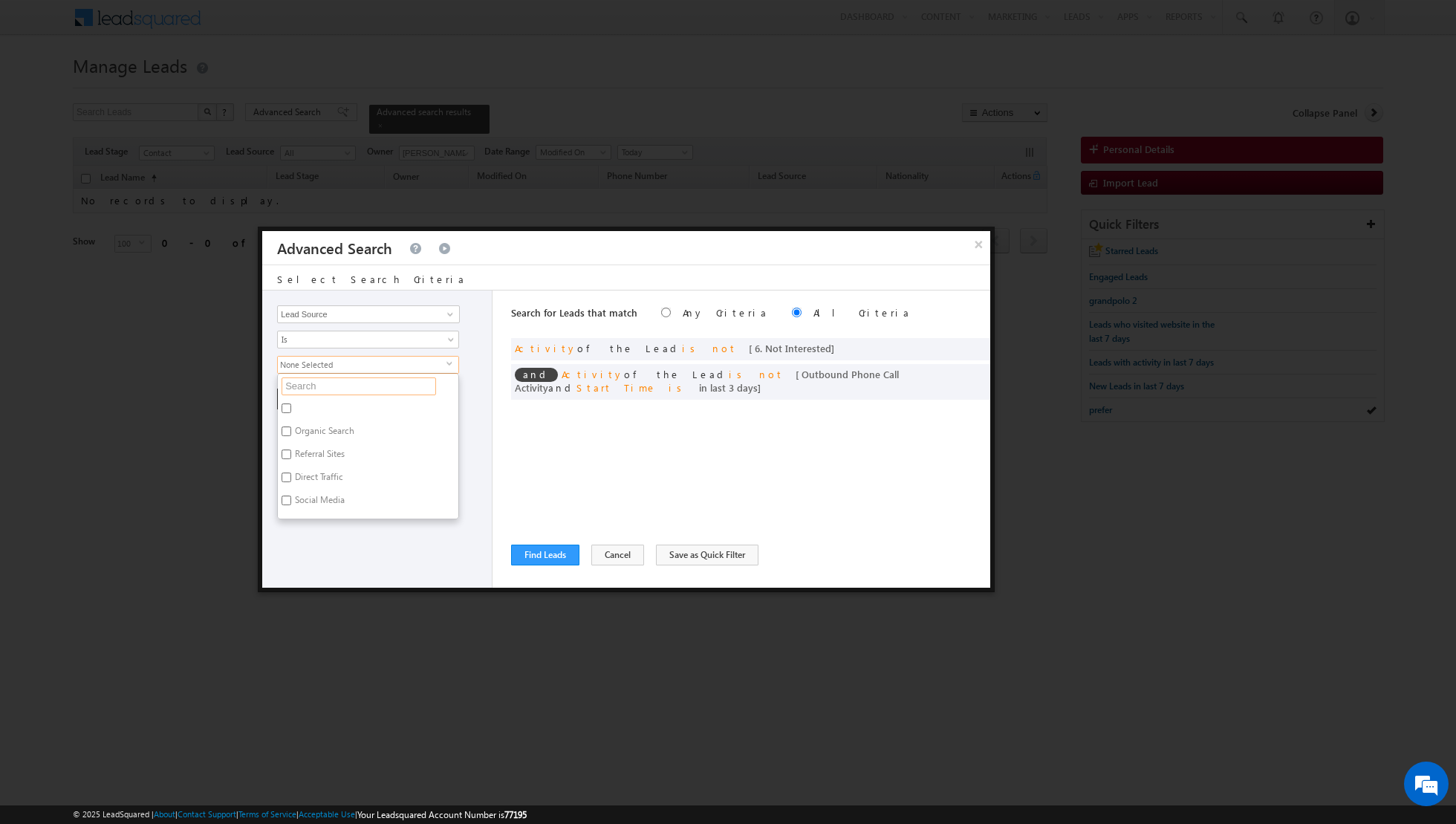
click at [373, 389] on input "text" at bounding box center [359, 386] width 154 height 18
type input "a"
type input "ar"
type input "arja"
click at [289, 430] on input "Arjan" at bounding box center [286, 431] width 9 height 9
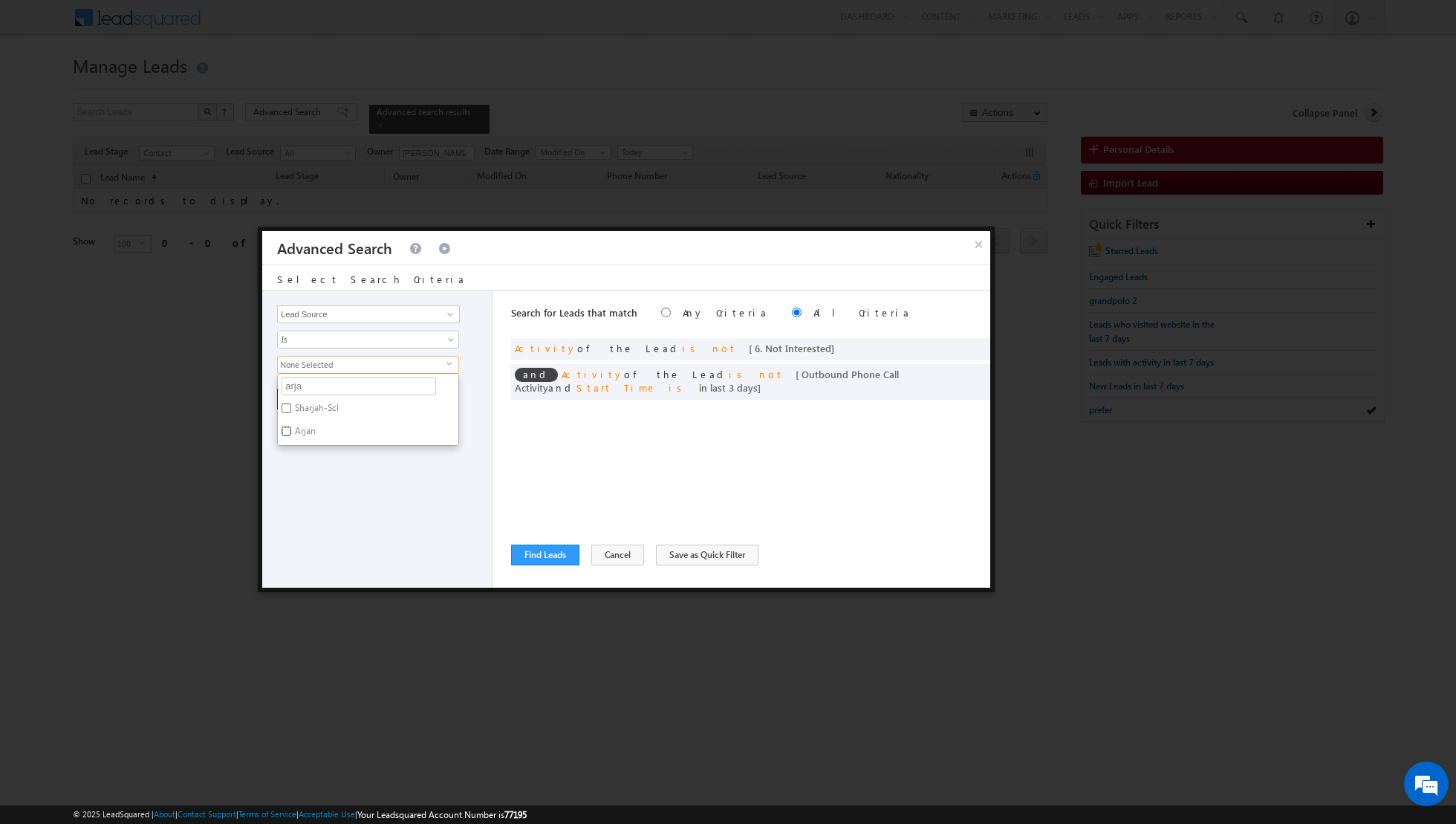
checkbox input "true"
click at [314, 508] on div "Opportunity Type Lead Activity Task Sales Group Prospect Id Address 1 Address 2…" at bounding box center [377, 439] width 230 height 297
click at [293, 404] on button "+ Add" at bounding box center [303, 399] width 51 height 21
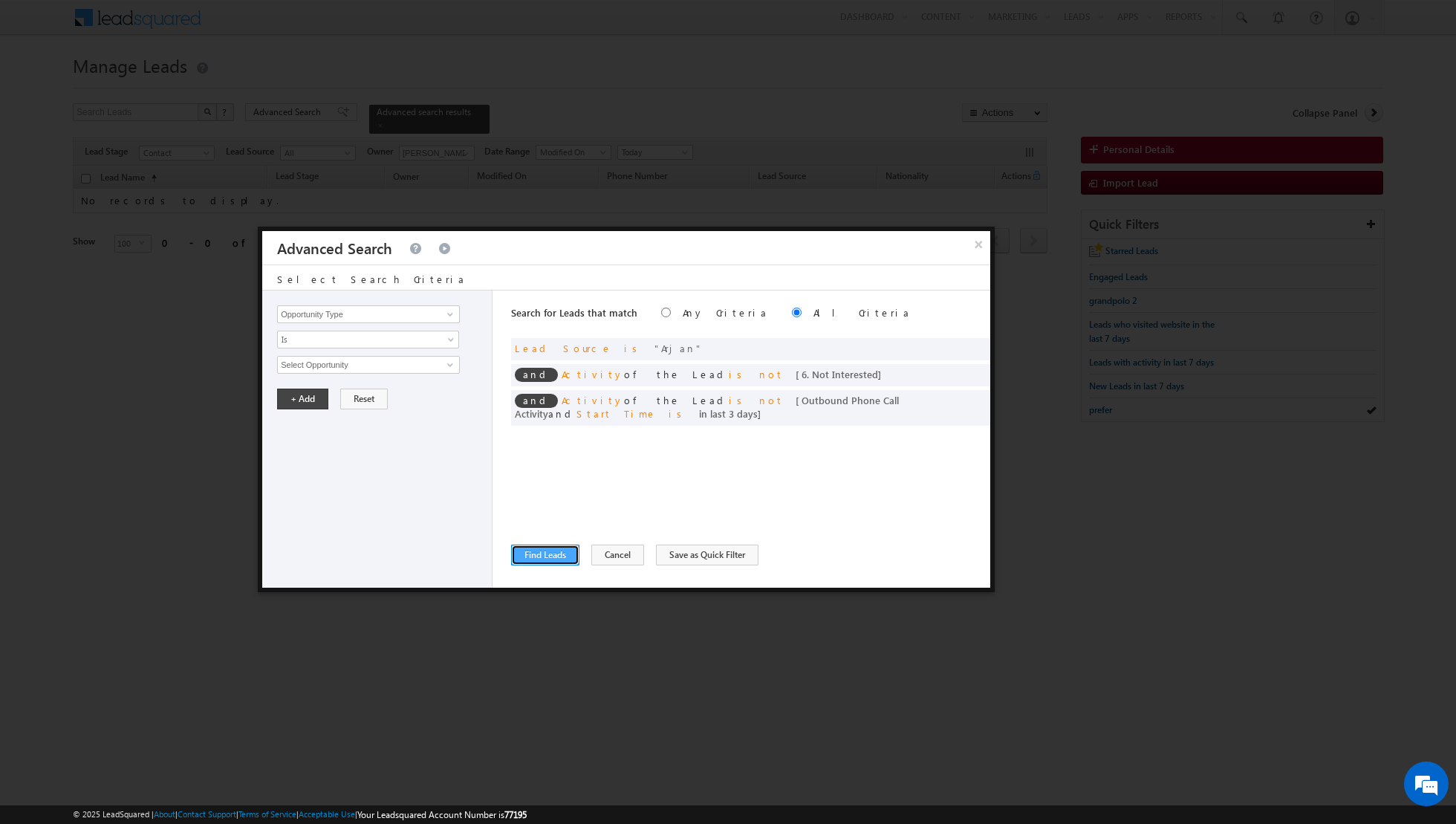
click at [542, 551] on button "Find Leads" at bounding box center [546, 555] width 69 height 21
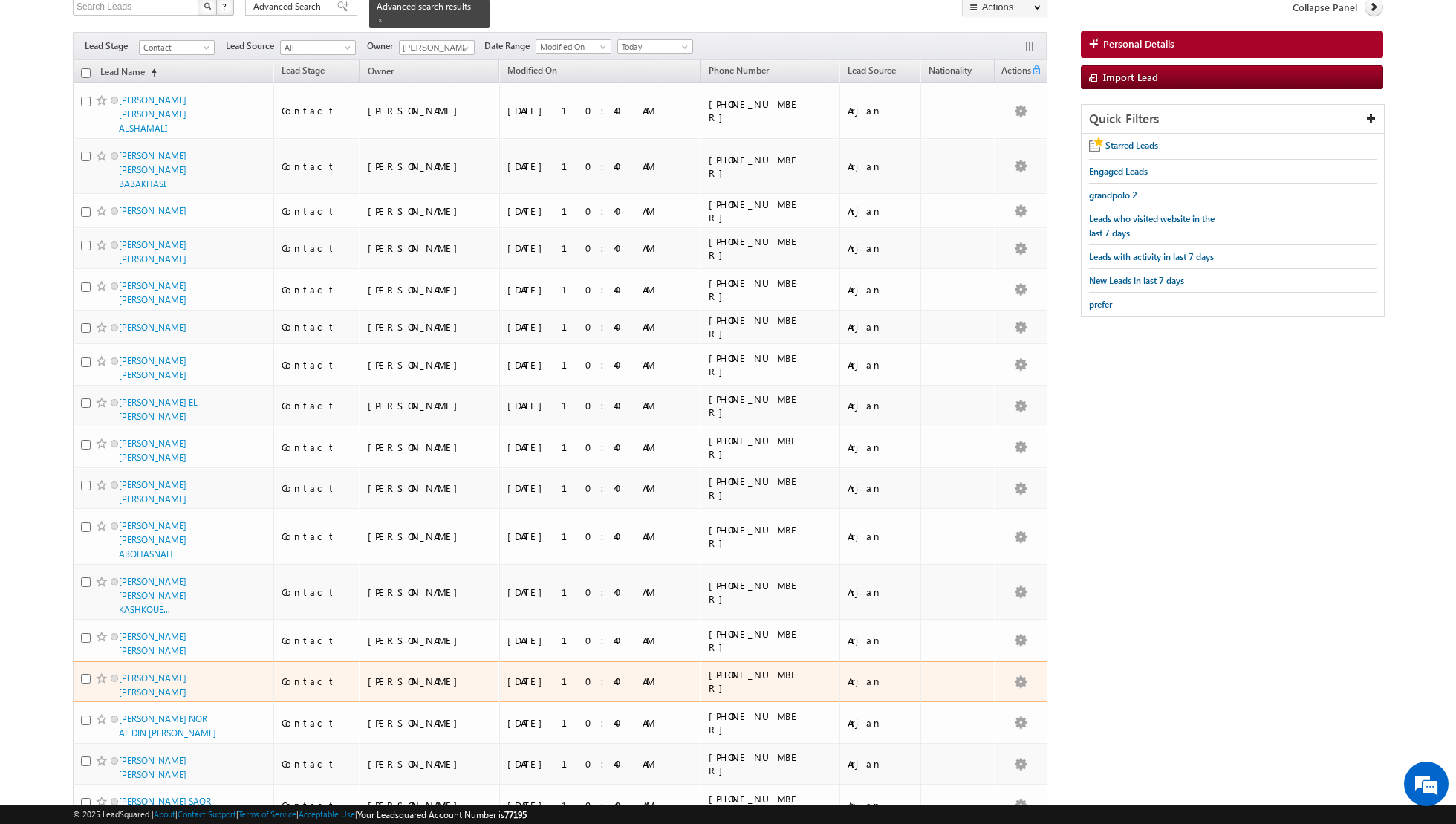
scroll to position [0, 0]
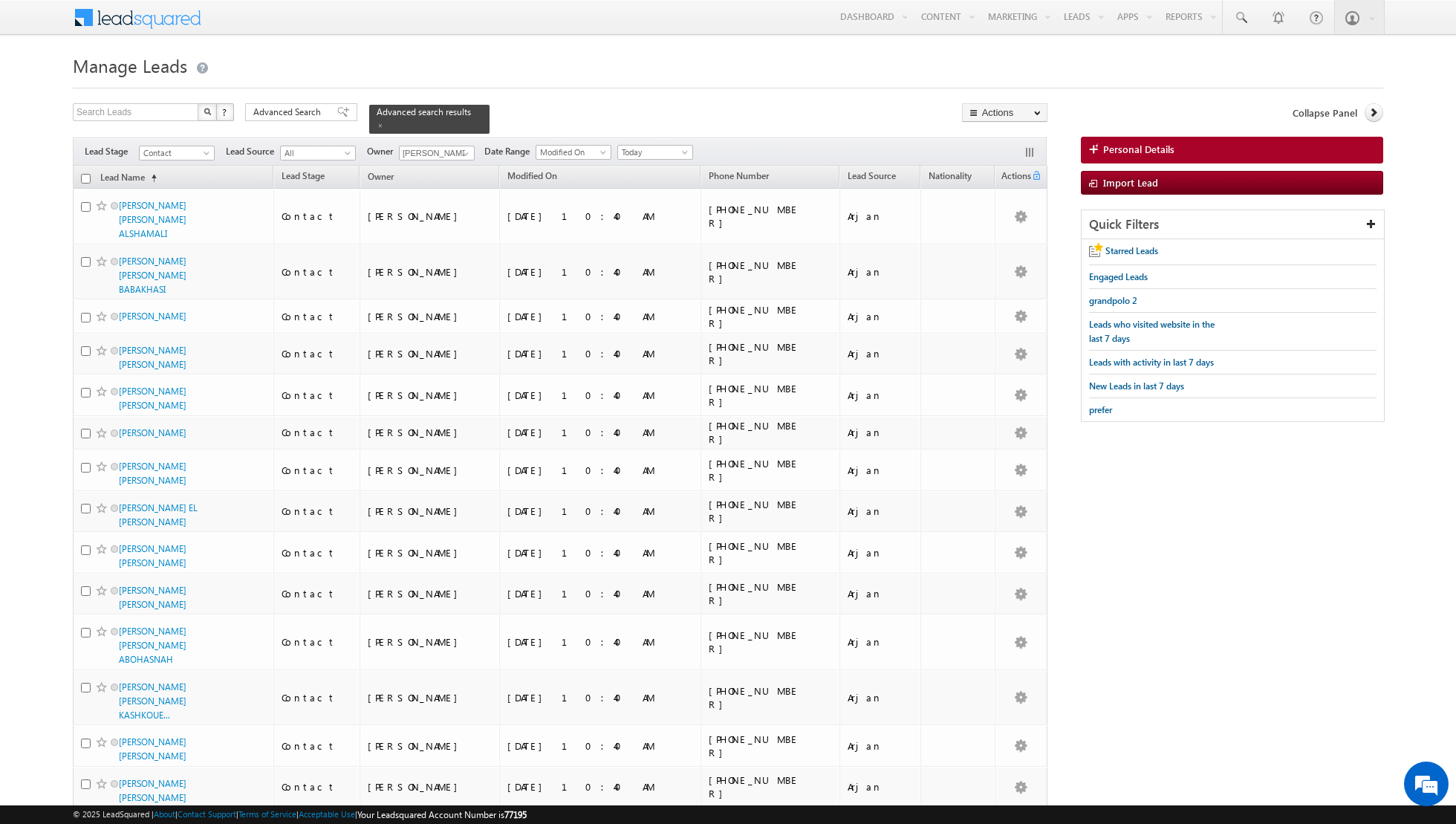
click at [87, 177] on input "checkbox" at bounding box center [86, 178] width 9 height 9
checkbox input "true"
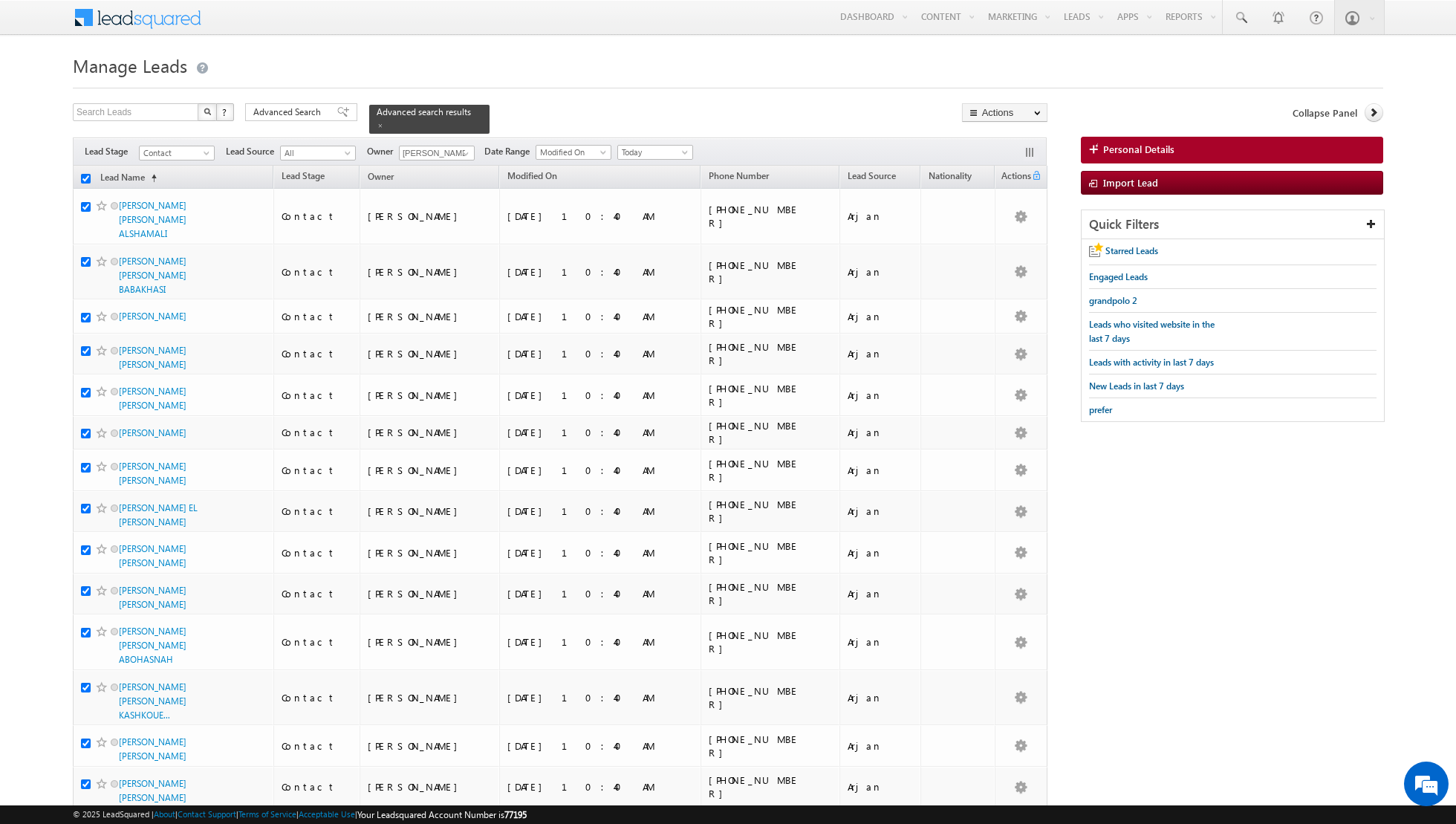
checkbox input "true"
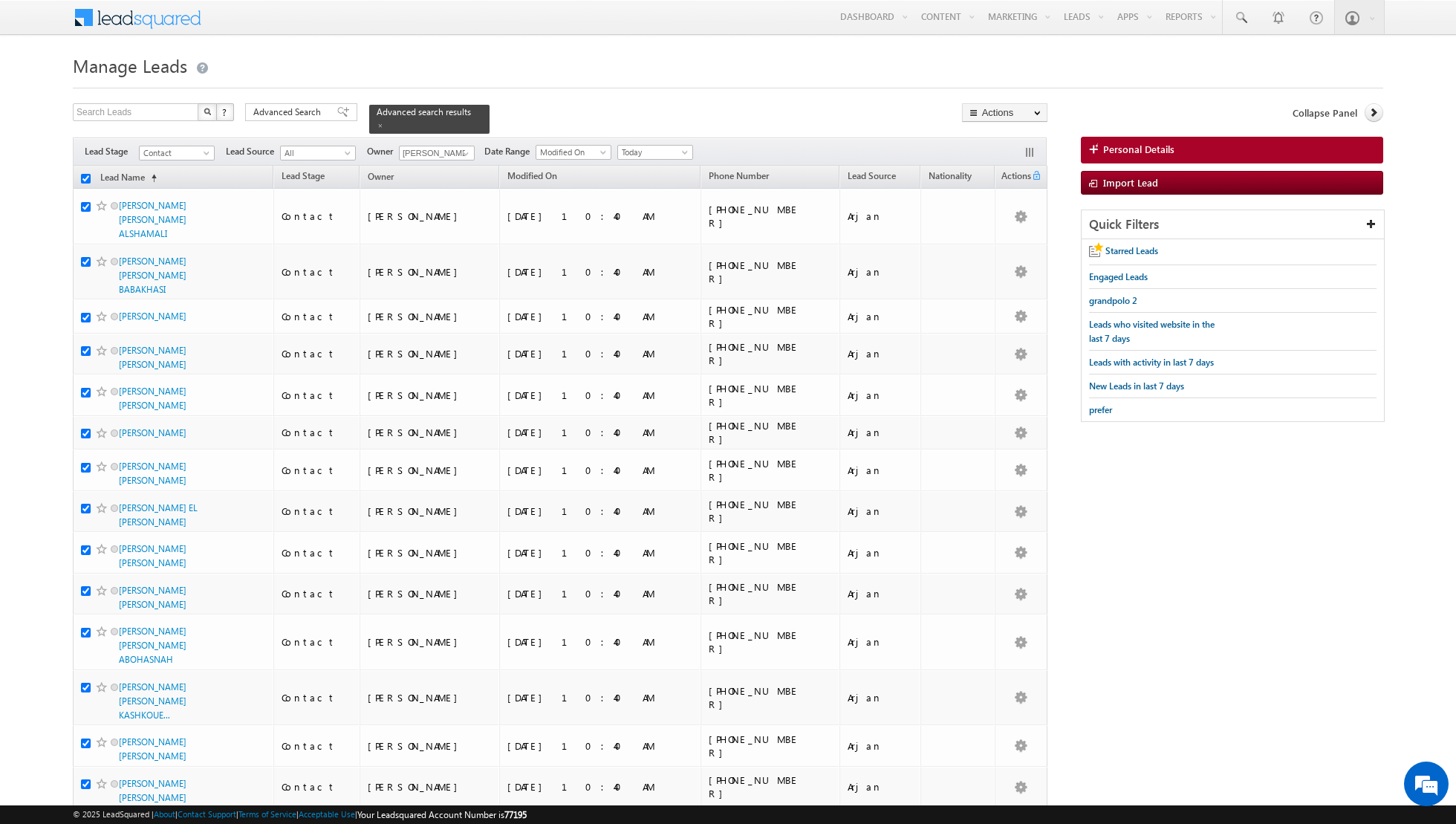
checkbox input "true"
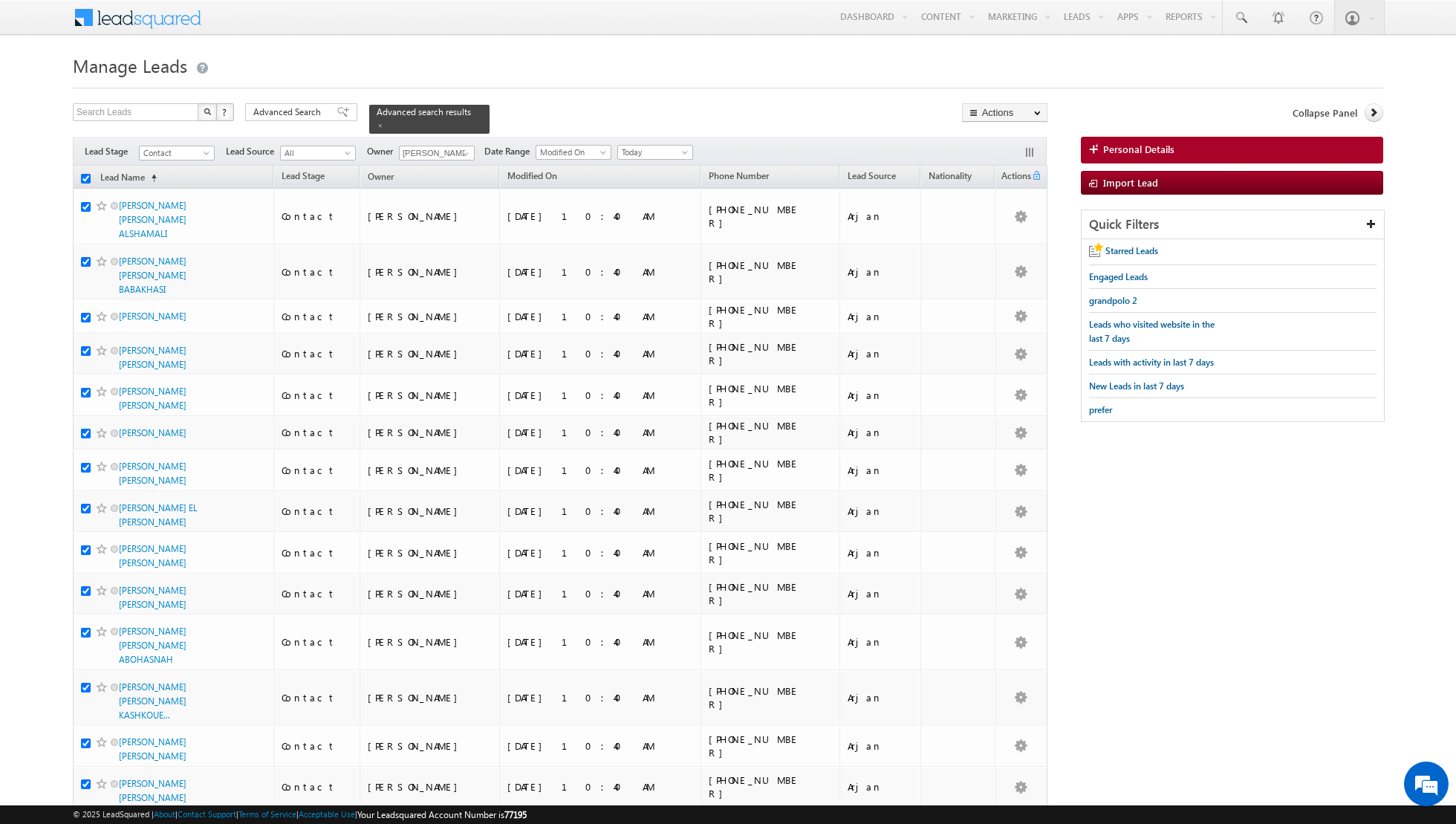
checkbox input "true"
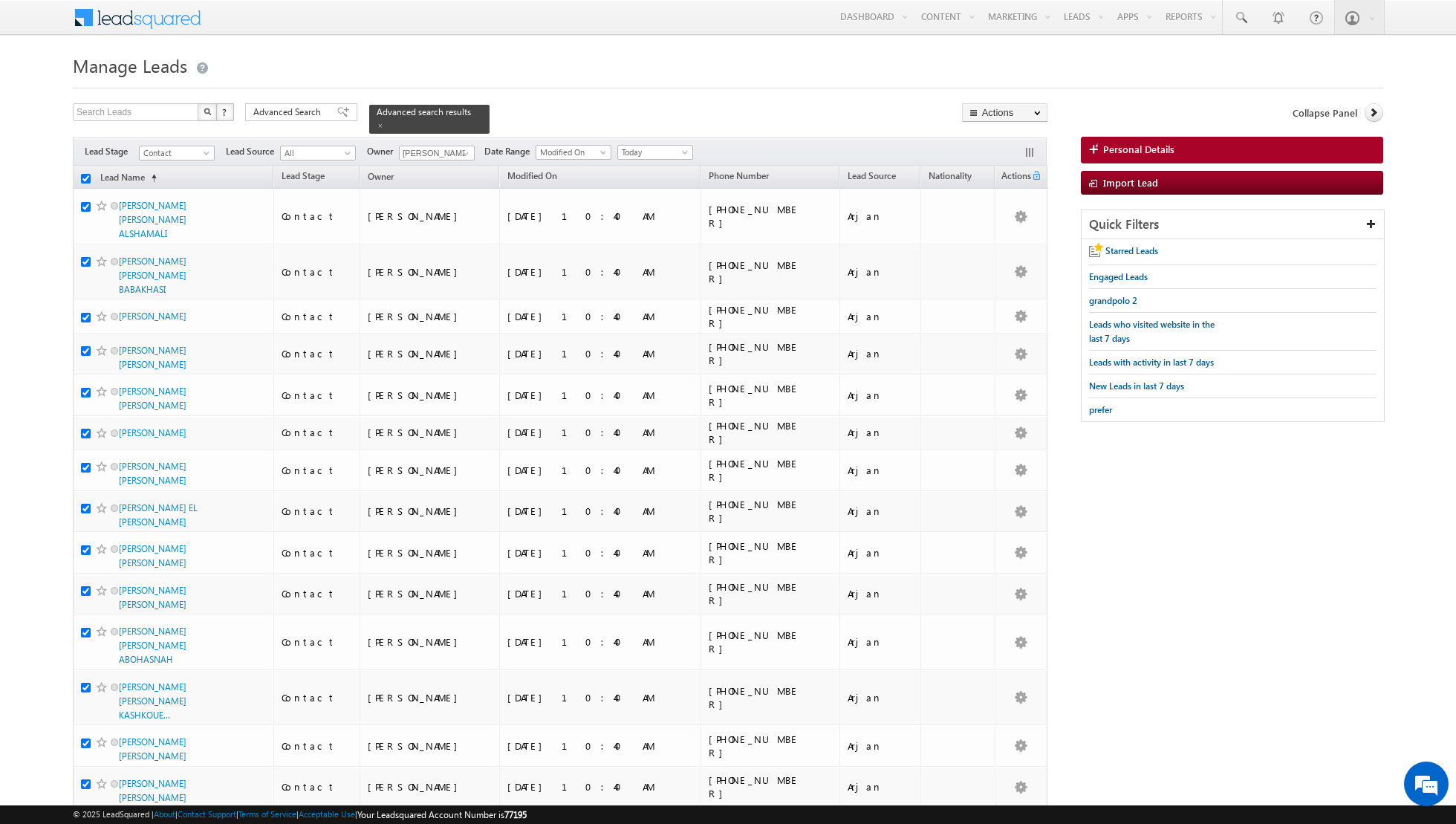
checkbox input "true"
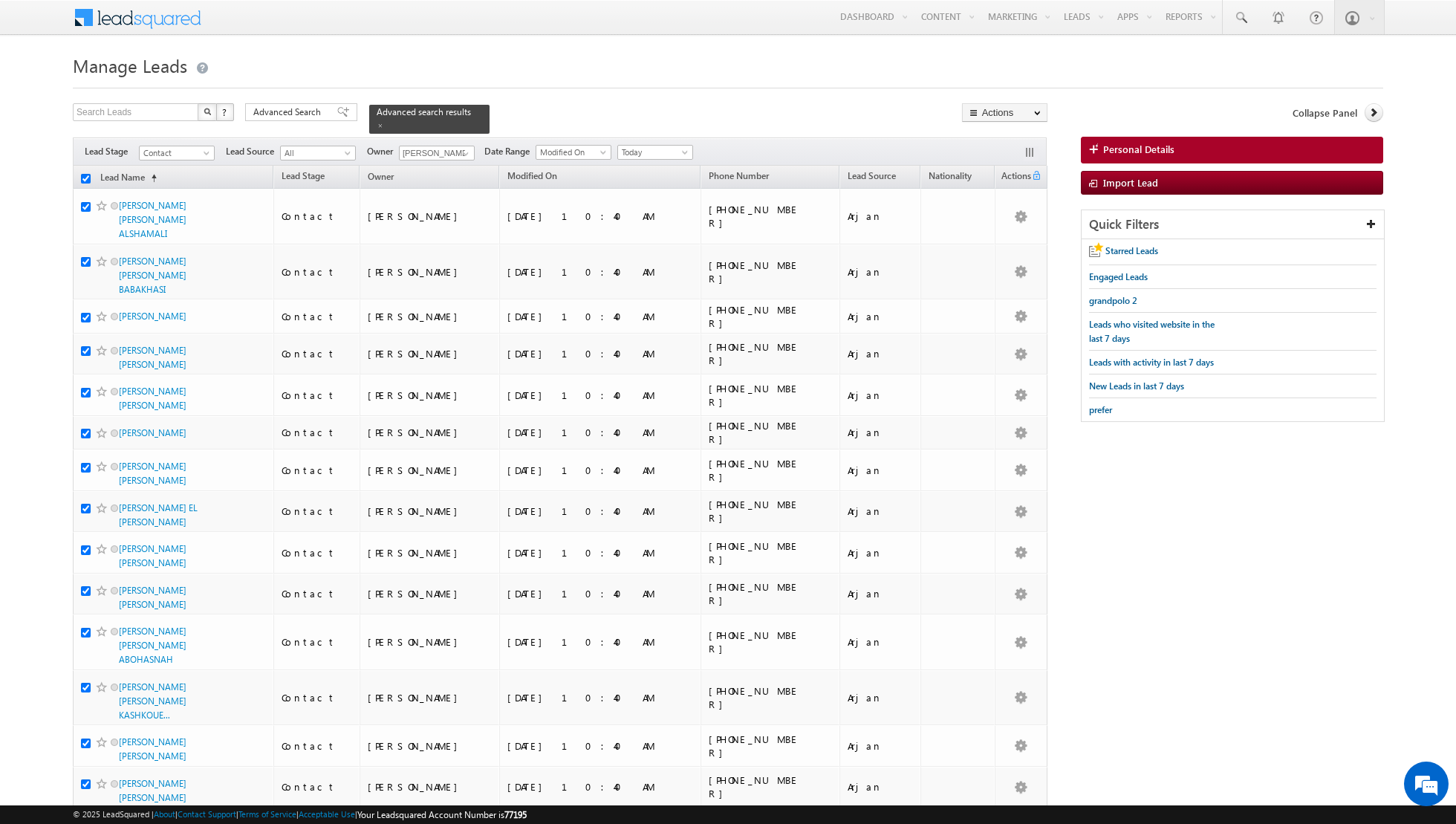
checkbox input "true"
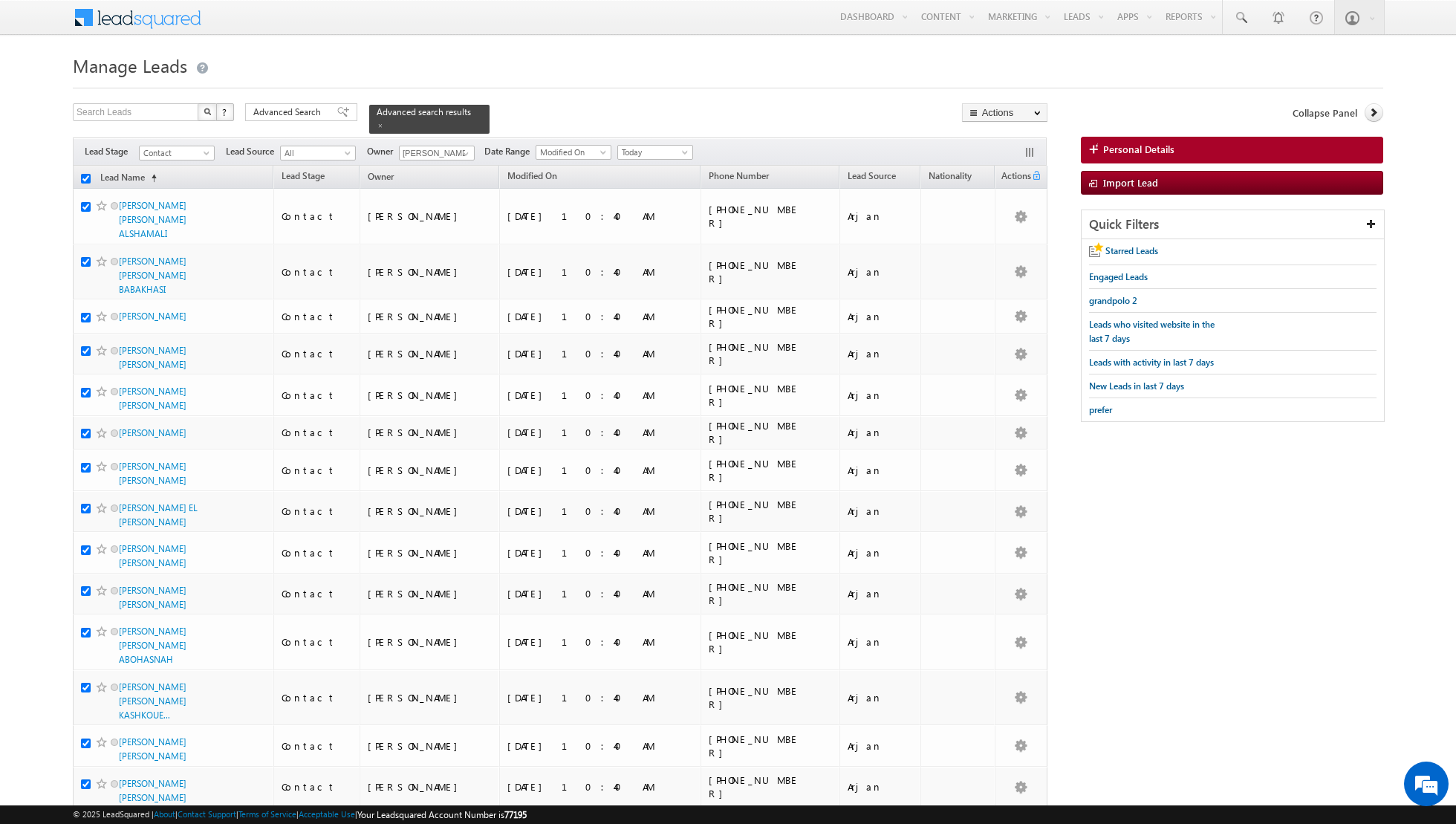
checkbox input "true"
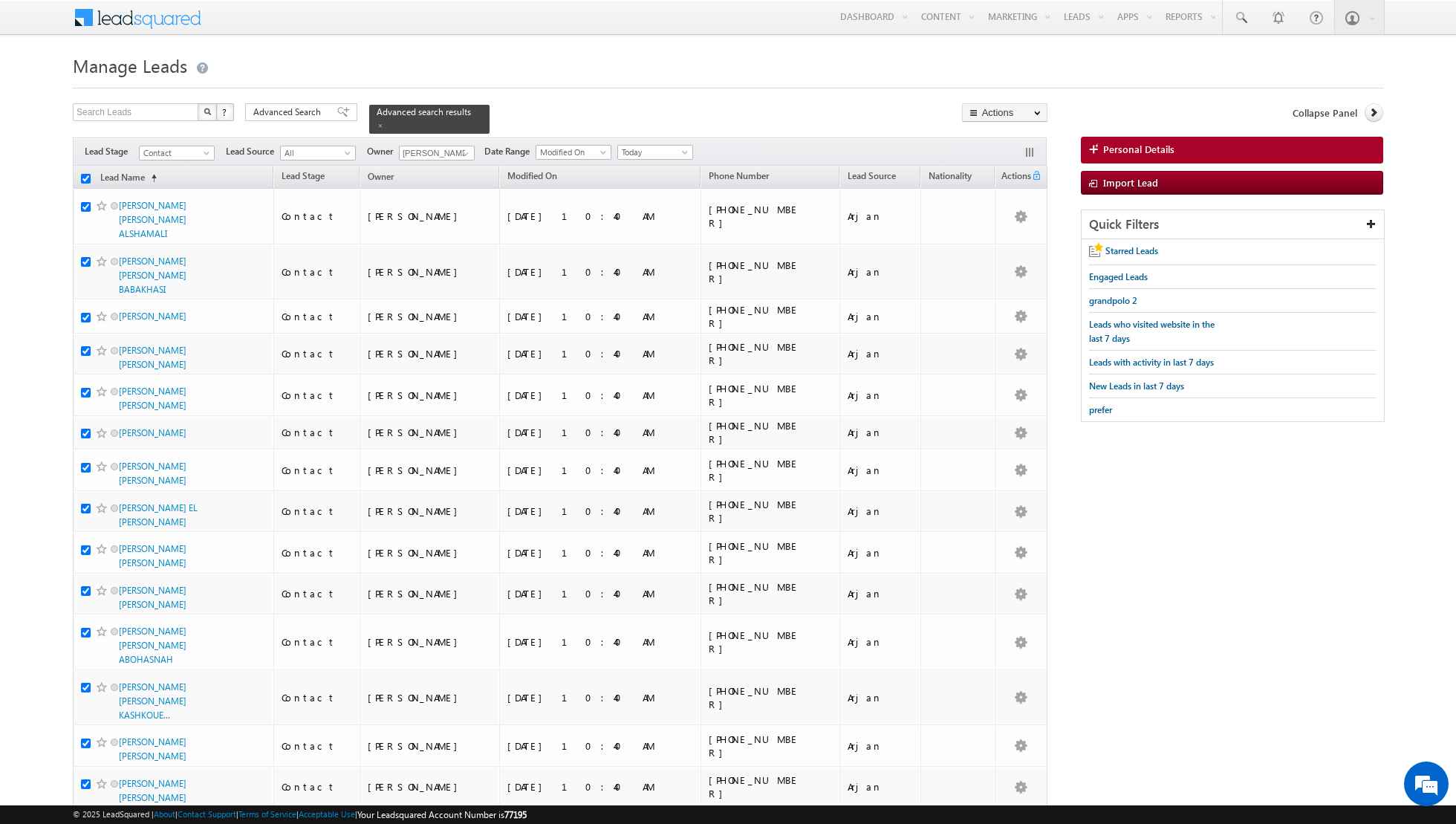
checkbox input "true"
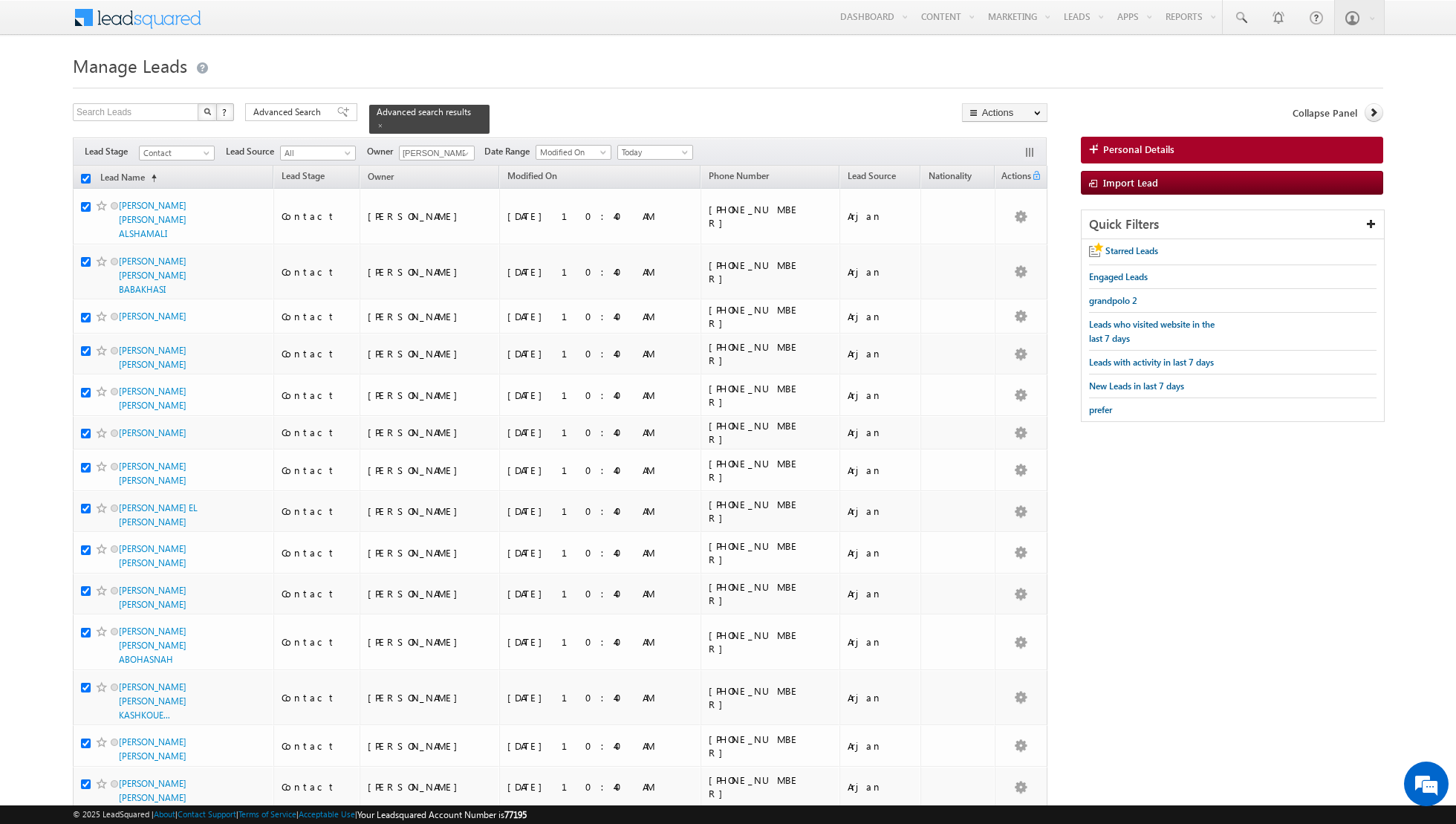
checkbox input "true"
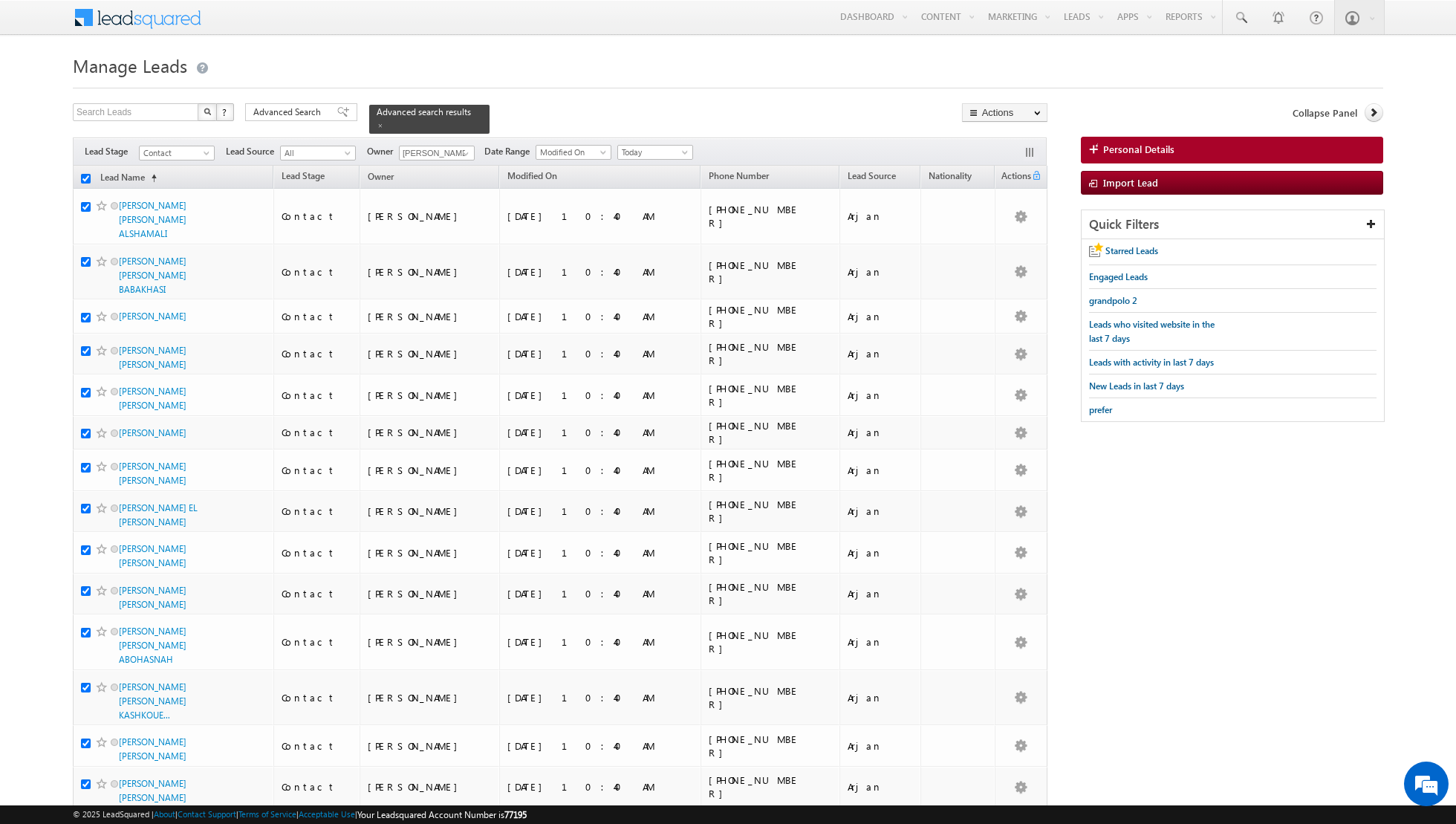
checkbox input "true"
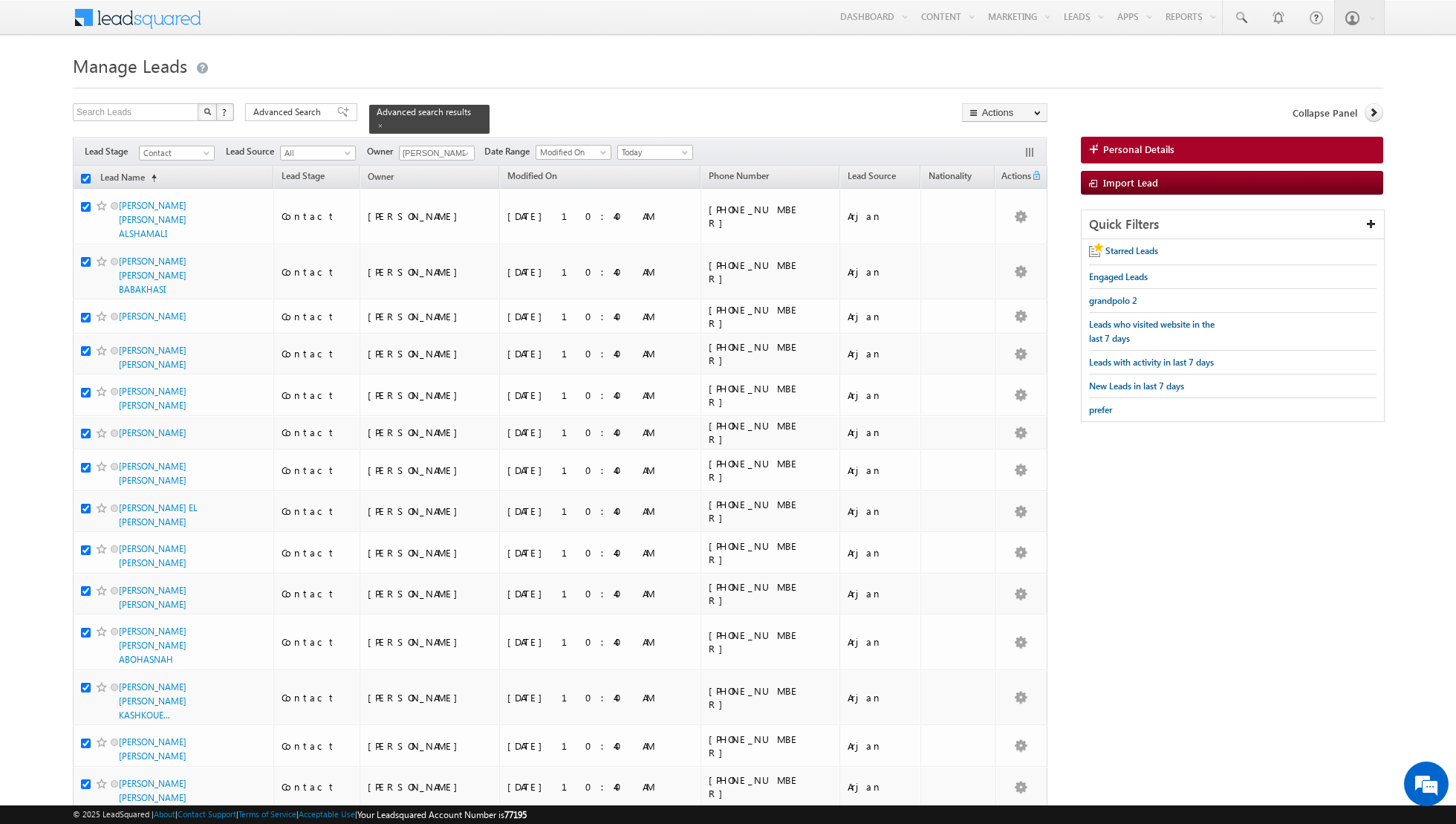
checkbox input "true"
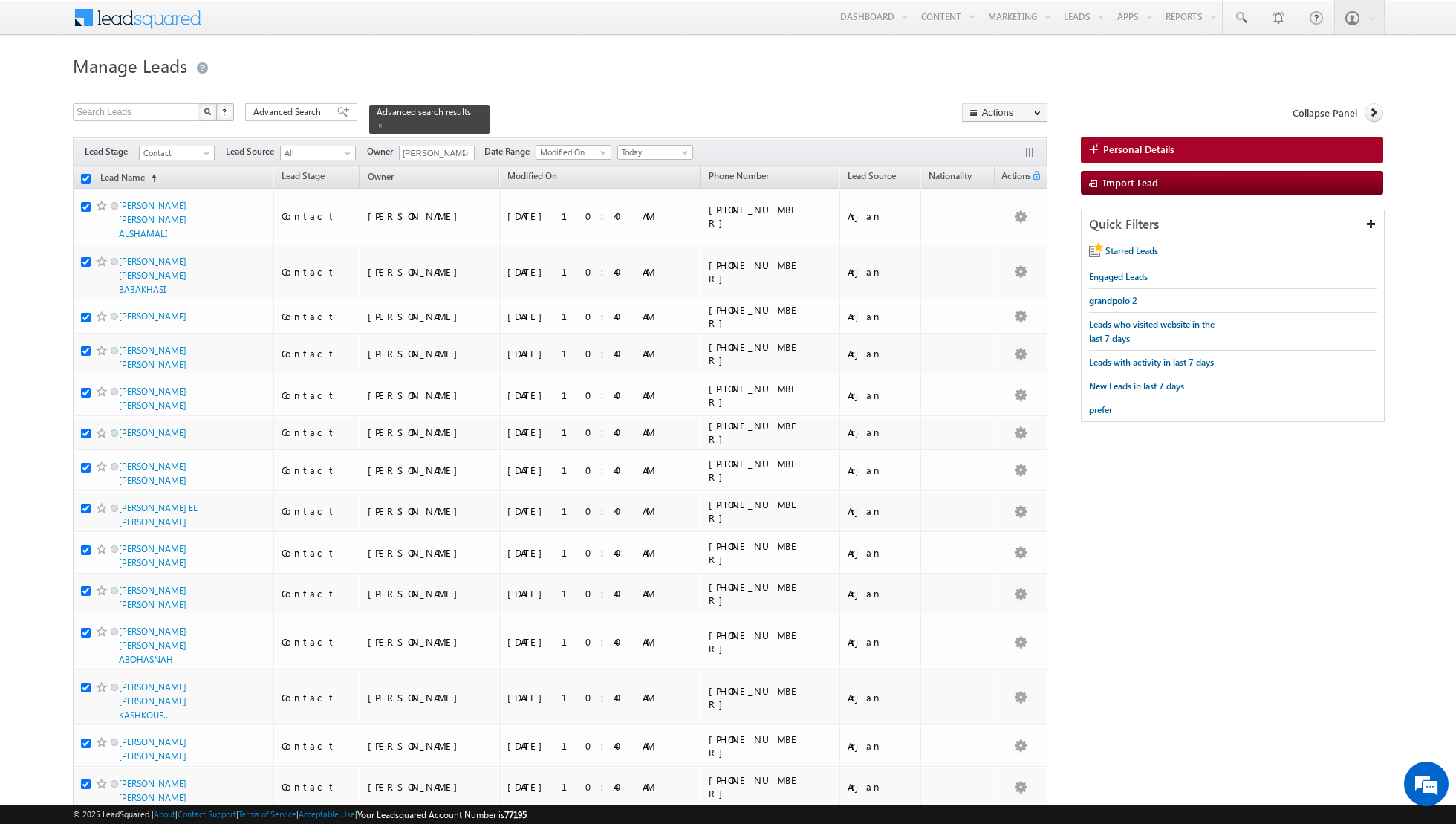
checkbox input "true"
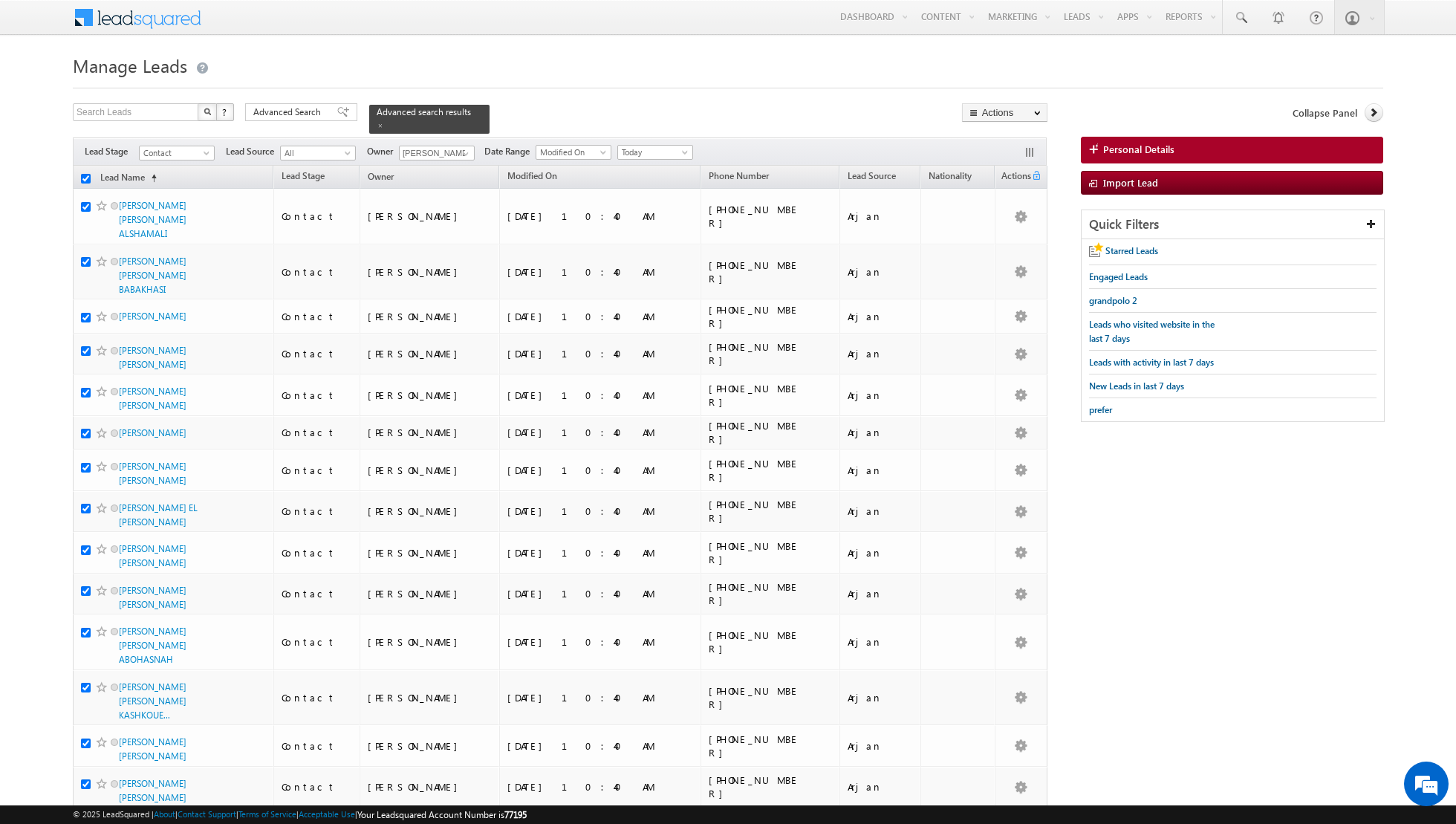
checkbox input "true"
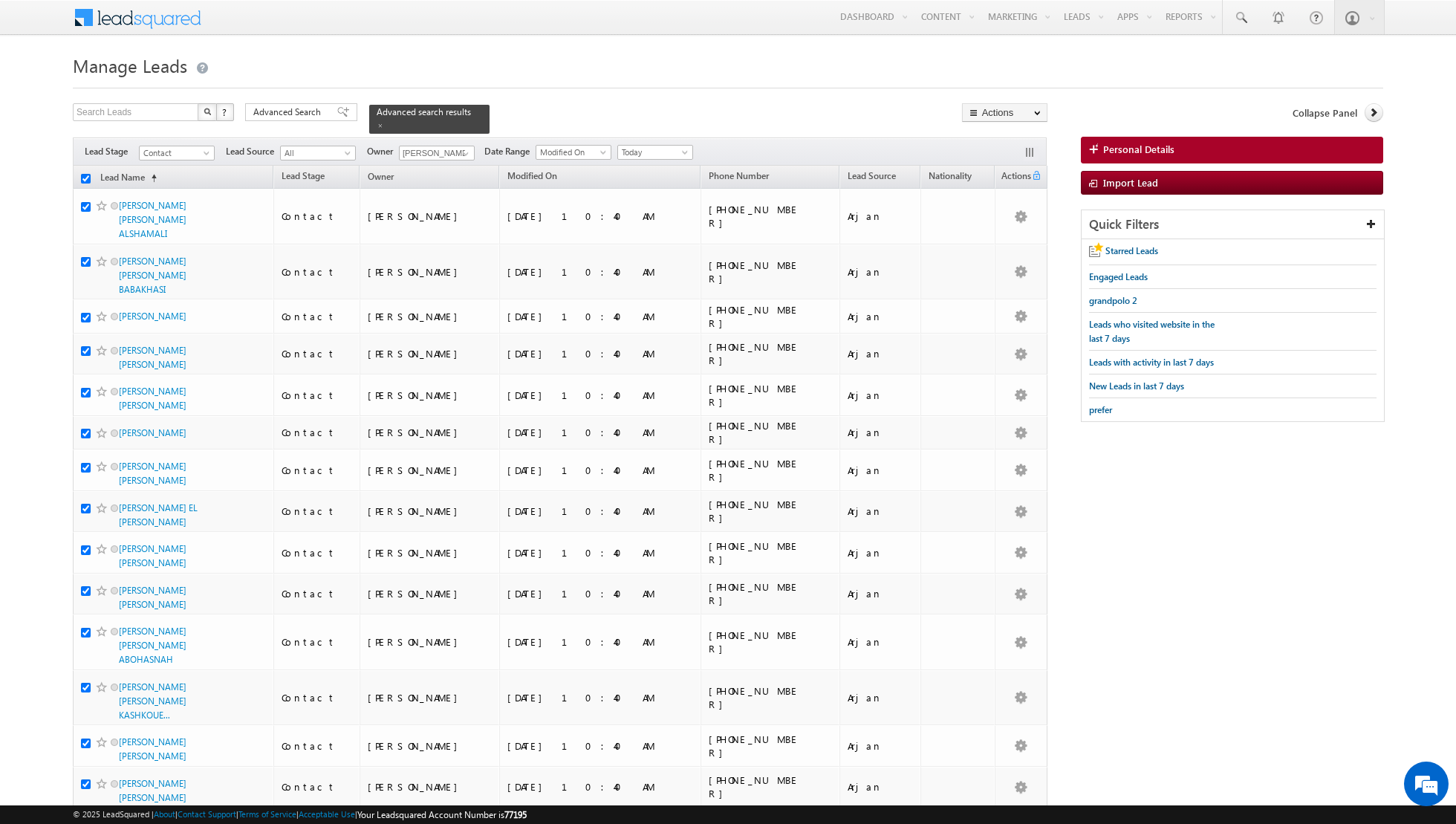
checkbox input "true"
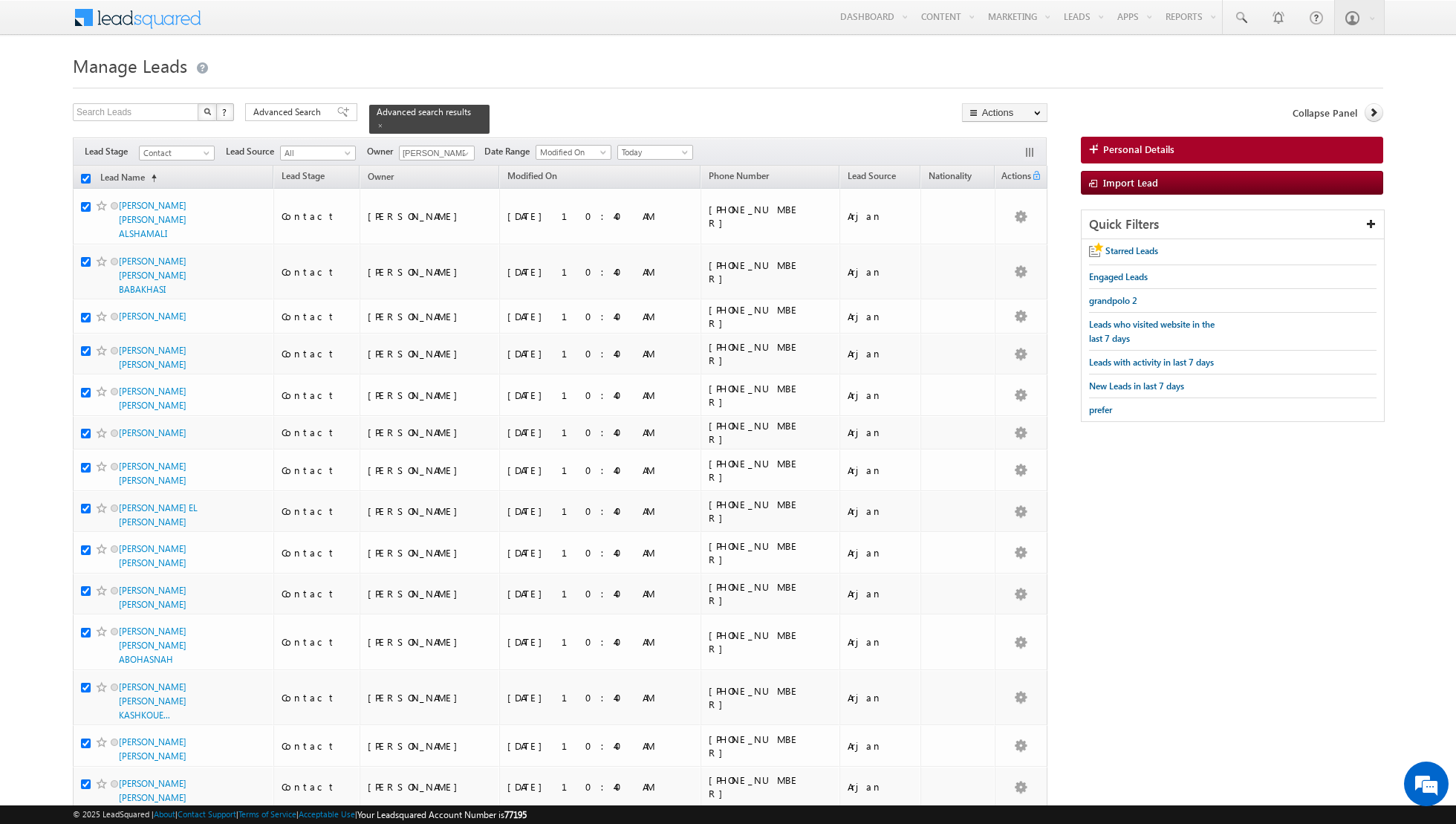
checkbox input "true"
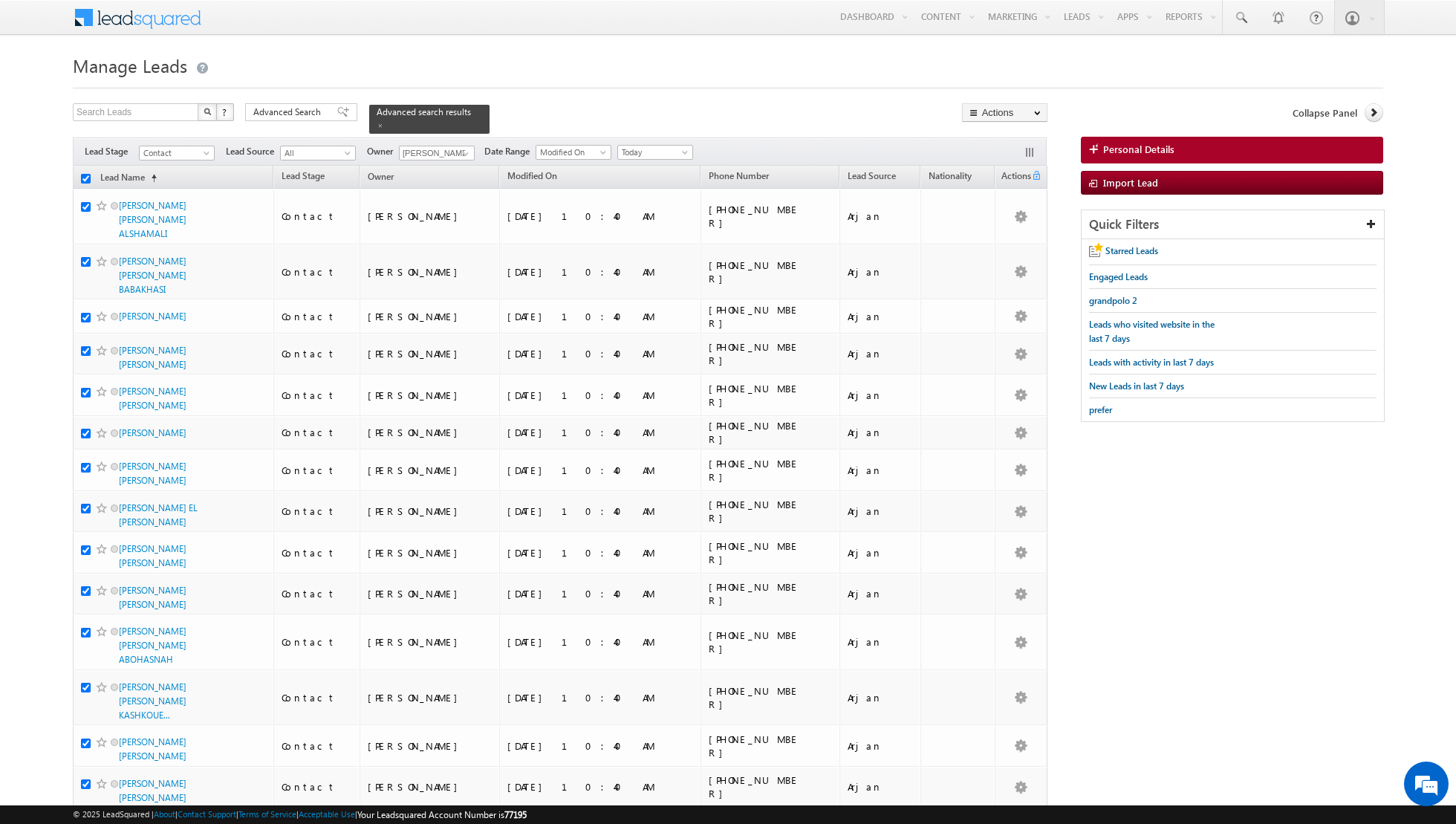
checkbox input "true"
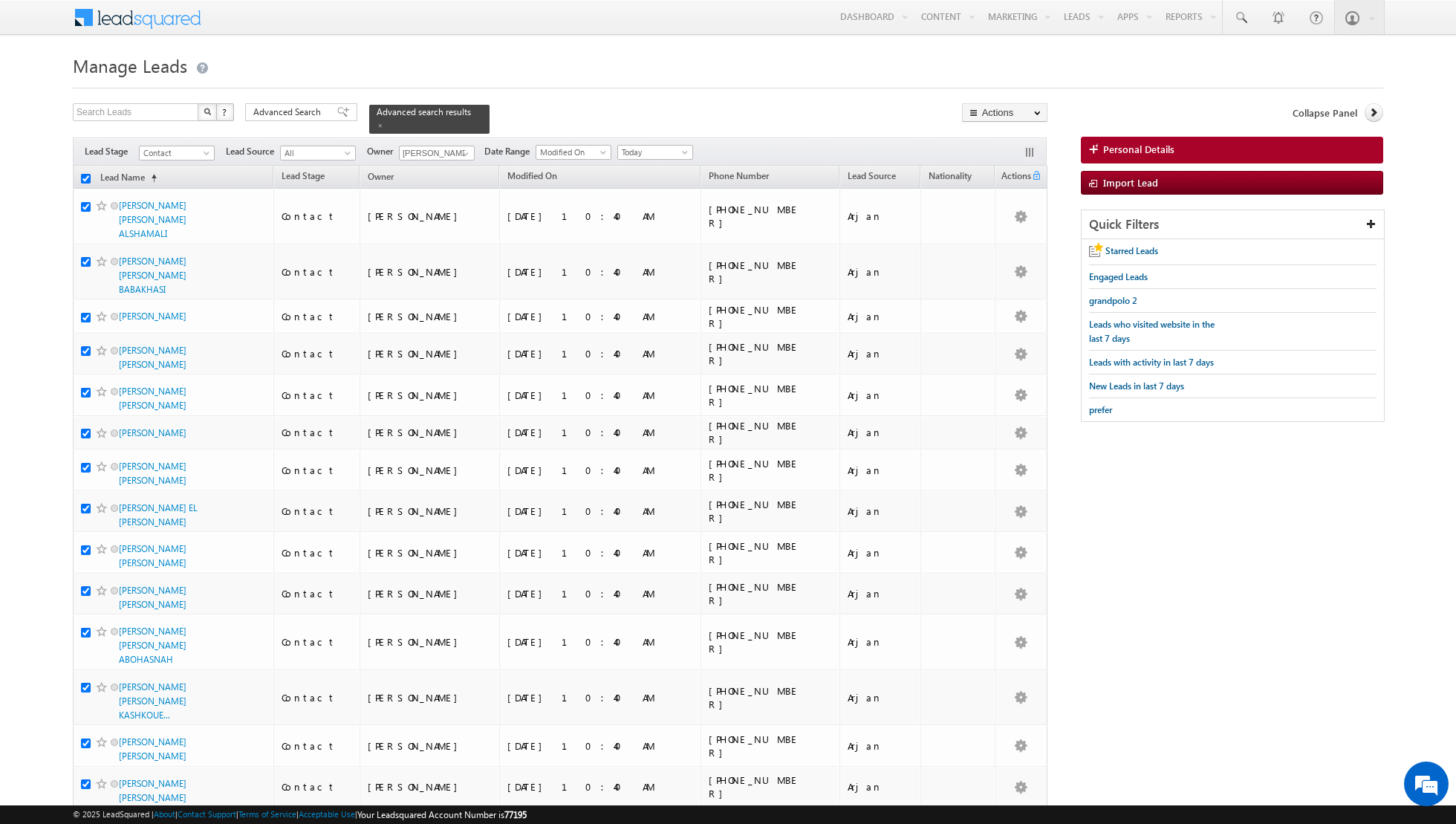
checkbox input "true"
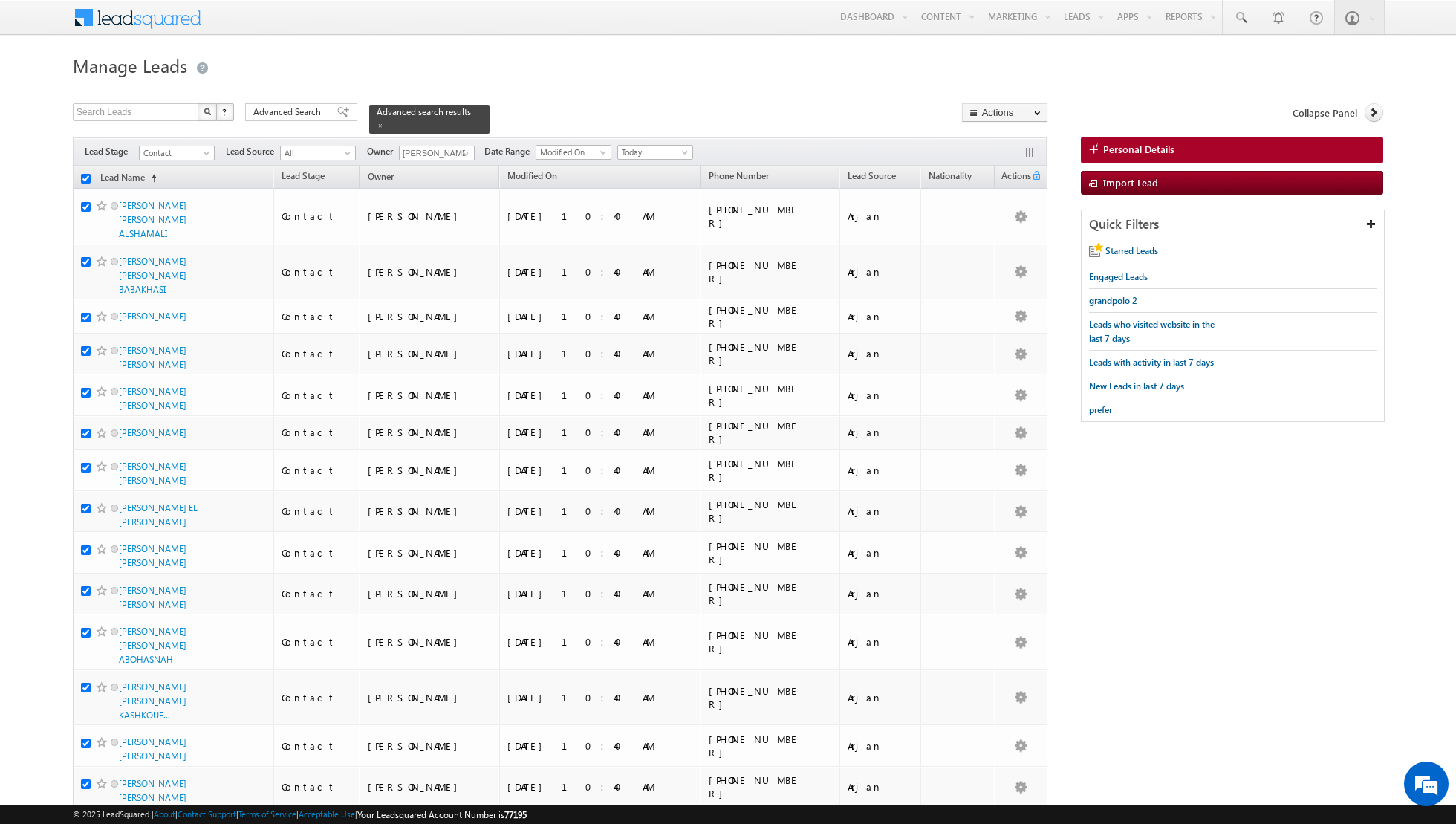
checkbox input "true"
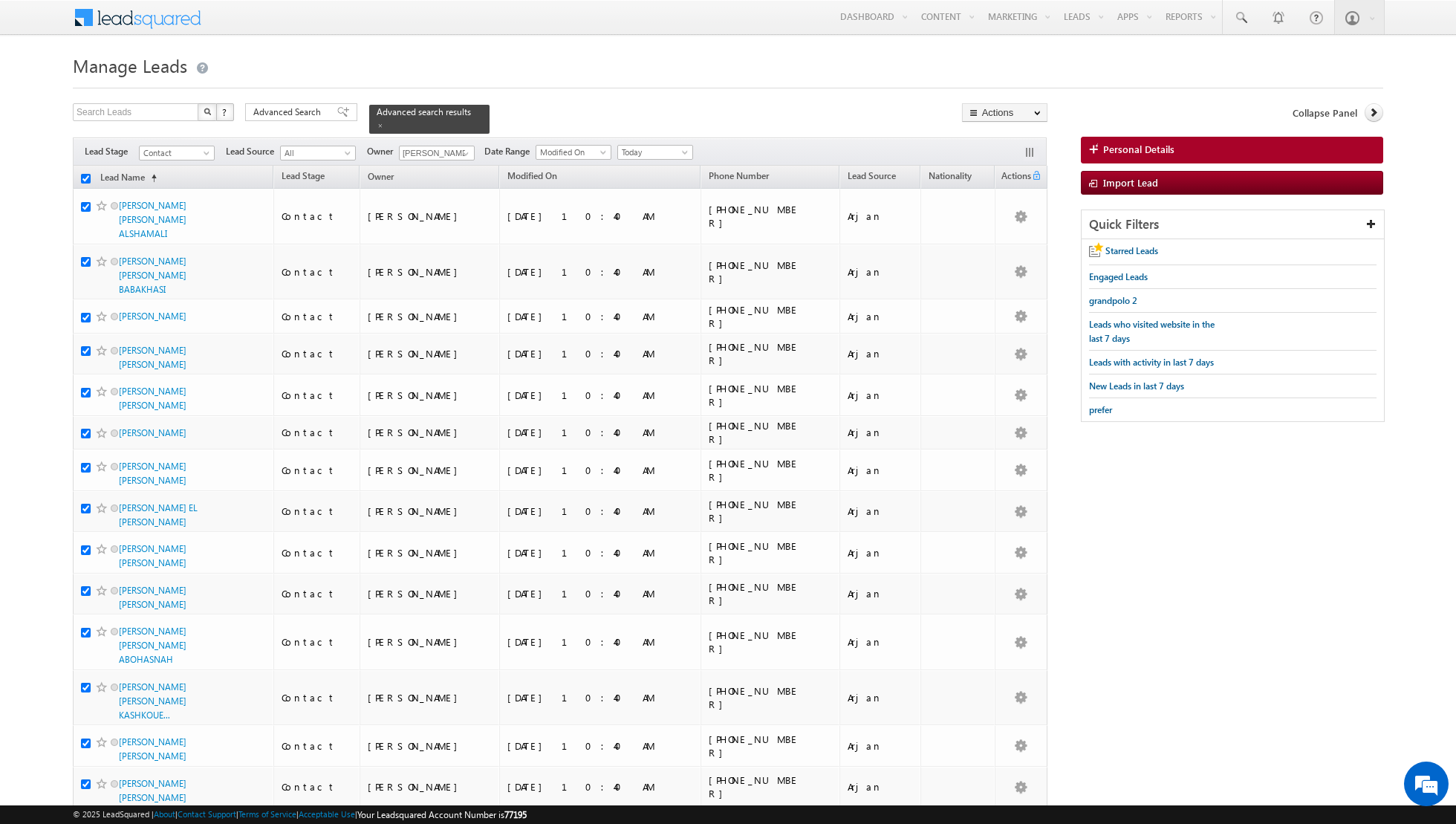
checkbox input "true"
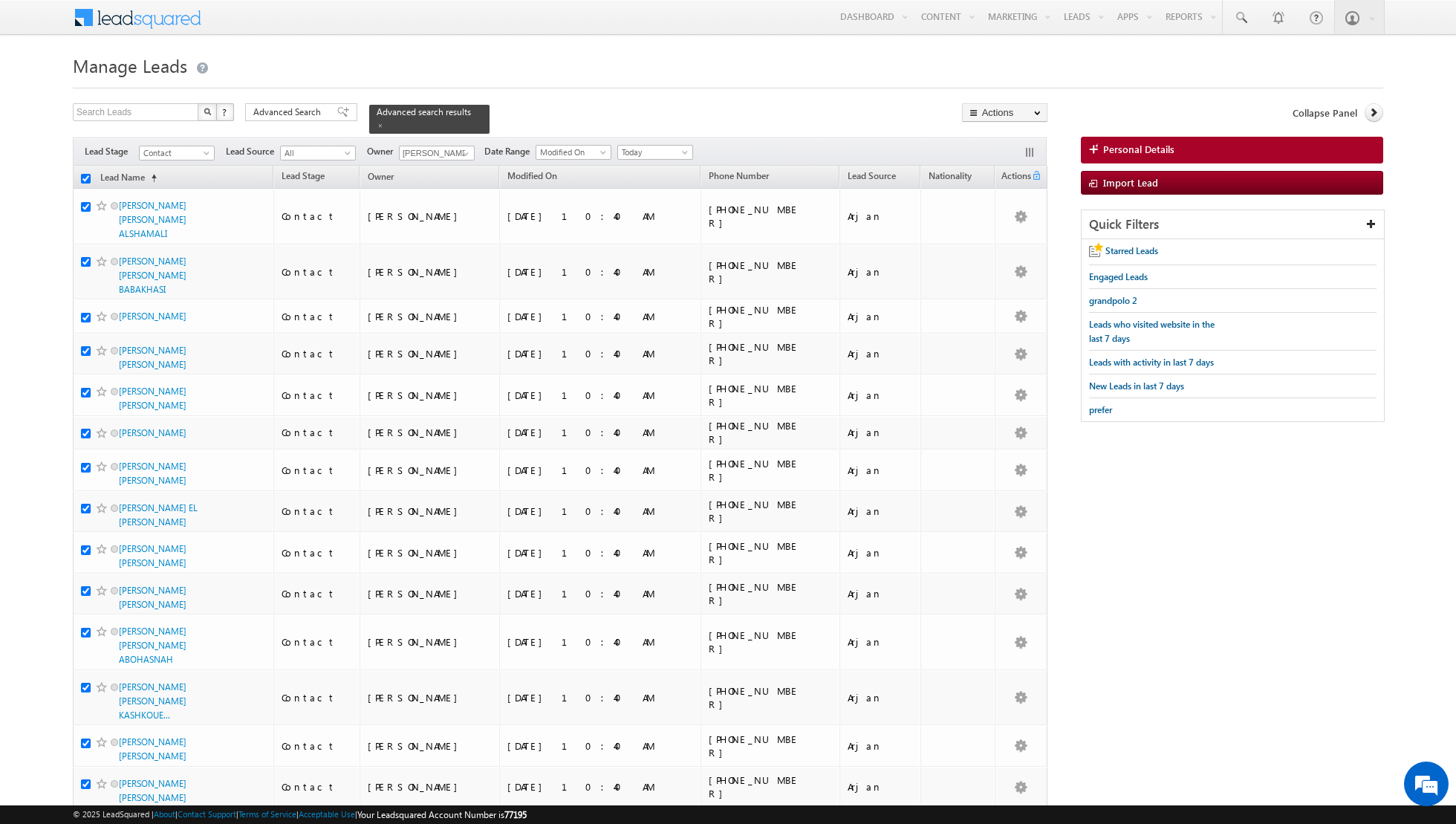
checkbox input "true"
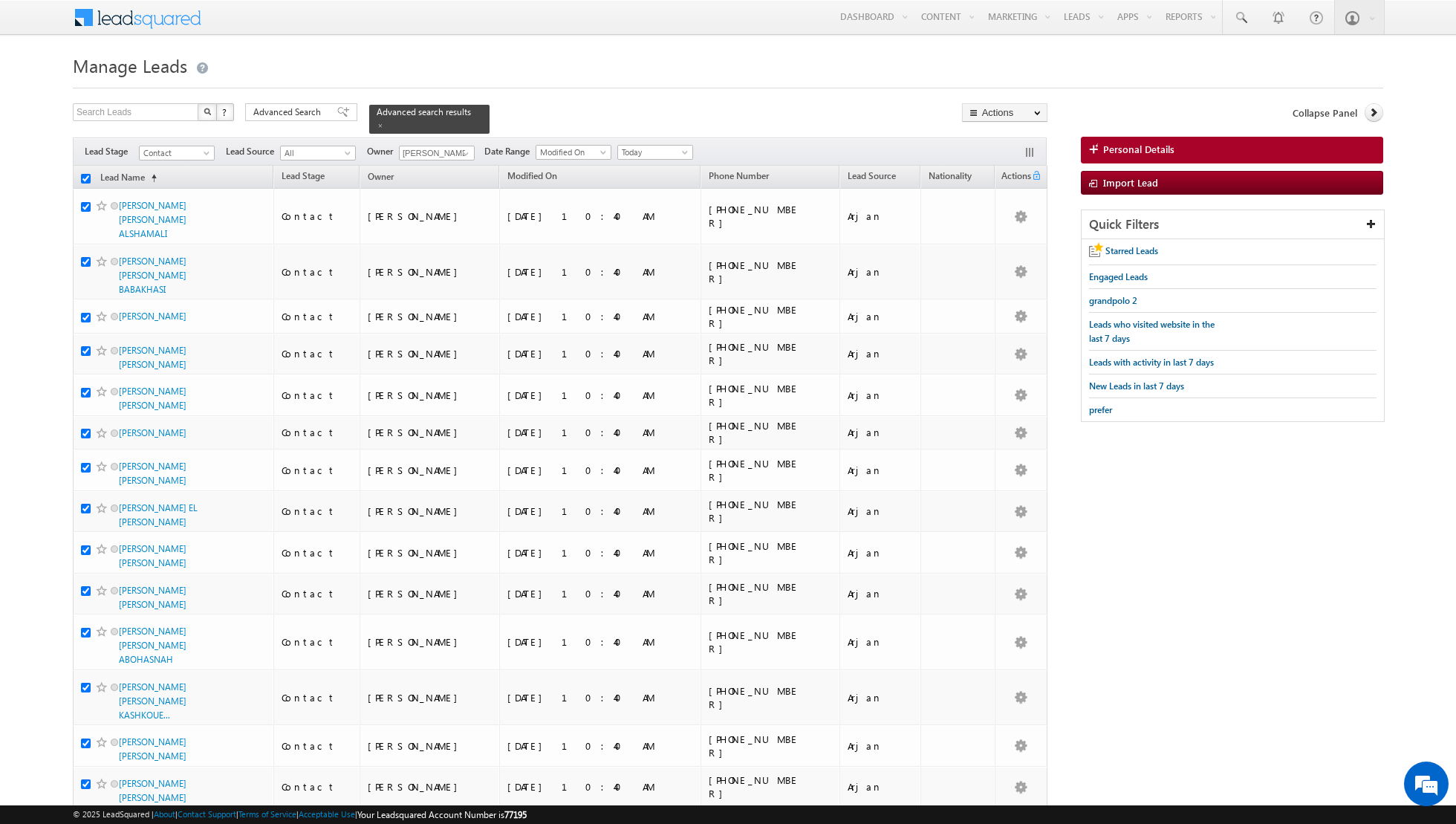
checkbox input "true"
click at [993, 239] on link "Change Owner" at bounding box center [1005, 241] width 84 height 18
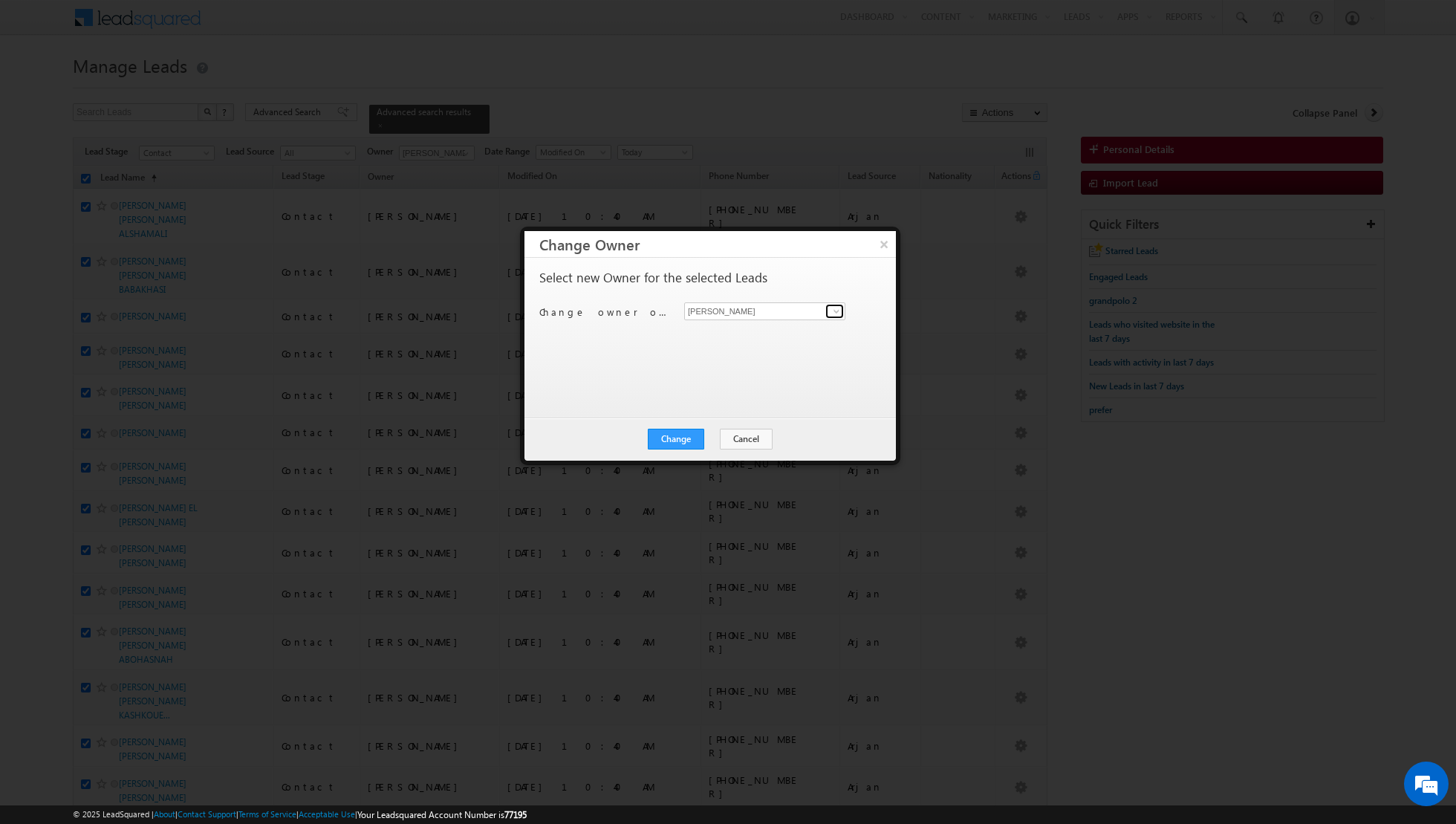
click at [838, 311] on span at bounding box center [837, 312] width 12 height 12
click at [714, 384] on link "Riya Raj riya.raj@indglobal.ae" at bounding box center [765, 390] width 161 height 28
type input "Riya Raj"
click at [682, 429] on button "Change" at bounding box center [677, 439] width 57 height 21
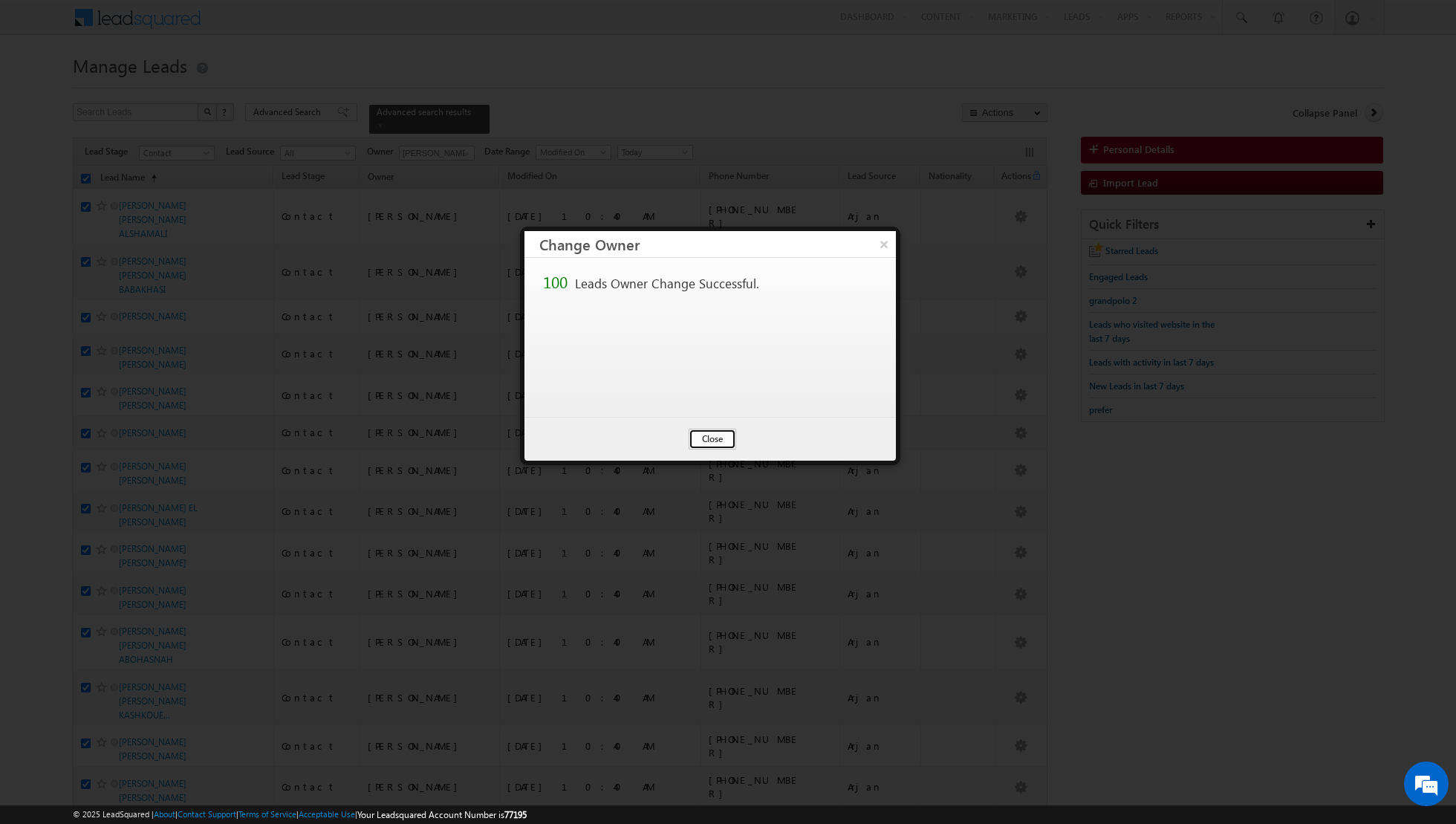
click at [710, 431] on button "Close" at bounding box center [713, 439] width 48 height 21
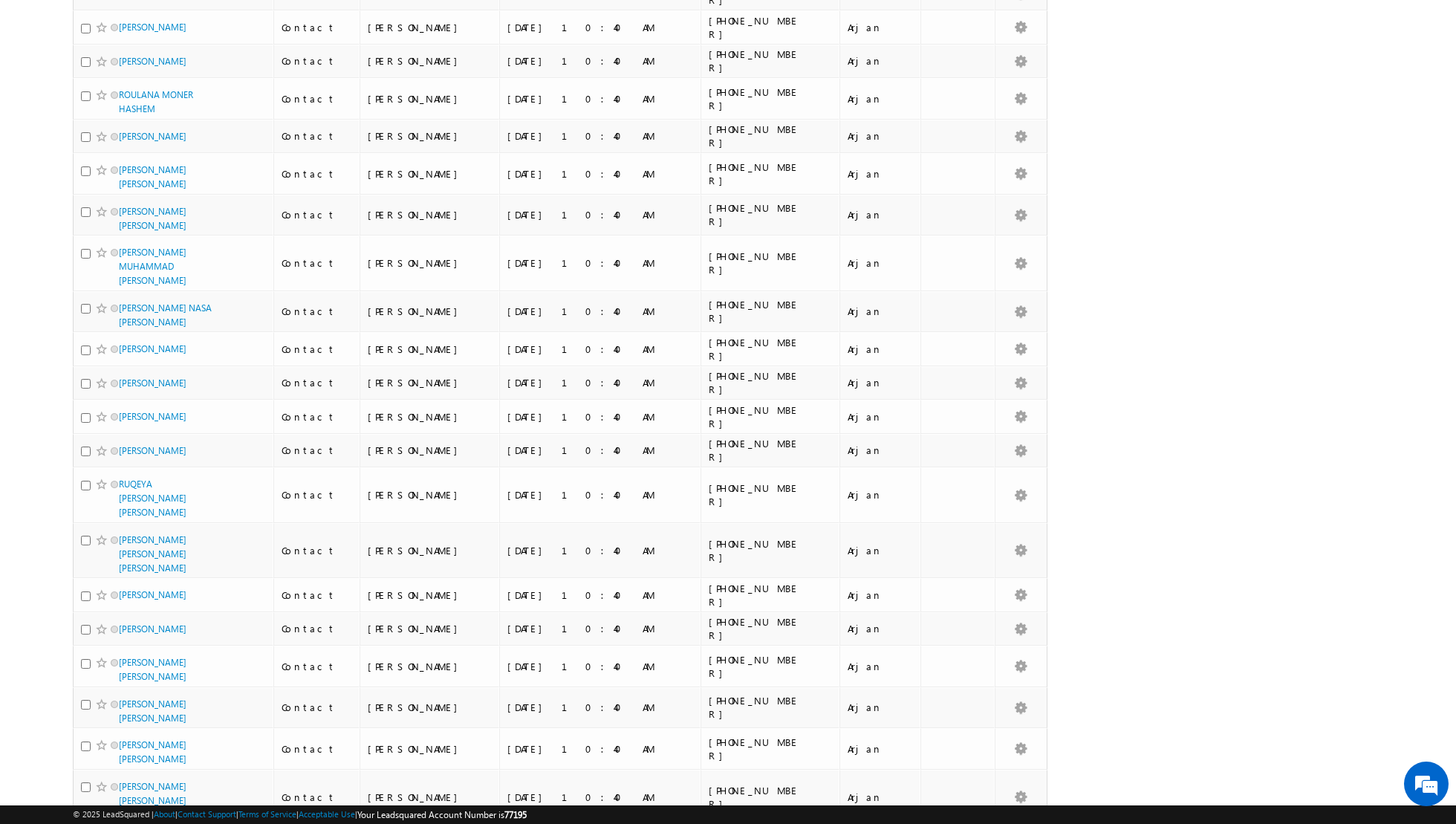
scroll to position [3326, 0]
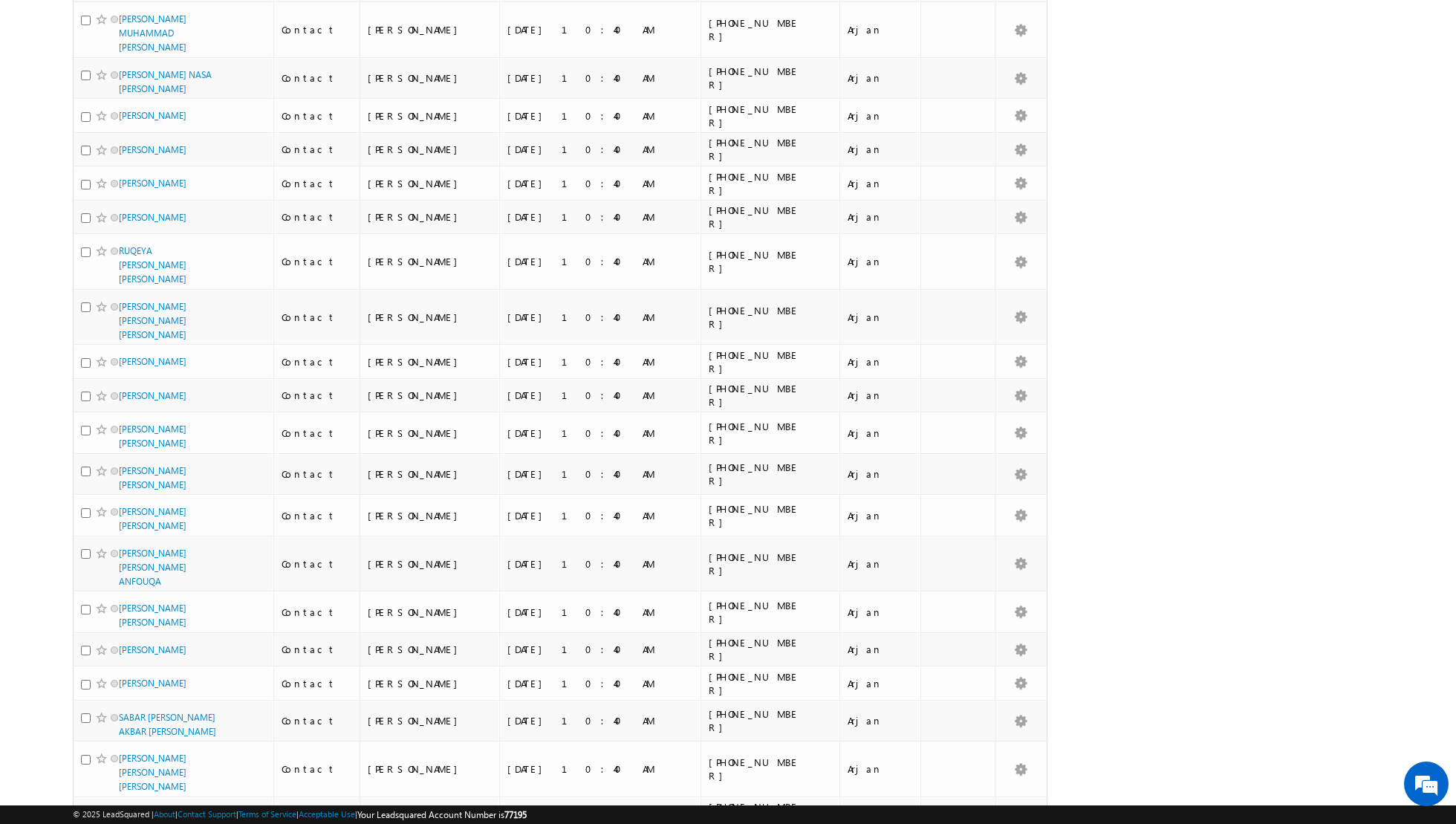
click at [122, 781] on li "50" at bounding box center [124, 782] width 36 height 15
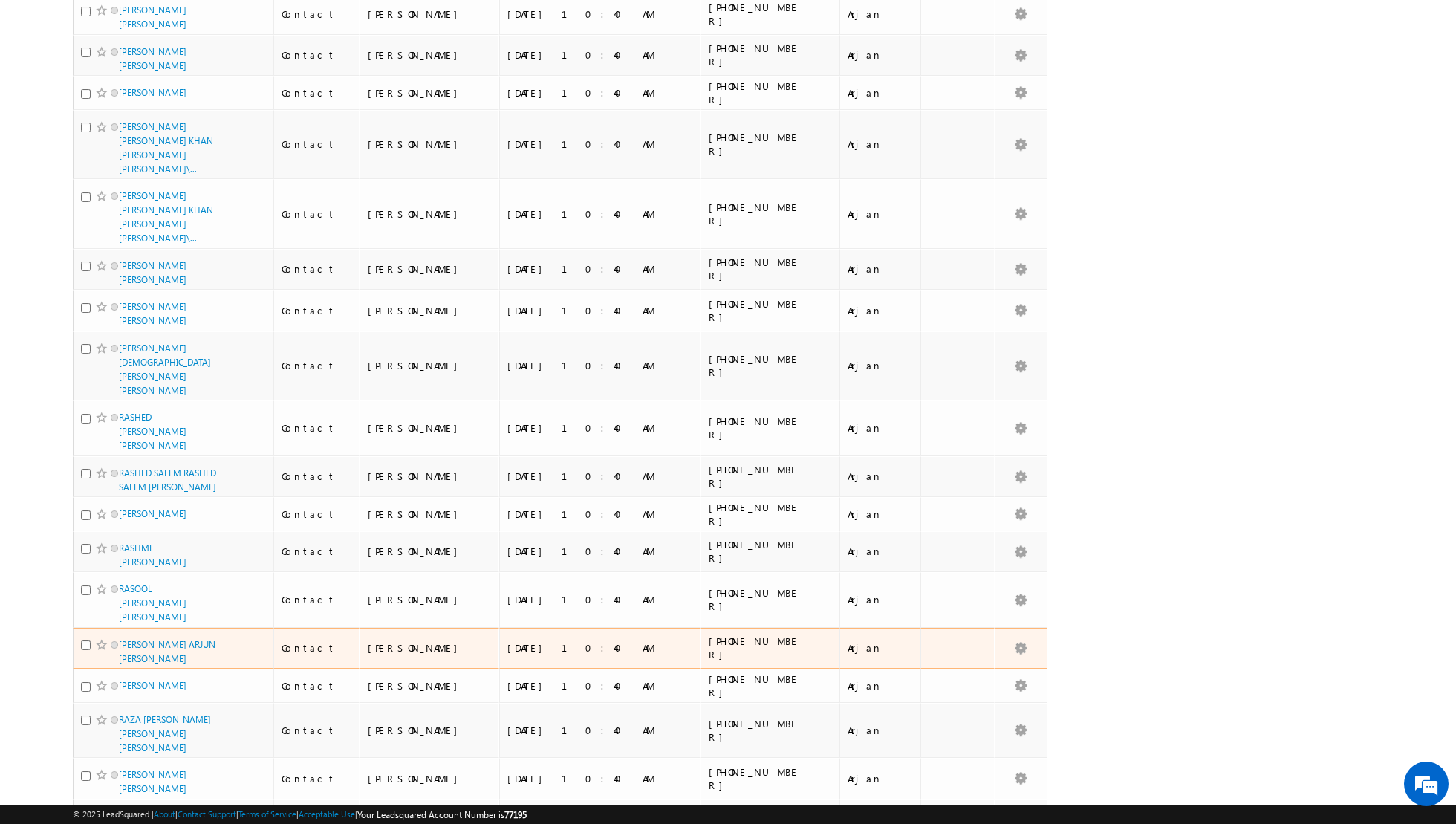
scroll to position [0, 0]
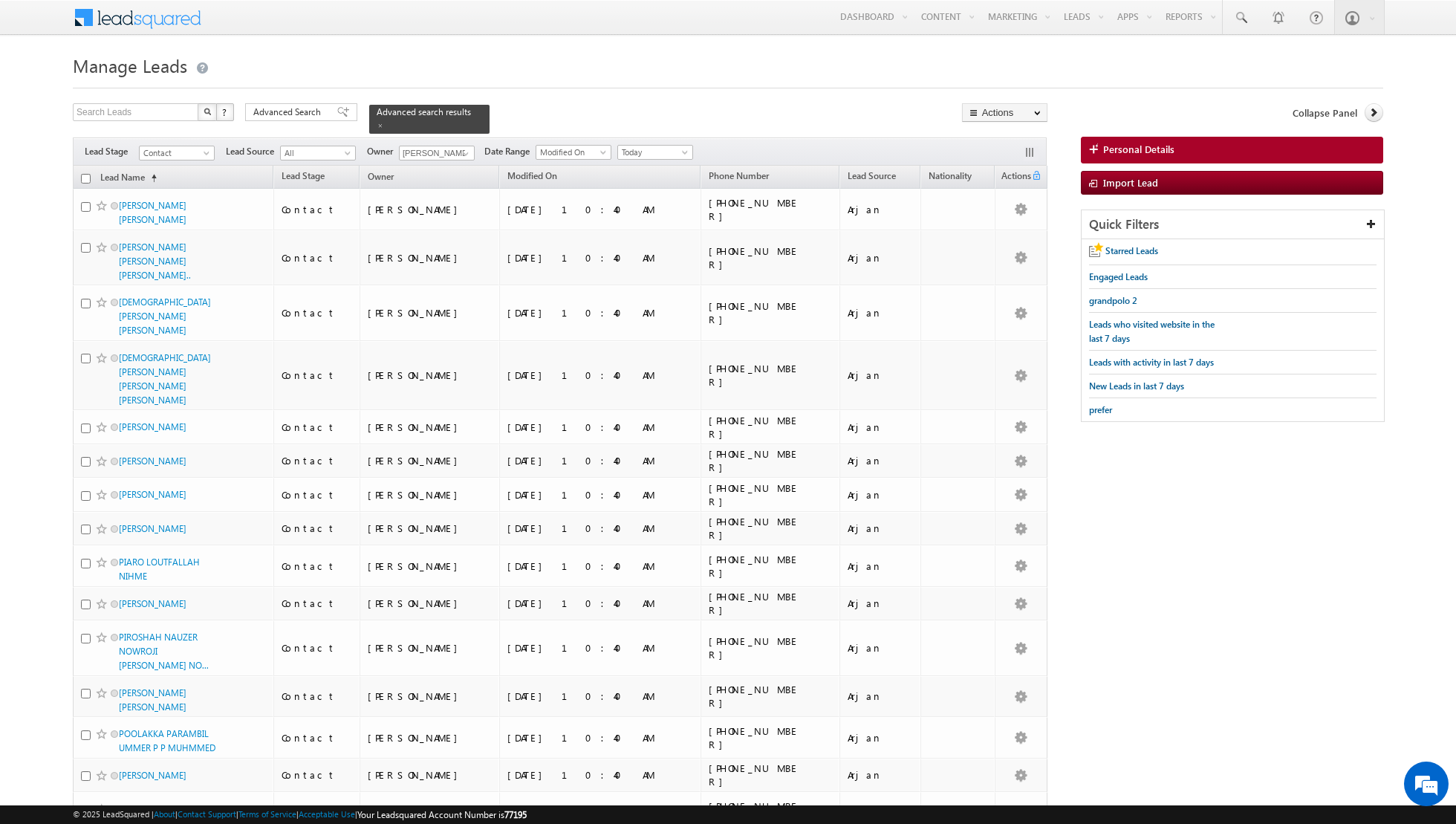
click at [85, 176] on input "checkbox" at bounding box center [86, 178] width 9 height 9
checkbox input "true"
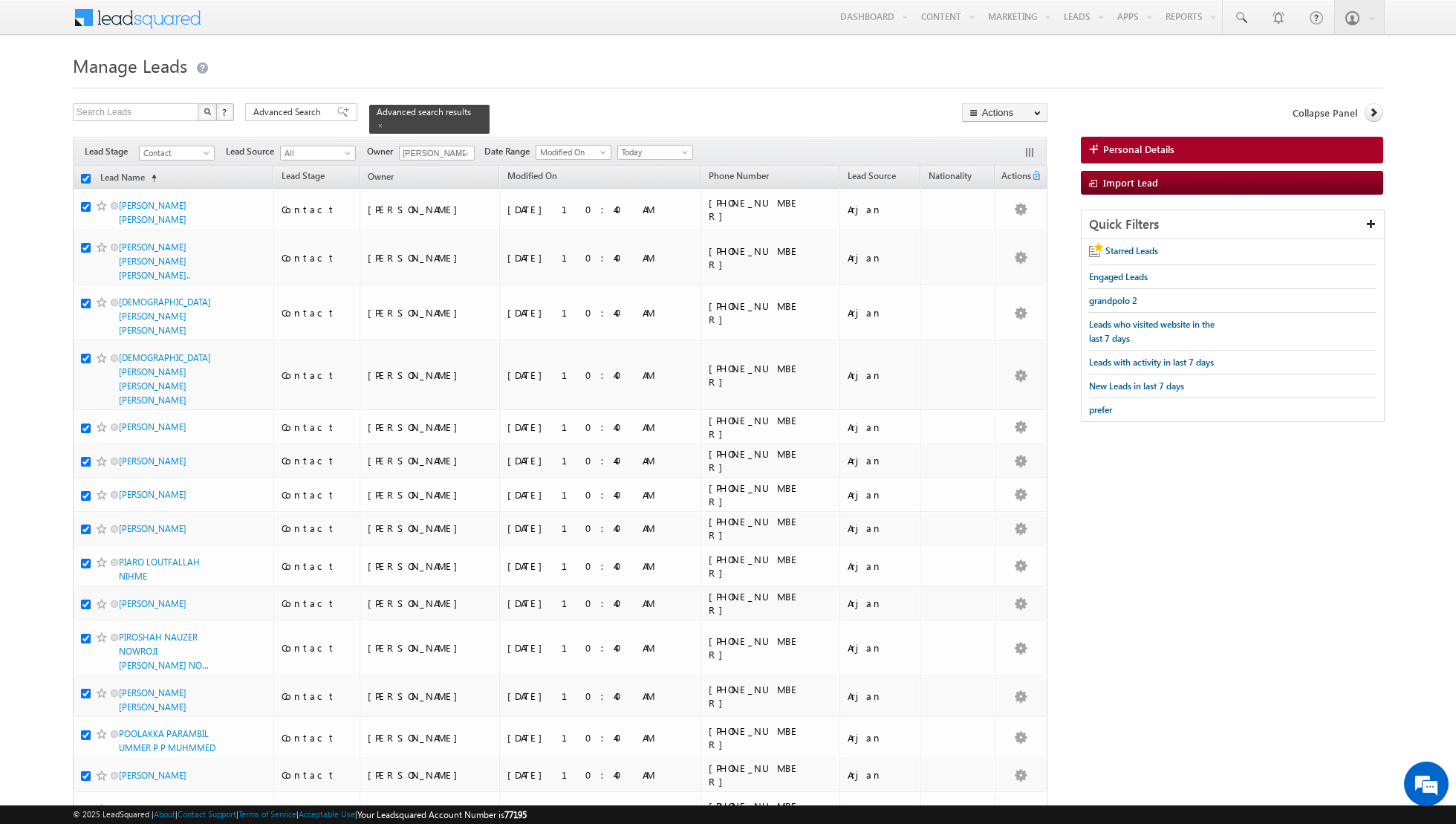
checkbox input "true"
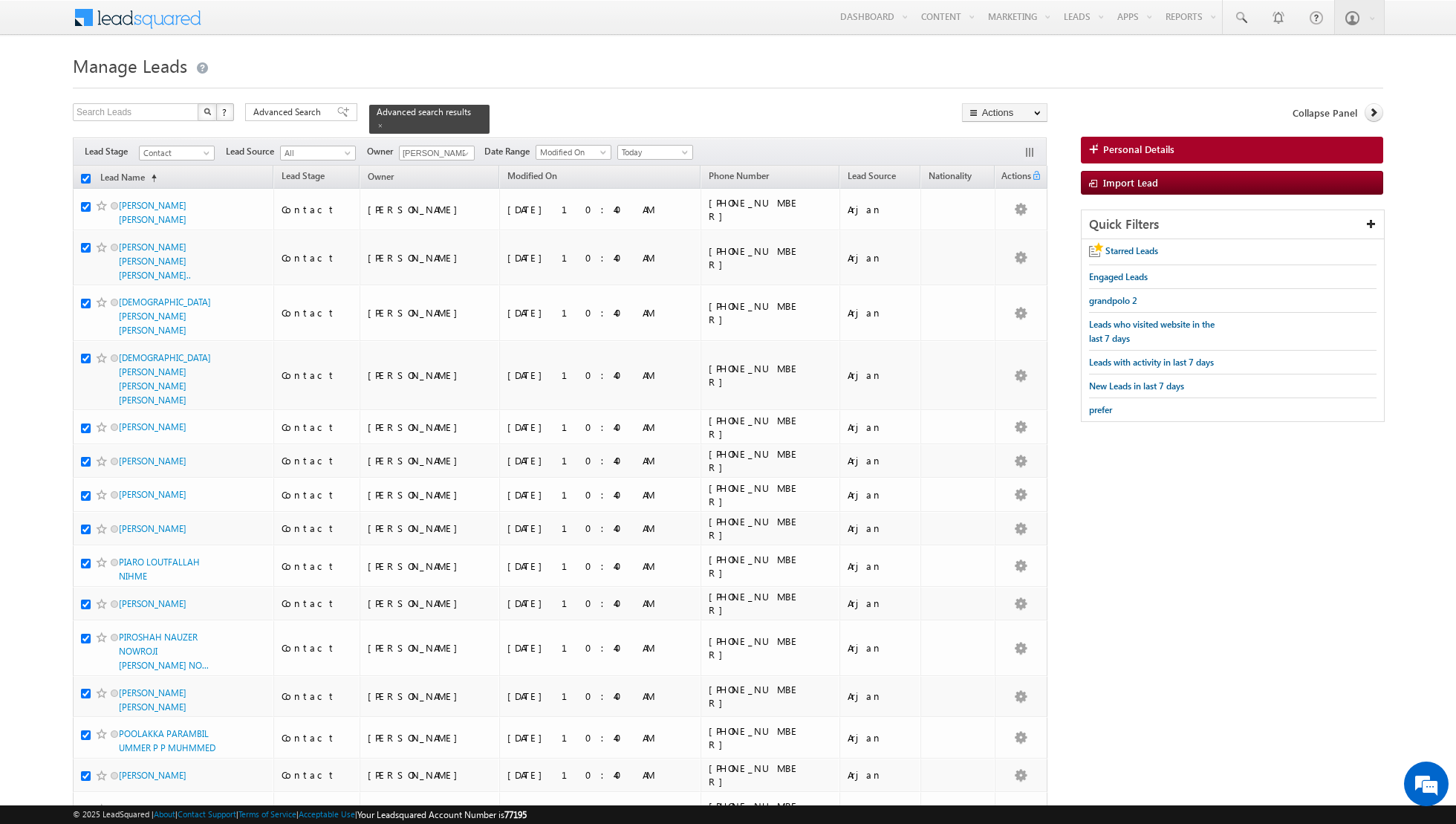
checkbox input "true"
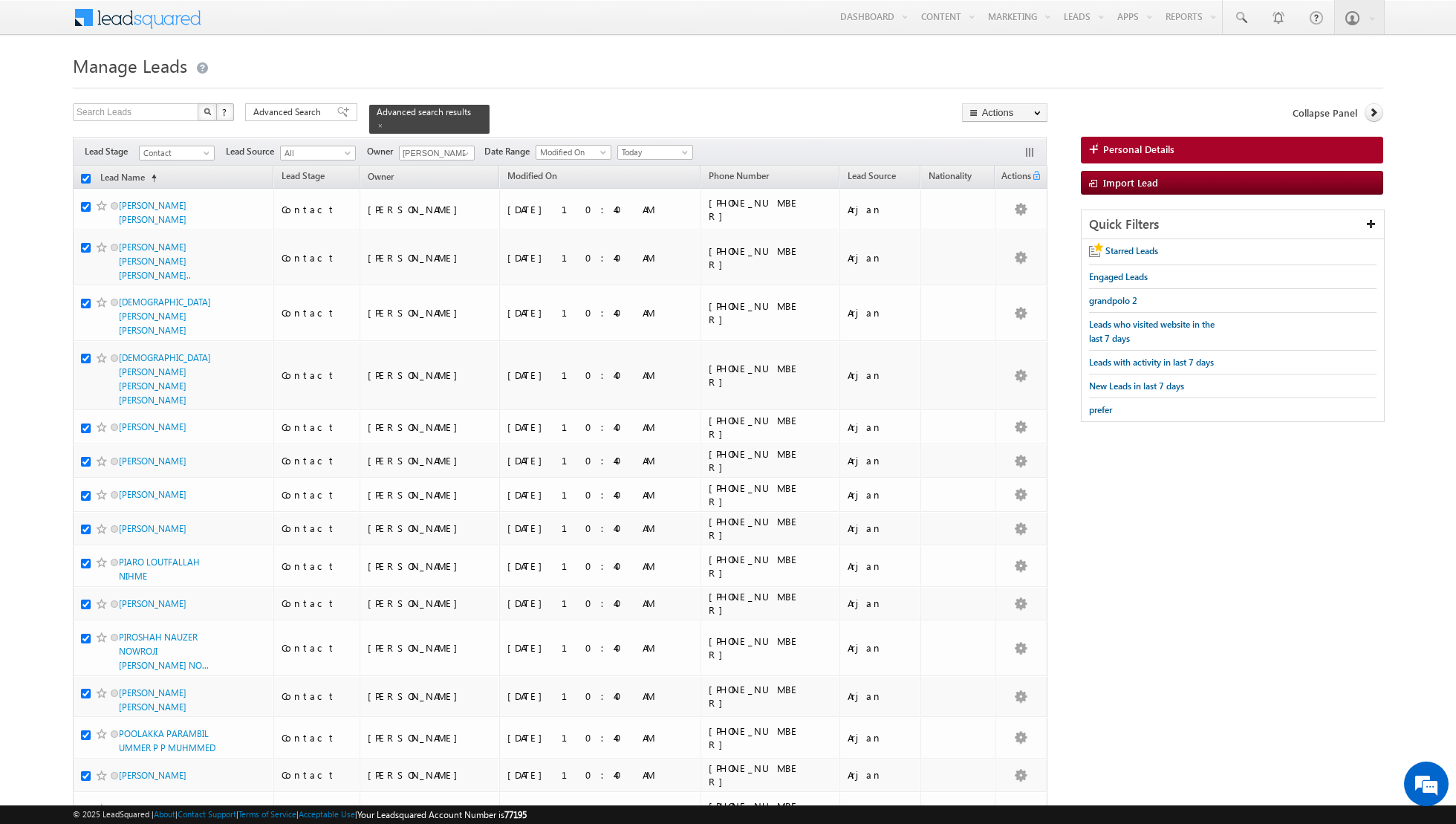
checkbox input "true"
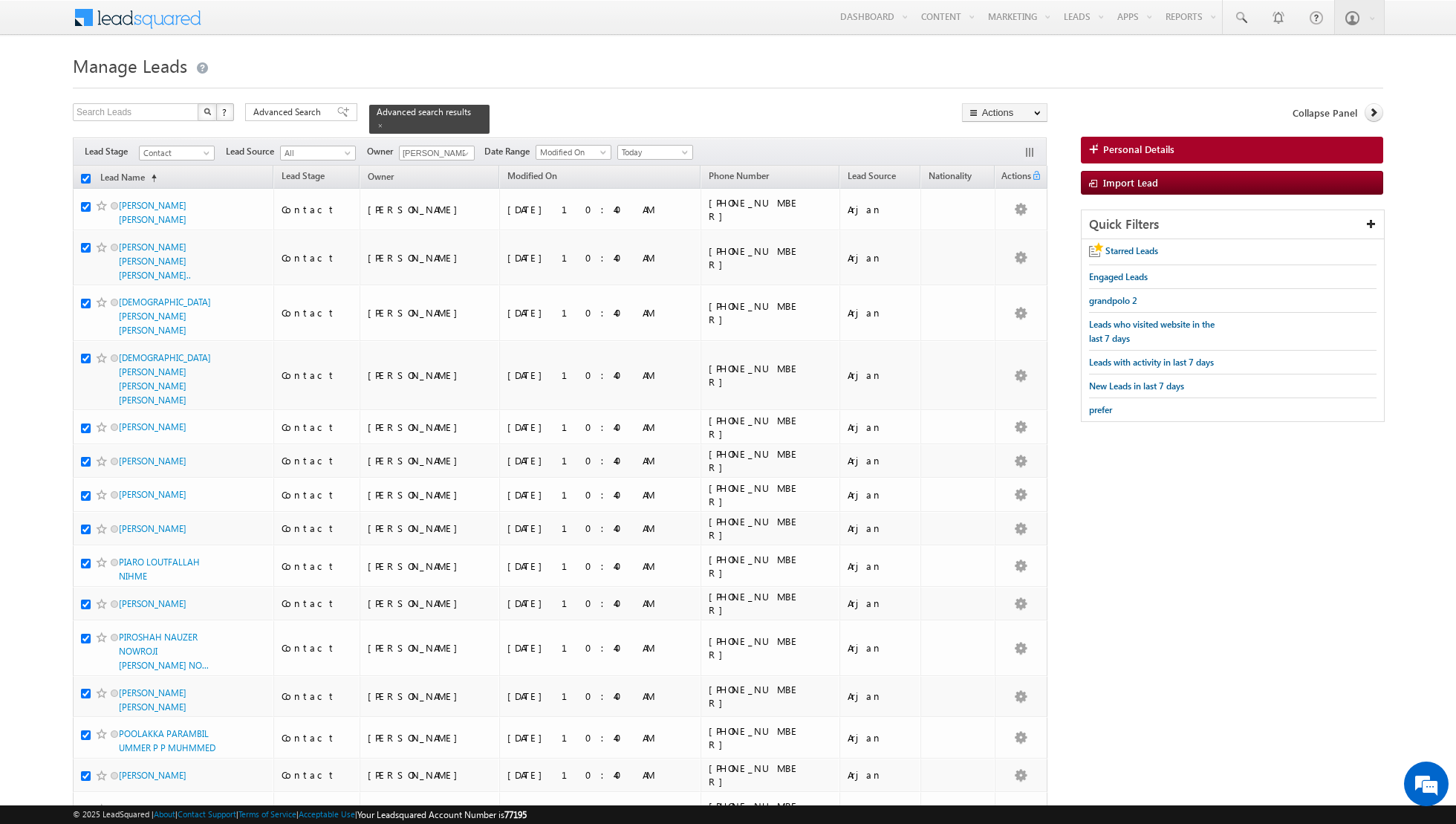
checkbox input "true"
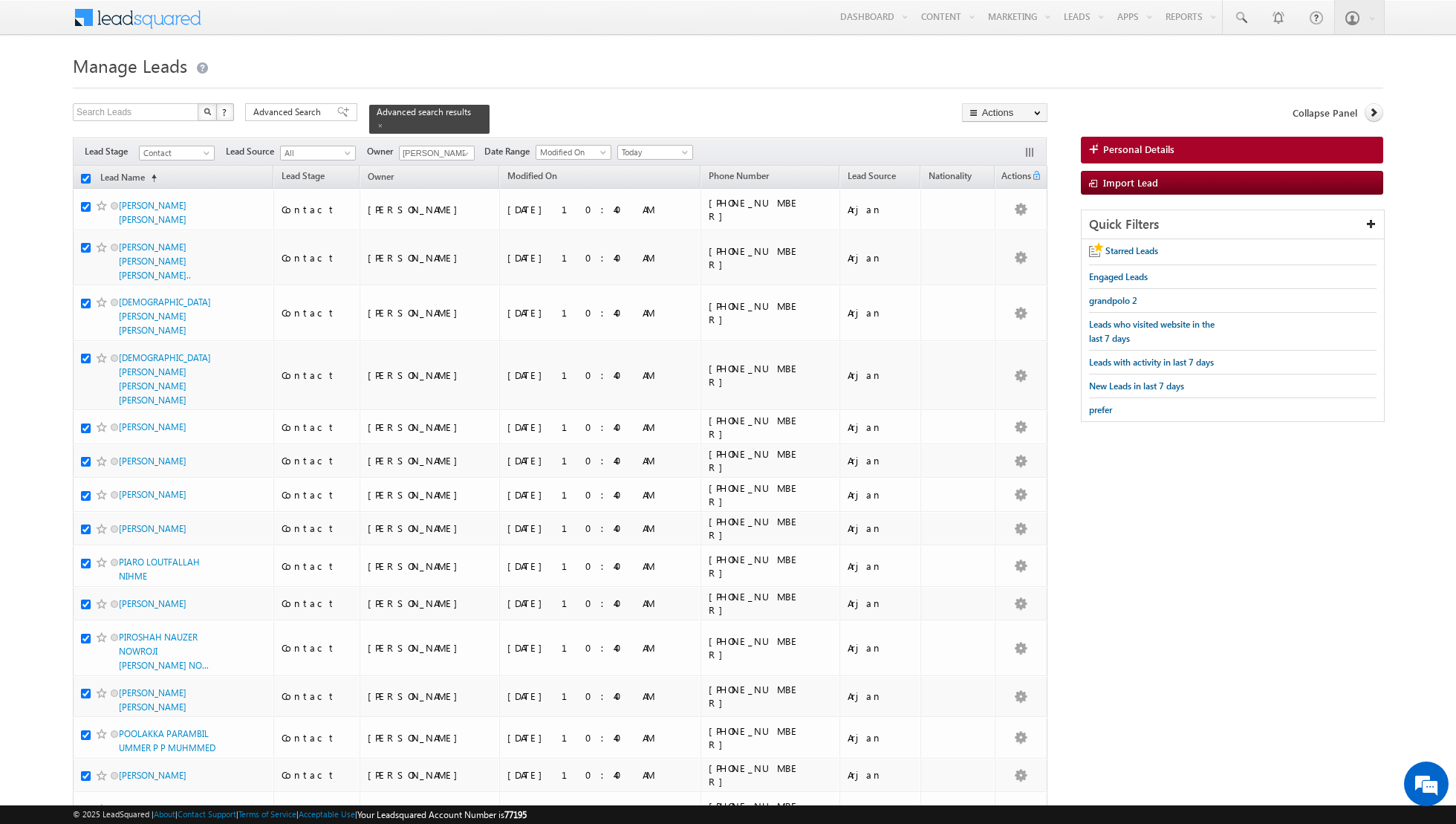
checkbox input "true"
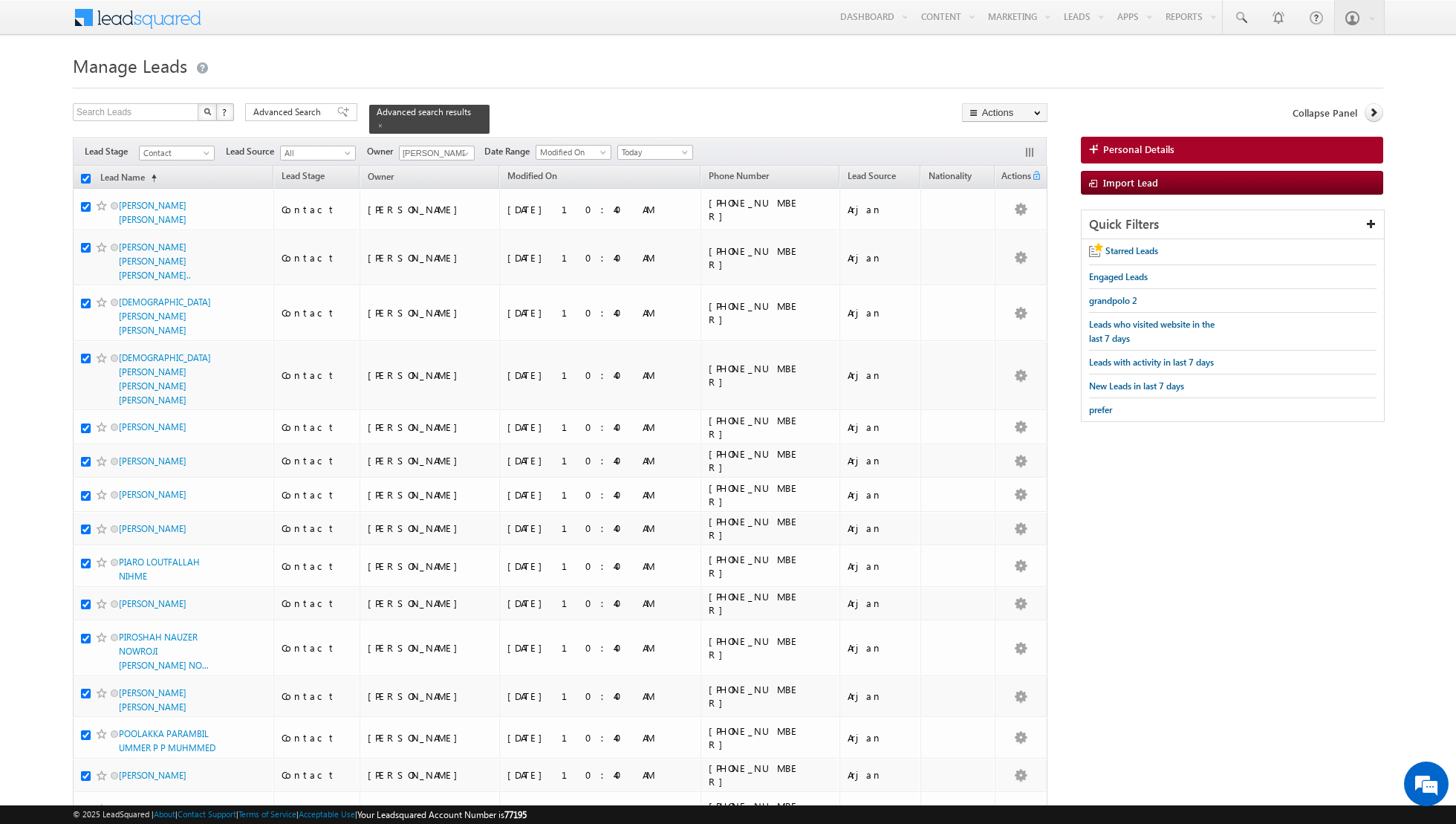
checkbox input "true"
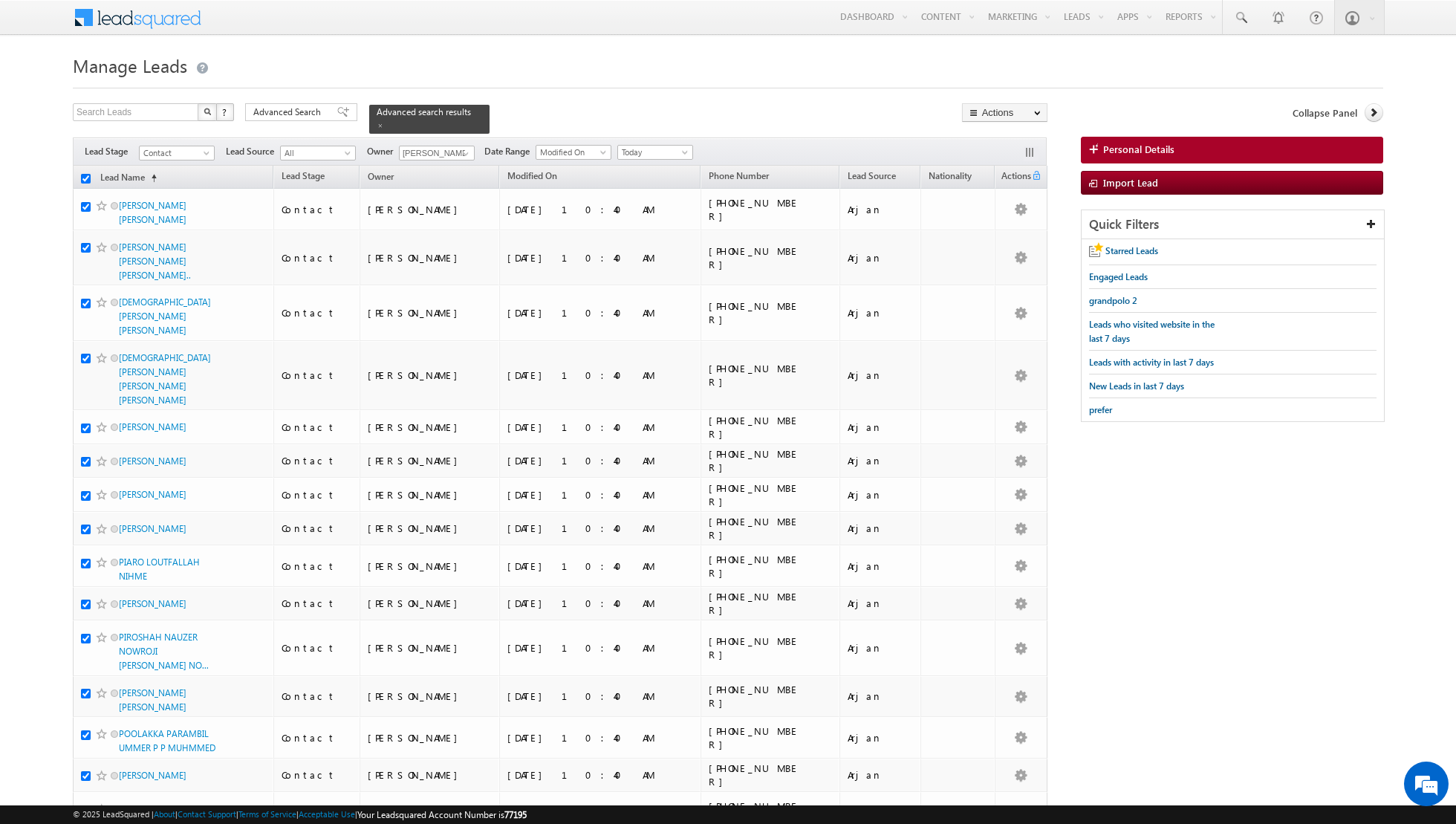
checkbox input "true"
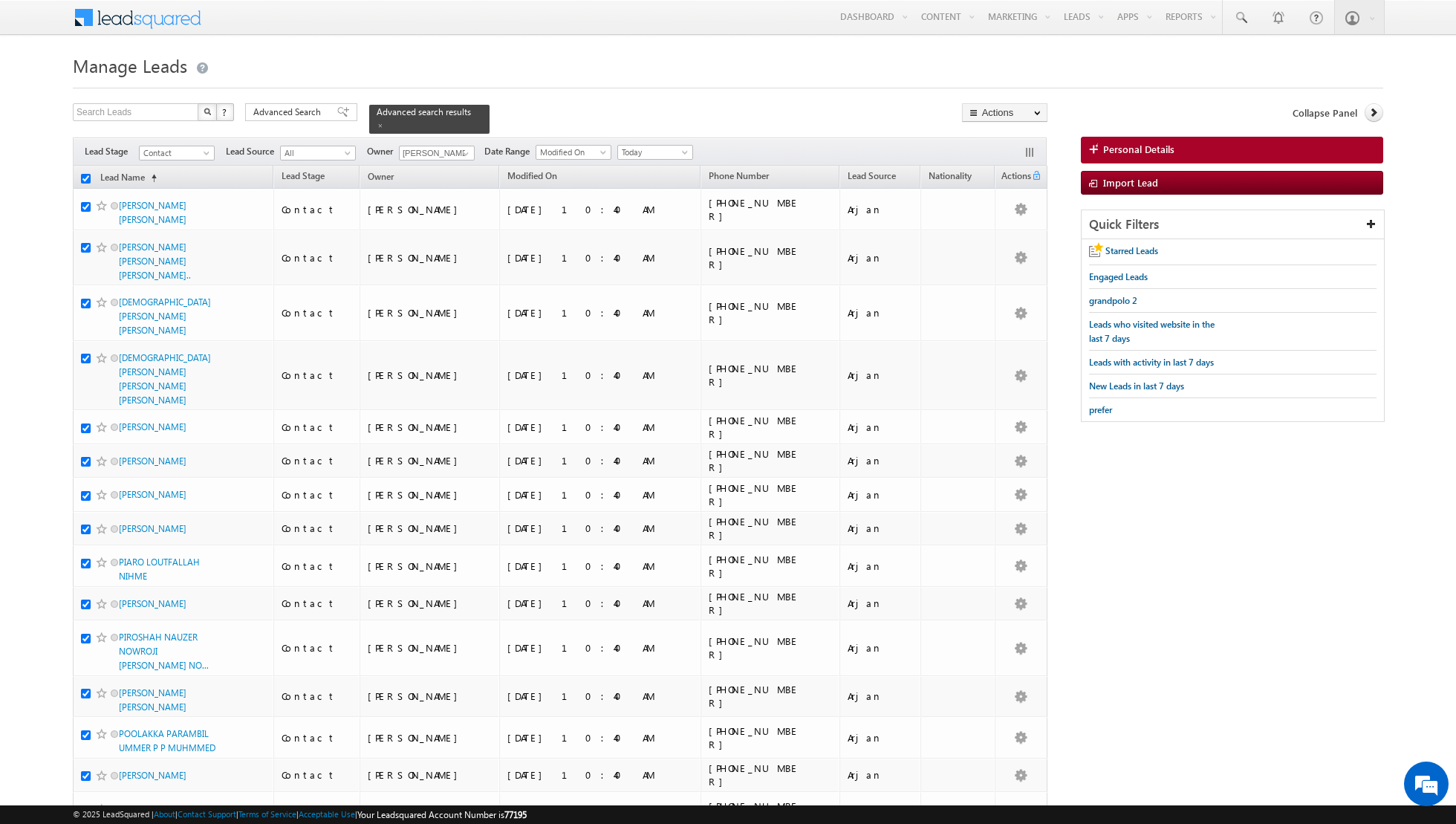
checkbox input "true"
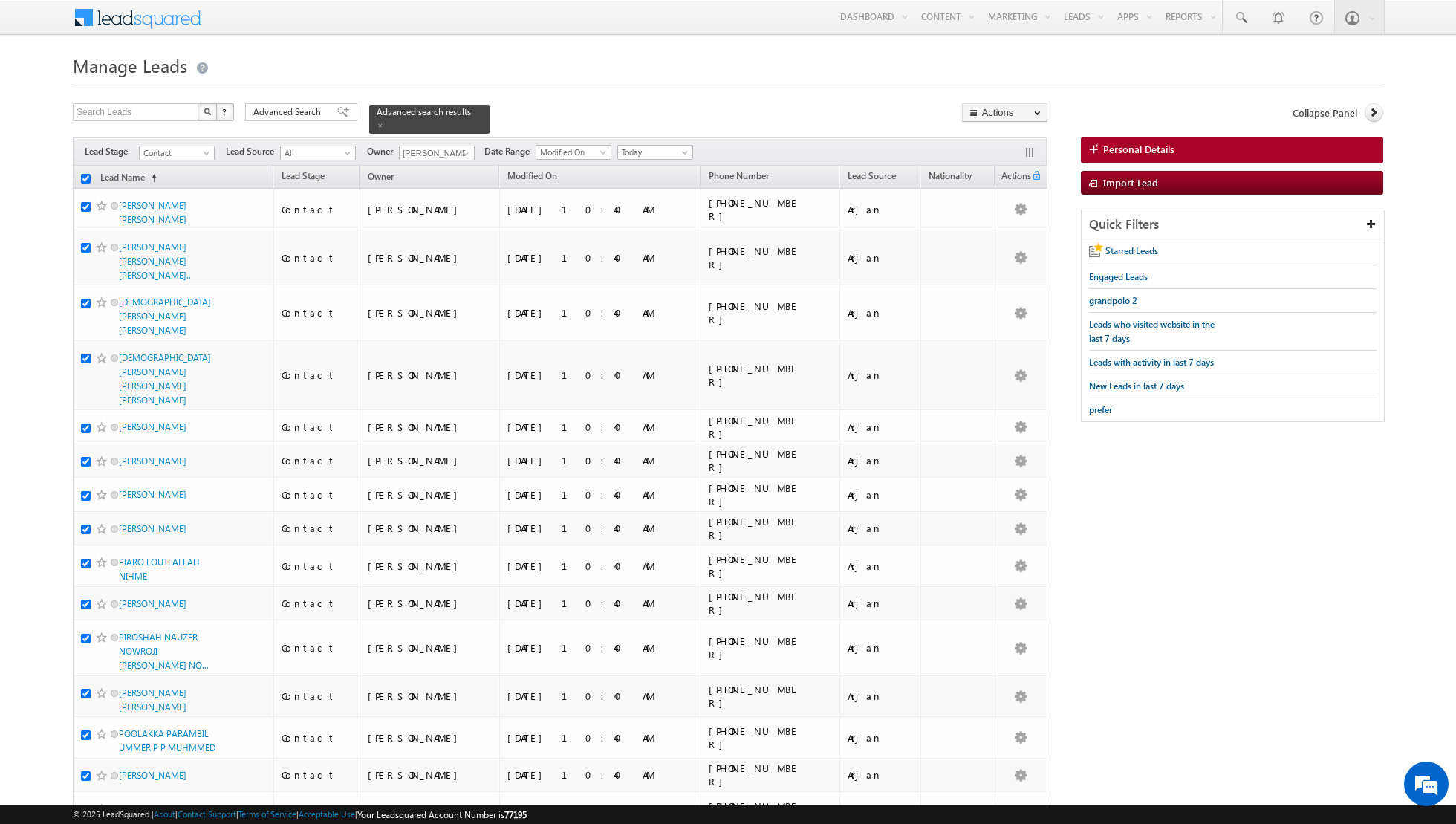
checkbox input "true"
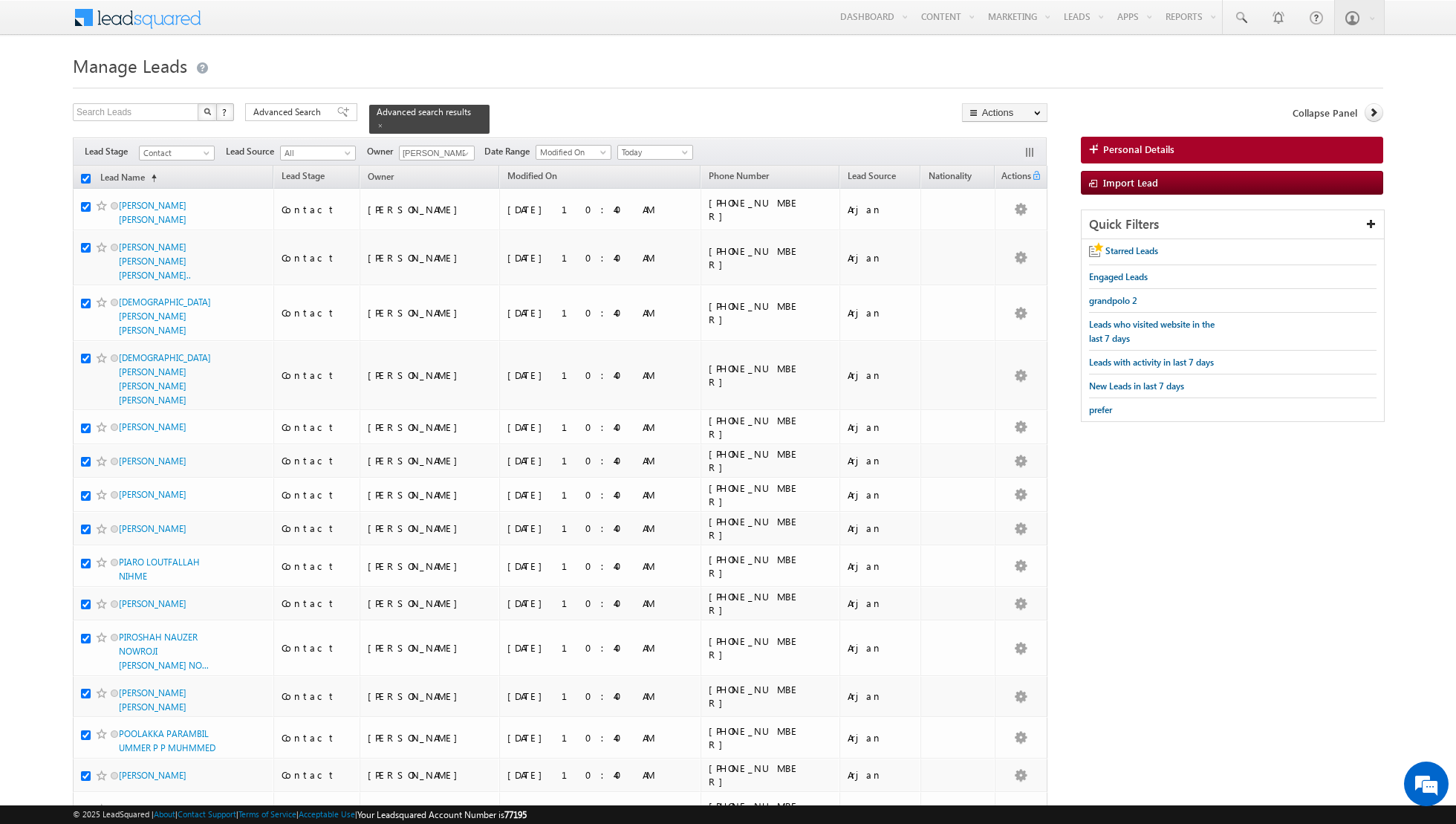
checkbox input "true"
click at [980, 236] on link "Change Owner" at bounding box center [1005, 241] width 84 height 18
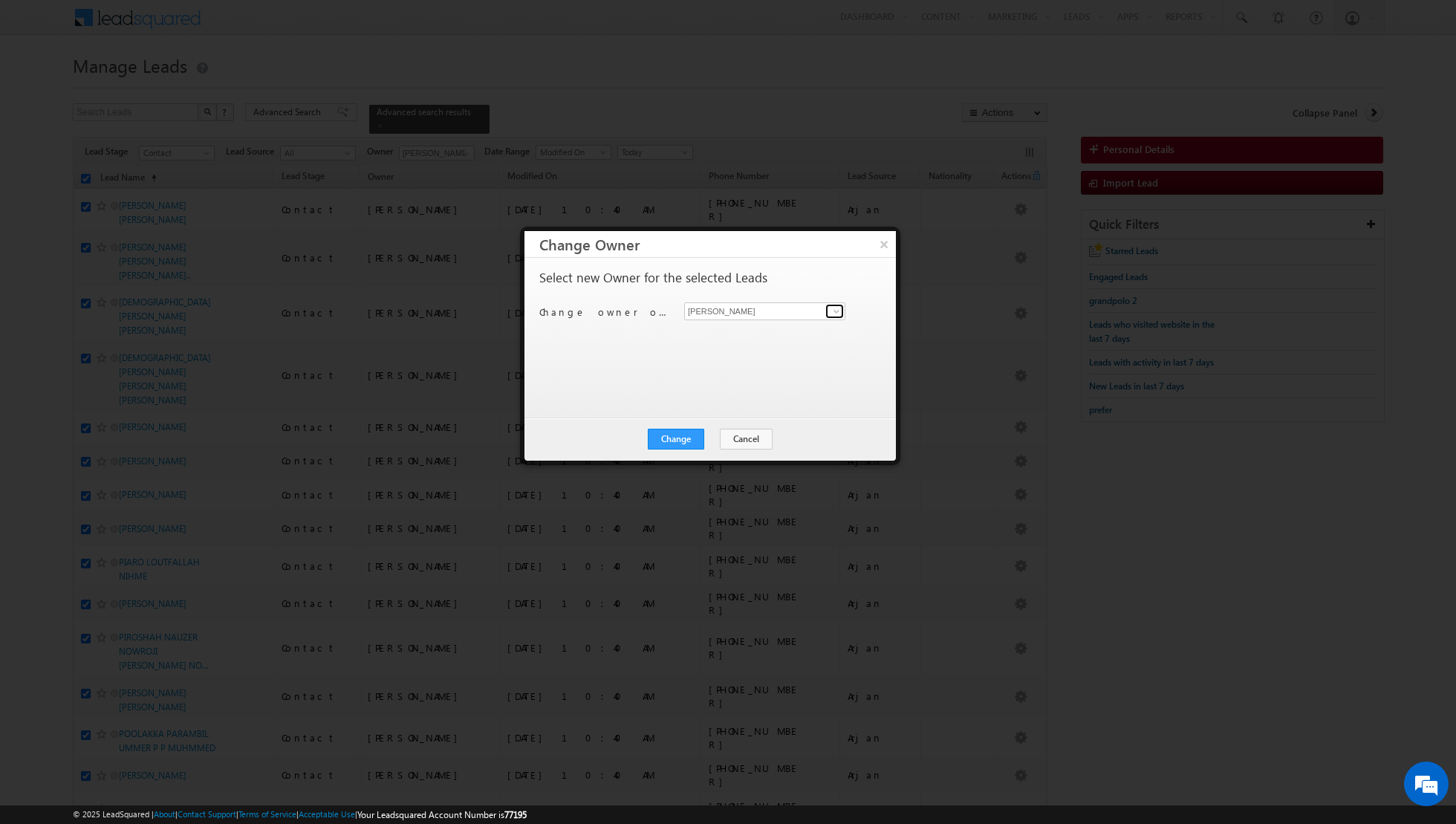
click at [838, 314] on span at bounding box center [837, 312] width 12 height 12
click at [772, 375] on link "Muhammad Shibily muhammad.shibily@indglobal.ae" at bounding box center [765, 386] width 161 height 28
type input "Muhammad Shibily"
click at [675, 440] on button "Change" at bounding box center [677, 439] width 57 height 21
click at [719, 435] on button "Close" at bounding box center [713, 439] width 48 height 21
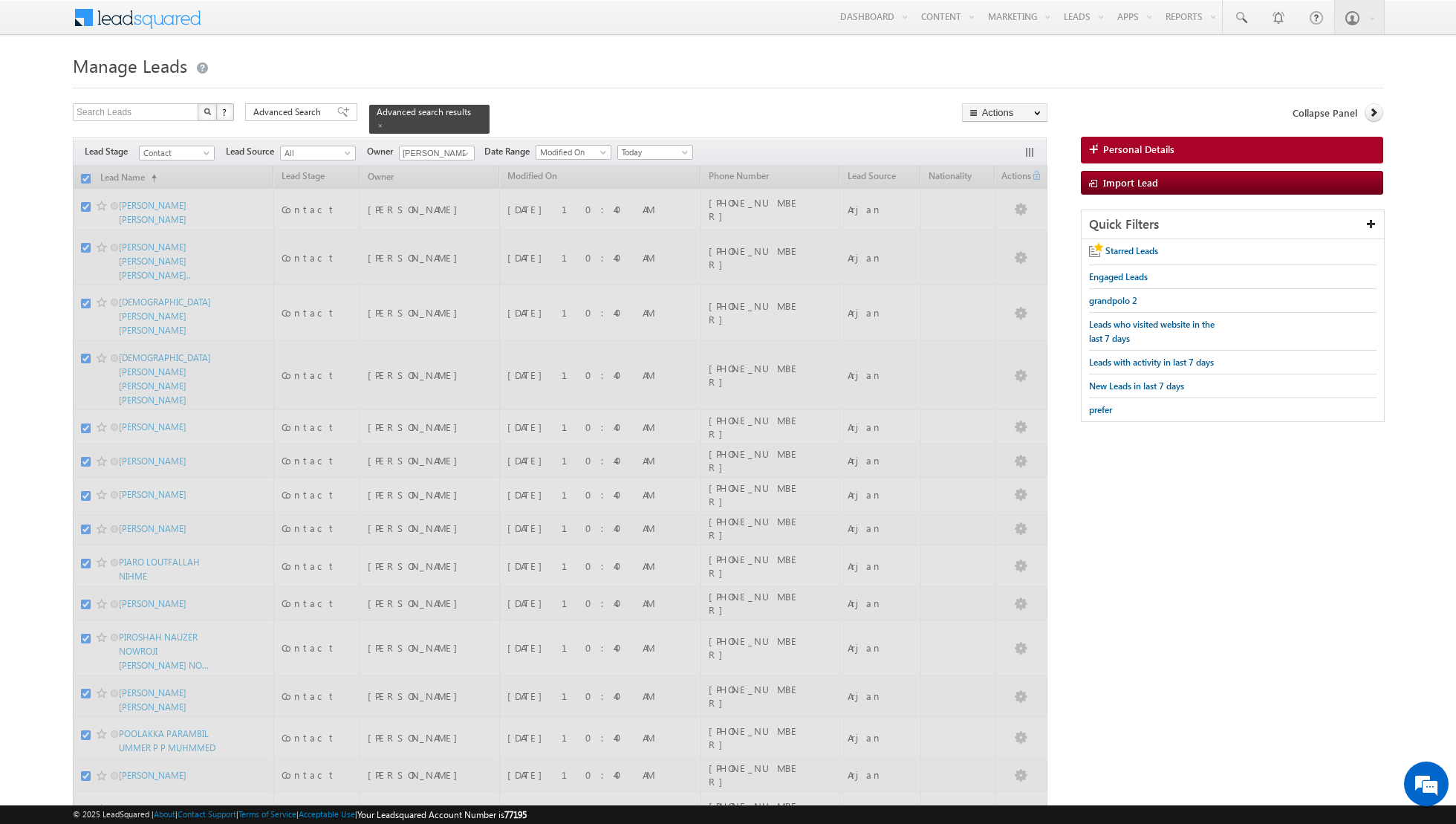
checkbox input "false"
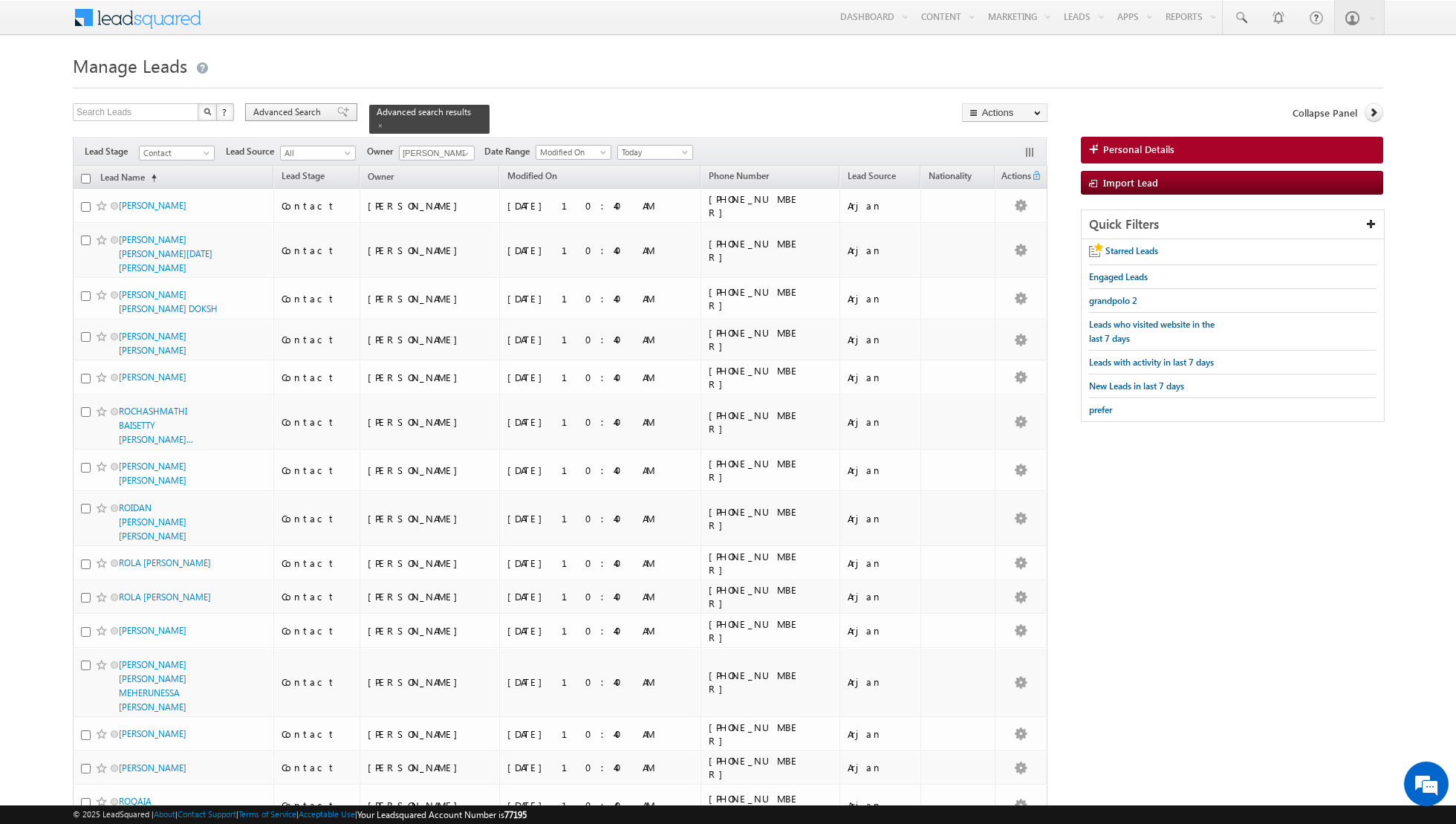
click at [325, 106] on div "Advanced Search" at bounding box center [301, 112] width 112 height 18
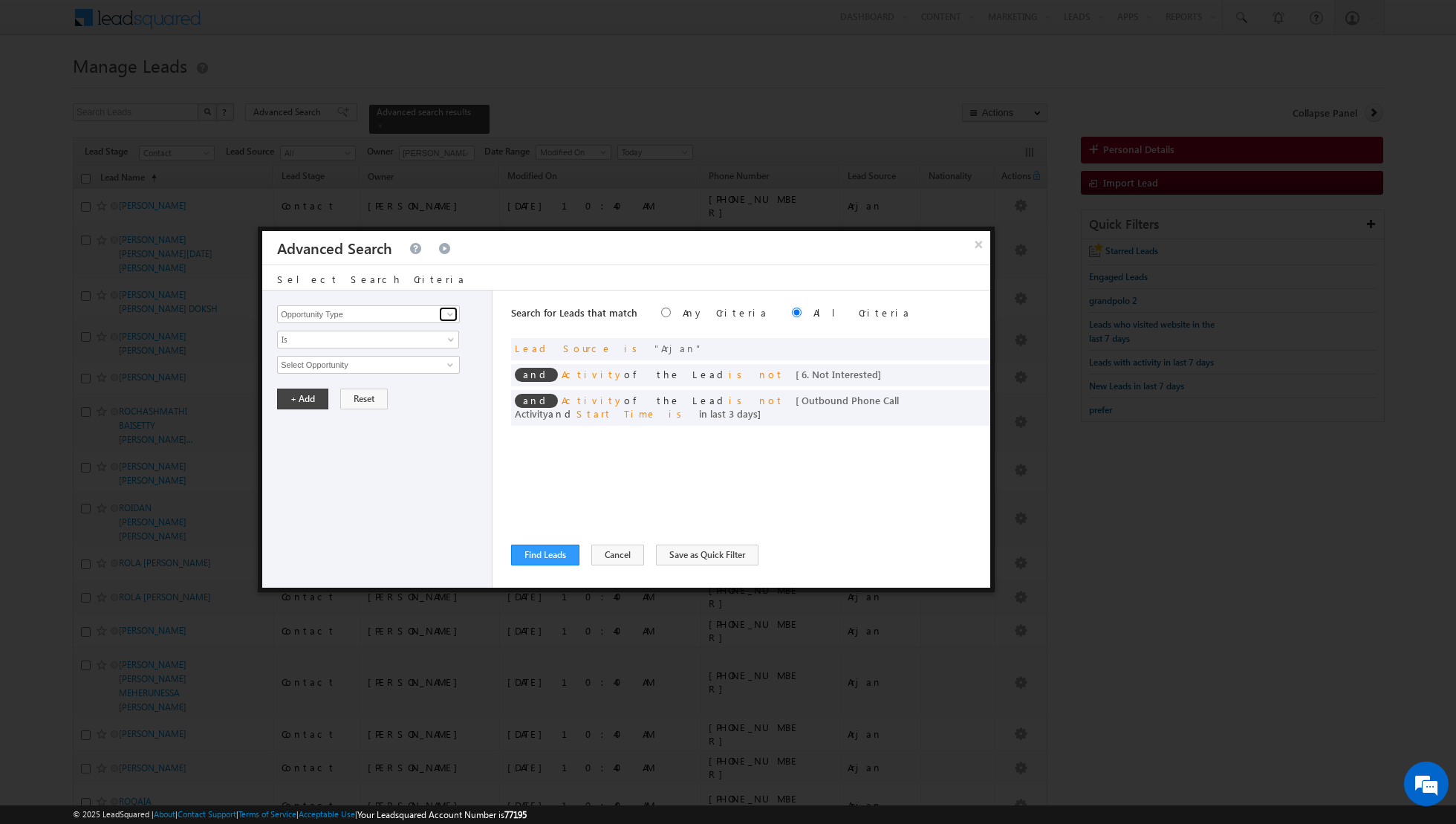
click at [453, 311] on span at bounding box center [451, 314] width 12 height 12
click at [404, 331] on link "Lead Activity" at bounding box center [368, 331] width 182 height 17
type input "Lead Activity"
click at [451, 361] on span at bounding box center [451, 365] width 12 height 12
click at [412, 396] on link "Outbound Phone Call Activity" at bounding box center [368, 395] width 182 height 17
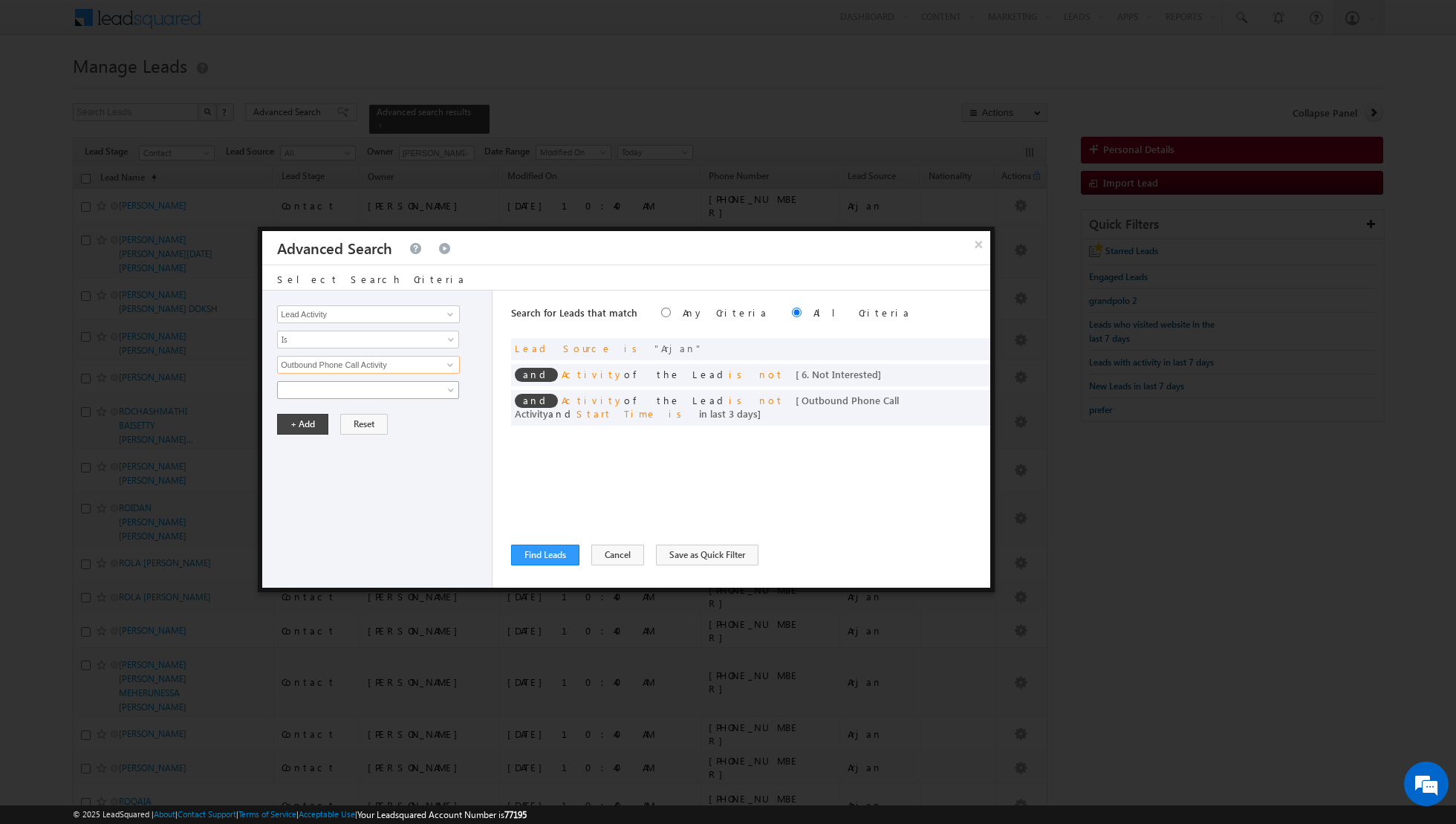
type input "Outbound Phone Call Activity"
click at [446, 387] on link at bounding box center [368, 390] width 182 height 18
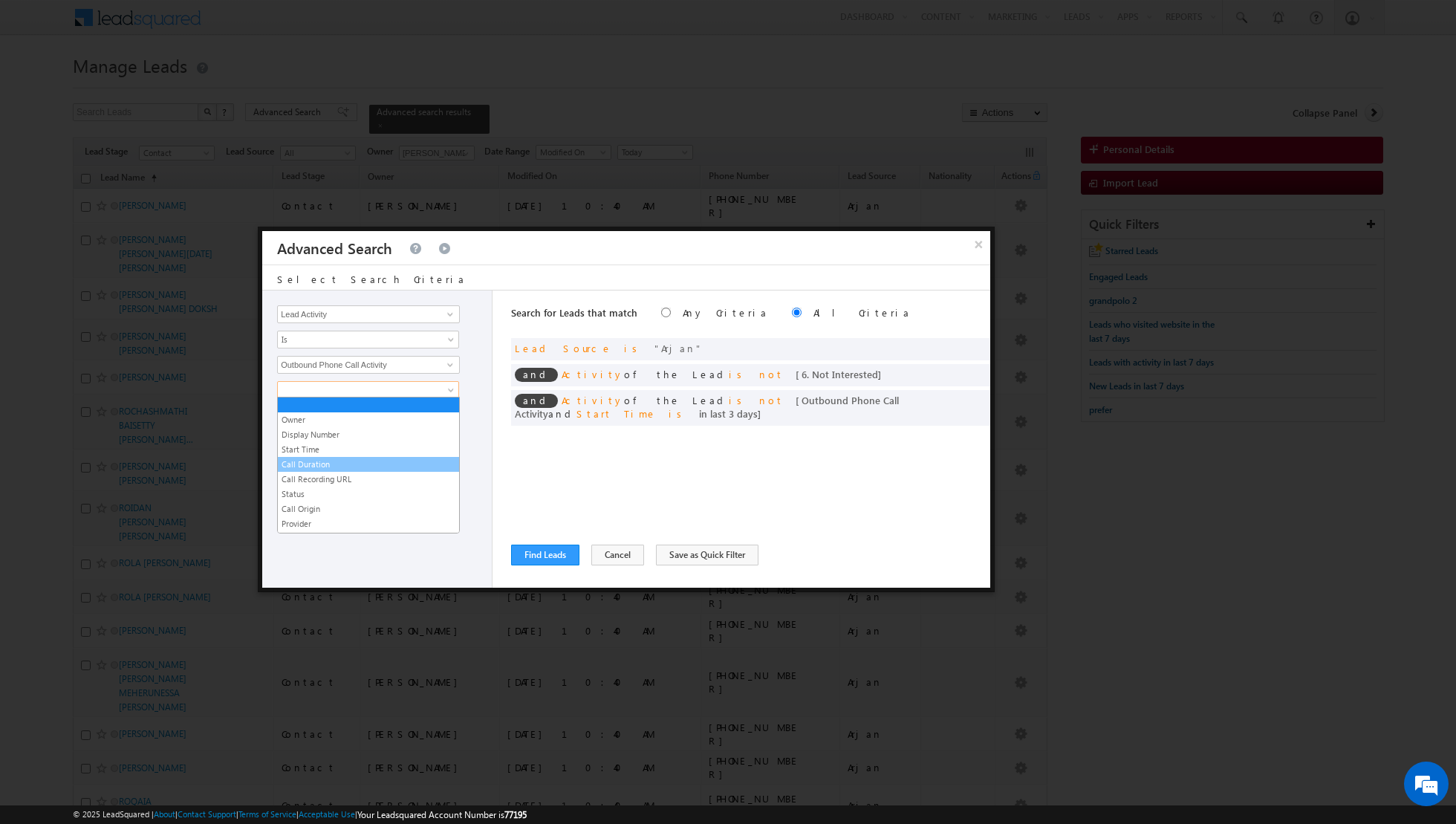
click at [343, 463] on link "Call Duration" at bounding box center [368, 464] width 182 height 14
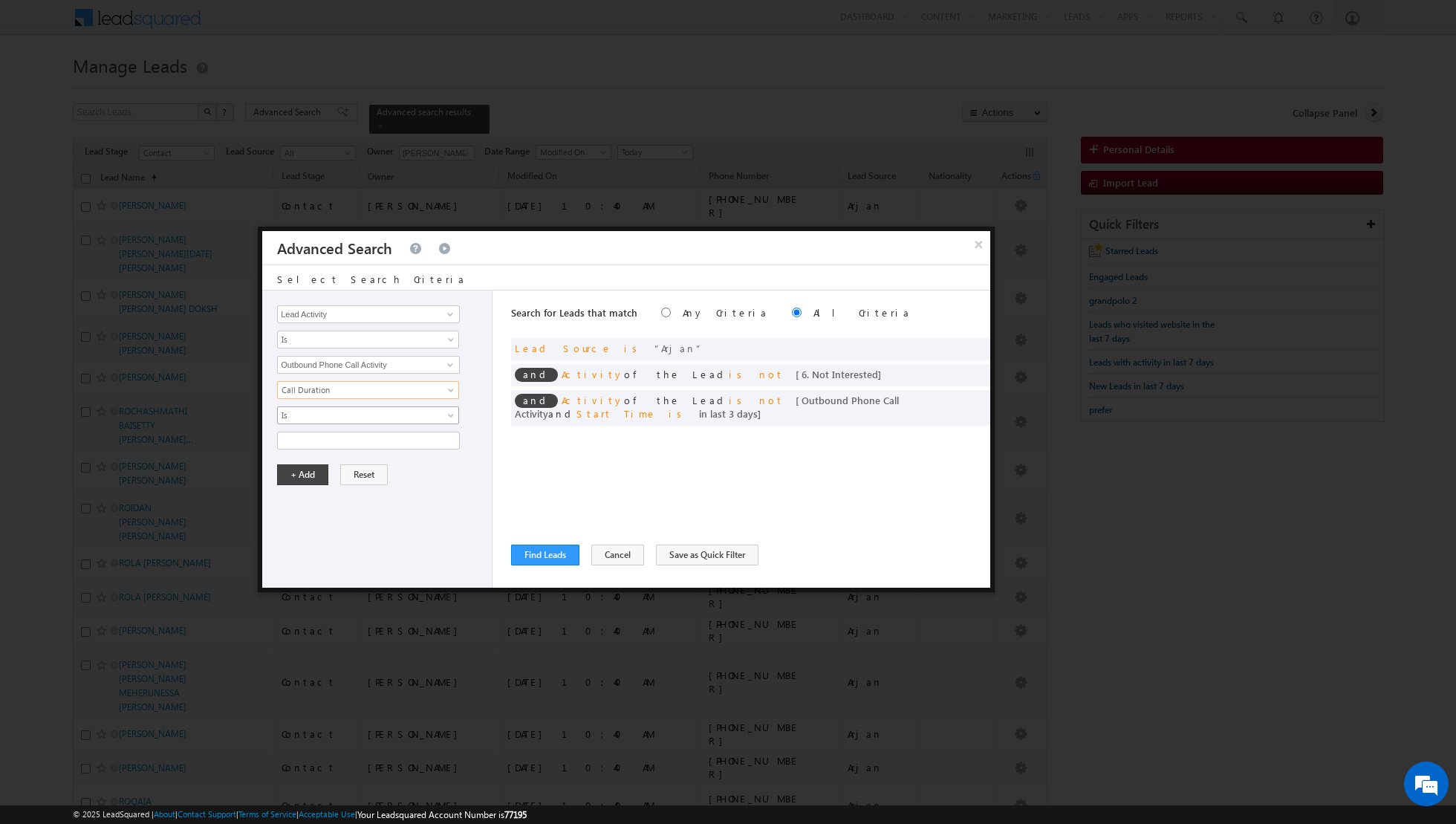
click at [446, 408] on link "Is" at bounding box center [368, 415] width 182 height 18
click at [337, 475] on link "Greater than or equal to" at bounding box center [368, 475] width 182 height 14
click at [357, 439] on input "text" at bounding box center [368, 440] width 182 height 18
type input "120"
click at [315, 469] on button "+ Add" at bounding box center [303, 475] width 51 height 21
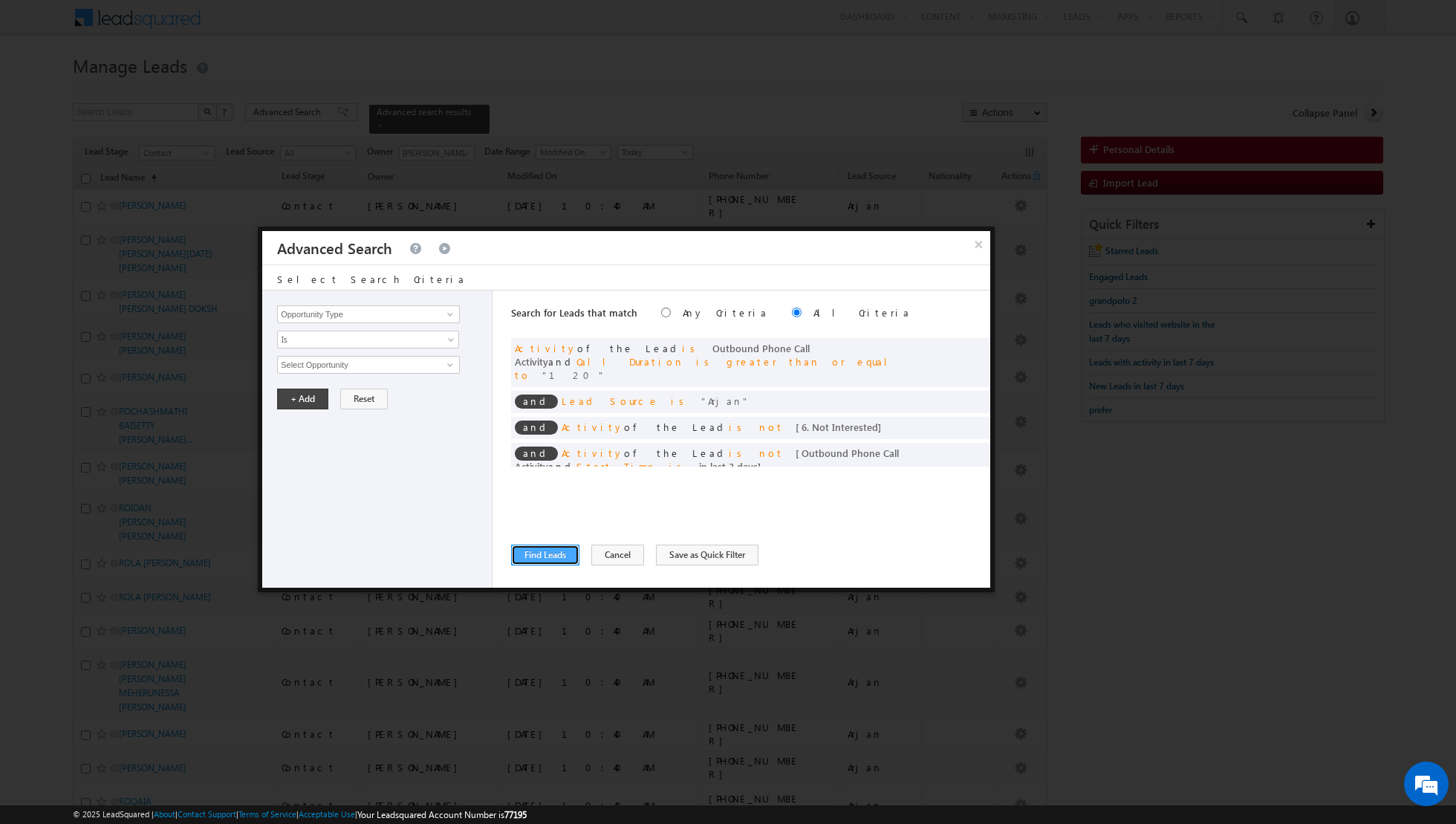
click at [533, 551] on button "Find Leads" at bounding box center [546, 555] width 69 height 21
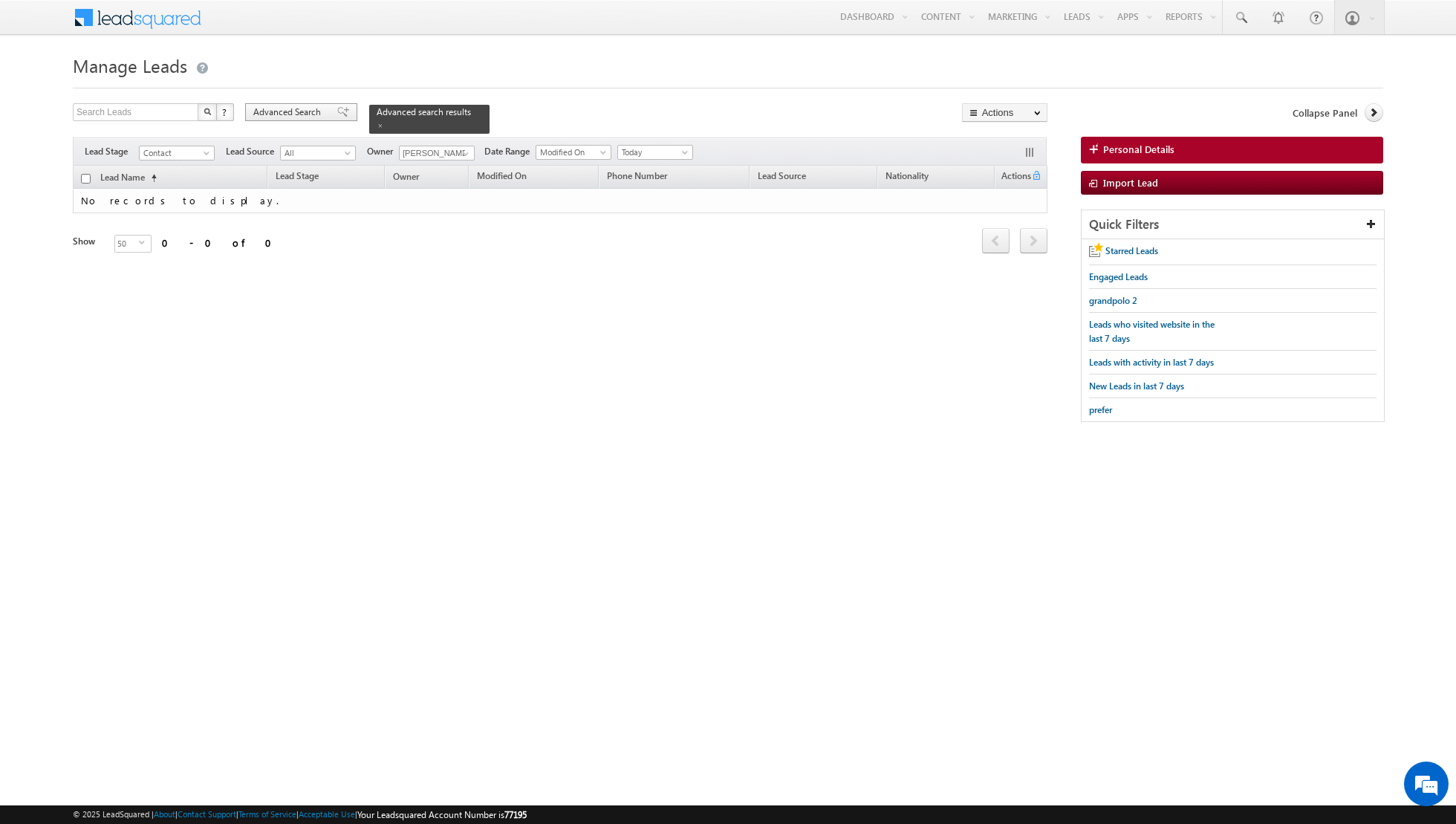
click at [337, 114] on span at bounding box center [343, 112] width 12 height 10
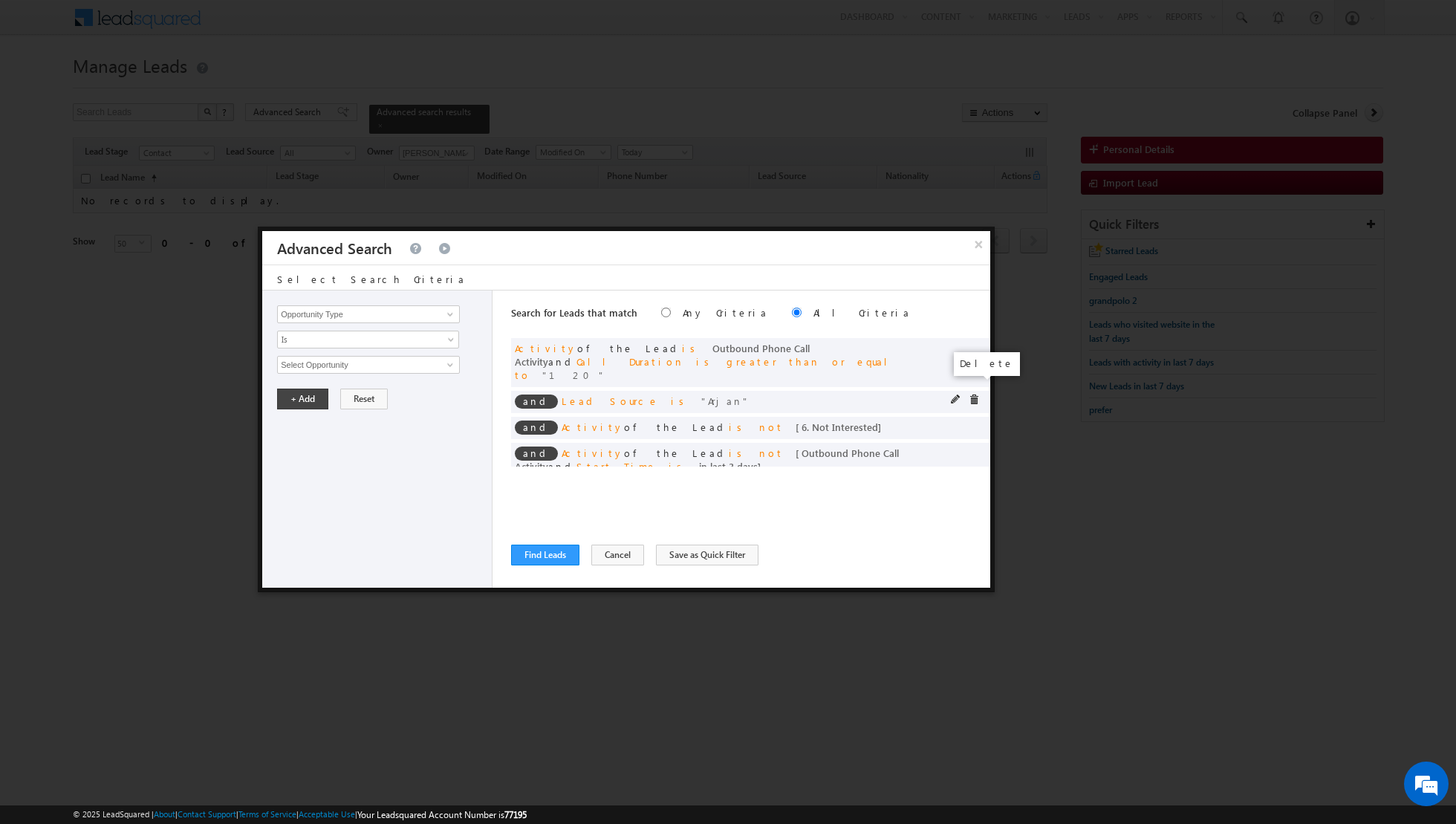
click at [974, 395] on span at bounding box center [974, 400] width 10 height 10
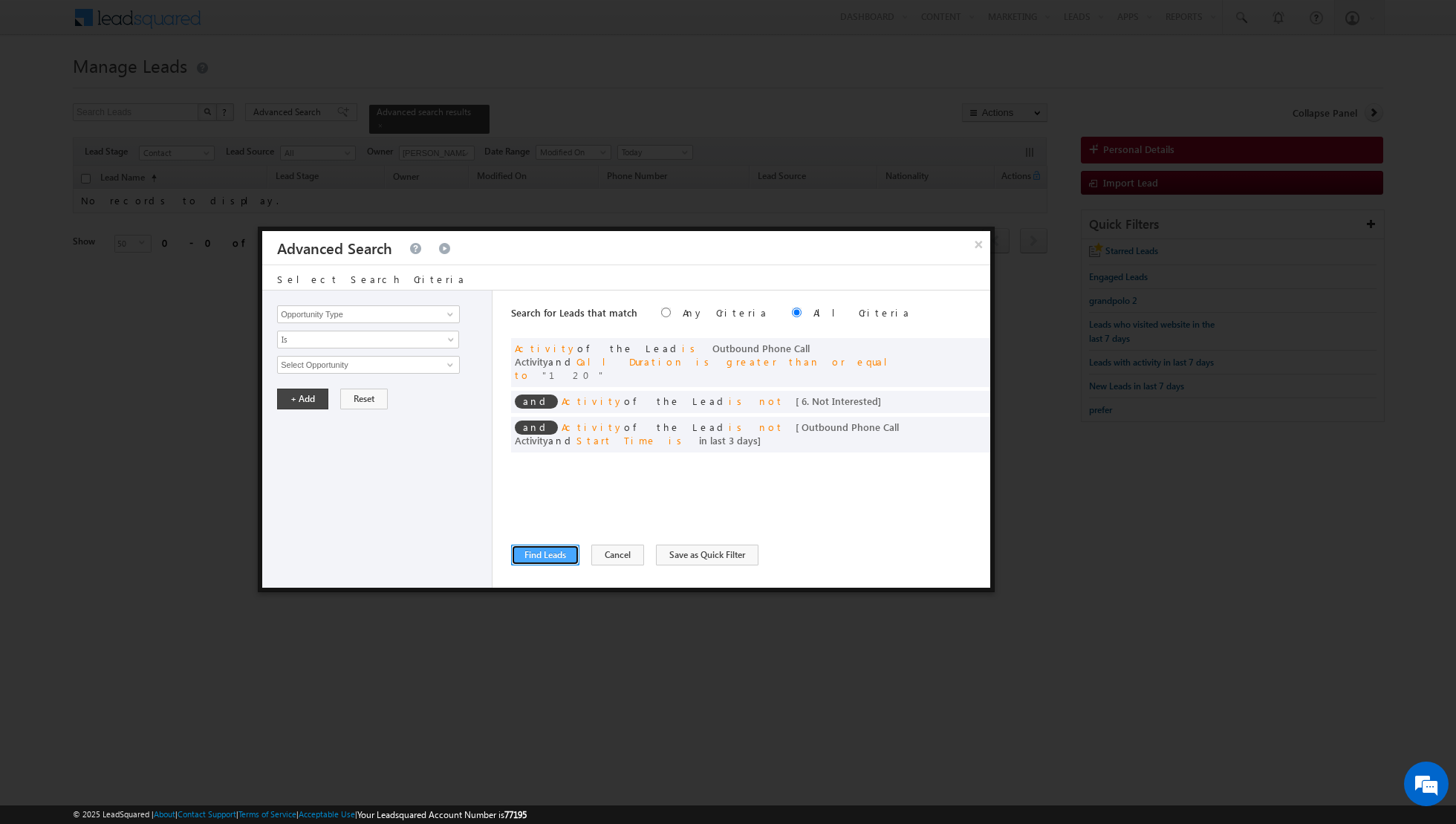
click at [548, 552] on button "Find Leads" at bounding box center [546, 555] width 69 height 21
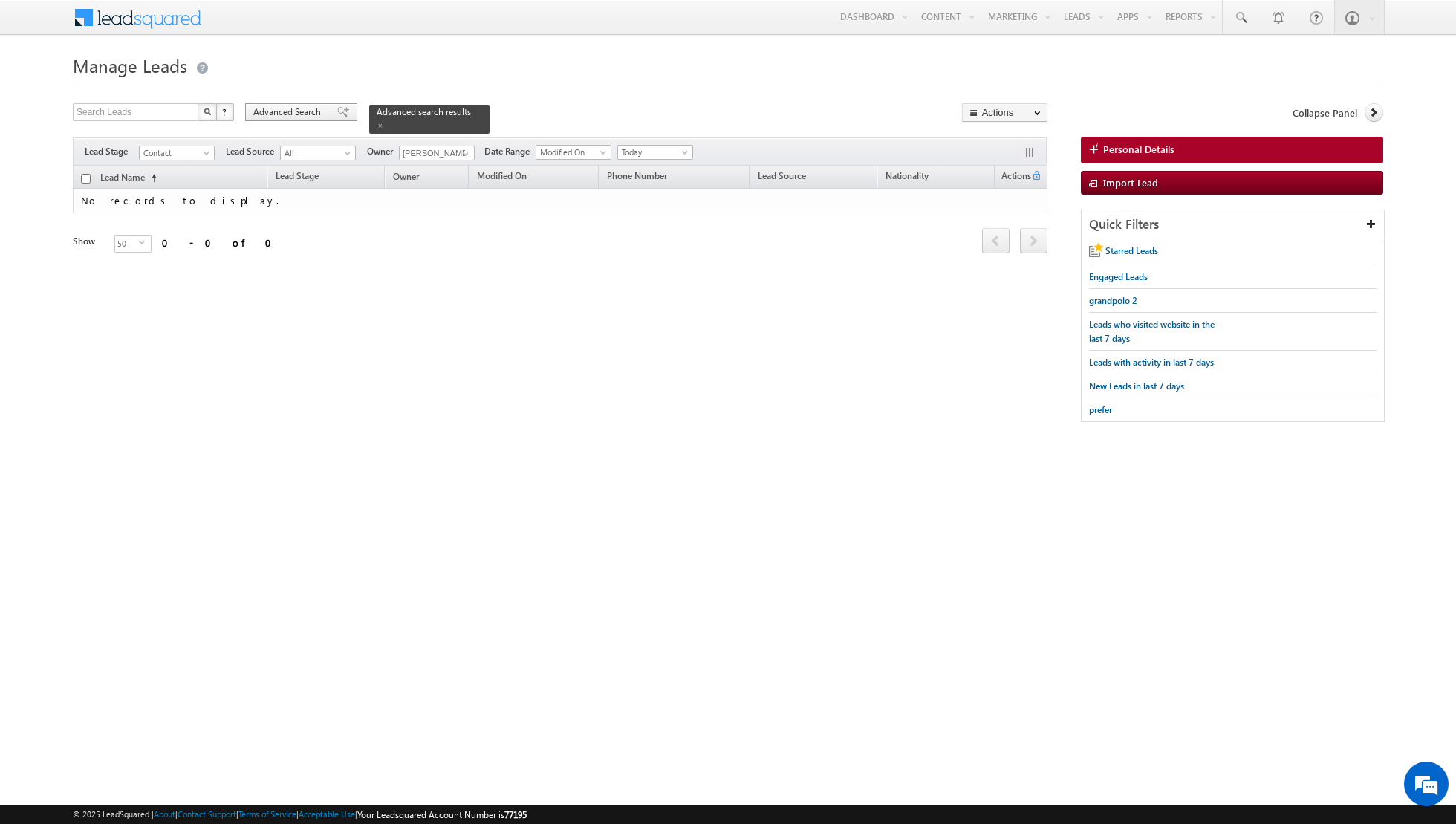
click at [337, 114] on span at bounding box center [343, 112] width 12 height 10
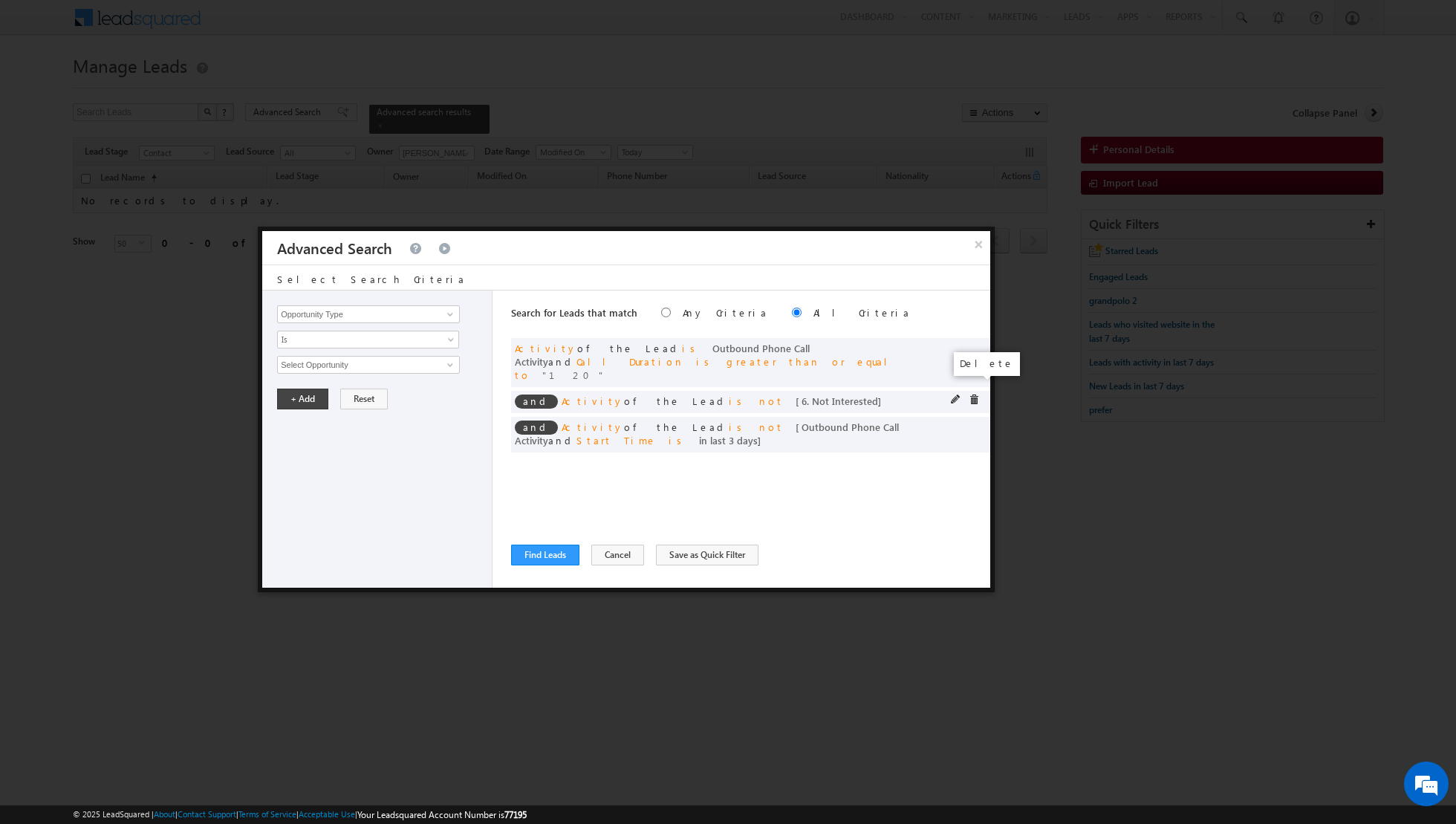
click at [974, 395] on span at bounding box center [974, 400] width 10 height 10
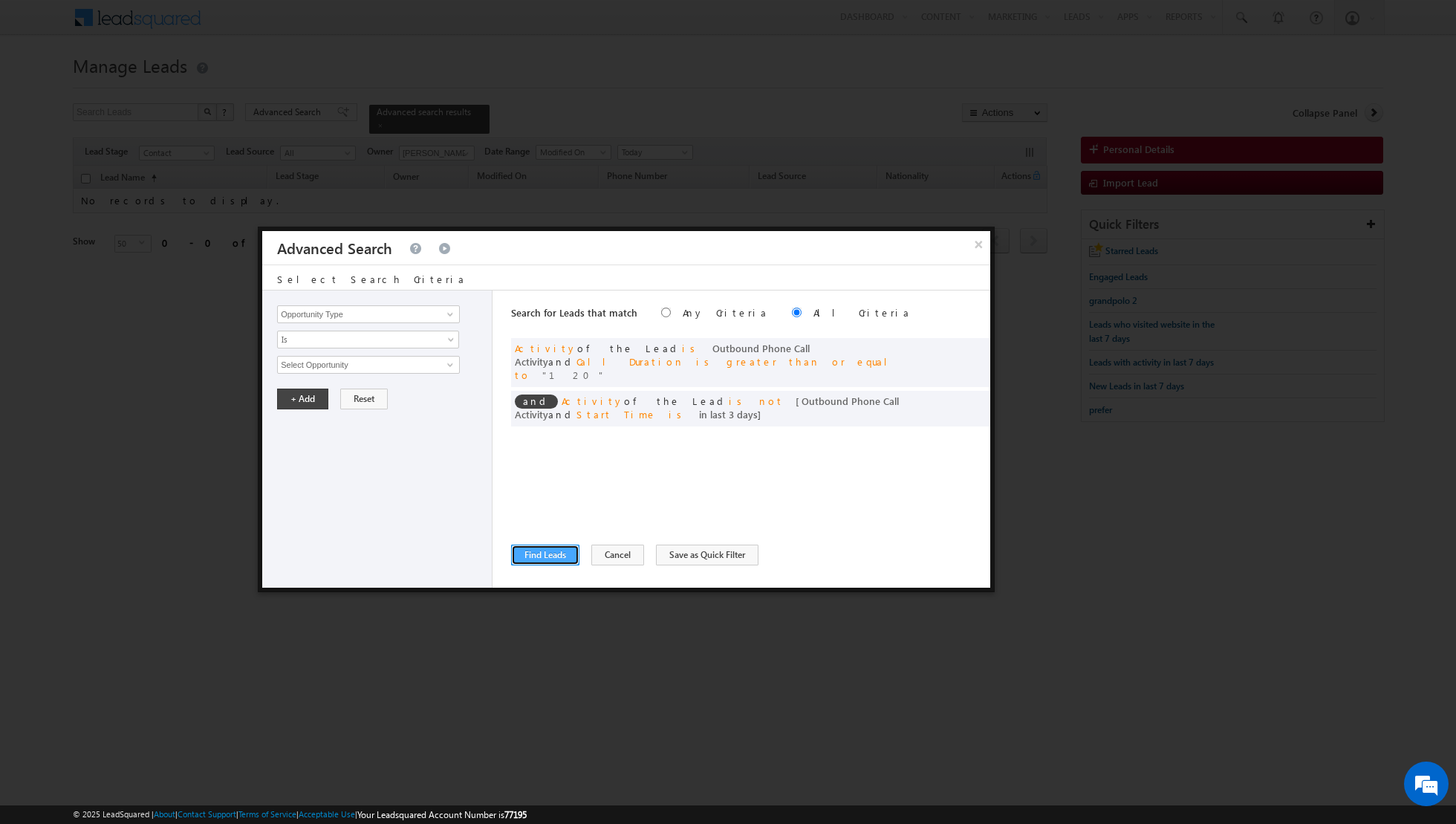
click at [541, 555] on button "Find Leads" at bounding box center [546, 555] width 69 height 21
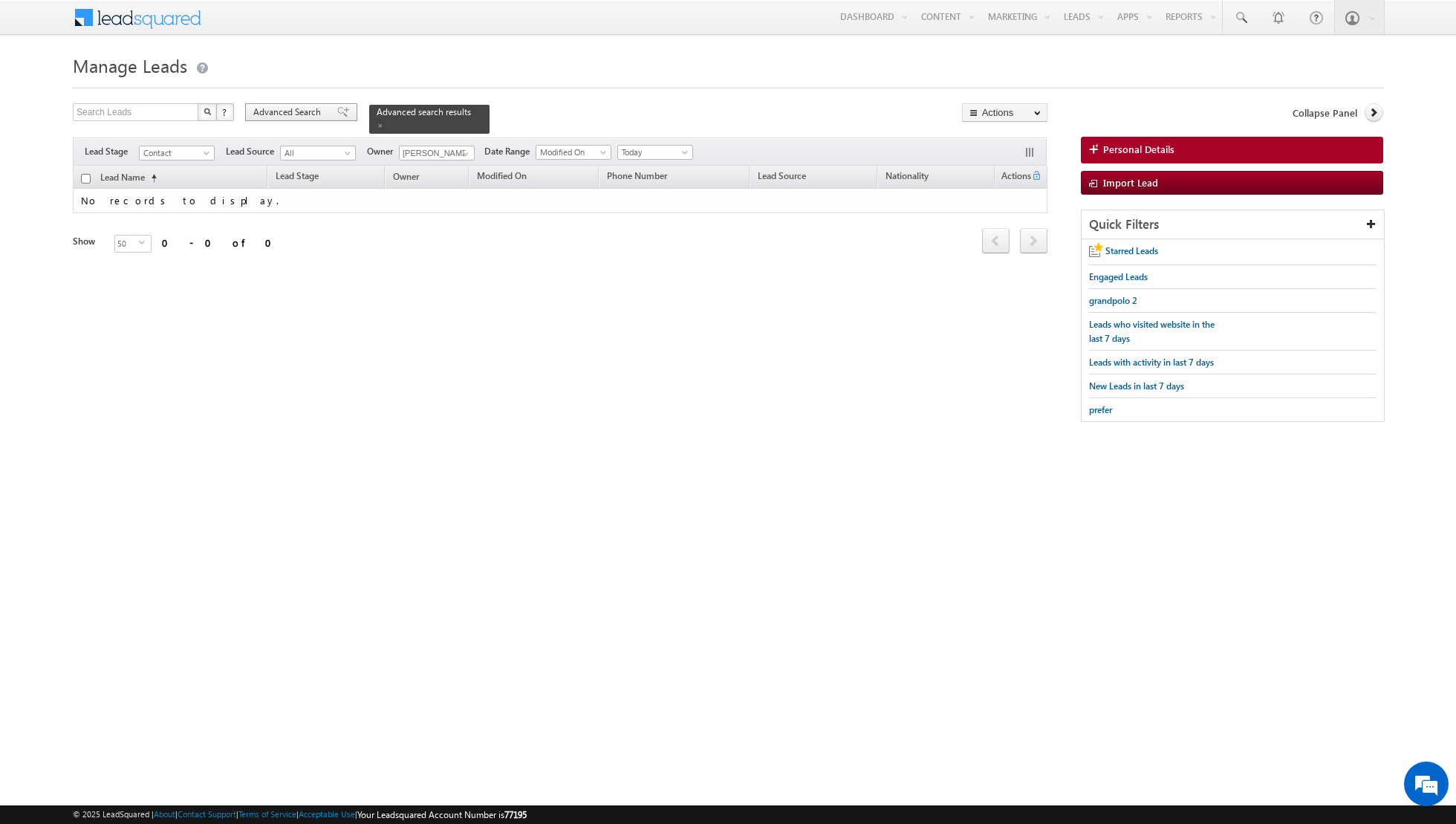
click at [337, 115] on span at bounding box center [343, 112] width 12 height 10
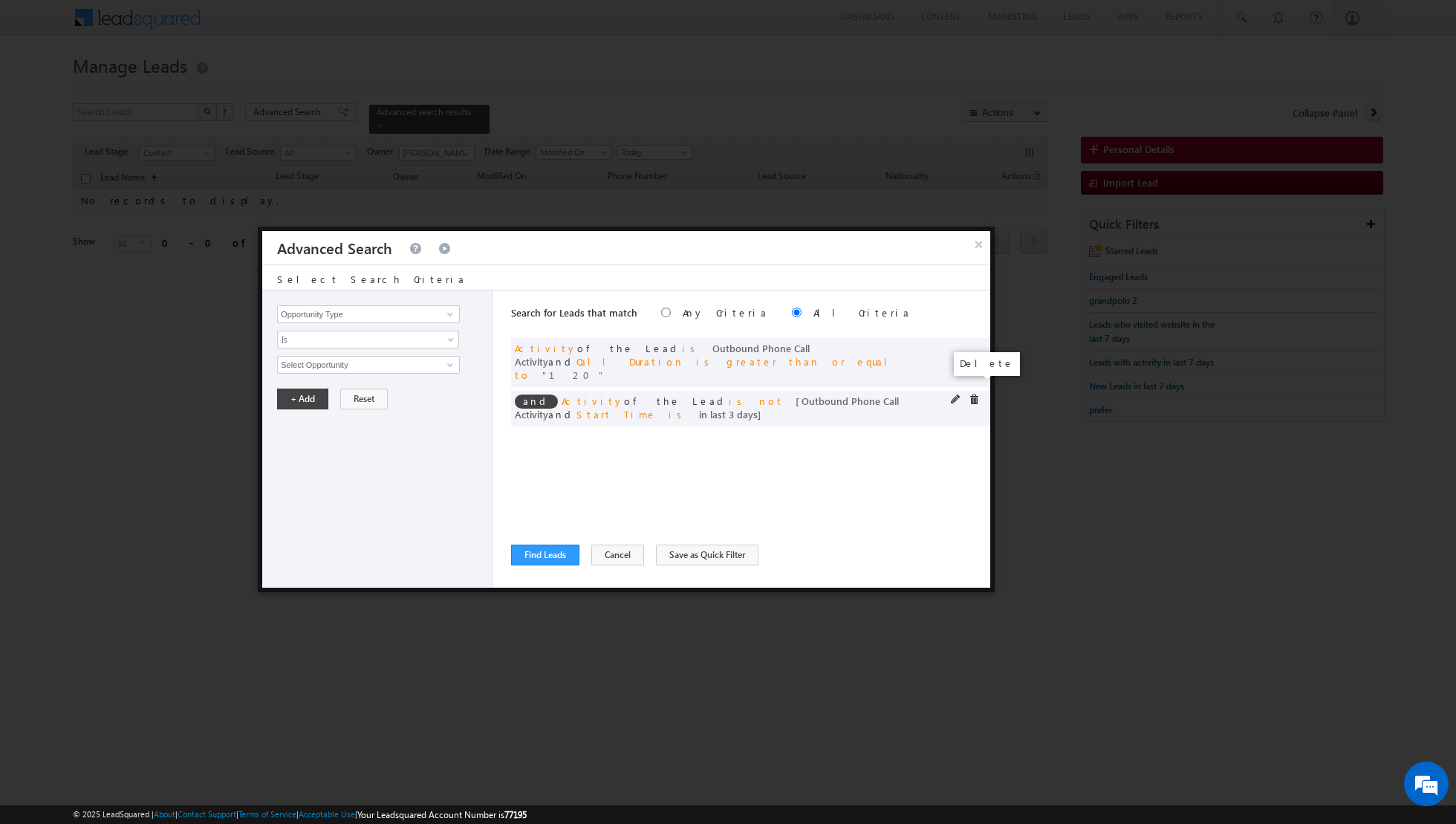
click at [973, 395] on span at bounding box center [974, 400] width 10 height 10
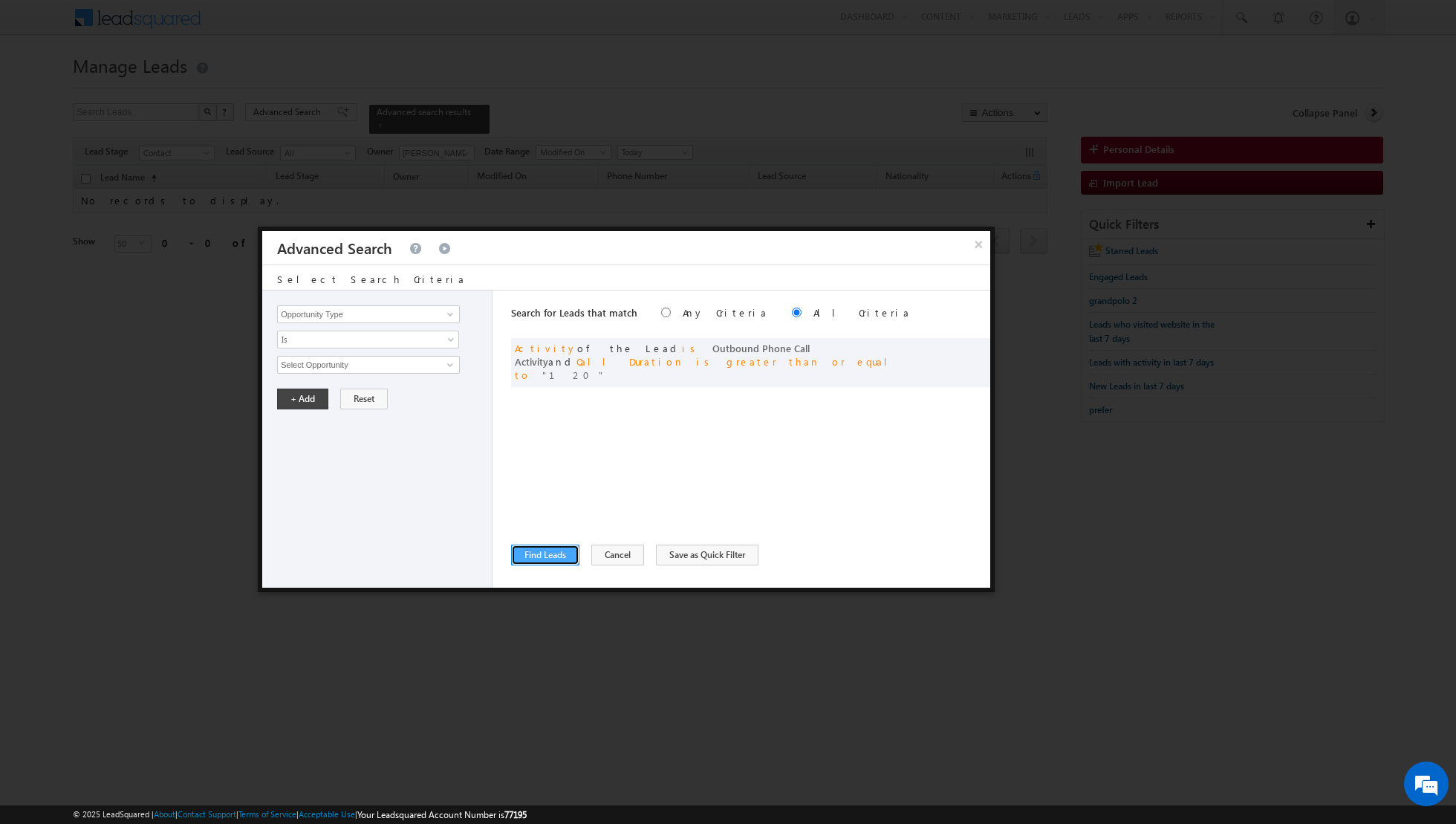
click at [545, 552] on button "Find Leads" at bounding box center [546, 555] width 69 height 21
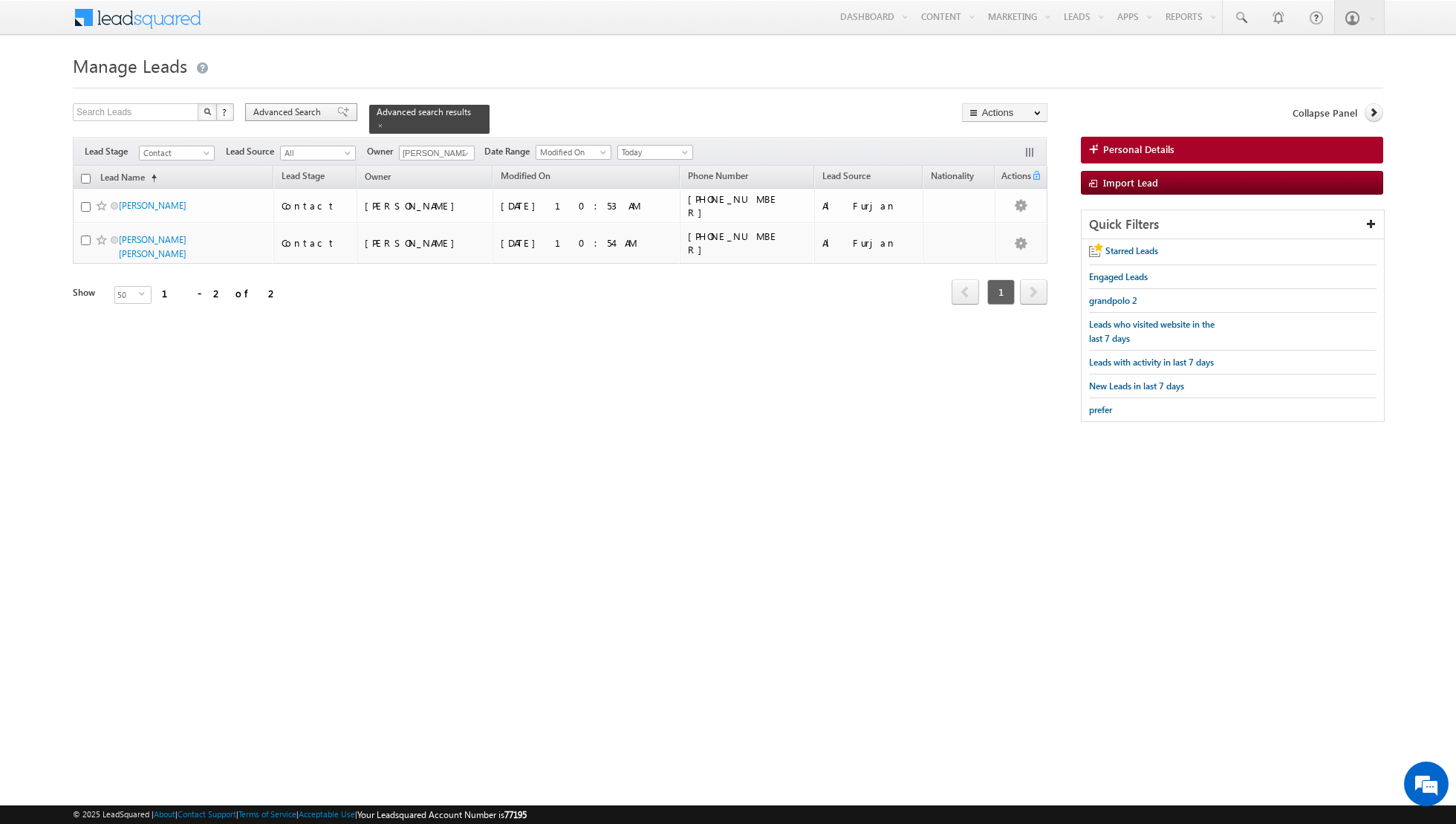
click at [337, 115] on span at bounding box center [343, 112] width 12 height 10
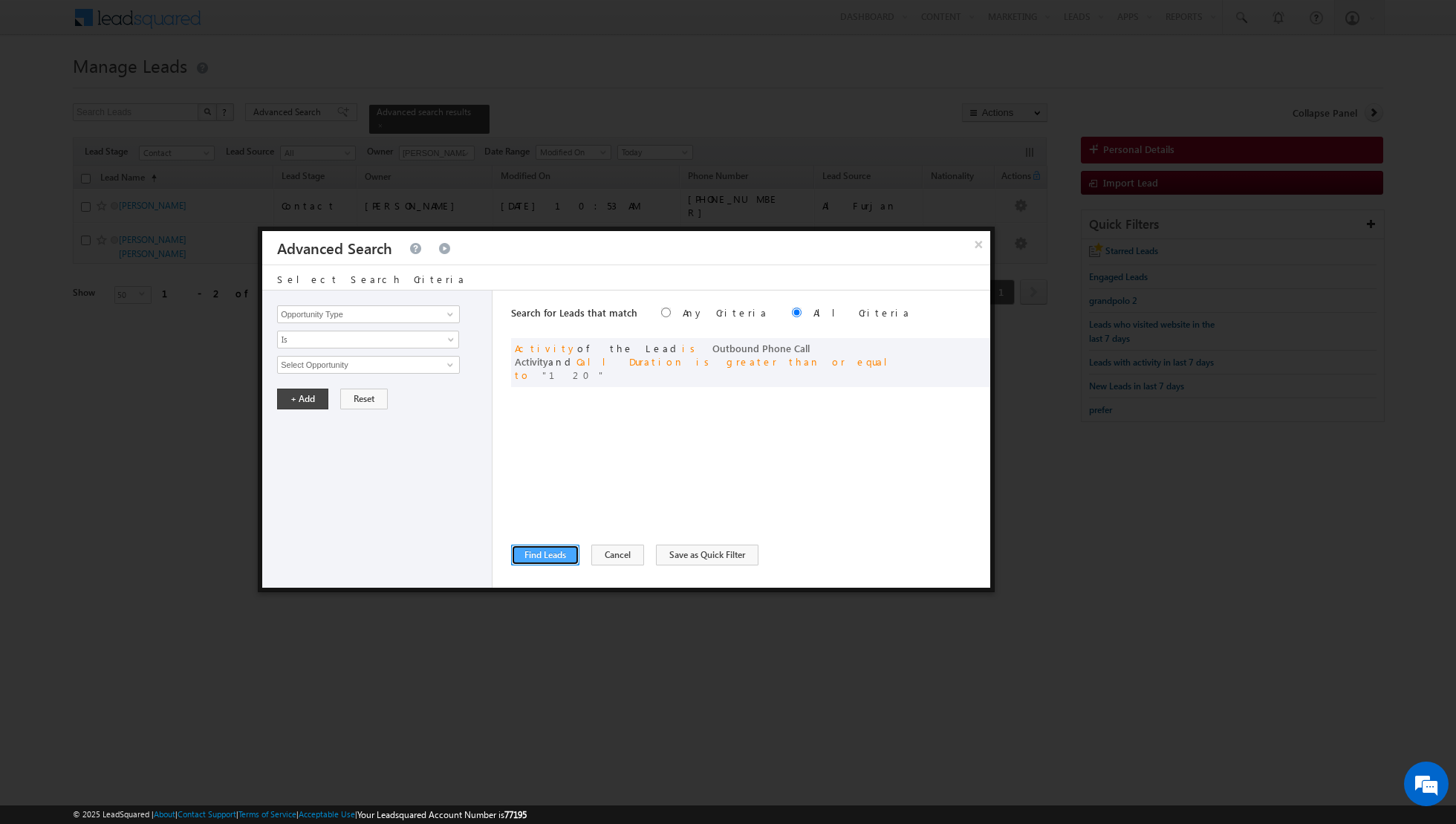
click at [541, 547] on button "Find Leads" at bounding box center [546, 555] width 69 height 21
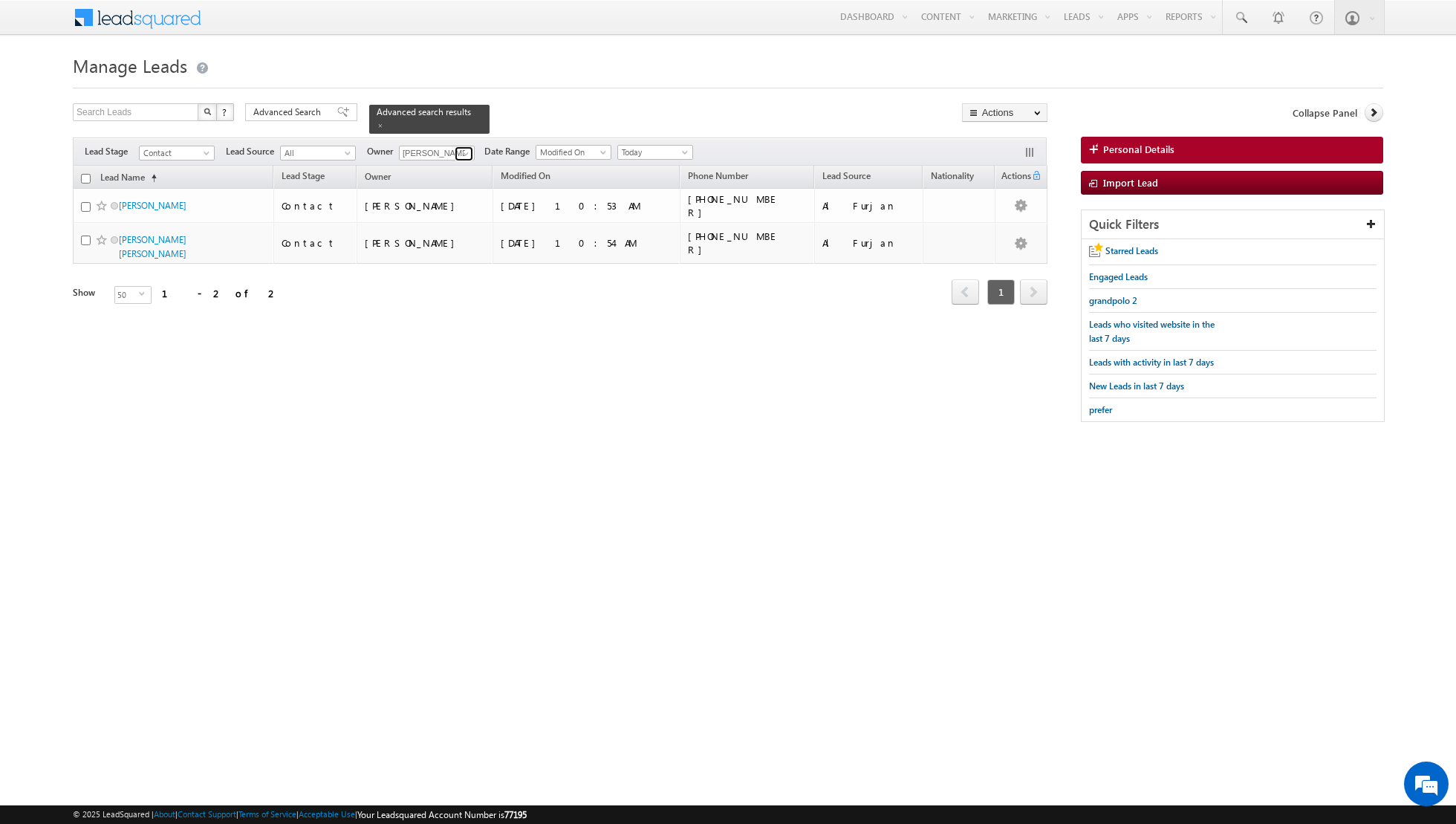
click at [463, 154] on span at bounding box center [466, 154] width 12 height 12
click at [448, 170] on link "Any" at bounding box center [474, 168] width 149 height 17
type input "Any"
click at [203, 148] on span "Contact" at bounding box center [175, 153] width 70 height 14
click at [174, 168] on link "All" at bounding box center [177, 167] width 75 height 14
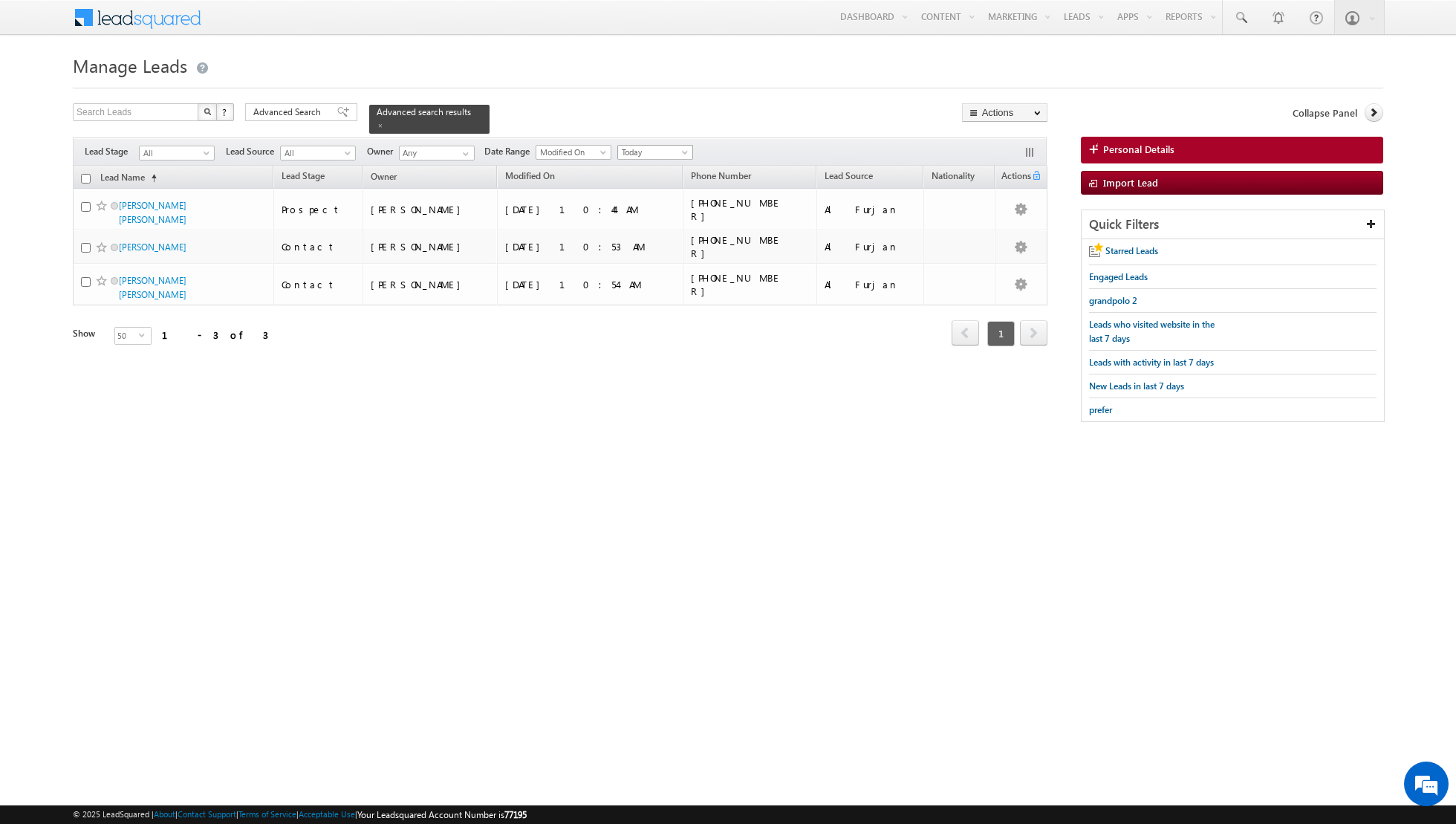
click at [681, 151] on span at bounding box center [687, 155] width 12 height 12
click at [659, 164] on link "All Time" at bounding box center [649, 167] width 75 height 14
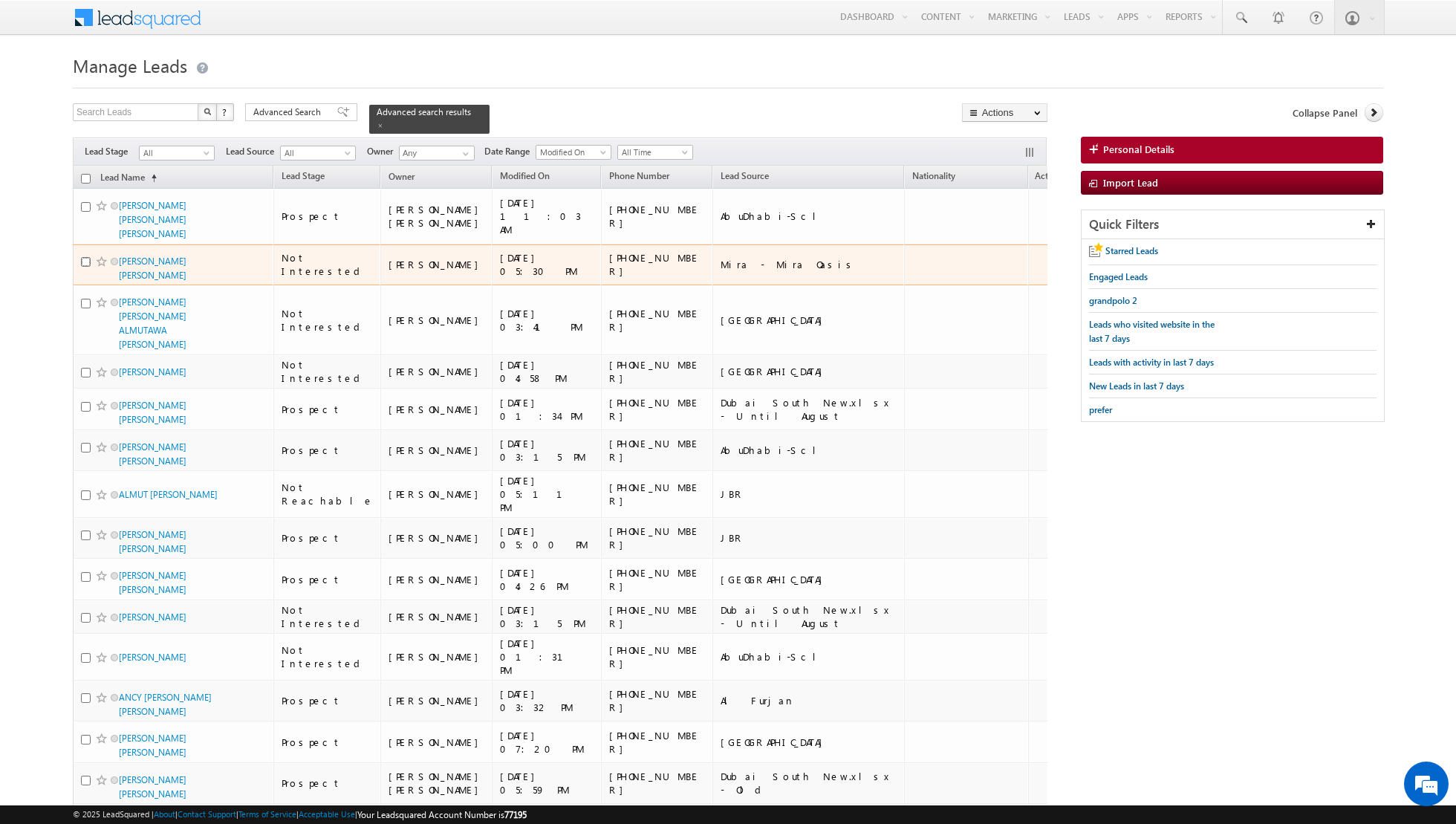
click at [84, 257] on input "checkbox" at bounding box center [86, 261] width 9 height 9
checkbox input "true"
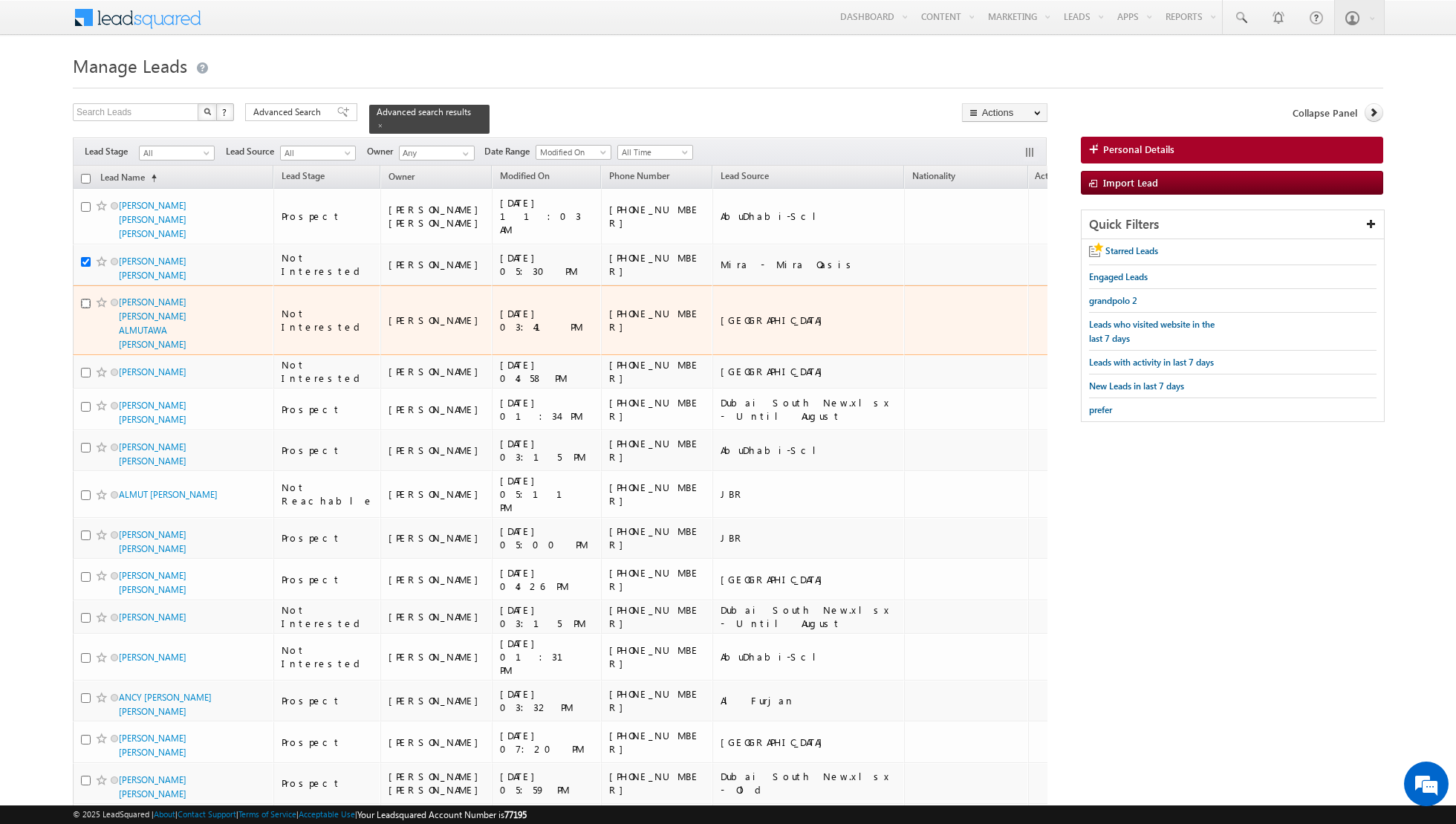
click at [85, 299] on input "checkbox" at bounding box center [86, 303] width 9 height 9
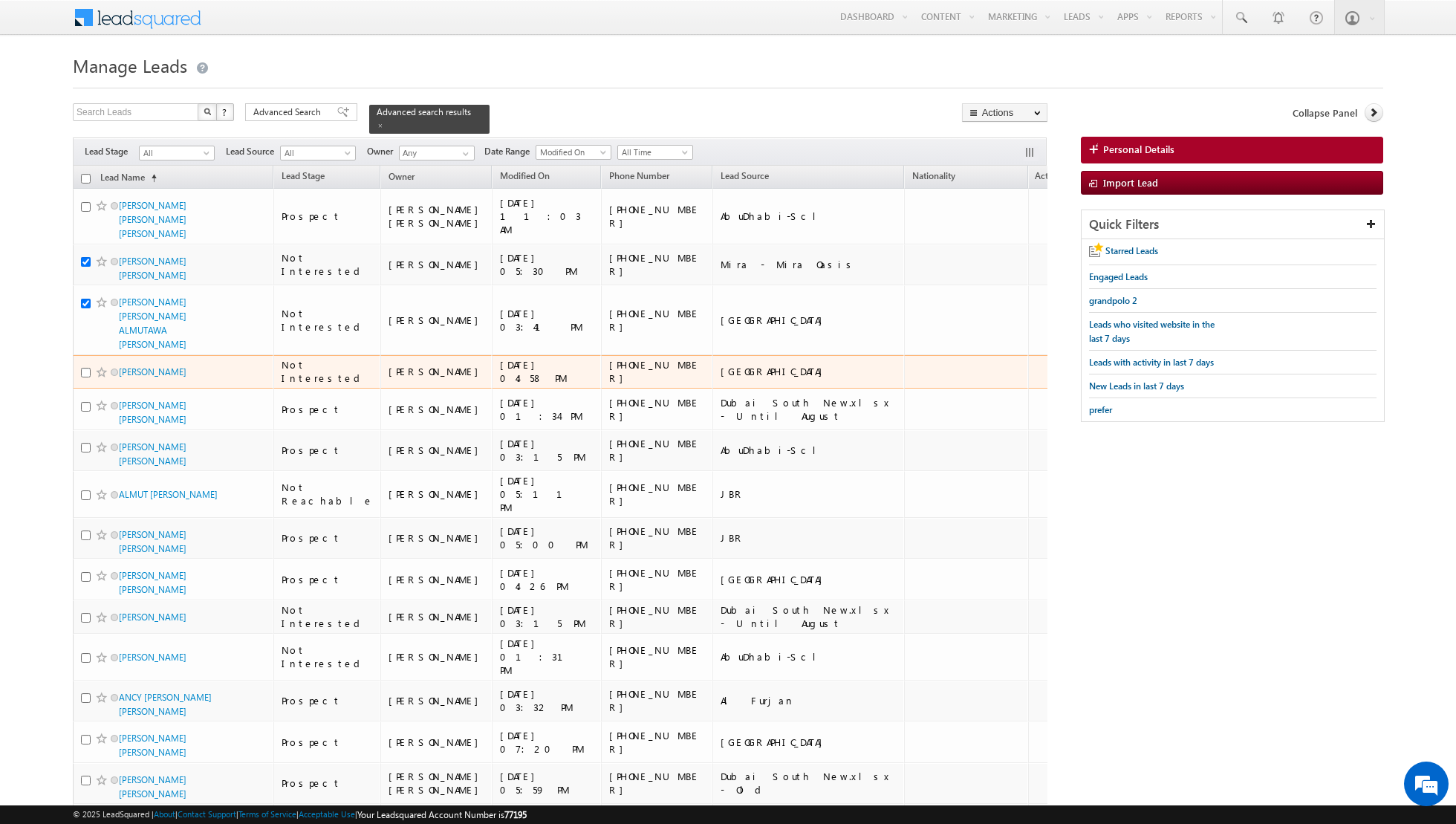
click at [85, 365] on div at bounding box center [104, 372] width 45 height 15
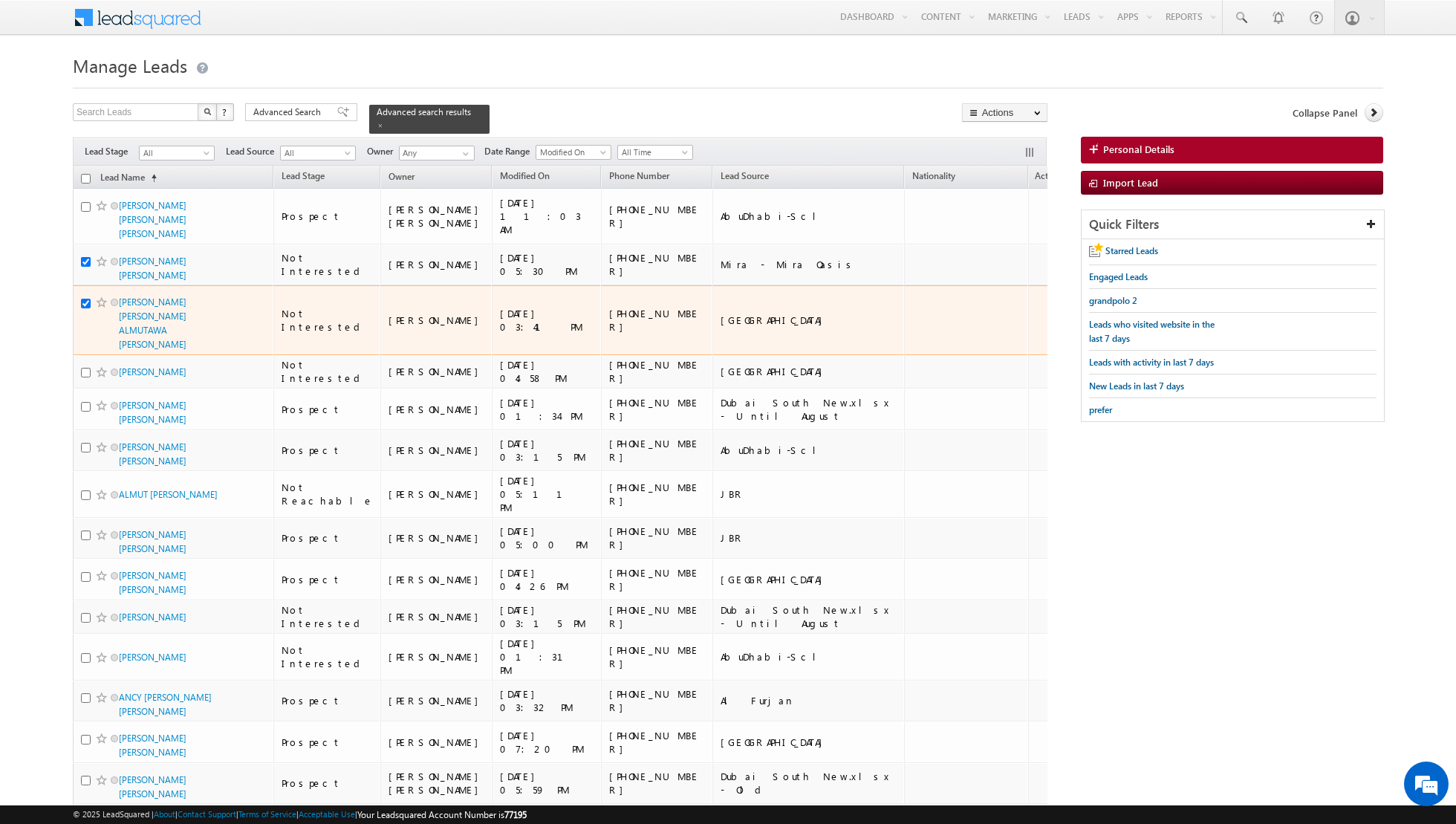
click at [87, 299] on input "checkbox" at bounding box center [86, 303] width 9 height 9
checkbox input "false"
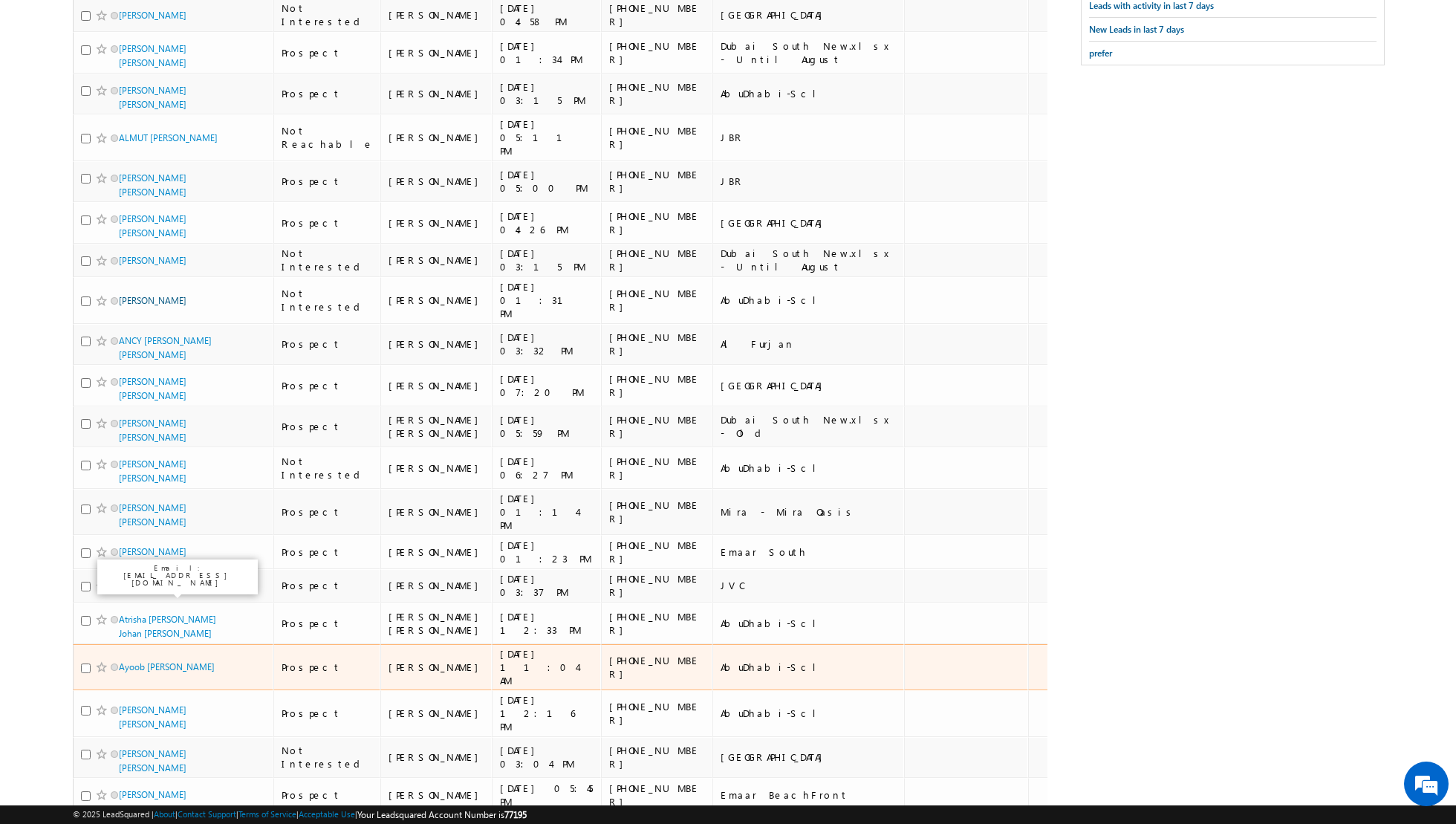
scroll to position [361, 0]
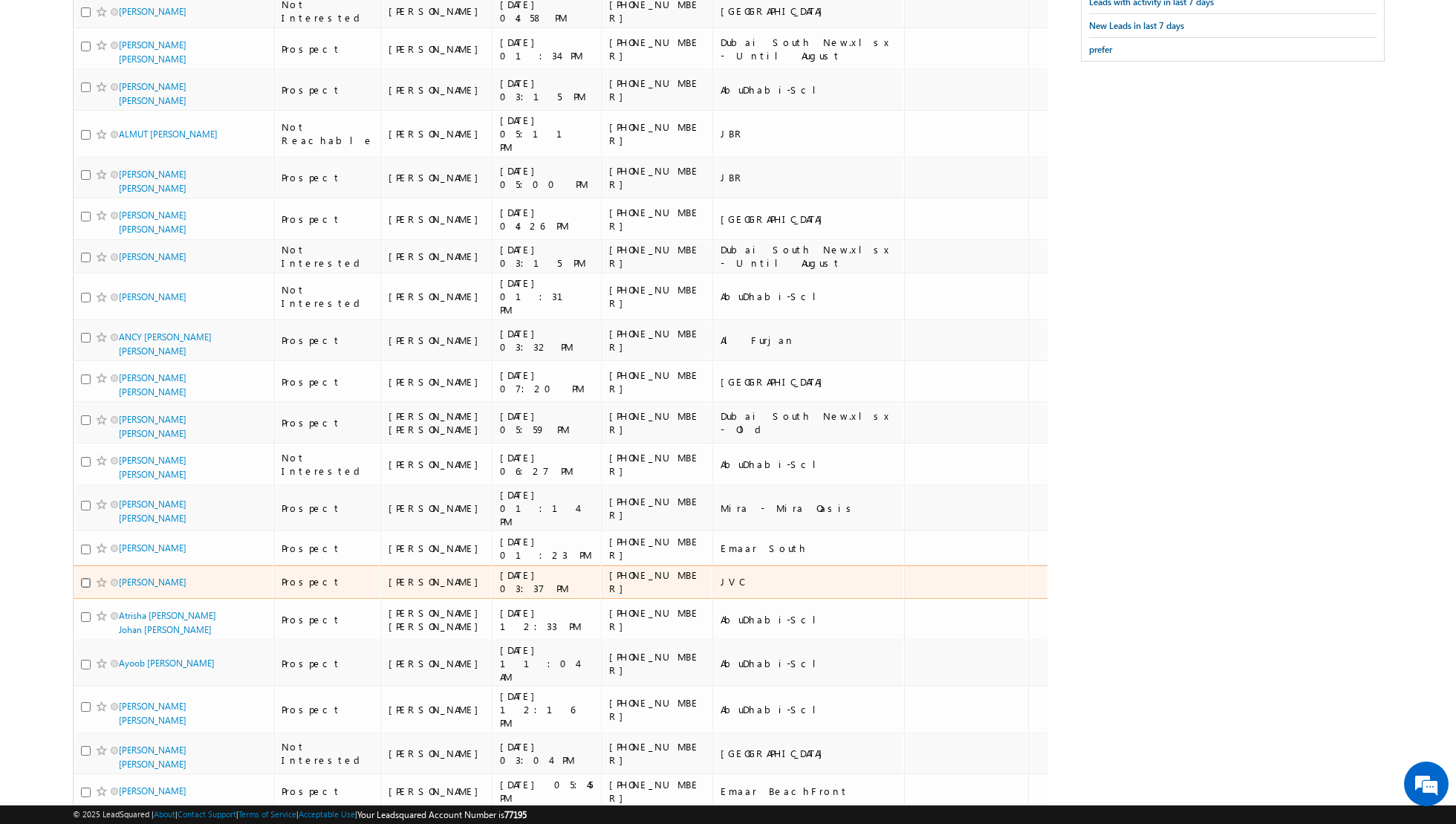
click at [87, 578] on input "checkbox" at bounding box center [86, 582] width 9 height 9
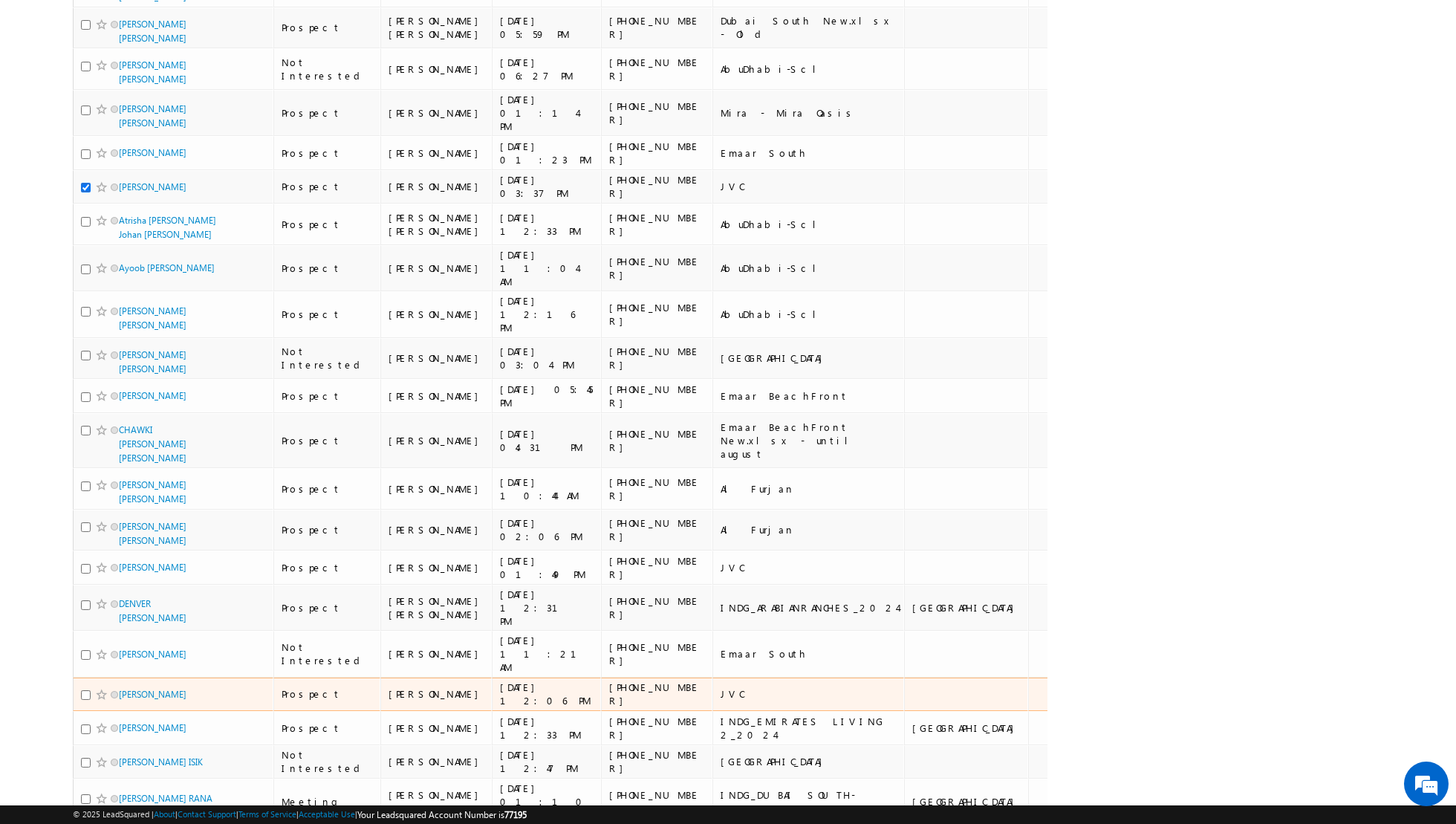
scroll to position [797, 0]
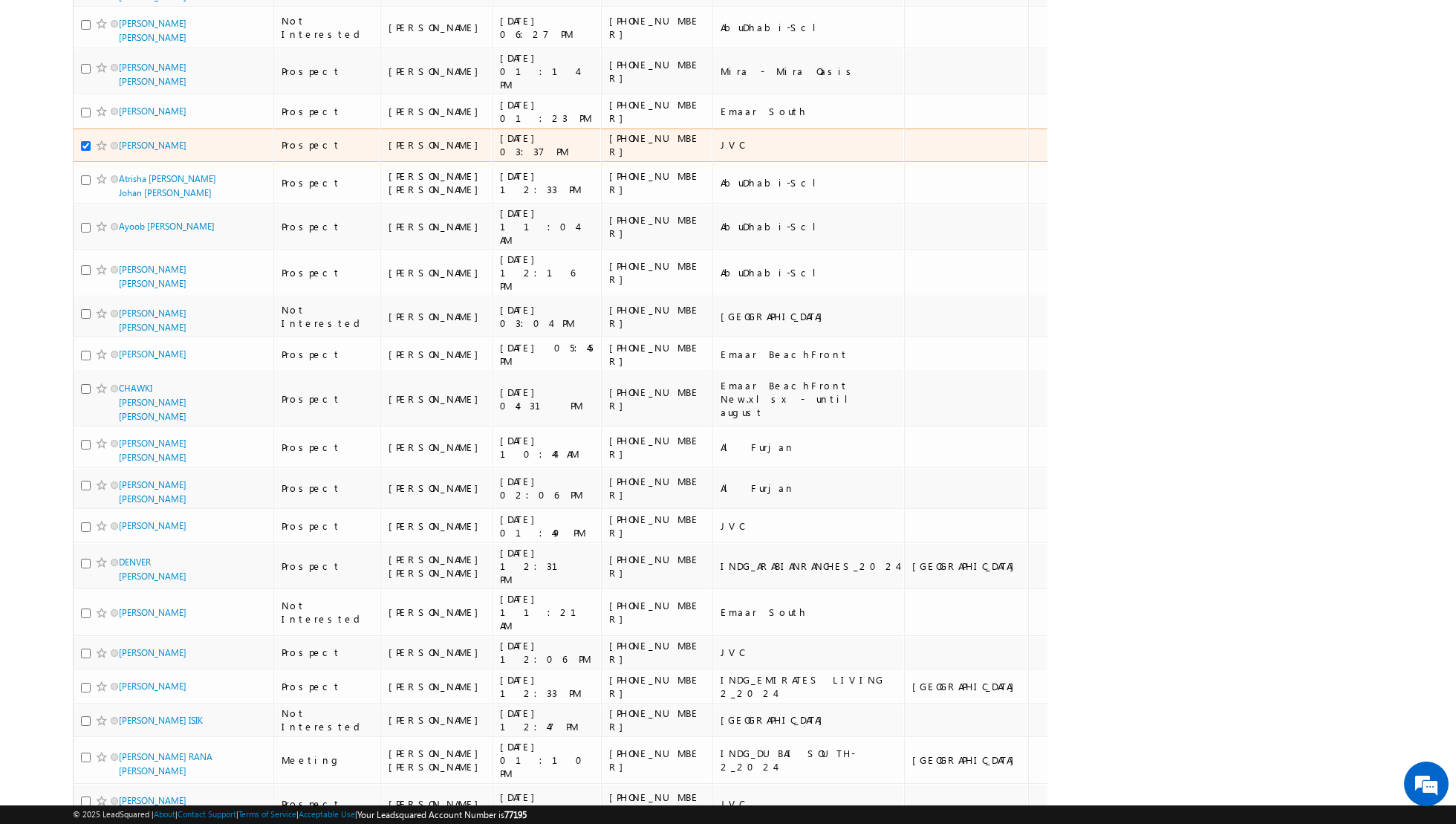
click at [85, 141] on input "checkbox" at bounding box center [86, 146] width 9 height 9
checkbox input "false"
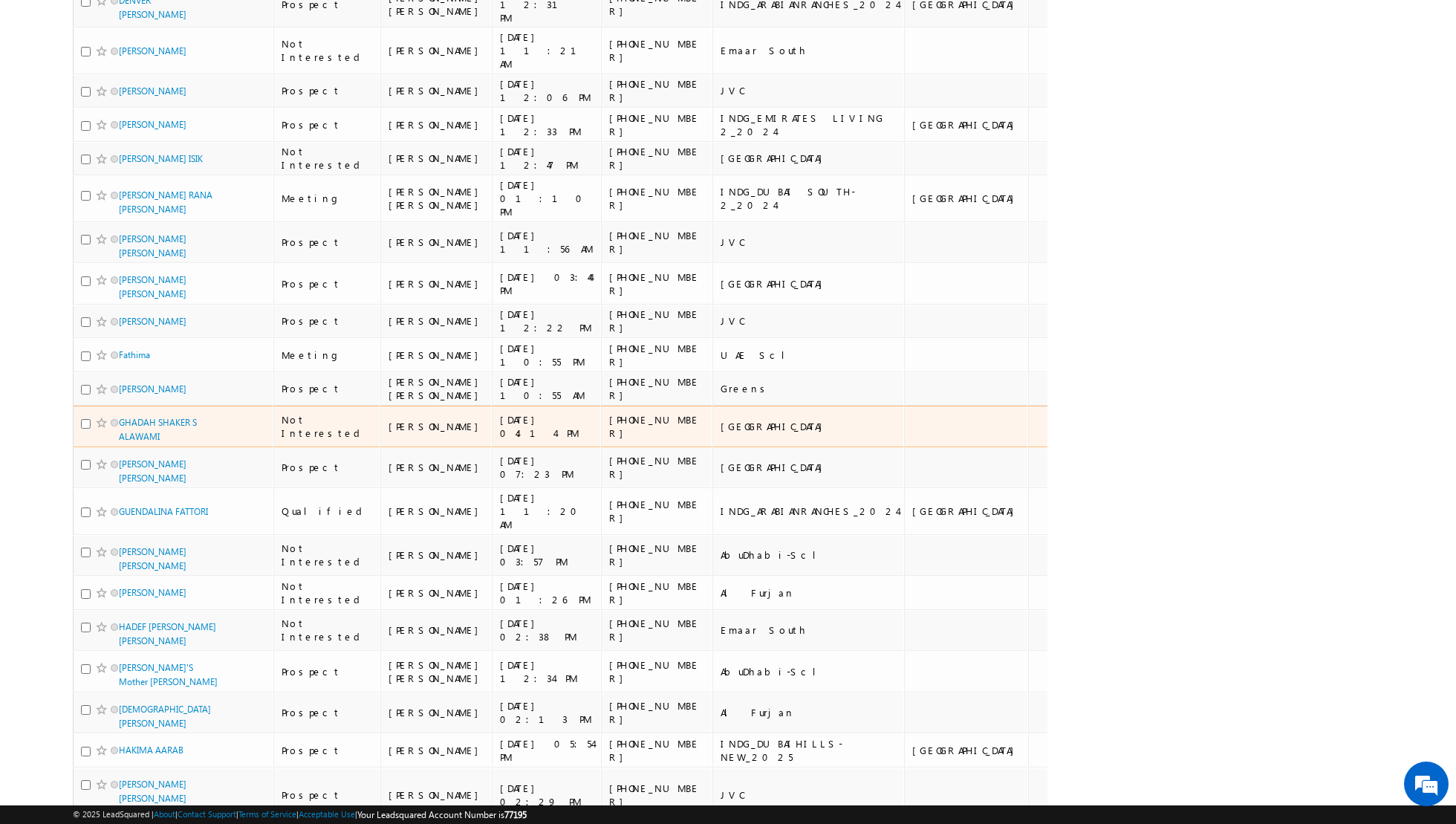
scroll to position [1366, 0]
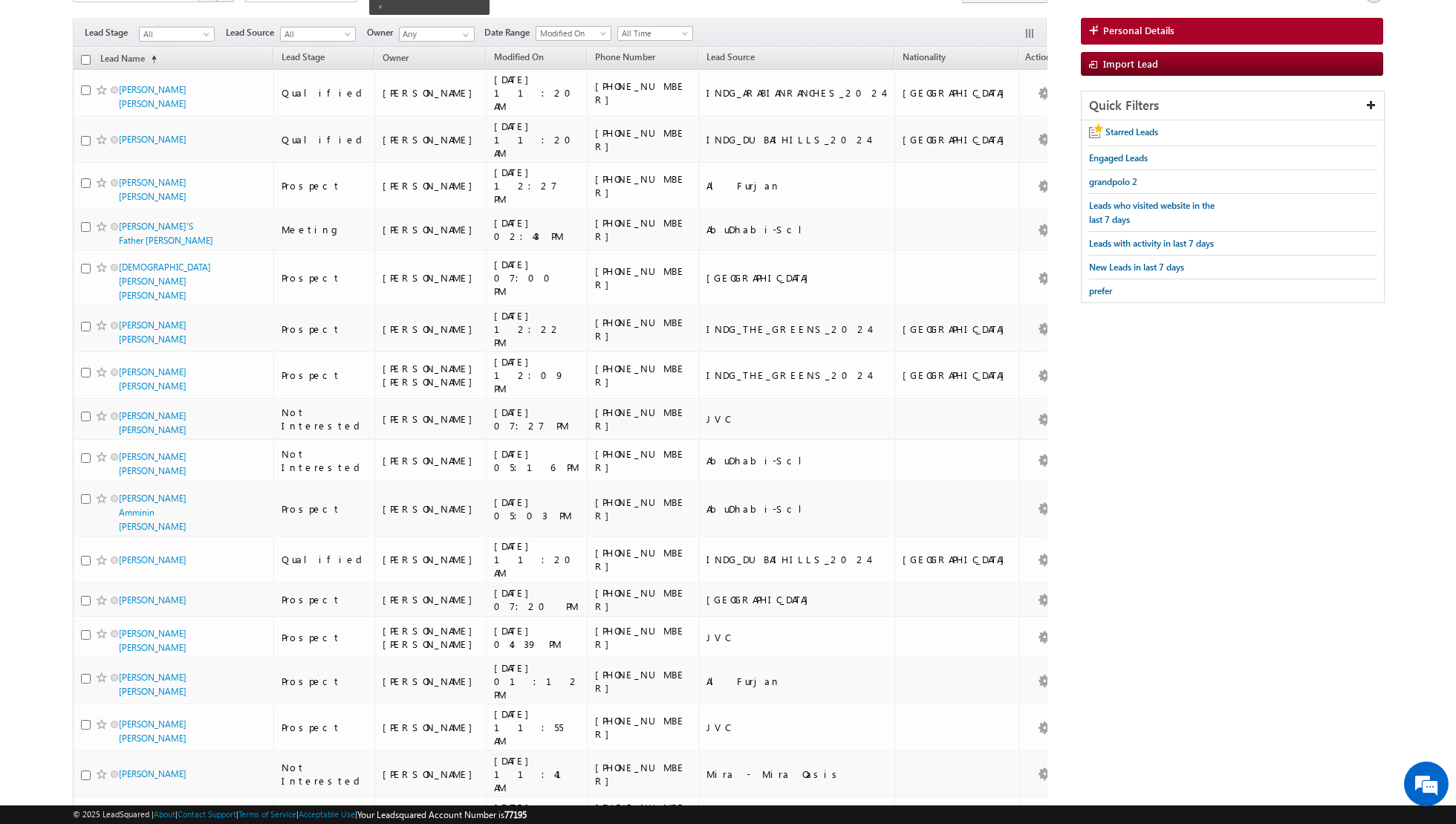
scroll to position [0, 0]
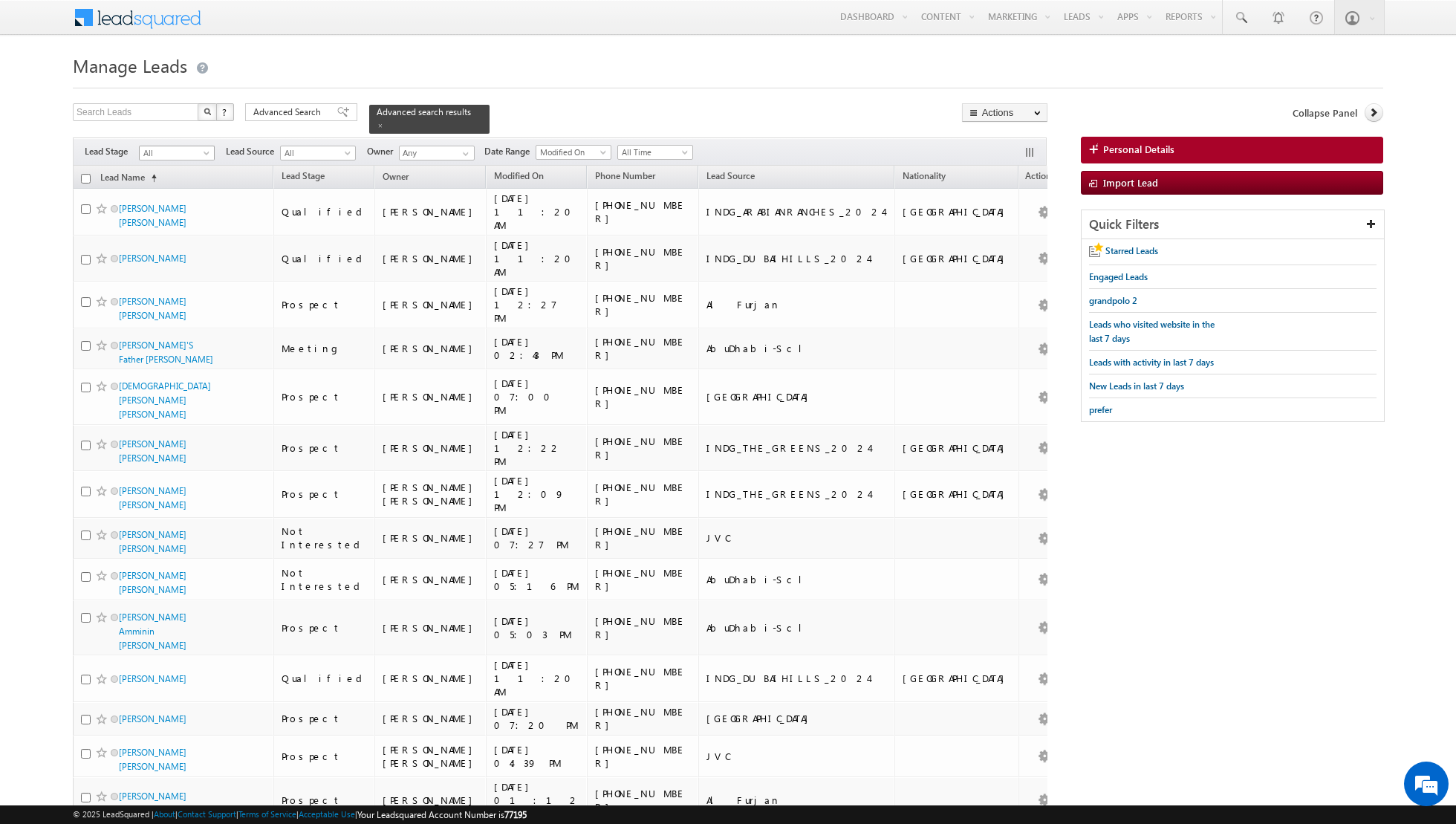
click at [209, 150] on span at bounding box center [208, 156] width 12 height 12
click at [169, 254] on link "Not Interested" at bounding box center [177, 257] width 75 height 14
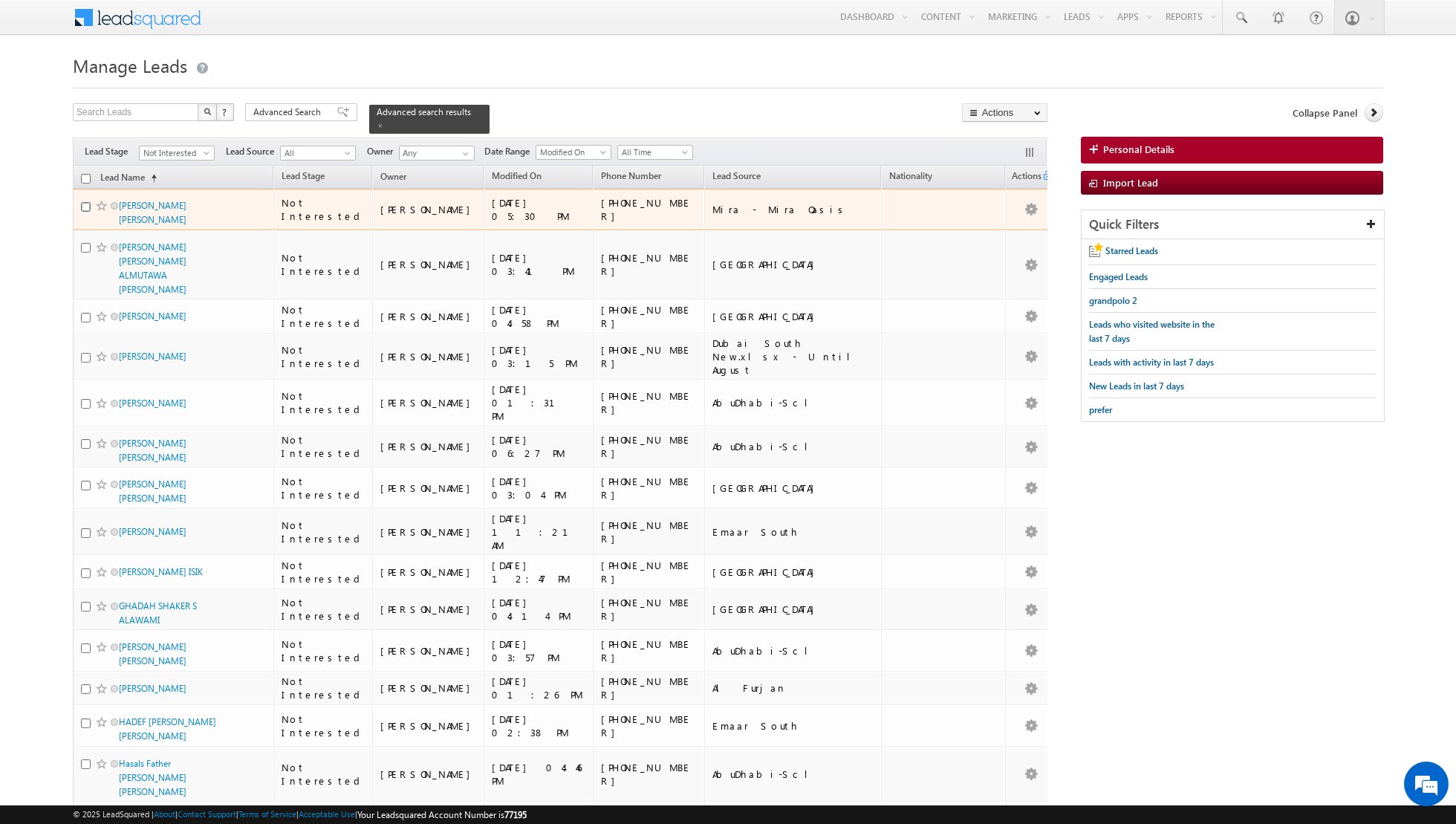
click at [87, 204] on input "checkbox" at bounding box center [86, 206] width 9 height 9
checkbox input "true"
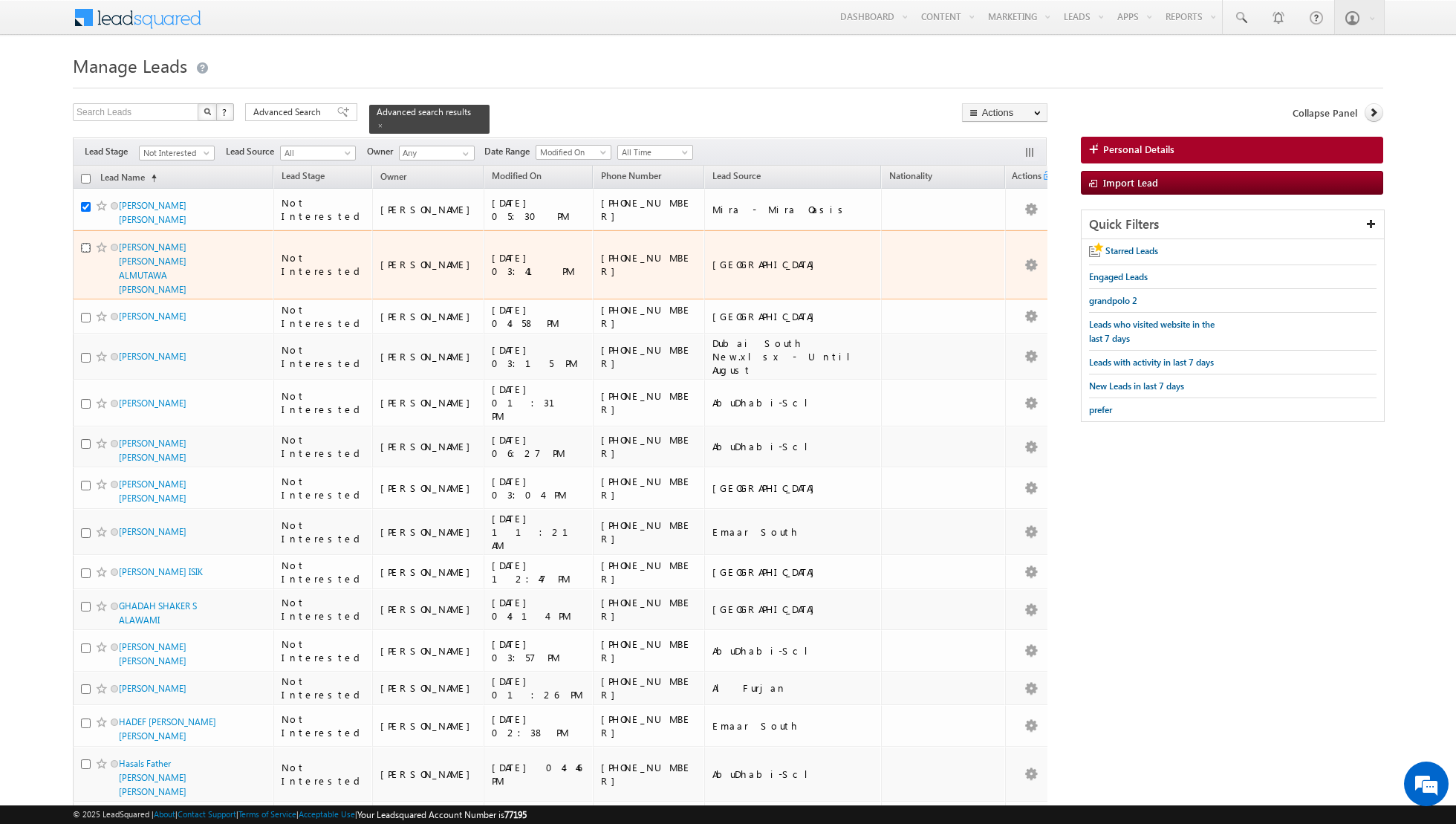
click at [84, 247] on input "checkbox" at bounding box center [86, 248] width 9 height 9
checkbox input "true"
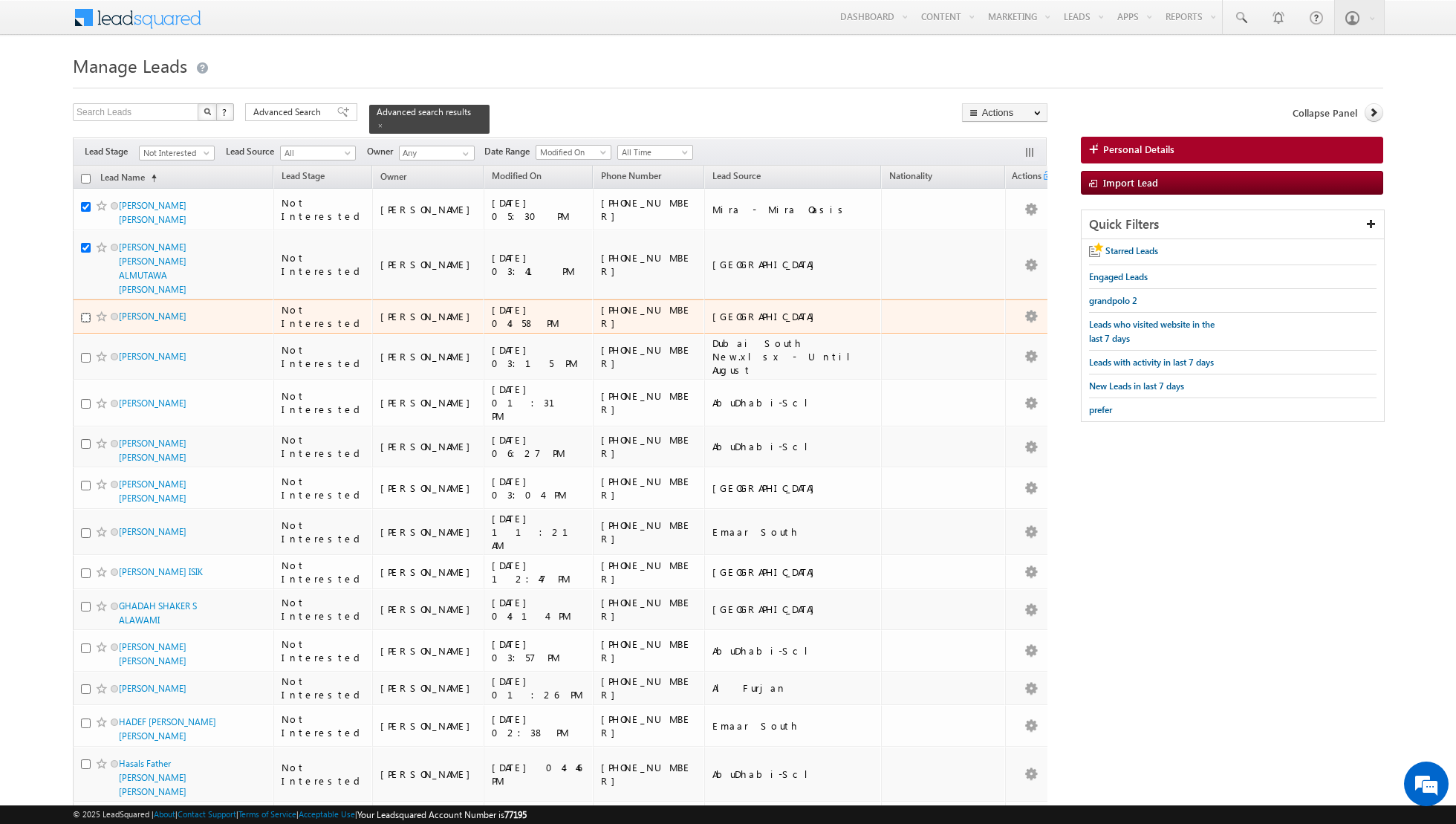
click at [87, 313] on input "checkbox" at bounding box center [86, 317] width 9 height 9
checkbox input "true"
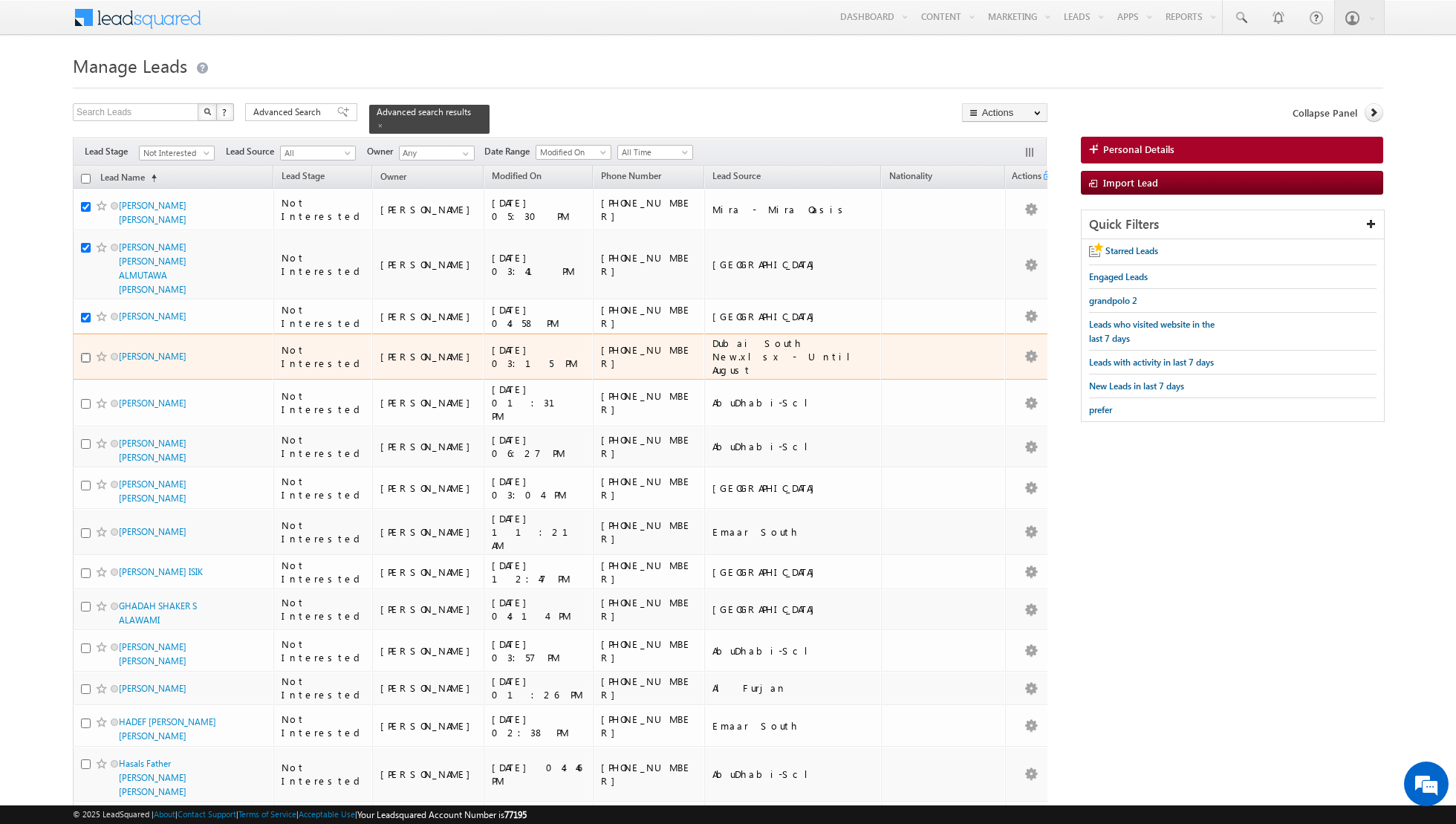
click at [87, 353] on input "checkbox" at bounding box center [86, 357] width 9 height 9
checkbox input "true"
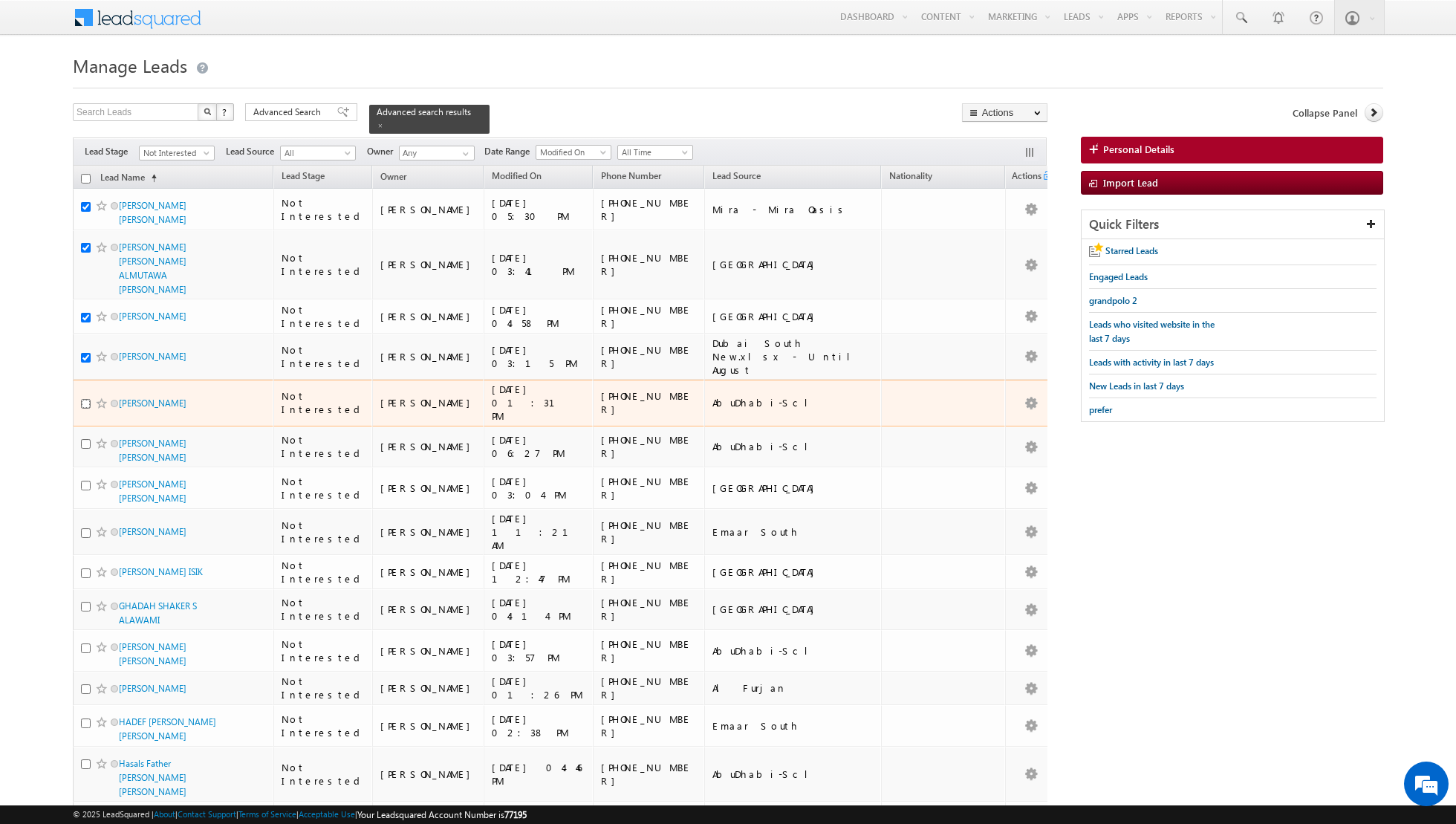
click at [88, 399] on input "checkbox" at bounding box center [86, 403] width 9 height 9
checkbox input "true"
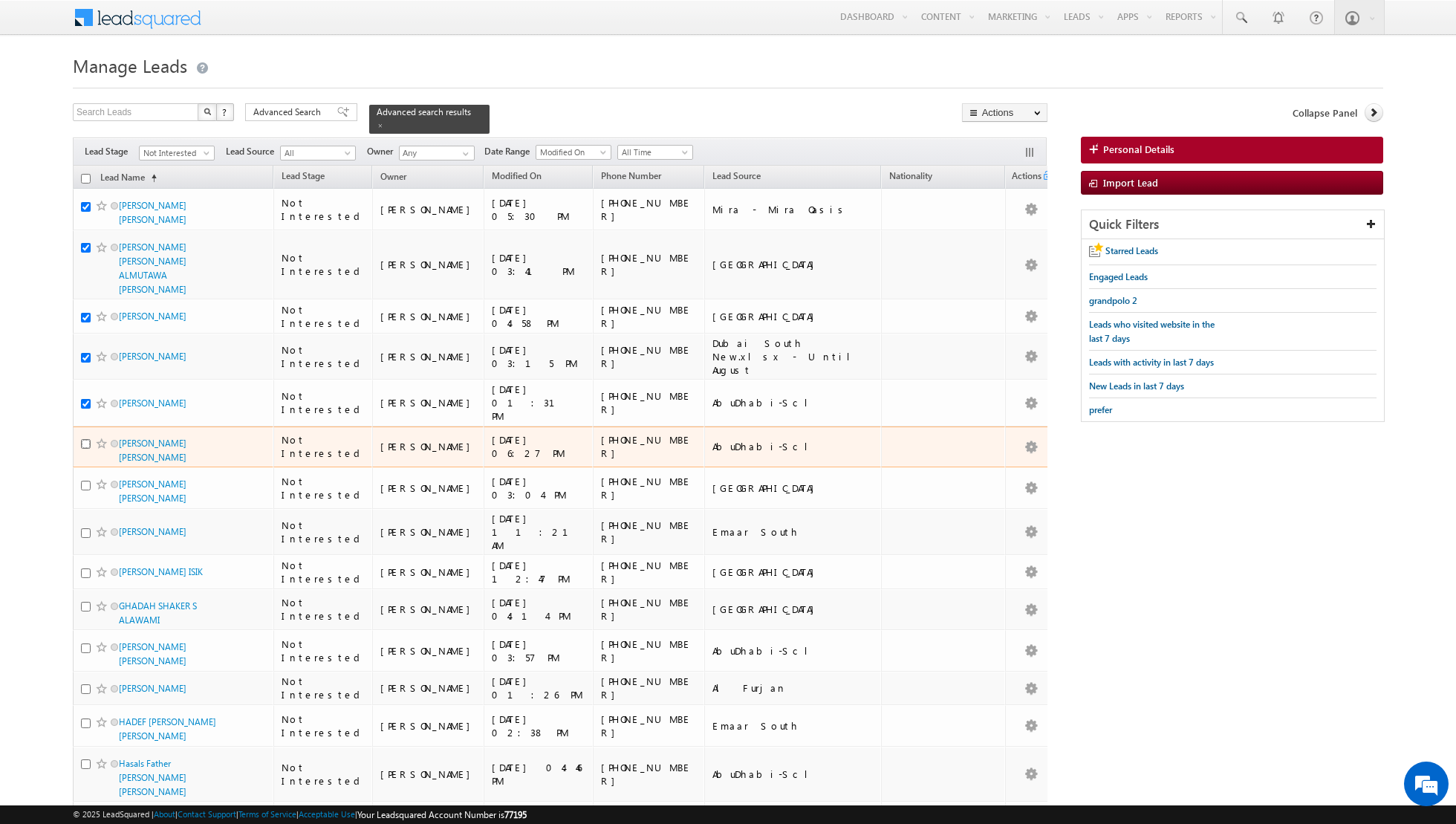
click at [85, 439] on input "checkbox" at bounding box center [86, 444] width 9 height 9
checkbox input "true"
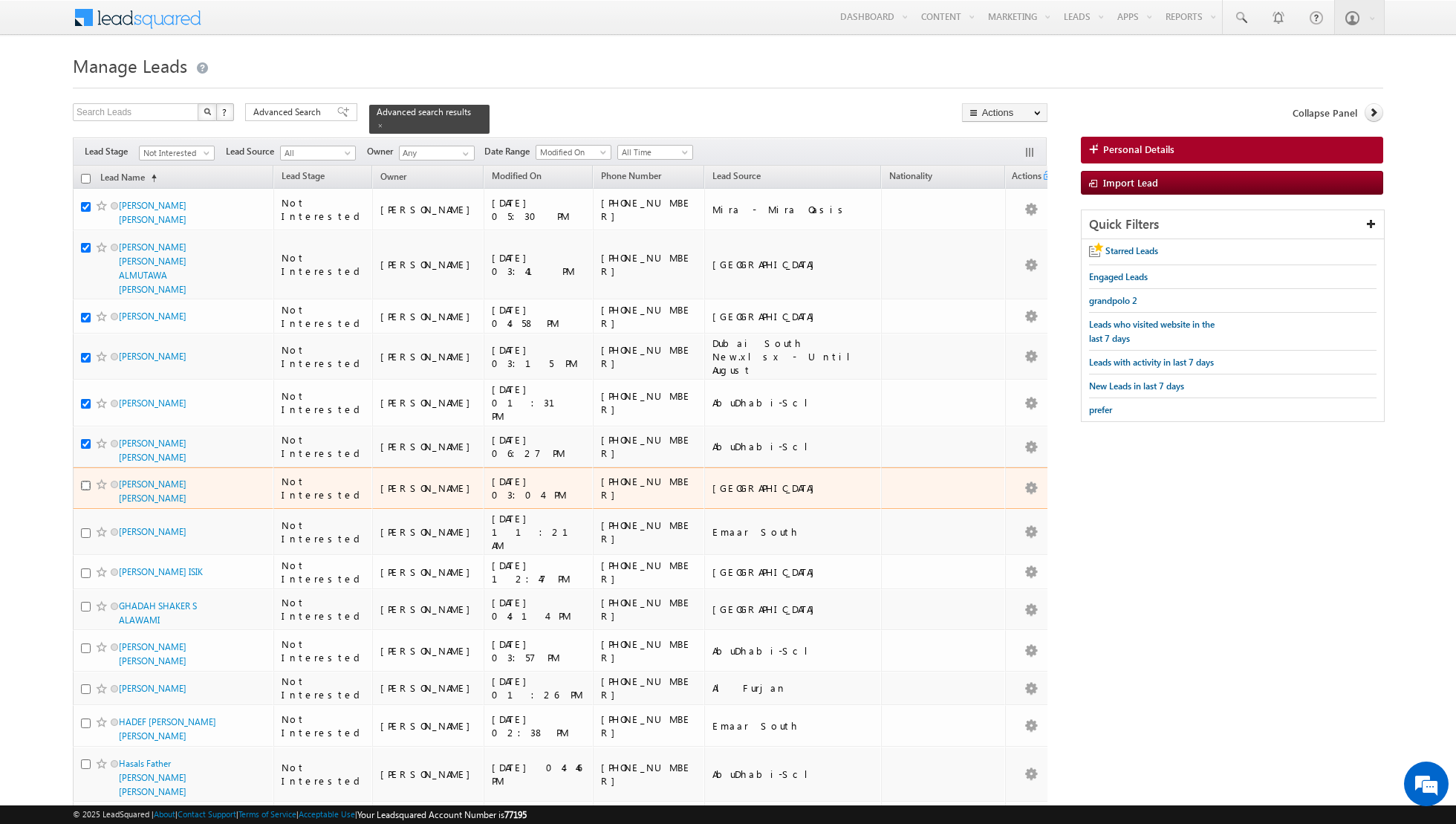
click at [85, 481] on input "checkbox" at bounding box center [86, 485] width 9 height 9
checkbox input "true"
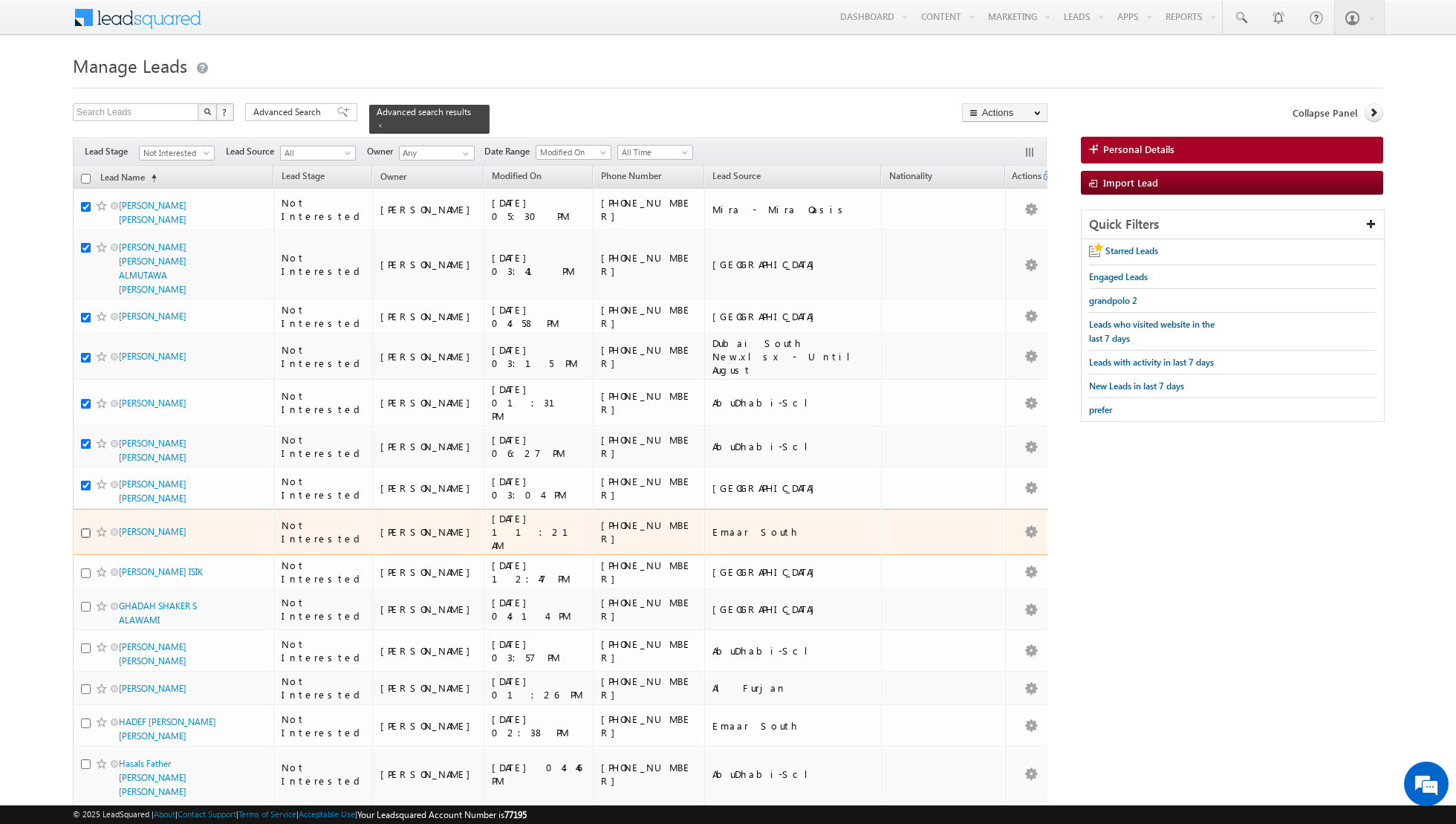
click at [83, 528] on input "checkbox" at bounding box center [86, 533] width 9 height 9
checkbox input "true"
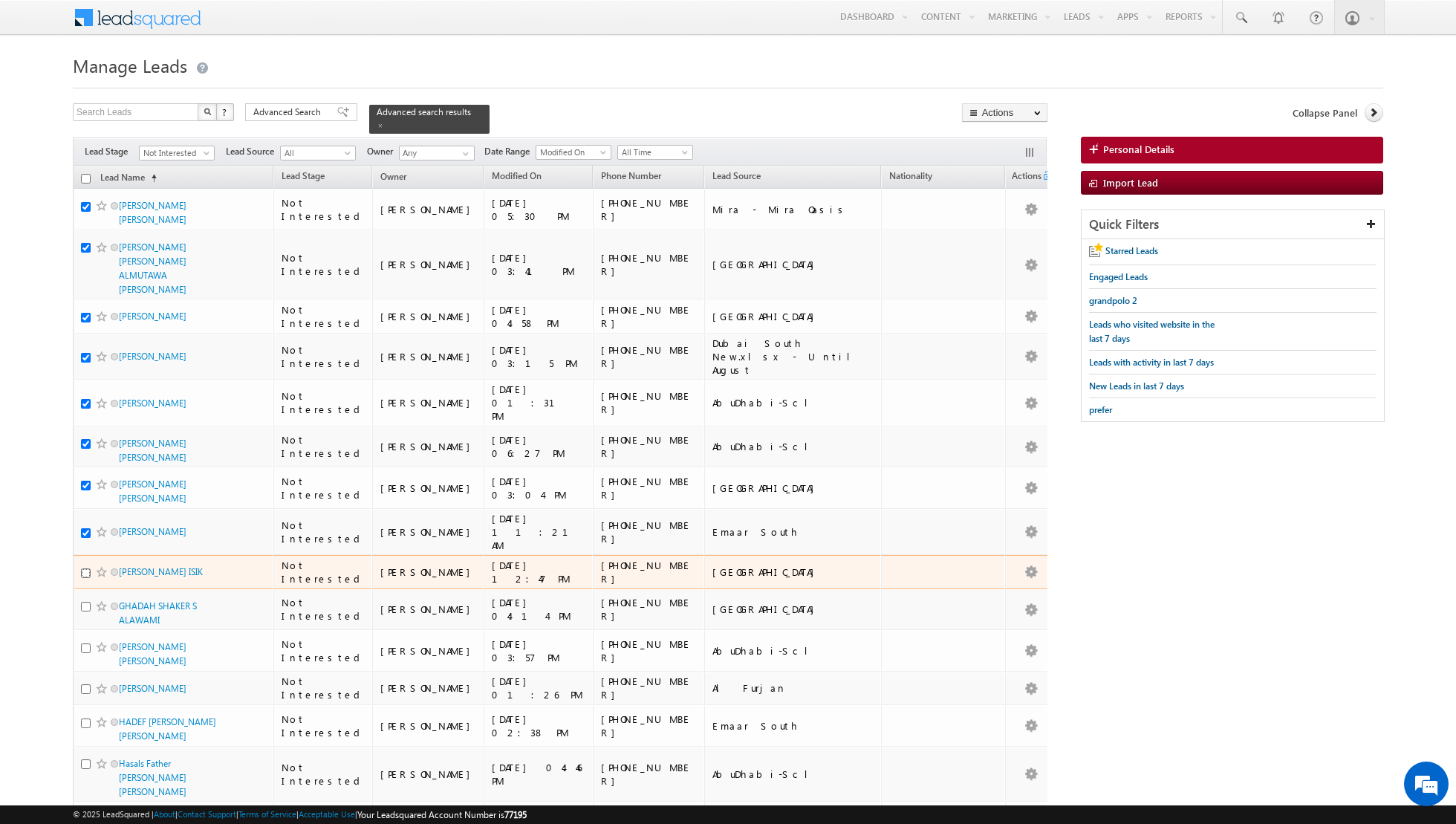
click at [86, 569] on input "checkbox" at bounding box center [86, 573] width 9 height 9
checkbox input "true"
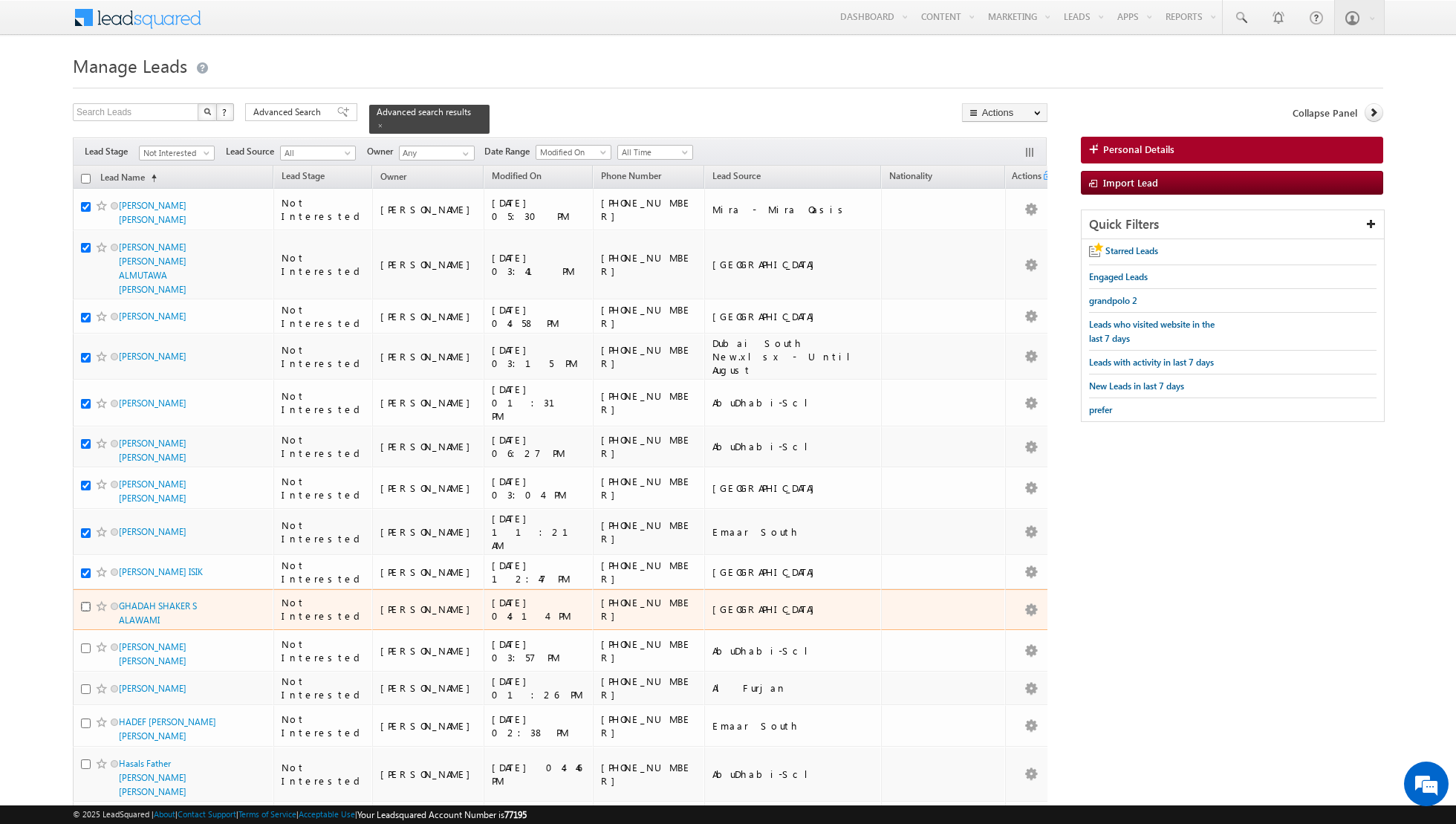
click at [85, 602] on input "checkbox" at bounding box center [86, 606] width 9 height 9
checkbox input "true"
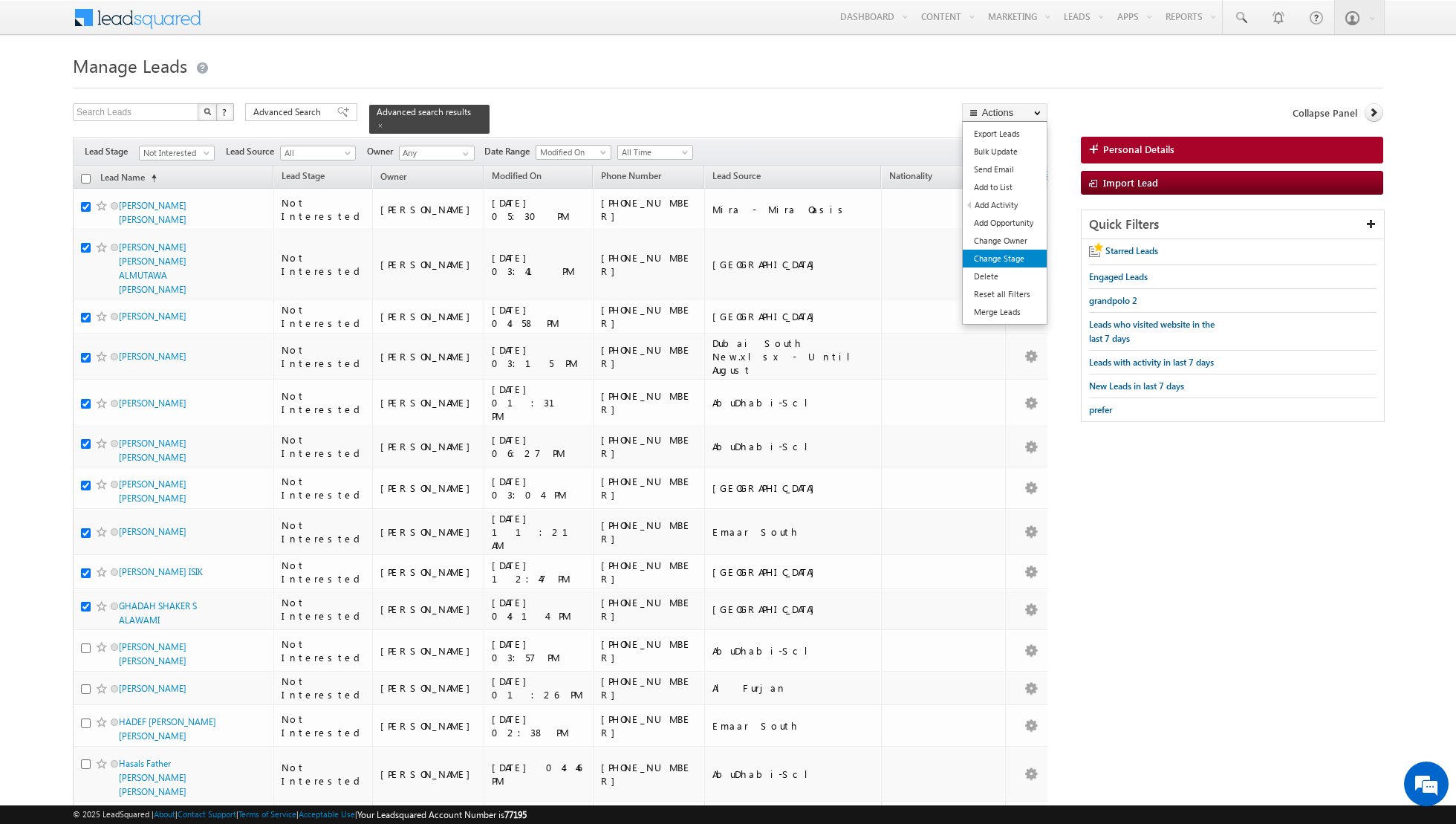
click at [986, 254] on link "Change Stage" at bounding box center [1005, 259] width 84 height 18
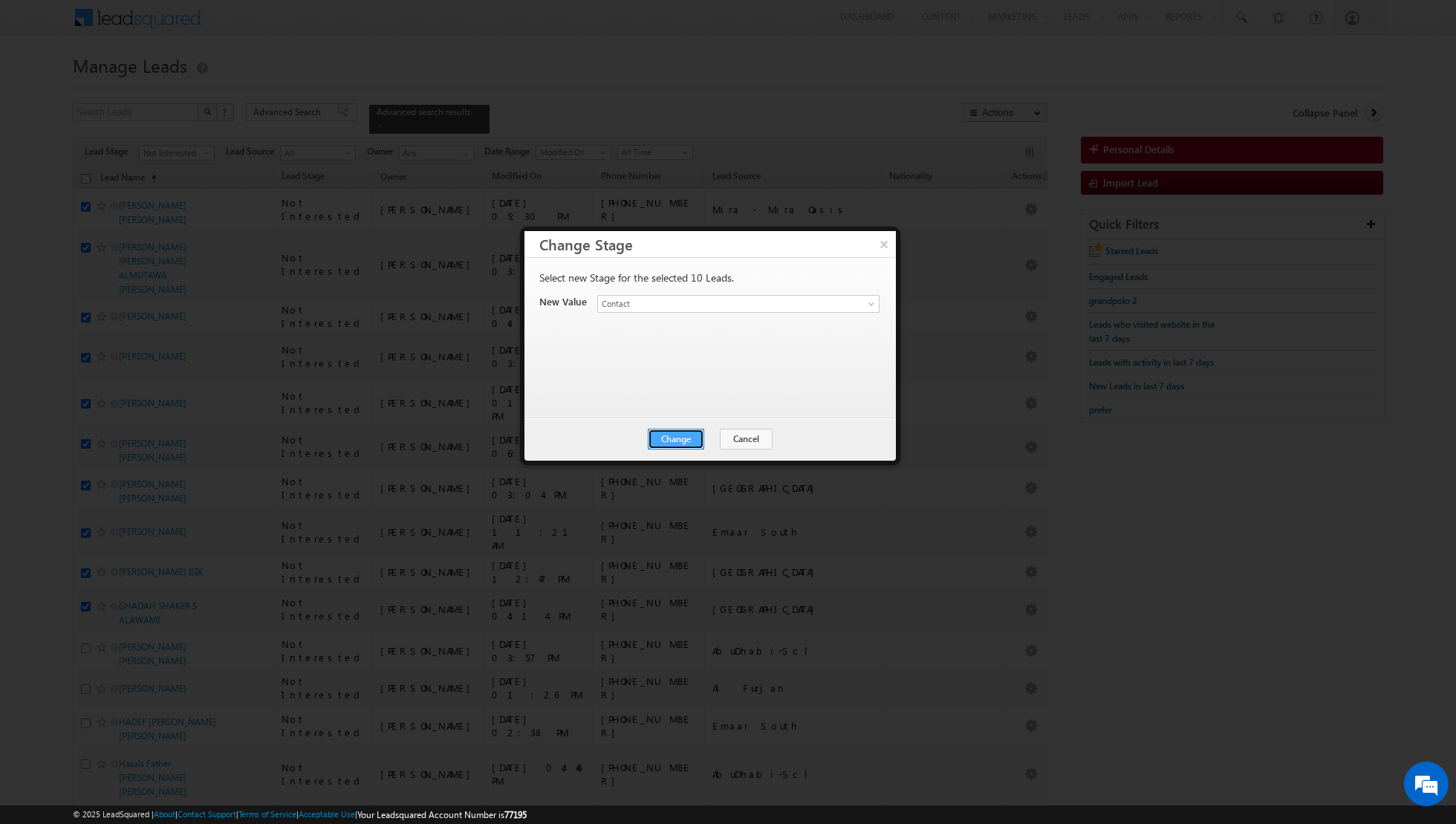
click at [683, 436] on button "Change" at bounding box center [677, 439] width 57 height 21
click at [707, 433] on button "Close" at bounding box center [713, 439] width 48 height 21
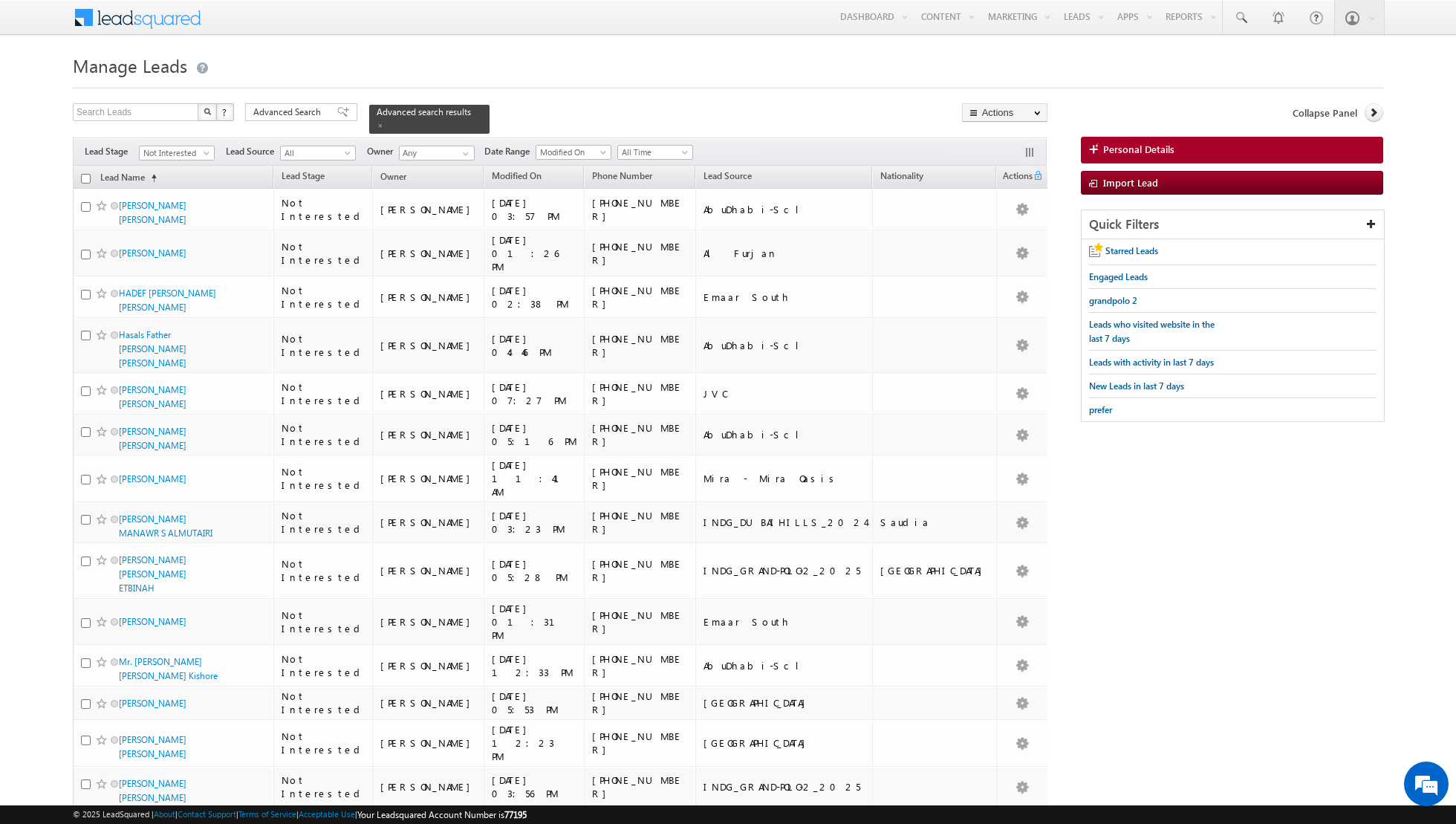
click at [85, 171] on th "Lead Name (sorted ascending)" at bounding box center [173, 176] width 200 height 23
click at [85, 176] on input "checkbox" at bounding box center [86, 178] width 9 height 9
checkbox input "true"
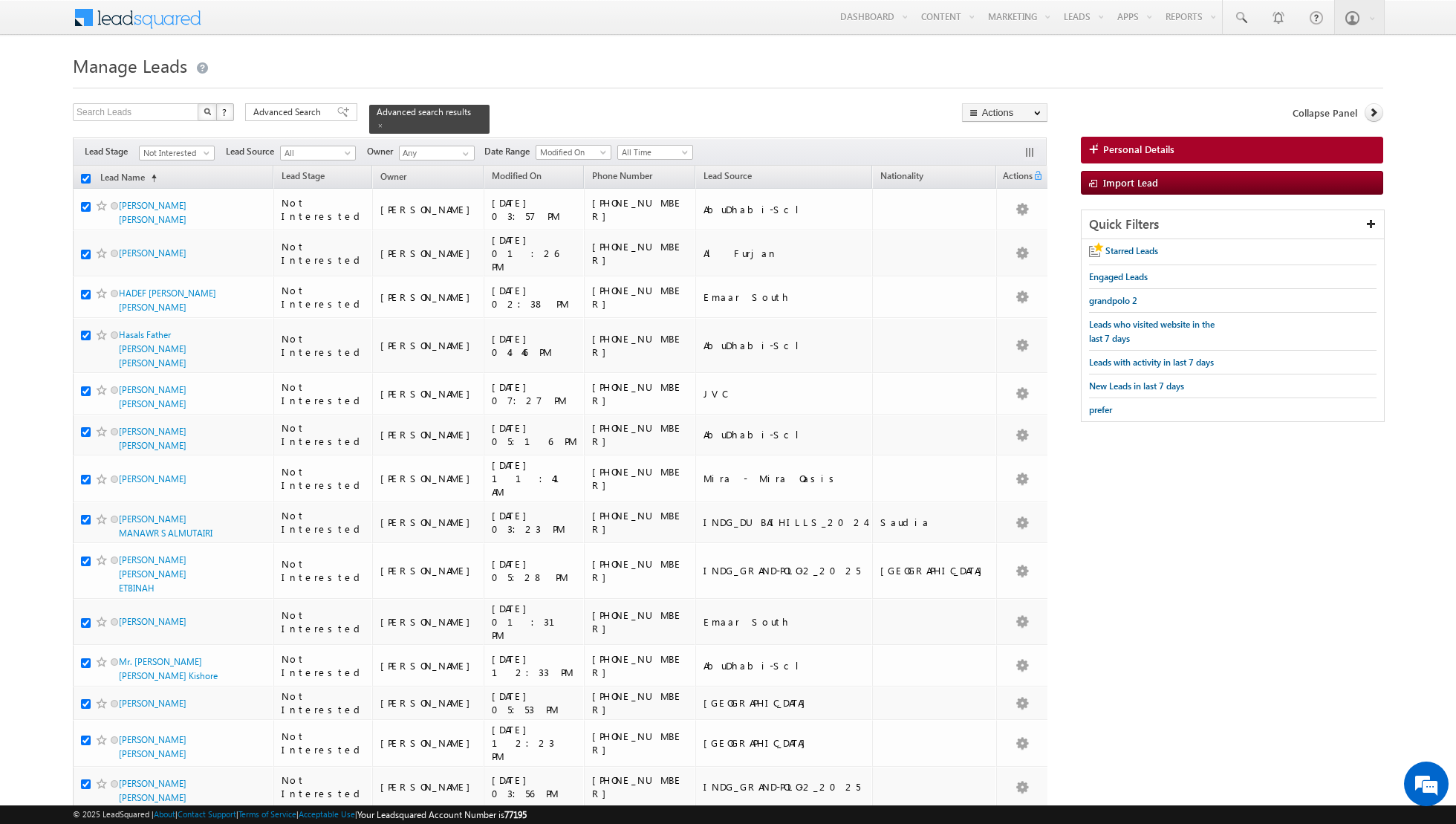
checkbox input "true"
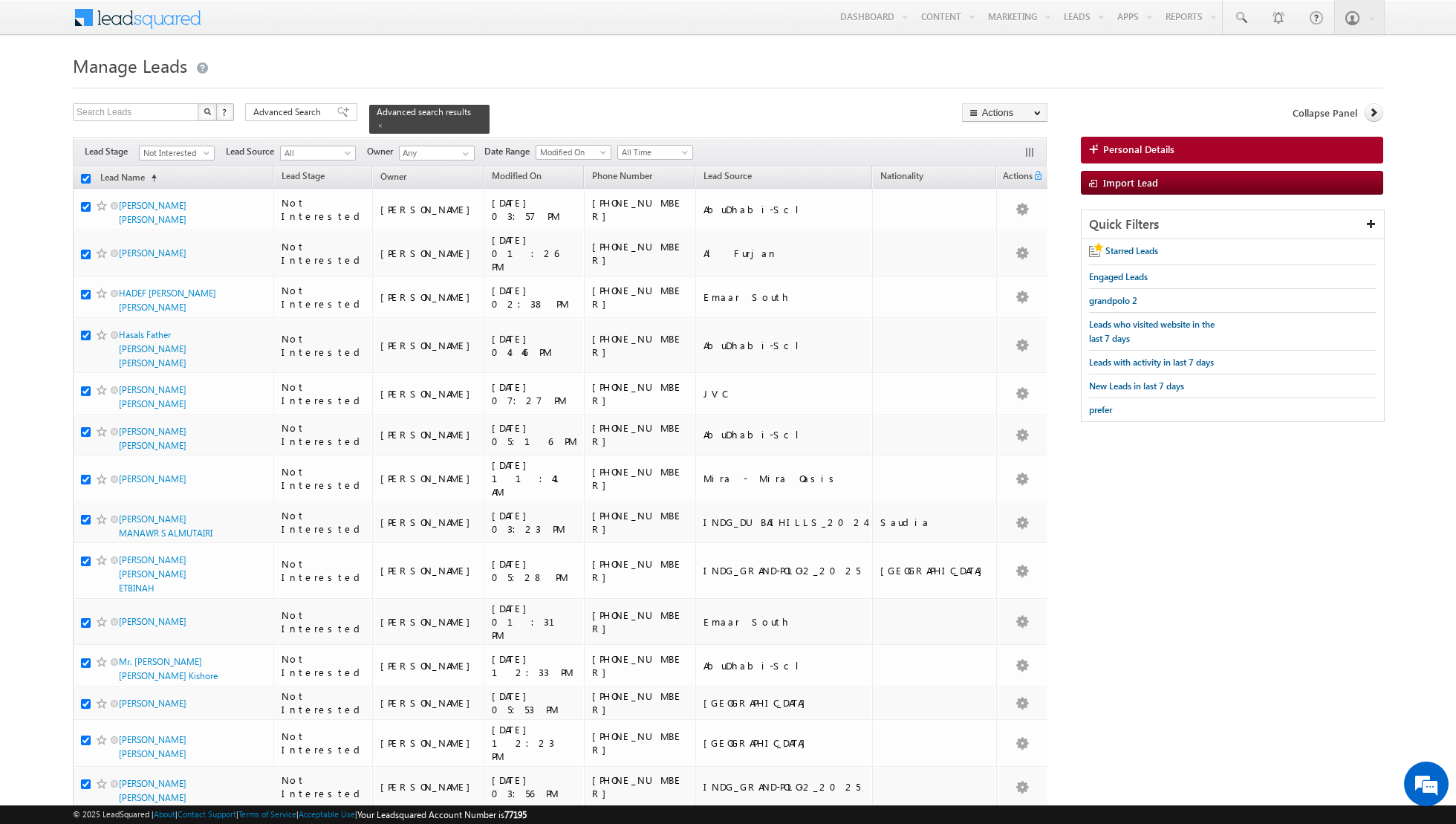
checkbox input "true"
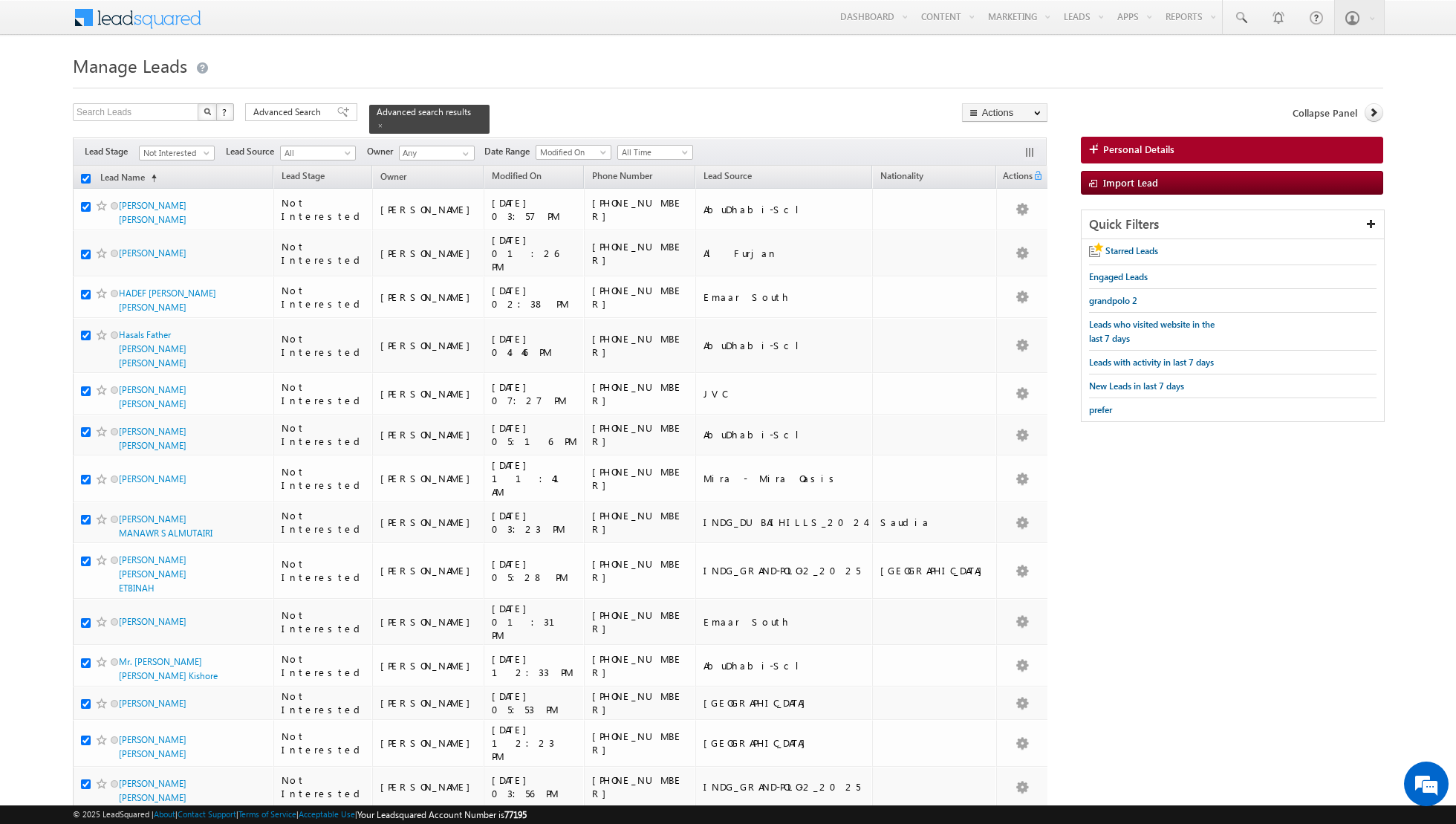
checkbox input "true"
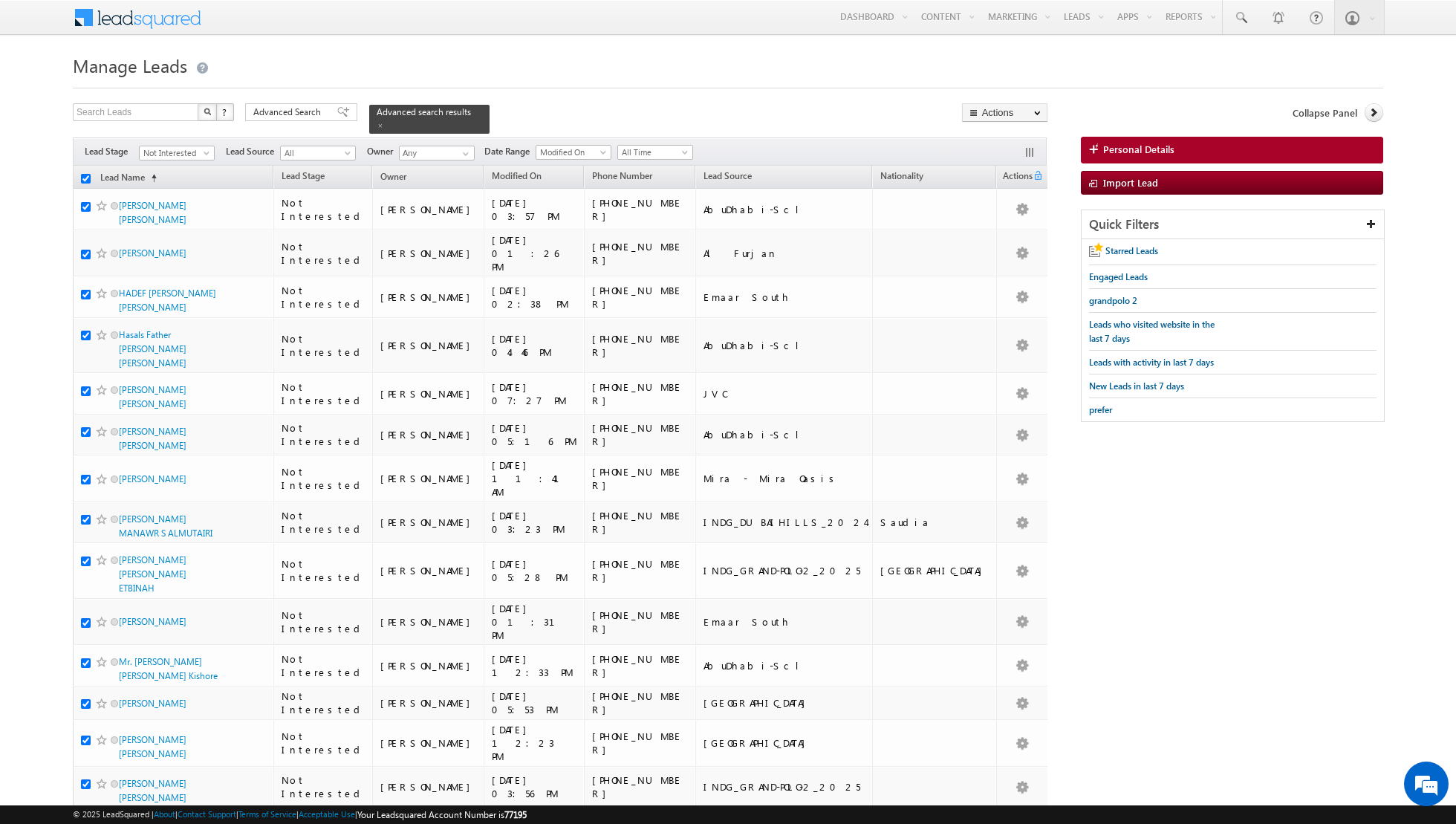
checkbox input "true"
click at [983, 261] on link "Change Stage" at bounding box center [1005, 259] width 84 height 18
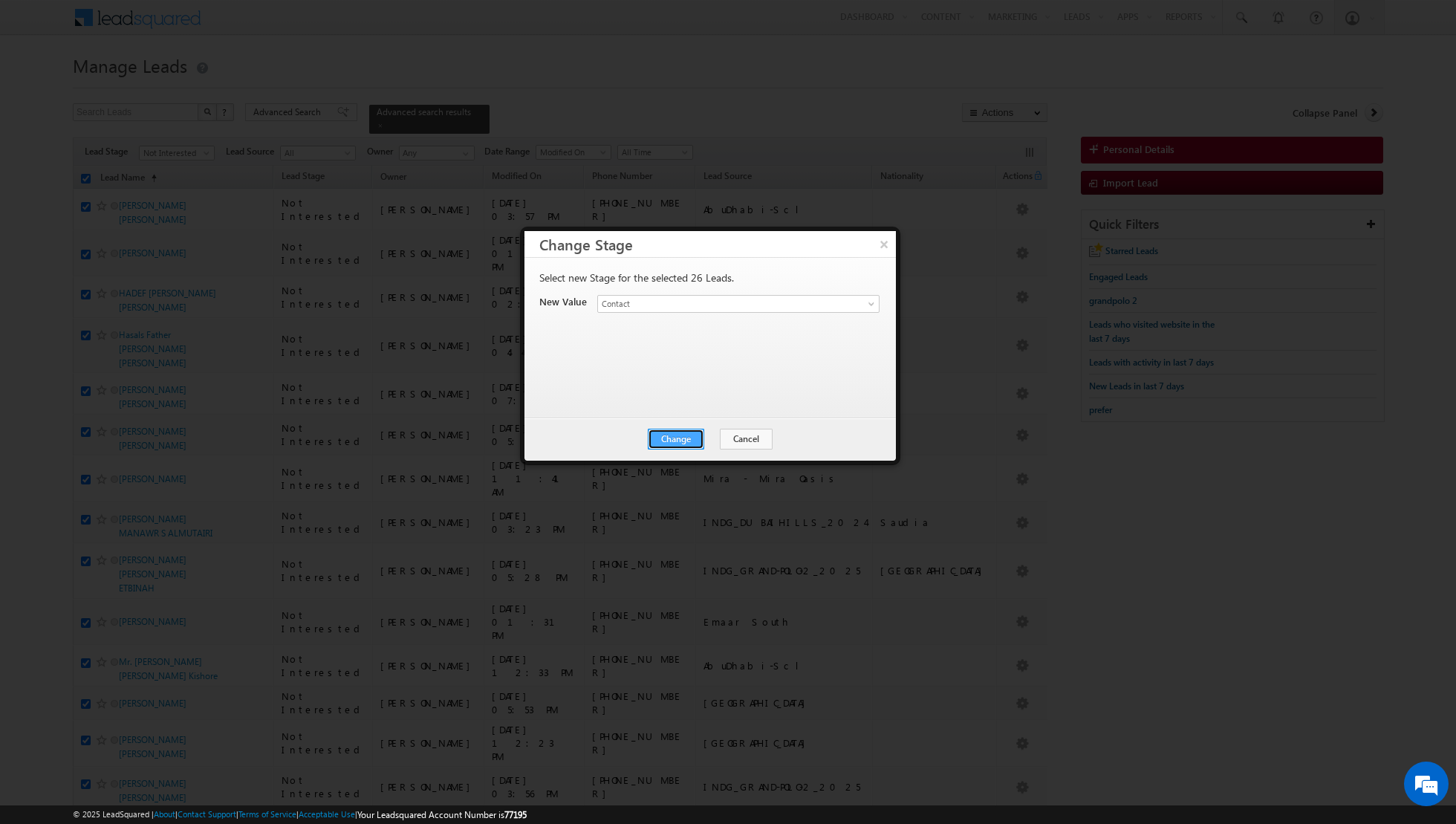
click at [686, 436] on button "Change" at bounding box center [677, 439] width 57 height 21
click at [713, 433] on button "Close" at bounding box center [713, 439] width 48 height 21
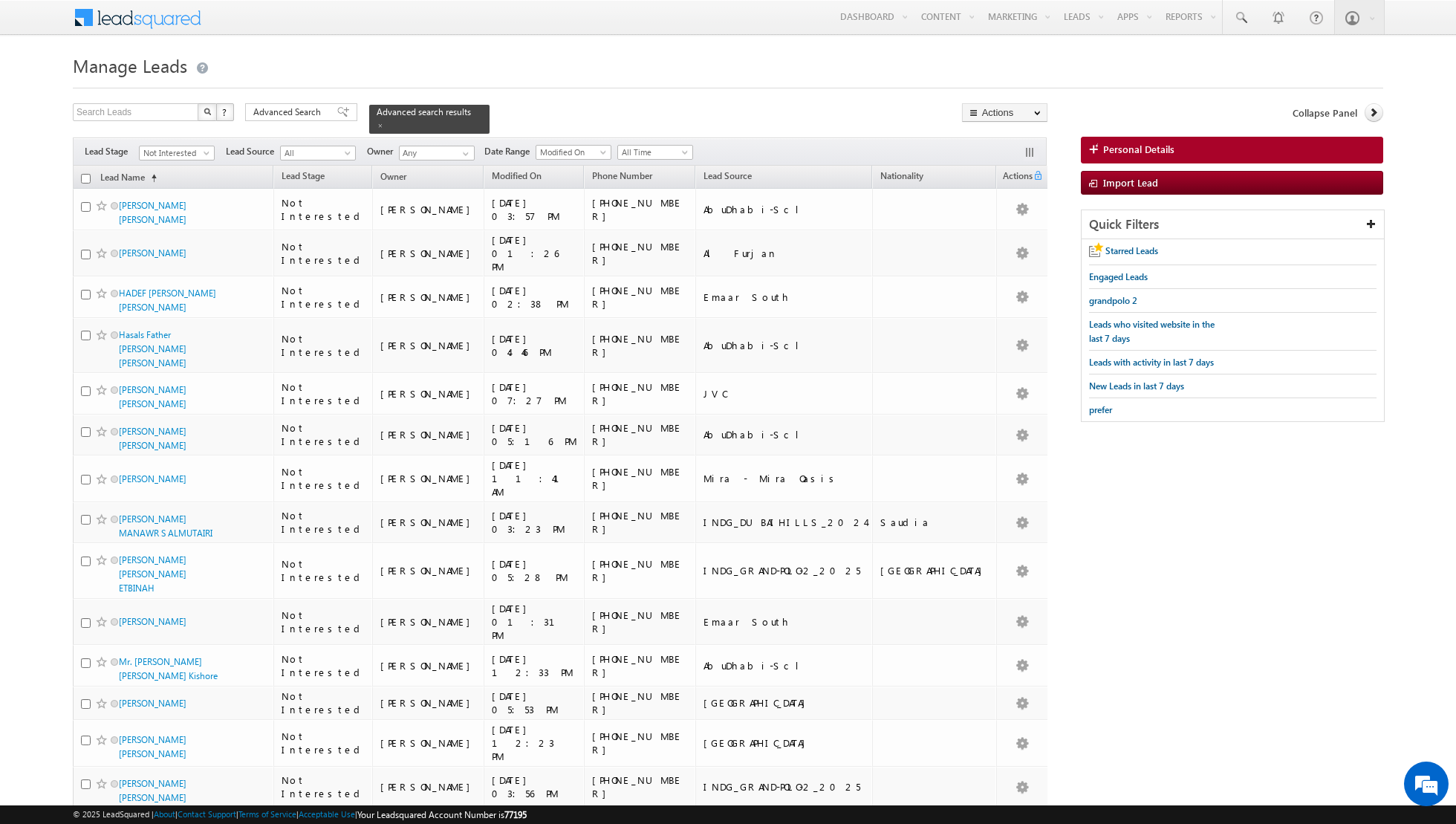
click at [83, 178] on input "checkbox" at bounding box center [86, 178] width 9 height 9
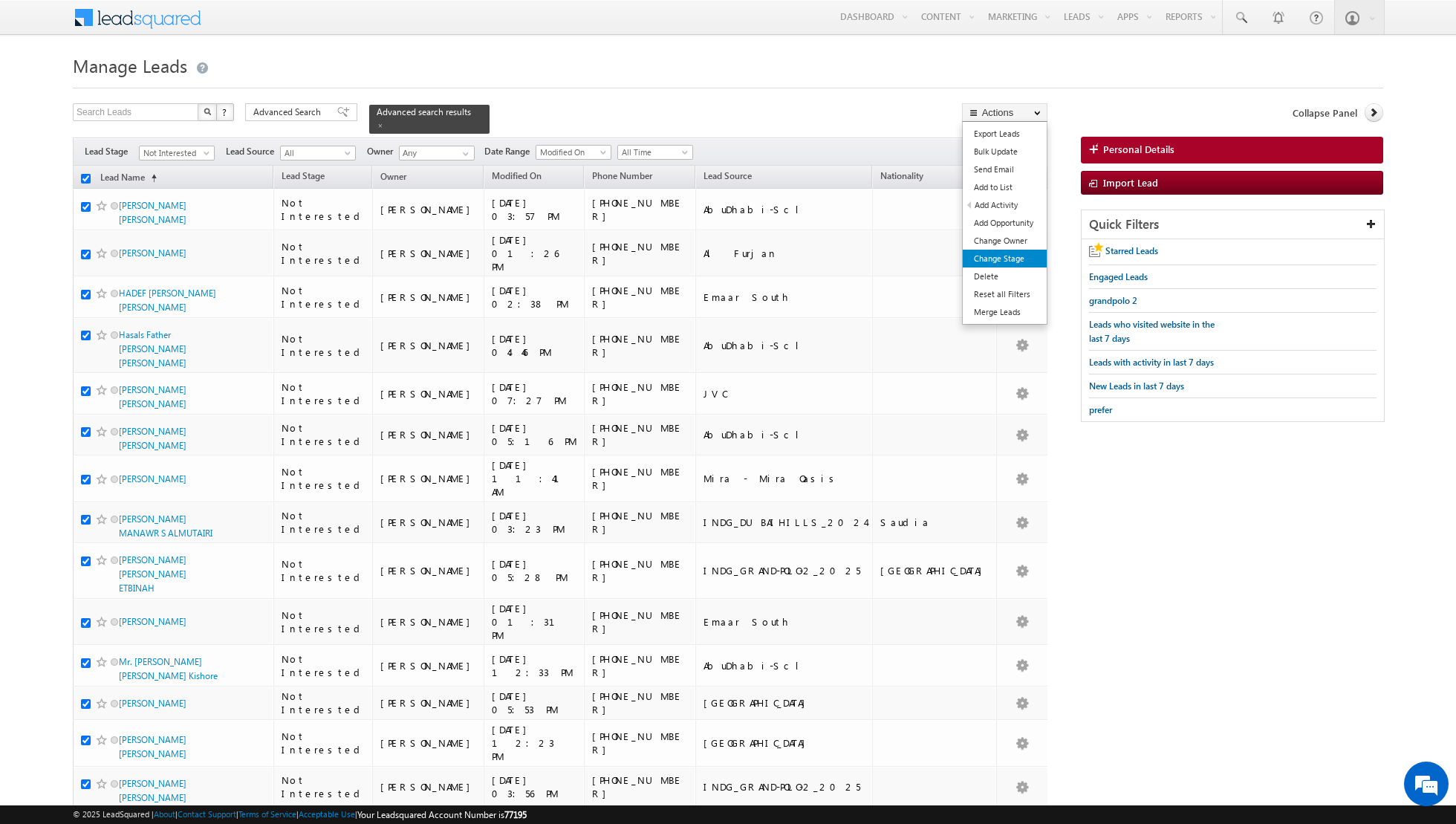
click at [985, 252] on link "Change Stage" at bounding box center [1005, 259] width 84 height 18
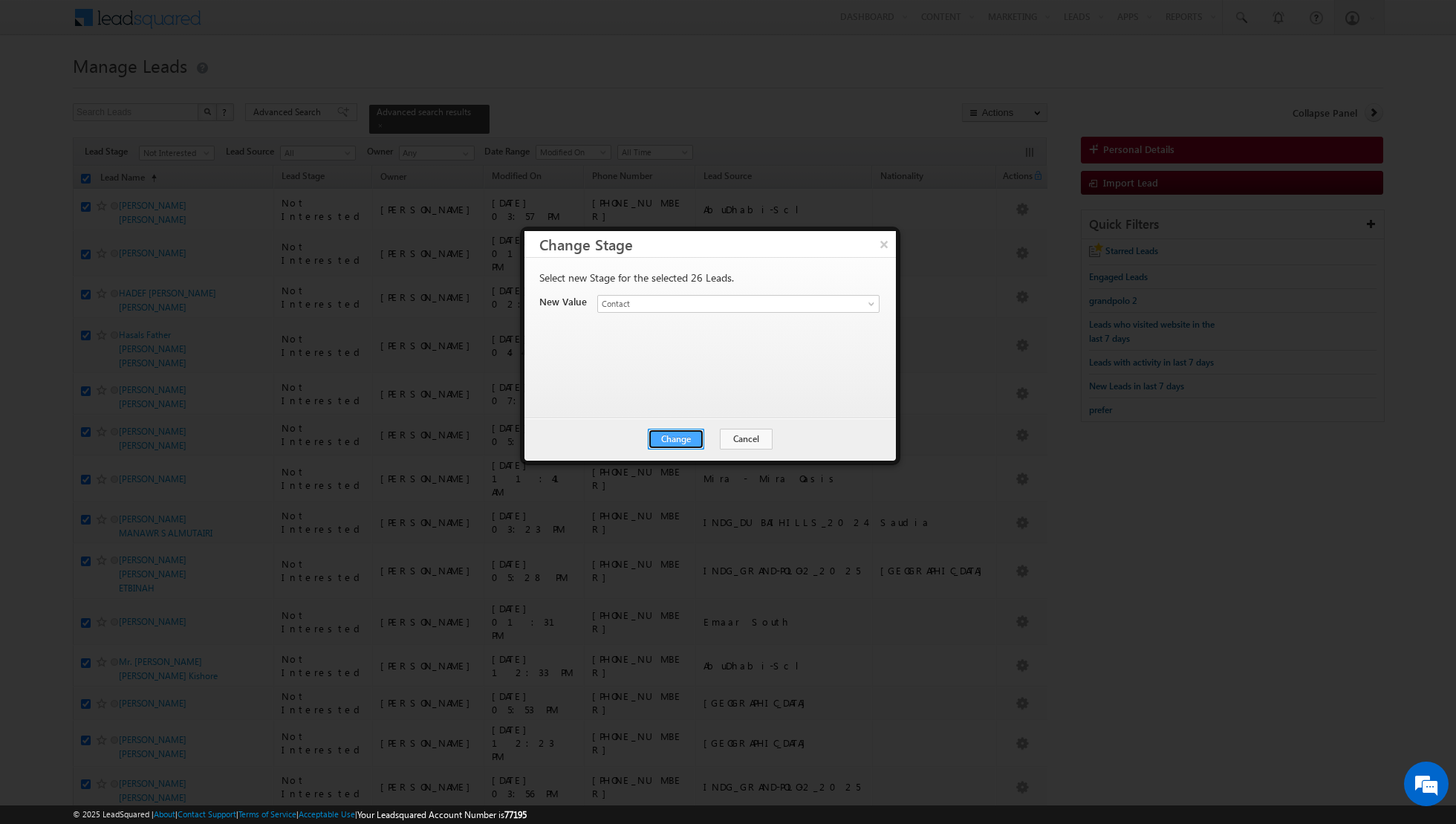
click at [677, 440] on button "Change" at bounding box center [677, 439] width 57 height 21
click at [715, 438] on button "Close" at bounding box center [713, 439] width 48 height 21
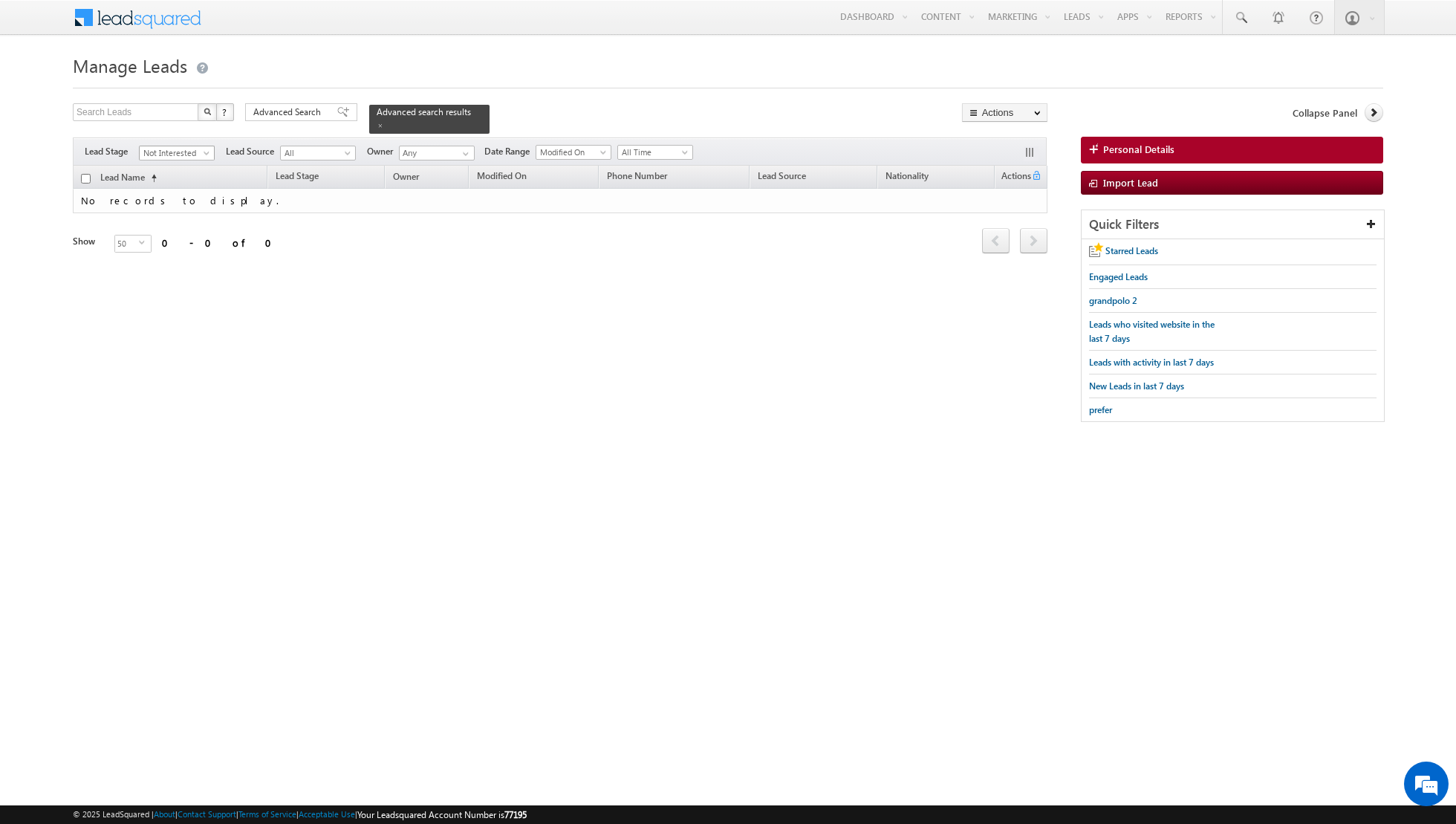
click at [204, 152] on span at bounding box center [208, 156] width 12 height 12
click at [176, 185] on link "Contact" at bounding box center [177, 182] width 75 height 14
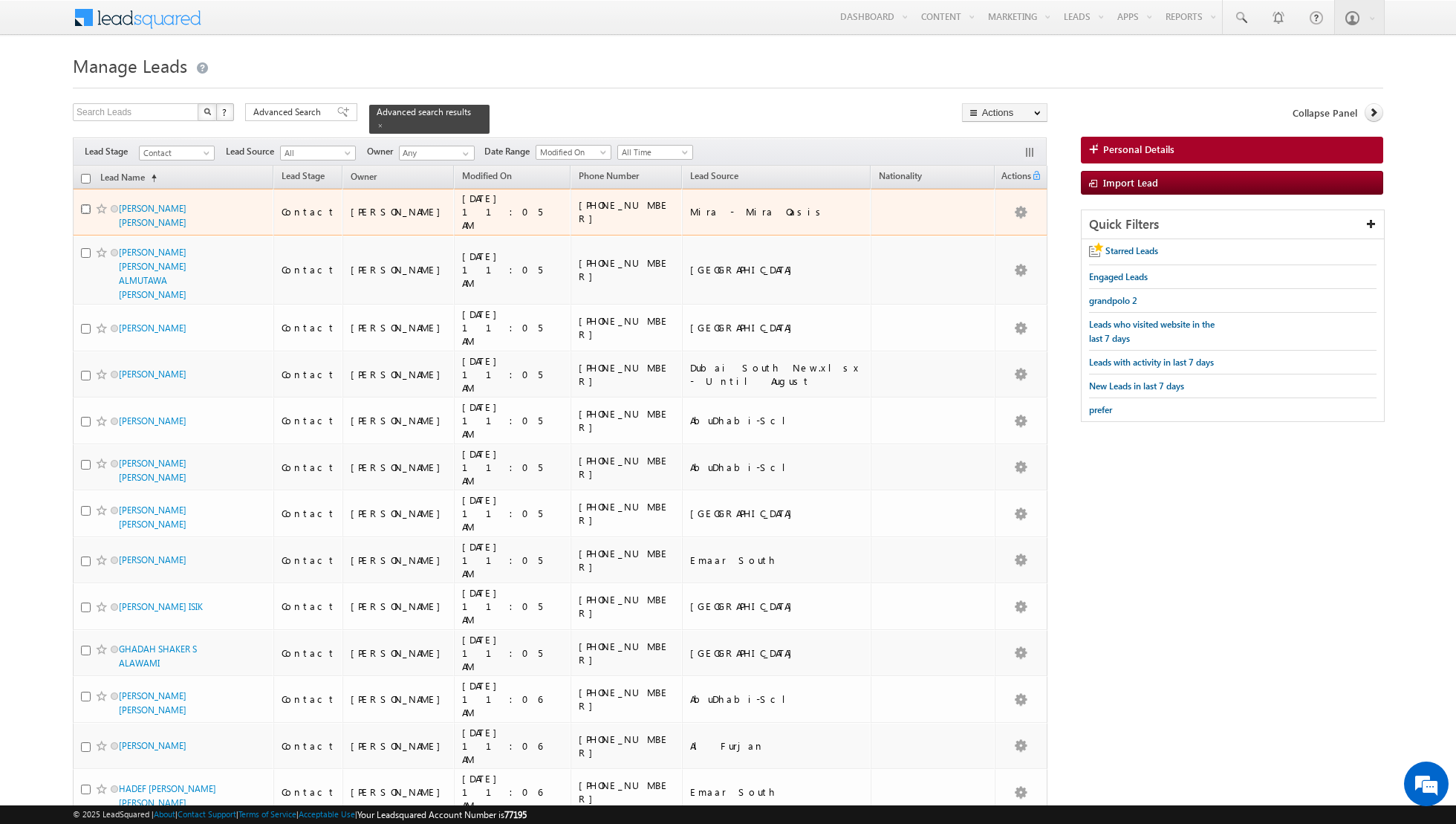
click at [84, 205] on input "checkbox" at bounding box center [86, 209] width 9 height 9
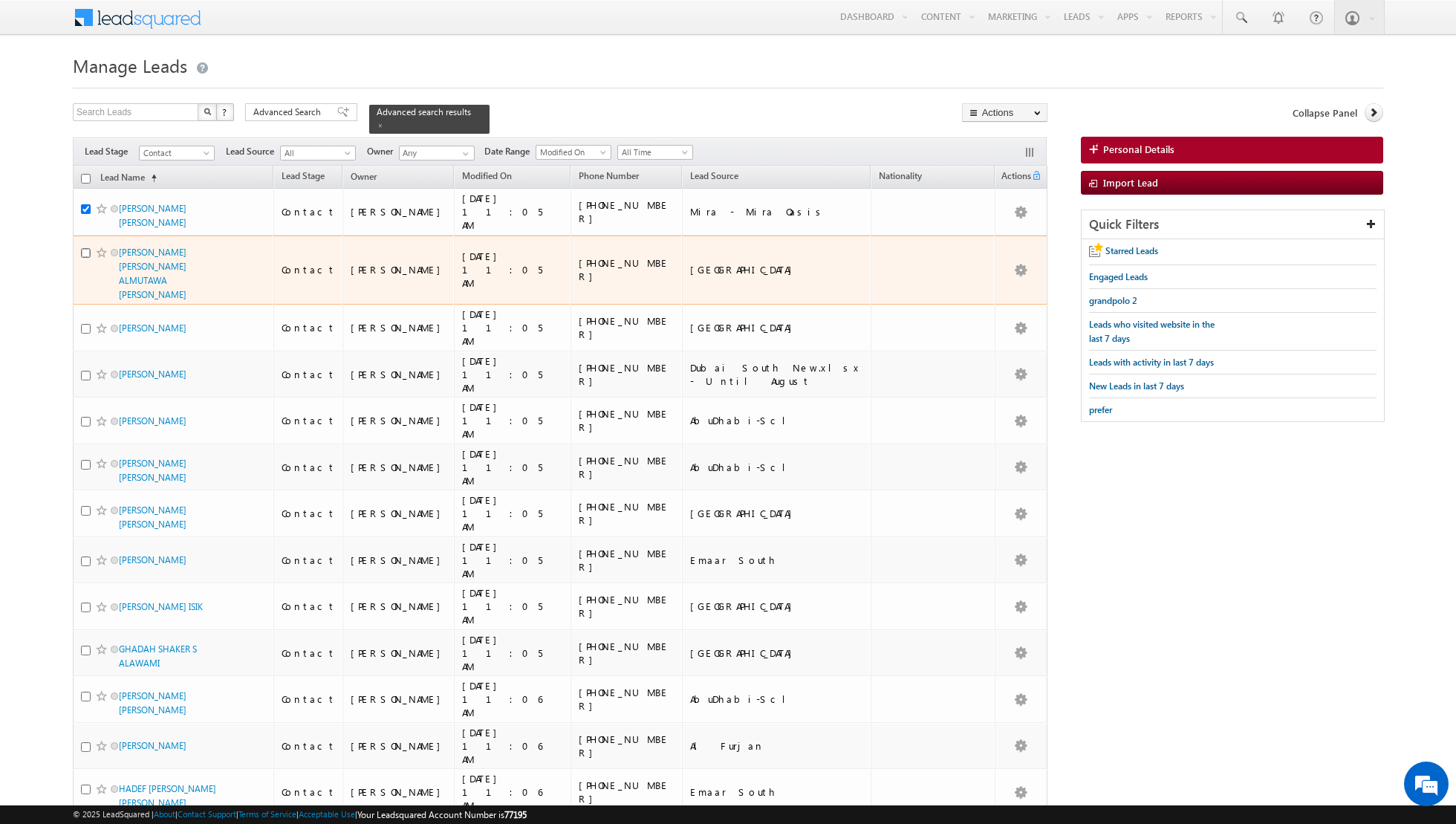
click at [83, 248] on input "checkbox" at bounding box center [86, 253] width 9 height 9
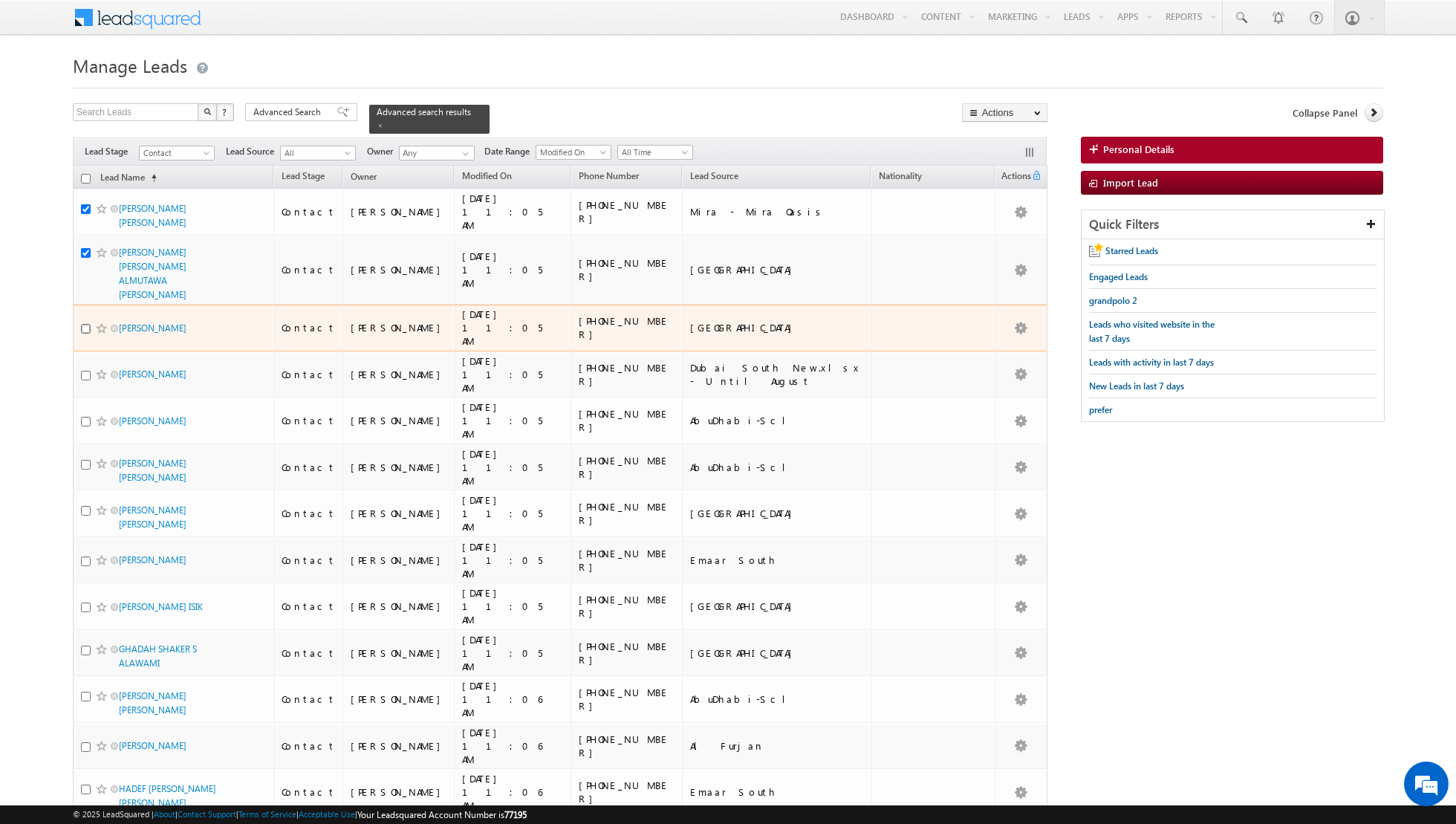
click at [84, 324] on input "checkbox" at bounding box center [86, 328] width 9 height 9
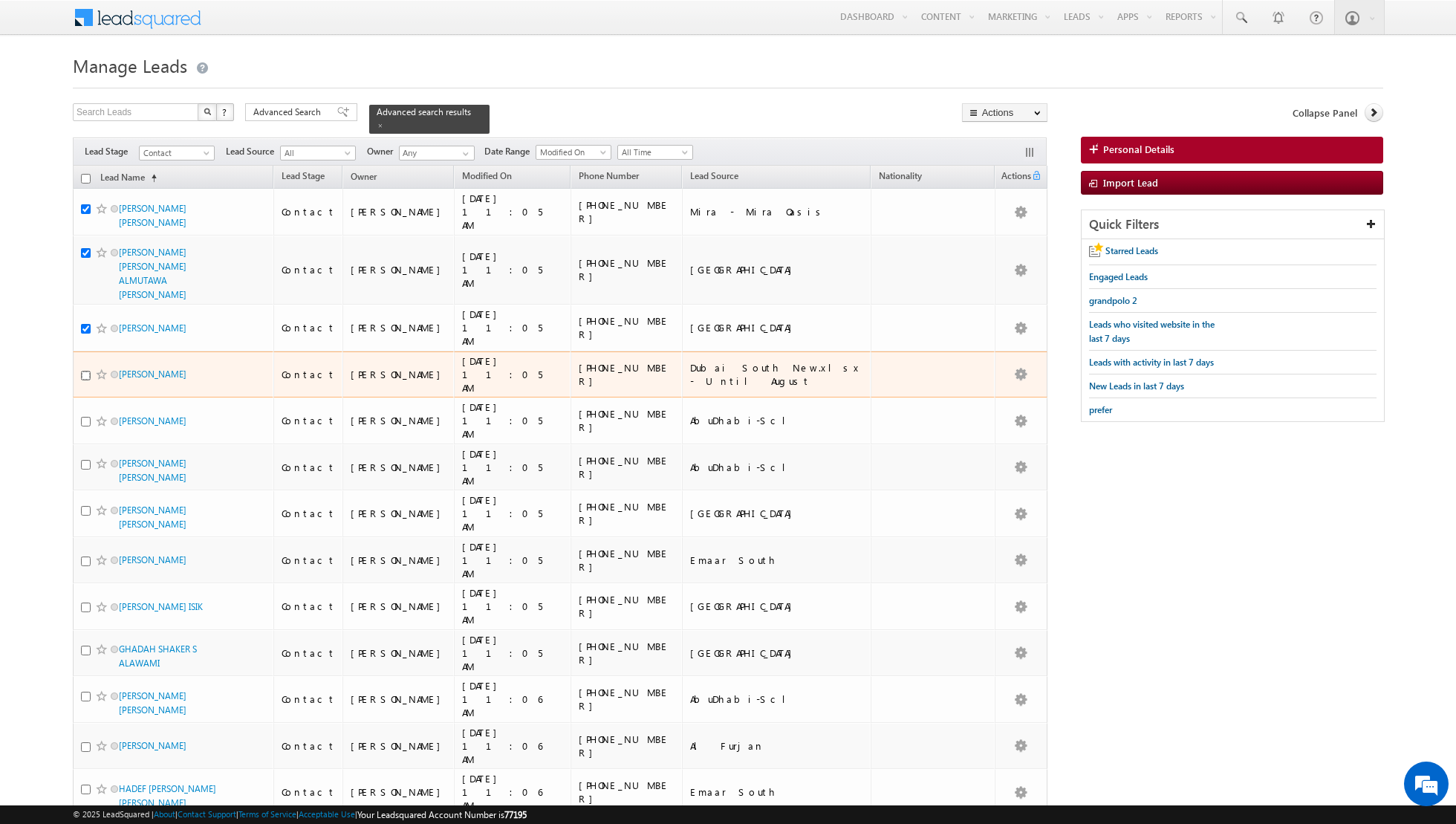
click at [85, 371] on input "checkbox" at bounding box center [86, 375] width 9 height 9
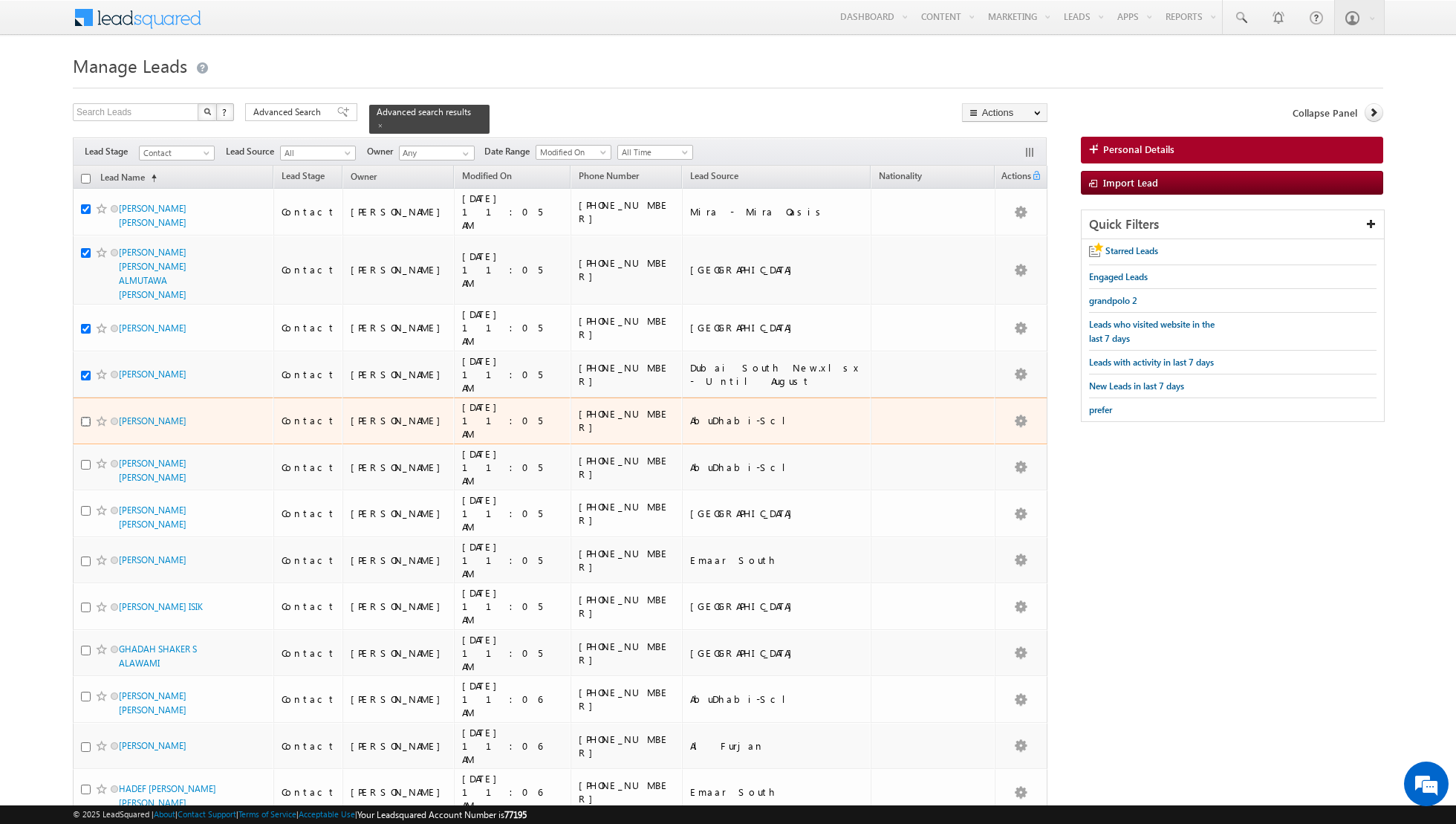
click at [82, 417] on input "checkbox" at bounding box center [86, 421] width 9 height 9
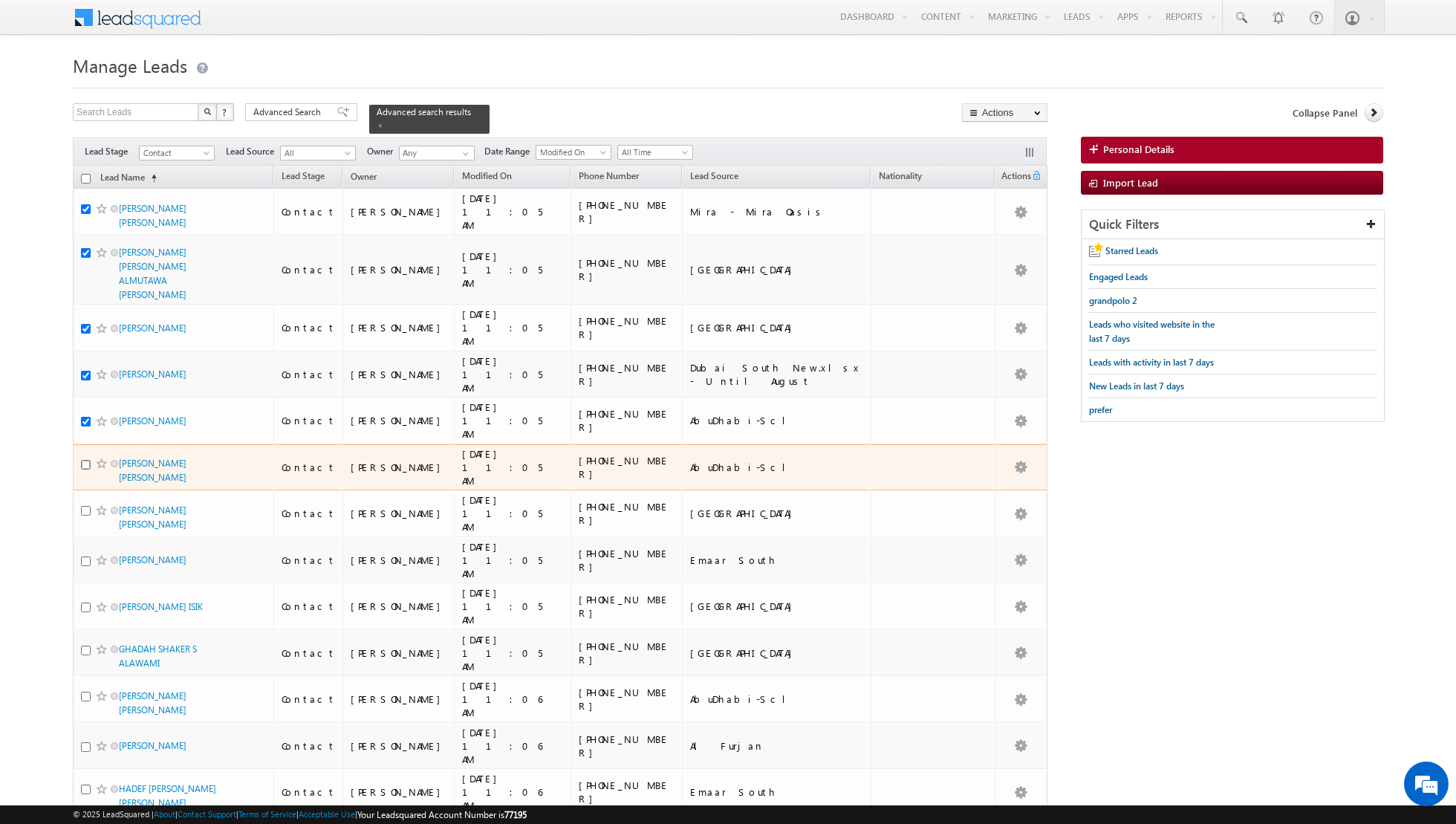
click at [86, 460] on input "checkbox" at bounding box center [86, 464] width 9 height 9
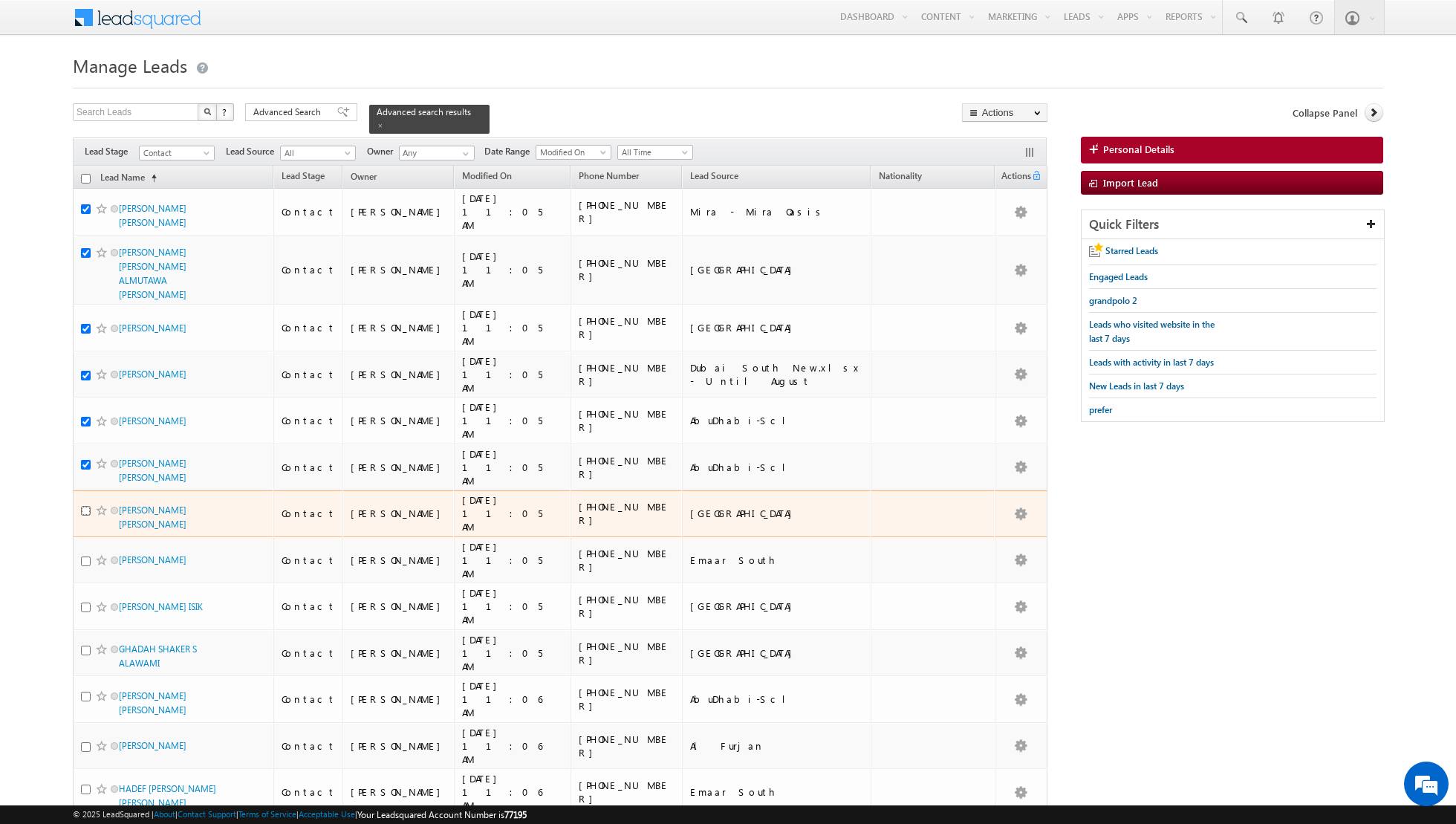
click at [87, 506] on input "checkbox" at bounding box center [86, 511] width 9 height 9
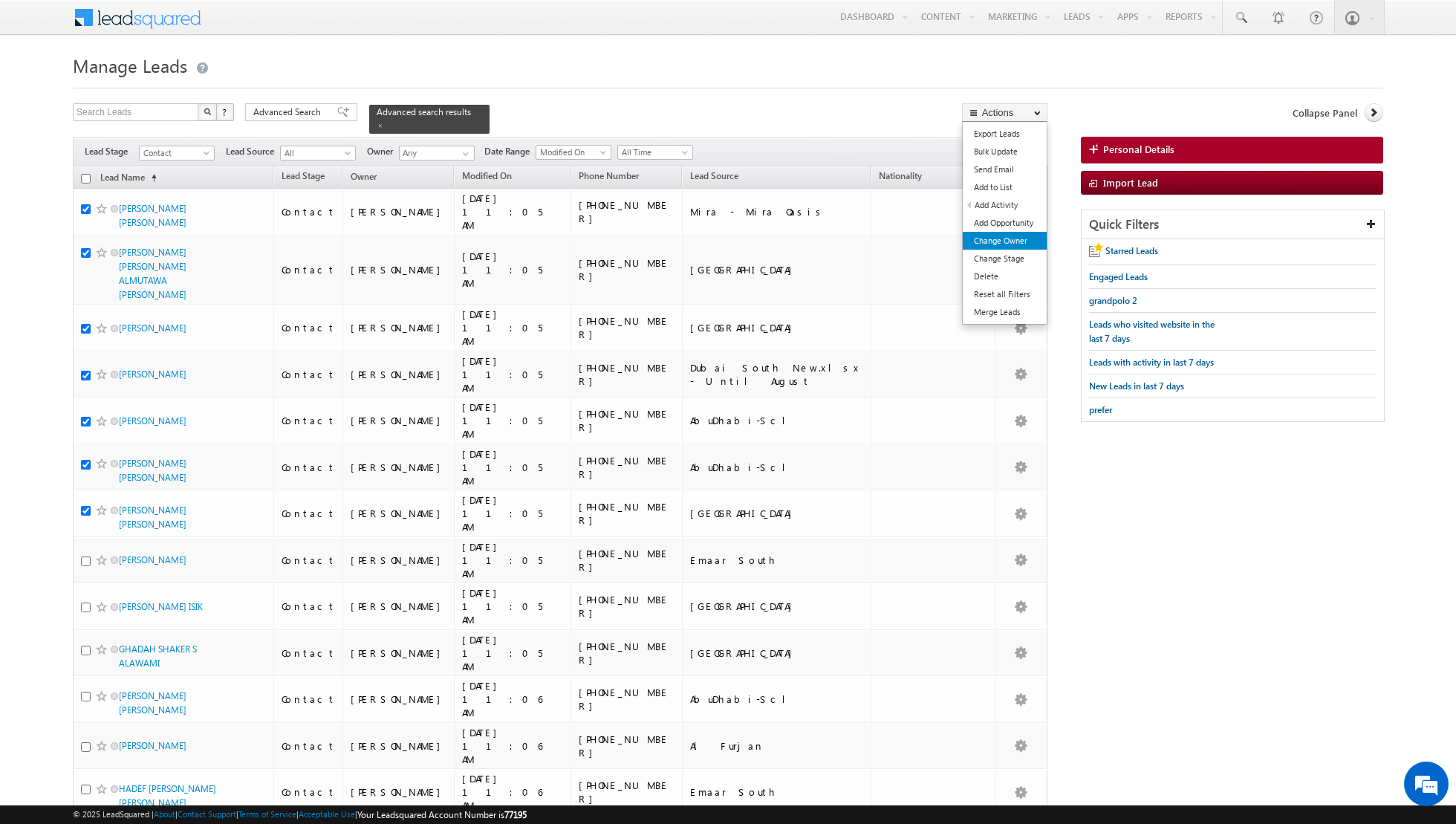
click at [990, 241] on link "Change Owner" at bounding box center [1005, 241] width 84 height 18
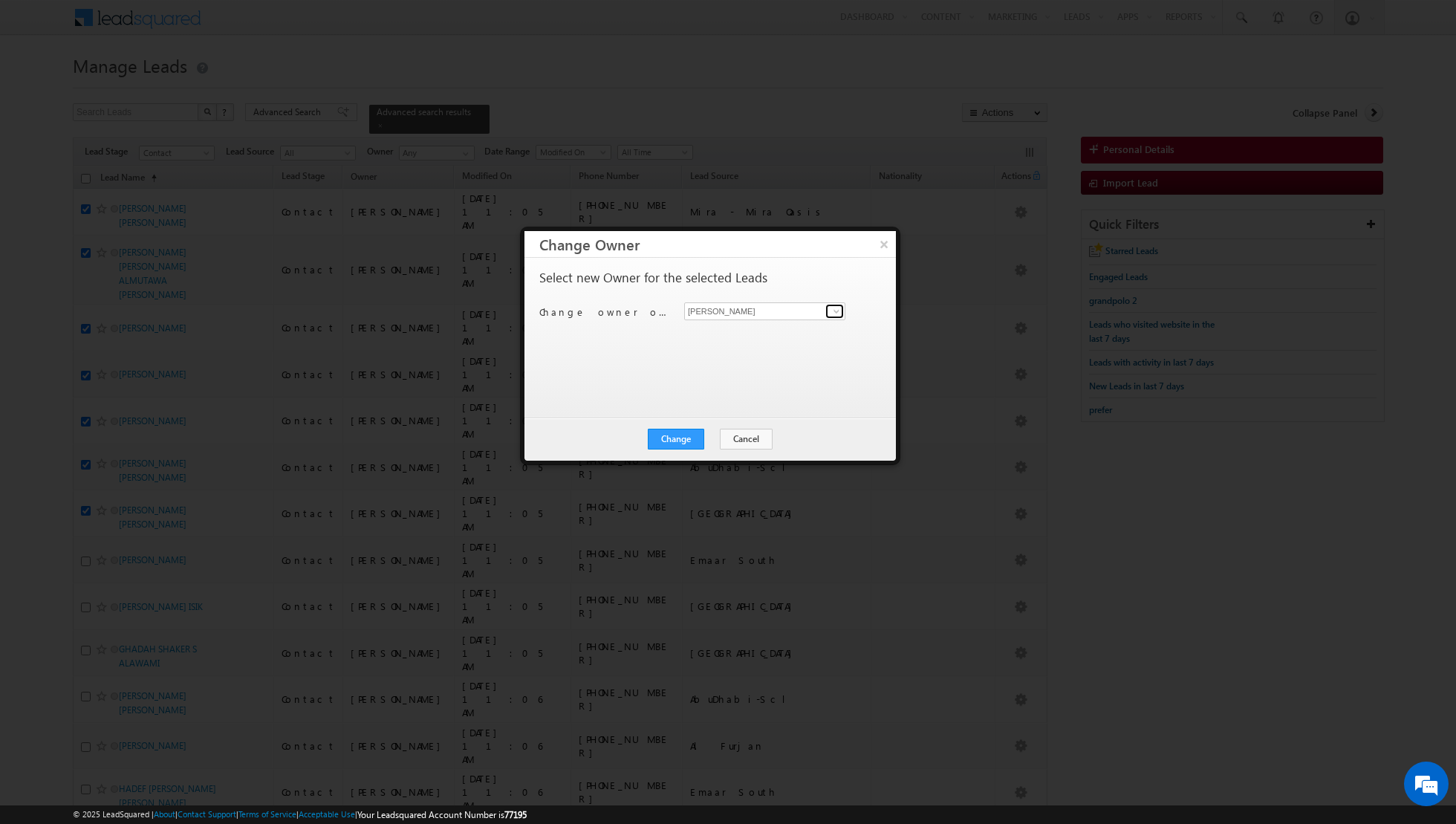
click at [836, 310] on span at bounding box center [837, 312] width 12 height 12
click at [737, 346] on link "Isha Mehndiratta isha.mehndiratta@indglobal.ae" at bounding box center [765, 359] width 161 height 28
click at [666, 436] on button "Change" at bounding box center [677, 439] width 57 height 21
click at [714, 431] on button "Close" at bounding box center [713, 439] width 48 height 21
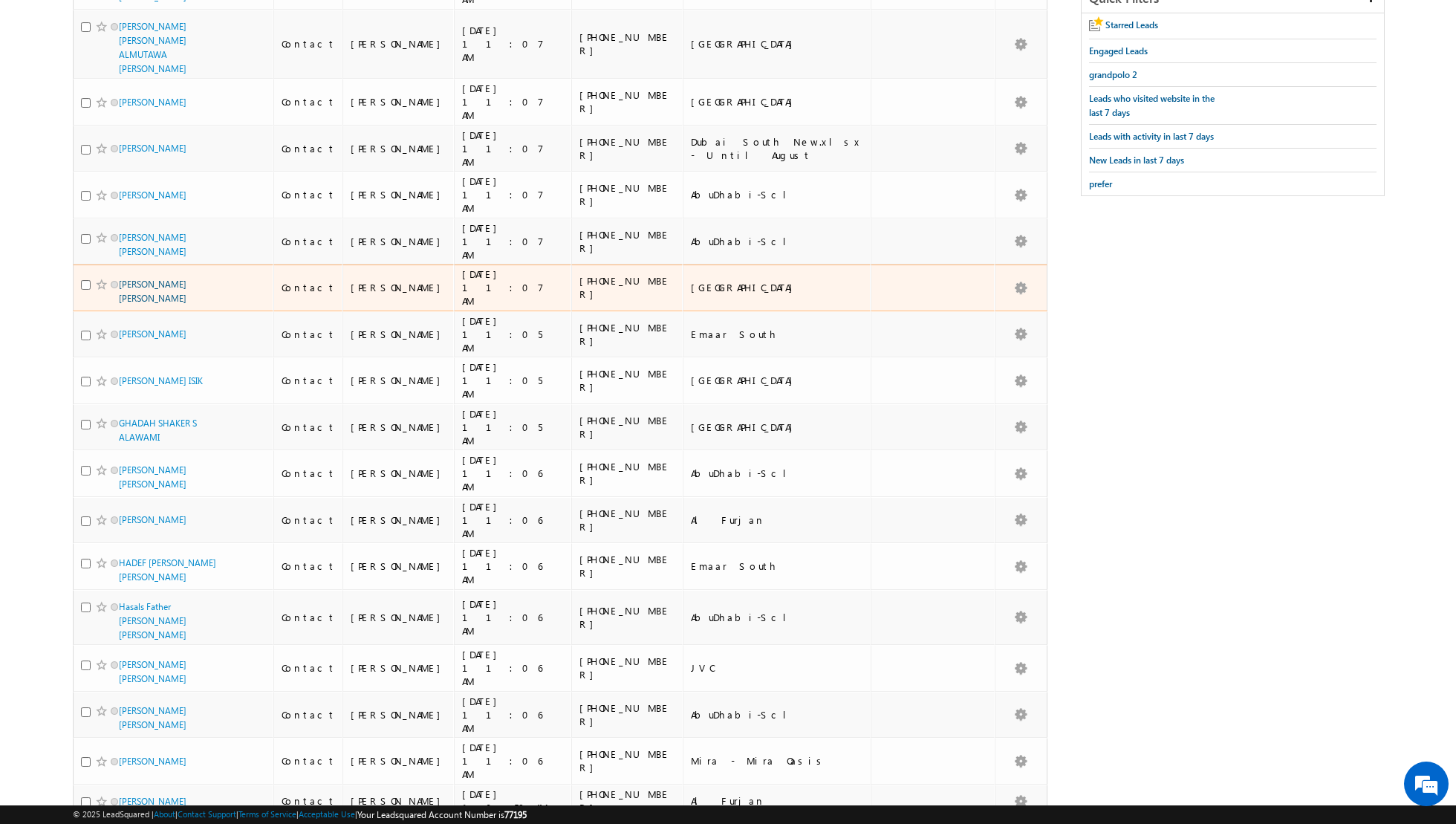
scroll to position [241, 0]
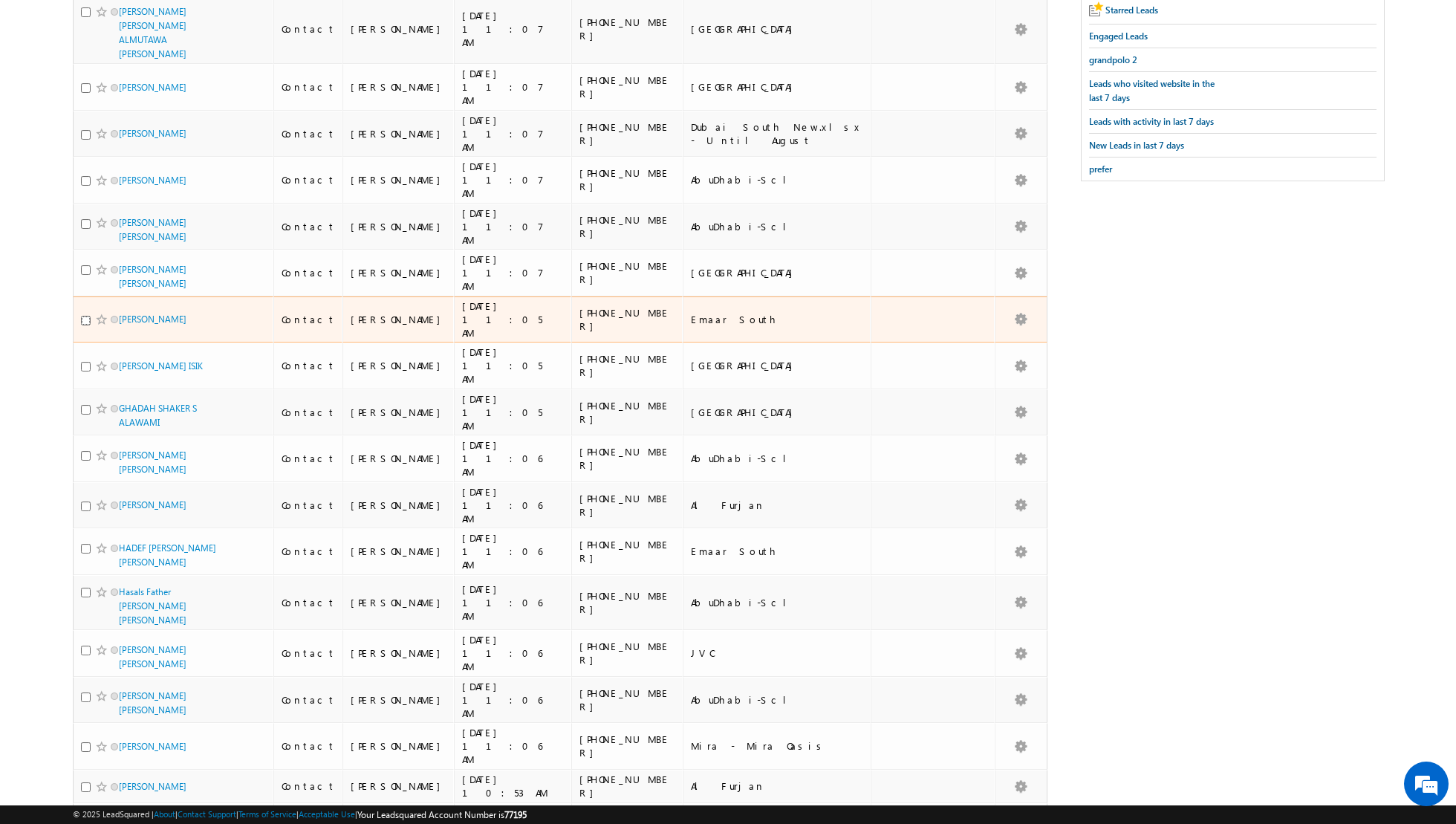
click at [87, 316] on input "checkbox" at bounding box center [86, 320] width 9 height 9
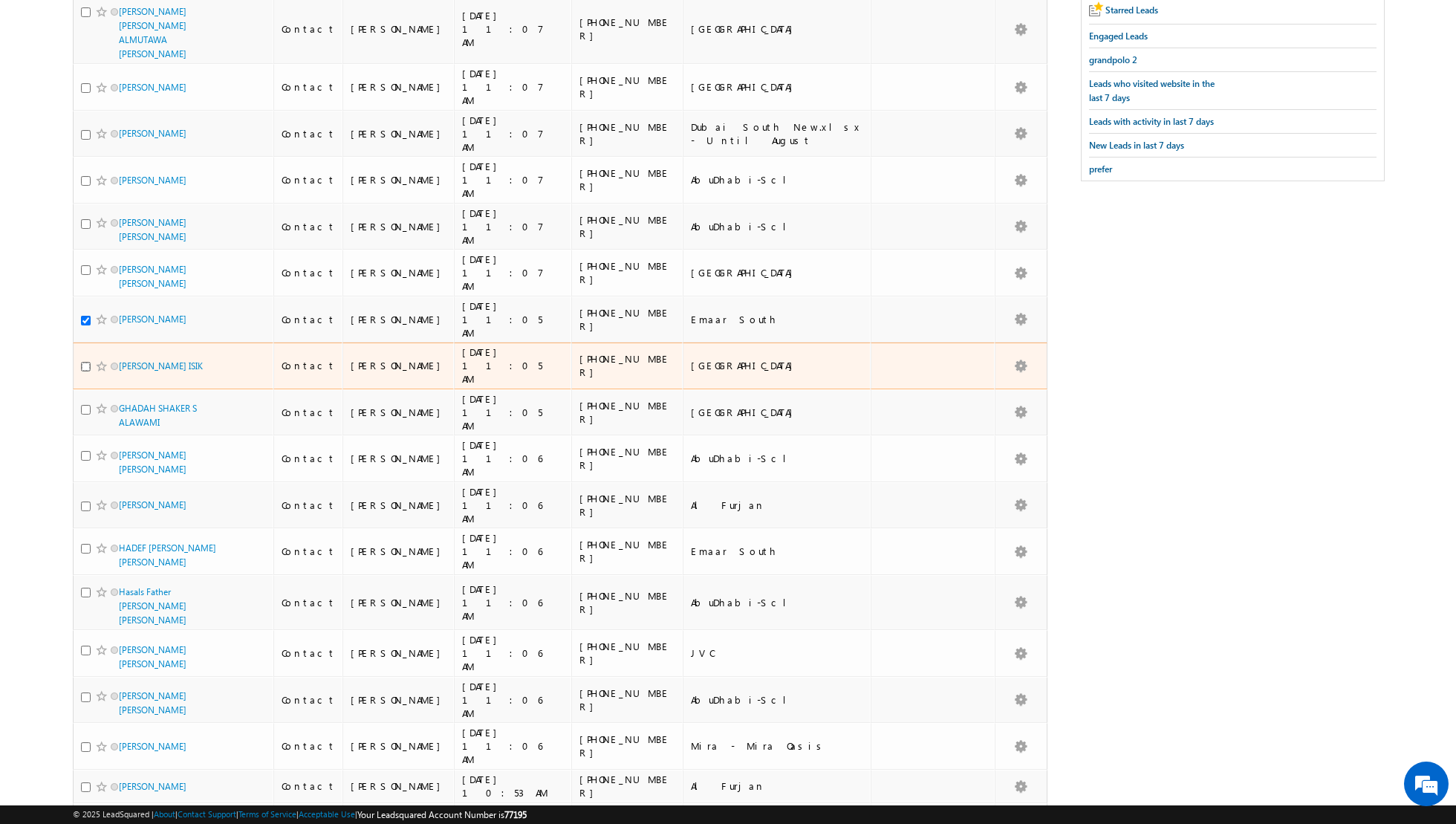
click at [86, 362] on input "checkbox" at bounding box center [86, 367] width 9 height 9
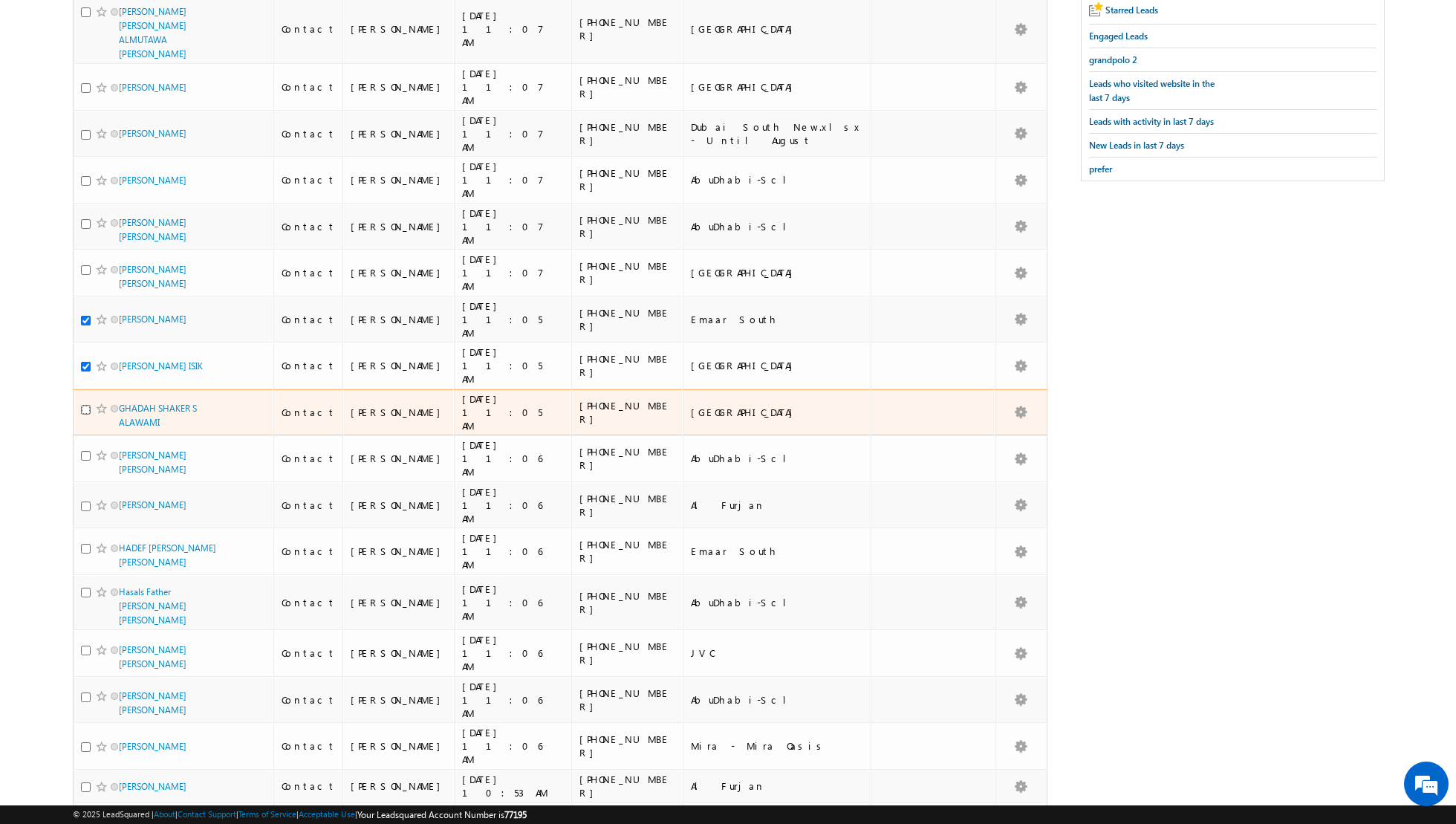
click at [86, 405] on input "checkbox" at bounding box center [86, 409] width 9 height 9
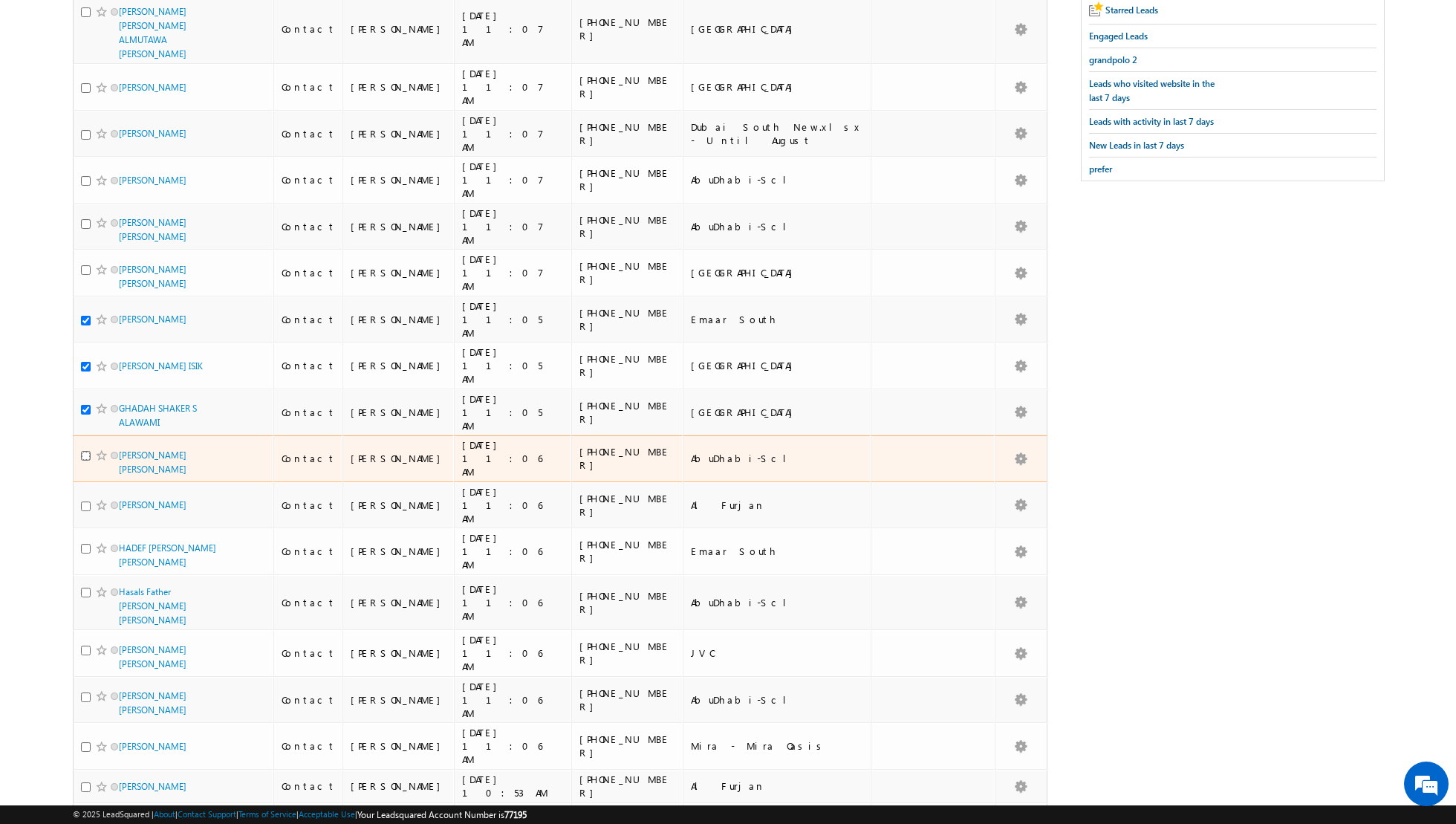
click at [87, 451] on input "checkbox" at bounding box center [86, 456] width 9 height 9
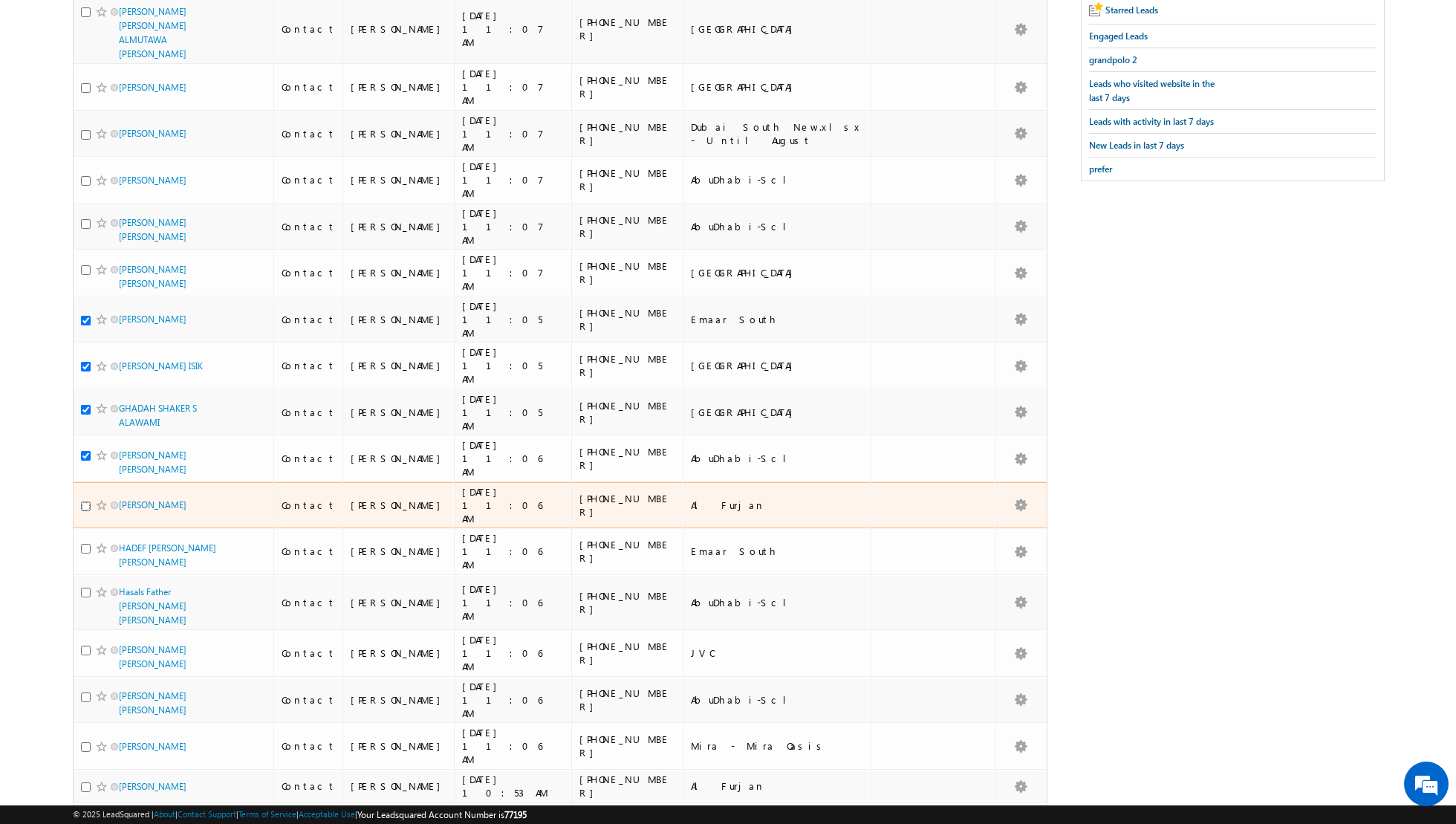
click at [84, 502] on input "checkbox" at bounding box center [86, 506] width 9 height 9
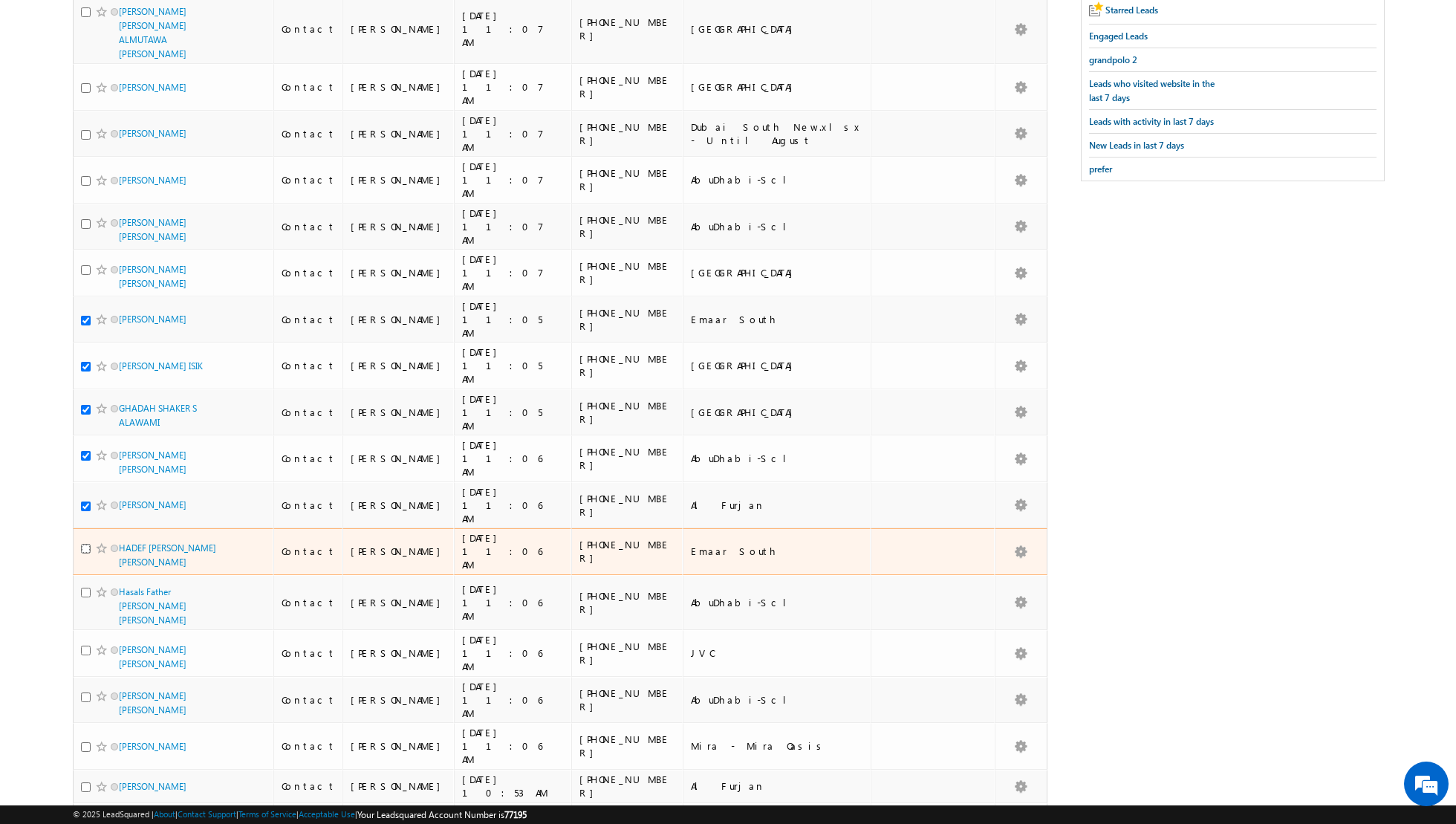
click at [86, 544] on input "checkbox" at bounding box center [86, 548] width 9 height 9
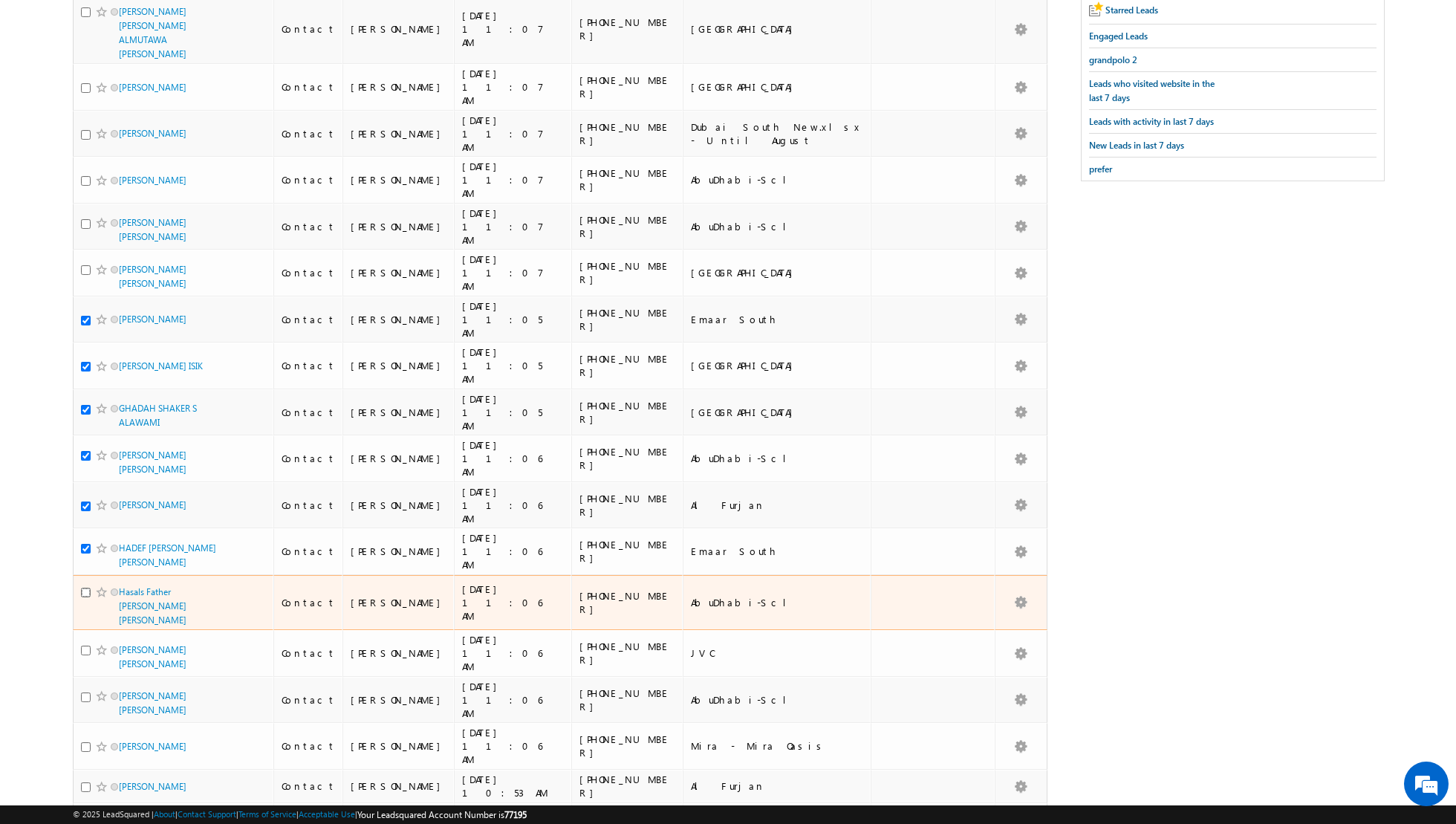
click at [85, 588] on input "checkbox" at bounding box center [86, 592] width 9 height 9
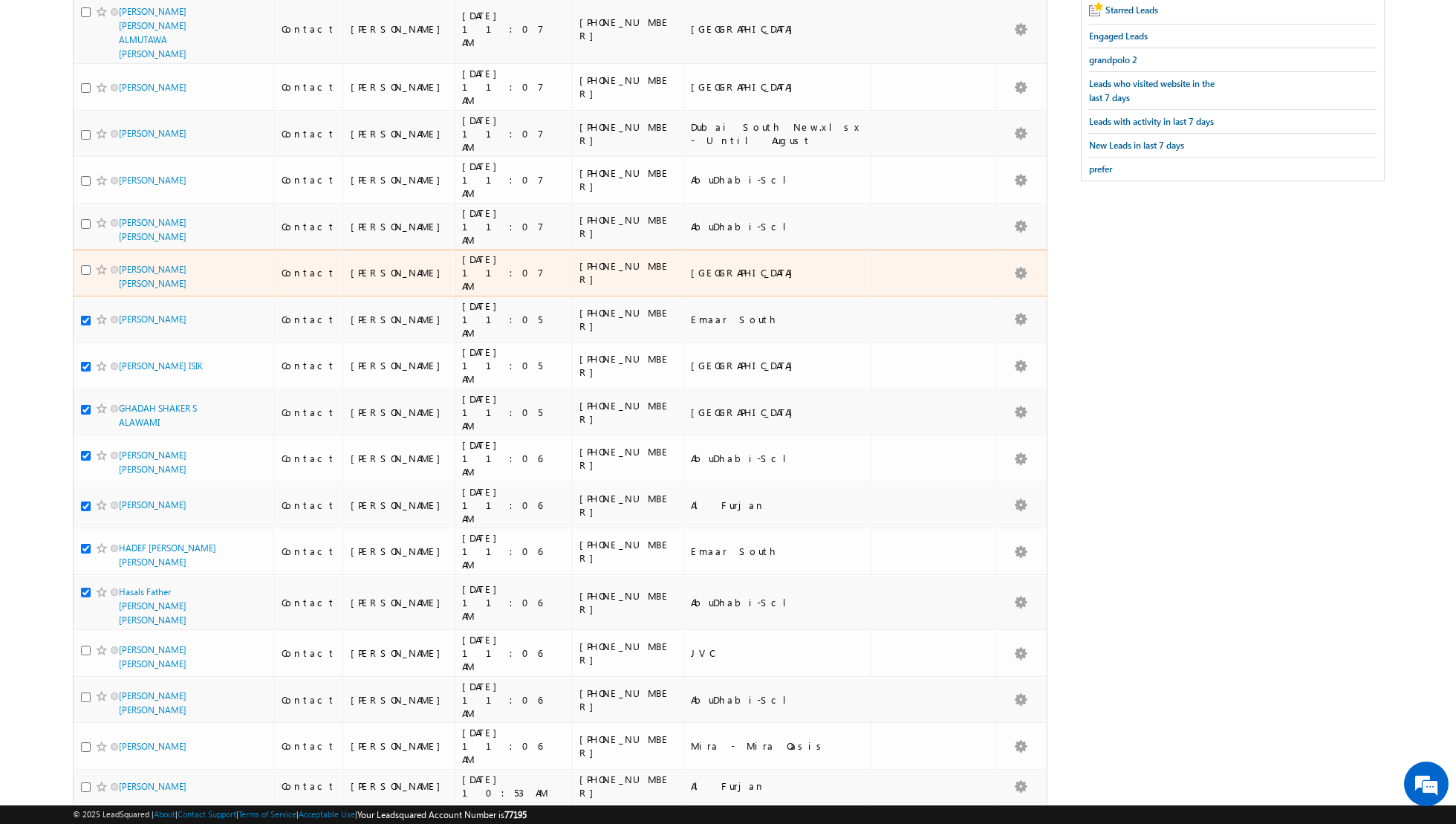
scroll to position [0, 0]
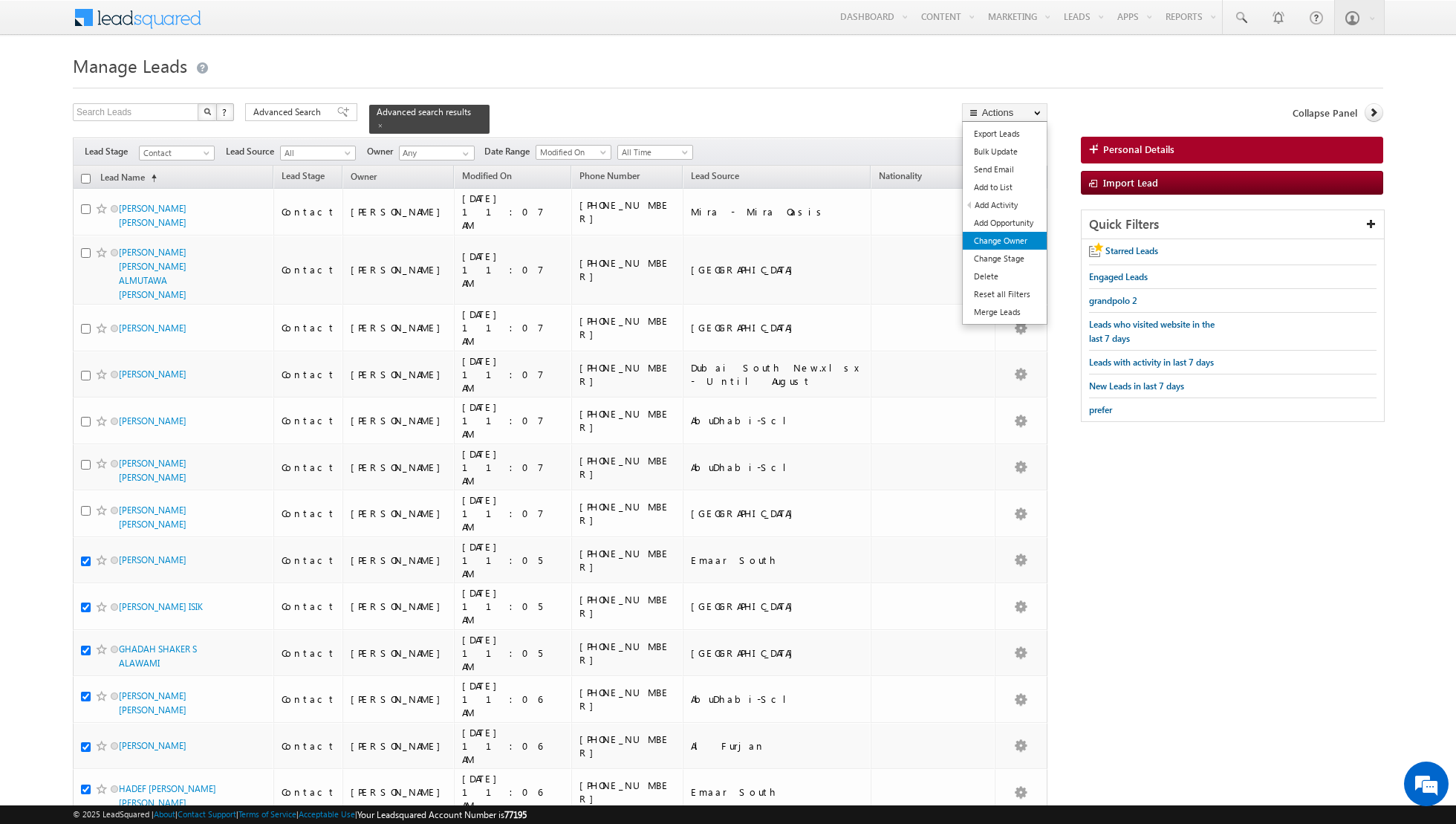
click at [988, 236] on link "Change Owner" at bounding box center [1005, 241] width 84 height 18
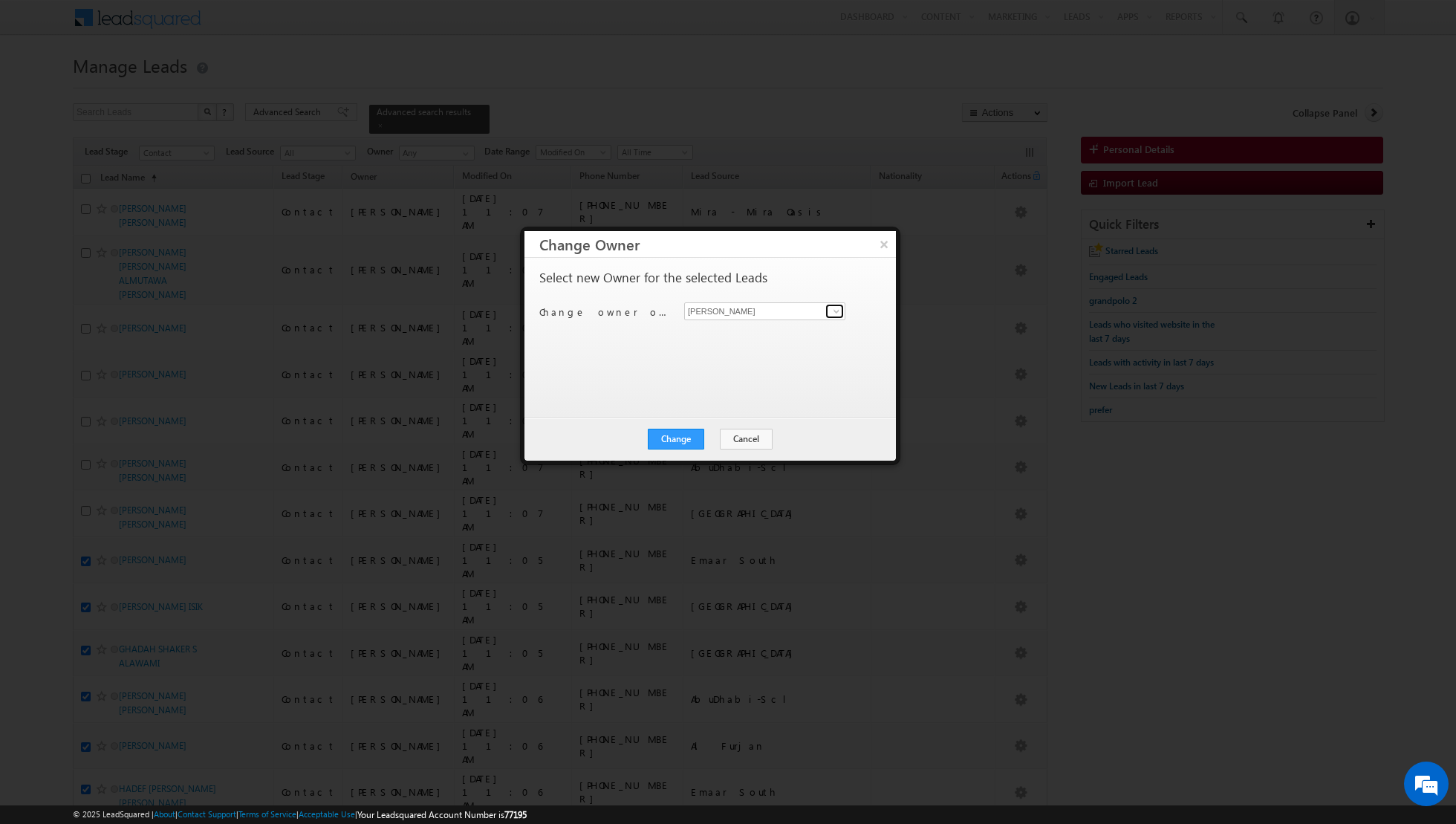
click at [844, 312] on link at bounding box center [835, 311] width 19 height 15
click at [749, 382] on link "Muhammad Shibily muhammad.shibily@indglobal.ae" at bounding box center [765, 386] width 161 height 28
click at [677, 439] on button "Change" at bounding box center [677, 439] width 57 height 21
click at [719, 431] on button "Close" at bounding box center [713, 439] width 48 height 21
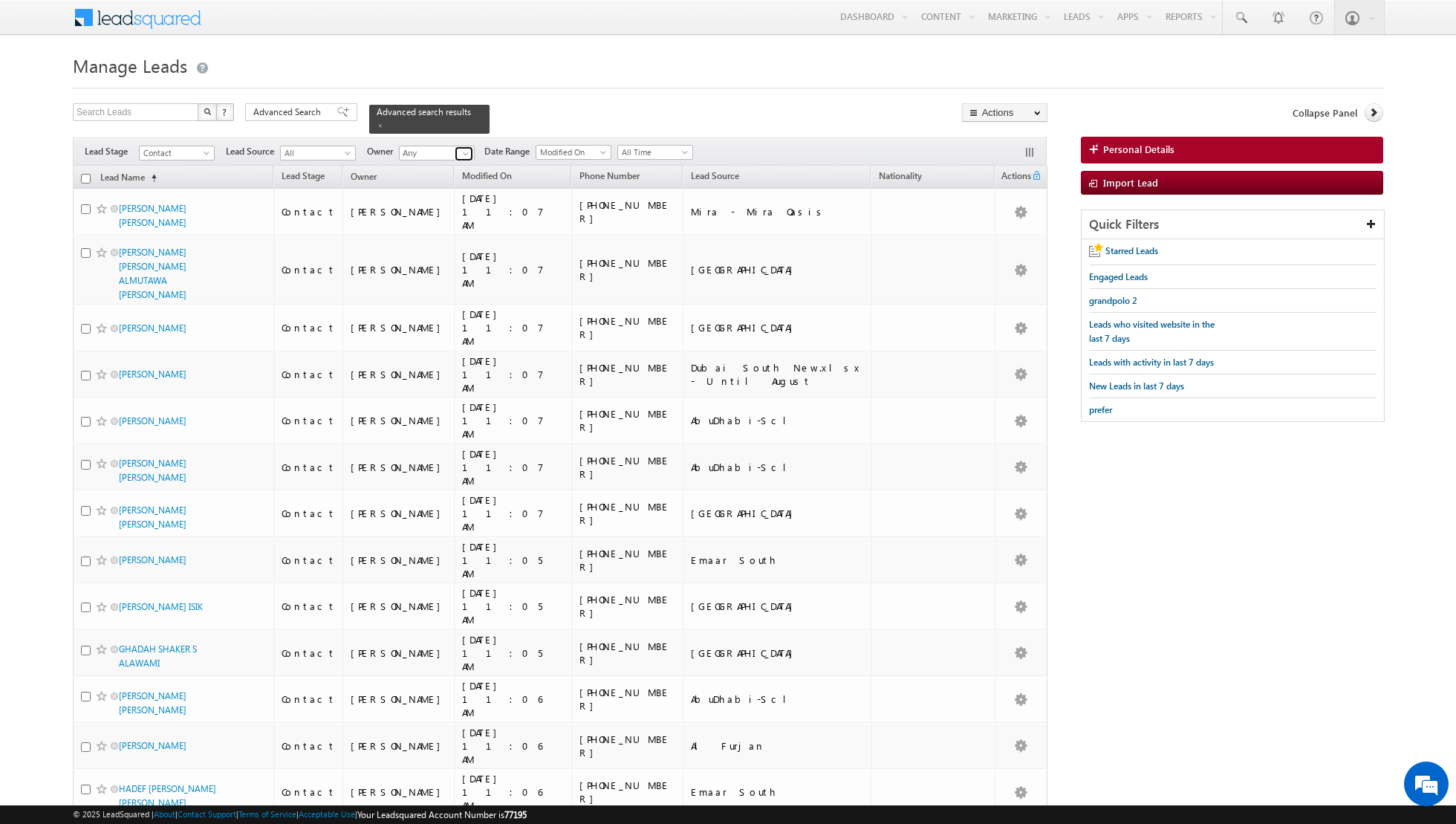
click at [463, 149] on span at bounding box center [466, 154] width 12 height 12
click at [437, 202] on link "Asma Kazi asma.kazi@indglobal.ae" at bounding box center [474, 203] width 149 height 28
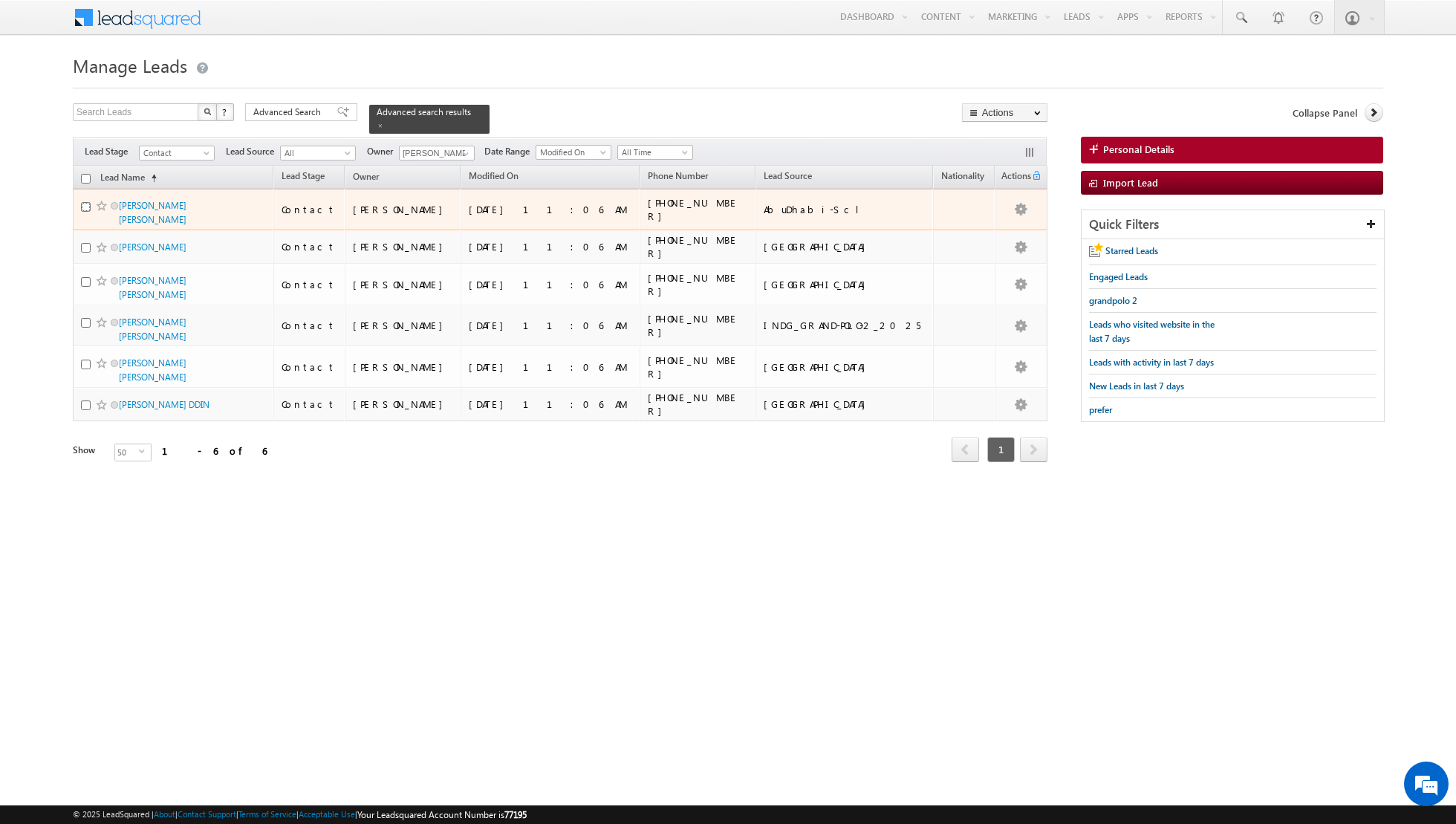
click at [84, 205] on input "checkbox" at bounding box center [86, 206] width 9 height 9
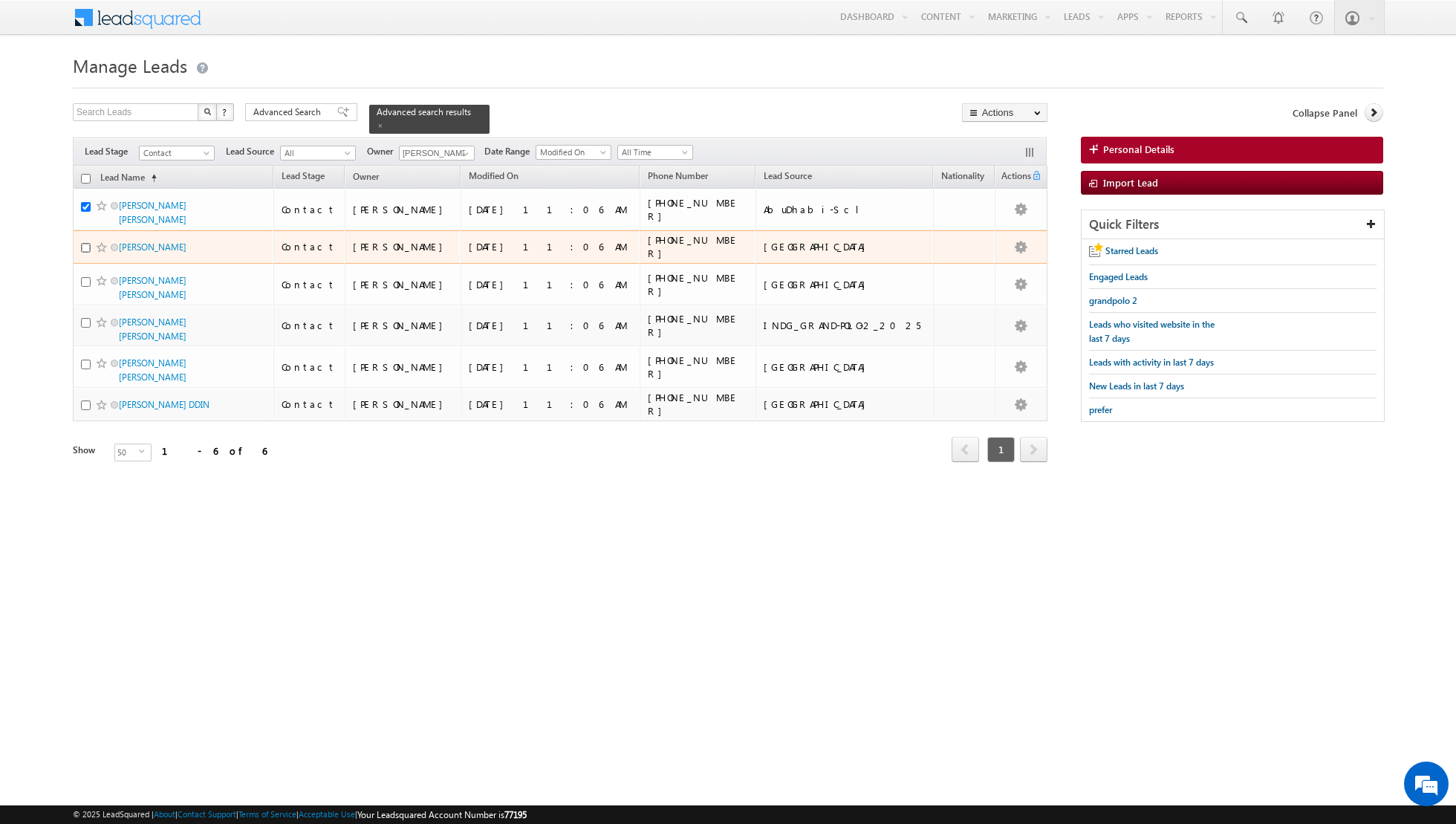
click at [84, 243] on input "checkbox" at bounding box center [86, 248] width 9 height 9
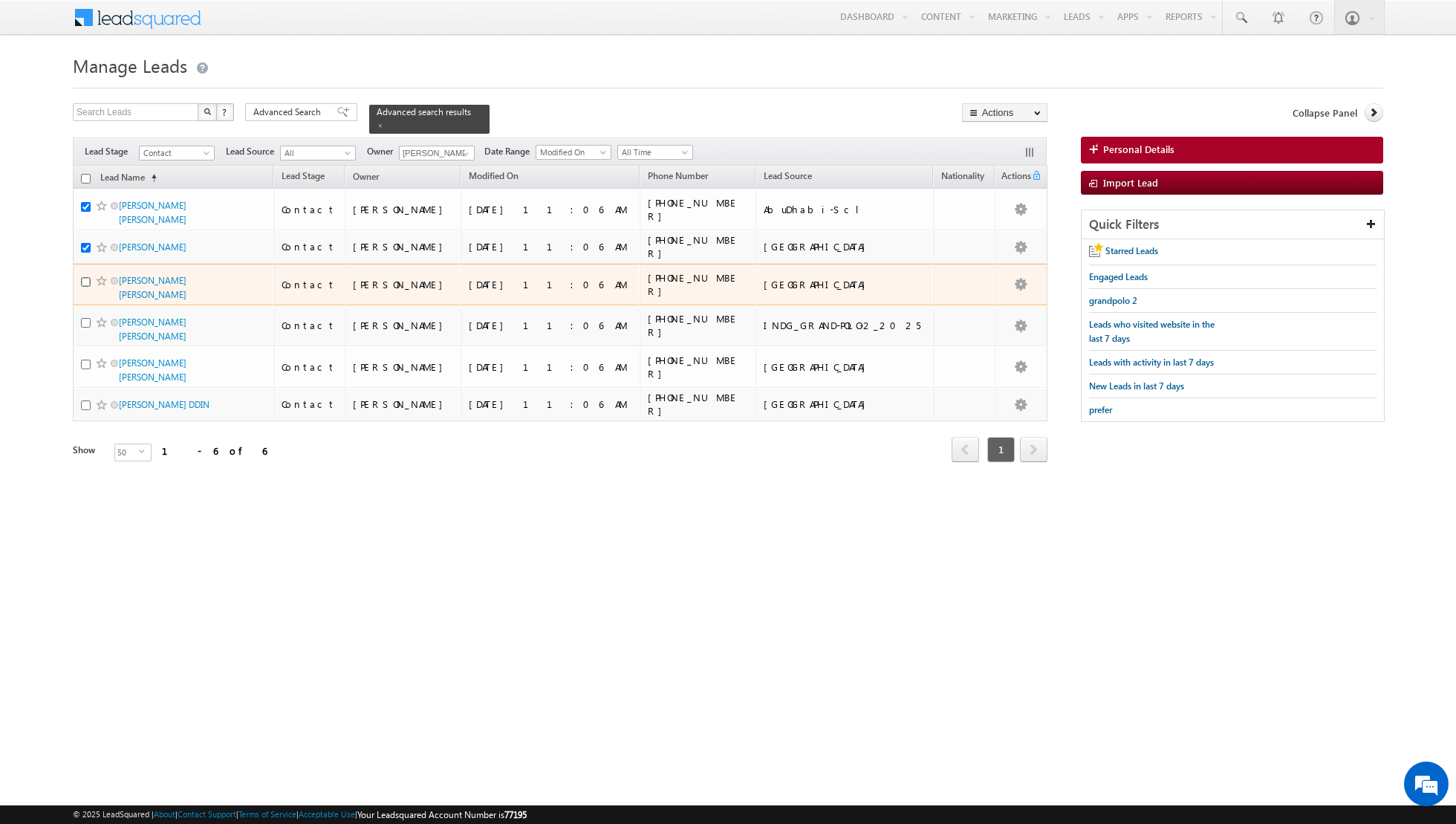
click at [87, 278] on input "checkbox" at bounding box center [86, 282] width 9 height 9
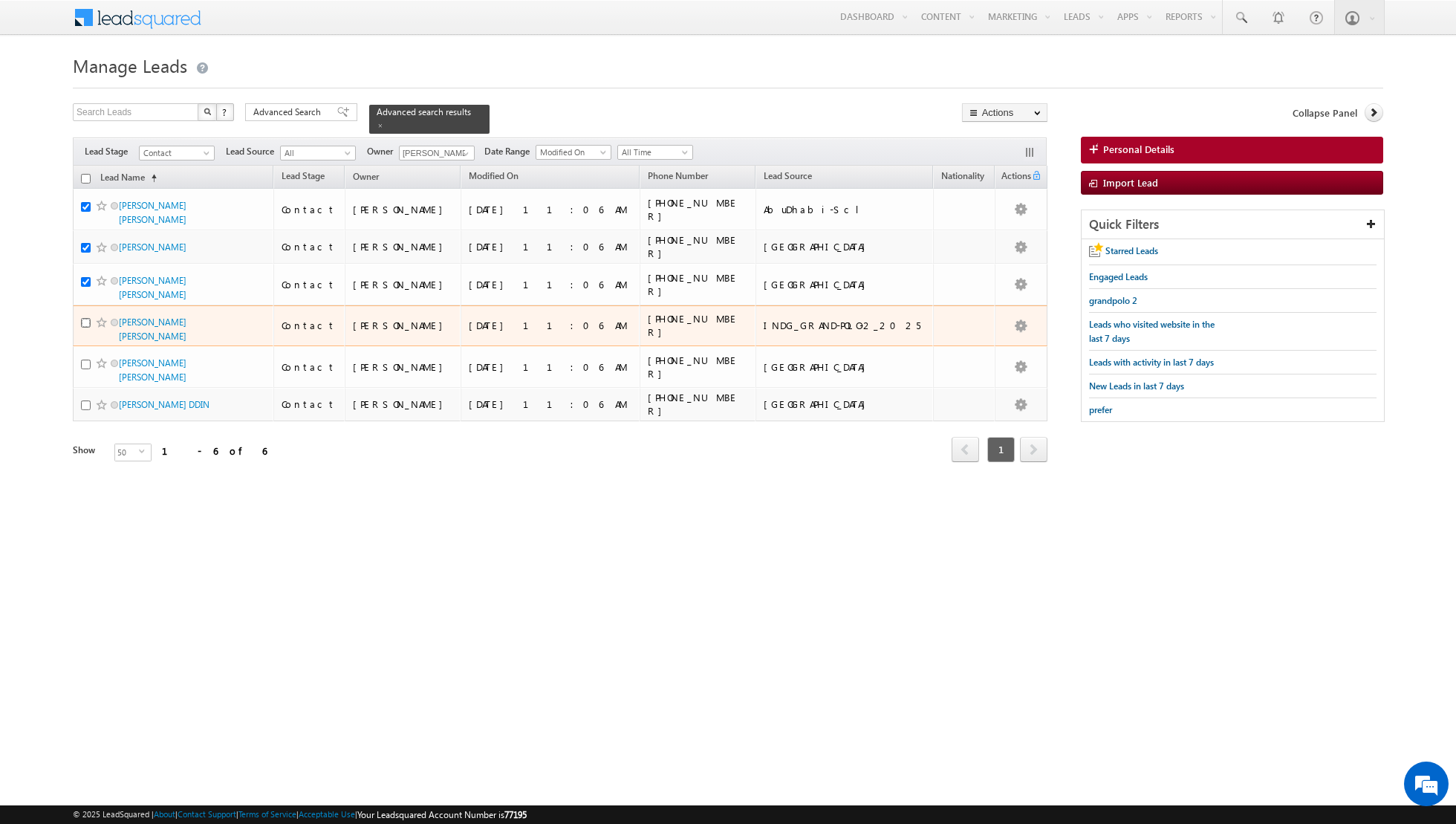
click at [86, 318] on input "checkbox" at bounding box center [86, 322] width 9 height 9
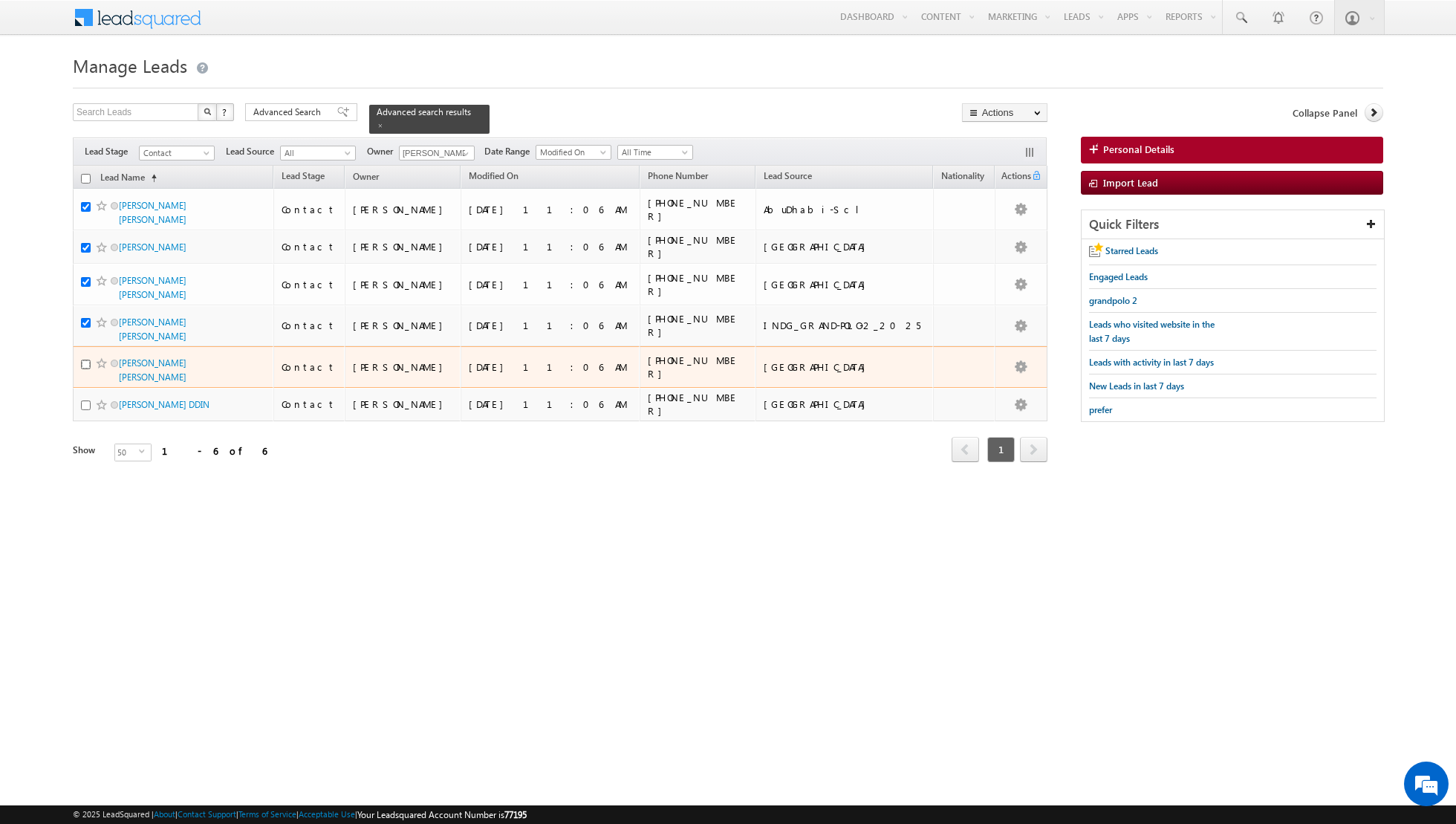
click at [84, 360] on input "checkbox" at bounding box center [86, 364] width 9 height 9
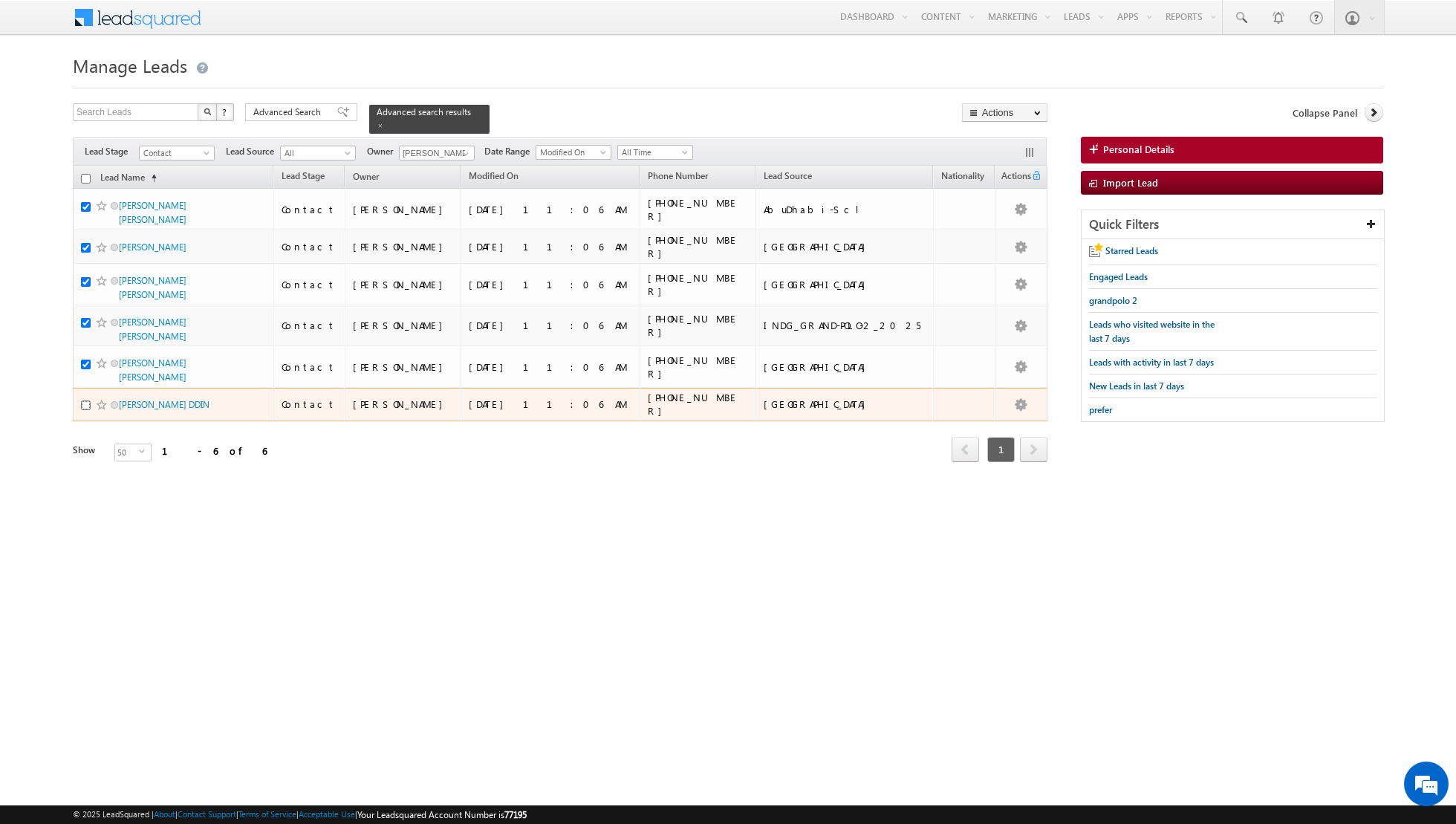
click at [88, 401] on input "checkbox" at bounding box center [86, 405] width 9 height 9
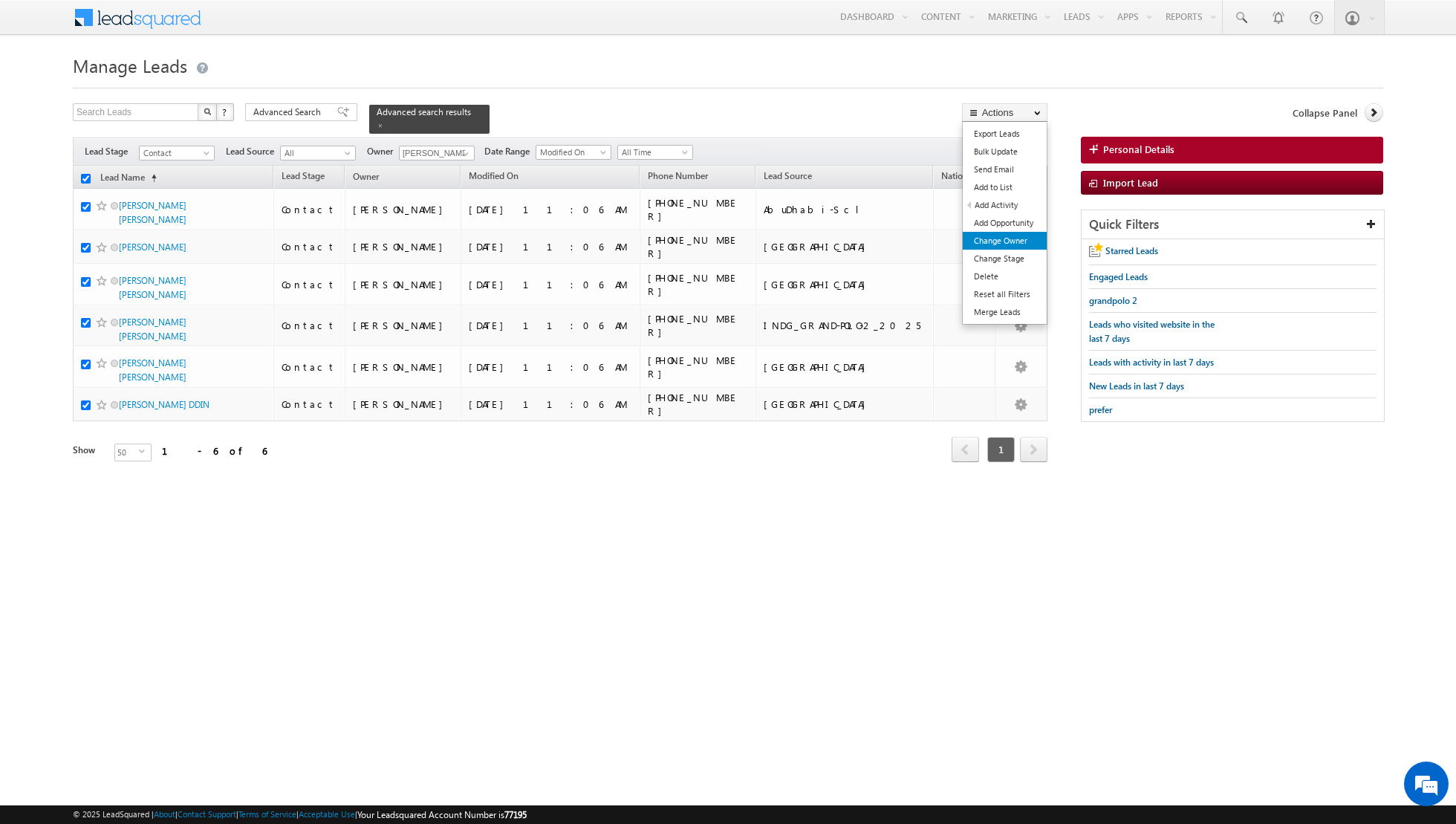
click at [982, 241] on link "Change Owner" at bounding box center [1005, 241] width 84 height 18
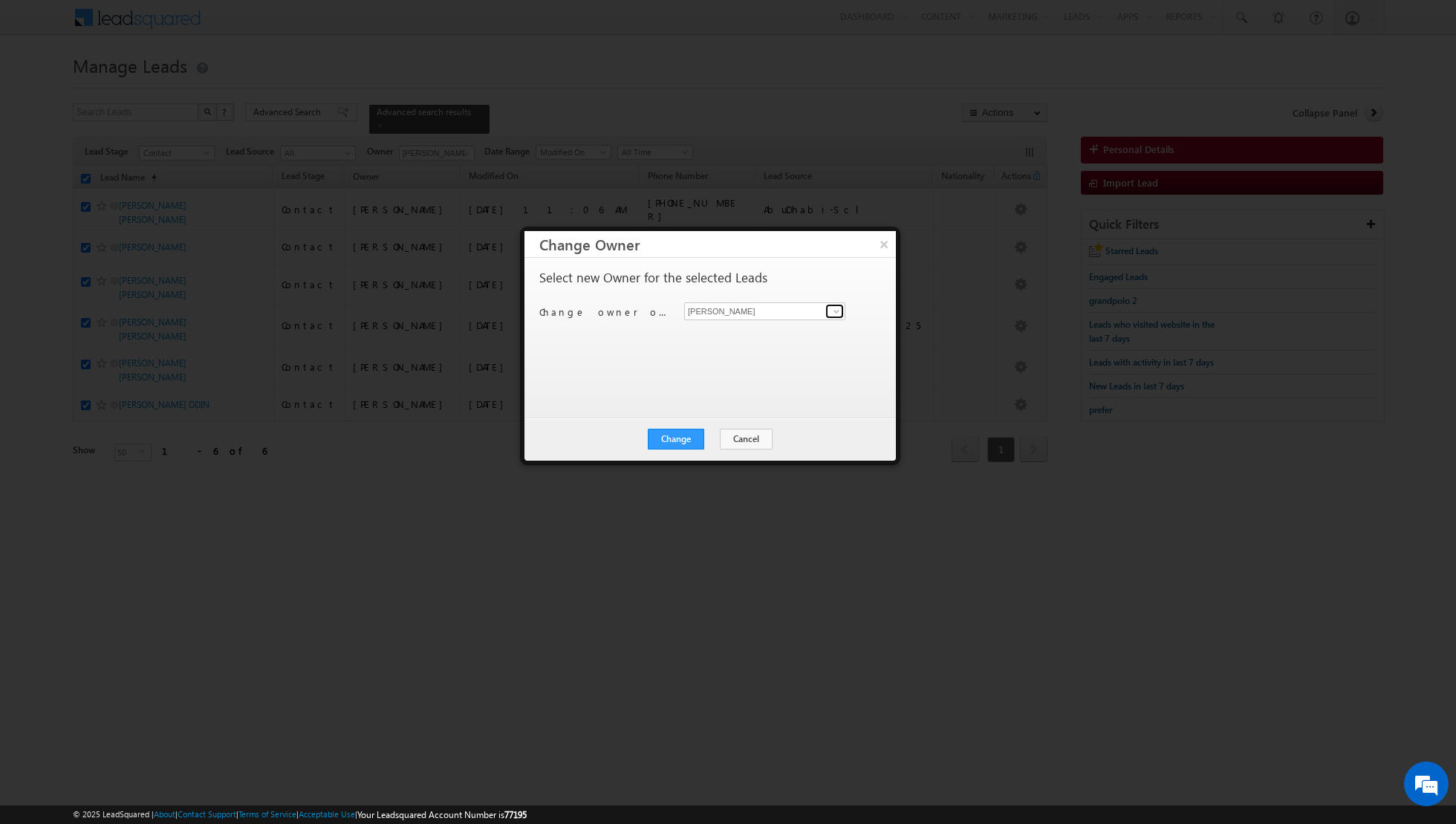
click at [836, 306] on span at bounding box center [837, 312] width 12 height 12
click at [723, 405] on link "Nandhana Anil nandhana.anil@indglobal.ae" at bounding box center [765, 412] width 161 height 28
click at [680, 437] on button "Change" at bounding box center [677, 439] width 57 height 21
click at [719, 435] on button "Close" at bounding box center [713, 439] width 48 height 21
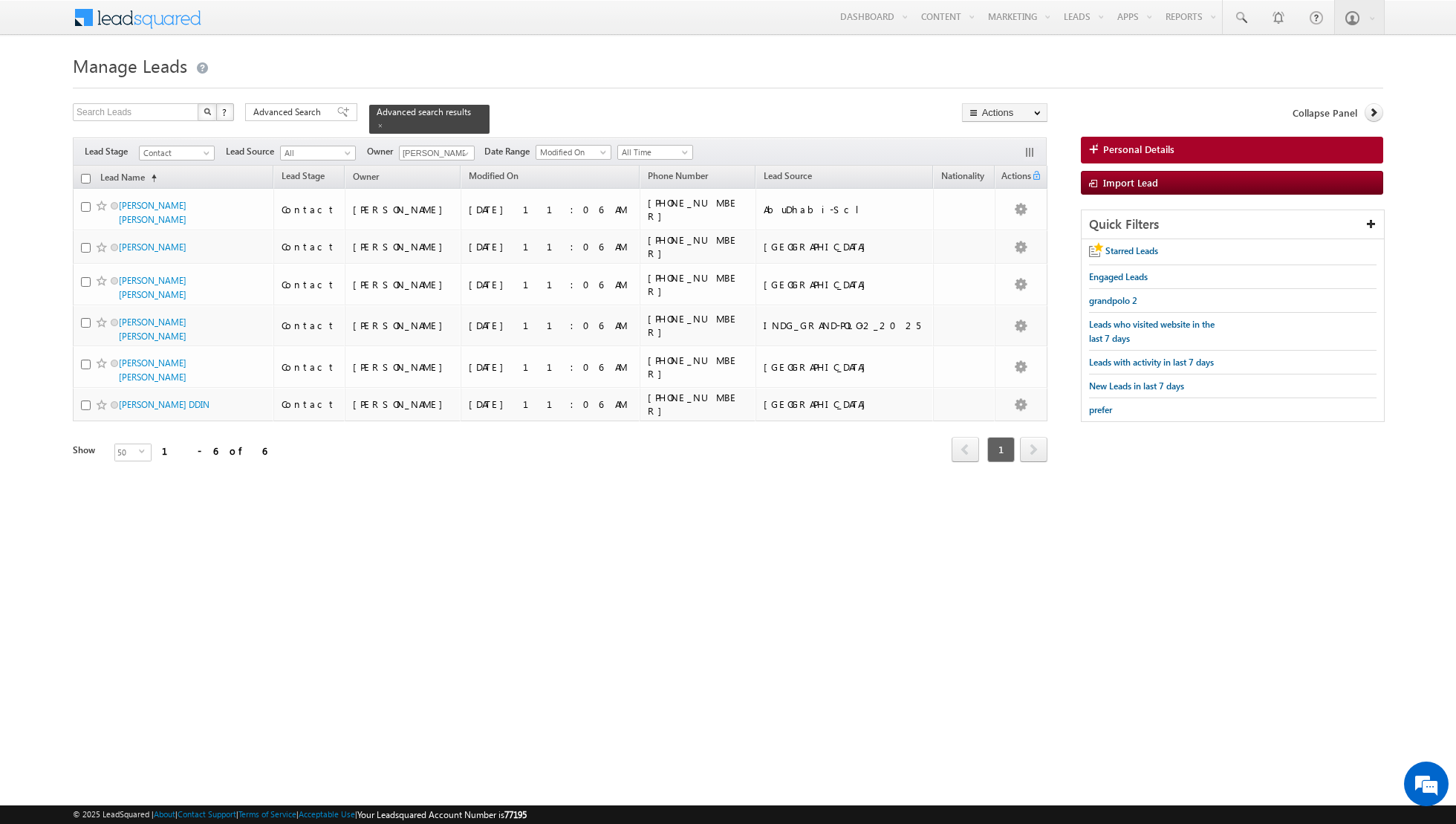
click at [84, 180] on input "checkbox" at bounding box center [86, 178] width 9 height 9
click at [1018, 248] on link "Change Owner" at bounding box center [1005, 241] width 84 height 18
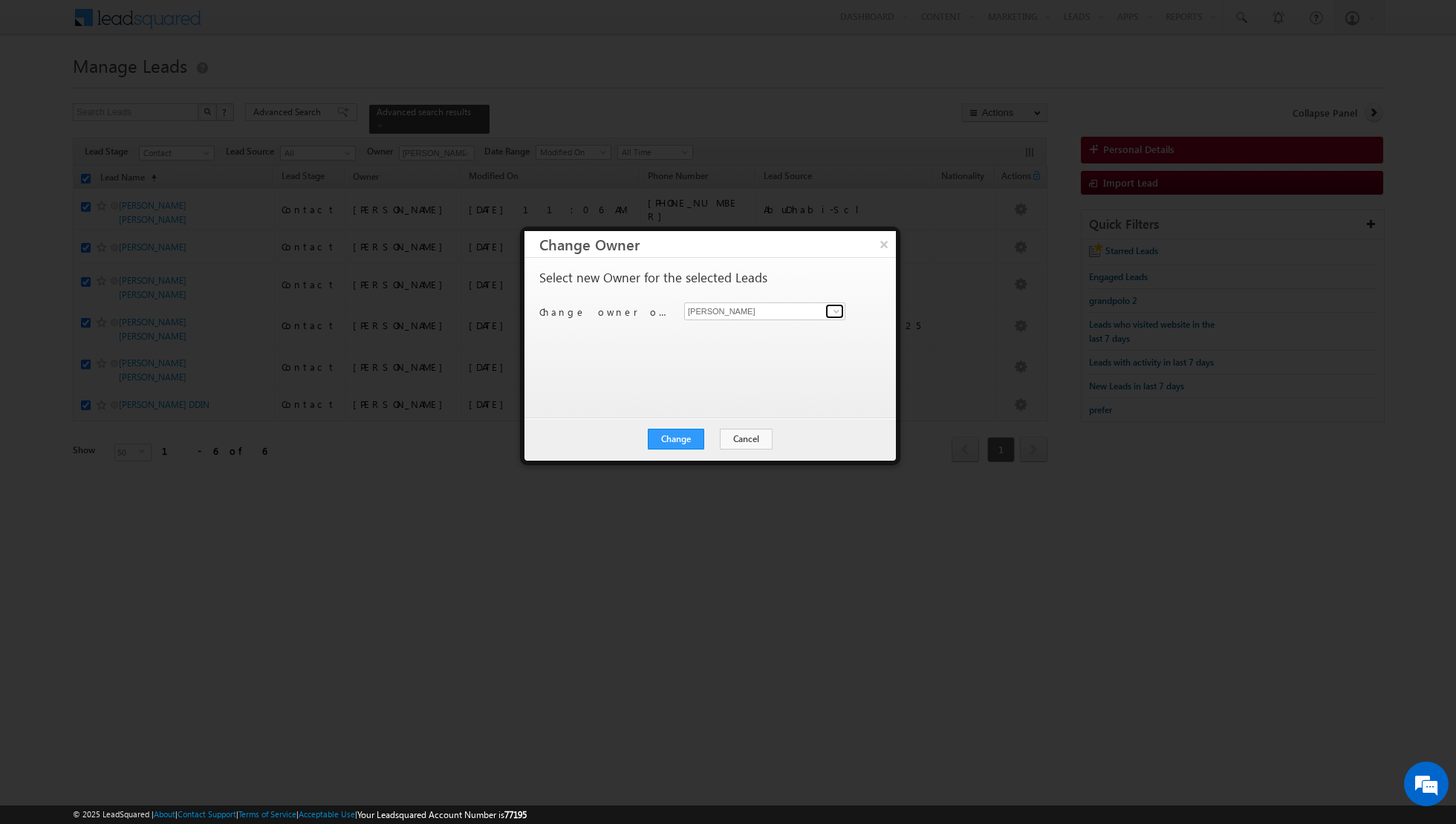
click at [835, 313] on span at bounding box center [837, 312] width 12 height 12
click at [713, 411] on link "Nandhana Anil nandhana.anil@indglobal.ae" at bounding box center [765, 412] width 161 height 28
click at [678, 437] on button "Change" at bounding box center [677, 439] width 57 height 21
click at [705, 435] on button "Close" at bounding box center [713, 439] width 48 height 21
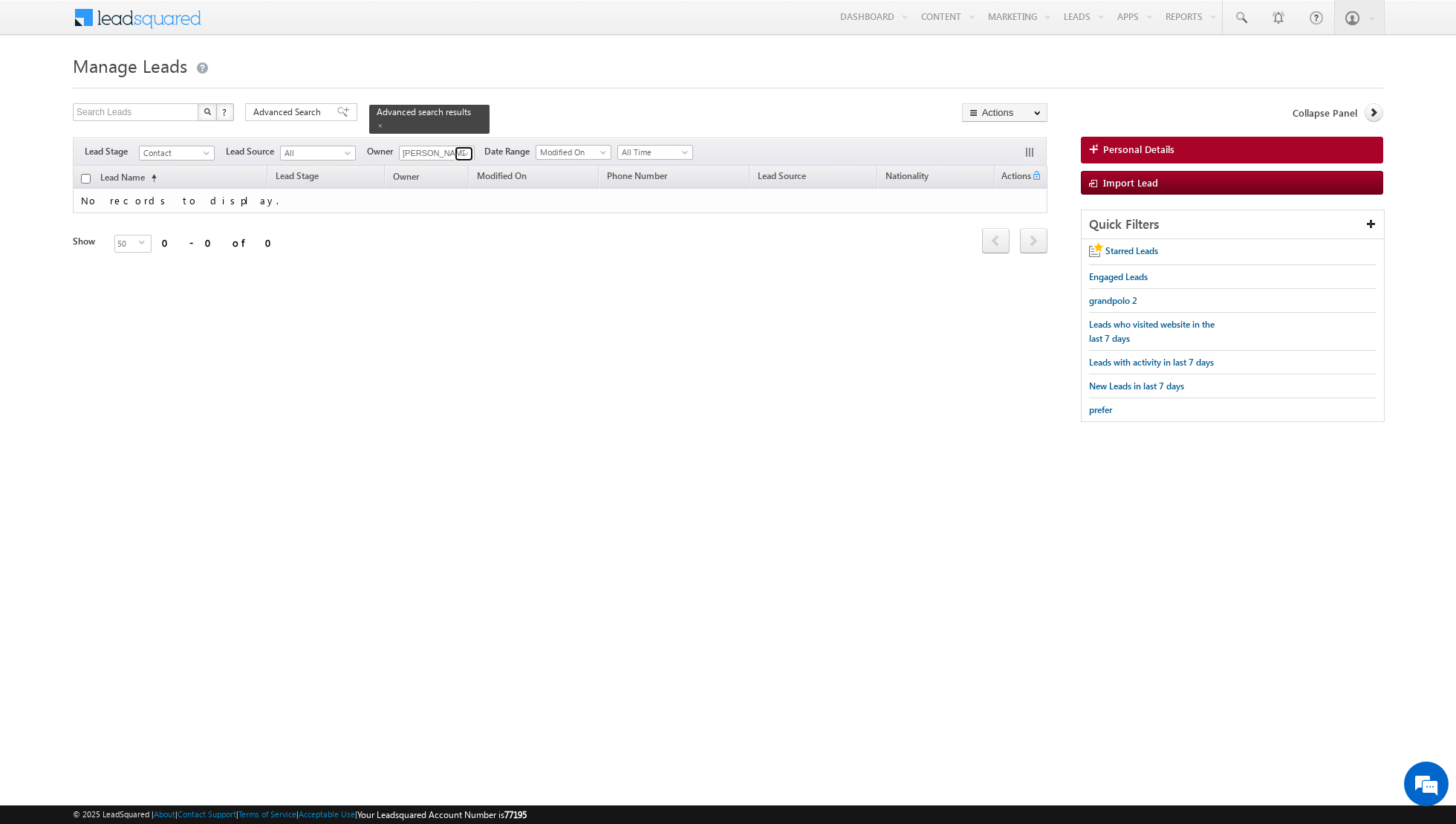
click at [462, 154] on span at bounding box center [466, 154] width 12 height 12
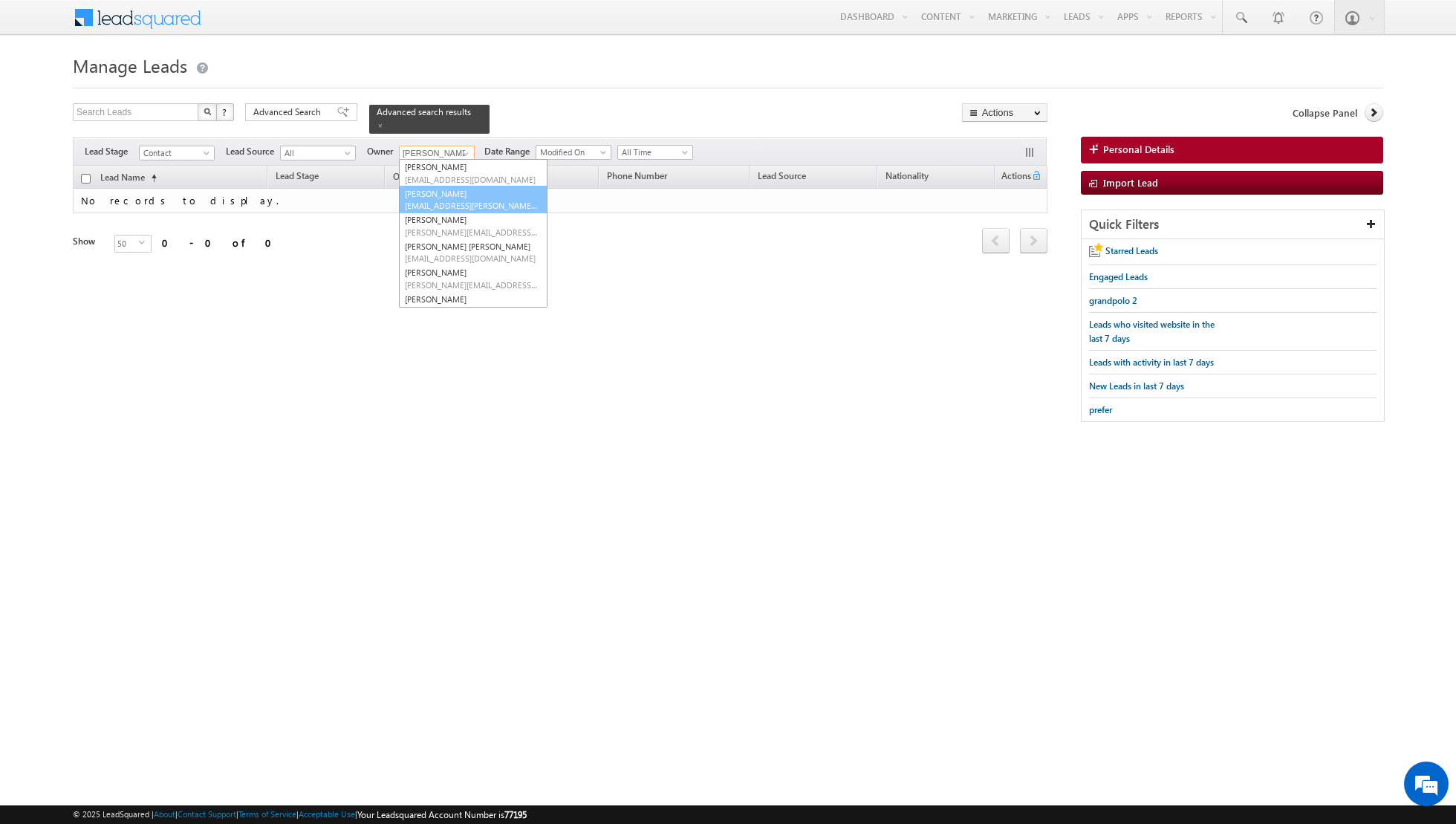
click at [429, 201] on span "isha.mehndiratta@indglobal.ae" at bounding box center [472, 205] width 134 height 11
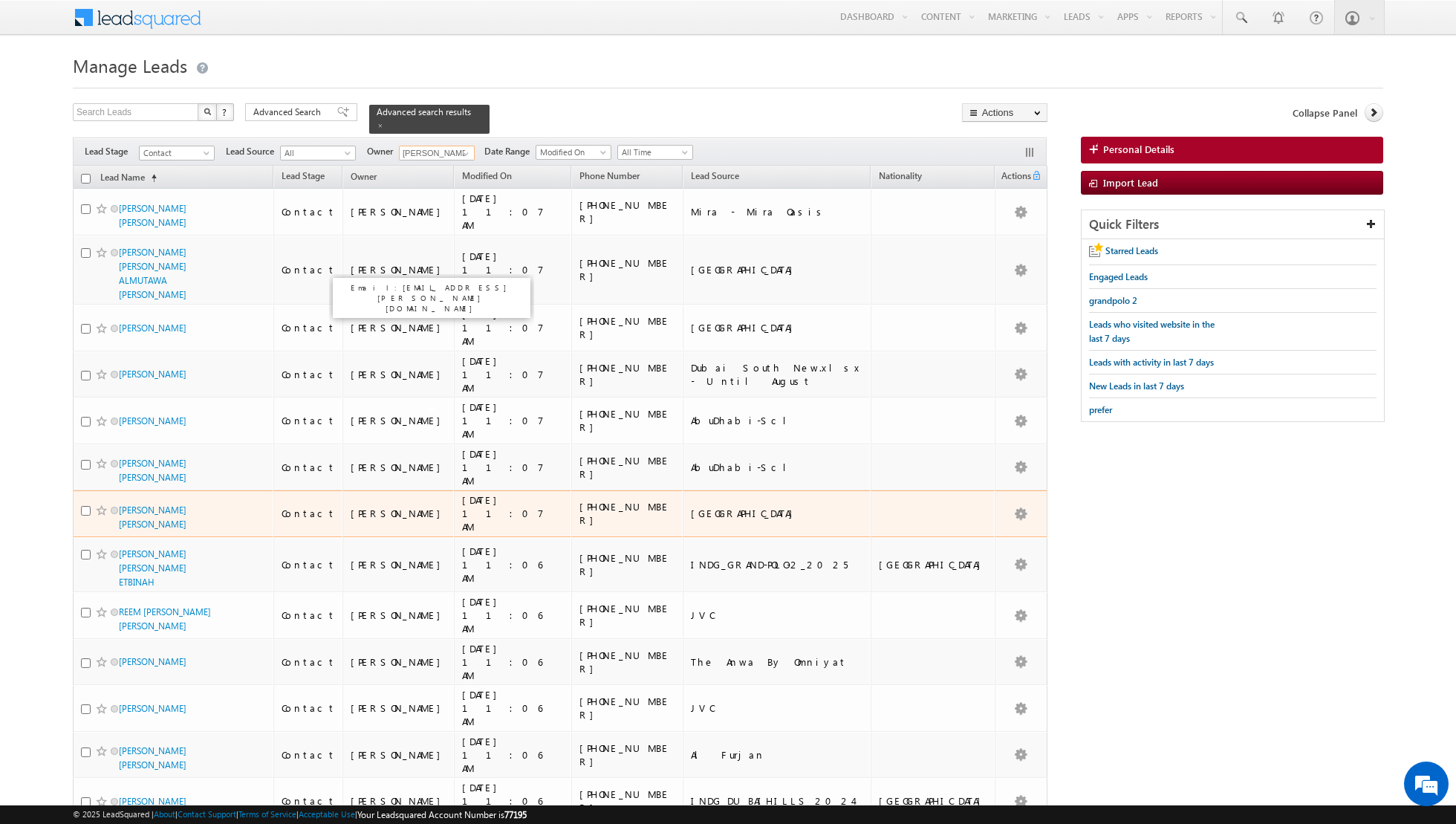
scroll to position [57, 0]
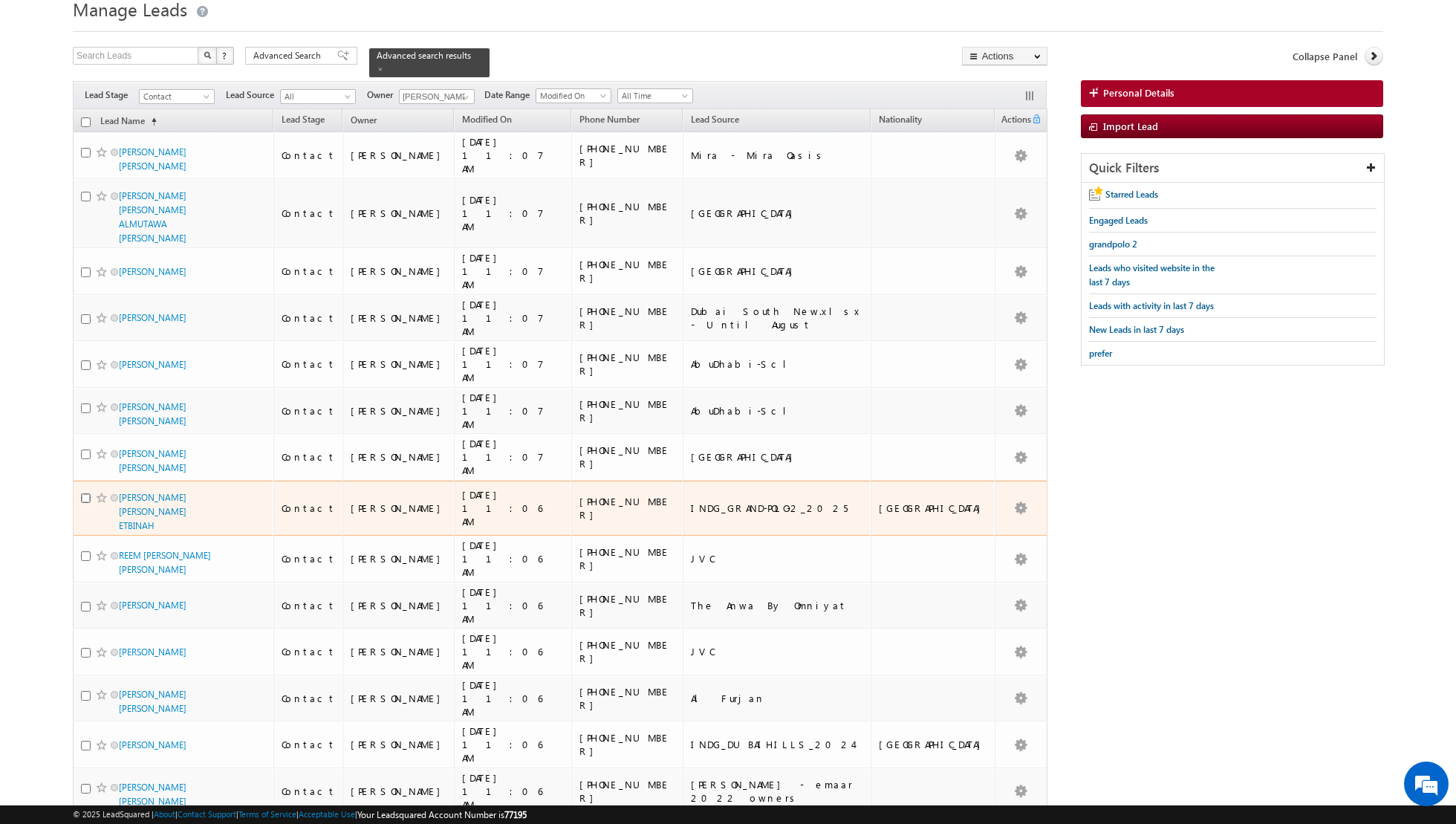
click at [86, 493] on input "checkbox" at bounding box center [86, 498] width 9 height 9
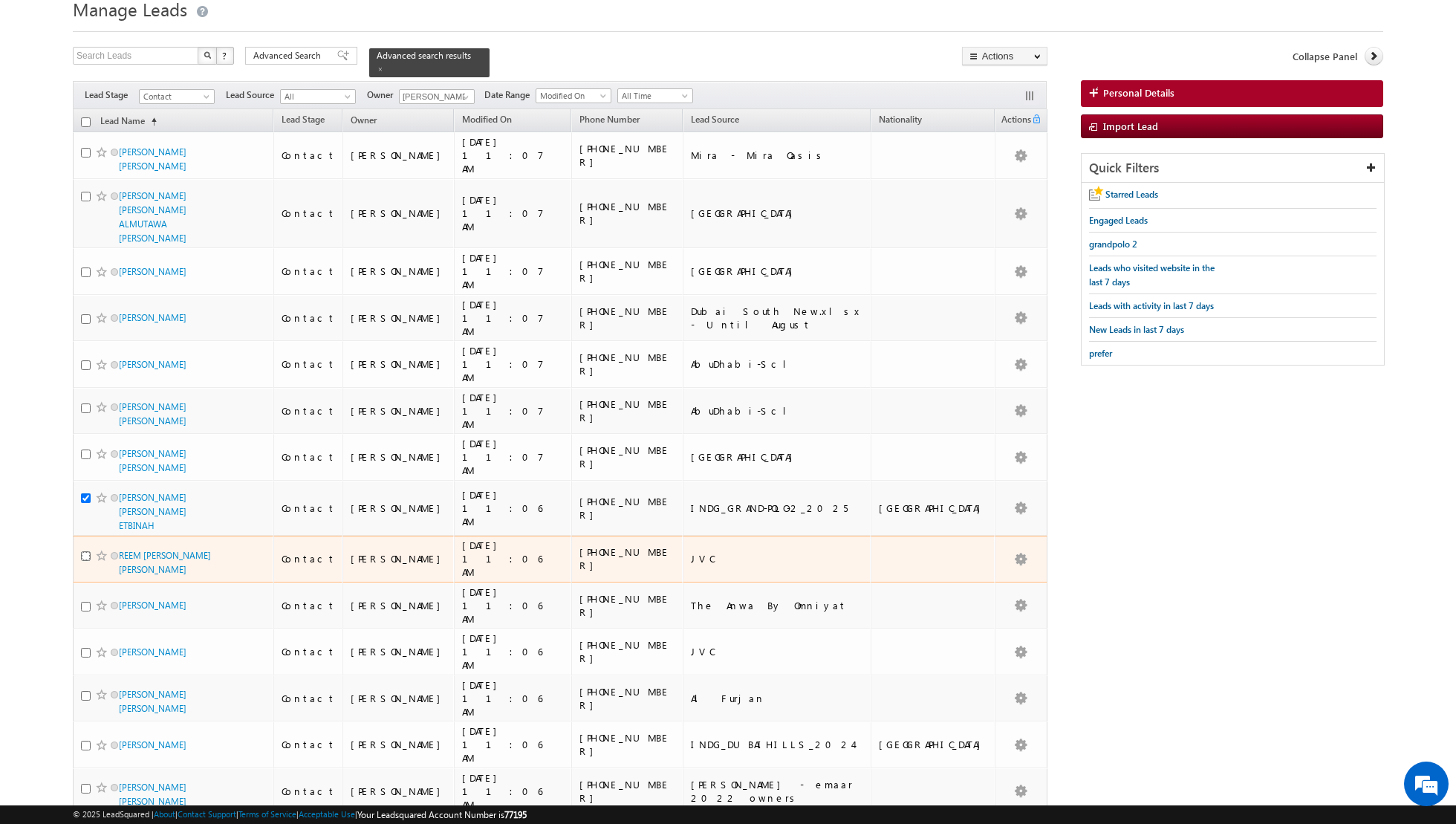
click at [82, 552] on input "checkbox" at bounding box center [86, 556] width 9 height 9
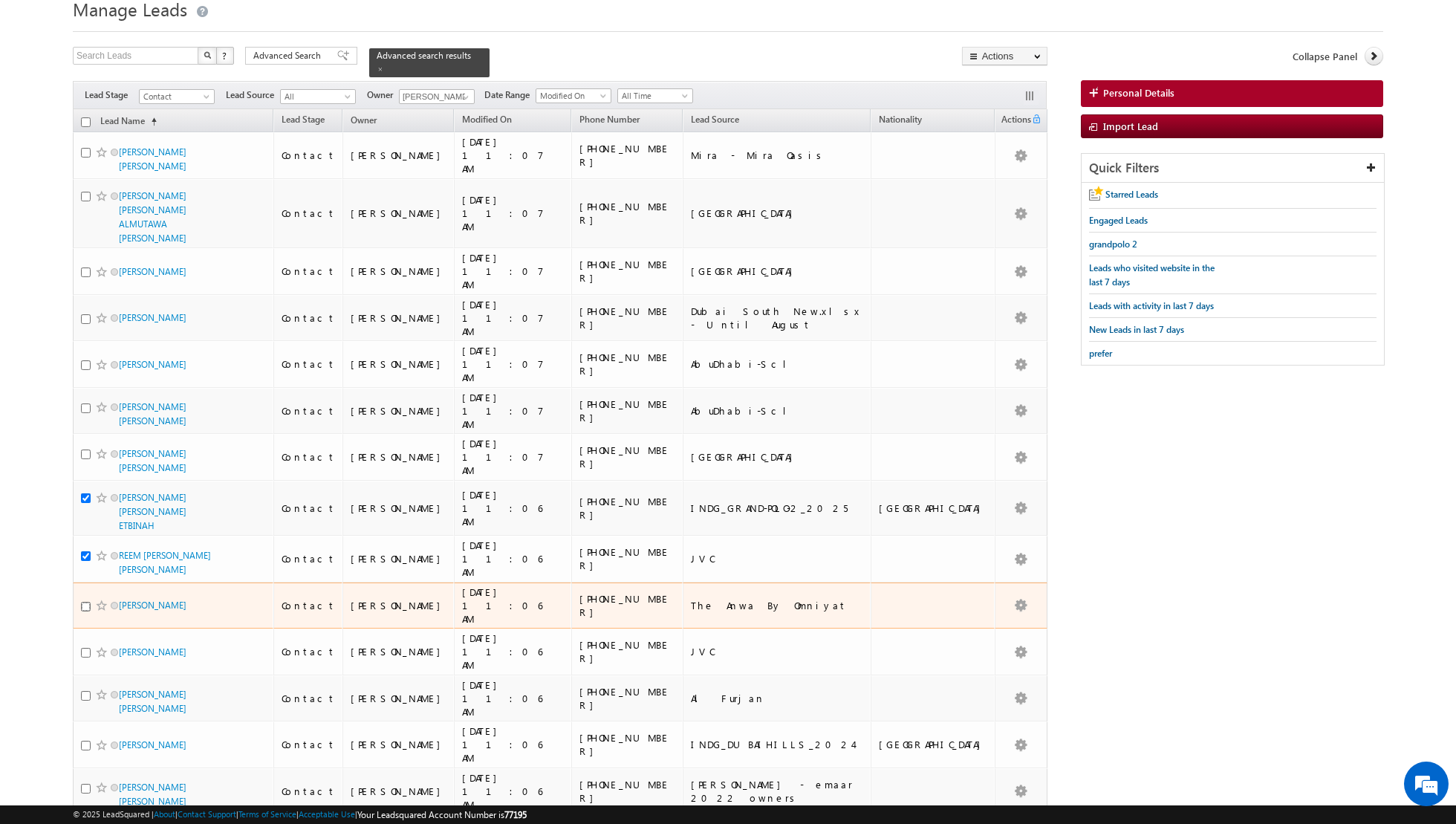
click at [87, 602] on input "checkbox" at bounding box center [86, 606] width 9 height 9
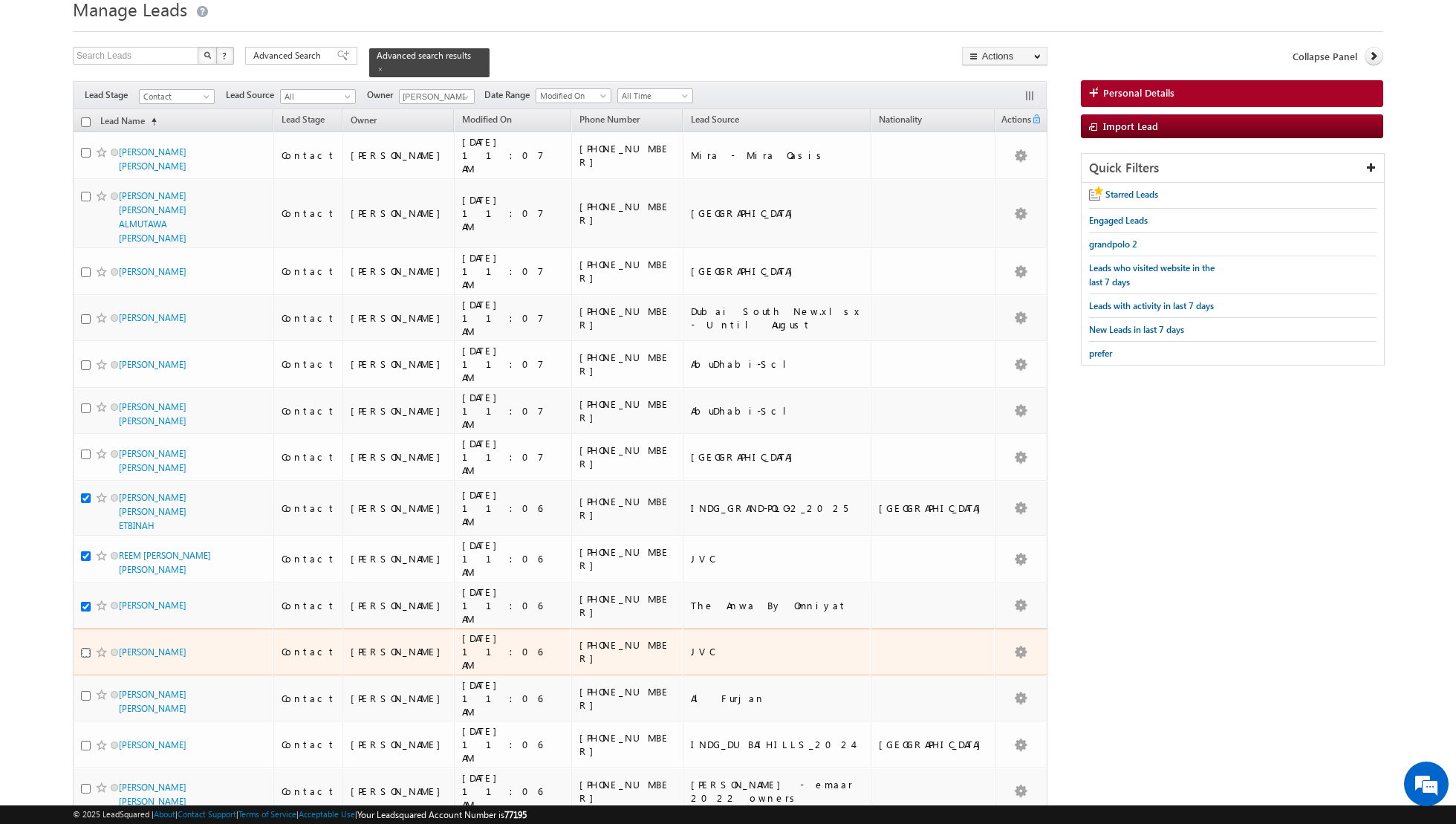
click at [84, 648] on input "checkbox" at bounding box center [86, 653] width 9 height 9
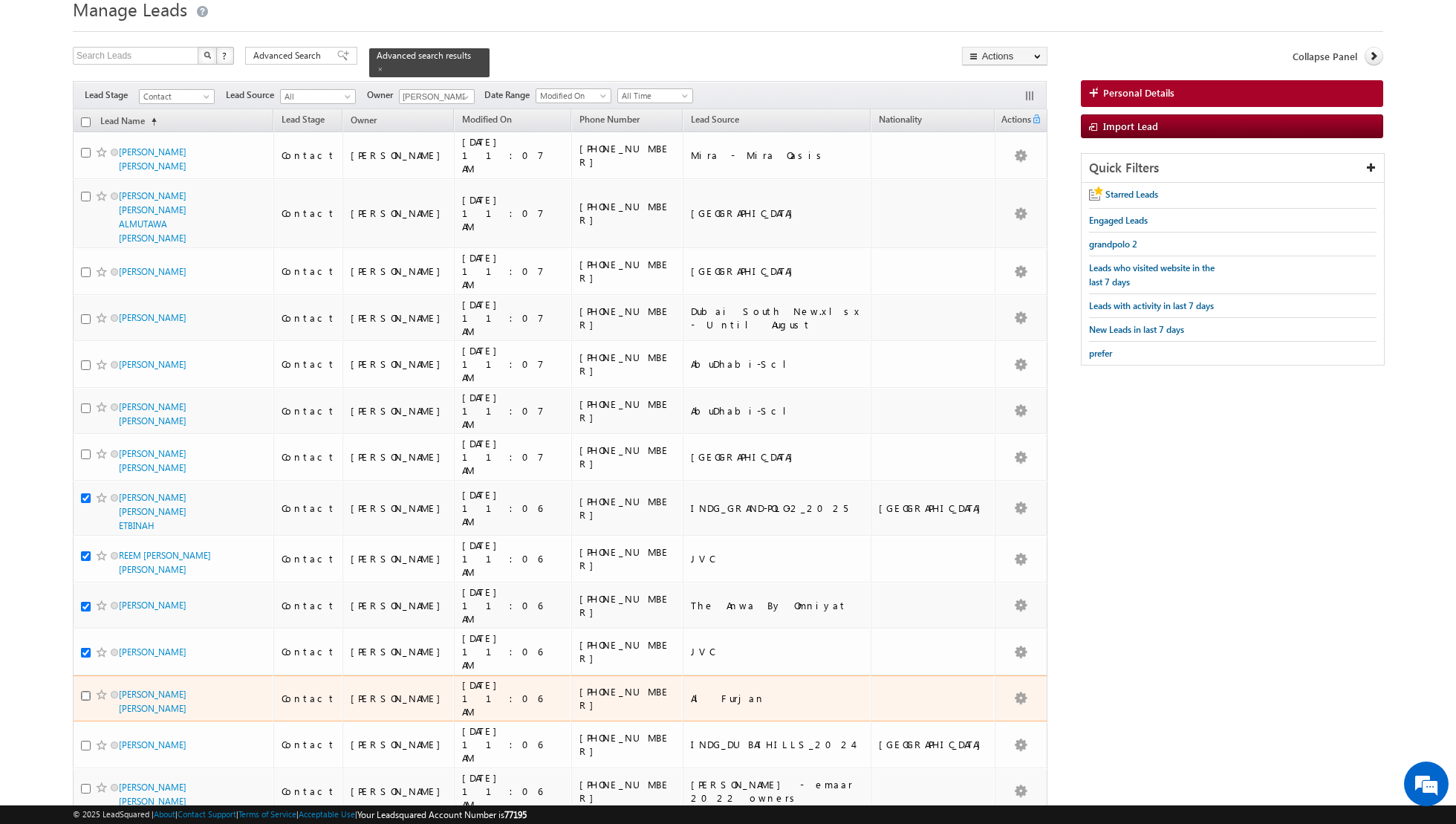
click at [87, 691] on input "checkbox" at bounding box center [86, 696] width 9 height 9
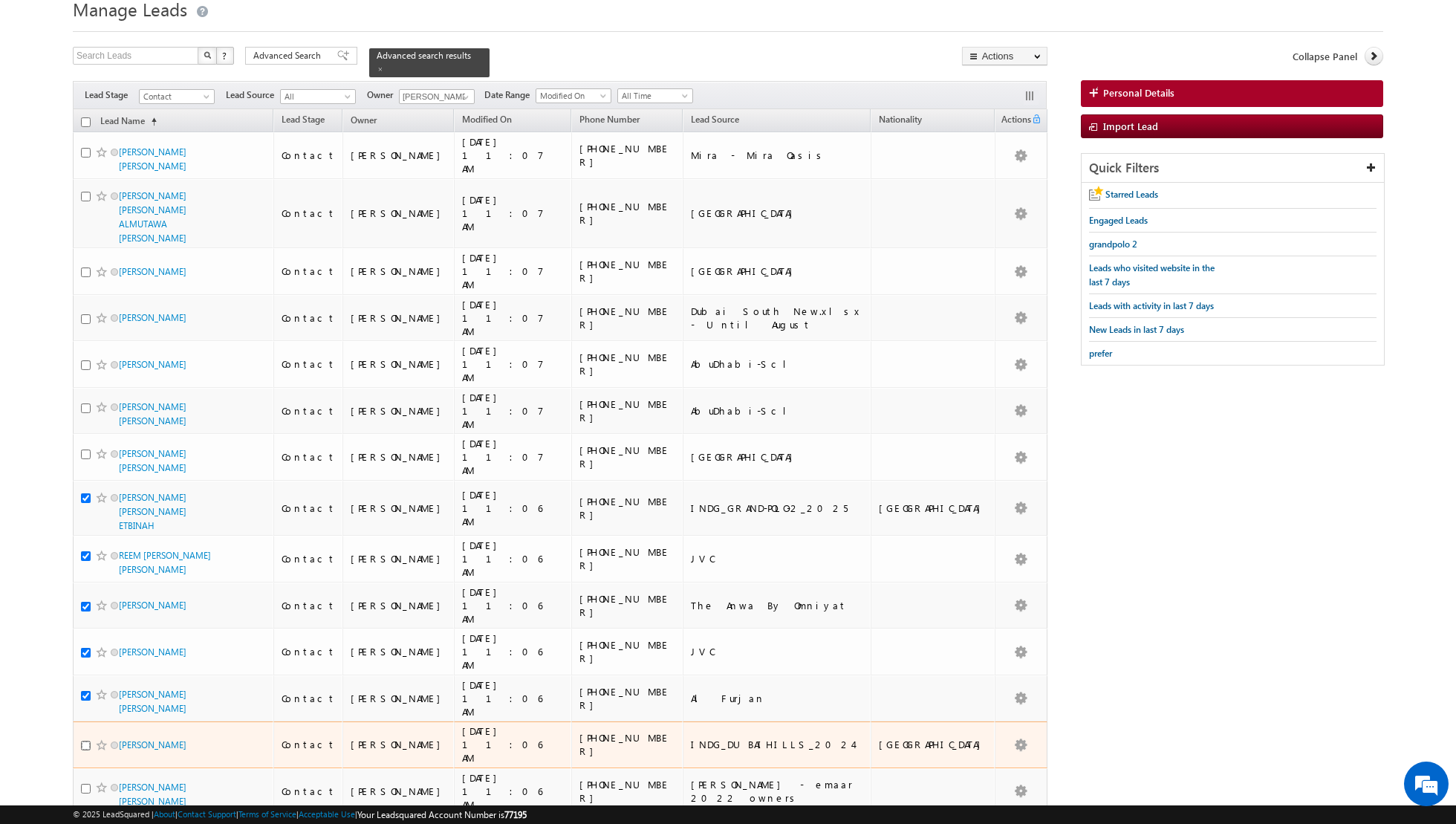
click at [86, 741] on input "checkbox" at bounding box center [86, 745] width 9 height 9
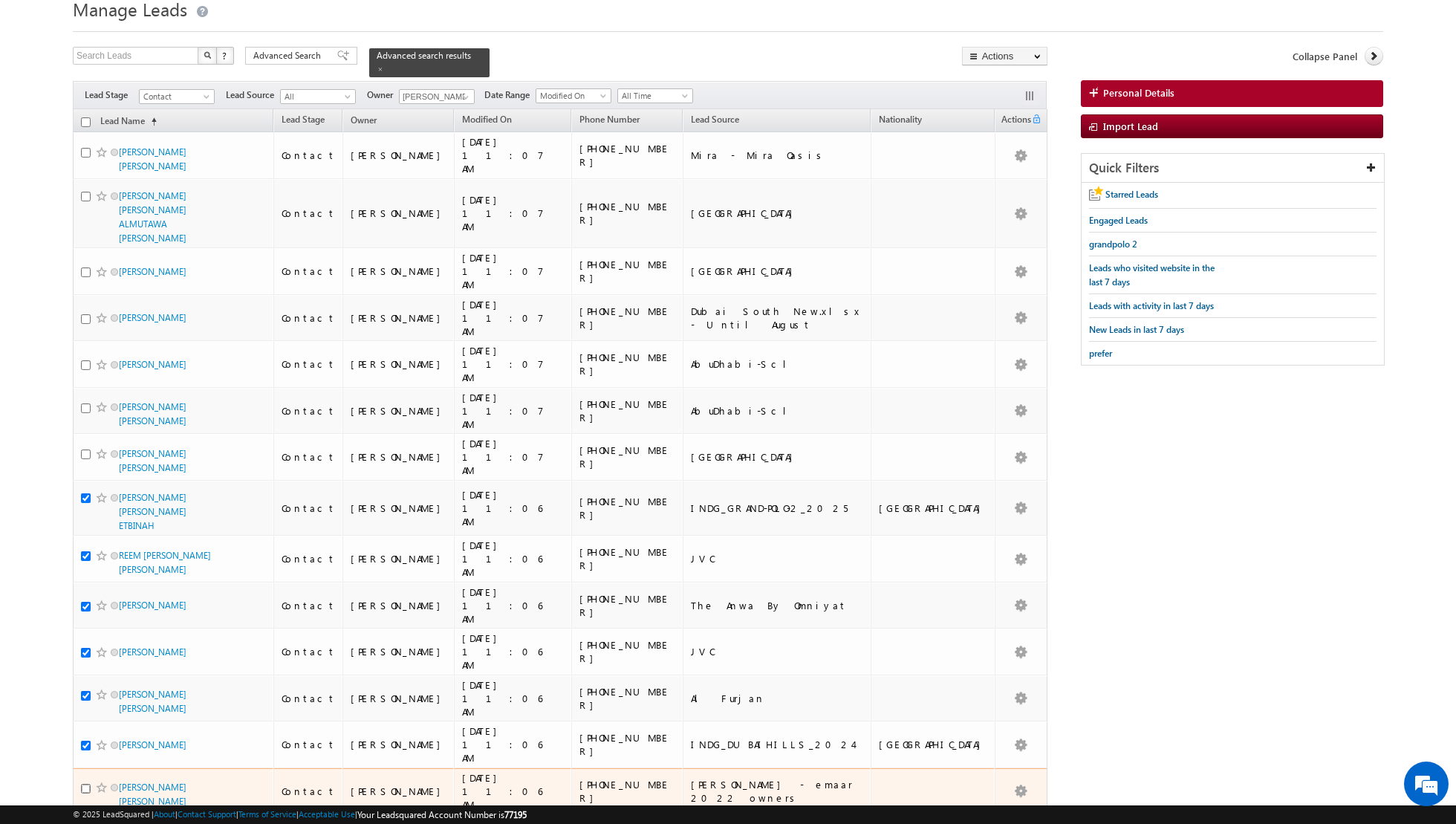
click at [87, 784] on input "checkbox" at bounding box center [86, 788] width 9 height 9
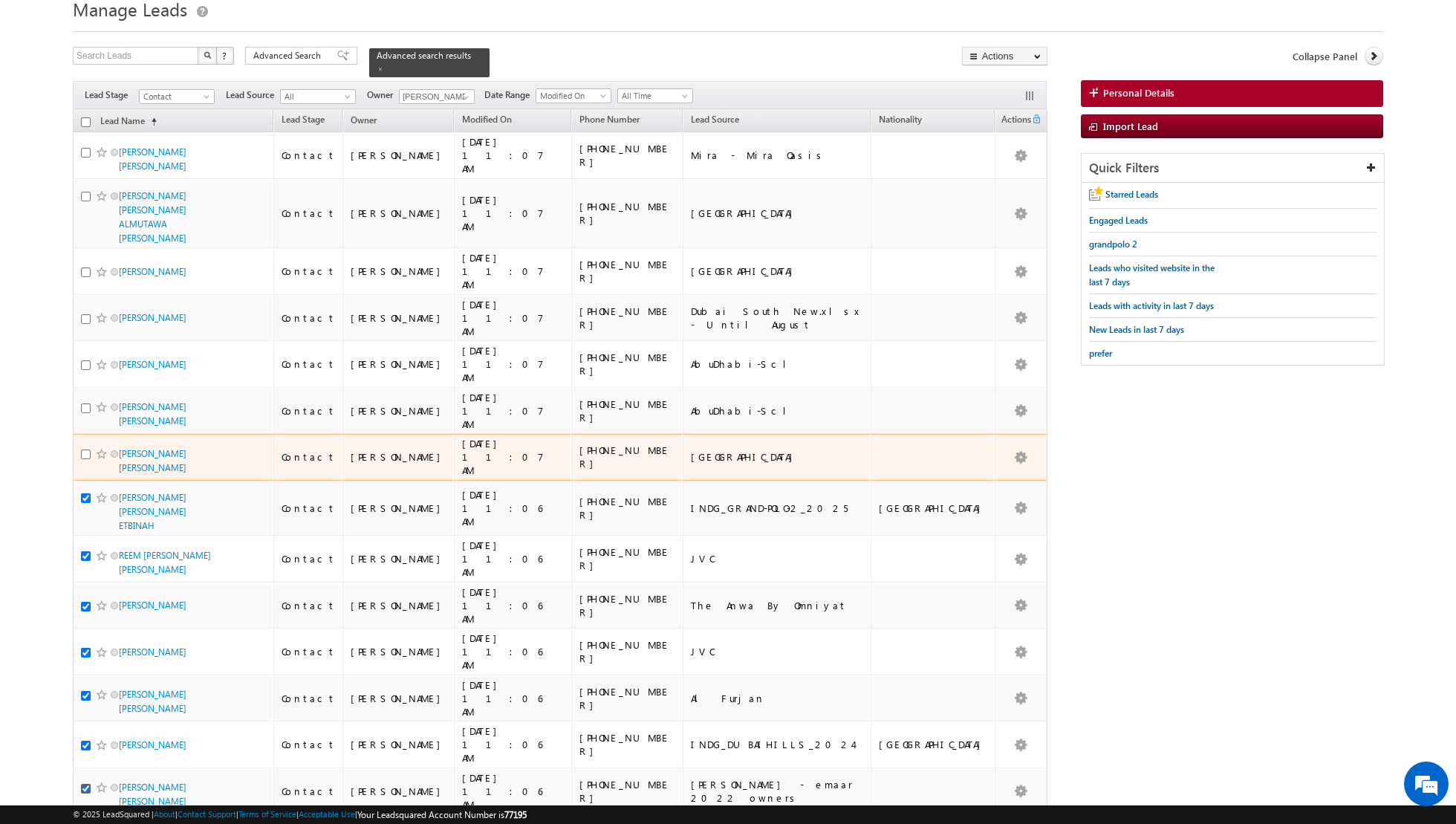
scroll to position [0, 0]
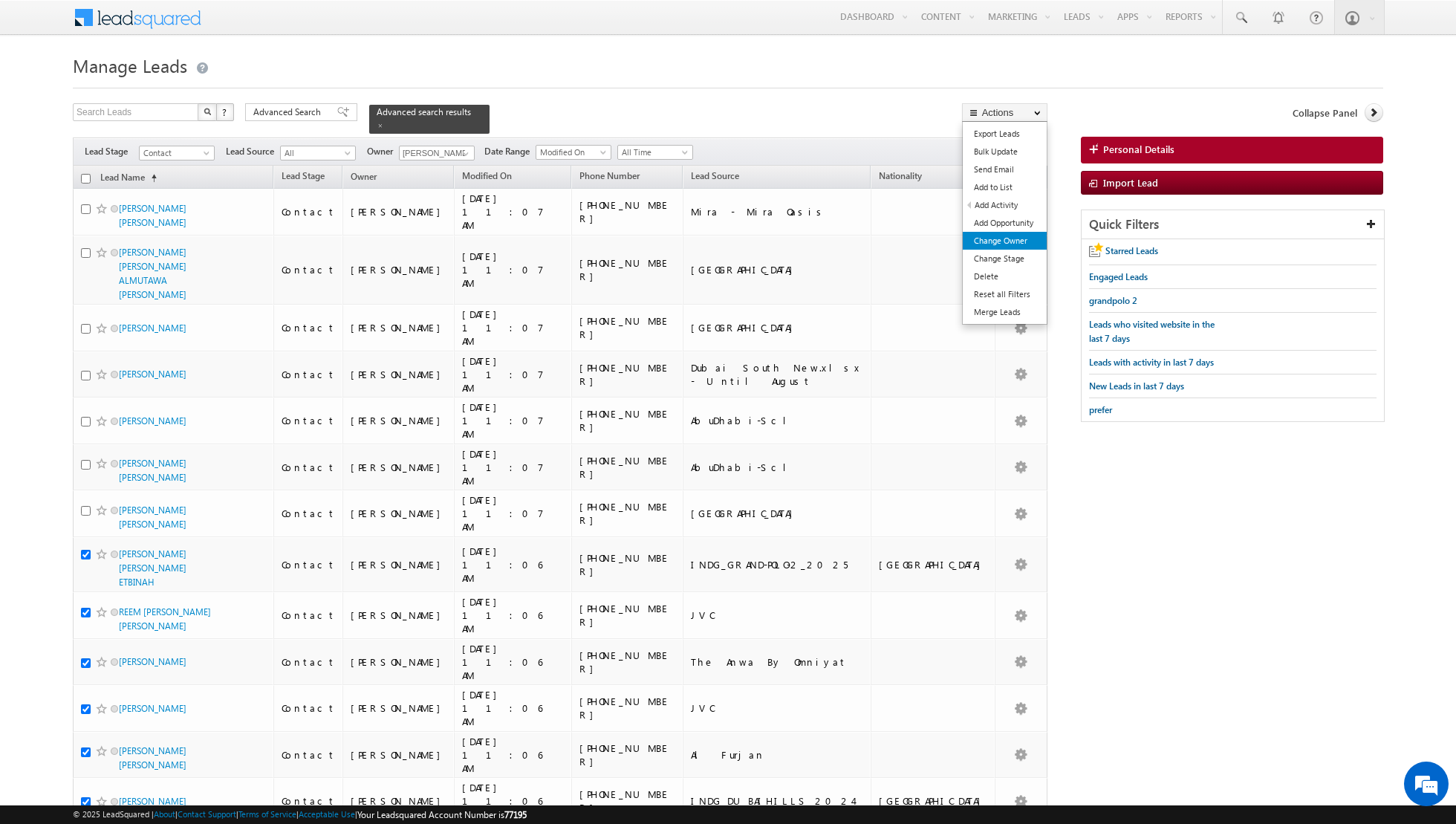
click at [1000, 236] on link "Change Owner" at bounding box center [1005, 241] width 84 height 18
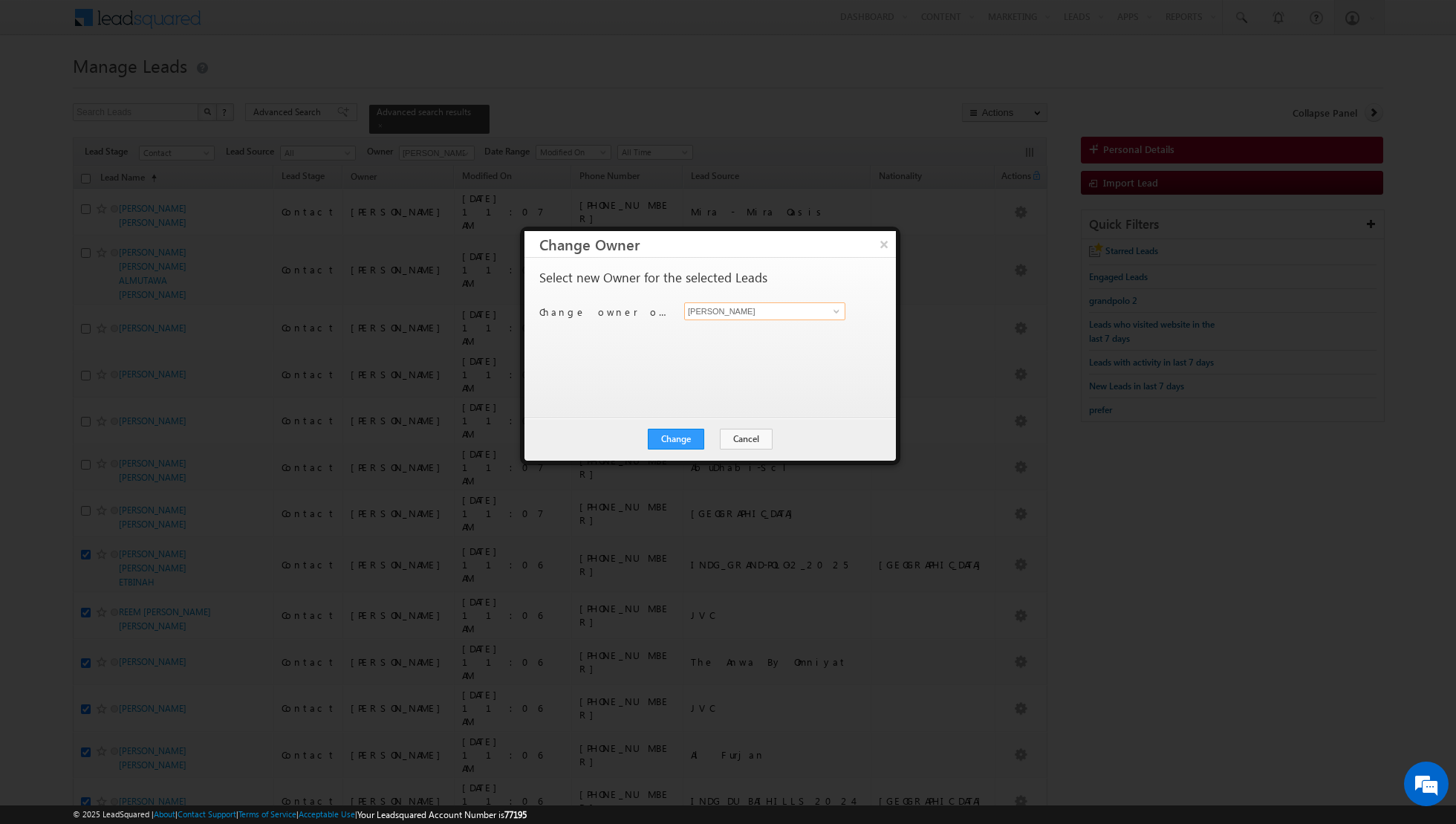
click at [844, 308] on input "[PERSON_NAME]" at bounding box center [765, 311] width 161 height 18
click at [831, 310] on span at bounding box center [837, 312] width 12 height 12
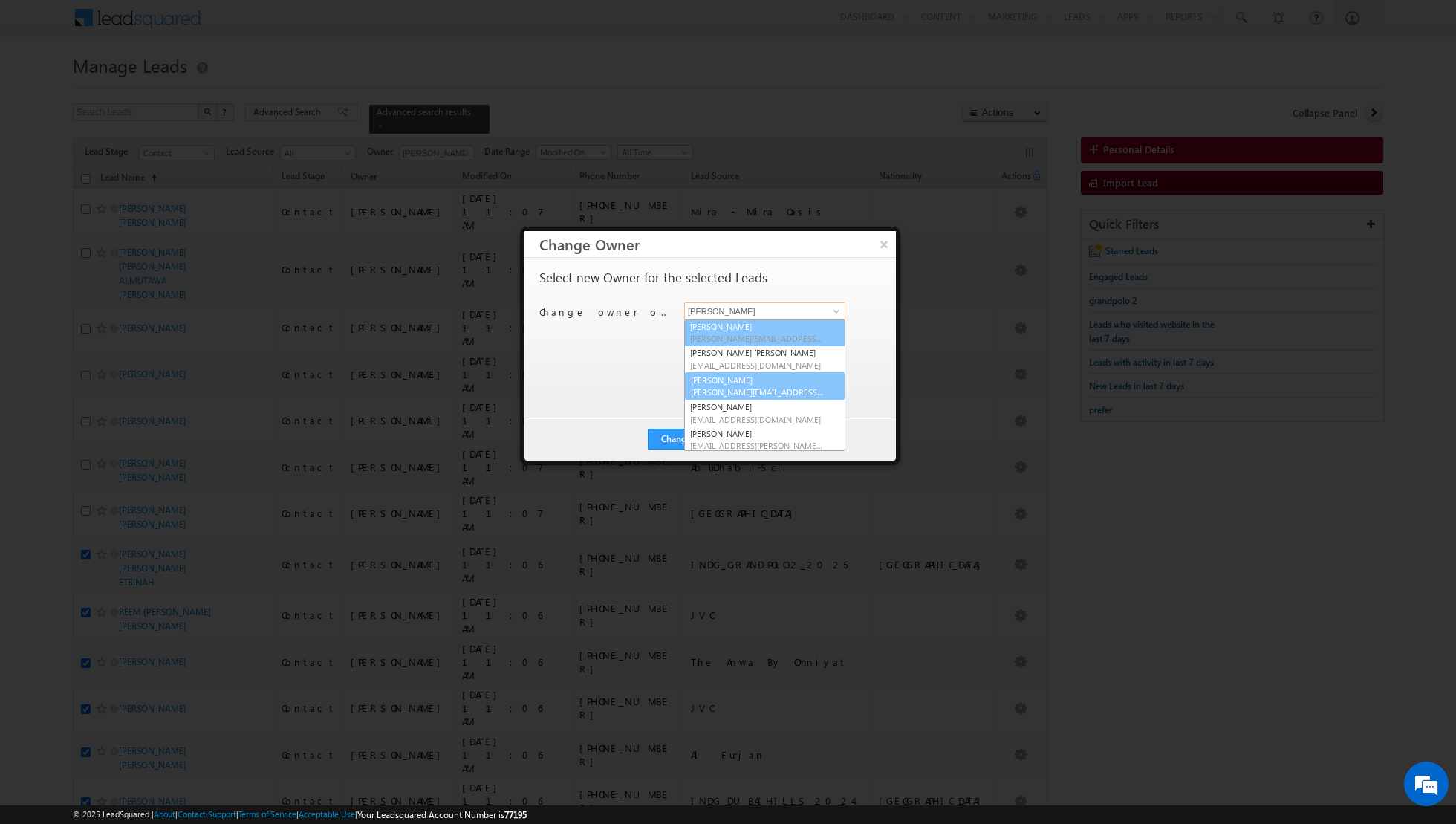
scroll to position [53, 0]
click at [732, 378] on link "Riya Raj riya.raj@indglobal.ae" at bounding box center [765, 386] width 161 height 28
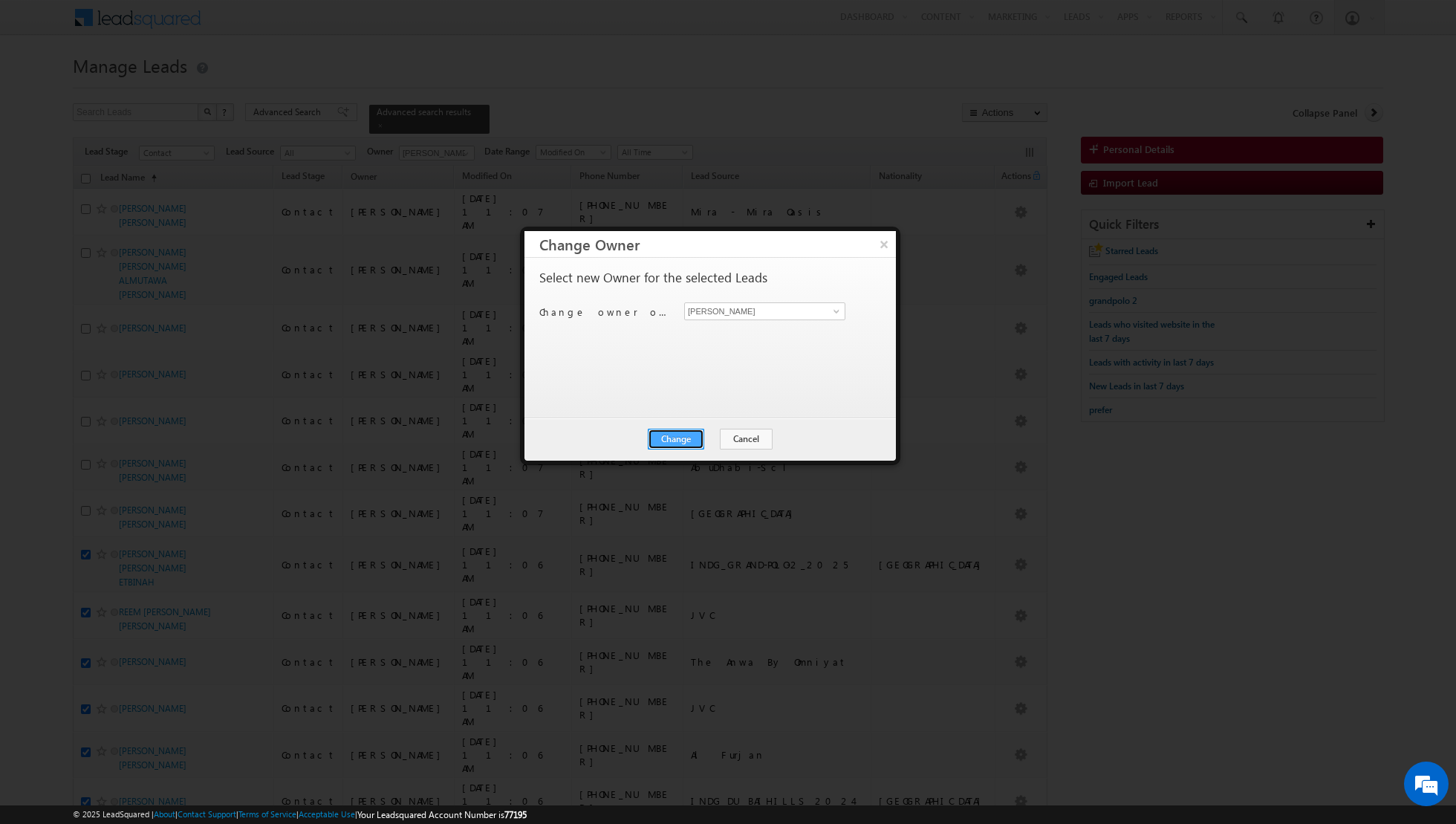
click at [677, 439] on button "Change" at bounding box center [677, 439] width 57 height 21
click at [713, 434] on button "Close" at bounding box center [713, 439] width 48 height 21
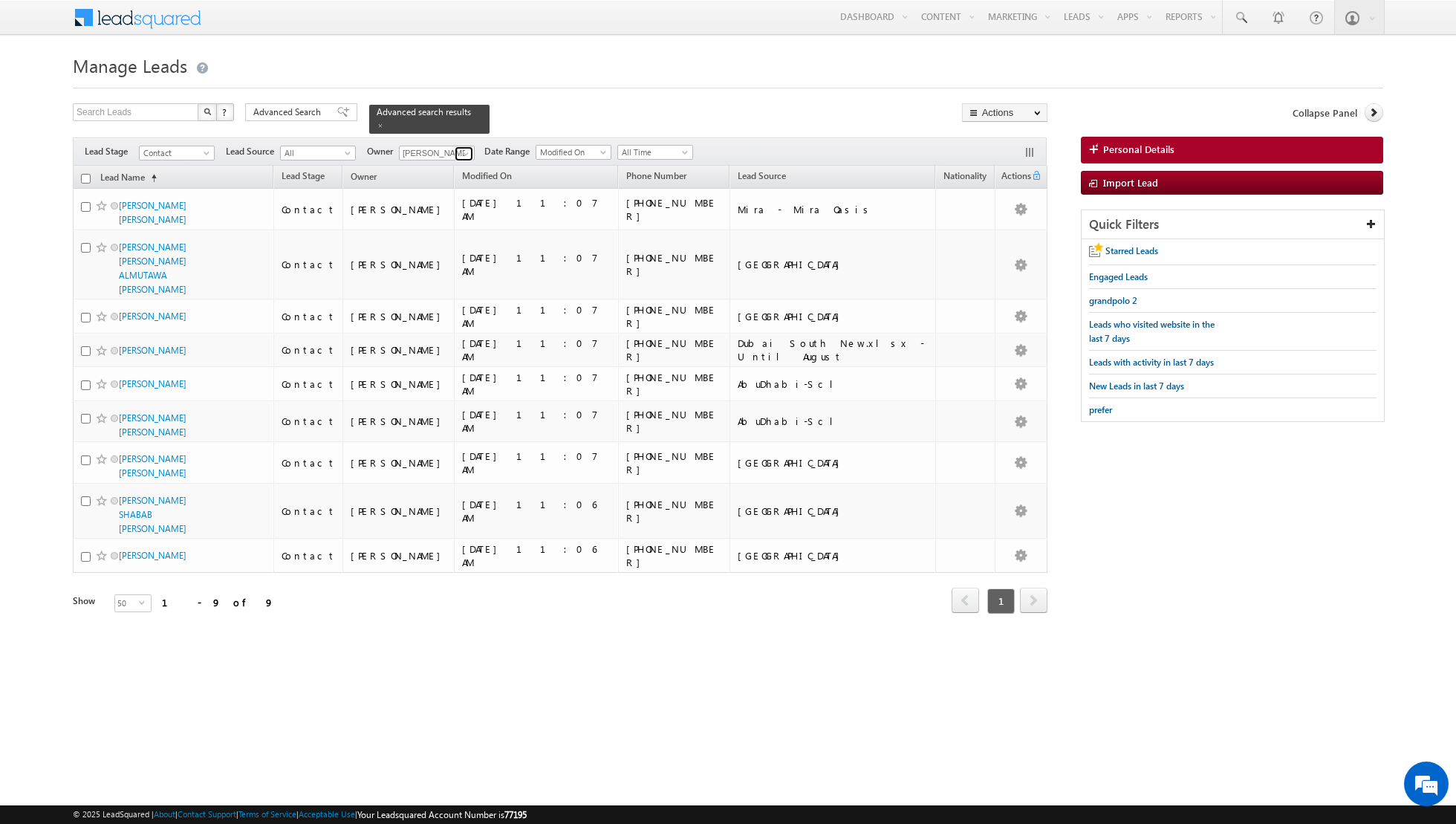
click at [463, 152] on span at bounding box center [466, 154] width 12 height 12
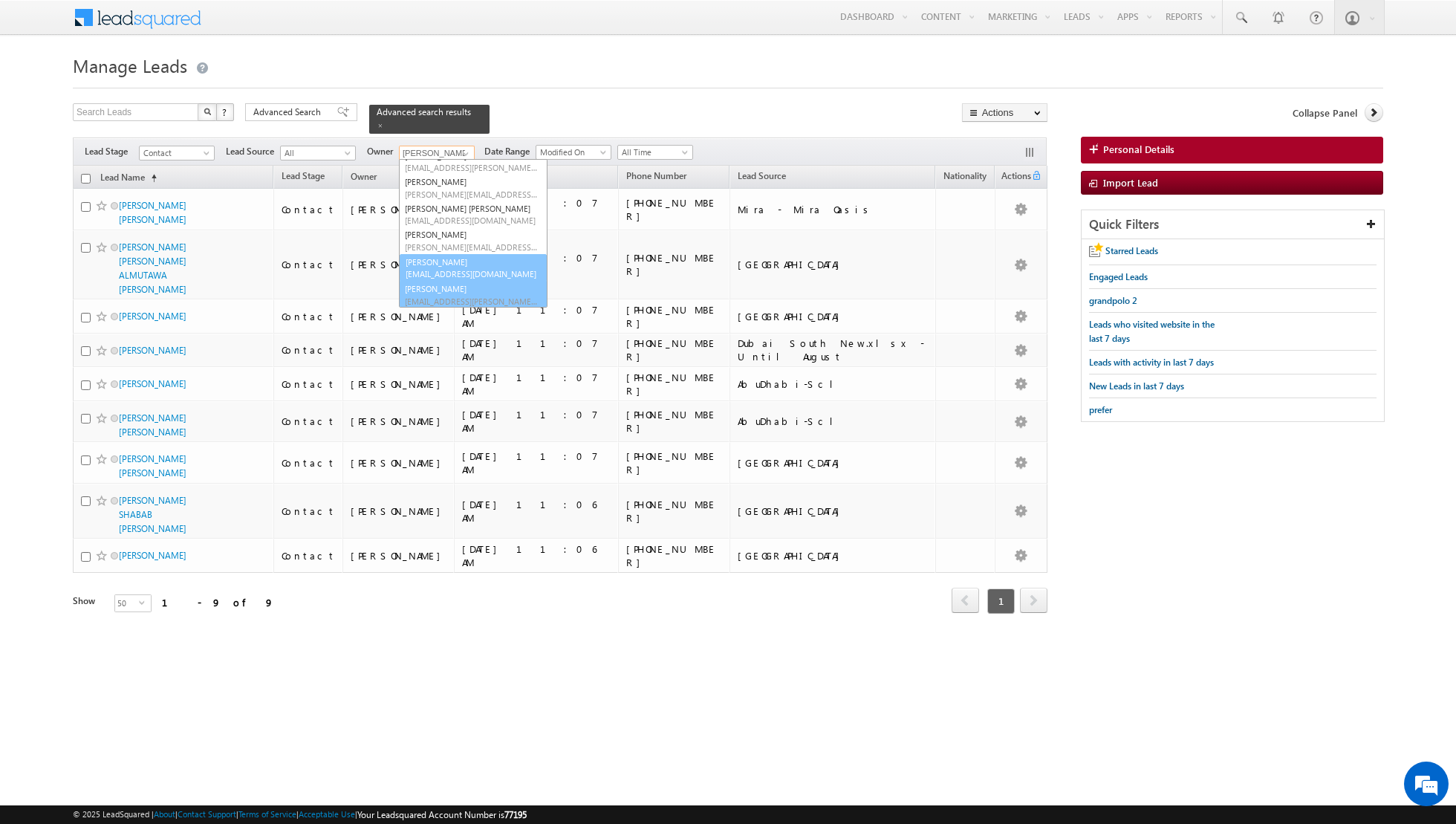
scroll to position [67, 0]
click at [433, 264] on link "Shaurya Purohit shaurya.purohit@indglobal.ae" at bounding box center [474, 269] width 149 height 28
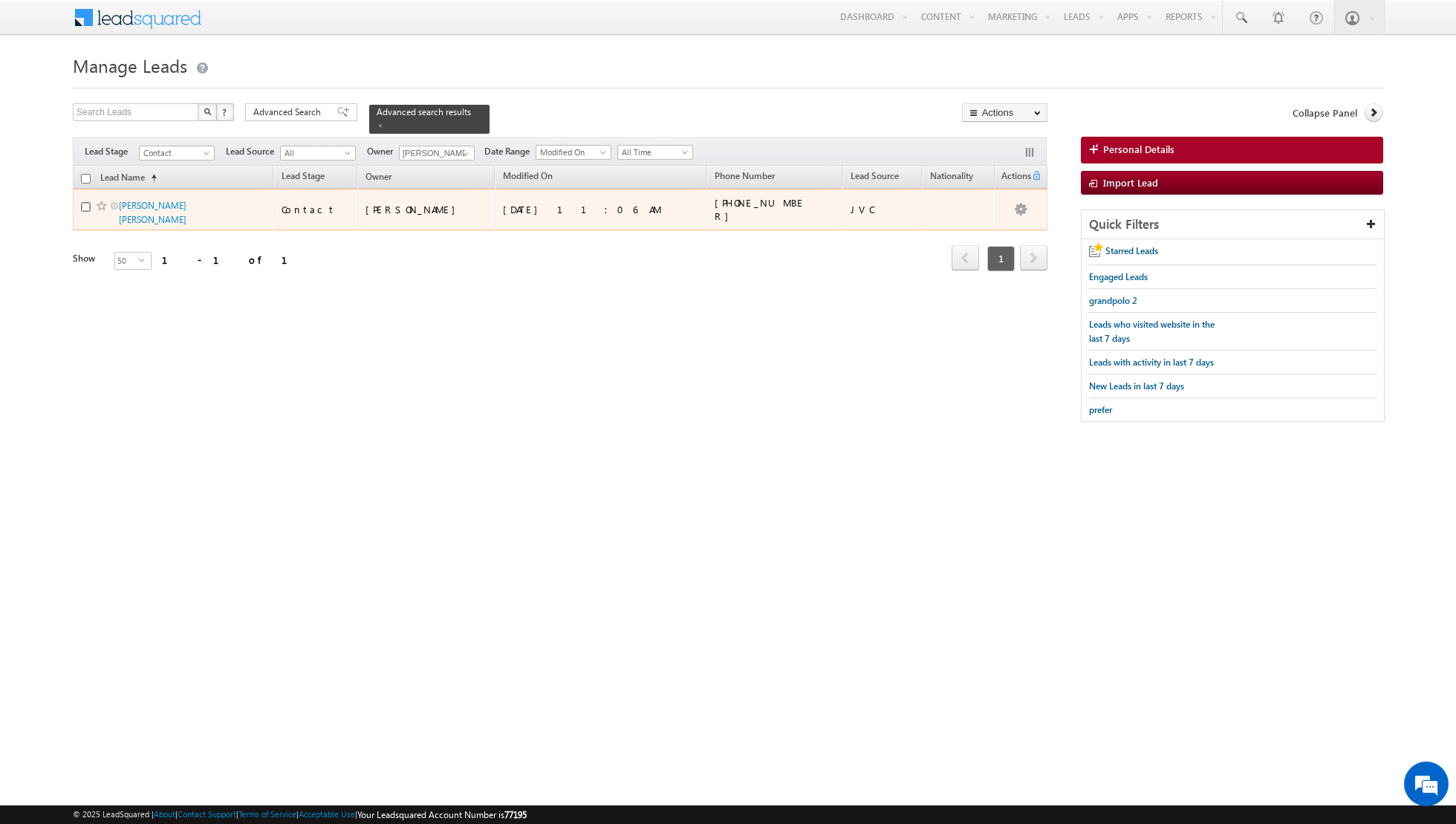
click at [87, 205] on input "checkbox" at bounding box center [86, 206] width 9 height 9
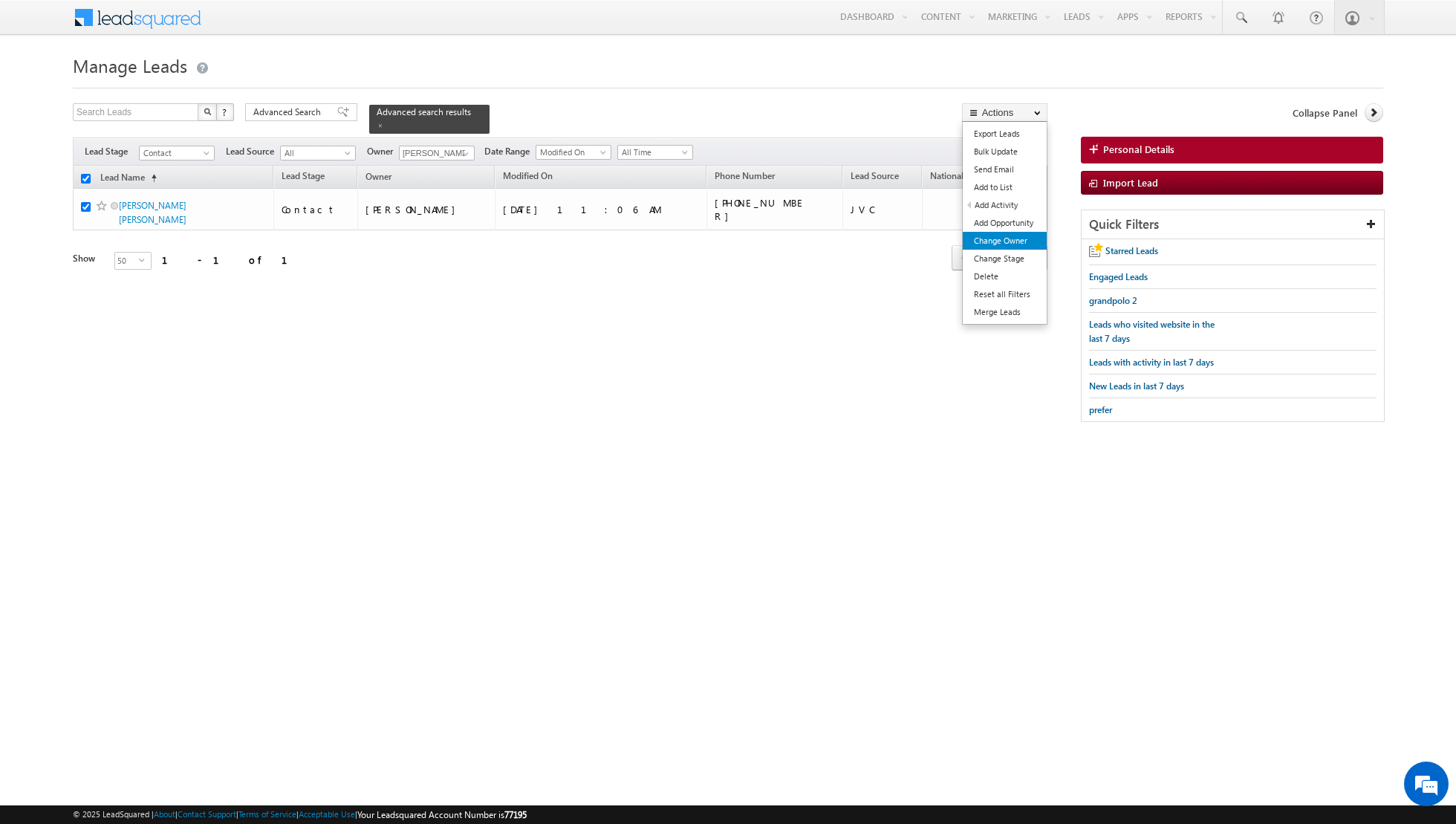
click at [988, 238] on link "Change Owner" at bounding box center [1005, 241] width 84 height 18
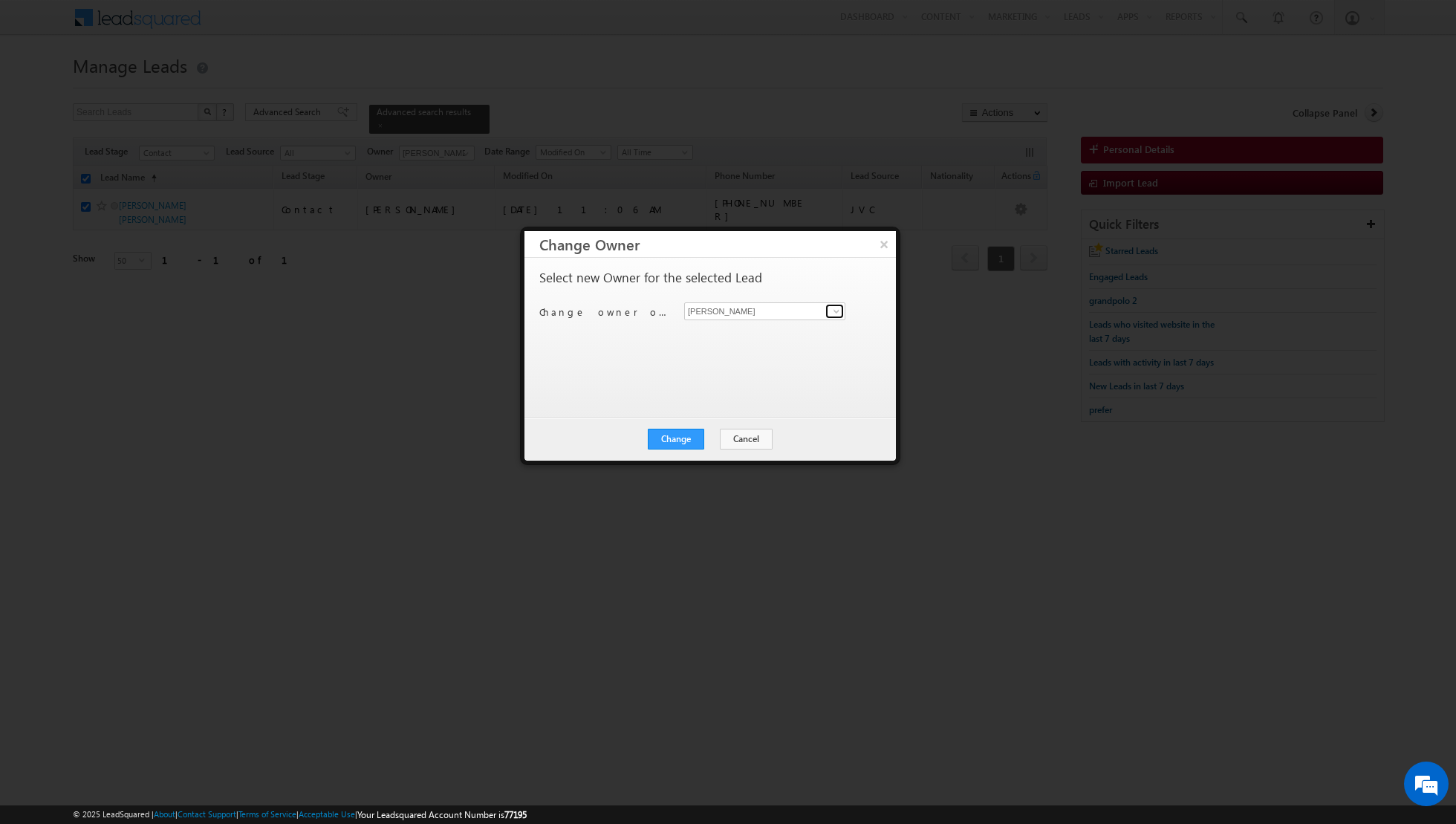
click at [841, 312] on span at bounding box center [837, 312] width 12 height 12
click at [733, 383] on link "Muhammad Shibily muhammad.shibily@indglobal.ae" at bounding box center [765, 386] width 161 height 28
click at [675, 441] on button "Change" at bounding box center [677, 439] width 57 height 21
click at [712, 439] on button "Close" at bounding box center [713, 439] width 48 height 21
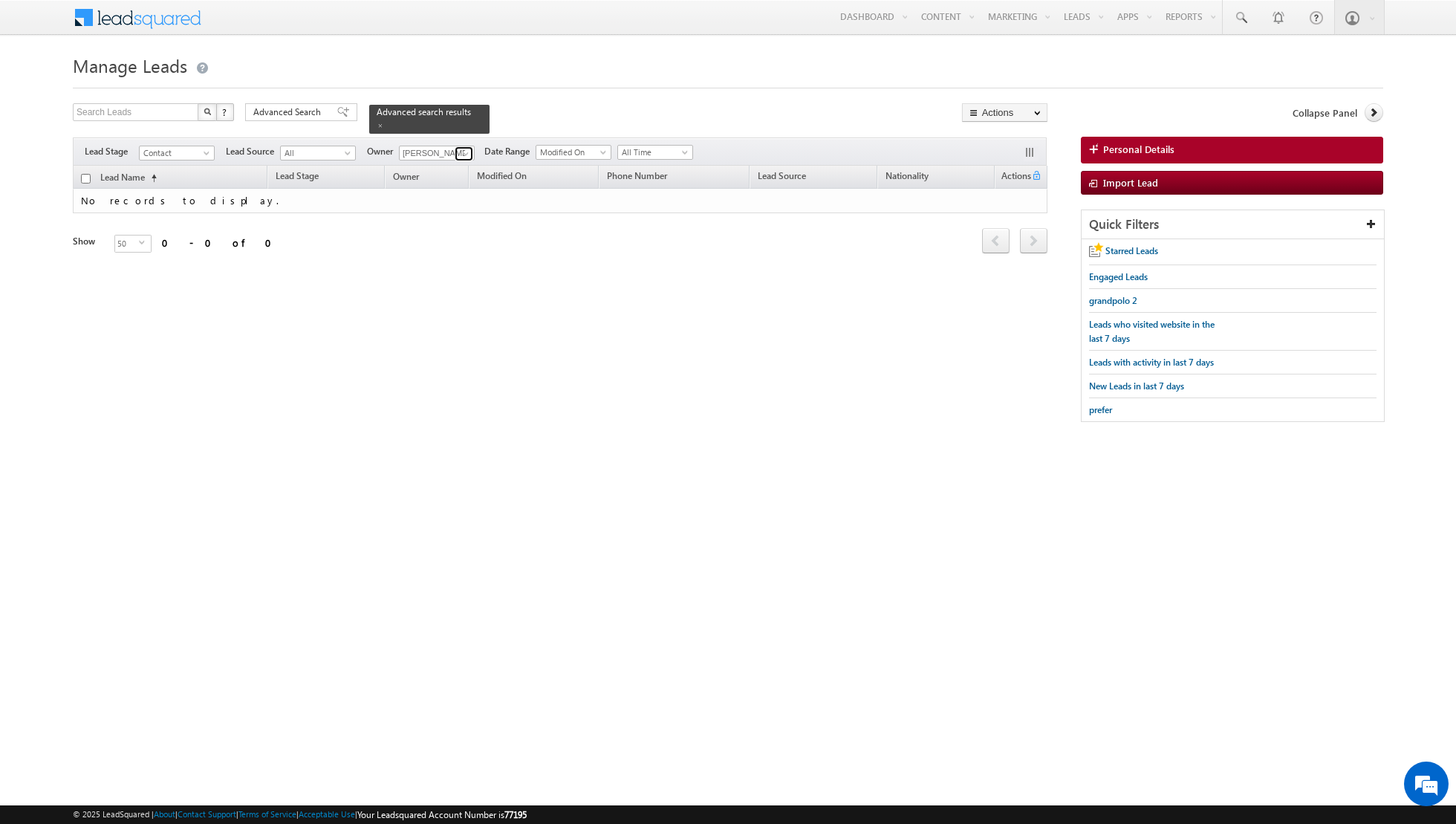
click at [460, 152] on span at bounding box center [466, 154] width 12 height 12
click at [453, 264] on link "Nandhana Anil nandhana.anil@indglobal.ae" at bounding box center [474, 268] width 149 height 28
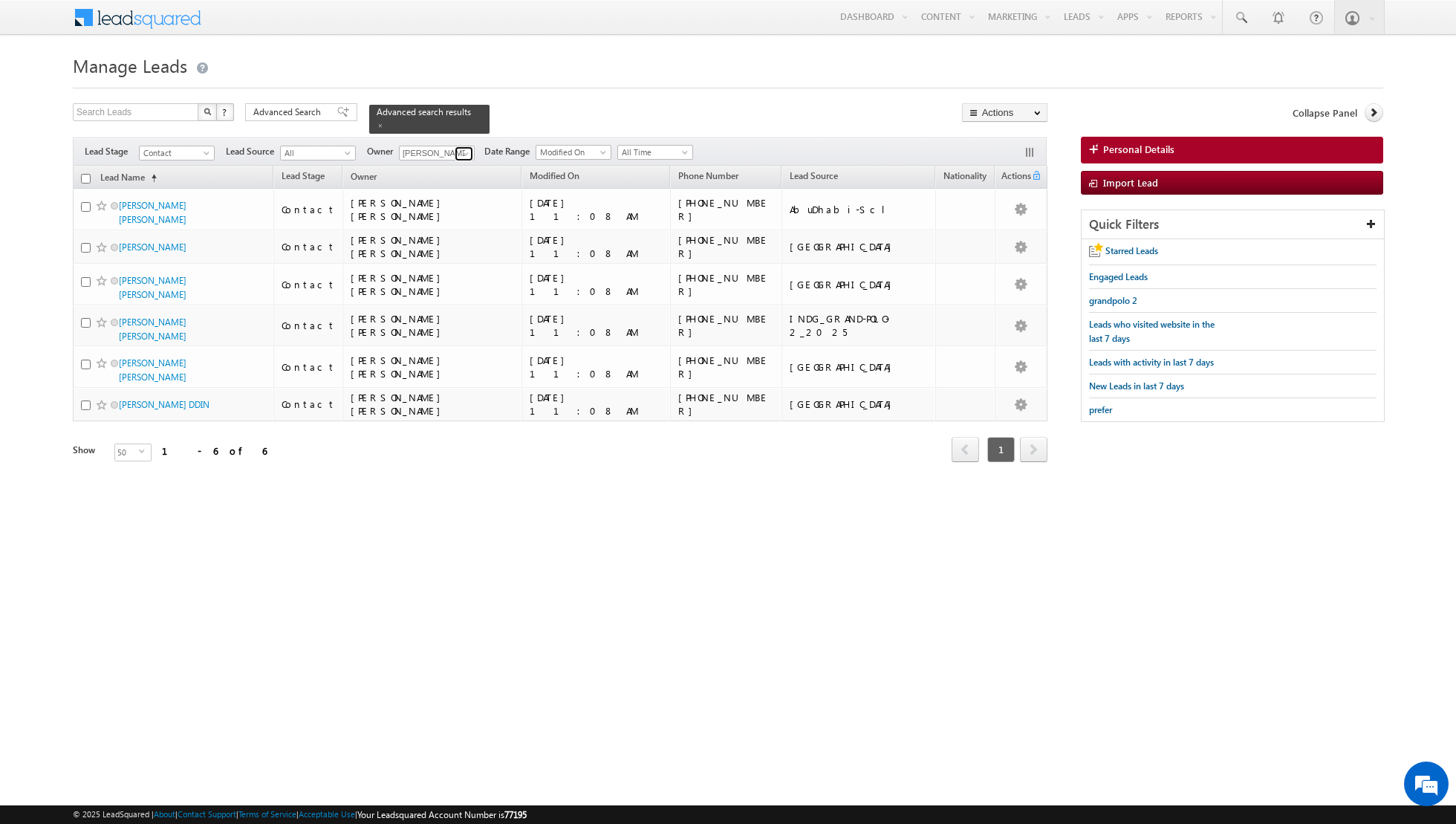
click at [460, 152] on span at bounding box center [466, 154] width 12 height 12
click at [440, 285] on link "Riya Raj riya.raj@indglobal.ae" at bounding box center [474, 292] width 149 height 28
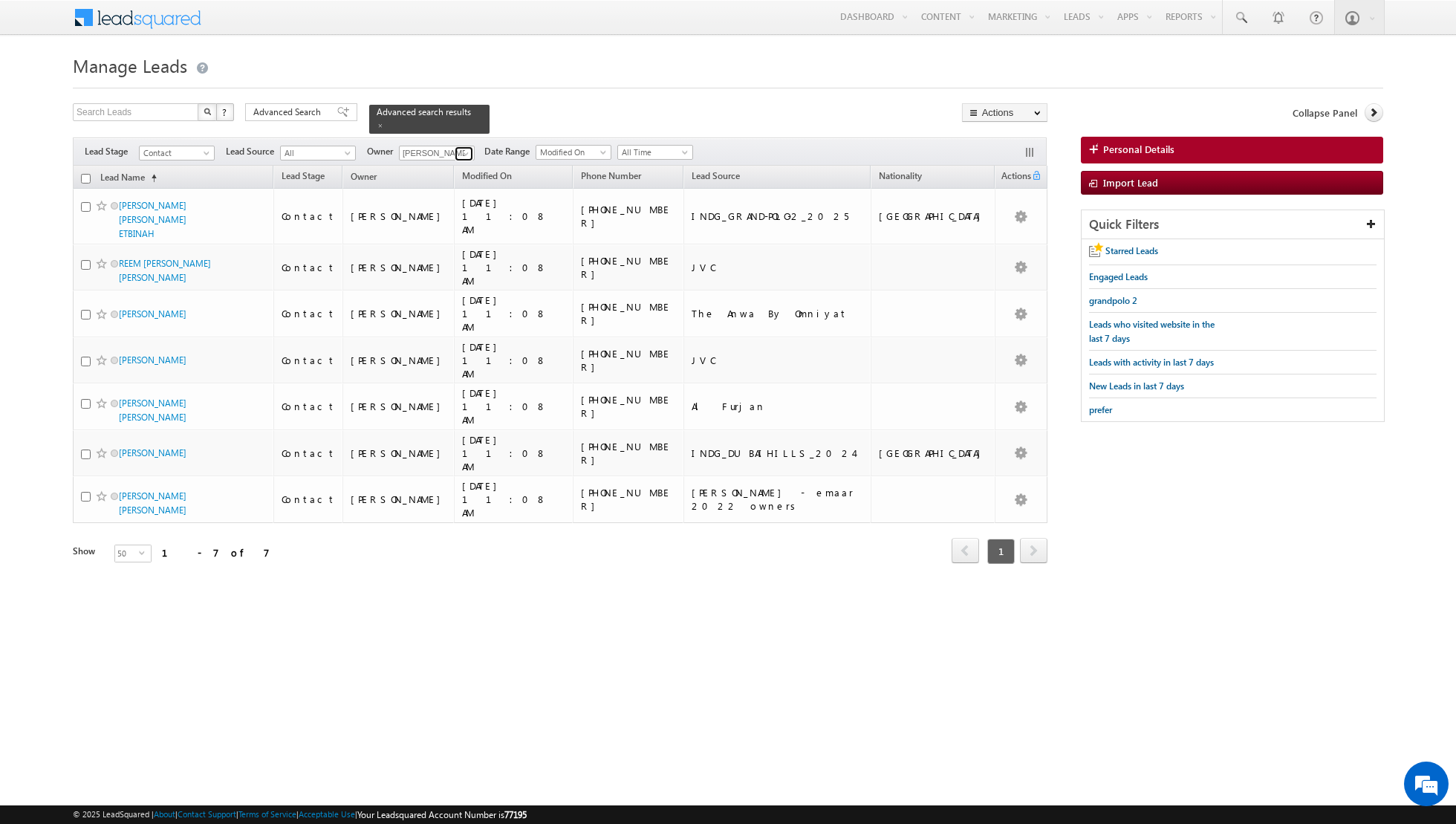
click at [462, 156] on span at bounding box center [466, 154] width 12 height 12
click at [457, 227] on link "Muhammad Shibily muhammad.shibily@indglobal.ae" at bounding box center [474, 240] width 149 height 28
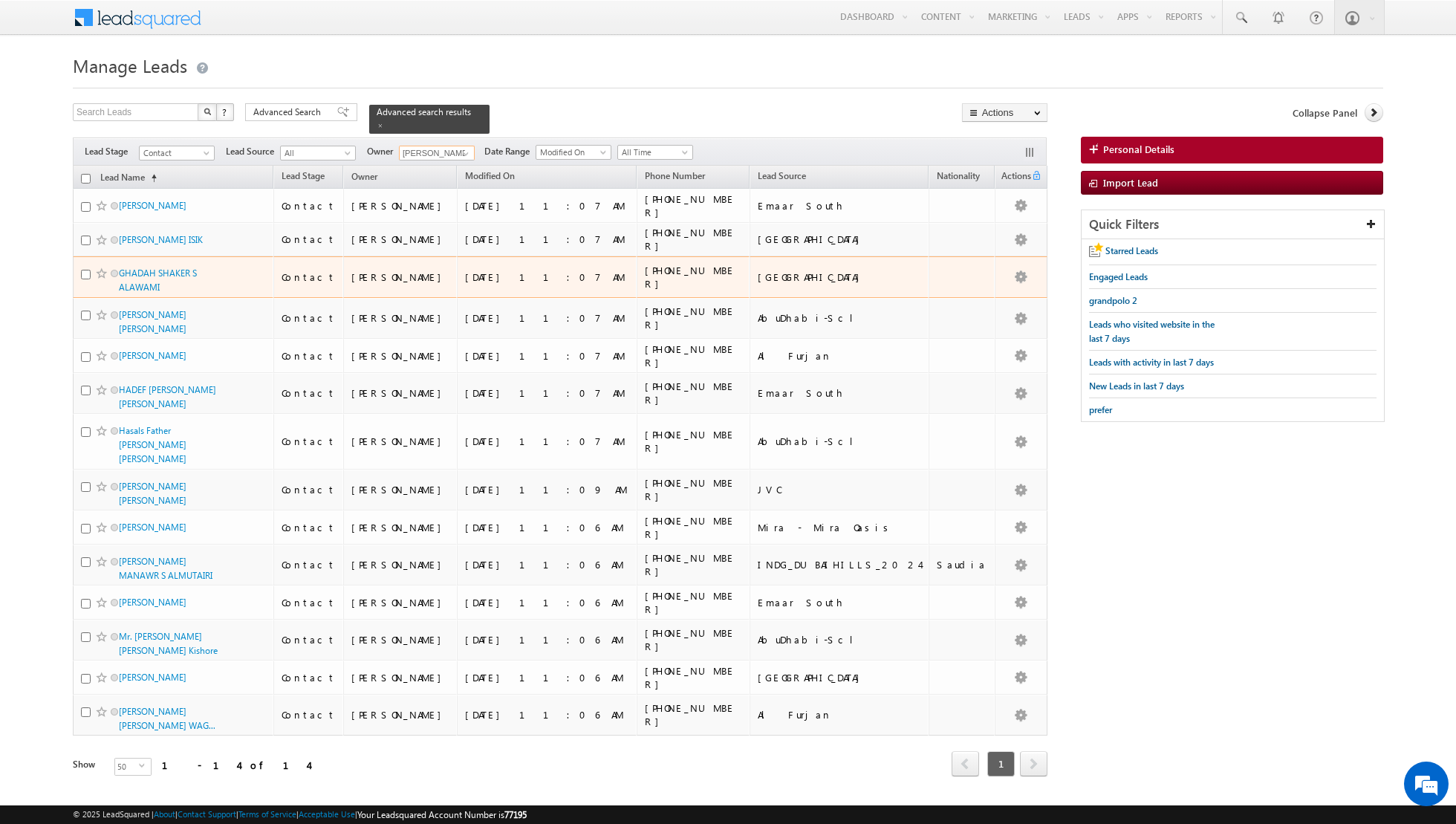
scroll to position [15, 0]
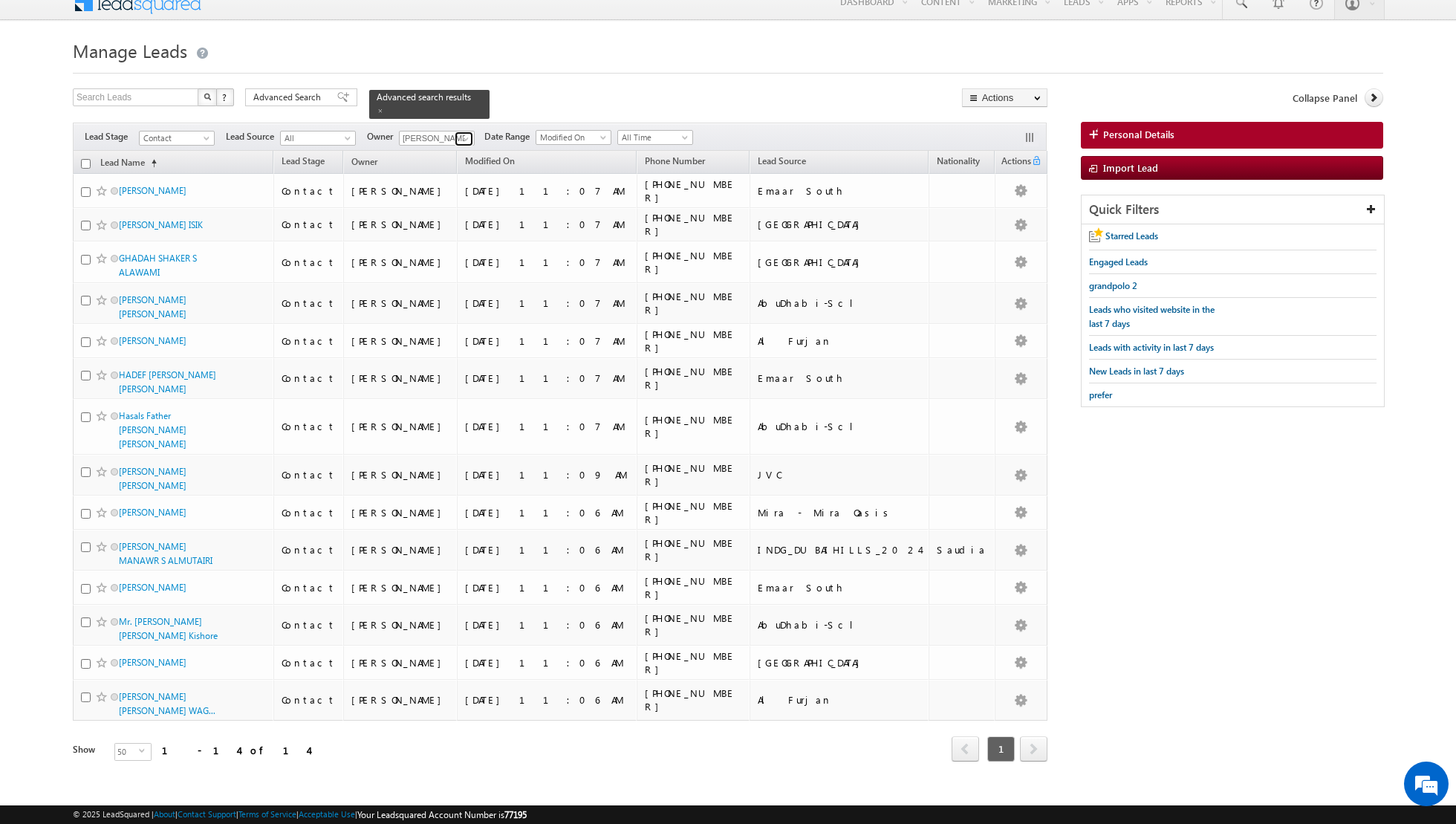
click at [463, 137] on span at bounding box center [466, 139] width 12 height 12
click at [462, 196] on link "Isha Mehndiratta isha.mehndiratta@indglobal.ae" at bounding box center [474, 200] width 149 height 28
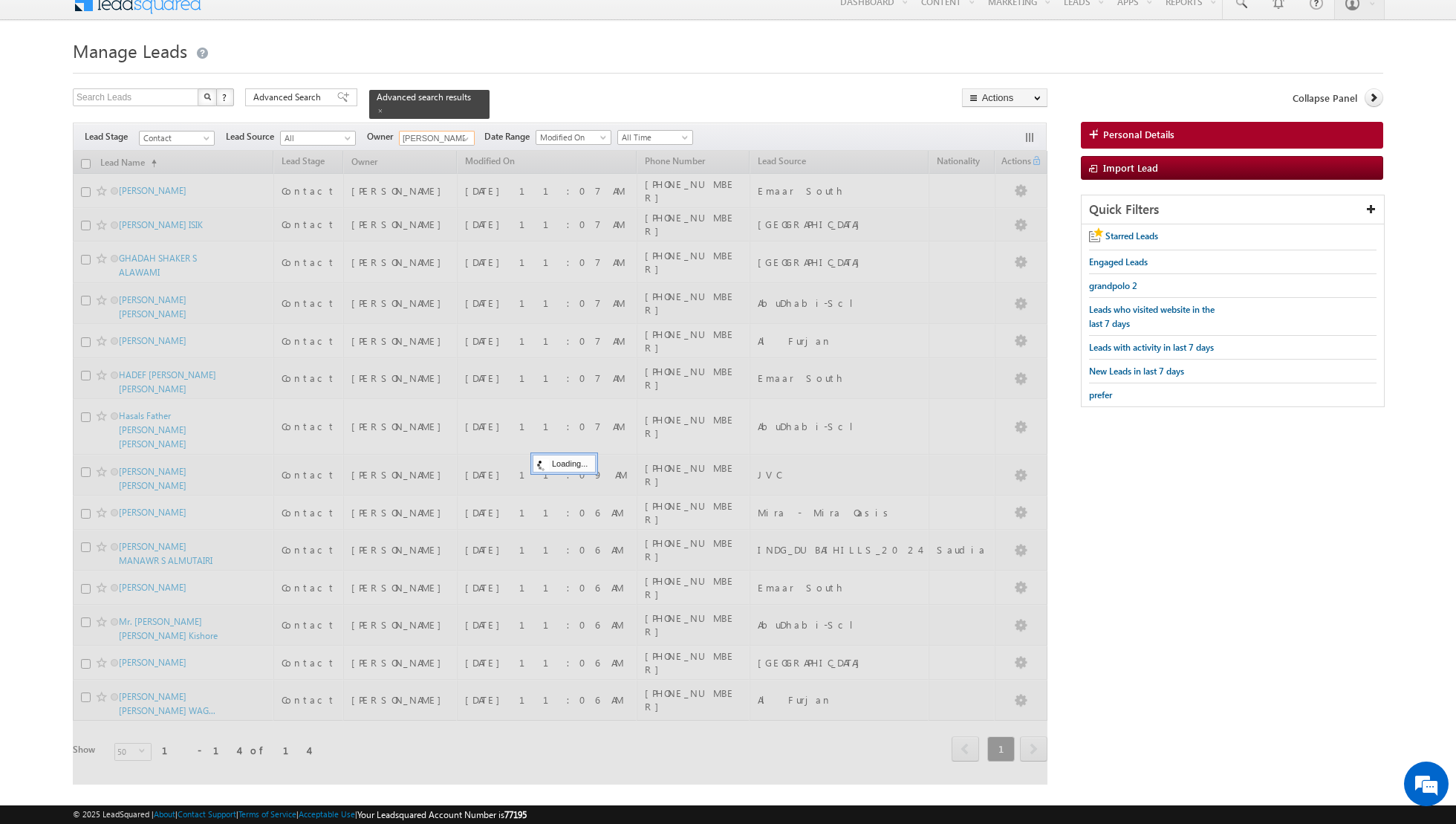
scroll to position [0, 0]
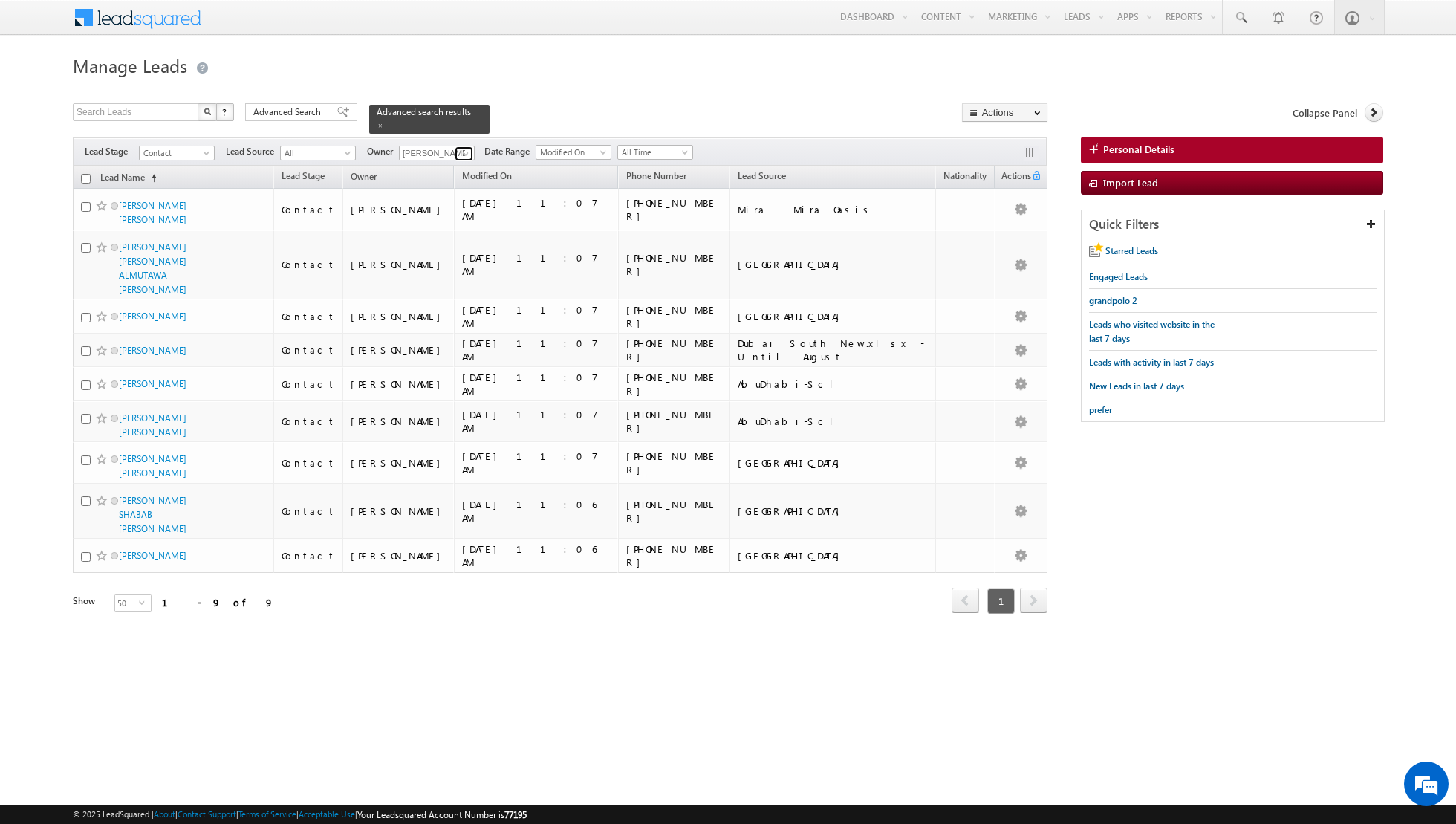
click at [462, 151] on span at bounding box center [466, 154] width 12 height 12
click at [453, 192] on span "asma.kazi@indglobal.ae" at bounding box center [472, 194] width 134 height 11
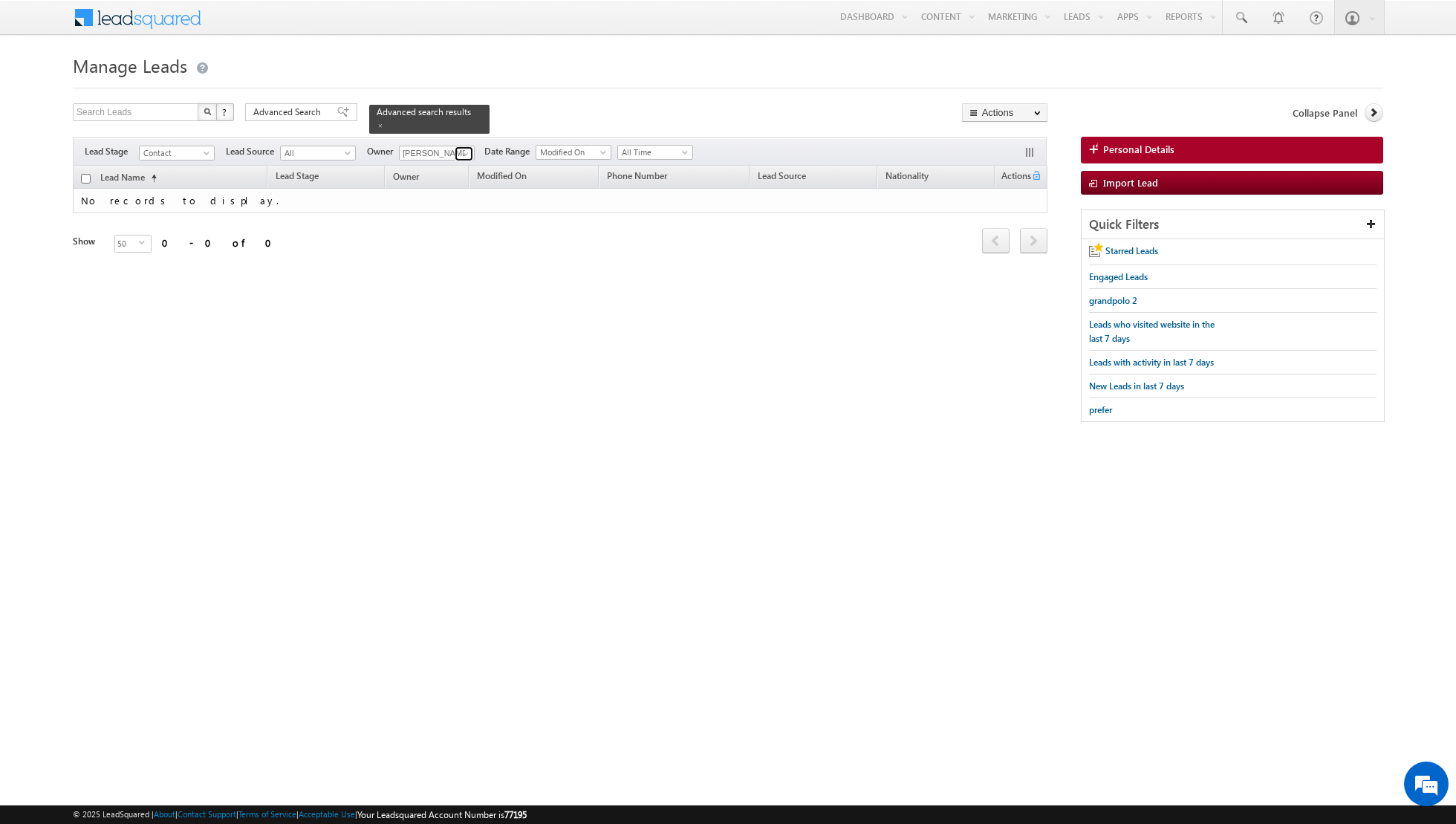
click at [460, 157] on span at bounding box center [466, 154] width 12 height 12
click at [456, 247] on span "muhammad.shibily@indglobal.ae" at bounding box center [472, 248] width 134 height 11
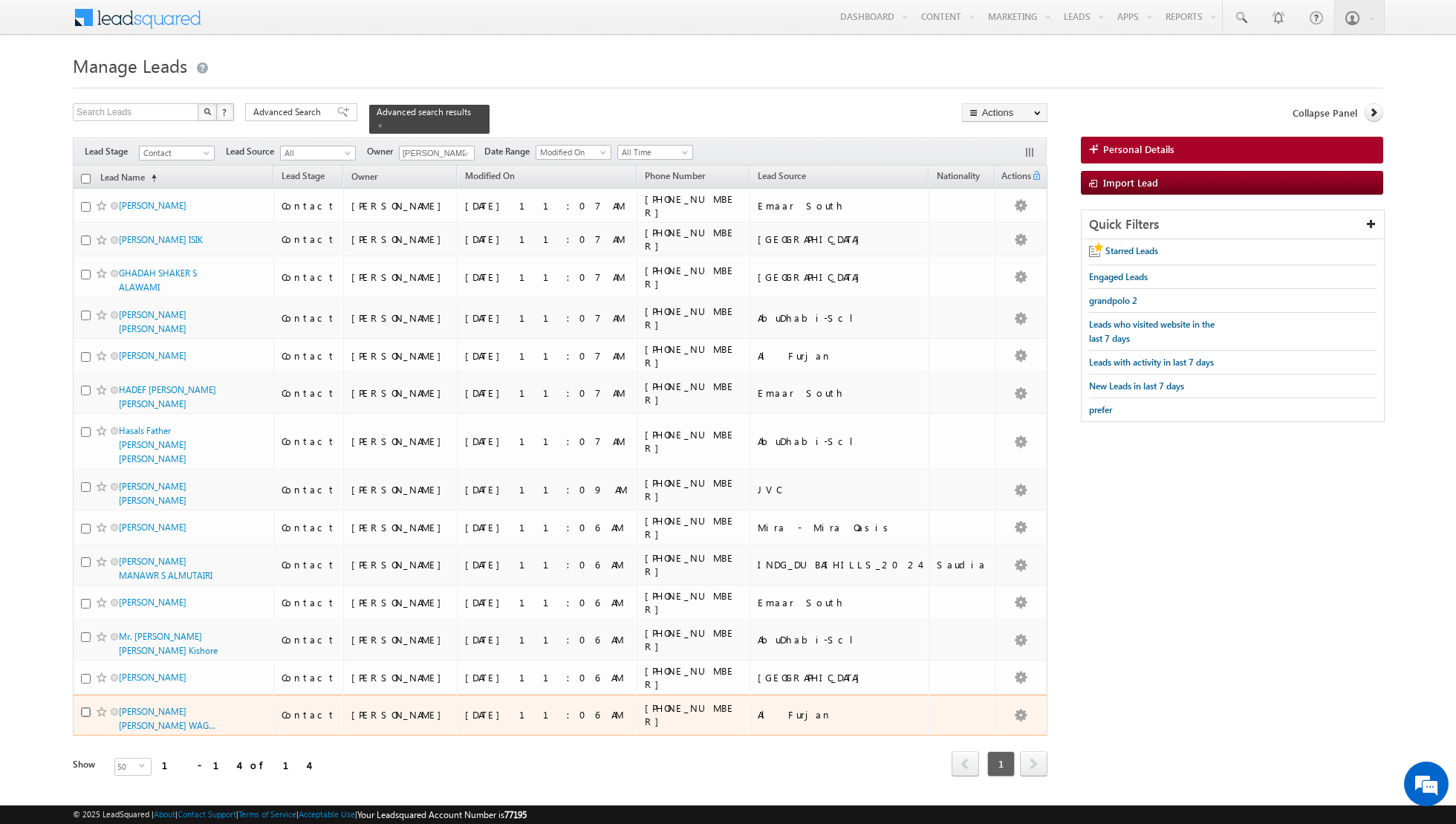
click at [81, 708] on input "checkbox" at bounding box center [86, 712] width 9 height 9
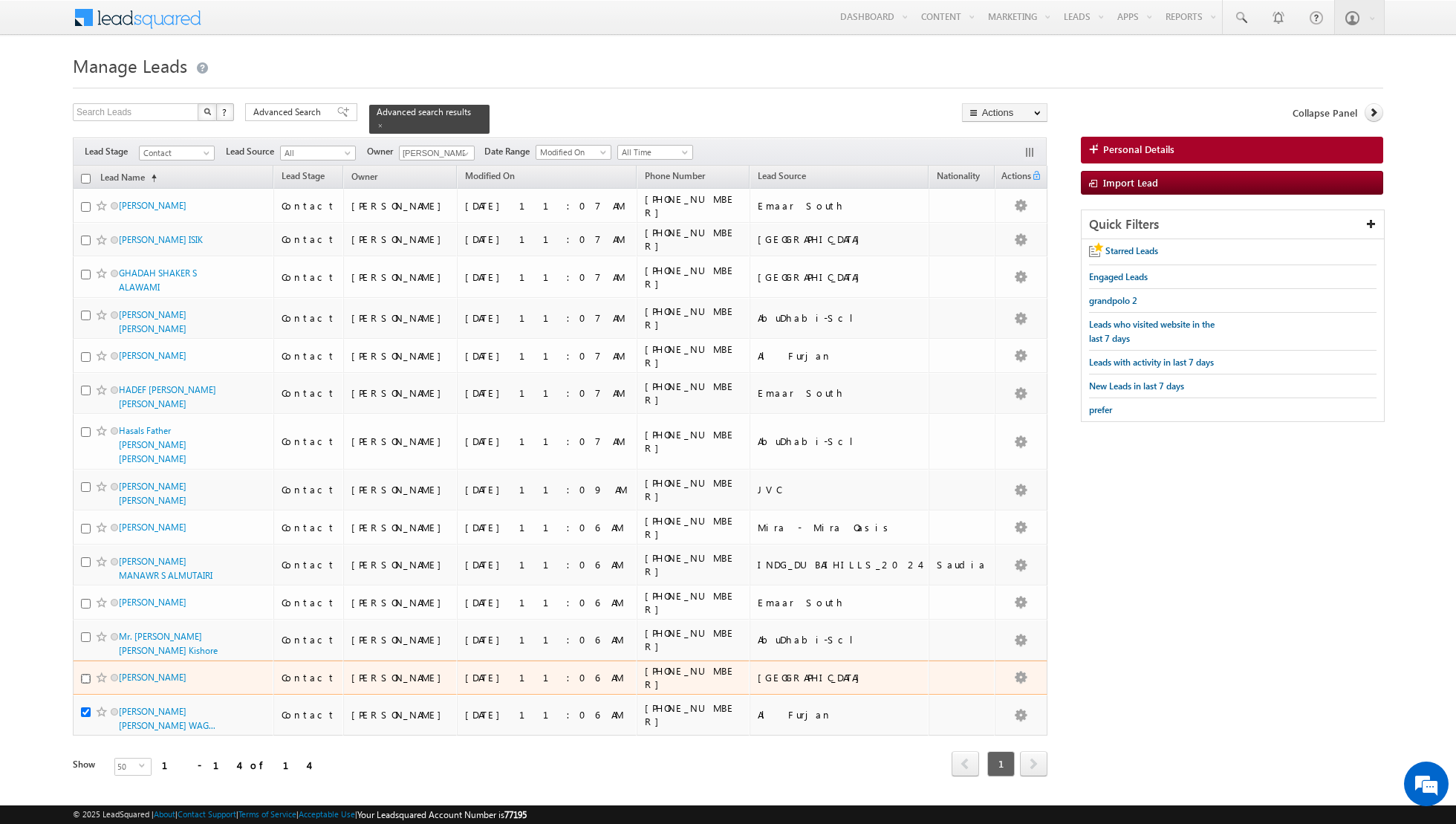
click at [84, 674] on input "checkbox" at bounding box center [86, 678] width 9 height 9
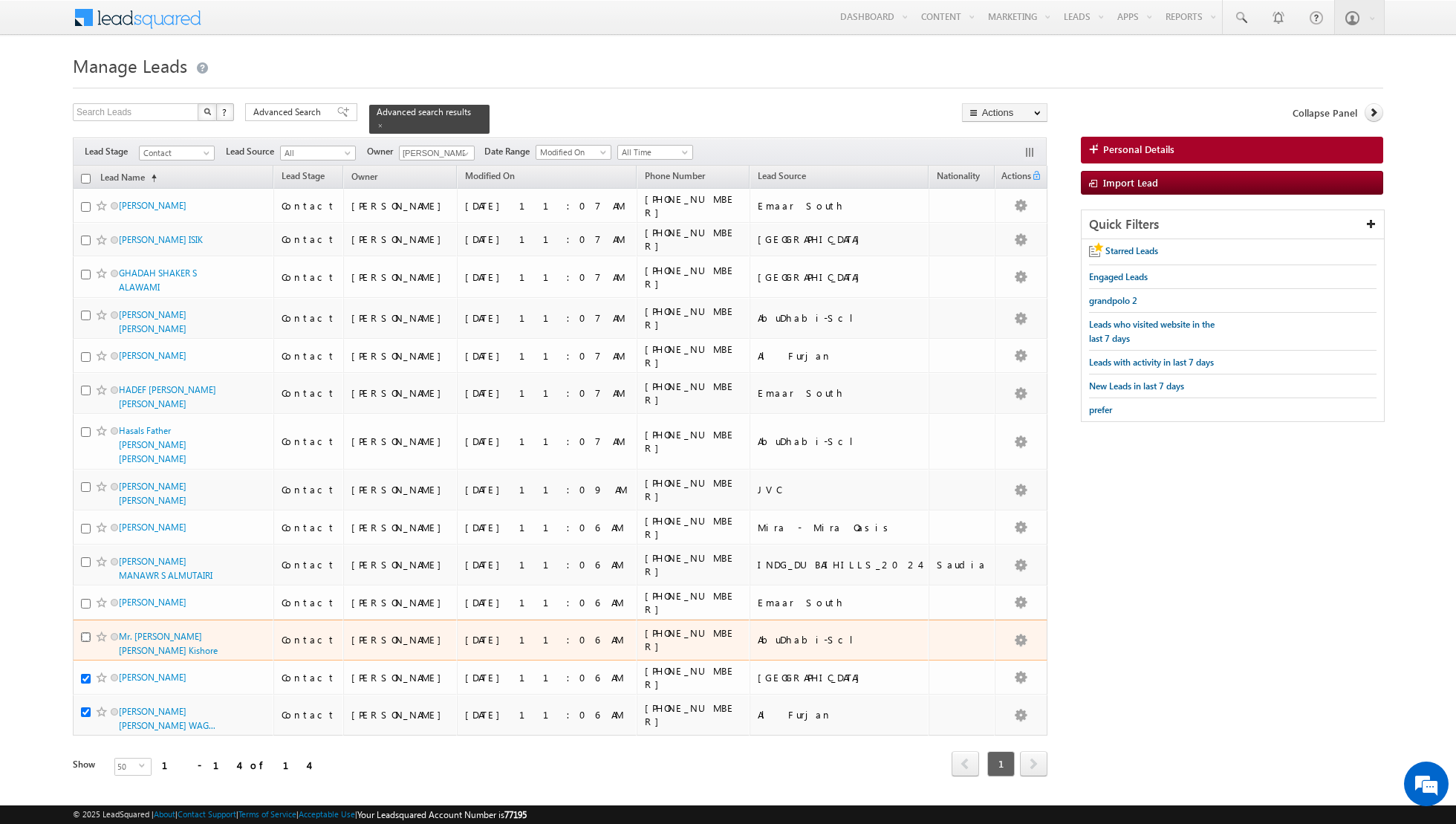
click at [87, 632] on input "checkbox" at bounding box center [86, 636] width 9 height 9
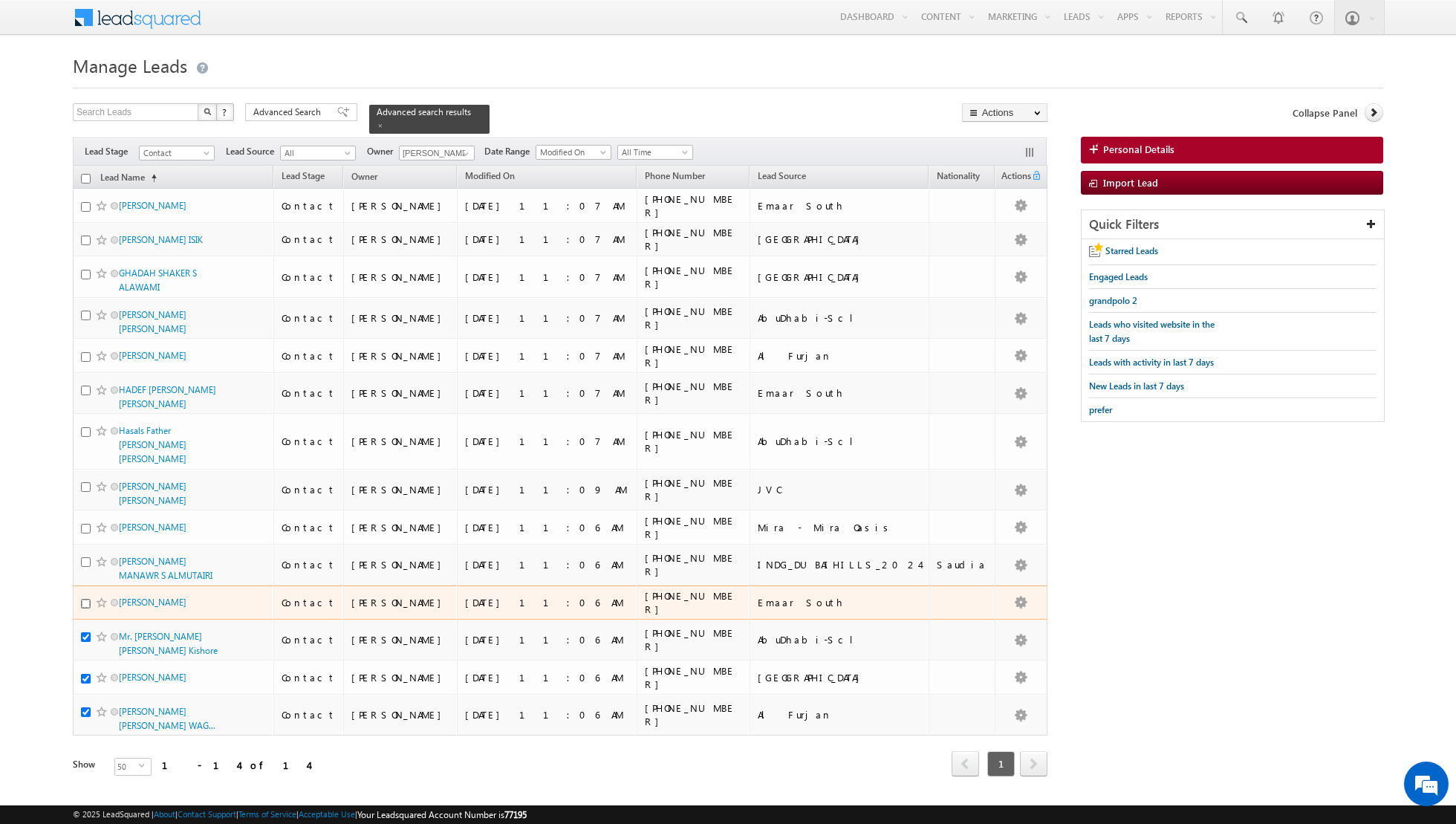
click at [82, 599] on input "checkbox" at bounding box center [86, 603] width 9 height 9
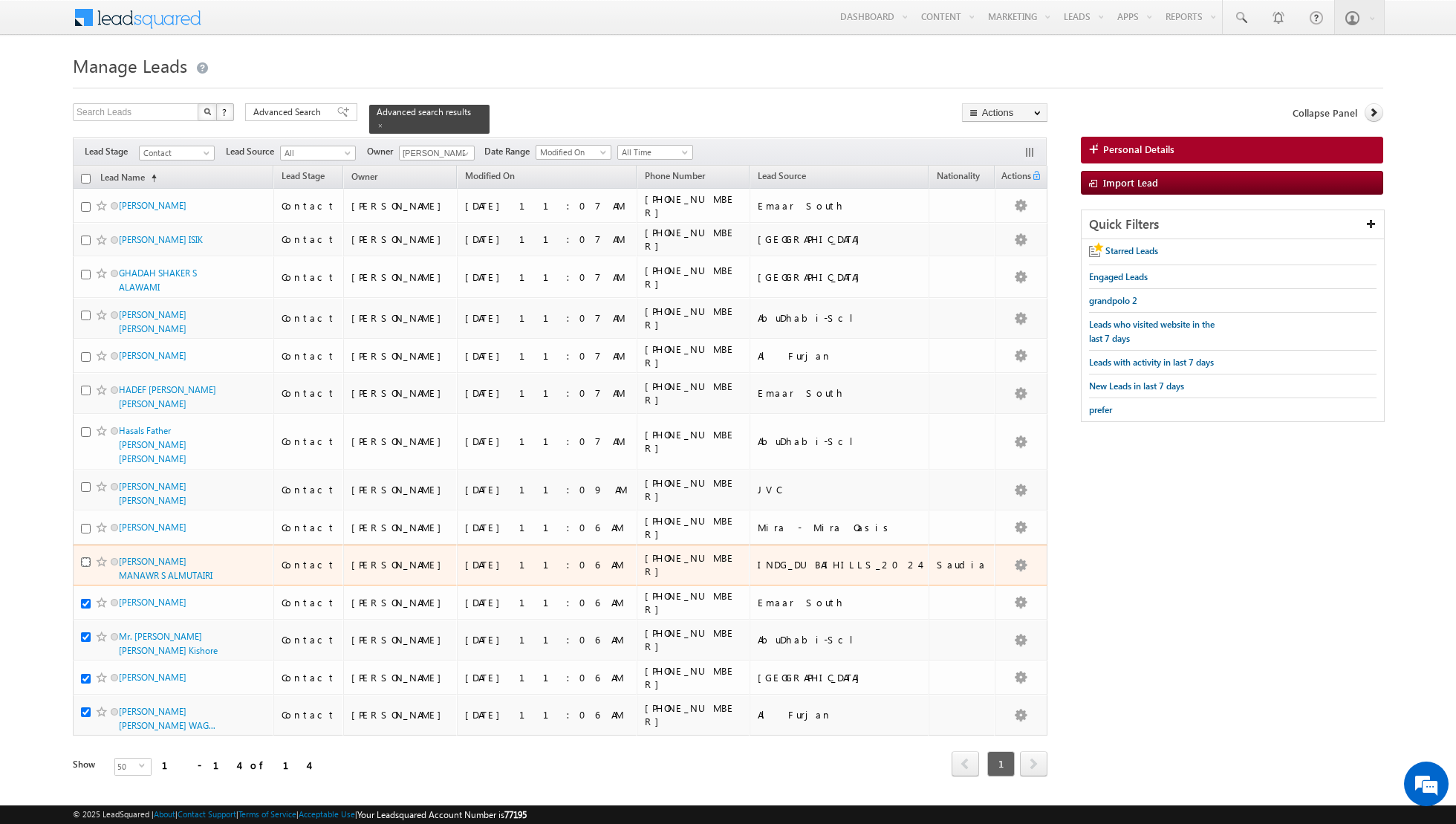
click at [82, 558] on input "checkbox" at bounding box center [86, 562] width 9 height 9
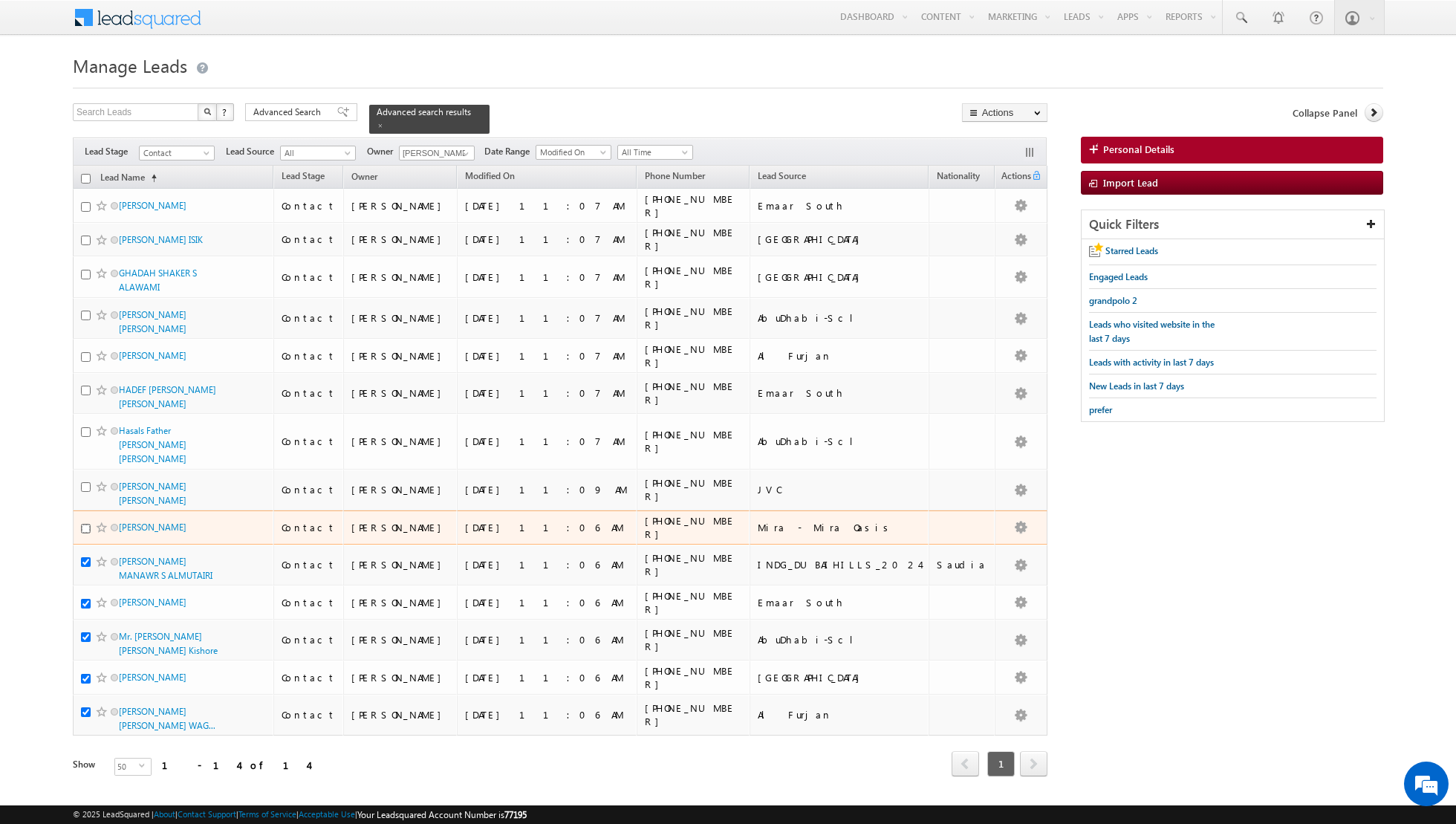
click at [83, 524] on input "checkbox" at bounding box center [86, 528] width 9 height 9
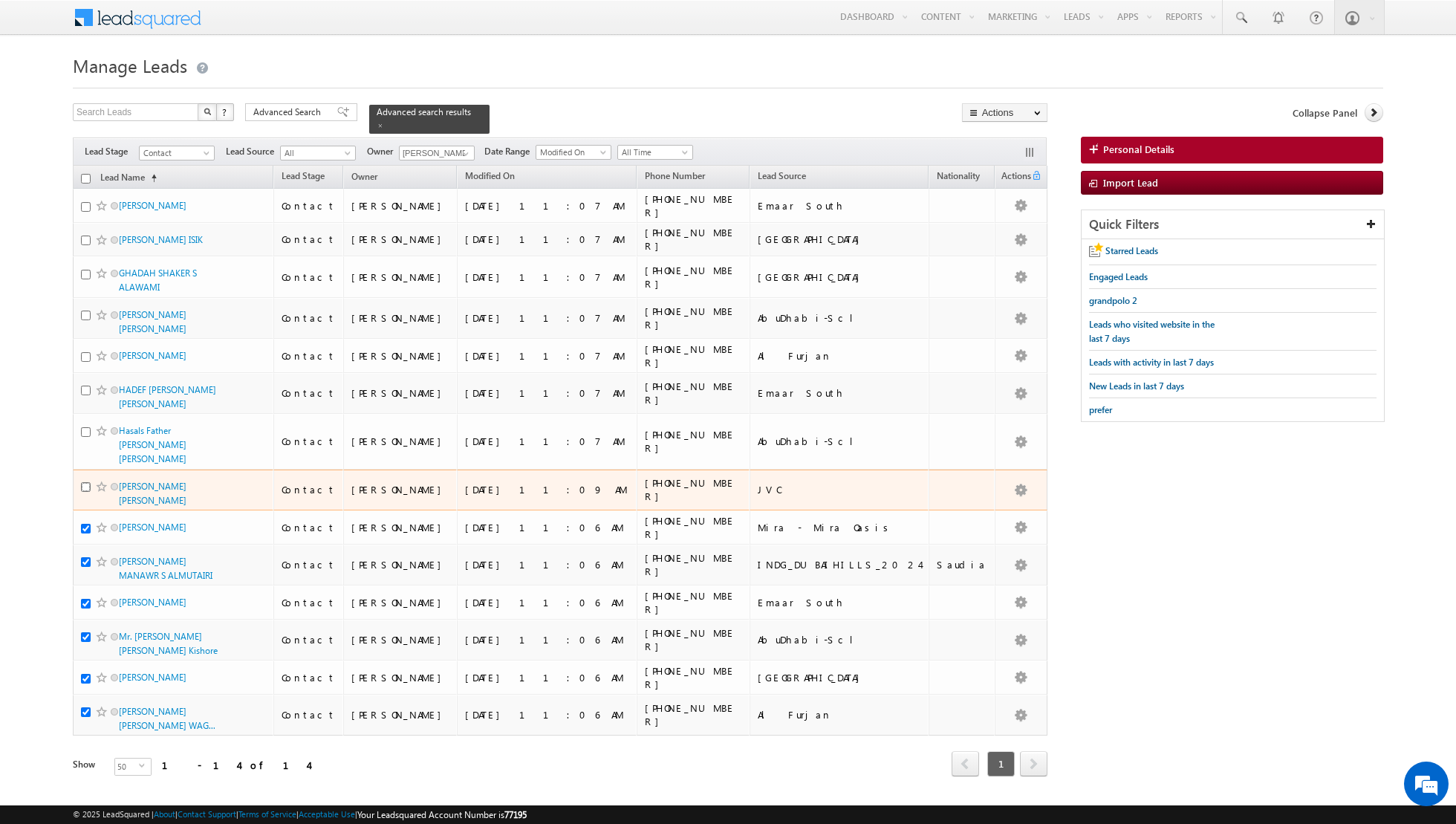
click at [84, 482] on input "checkbox" at bounding box center [86, 487] width 9 height 9
click at [83, 482] on input "checkbox" at bounding box center [86, 487] width 9 height 9
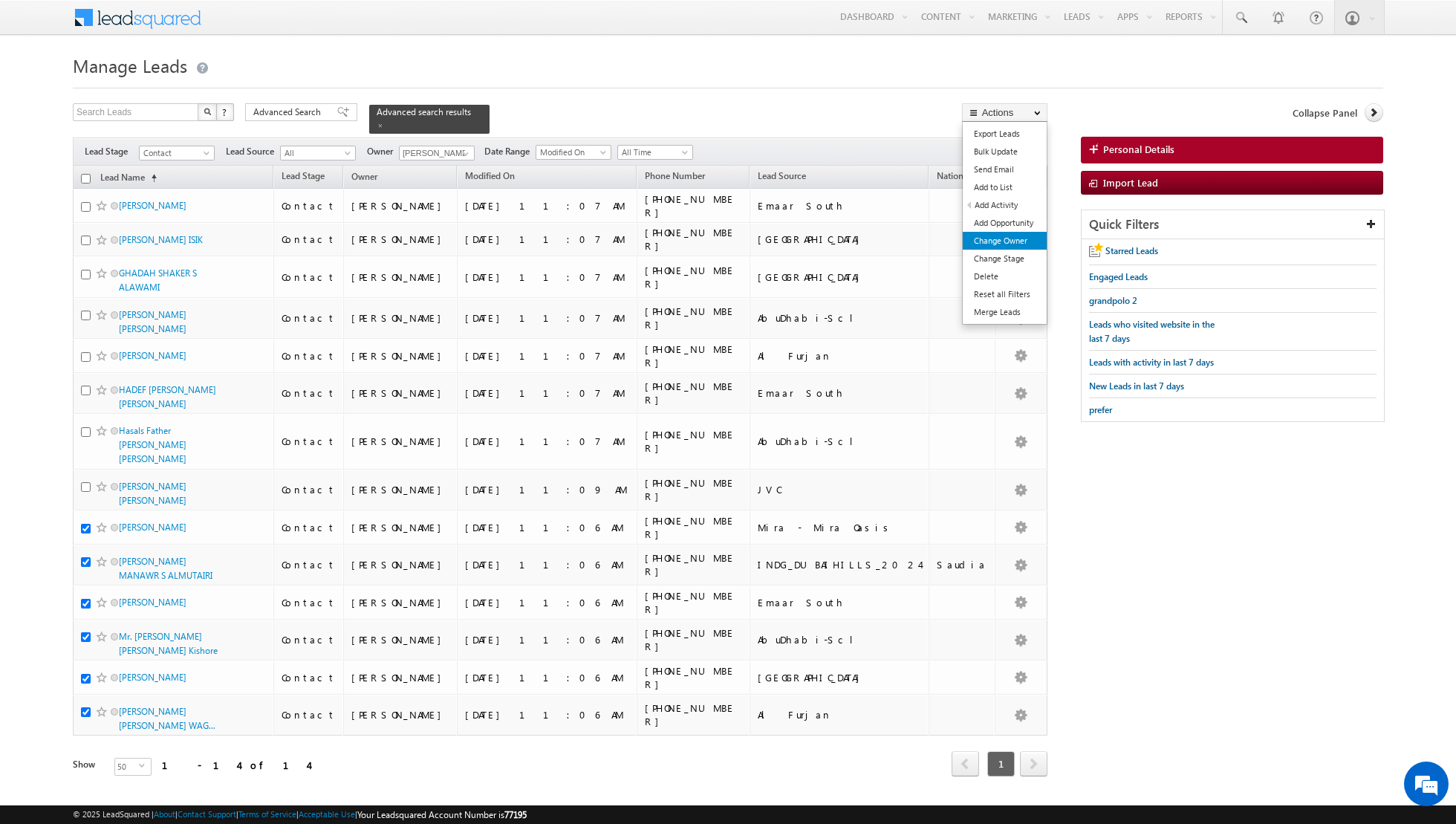
click at [985, 242] on link "Change Owner" at bounding box center [1005, 241] width 84 height 18
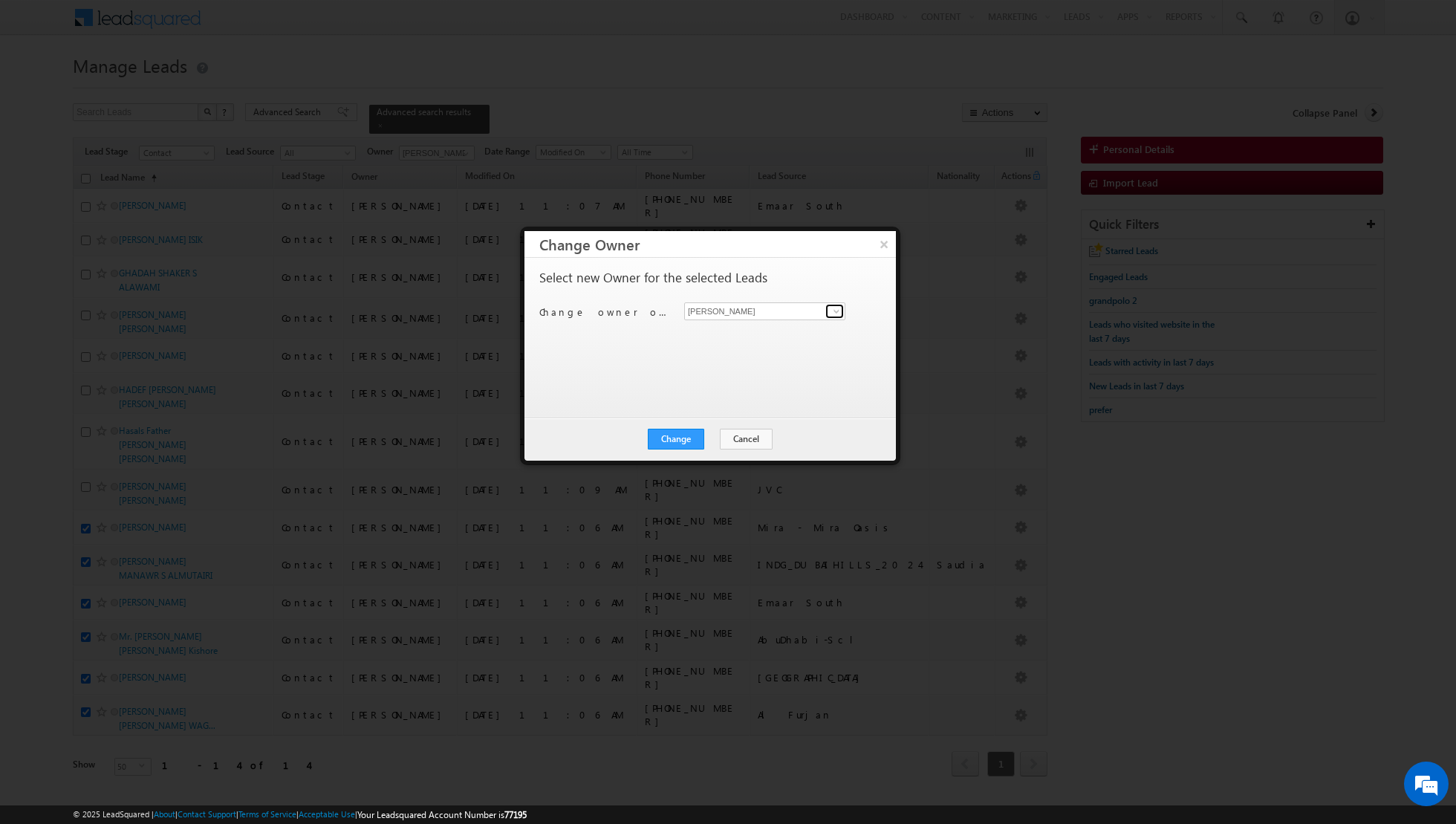
click at [838, 313] on span at bounding box center [837, 312] width 12 height 12
click at [748, 323] on link "Asma Kazi asma.kazi@indglobal.ae" at bounding box center [765, 333] width 161 height 28
click at [675, 438] on button "Change" at bounding box center [677, 439] width 57 height 21
click at [705, 443] on button "Close" at bounding box center [713, 439] width 48 height 21
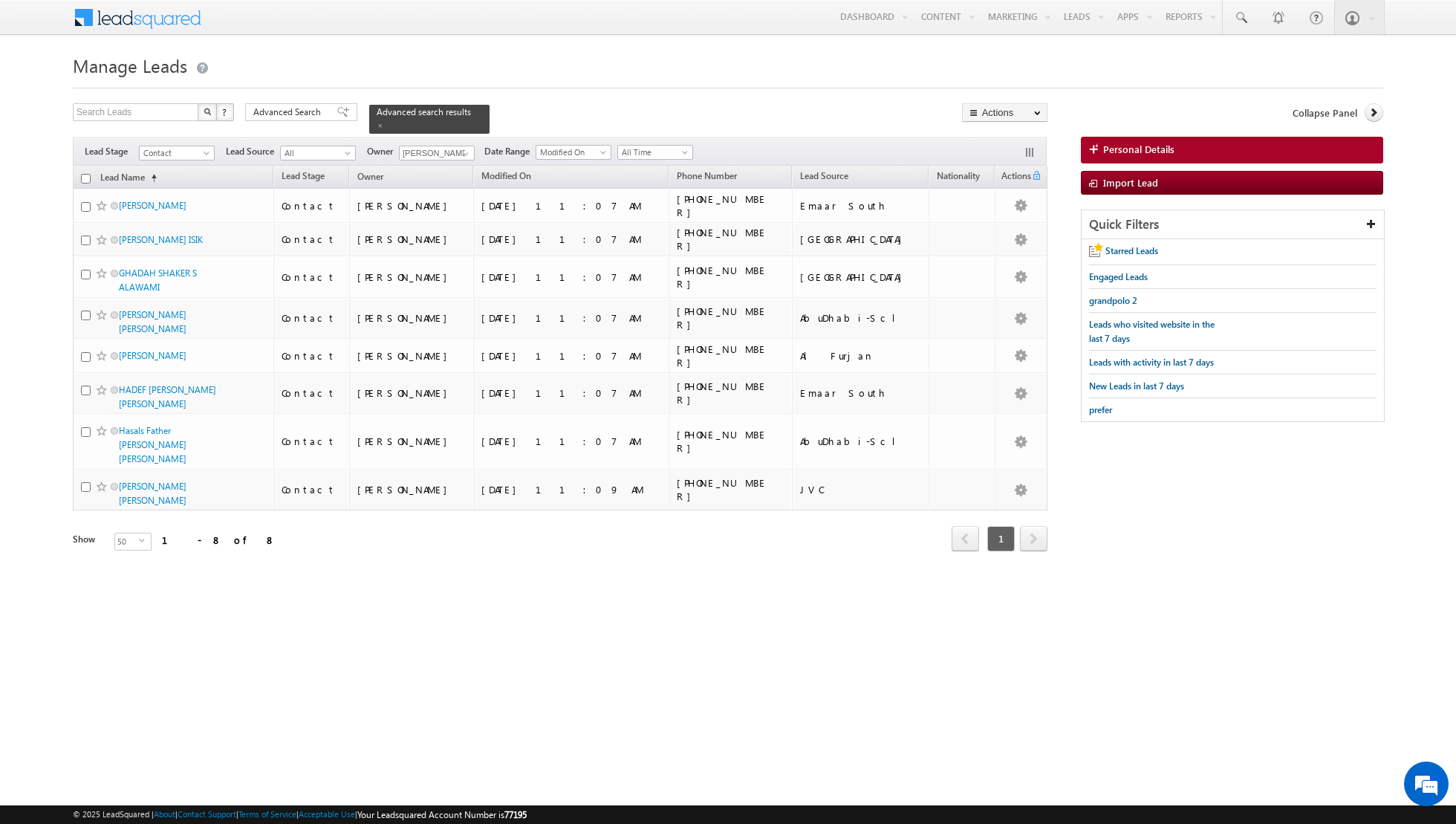
click at [321, 554] on div "Tags × Select at-least one lead to tag... × Close Lead Name (sorted ascending) …" at bounding box center [560, 379] width 975 height 427
click at [337, 111] on span at bounding box center [343, 112] width 12 height 10
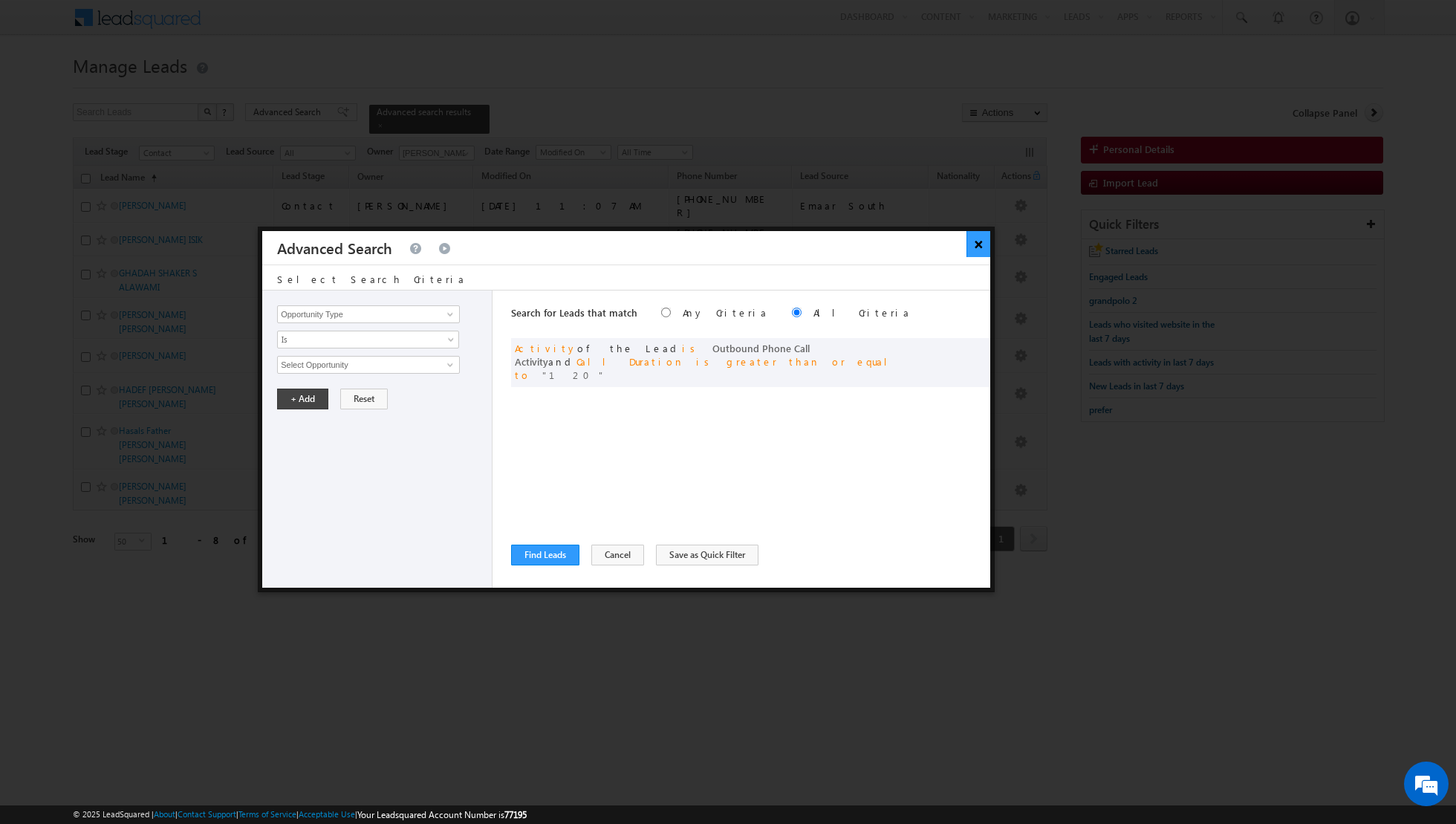
click at [976, 245] on button "×" at bounding box center [979, 244] width 25 height 26
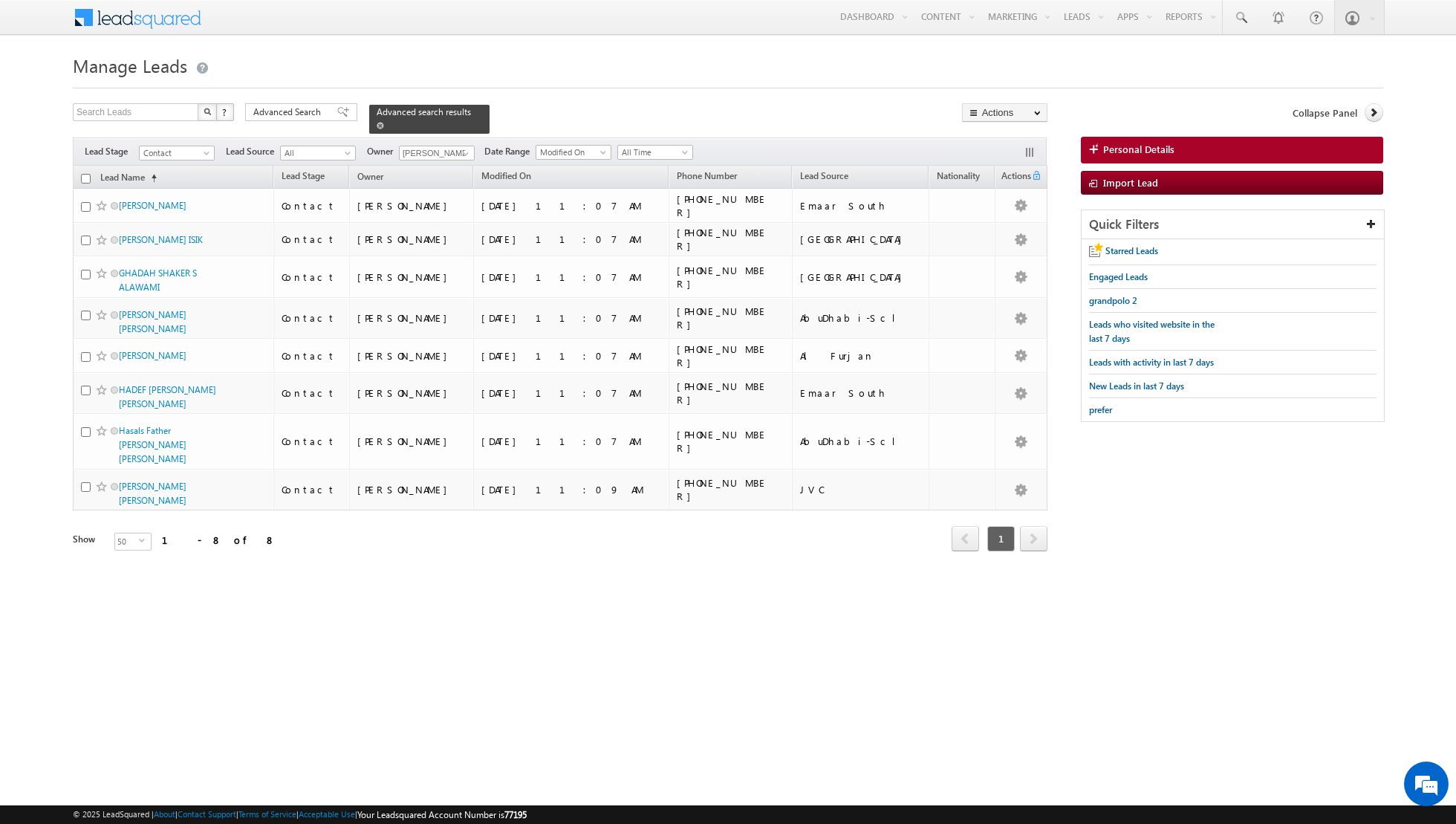
click at [377, 125] on span at bounding box center [380, 125] width 8 height 8
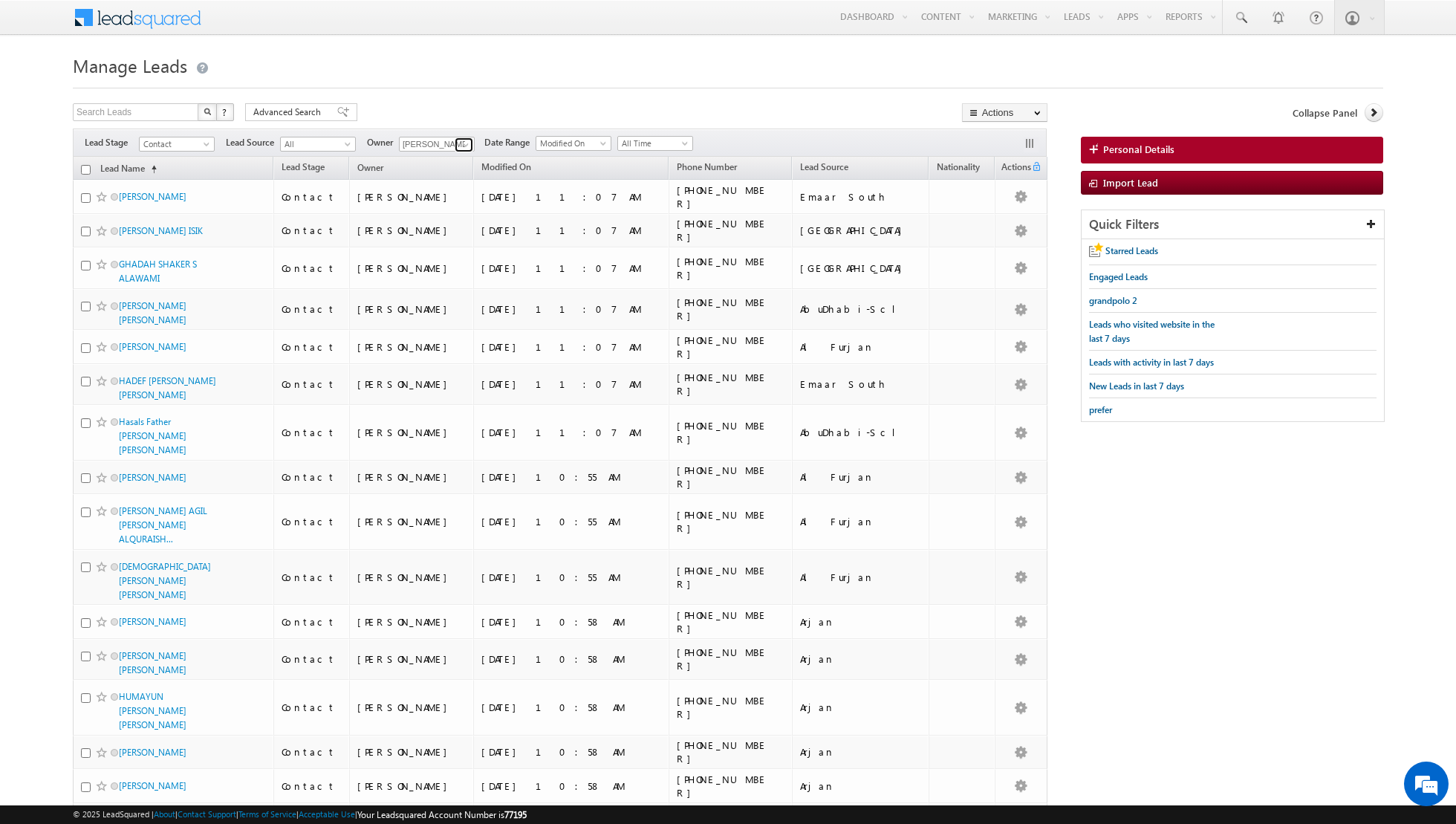
click at [460, 145] on span at bounding box center [466, 145] width 12 height 12
click at [435, 290] on span "shiva.sisodia@indglobal.ae" at bounding box center [472, 290] width 134 height 11
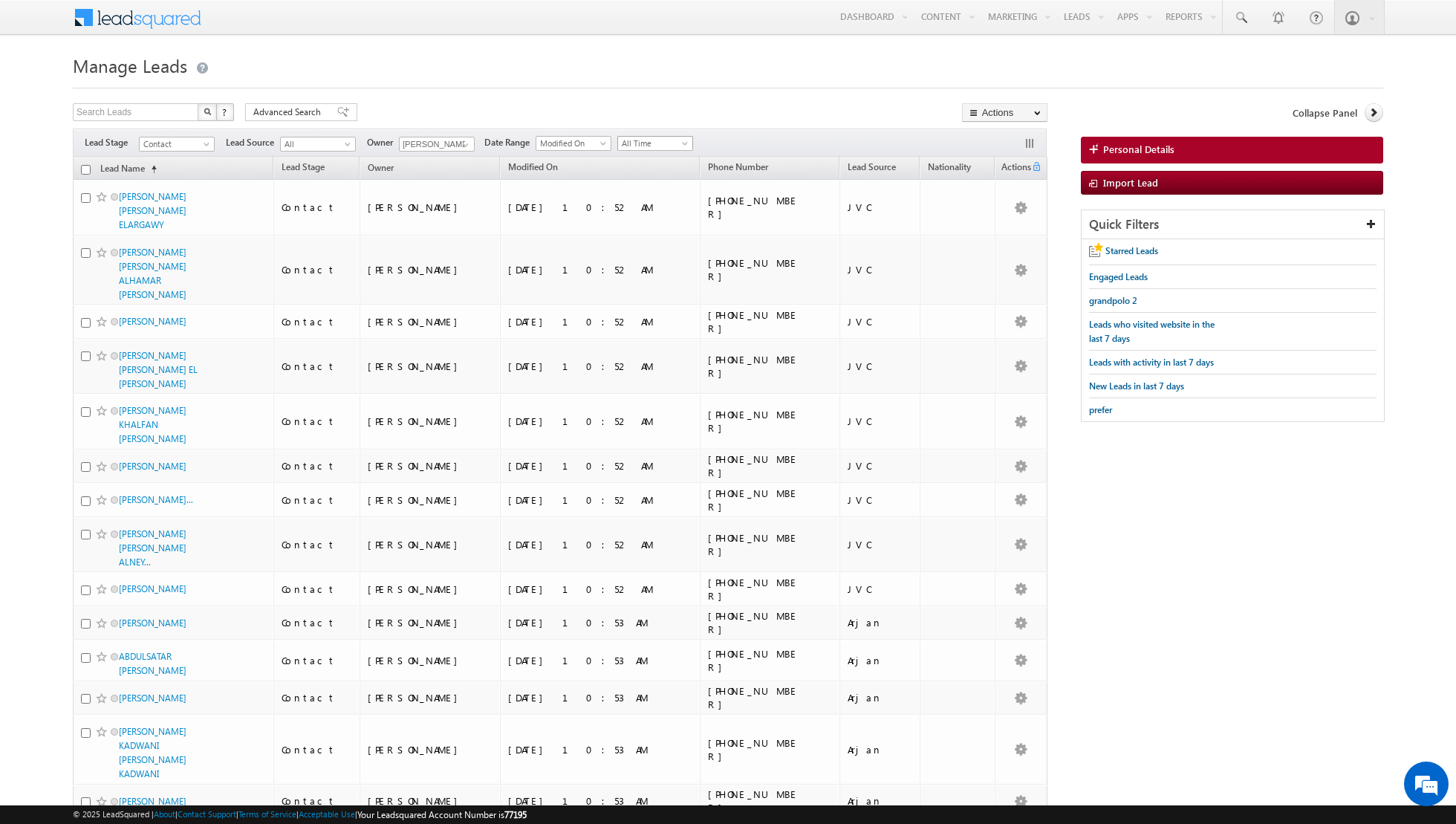
click at [681, 145] on span at bounding box center [687, 146] width 12 height 12
click at [644, 206] on link "Today" at bounding box center [649, 206] width 75 height 14
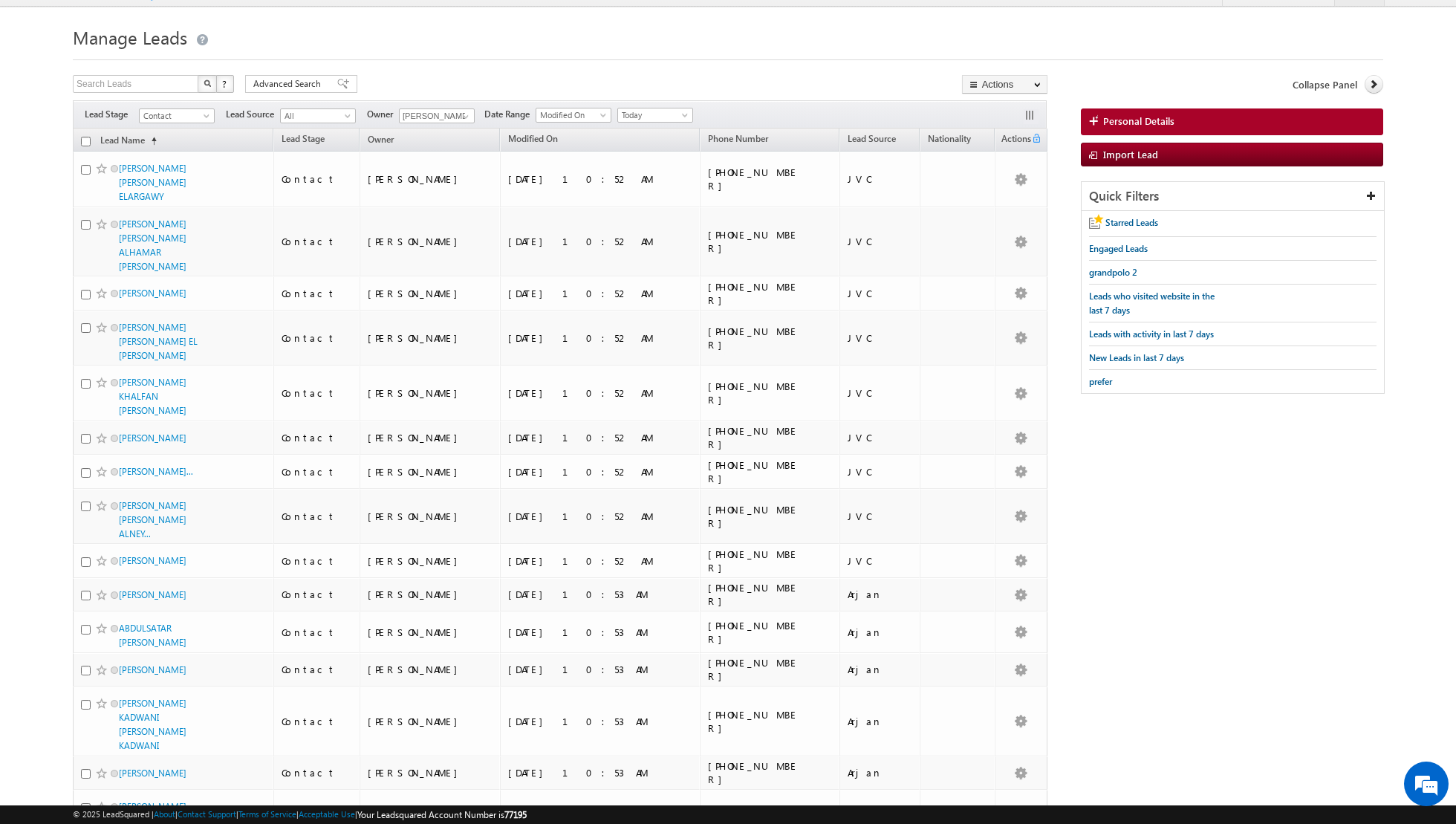
scroll to position [0, 0]
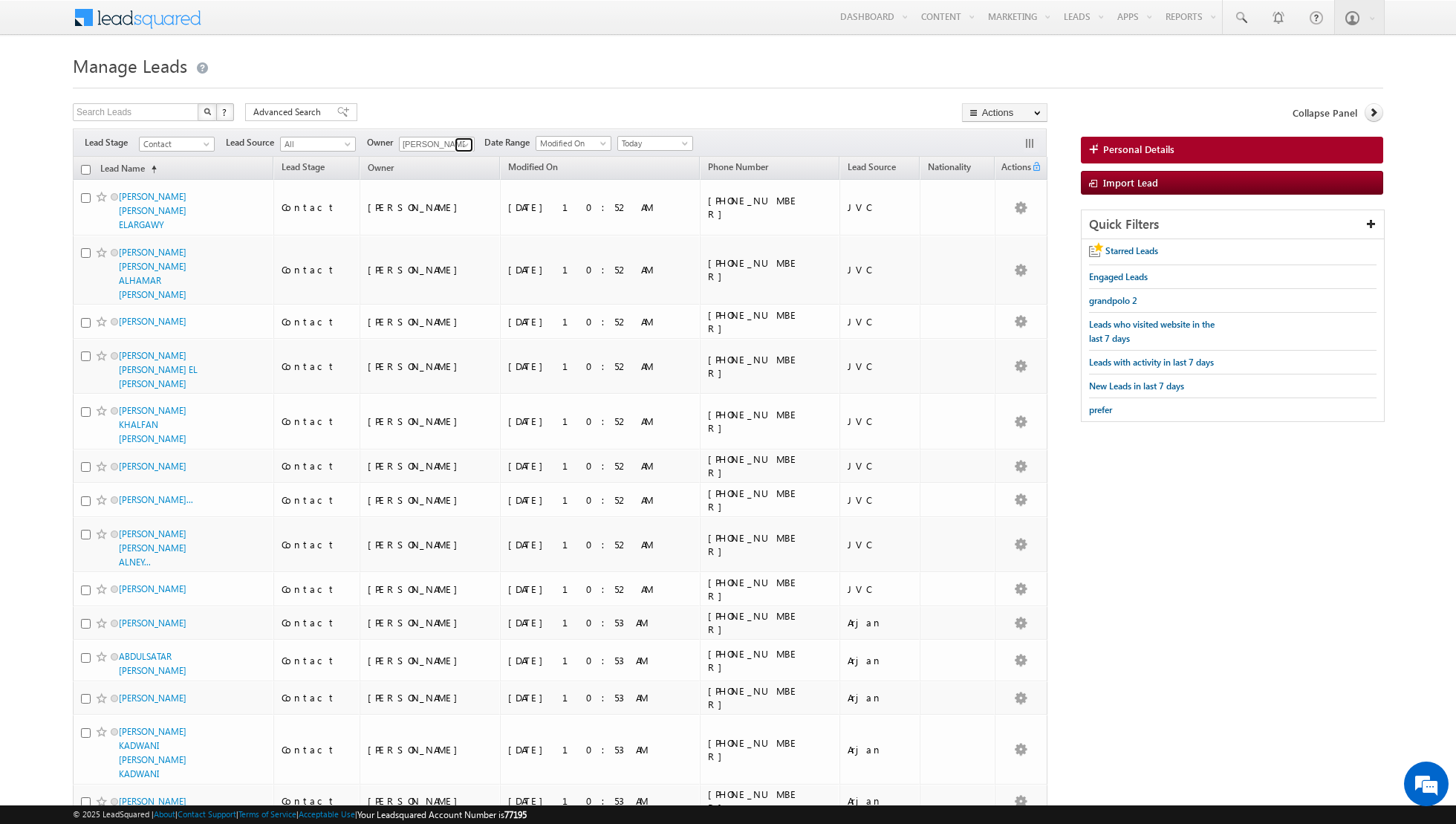
click at [463, 140] on span at bounding box center [466, 145] width 12 height 12
click at [455, 225] on link "Riya Raj riya.raj@indglobal.ae" at bounding box center [474, 233] width 149 height 28
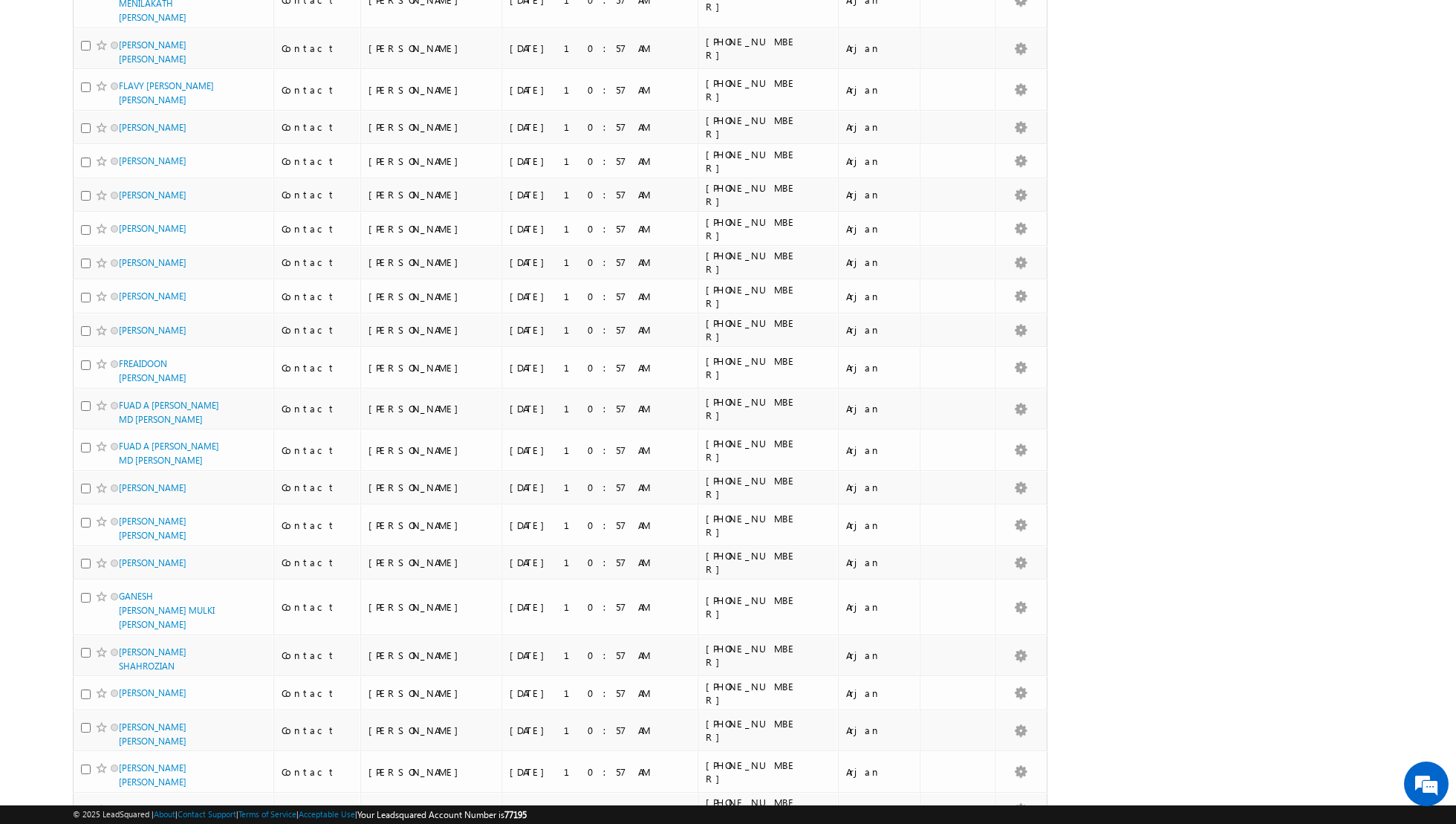
scroll to position [0, 0]
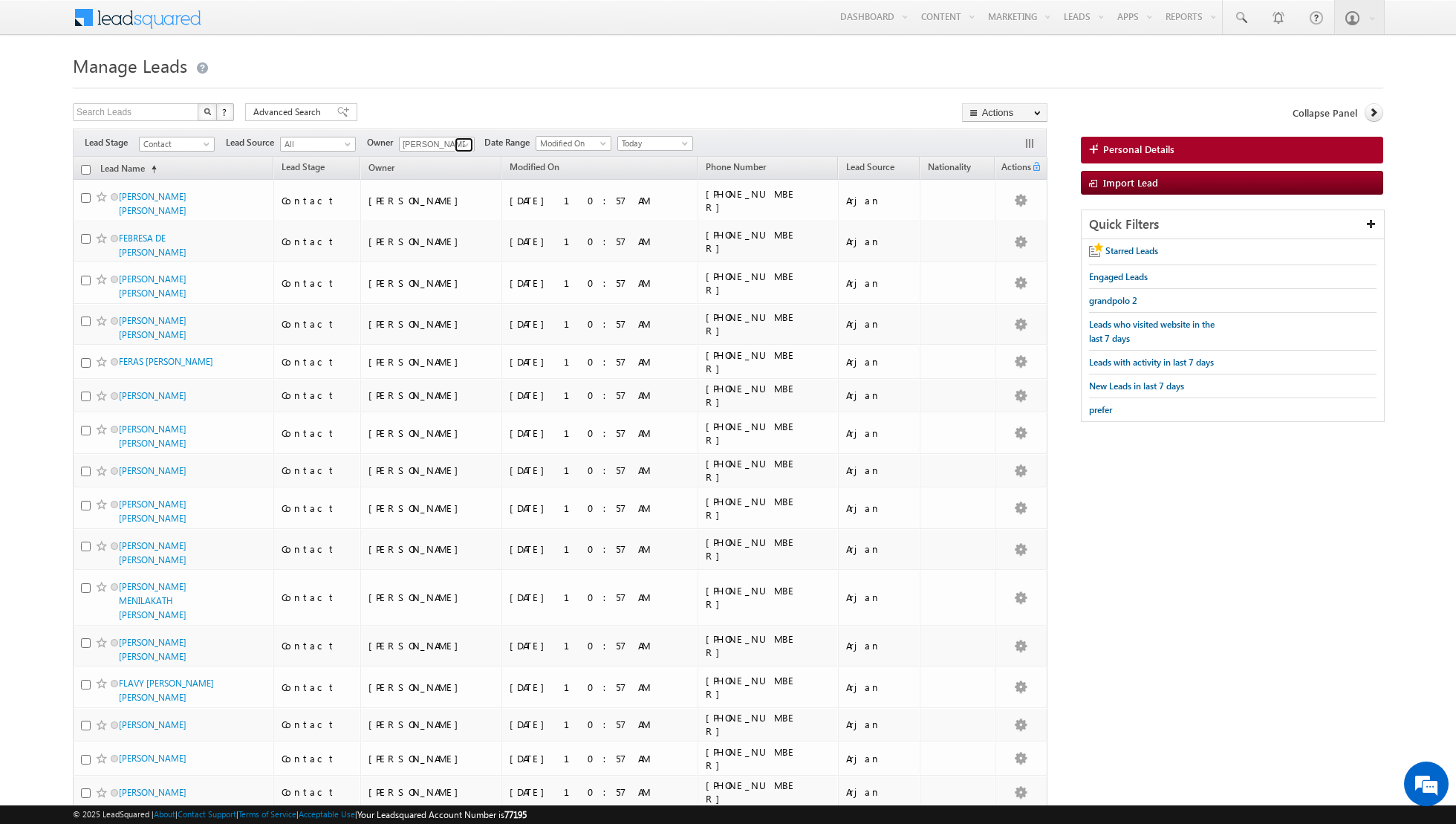
click at [455, 143] on link at bounding box center [464, 145] width 19 height 15
click at [452, 212] on link "Nandhana Anil nandhana.anil@indglobal.ae" at bounding box center [474, 218] width 149 height 28
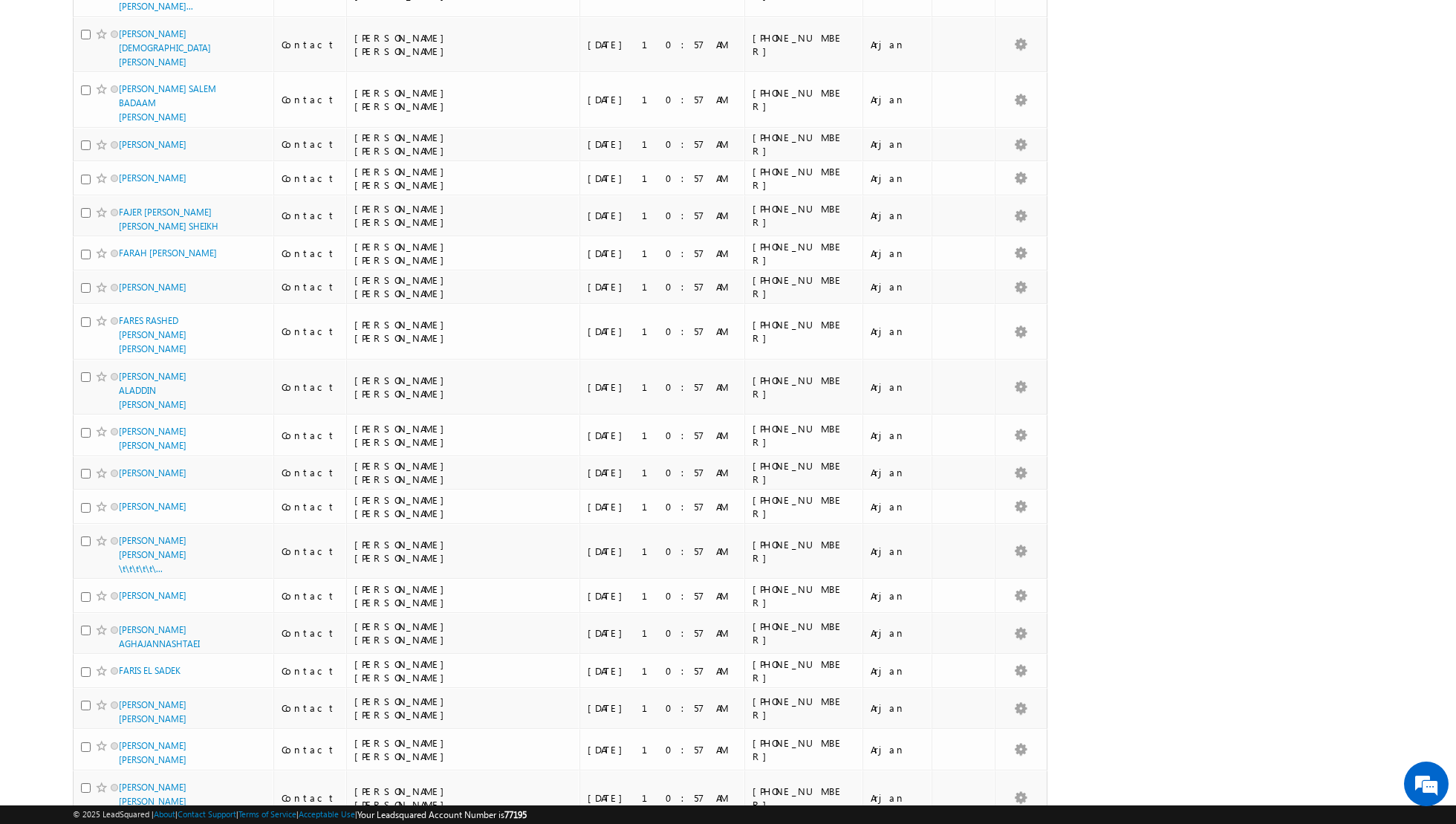
scroll to position [0, 0]
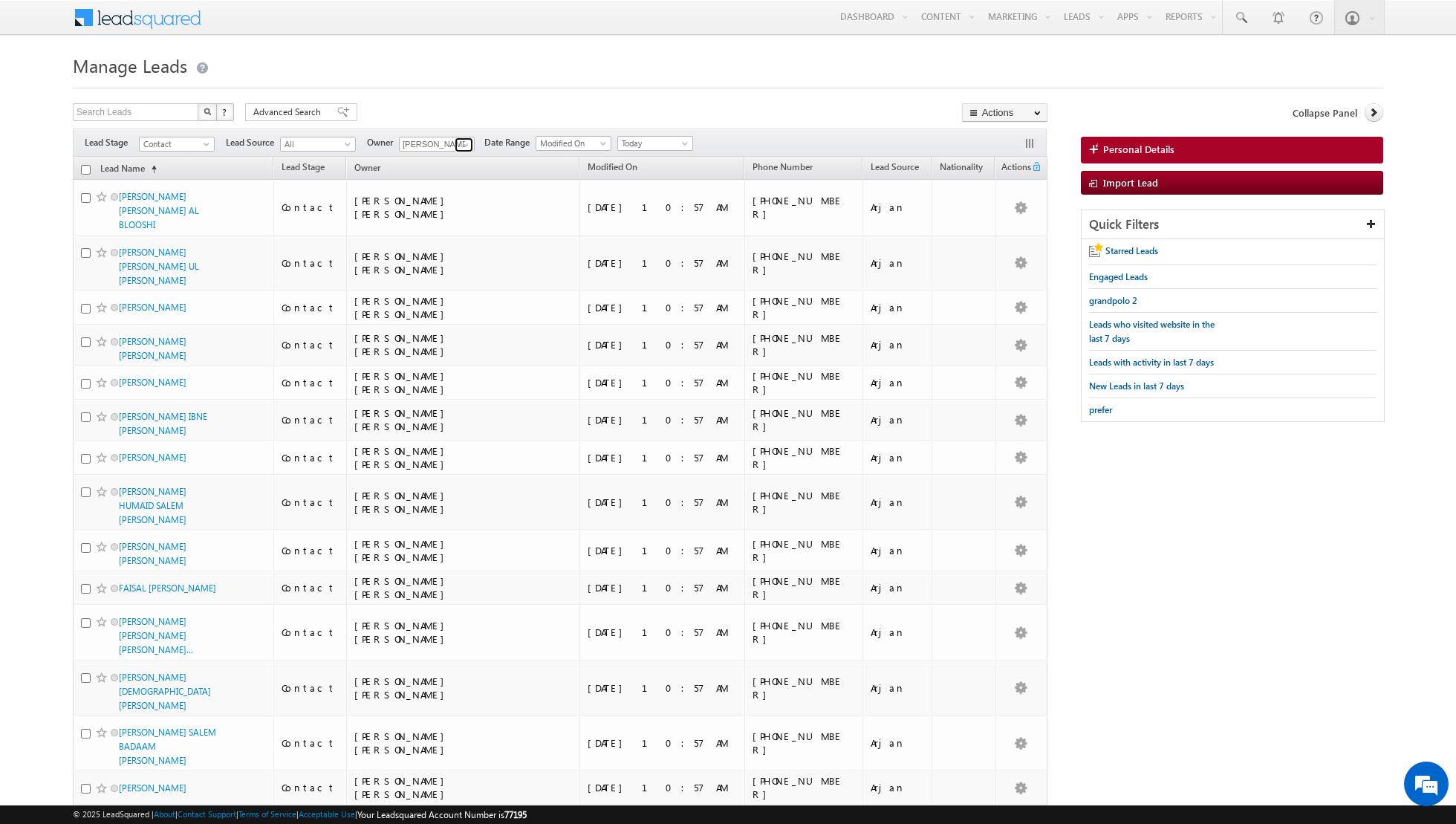
click at [461, 140] on span at bounding box center [466, 145] width 12 height 12
click at [455, 185] on link "Muhammad Shibily muhammad.shibily@indglobal.ae" at bounding box center [474, 190] width 149 height 28
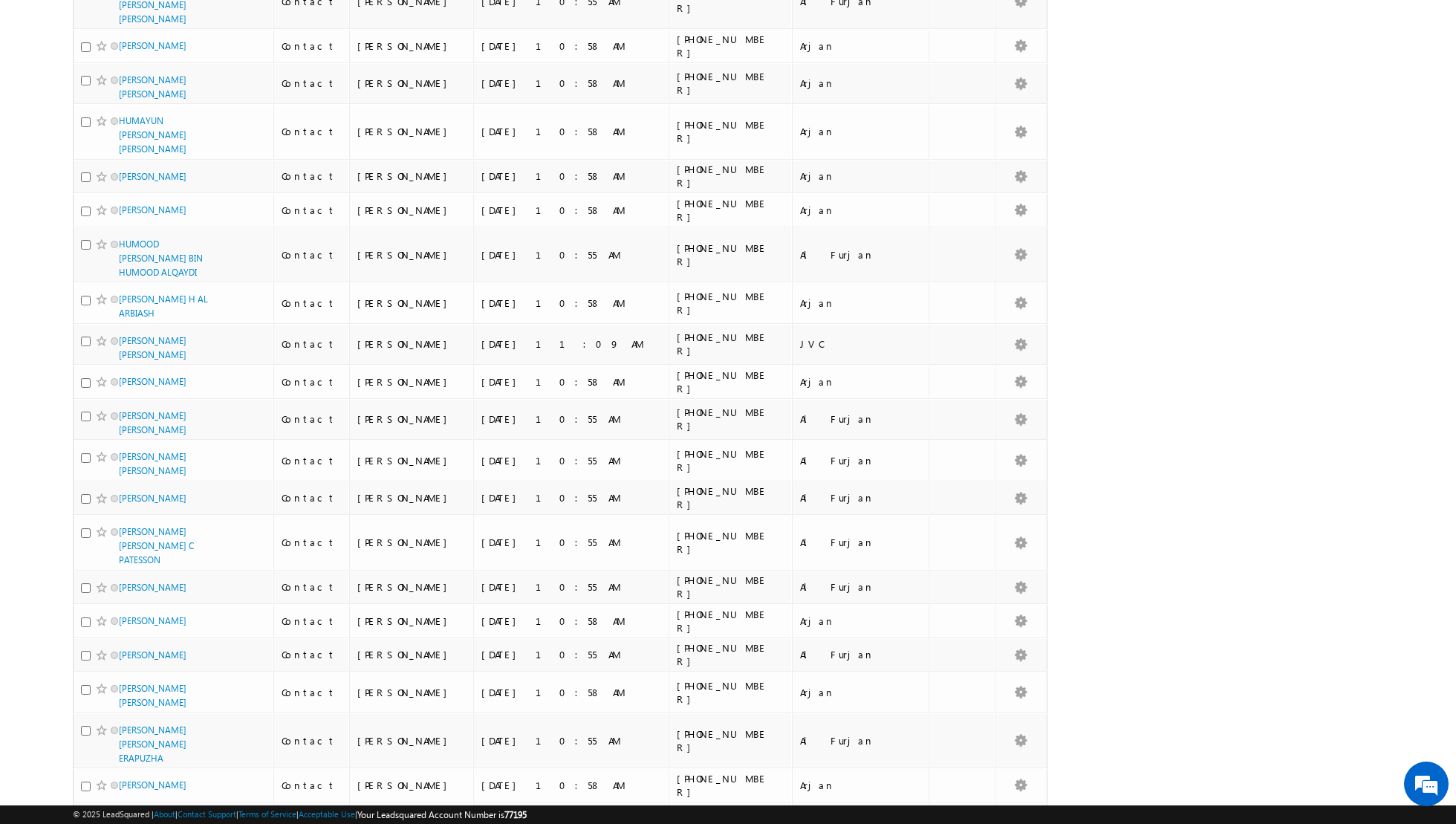
scroll to position [0, 0]
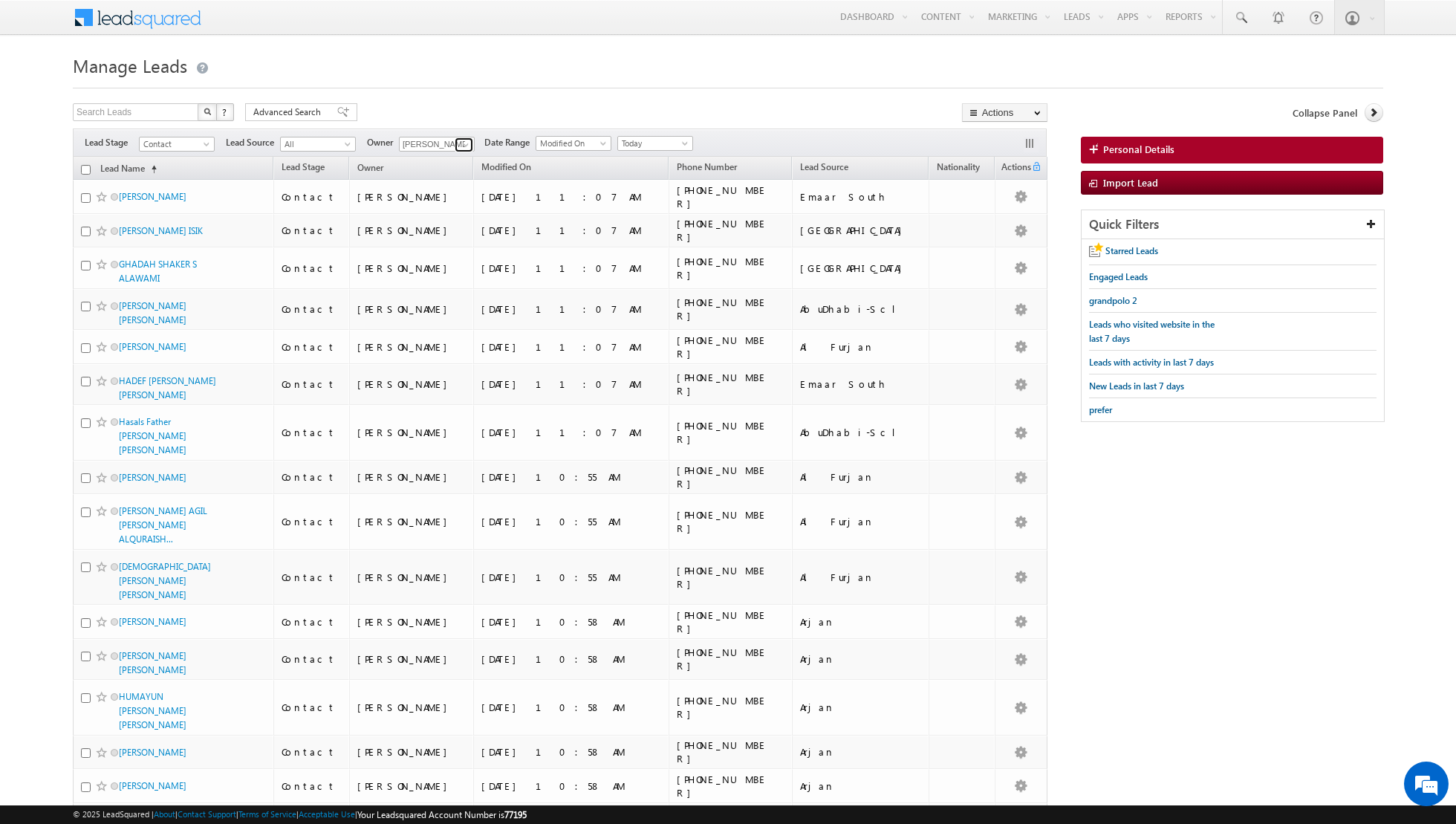
click at [456, 141] on link at bounding box center [464, 145] width 19 height 15
click at [457, 172] on span "isha.mehndiratta@indglobal.ae" at bounding box center [472, 170] width 134 height 11
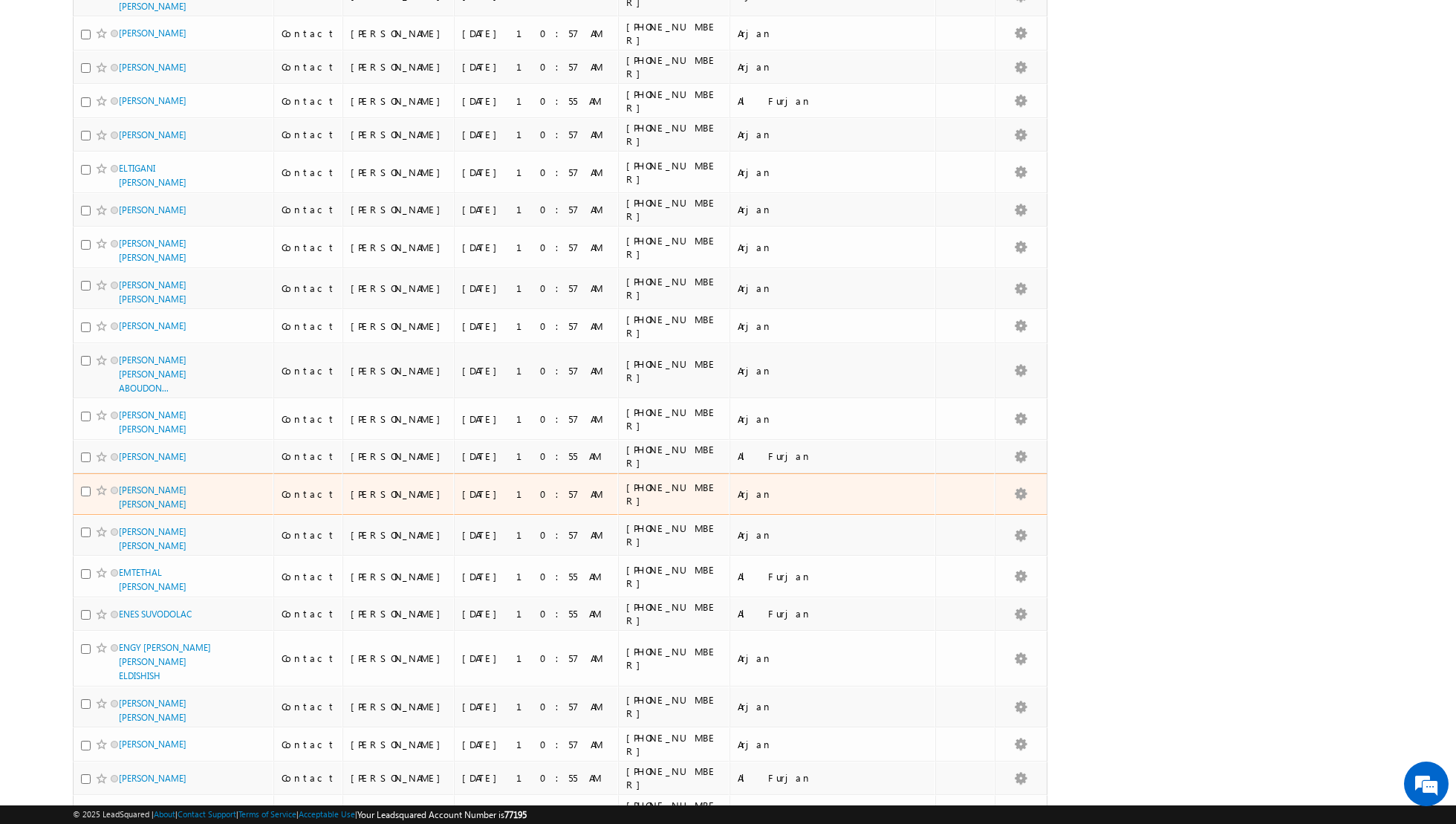
scroll to position [0, 0]
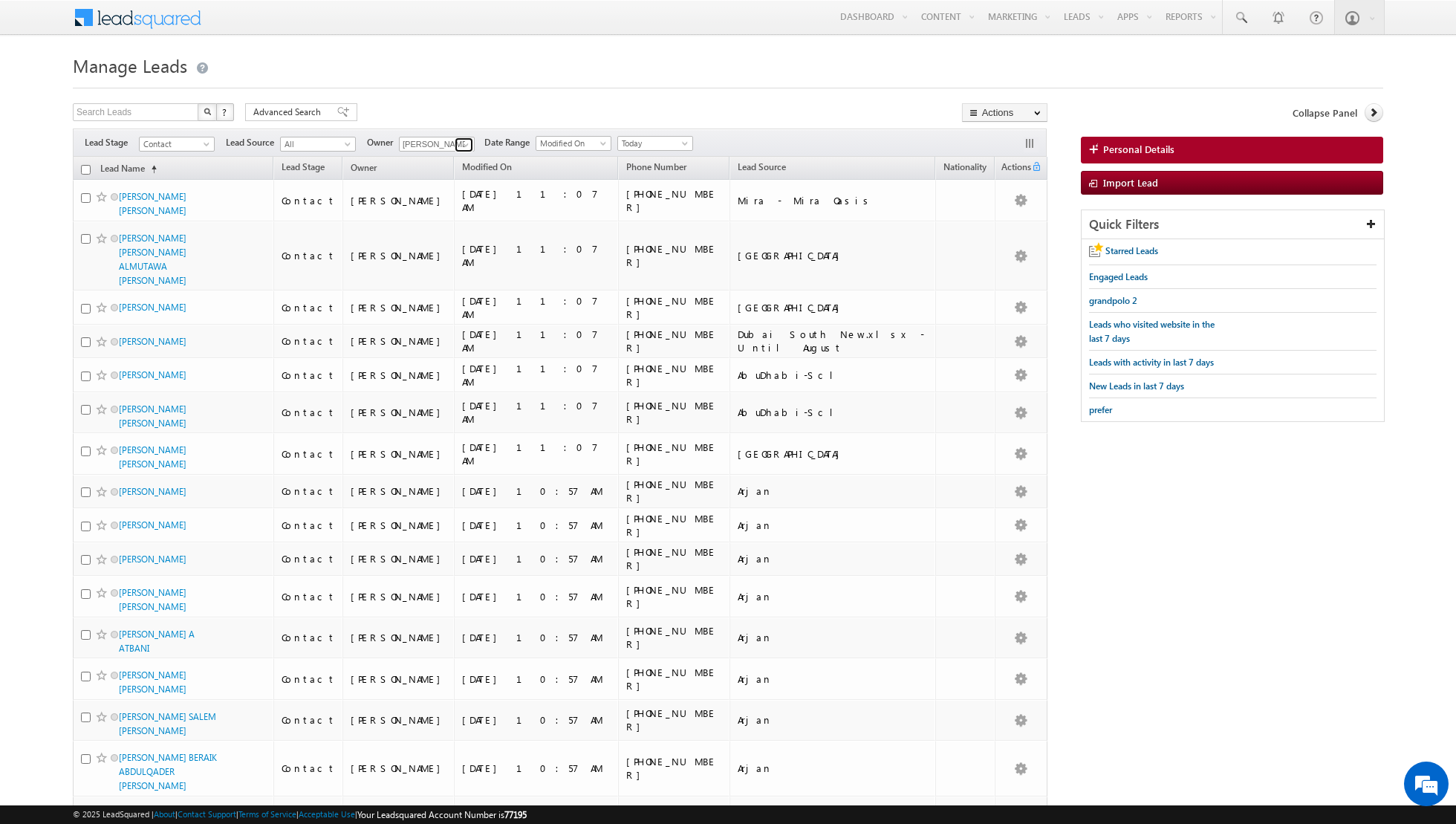
click at [465, 146] on span at bounding box center [466, 145] width 12 height 12
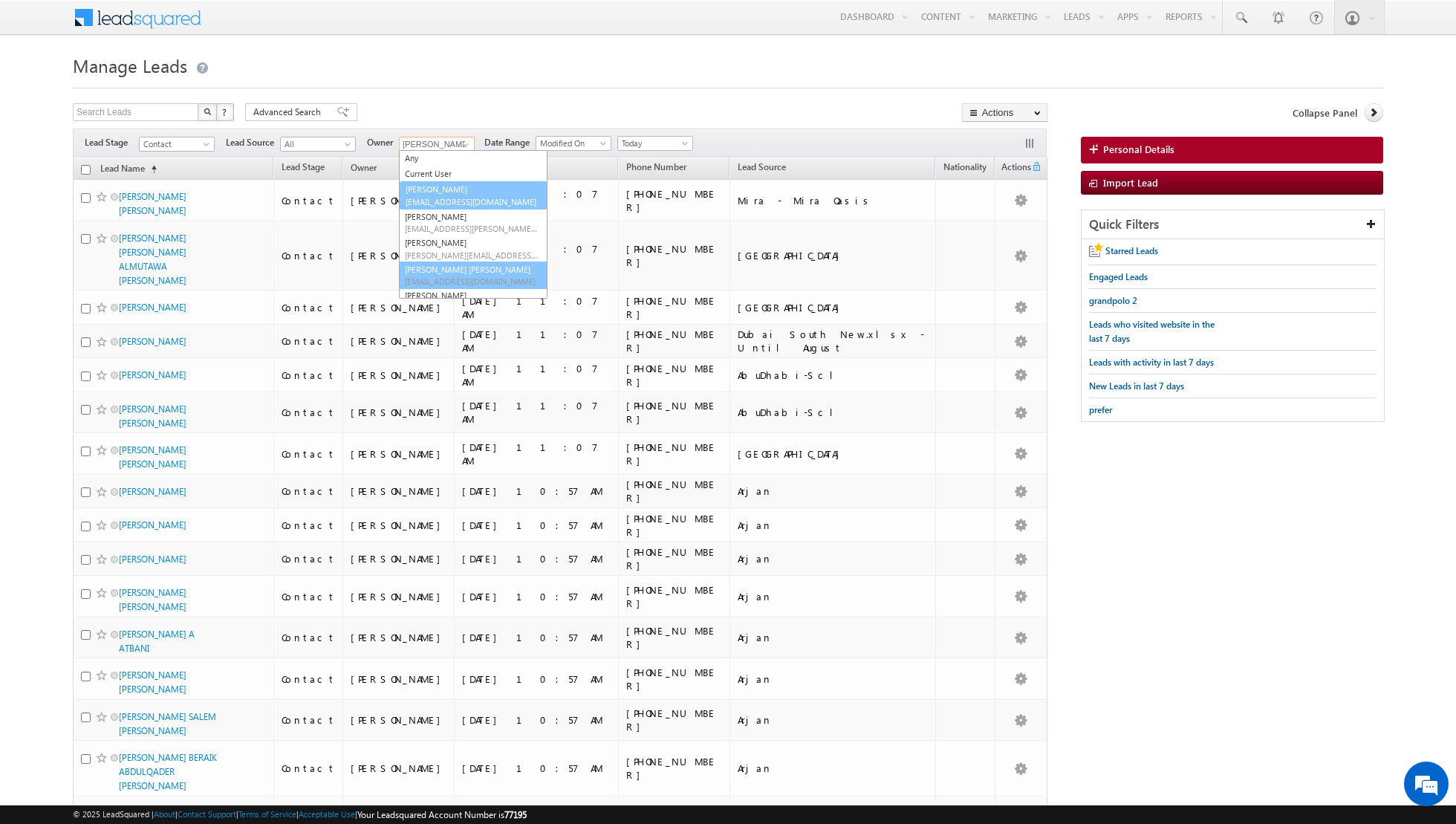
scroll to position [1, 0]
click at [436, 185] on link "Asma Kazi asma.kazi@indglobal.ae" at bounding box center [474, 194] width 149 height 28
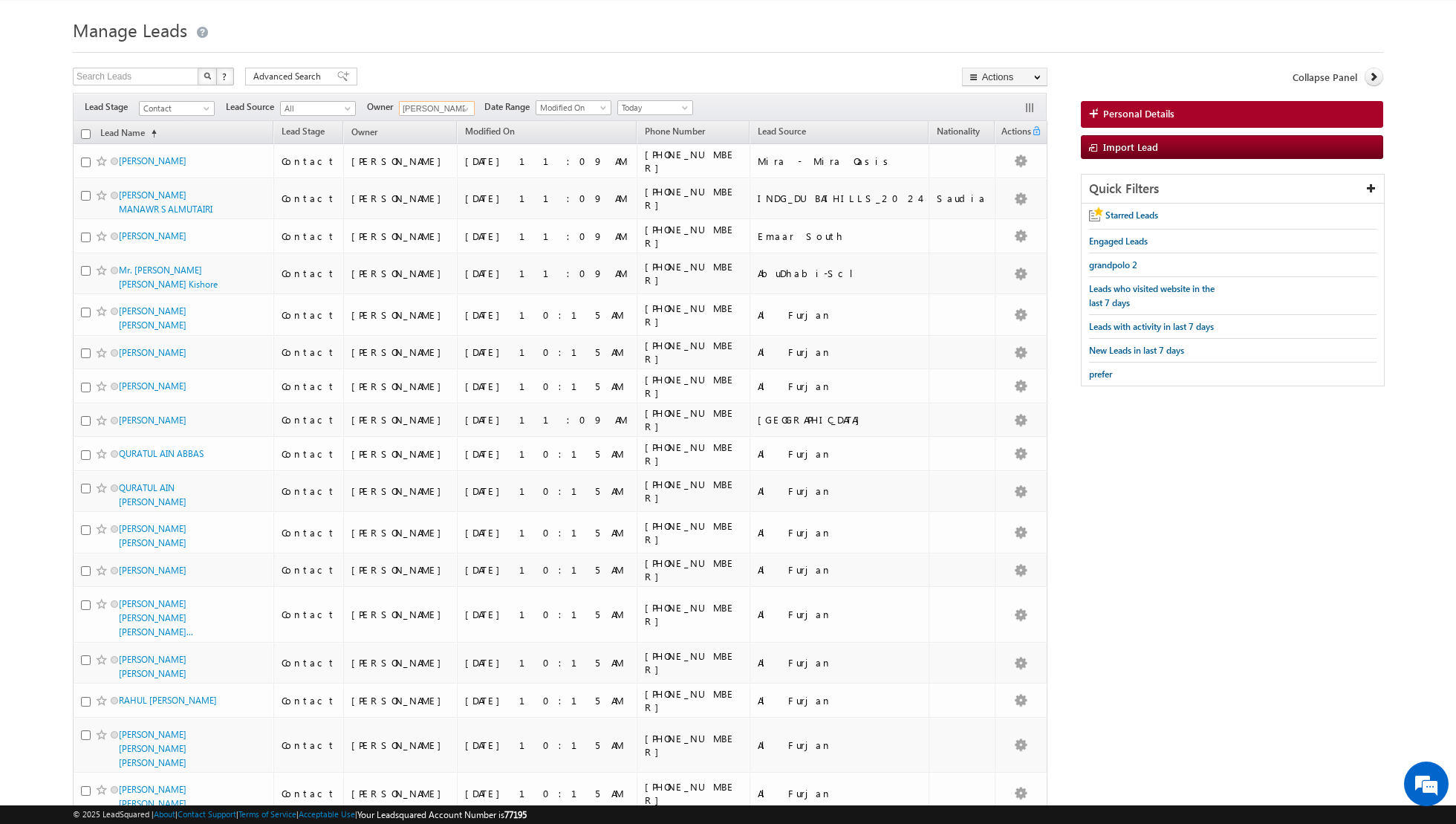
scroll to position [0, 0]
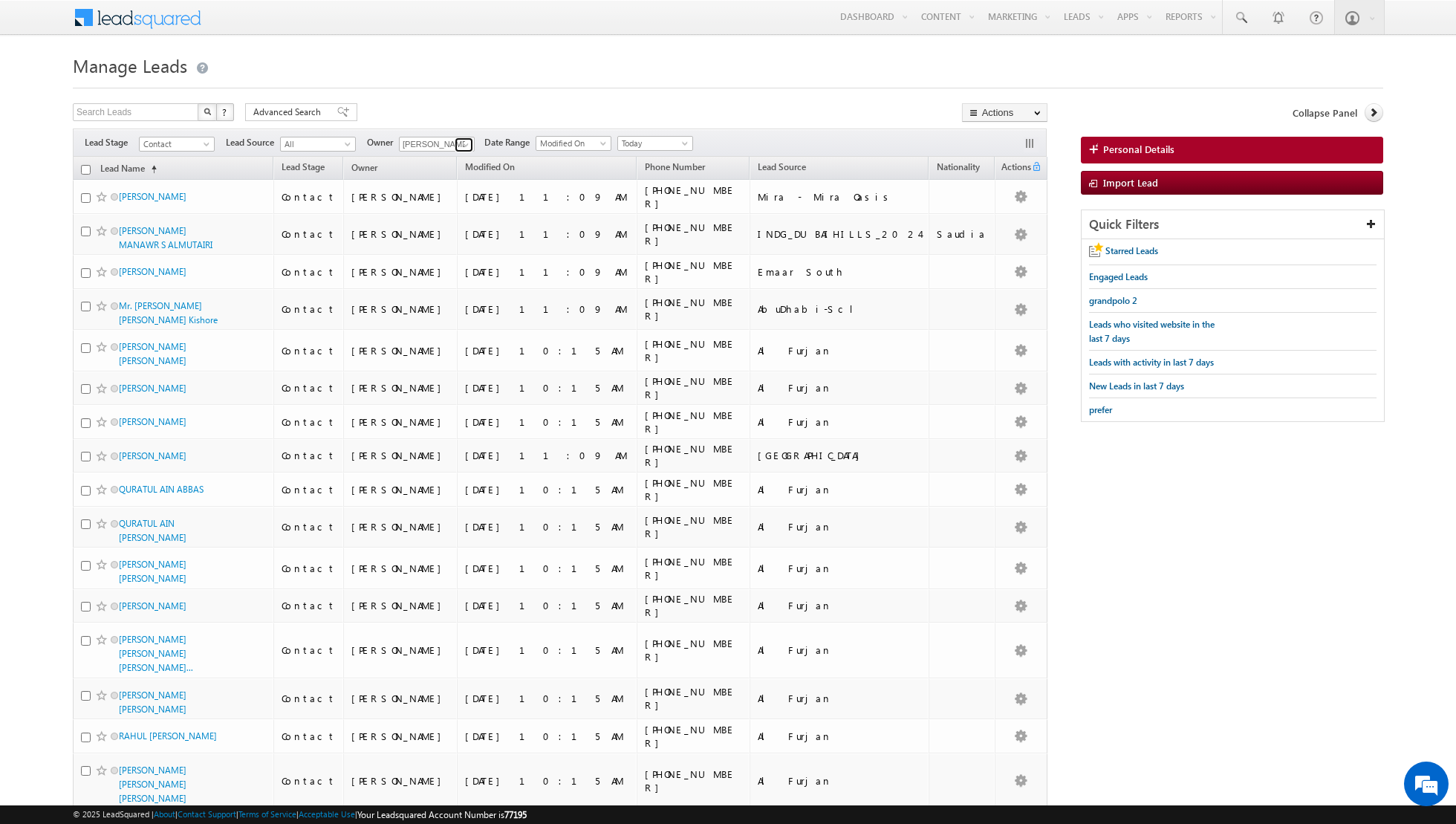
click at [462, 140] on span at bounding box center [466, 145] width 12 height 12
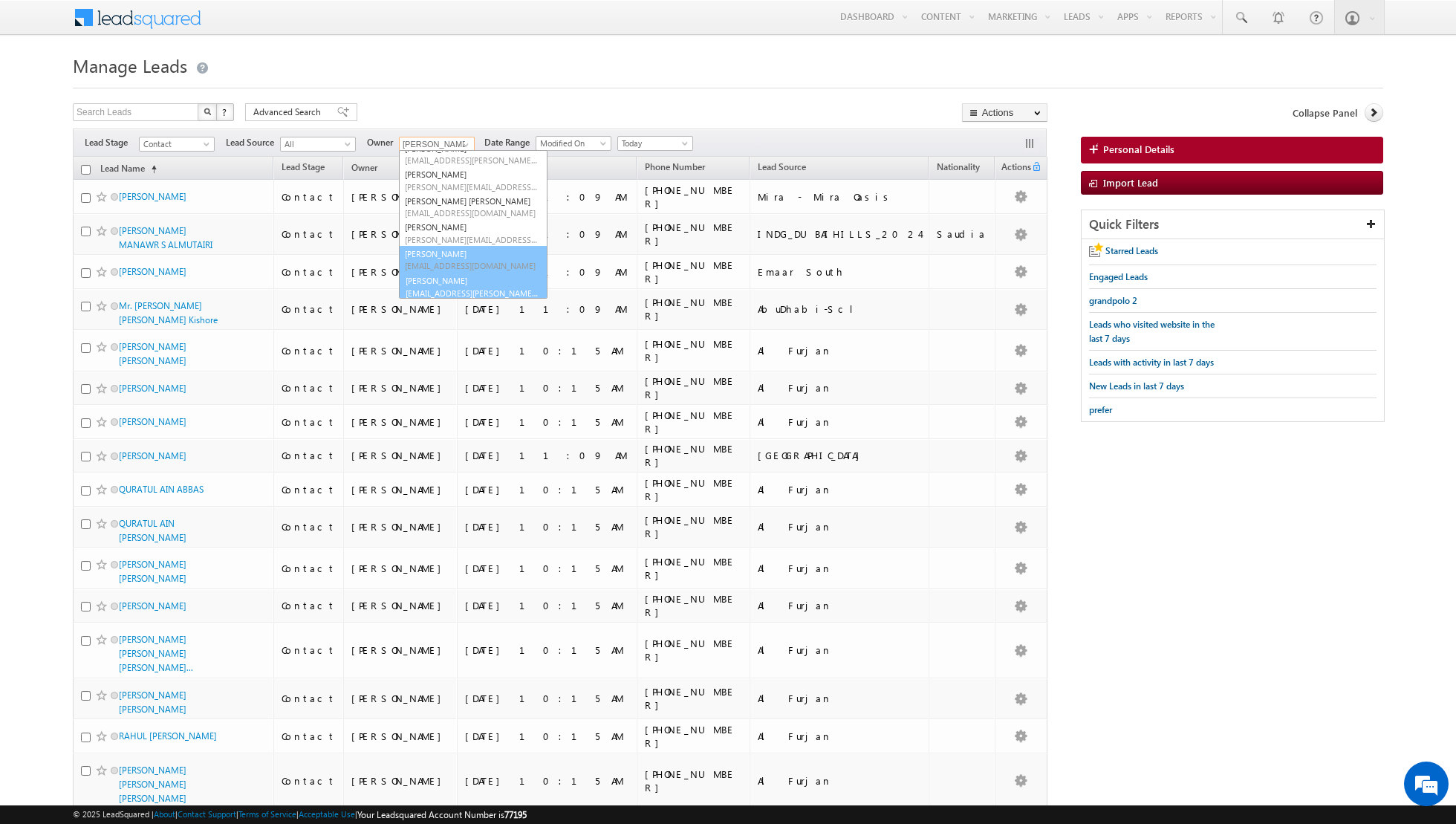
scroll to position [69, 0]
click at [429, 280] on link "Shiva Sisodia shiva.sisodia@indglobal.ae" at bounding box center [474, 284] width 149 height 28
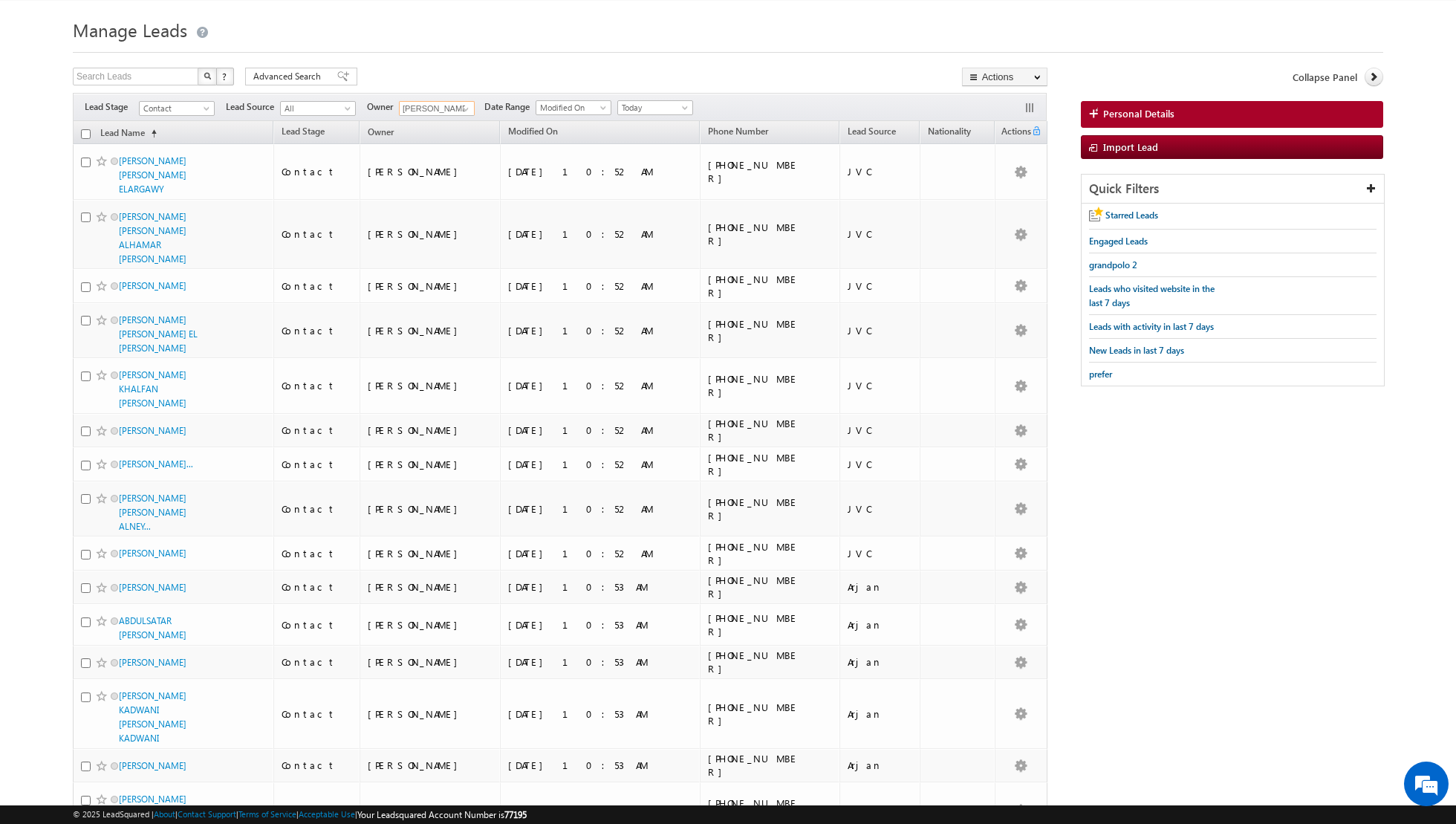
scroll to position [0, 0]
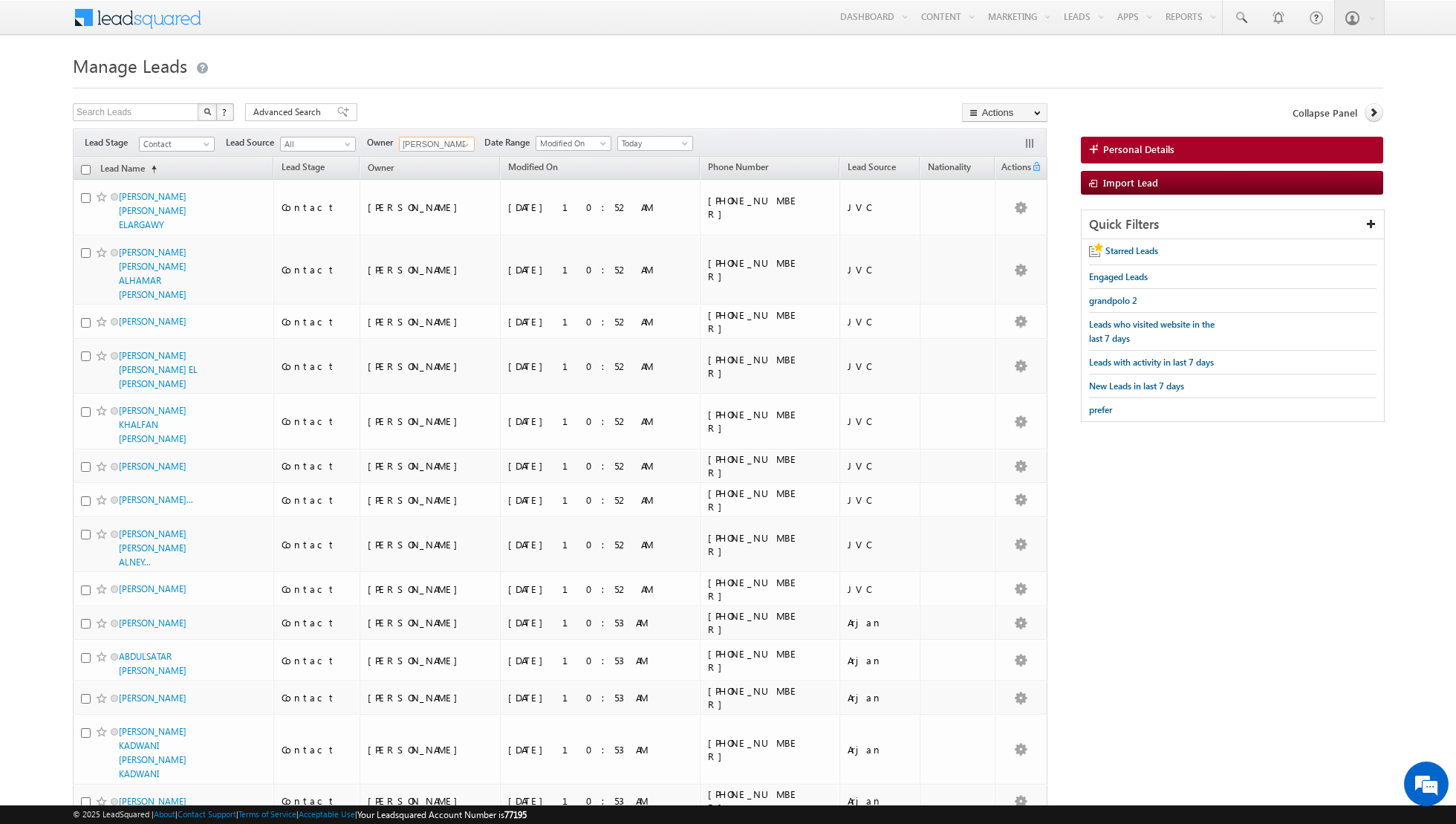
click at [87, 165] on input "checkbox" at bounding box center [86, 170] width 9 height 9
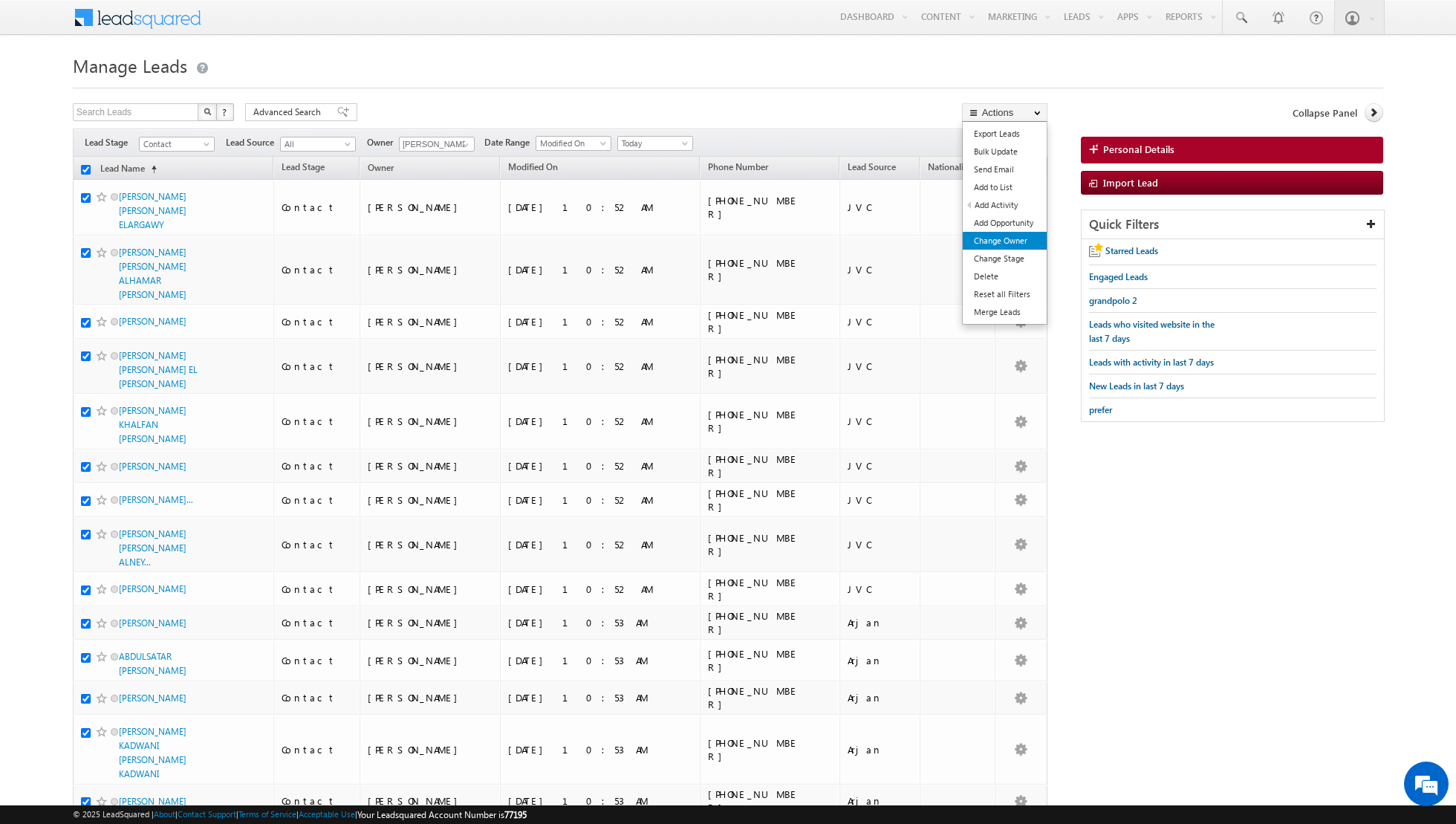
click at [1013, 239] on link "Change Owner" at bounding box center [1005, 241] width 84 height 18
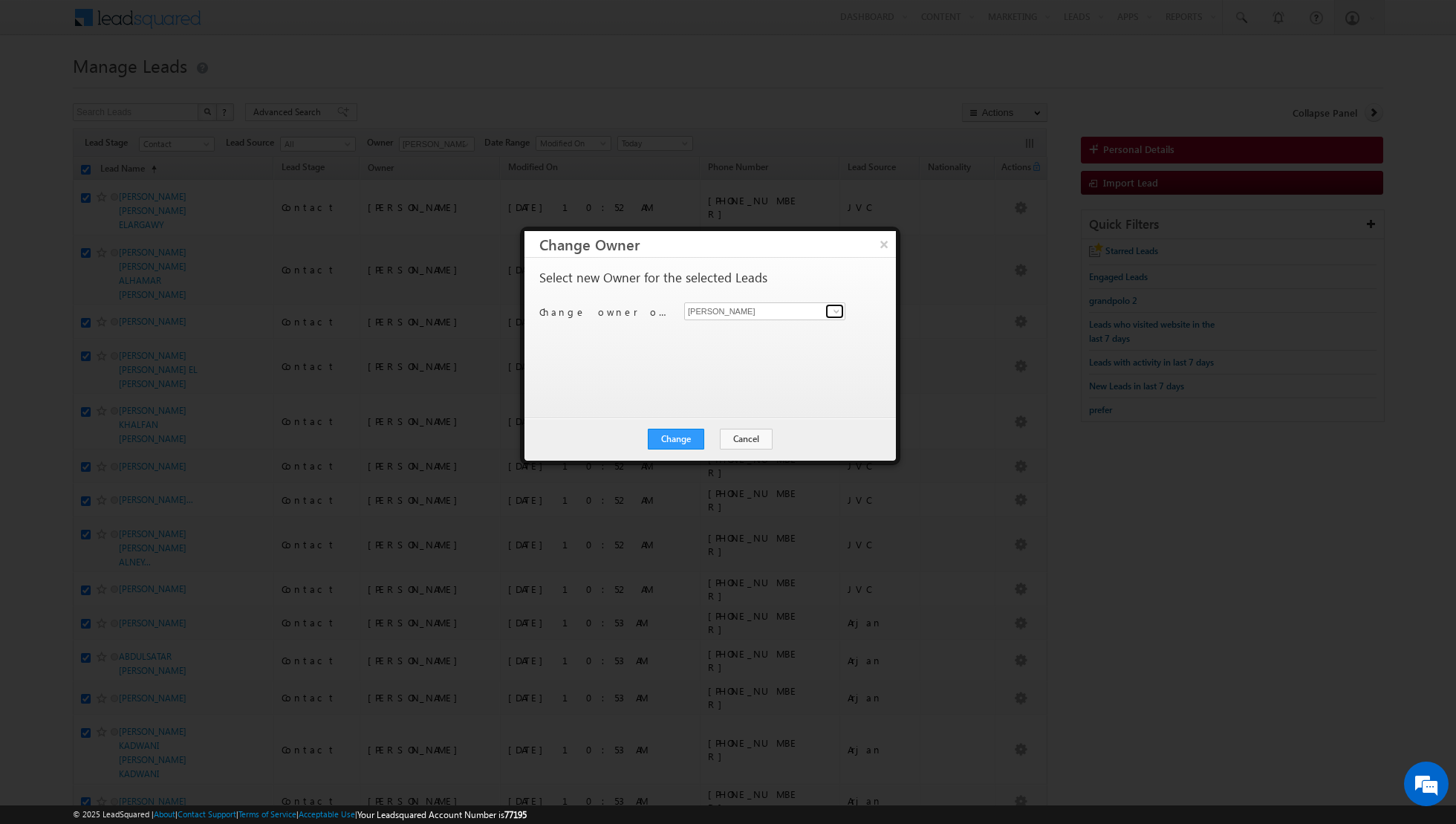
click at [831, 308] on span at bounding box center [837, 312] width 12 height 12
click at [724, 355] on link "Isha Mehndiratta isha.mehndiratta@indglobal.ae" at bounding box center [765, 359] width 161 height 28
click at [680, 439] on button "Change" at bounding box center [677, 439] width 57 height 21
click at [711, 439] on button "Close" at bounding box center [713, 439] width 48 height 21
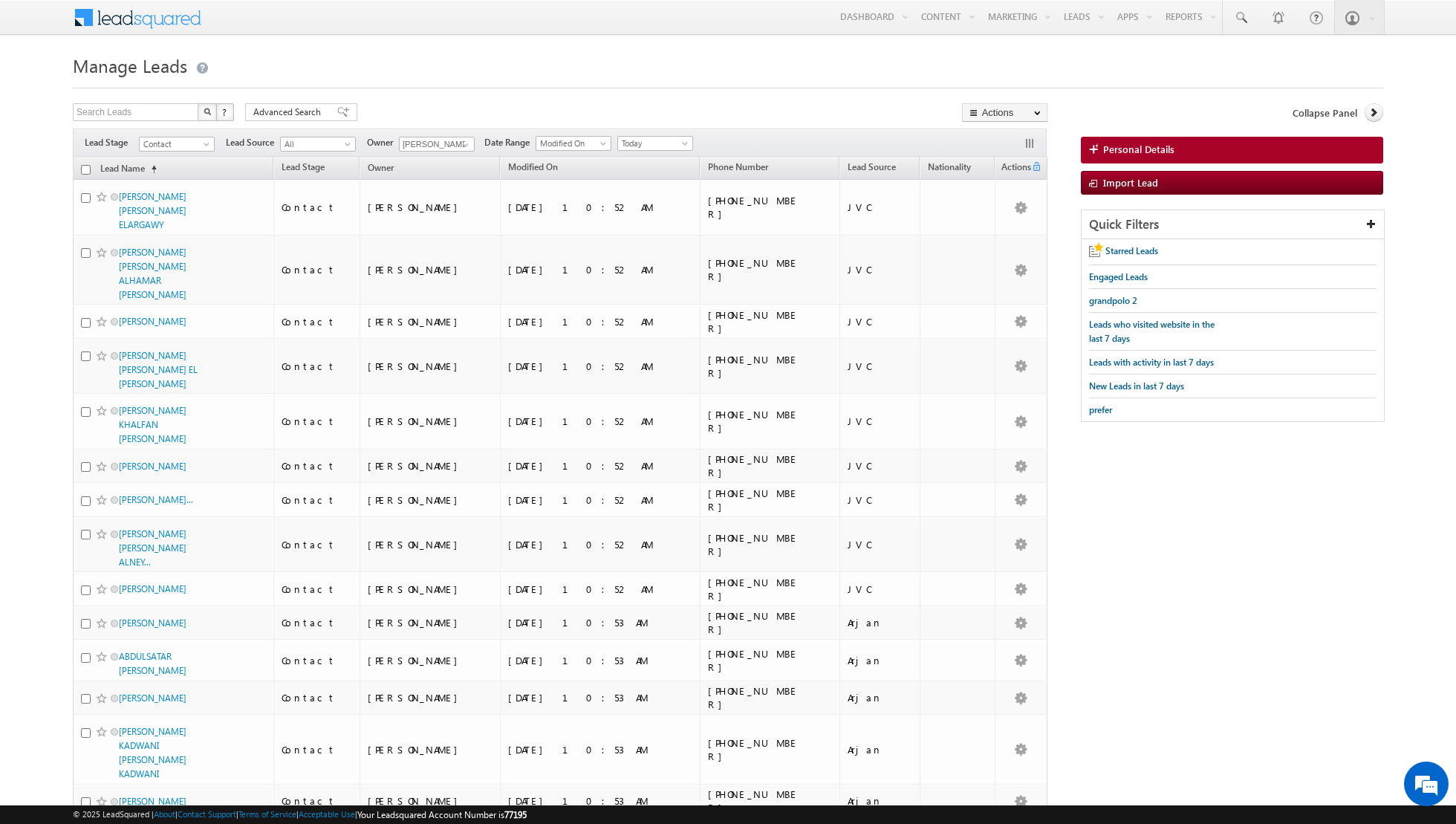
click at [87, 168] on input "checkbox" at bounding box center [86, 170] width 9 height 9
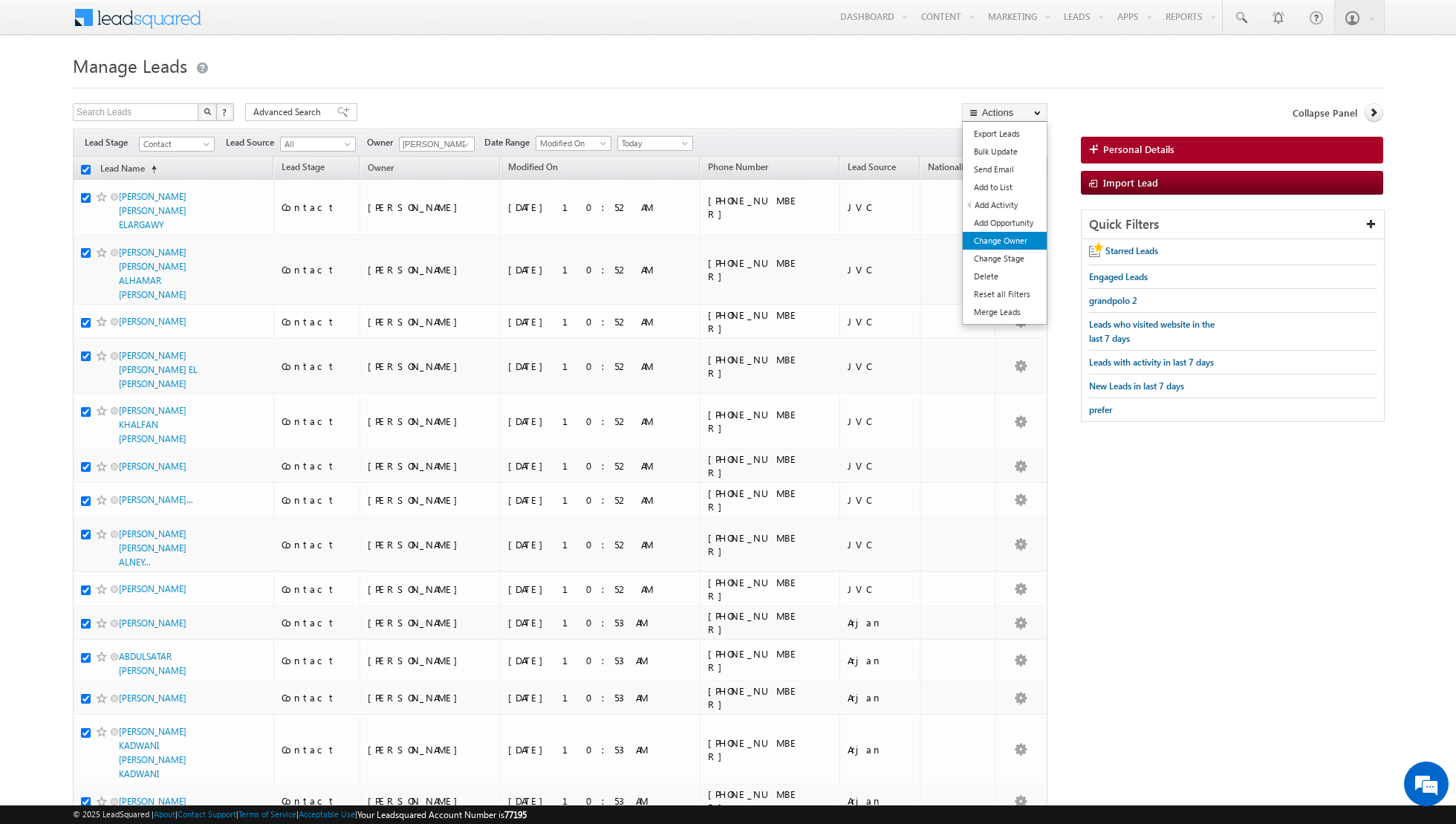
click at [985, 236] on link "Change Owner" at bounding box center [1005, 241] width 84 height 18
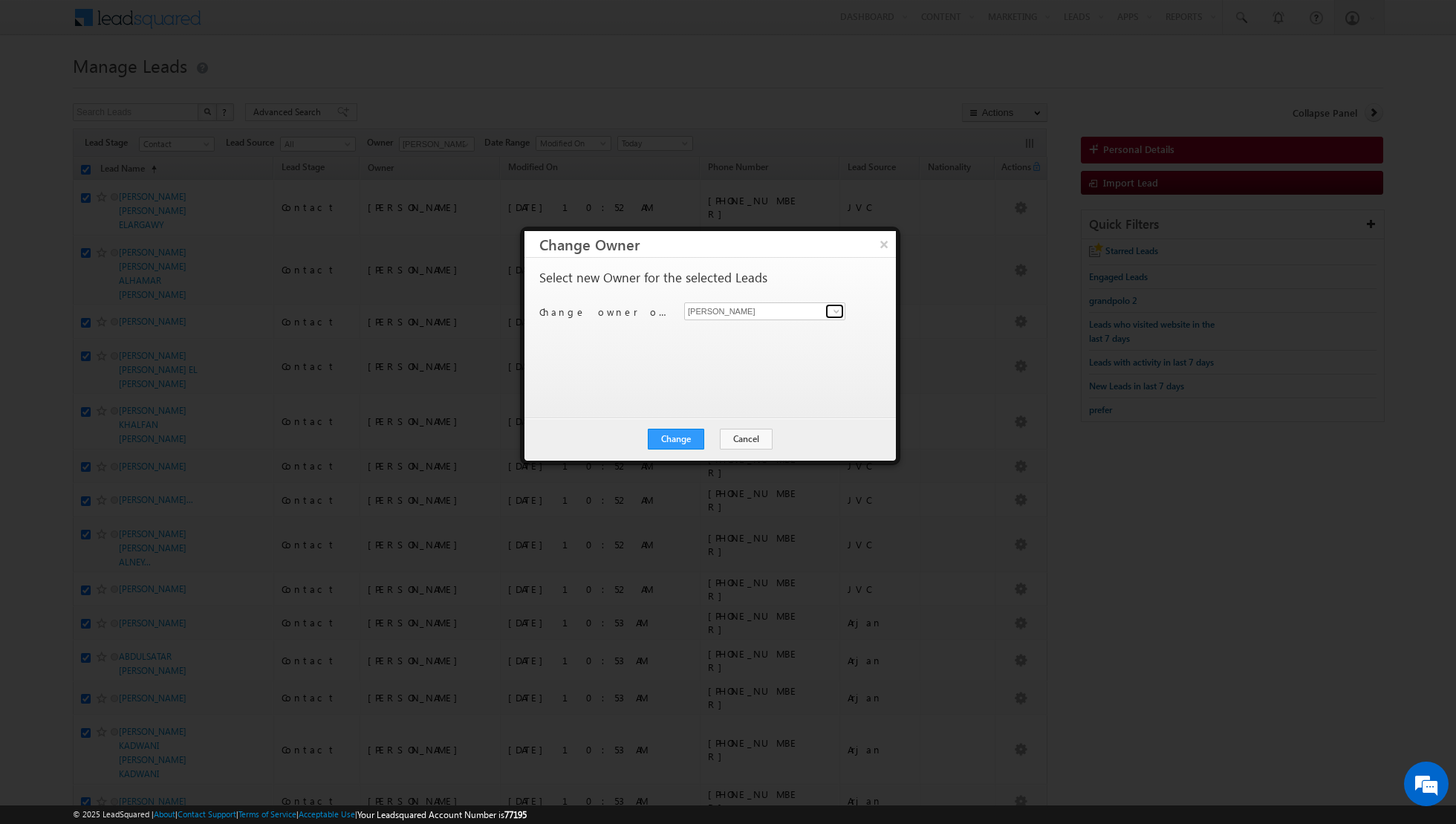
click at [833, 307] on span at bounding box center [837, 312] width 12 height 12
click at [719, 380] on link "Muhammad Shibily muhammad.shibily@indglobal.ae" at bounding box center [765, 386] width 161 height 28
click at [671, 439] on button "Change" at bounding box center [677, 439] width 57 height 21
click at [713, 440] on button "Close" at bounding box center [713, 439] width 48 height 21
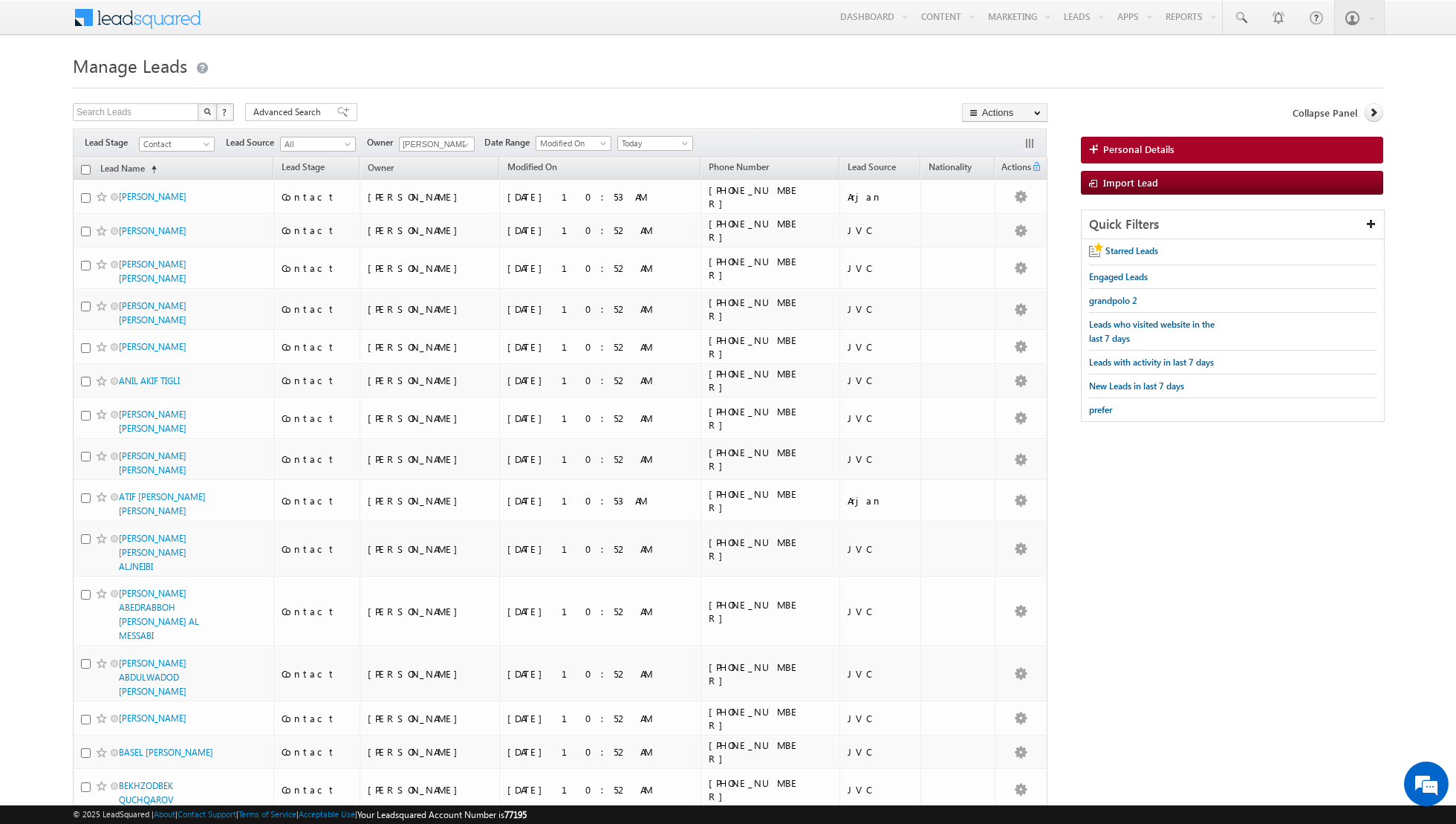
click at [83, 169] on input "checkbox" at bounding box center [86, 170] width 9 height 9
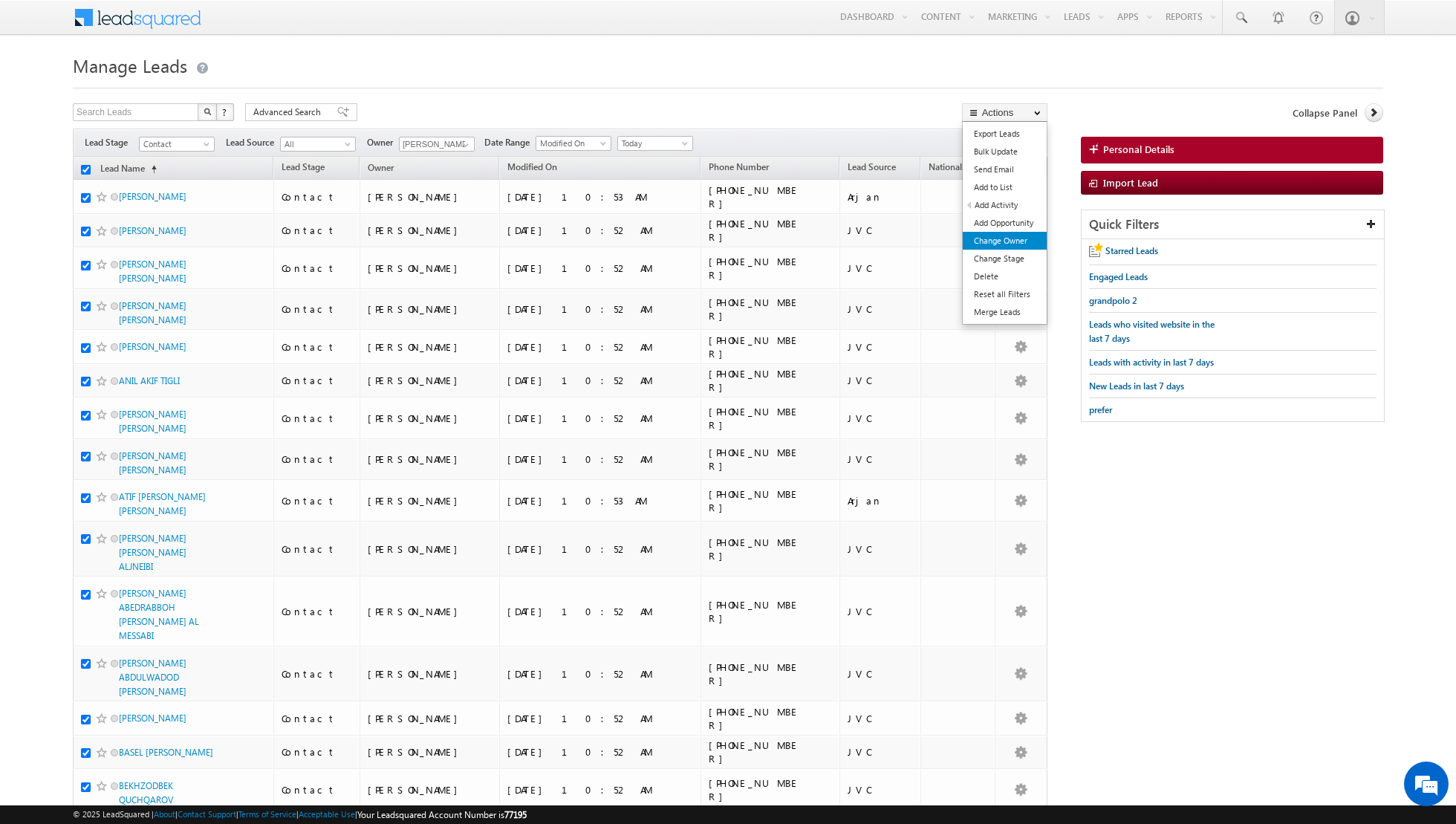
click at [994, 237] on link "Change Owner" at bounding box center [1005, 241] width 84 height 18
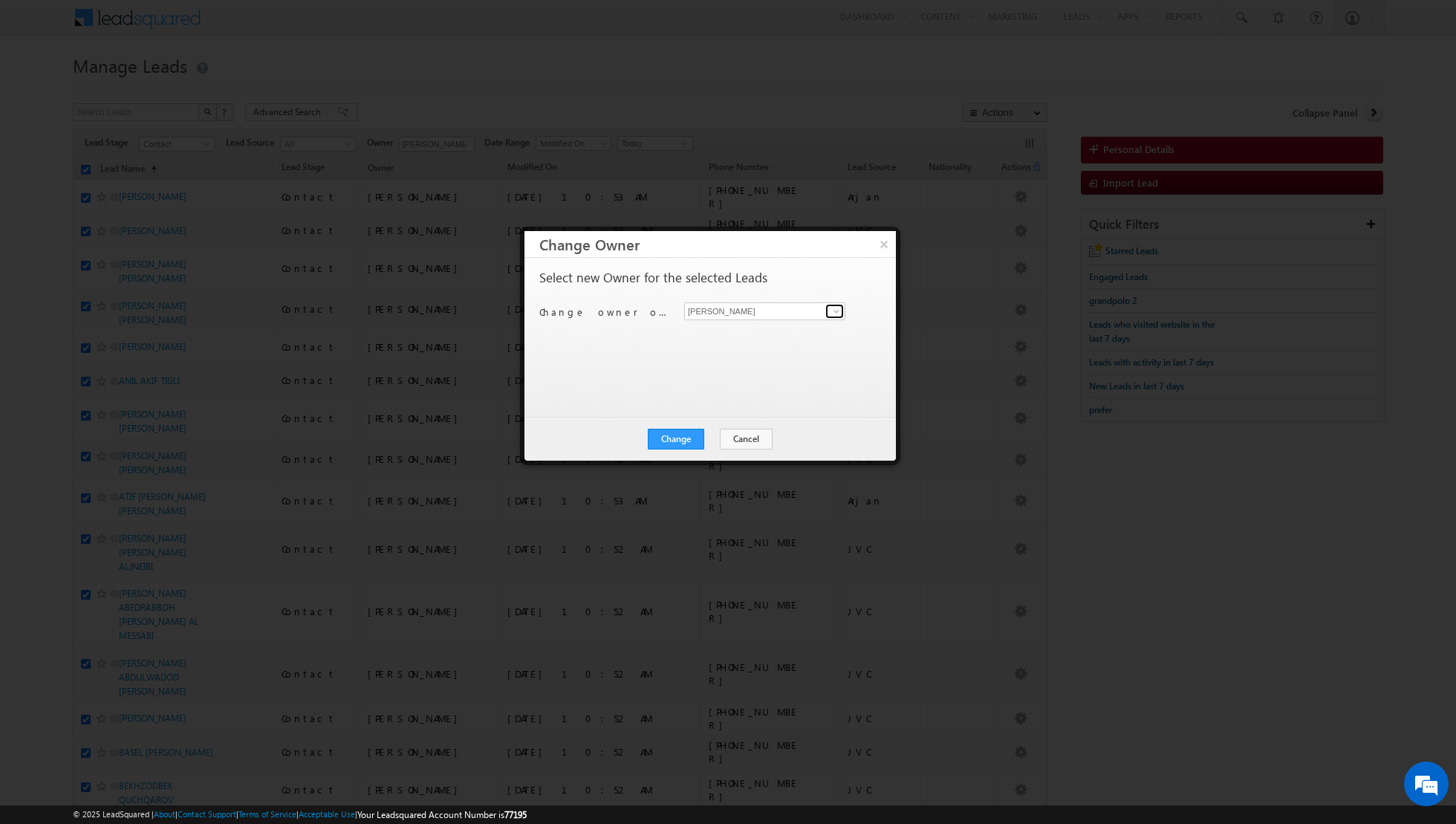
click at [836, 308] on span at bounding box center [837, 312] width 12 height 12
click at [703, 410] on link "Nandhana Anil nandhana.anil@indglobal.ae" at bounding box center [765, 412] width 161 height 28
click at [665, 435] on button "Change" at bounding box center [677, 439] width 57 height 21
click at [713, 441] on button "Close" at bounding box center [713, 439] width 48 height 21
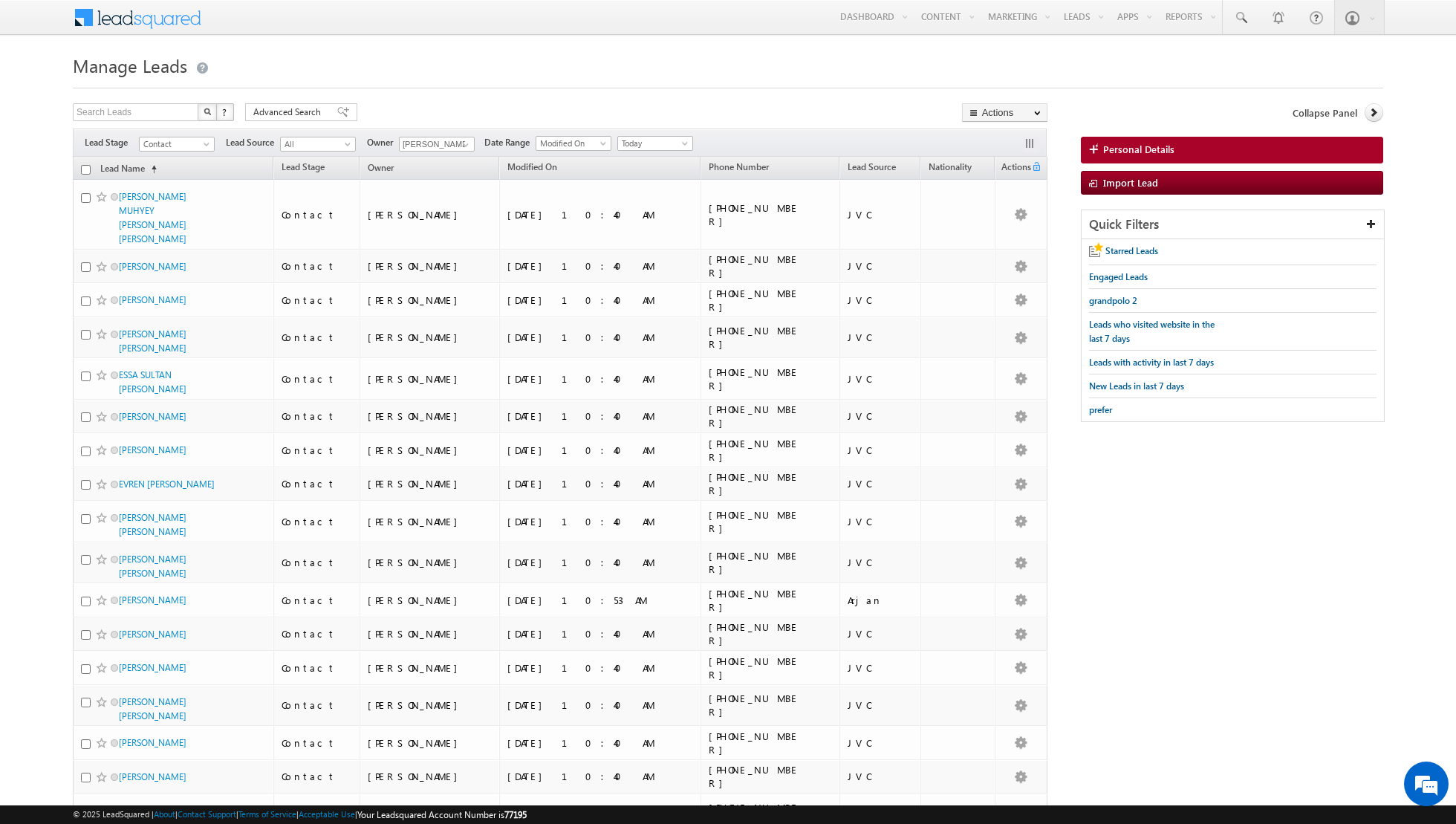
click at [86, 166] on input "checkbox" at bounding box center [86, 170] width 9 height 9
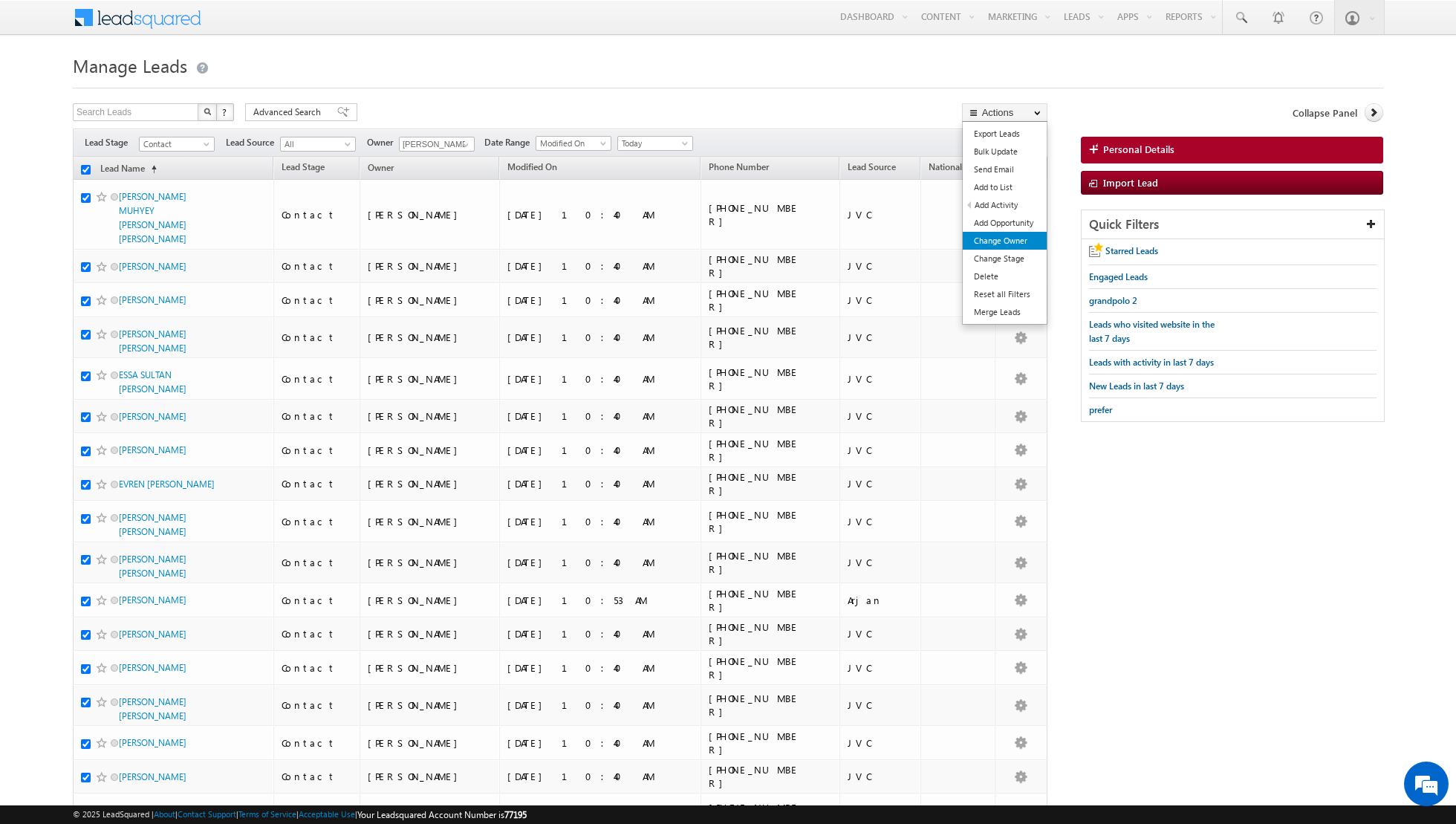
click at [994, 240] on link "Change Owner" at bounding box center [1005, 241] width 84 height 18
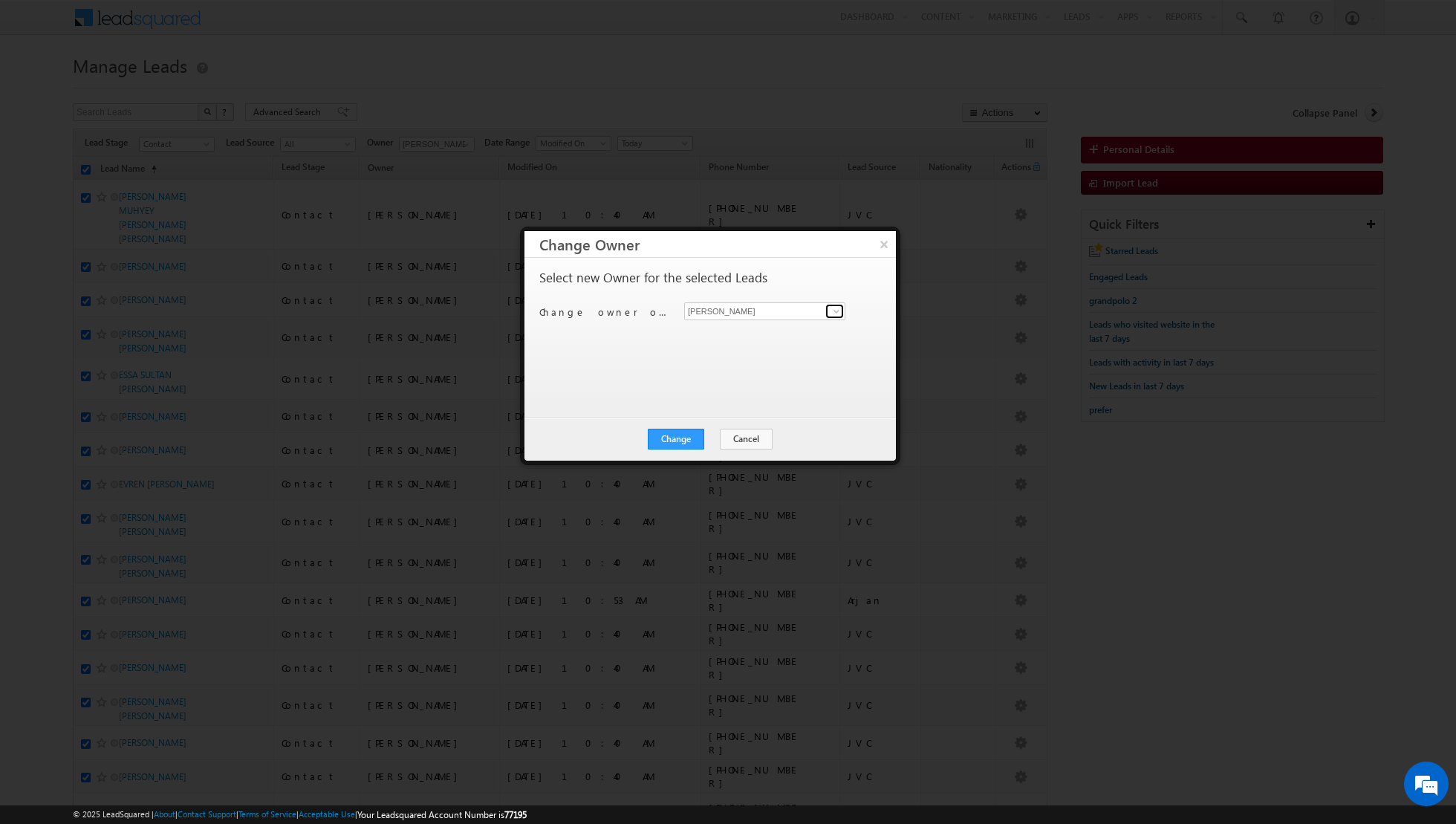
click at [839, 310] on span at bounding box center [837, 312] width 12 height 12
click at [713, 431] on link "Riya Raj riya.raj@indglobal.ae" at bounding box center [765, 436] width 161 height 28
click at [665, 444] on button "Change" at bounding box center [677, 439] width 57 height 21
click at [715, 433] on button "Close" at bounding box center [713, 439] width 48 height 21
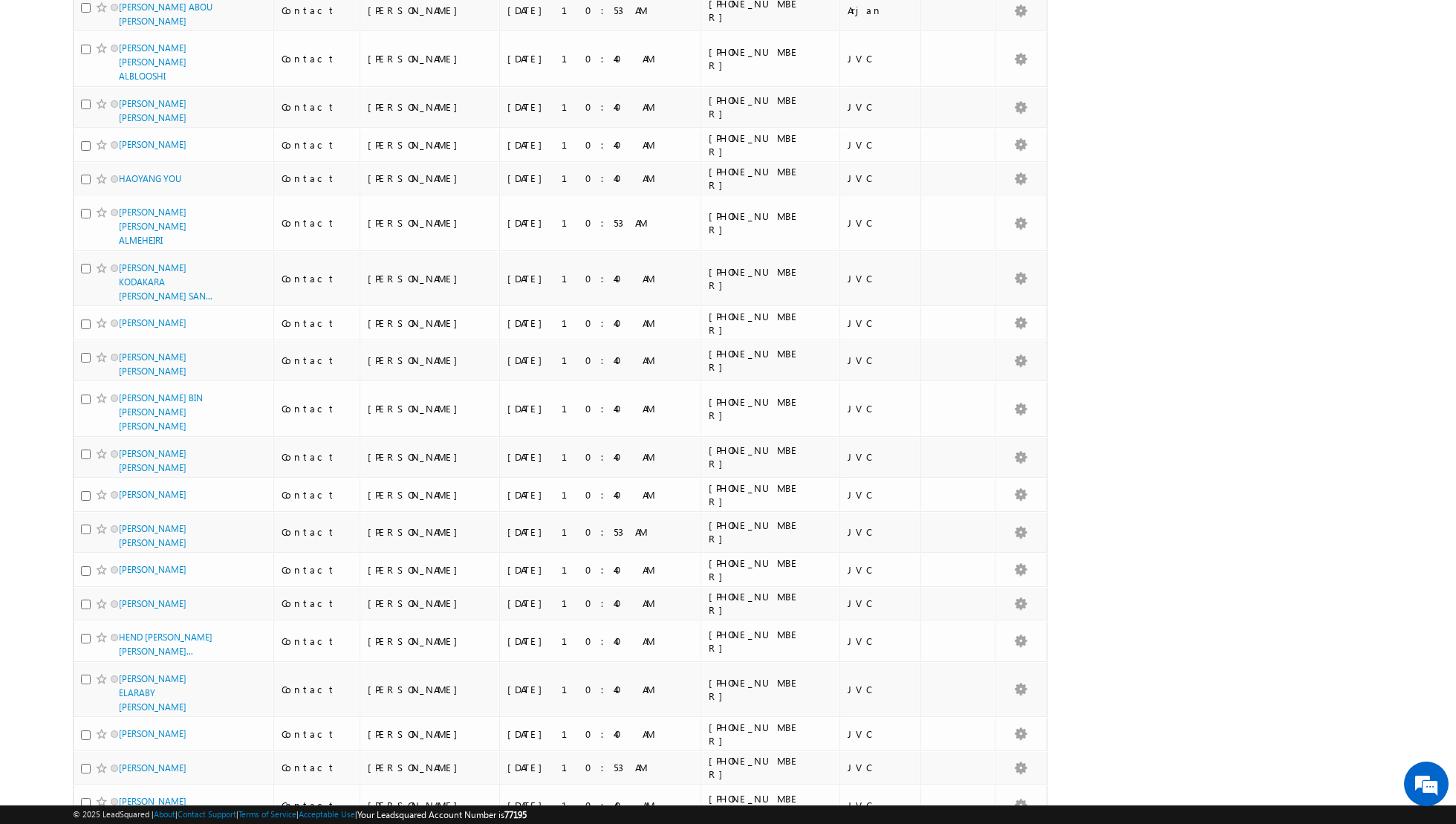
scroll to position [0, 0]
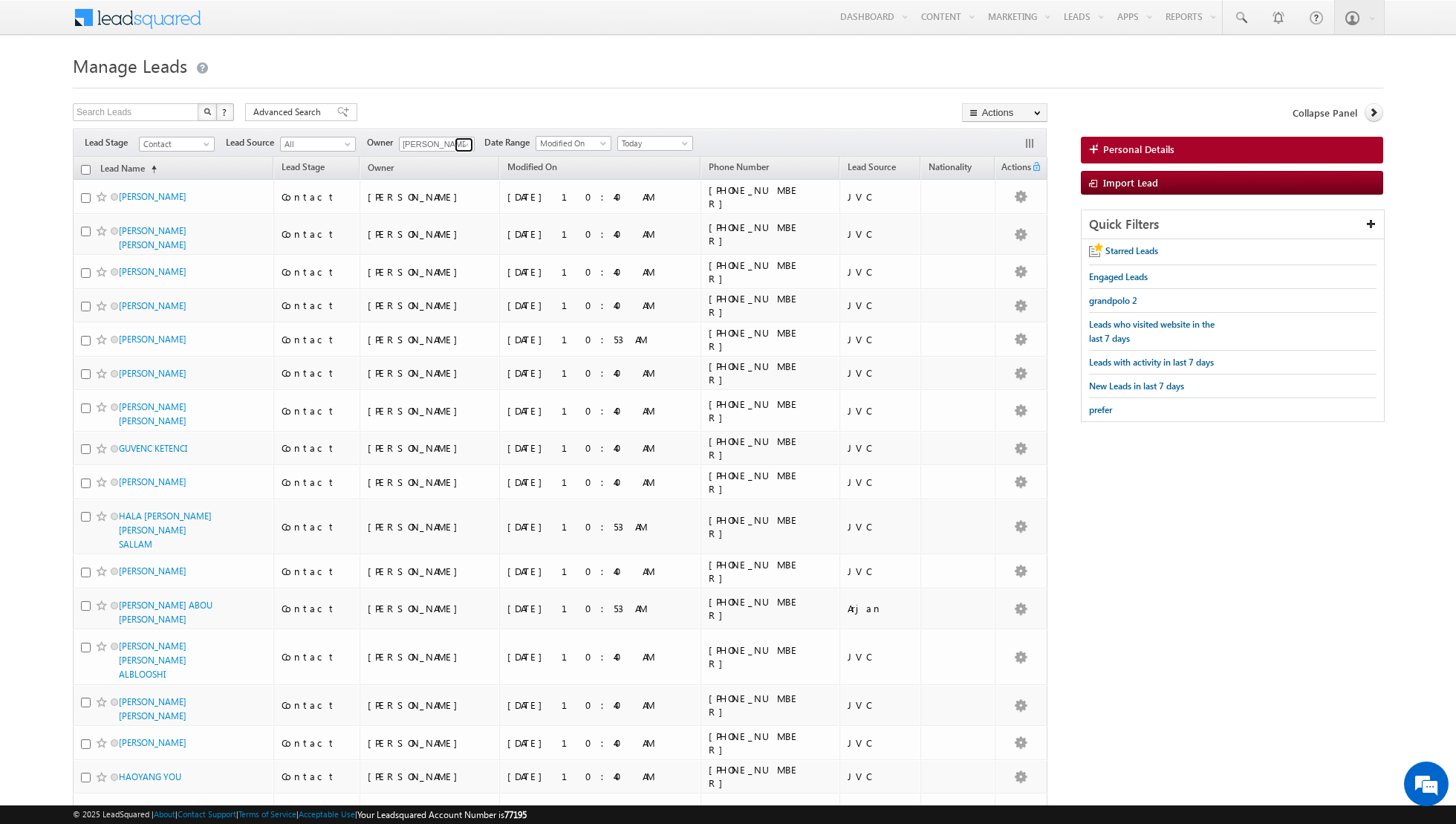
click at [461, 143] on span at bounding box center [466, 145] width 12 height 12
click at [442, 243] on span "riya.raj@indglobal.ae" at bounding box center [472, 239] width 134 height 11
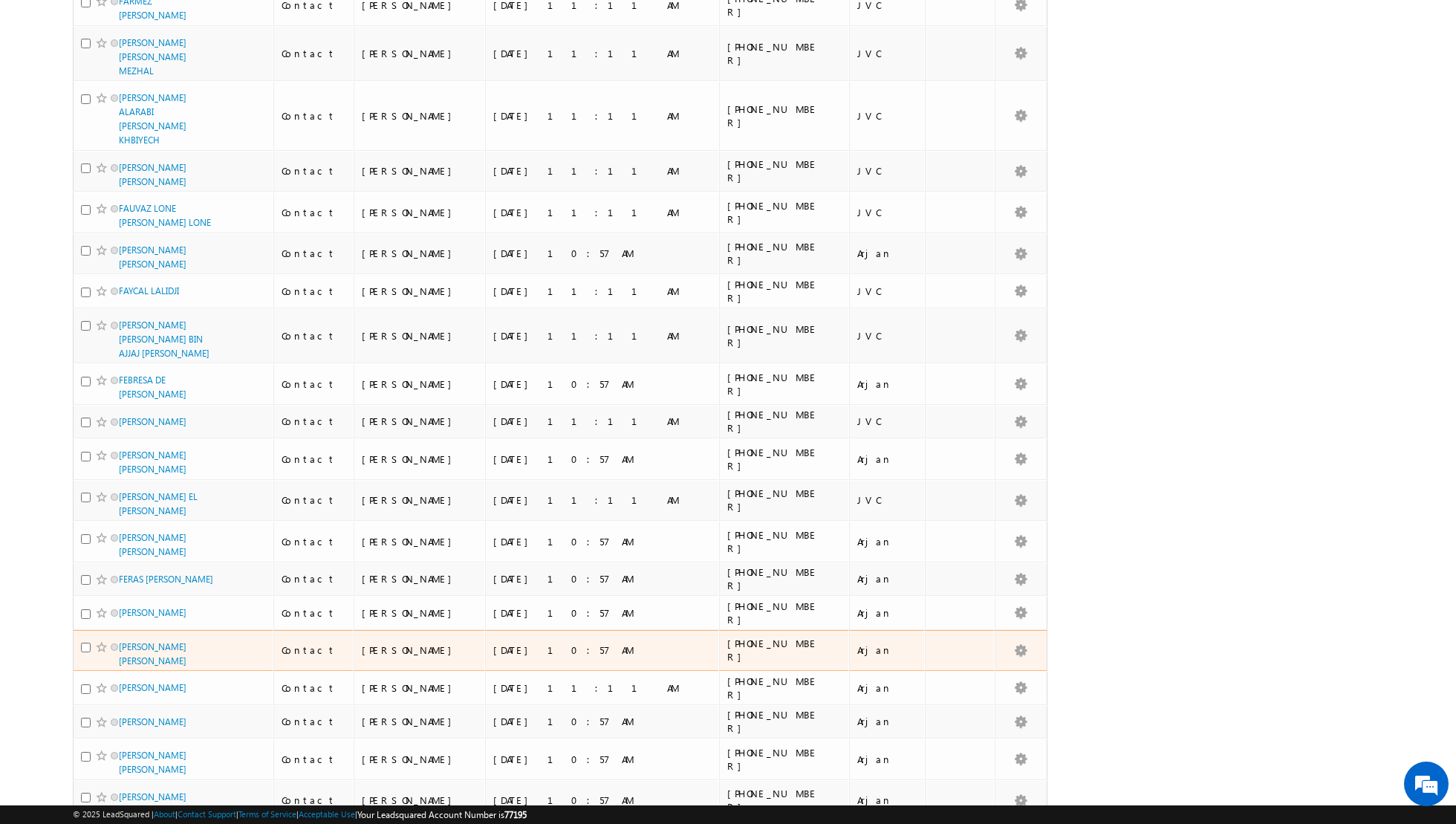
scroll to position [0, 0]
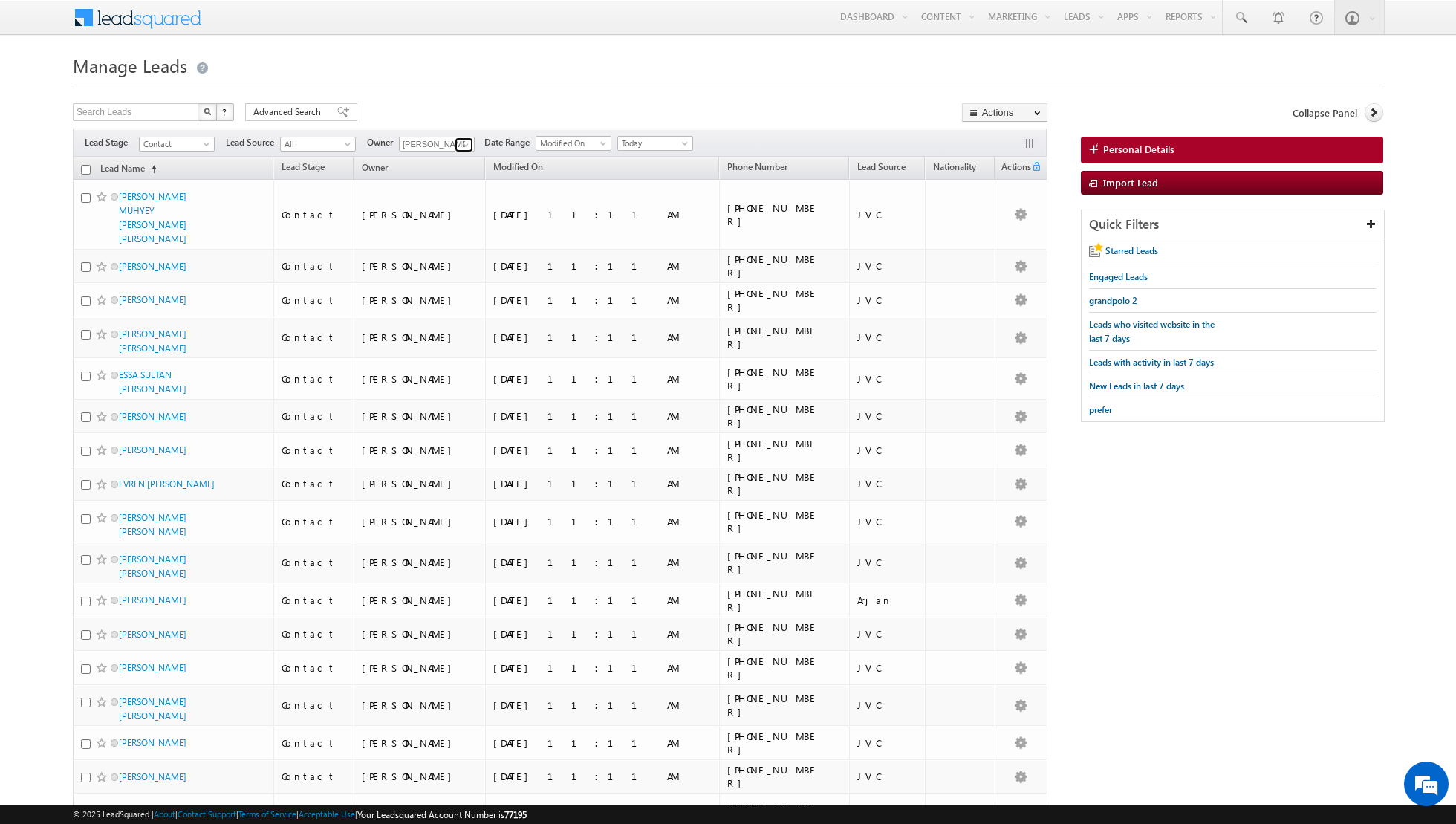
click at [463, 142] on span at bounding box center [466, 145] width 12 height 12
click at [463, 218] on span "nandhana.anil@indglobal.ae" at bounding box center [472, 223] width 134 height 11
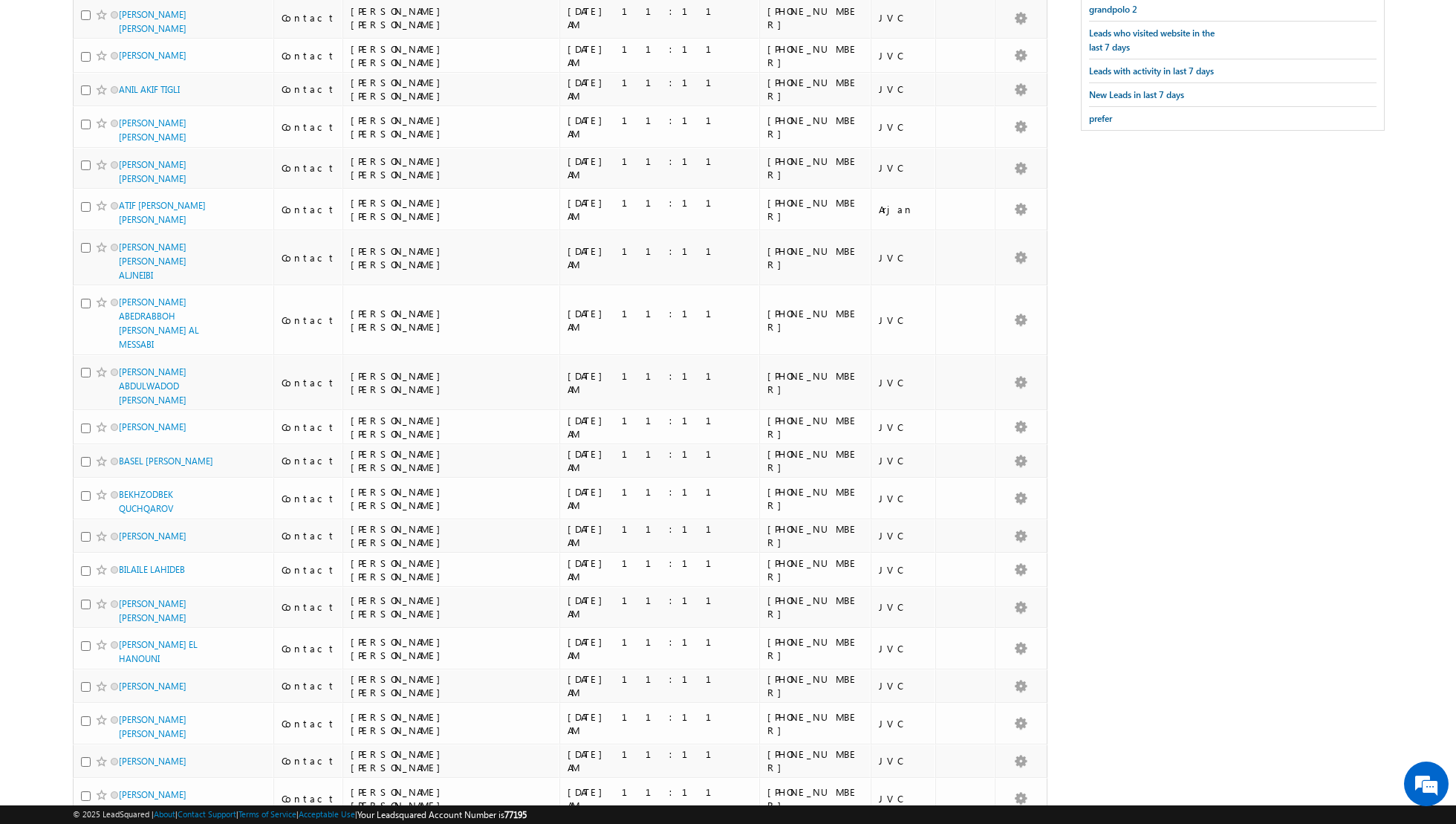
scroll to position [0, 0]
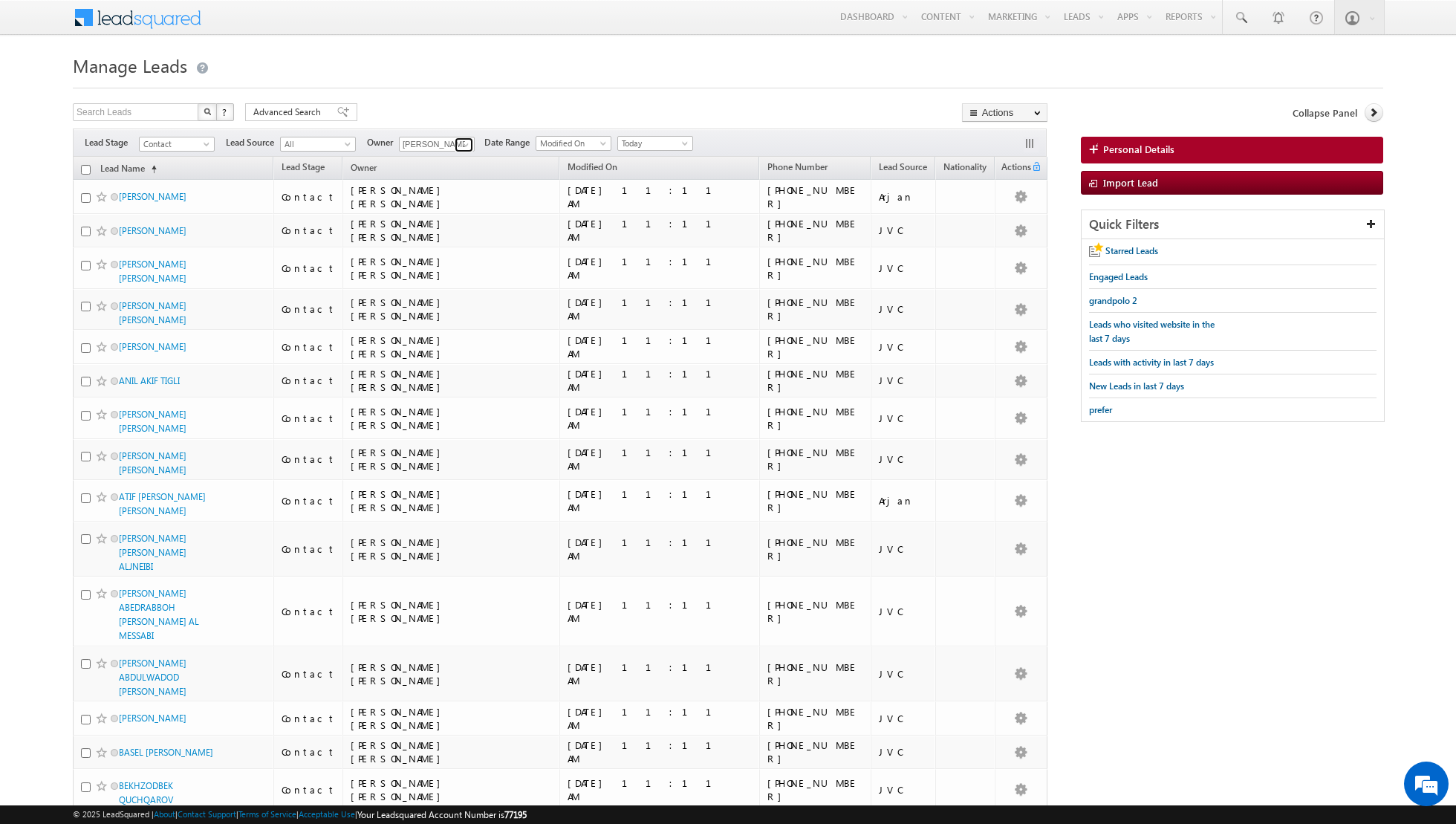
click at [462, 140] on span at bounding box center [466, 145] width 12 height 12
click at [461, 196] on span "muhammad.shibily@indglobal.ae" at bounding box center [472, 197] width 134 height 11
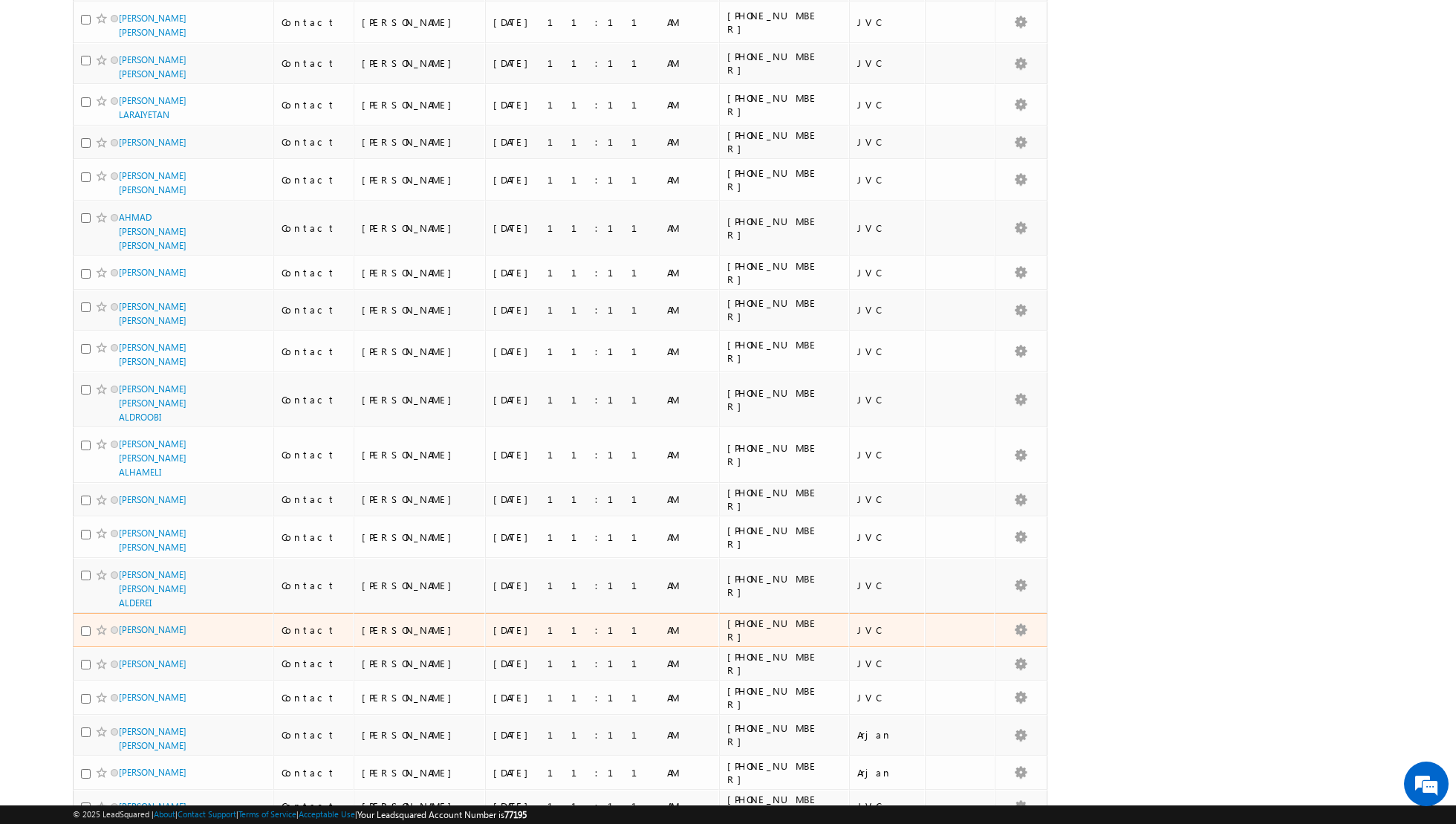
scroll to position [0, 0]
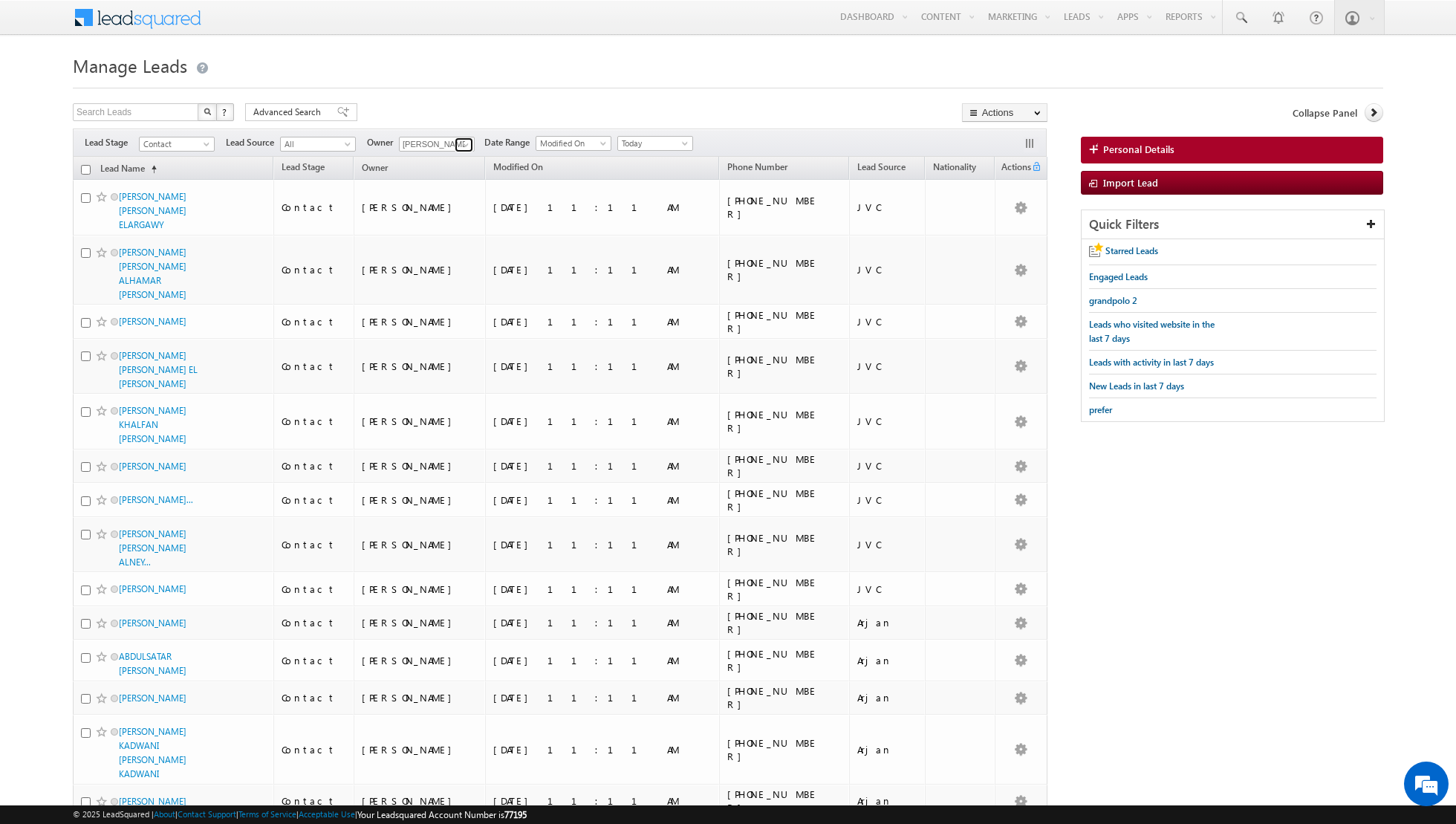
click at [464, 140] on span at bounding box center [466, 145] width 12 height 12
click at [464, 171] on span "isha.mehndiratta@indglobal.ae" at bounding box center [472, 170] width 134 height 11
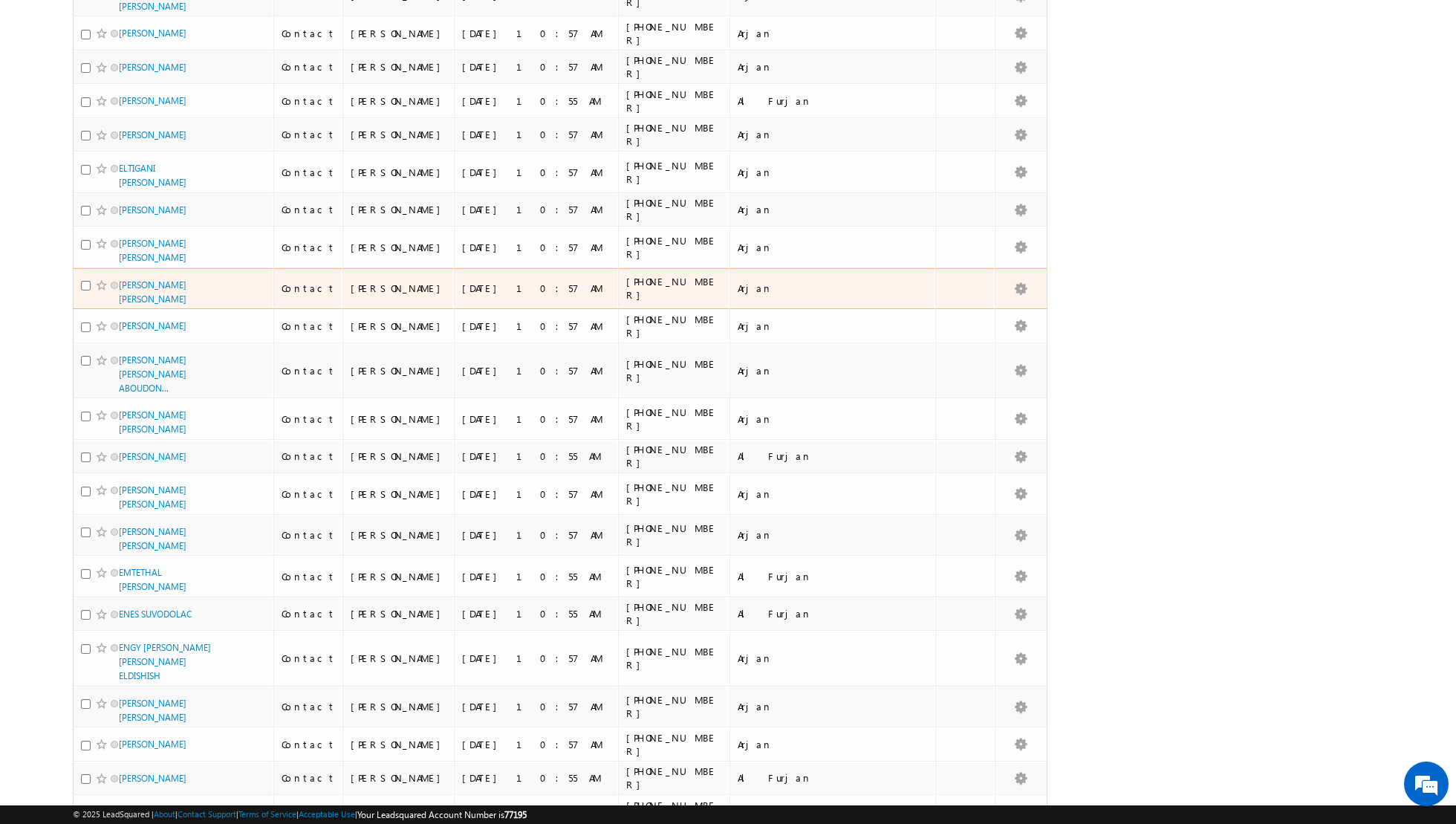
scroll to position [0, 0]
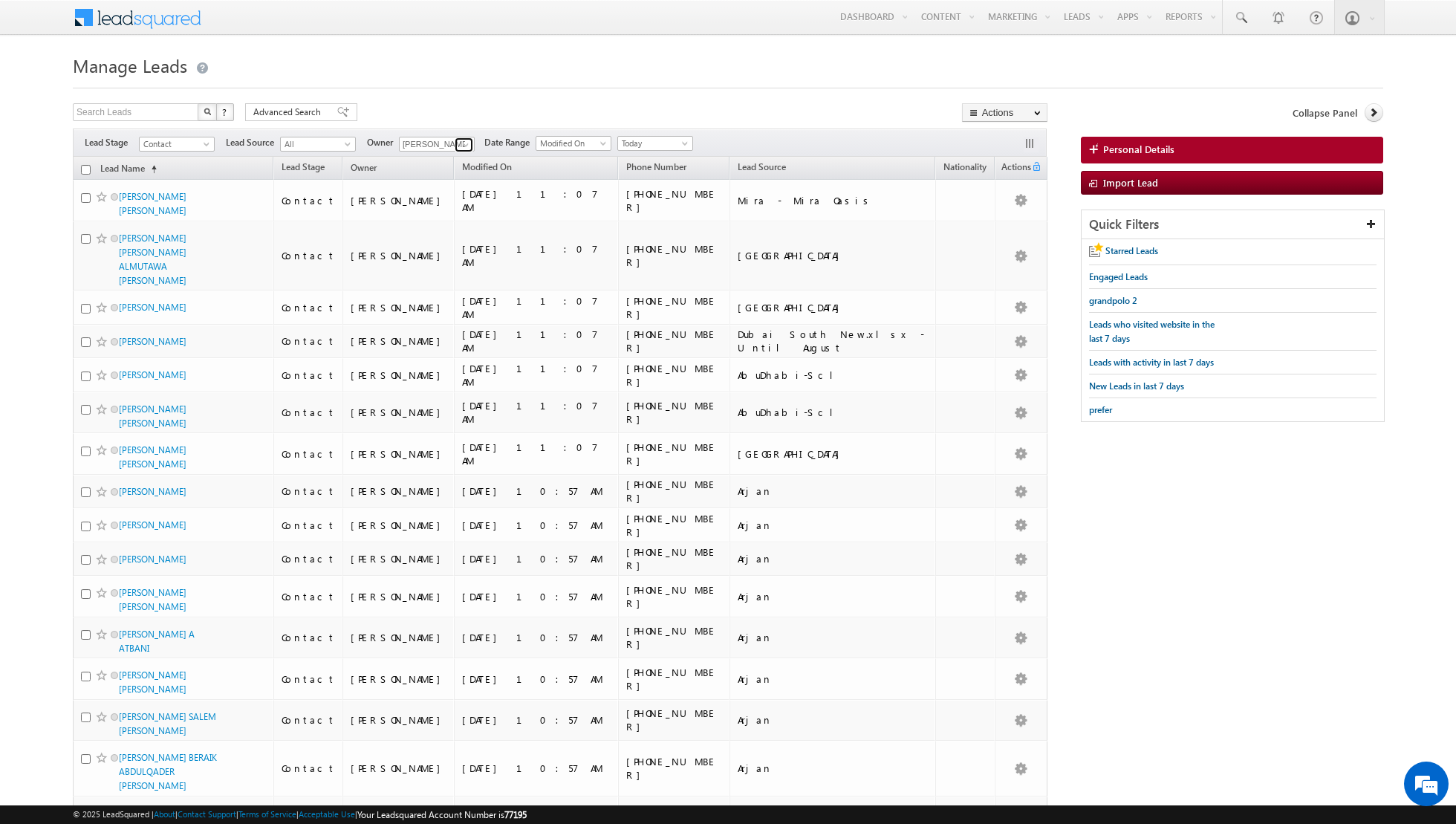
click at [463, 141] on span at bounding box center [466, 145] width 12 height 12
click at [449, 188] on link "Asma Kazi asma.kazi@indglobal.ae" at bounding box center [474, 192] width 149 height 28
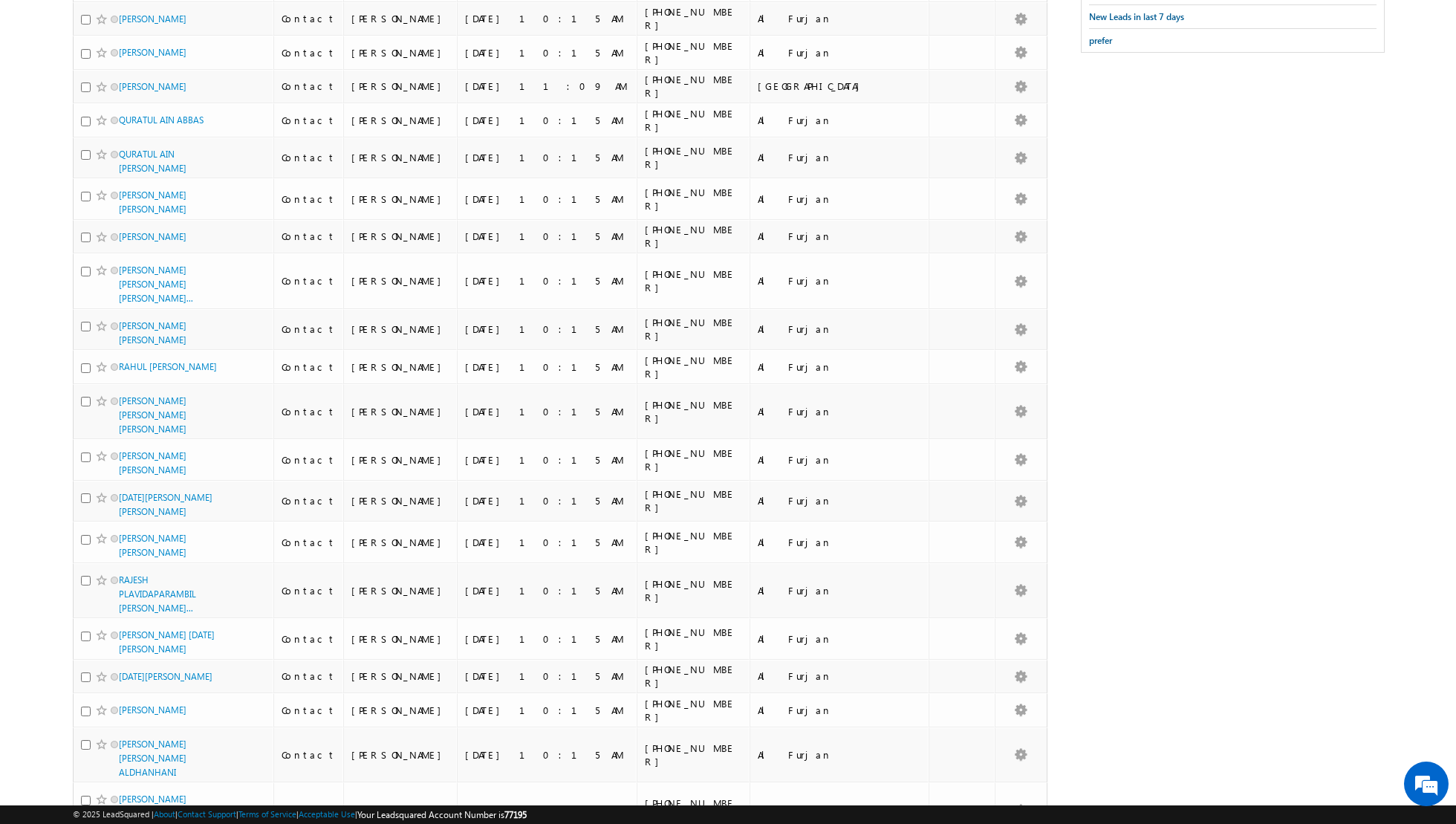
scroll to position [0, 0]
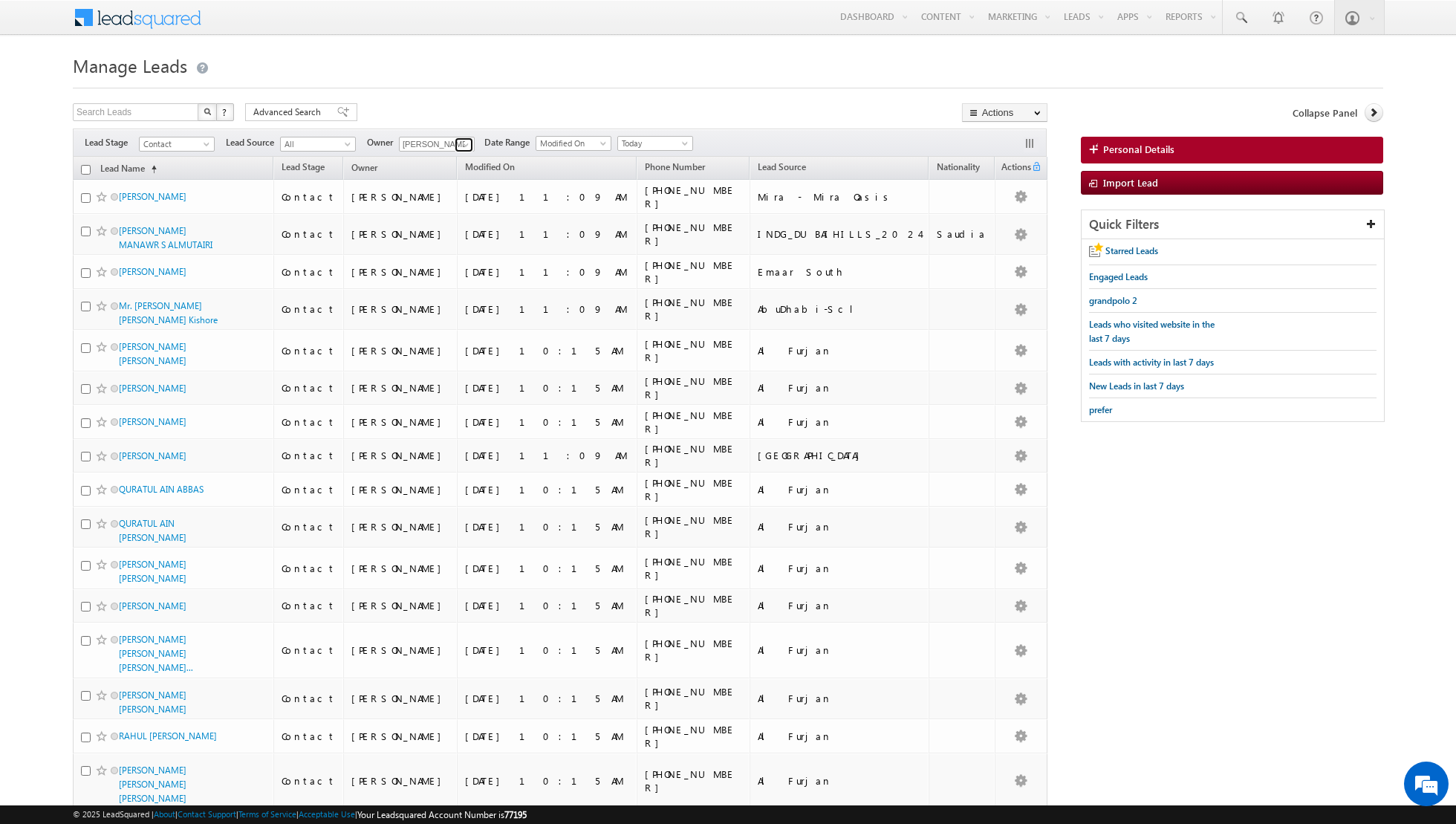
click at [460, 140] on span at bounding box center [466, 145] width 12 height 12
click at [451, 218] on link "Isha Mehndiratta isha.mehndiratta@indglobal.ae" at bounding box center [474, 221] width 149 height 28
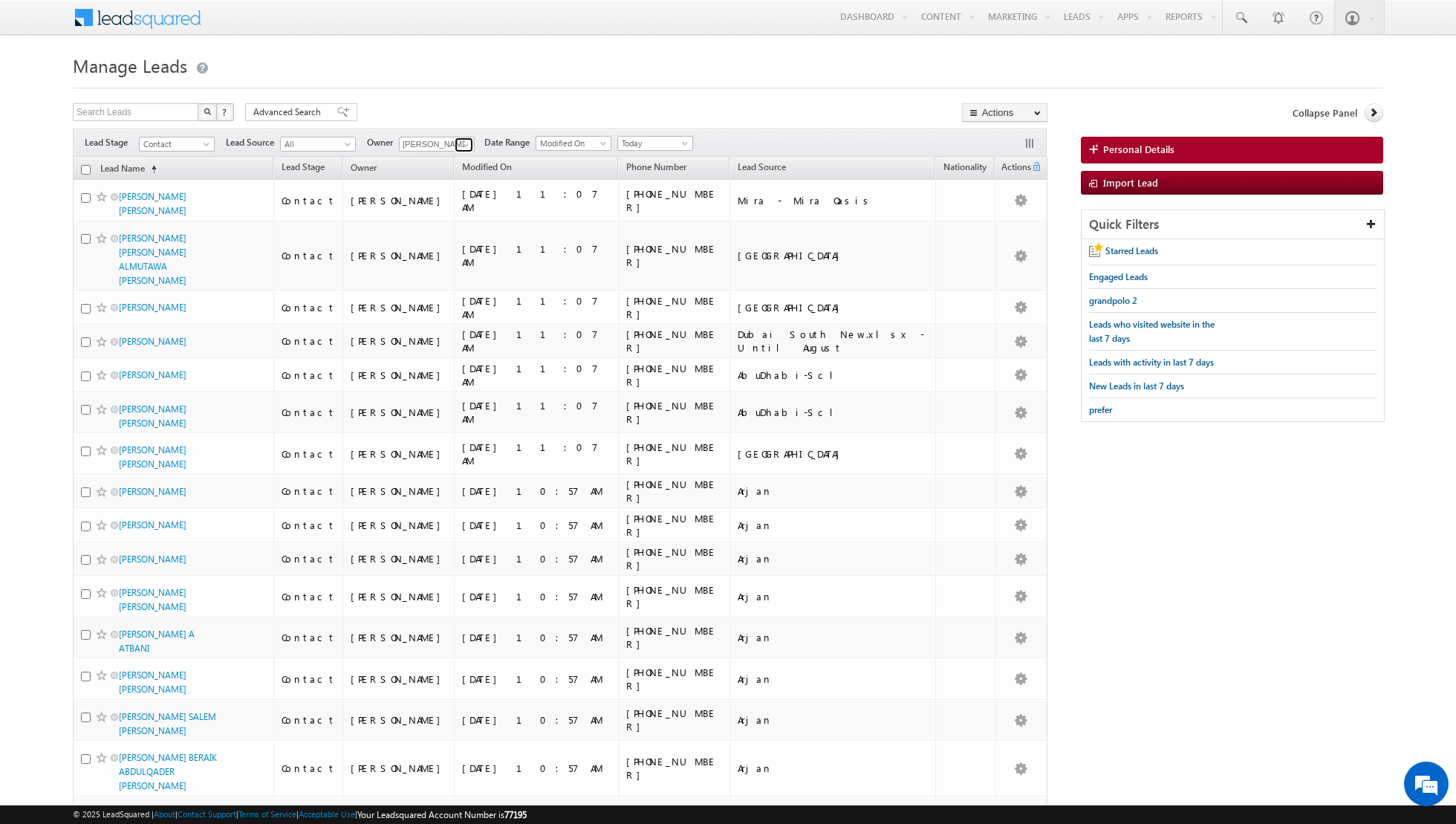
click at [463, 147] on span at bounding box center [466, 145] width 12 height 12
click at [446, 281] on link "Shiva Sisodia shiva.sisodia@indglobal.ae" at bounding box center [474, 284] width 149 height 28
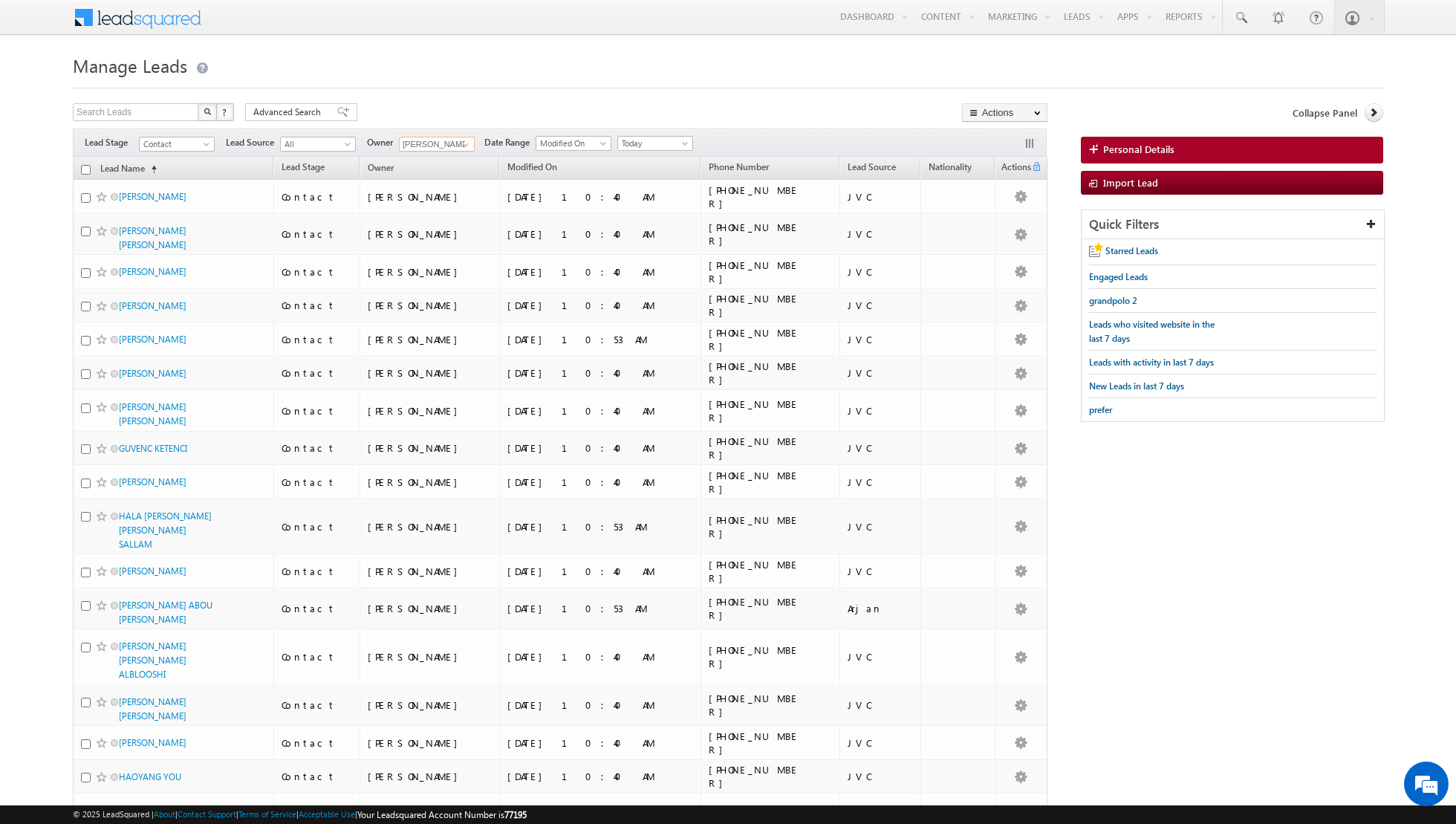
click at [81, 166] on input "checkbox" at bounding box center [86, 170] width 9 height 9
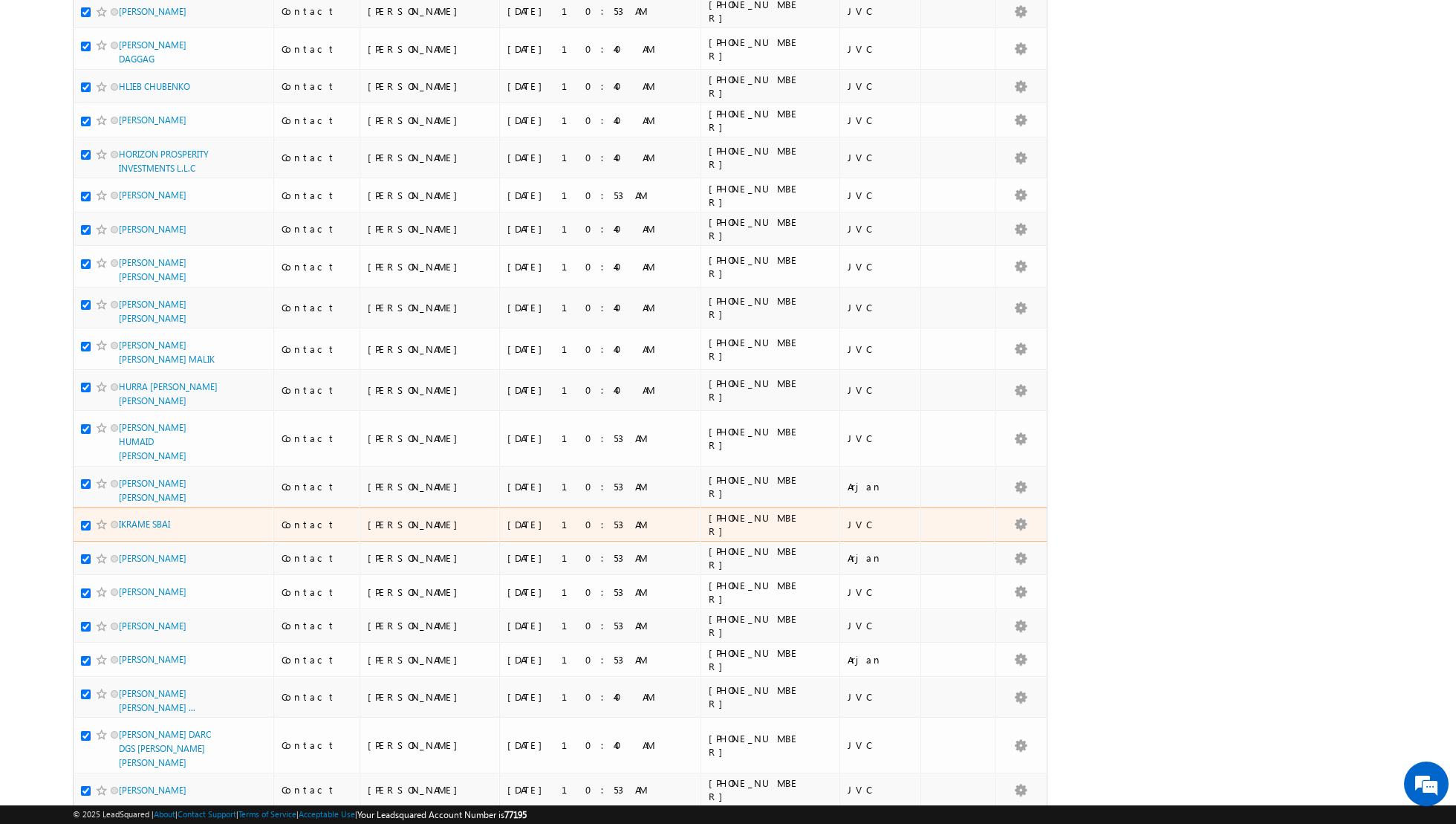
scroll to position [0, 0]
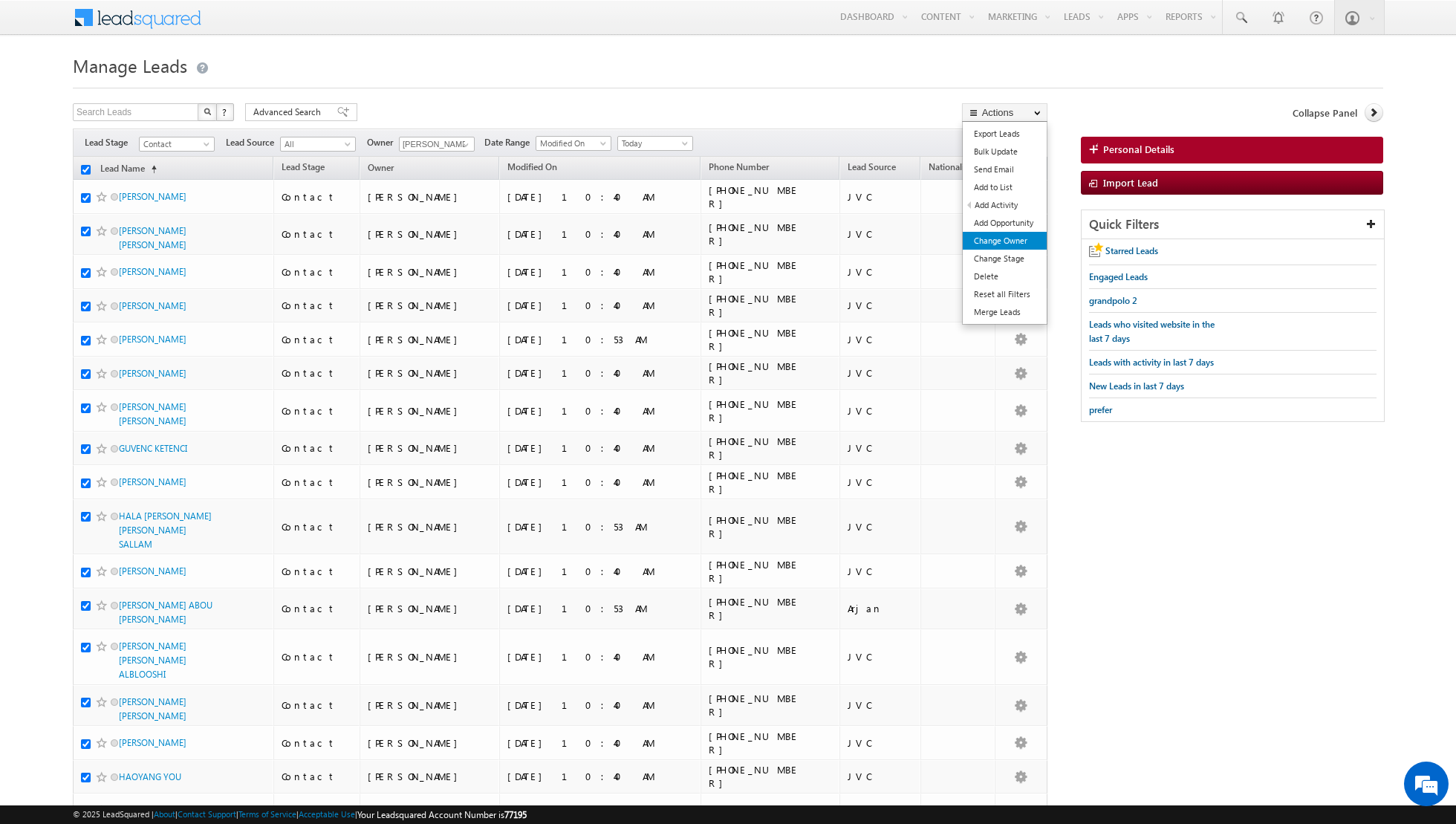
click at [1007, 233] on link "Change Owner" at bounding box center [1005, 241] width 84 height 18
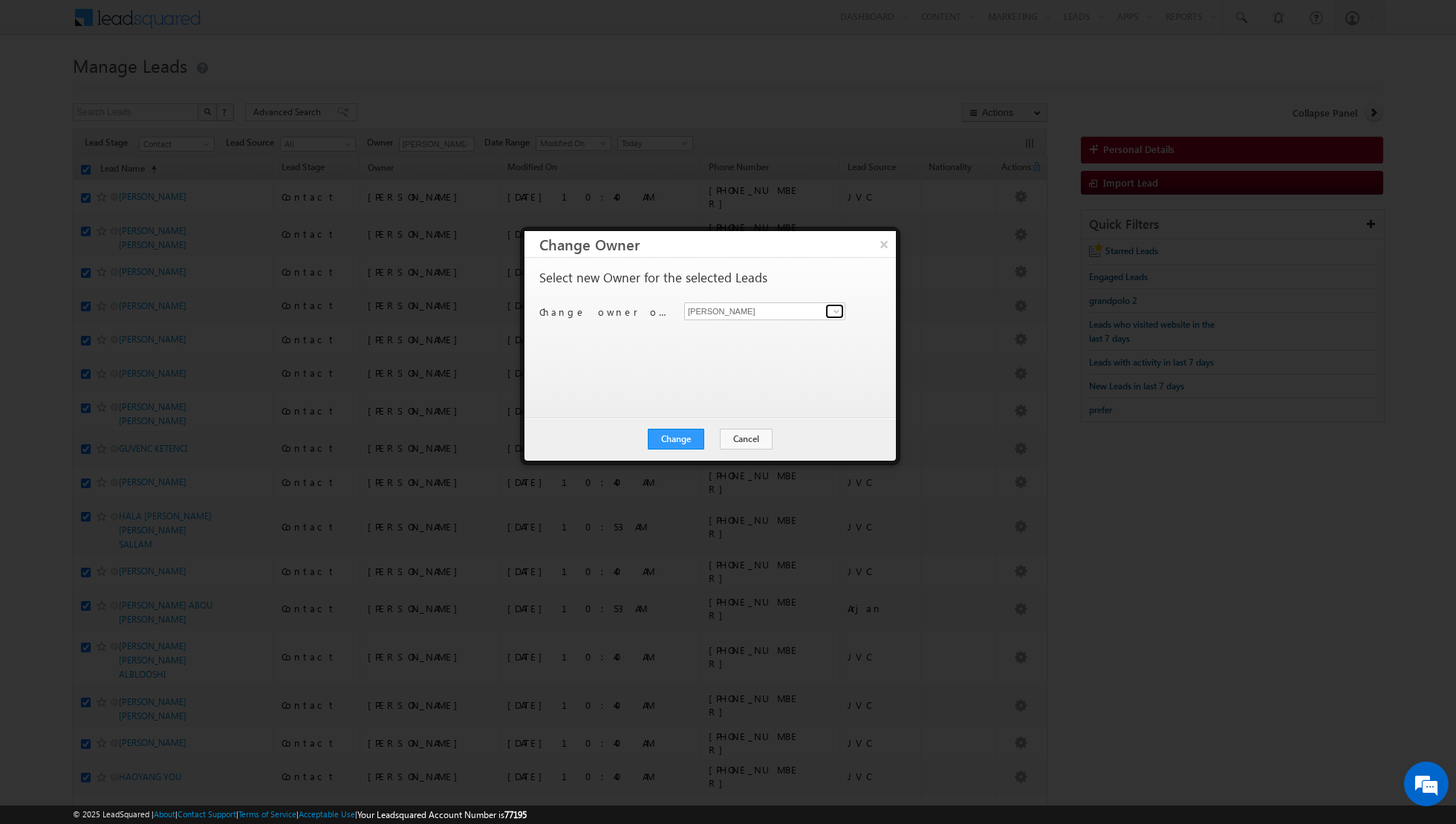
click at [833, 313] on span at bounding box center [837, 312] width 12 height 12
click at [757, 357] on link "Isha Mehndiratta isha.mehndiratta@indglobal.ae" at bounding box center [765, 359] width 161 height 28
click at [686, 434] on button "Change" at bounding box center [677, 439] width 57 height 21
click at [713, 435] on button "Close" at bounding box center [713, 439] width 48 height 21
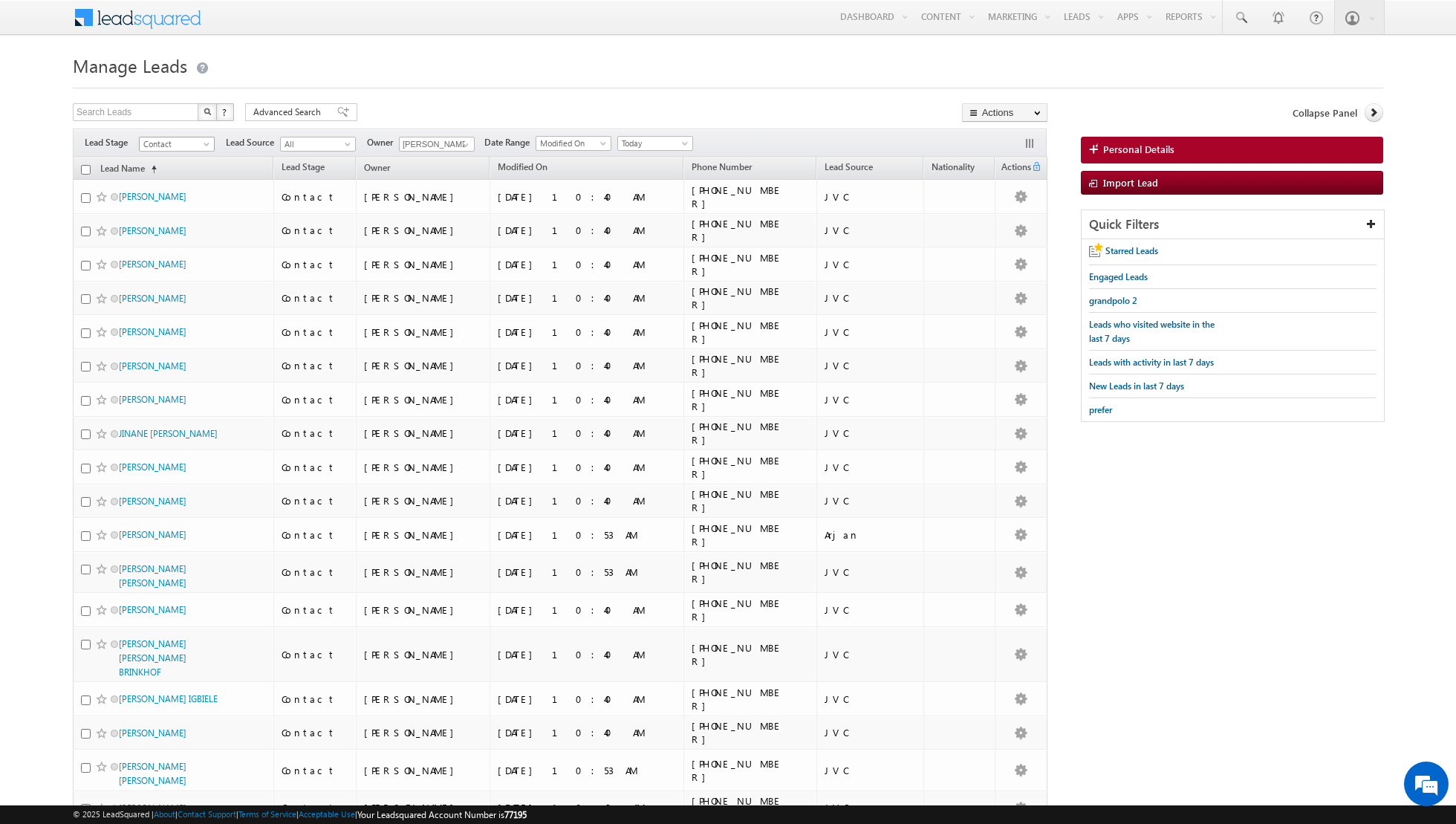
click at [208, 146] on span at bounding box center [208, 147] width 12 height 12
click at [189, 188] on link "Prospect" at bounding box center [177, 188] width 75 height 14
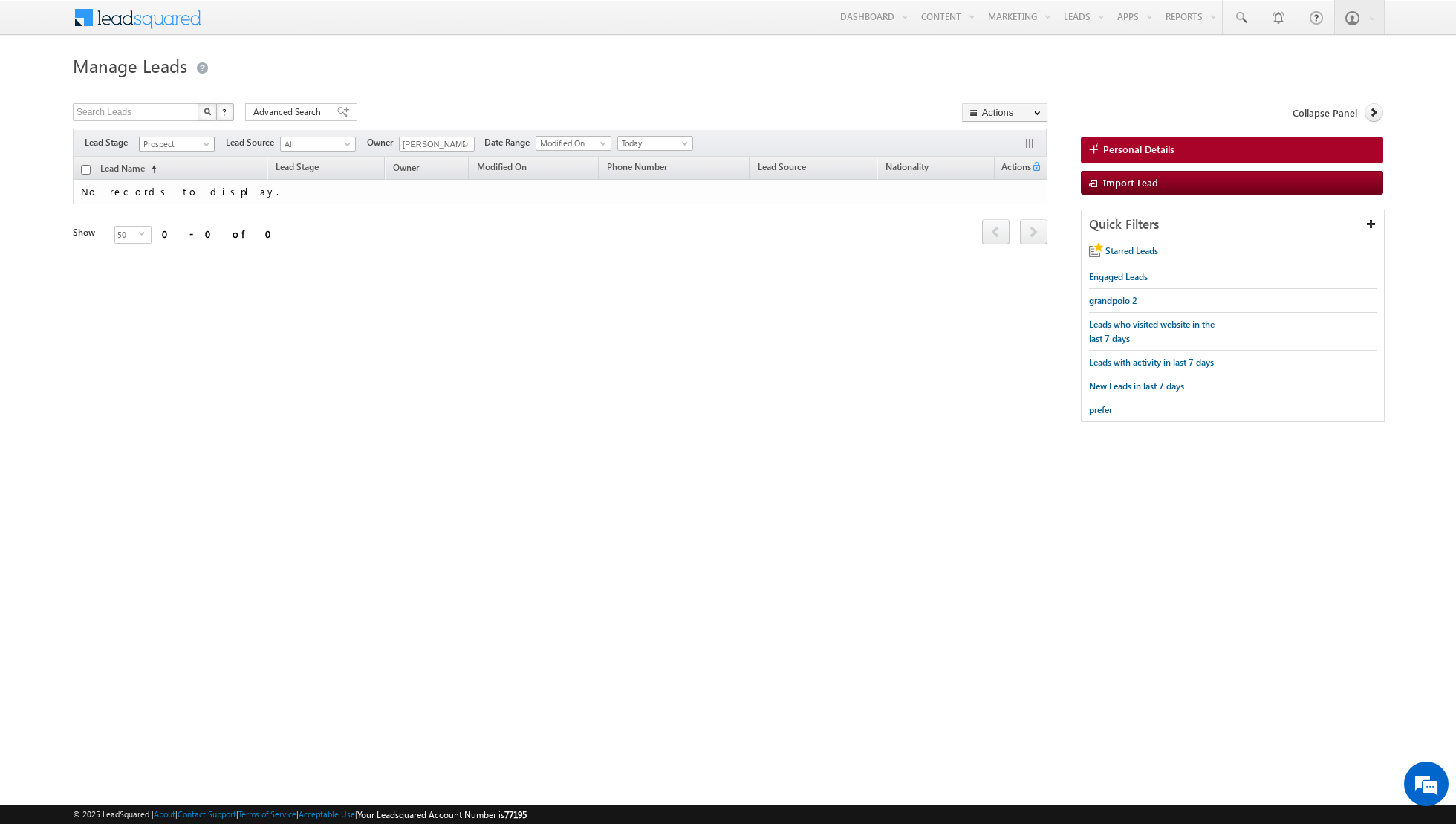
click at [205, 143] on span at bounding box center [208, 147] width 12 height 12
click at [188, 202] on link "Qualified" at bounding box center [177, 203] width 75 height 14
click at [681, 143] on span at bounding box center [687, 146] width 12 height 12
click at [639, 152] on link "All Time" at bounding box center [649, 158] width 75 height 14
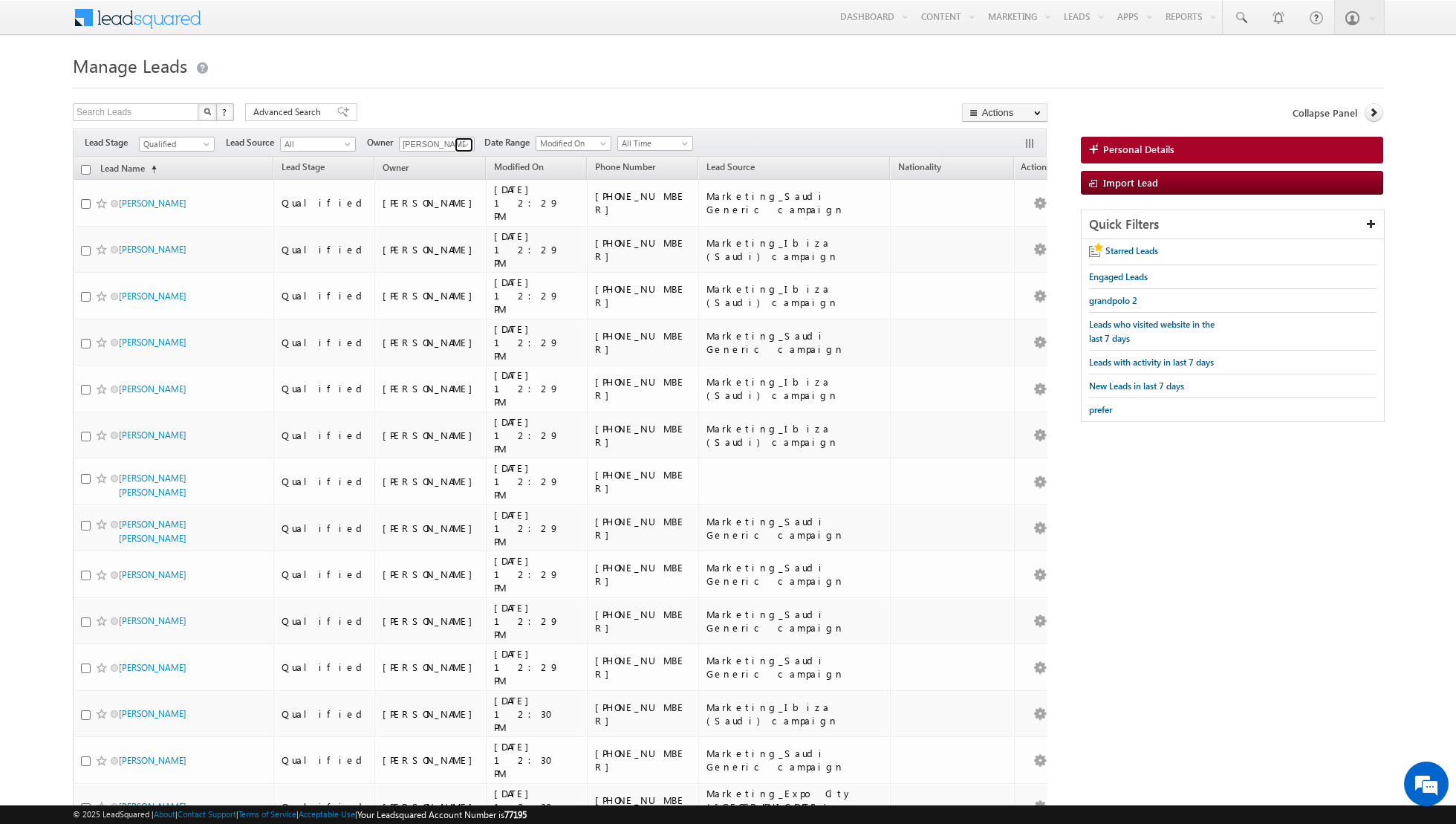
click at [460, 149] on span at bounding box center [466, 145] width 12 height 12
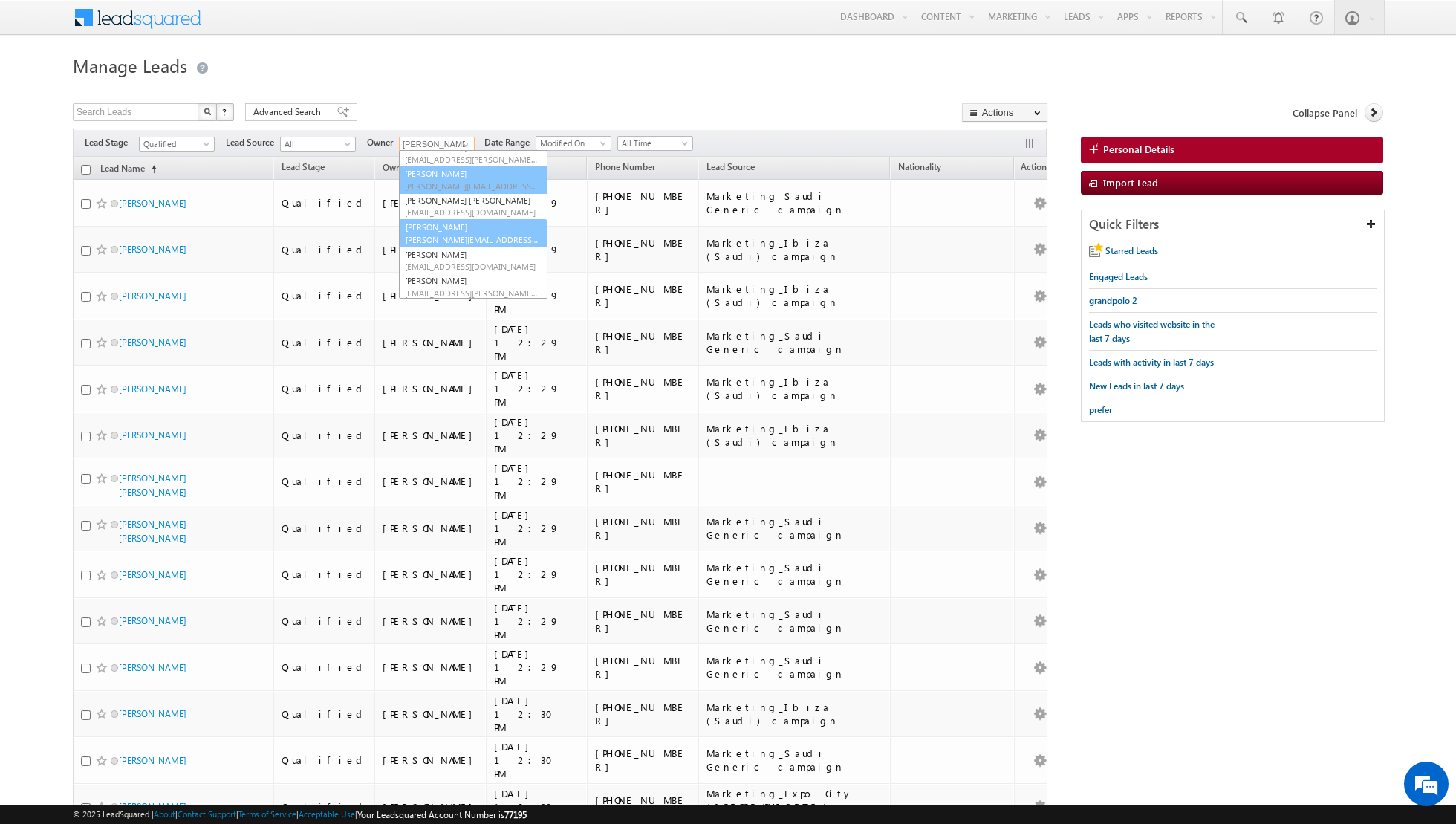
scroll to position [57, 0]
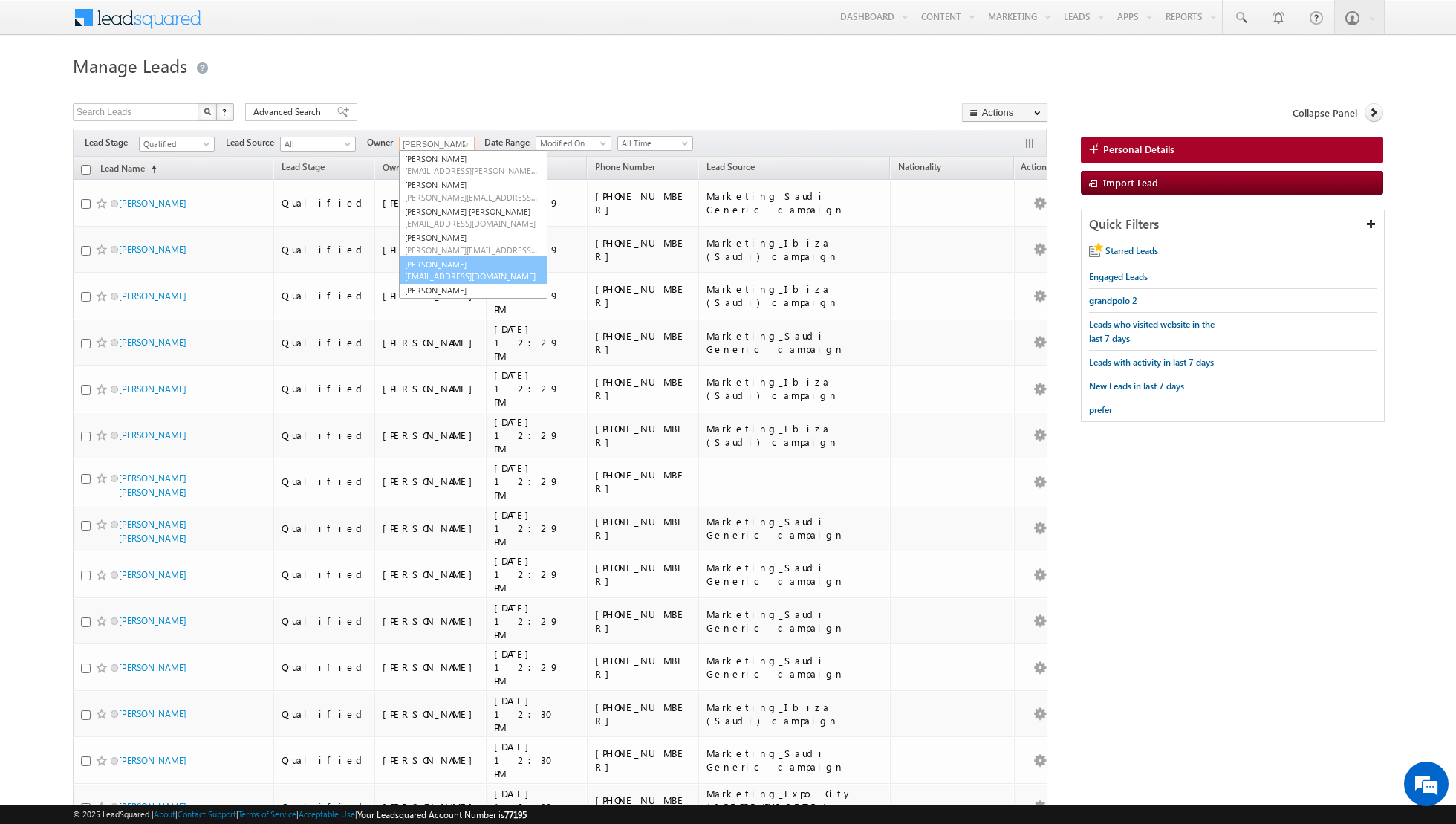
click at [448, 272] on span "shaurya.purohit@indglobal.ae" at bounding box center [472, 276] width 134 height 11
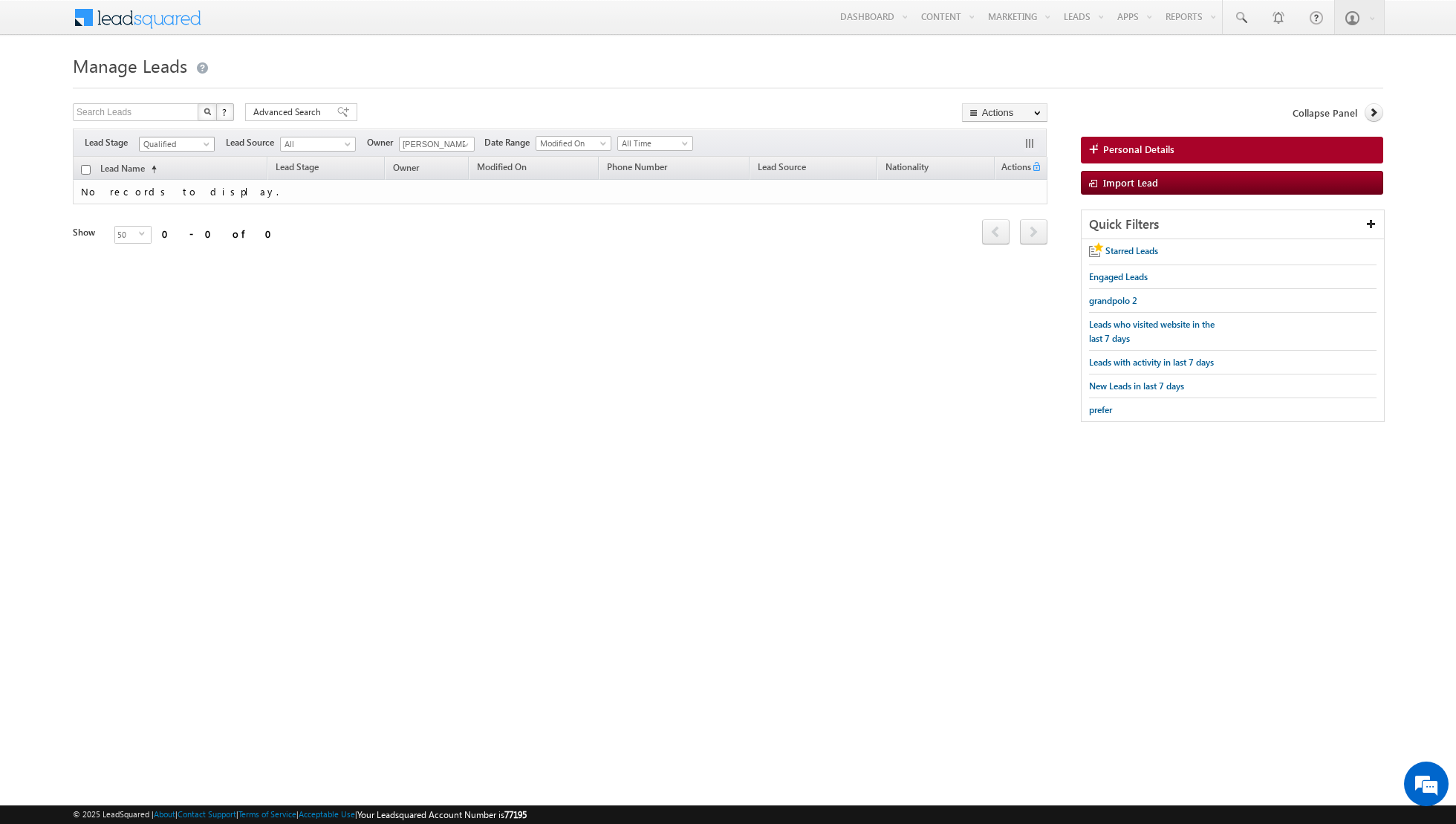
click at [202, 142] on span at bounding box center [208, 147] width 12 height 12
click at [179, 187] on link "Prospect" at bounding box center [177, 188] width 75 height 14
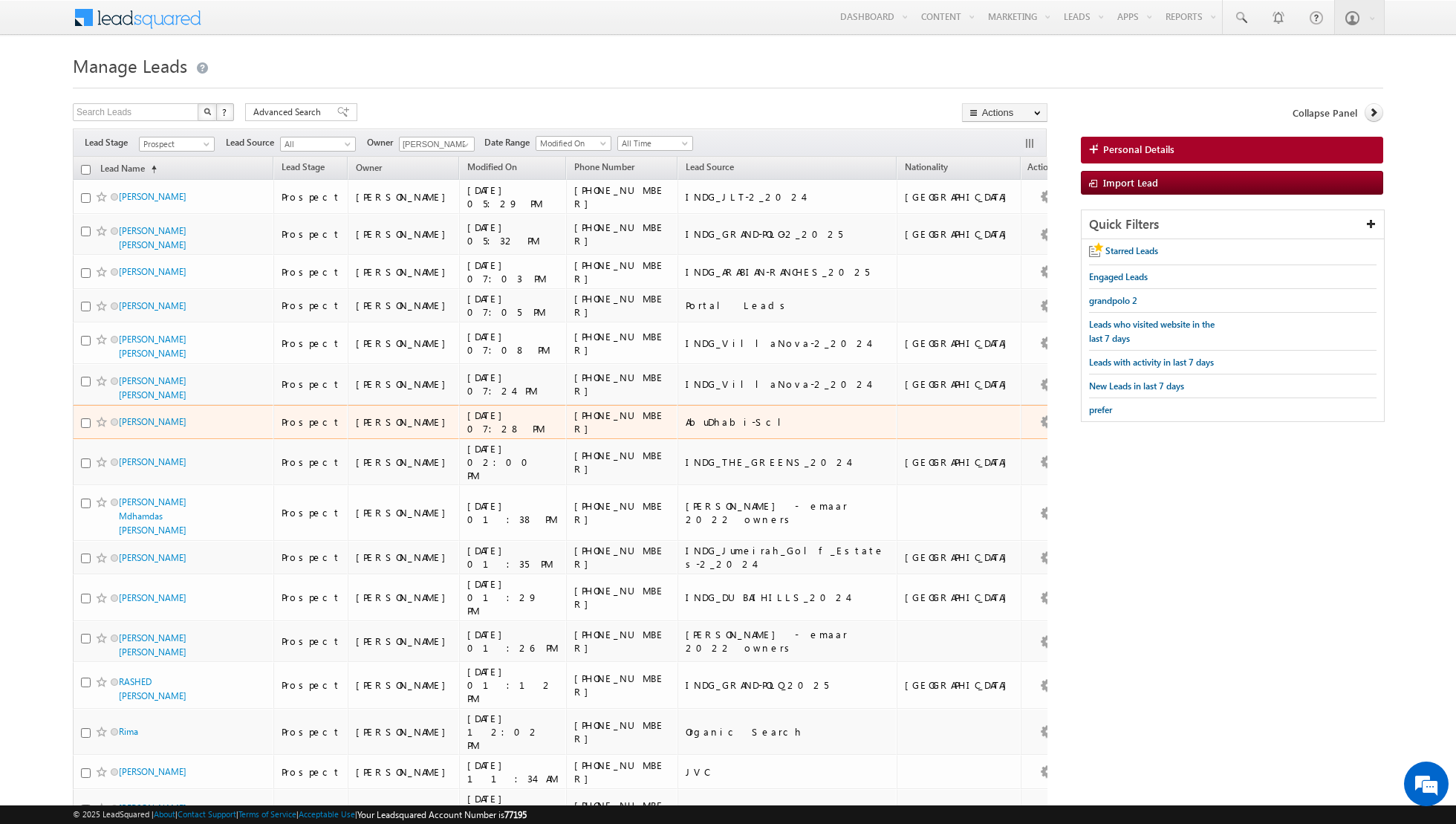
scroll to position [154, 0]
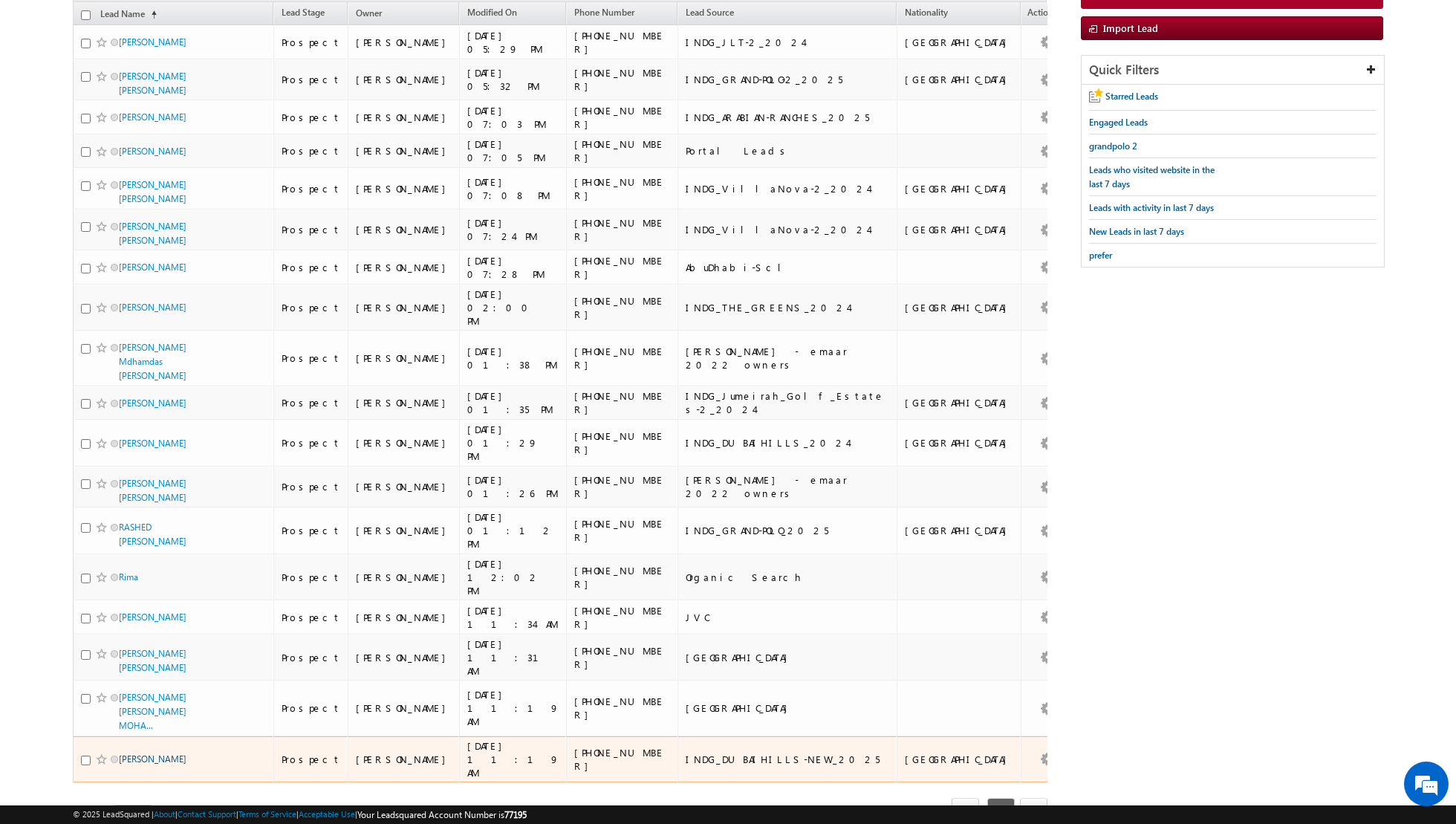
click at [135, 754] on link "[PERSON_NAME]" at bounding box center [152, 759] width 68 height 11
